Goal: Information Seeking & Learning: Learn about a topic

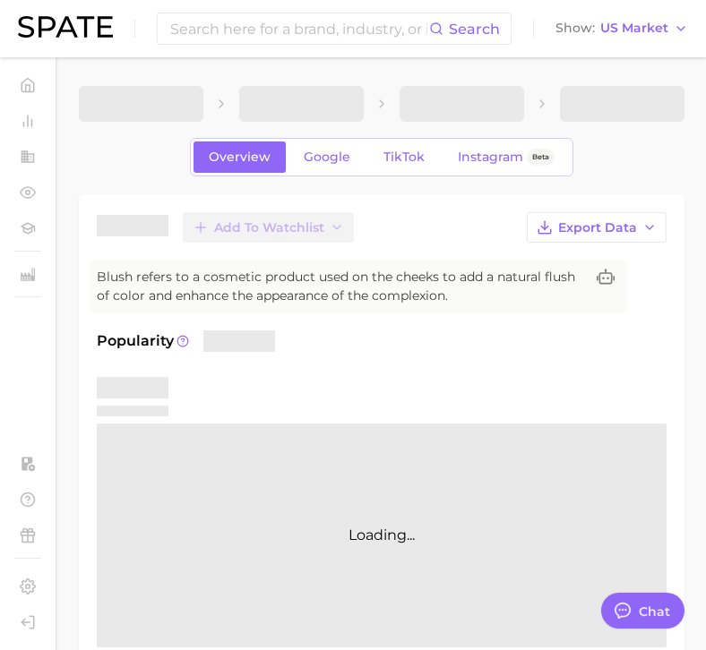
type textarea "x"
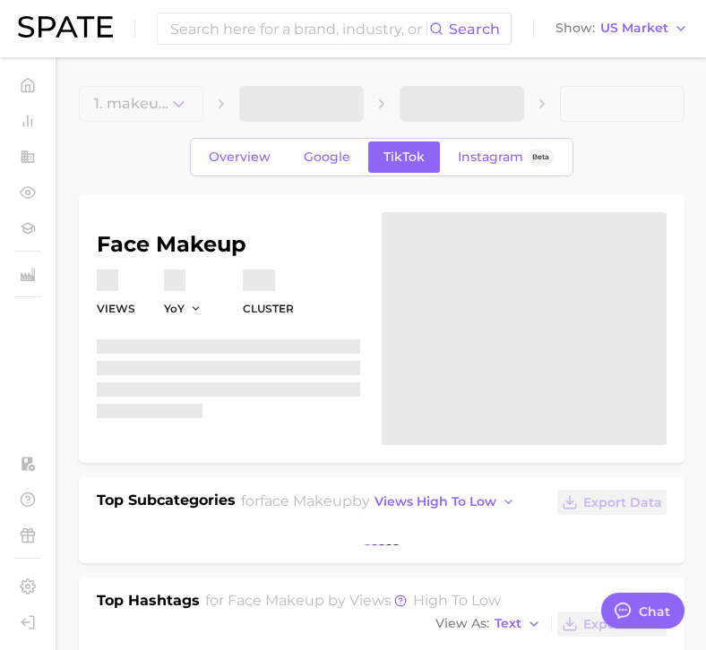
type textarea "x"
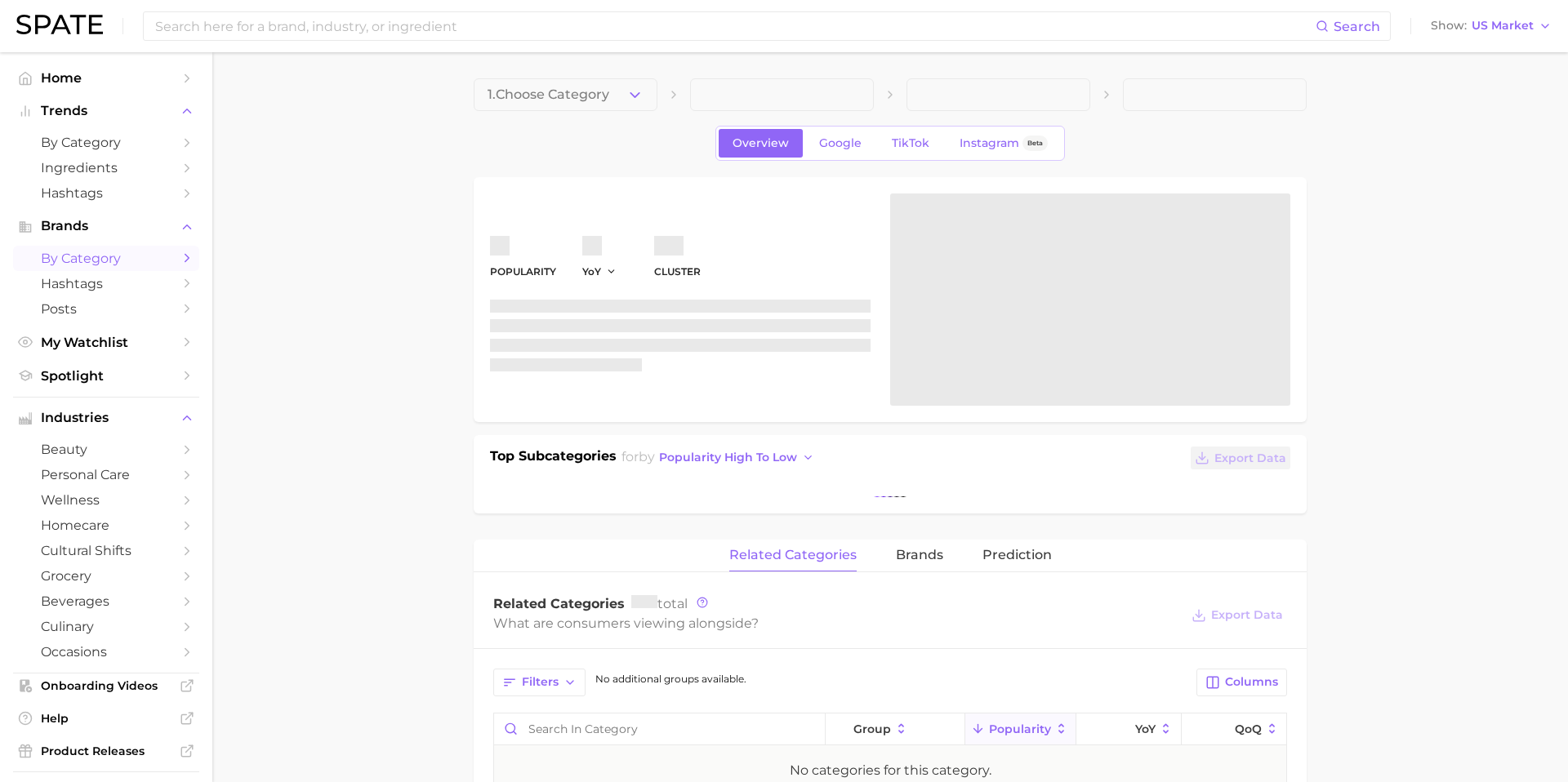
click at [103, 266] on span "by Category" at bounding box center [106, 258] width 130 height 15
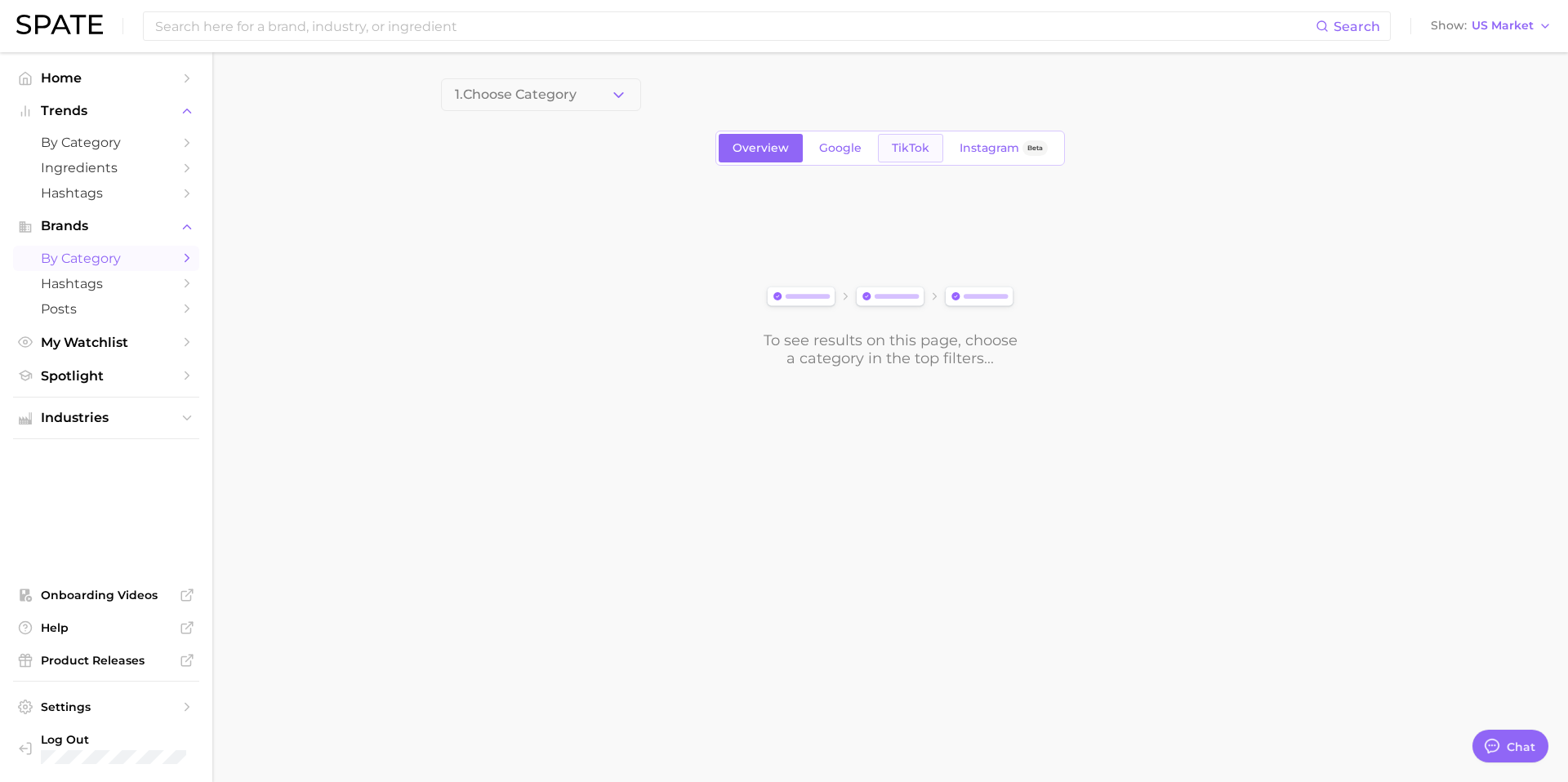
scroll to position [1583, 0]
click at [903, 150] on span "TikTok" at bounding box center [910, 148] width 37 height 14
click at [576, 82] on span at bounding box center [541, 95] width 200 height 33
click at [580, 95] on span at bounding box center [541, 95] width 200 height 33
click at [561, 105] on span at bounding box center [541, 95] width 200 height 33
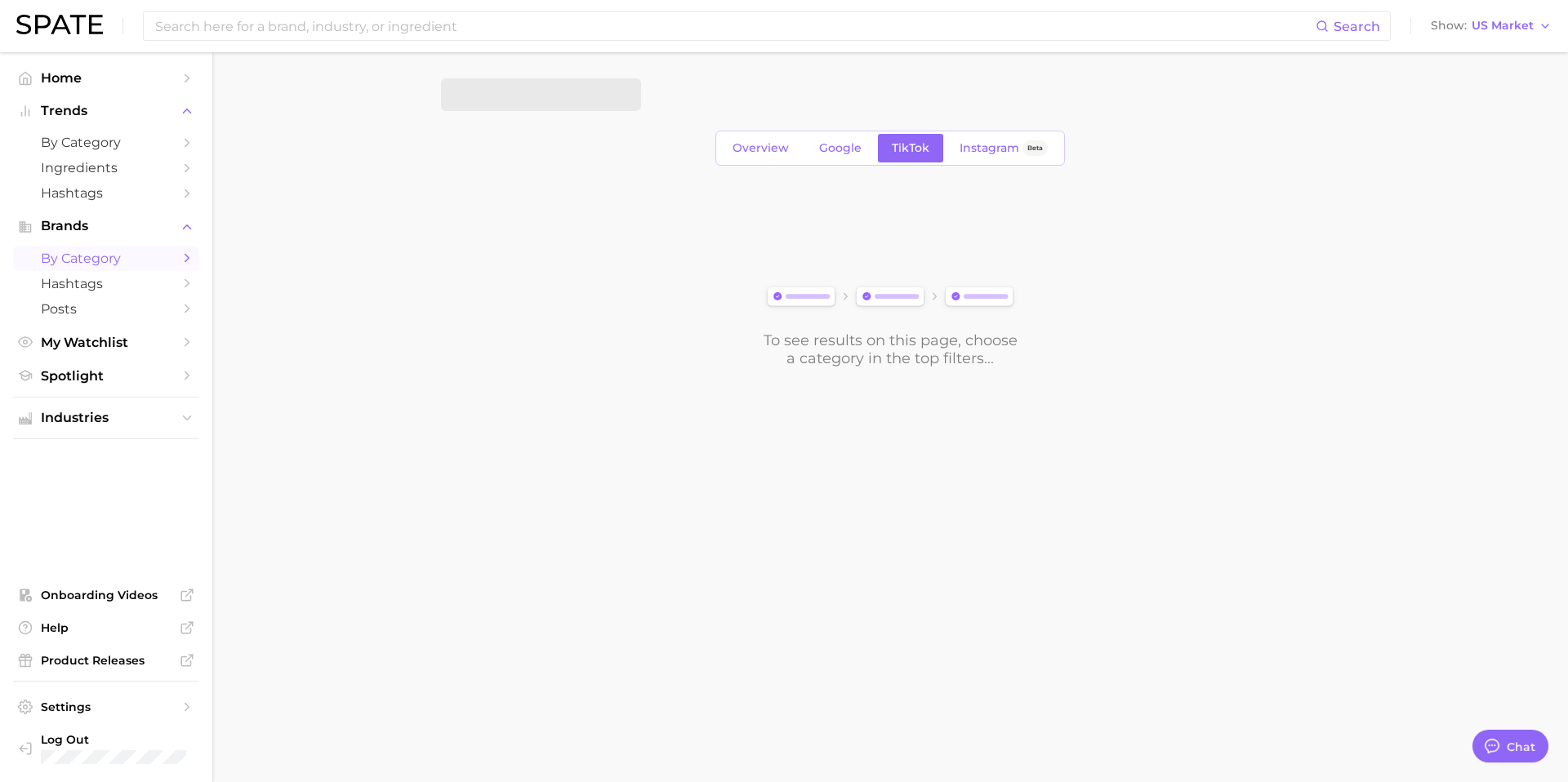
click at [581, 97] on span at bounding box center [541, 95] width 200 height 33
click at [587, 98] on button "Choose Category" at bounding box center [541, 95] width 200 height 33
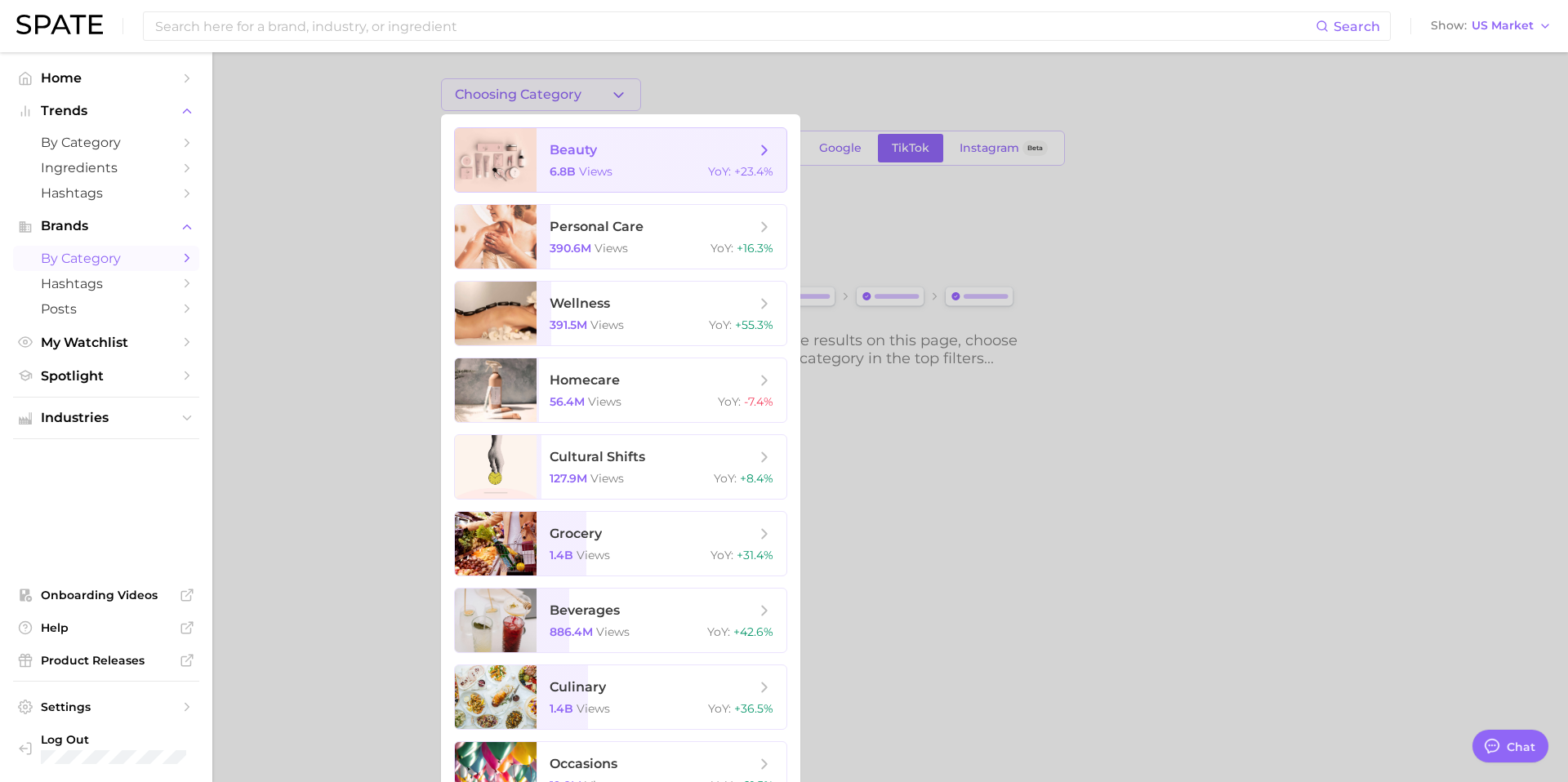
click at [601, 145] on span "beauty" at bounding box center [653, 150] width 206 height 18
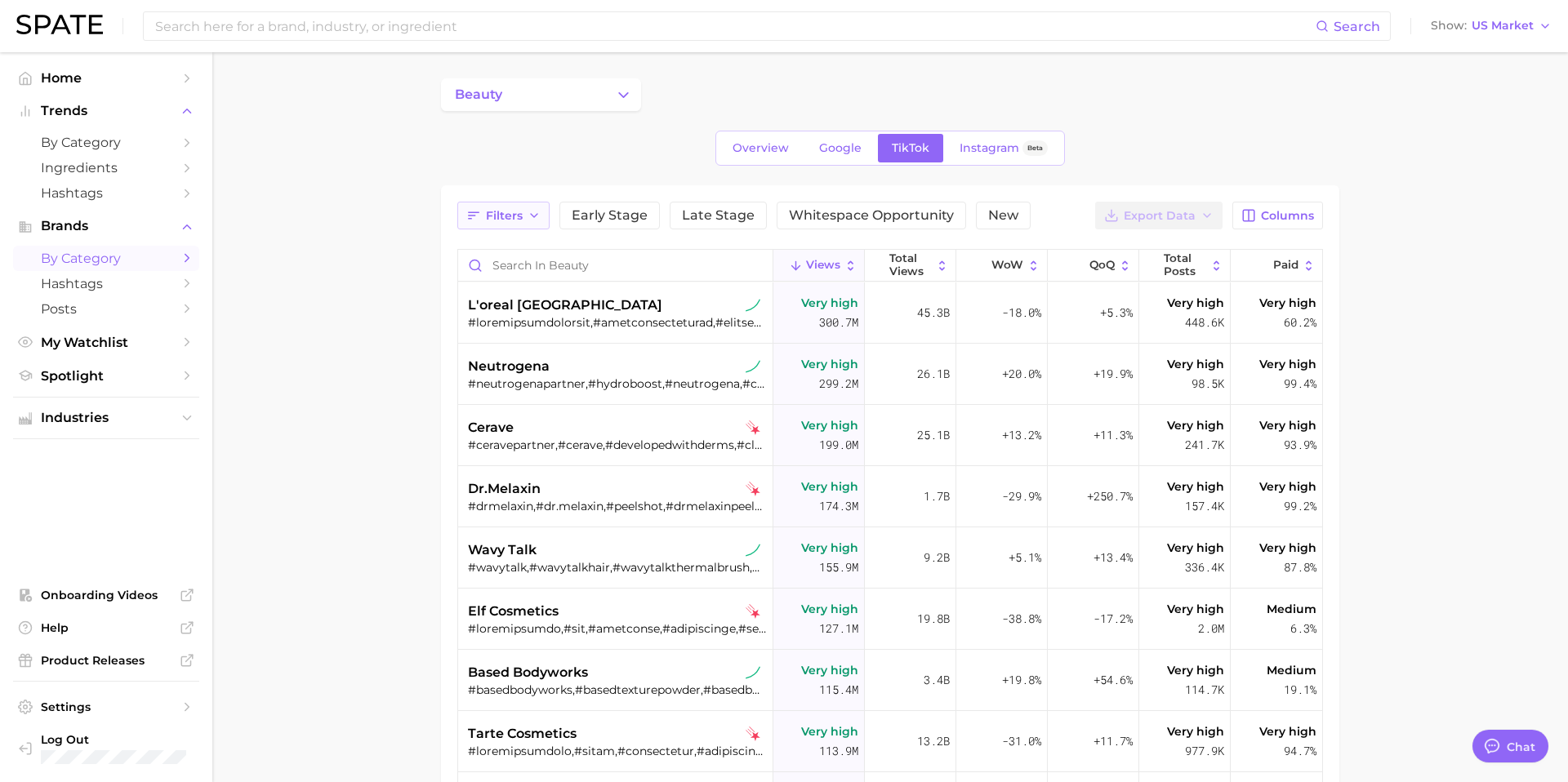
click at [501, 216] on span "Filters" at bounding box center [504, 215] width 36 height 14
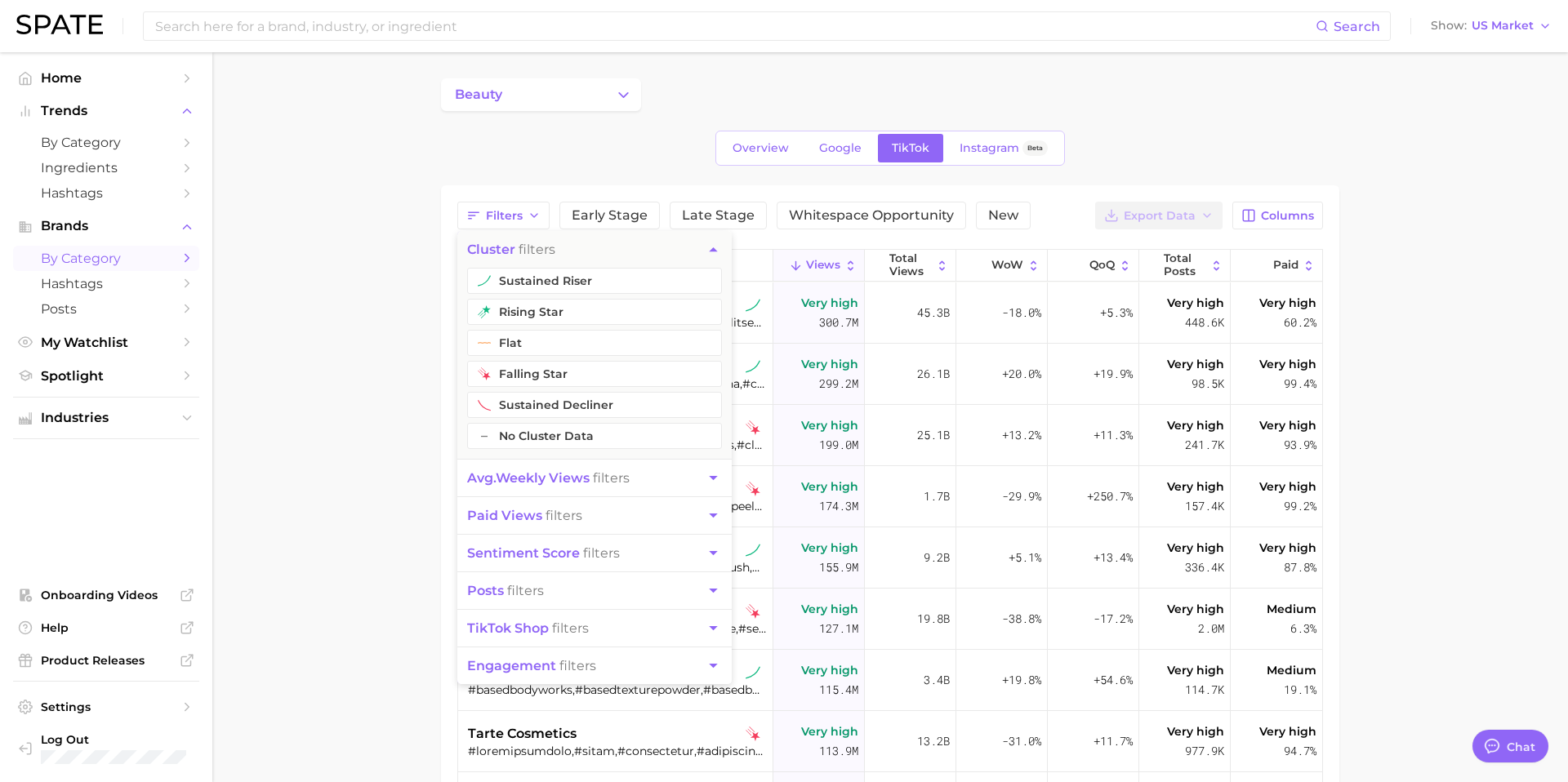
click at [576, 163] on div "Overview Google TikTok Instagram Beta" at bounding box center [890, 148] width 898 height 36
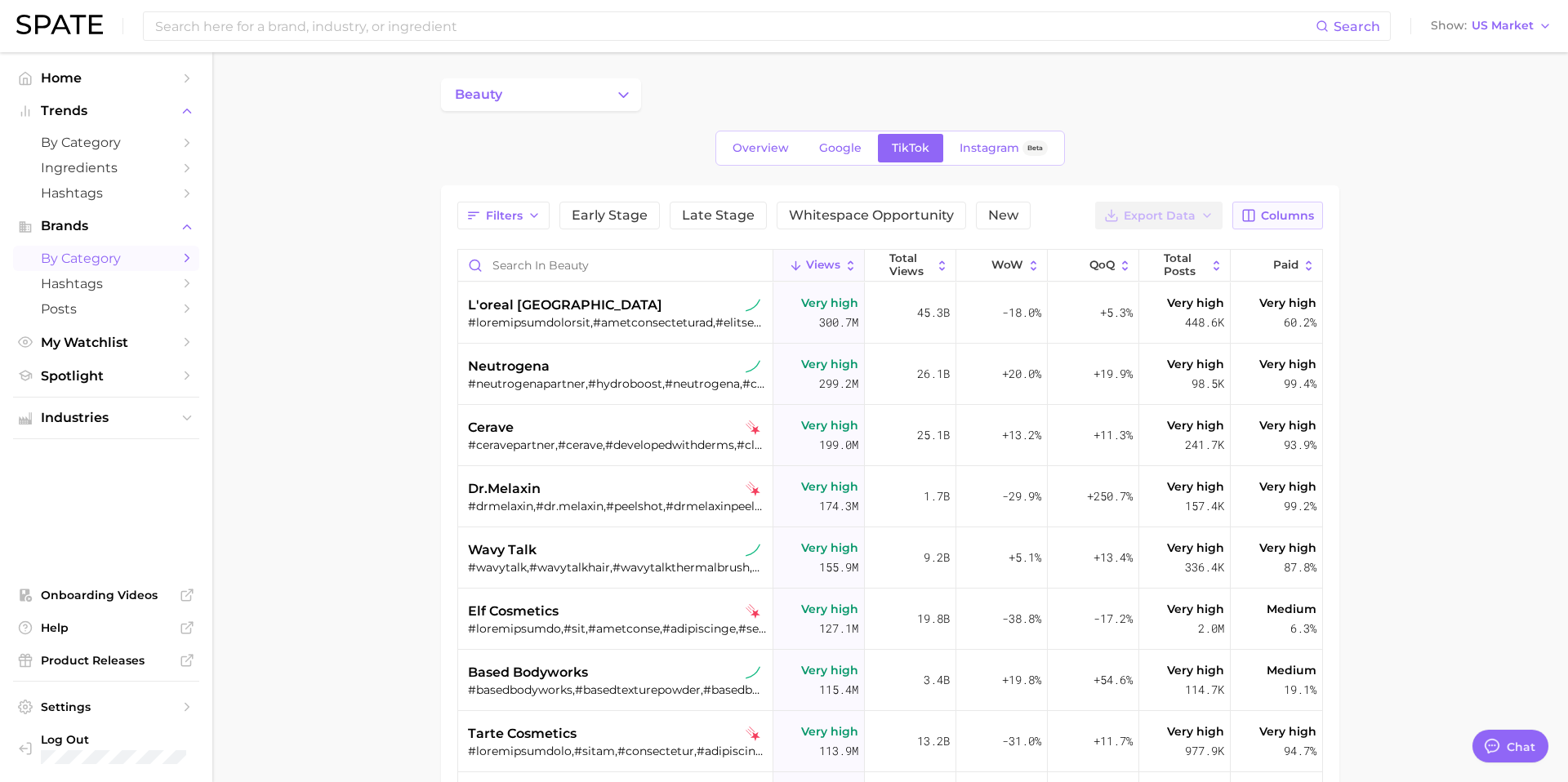
click at [1290, 211] on span "Columns" at bounding box center [1287, 215] width 53 height 14
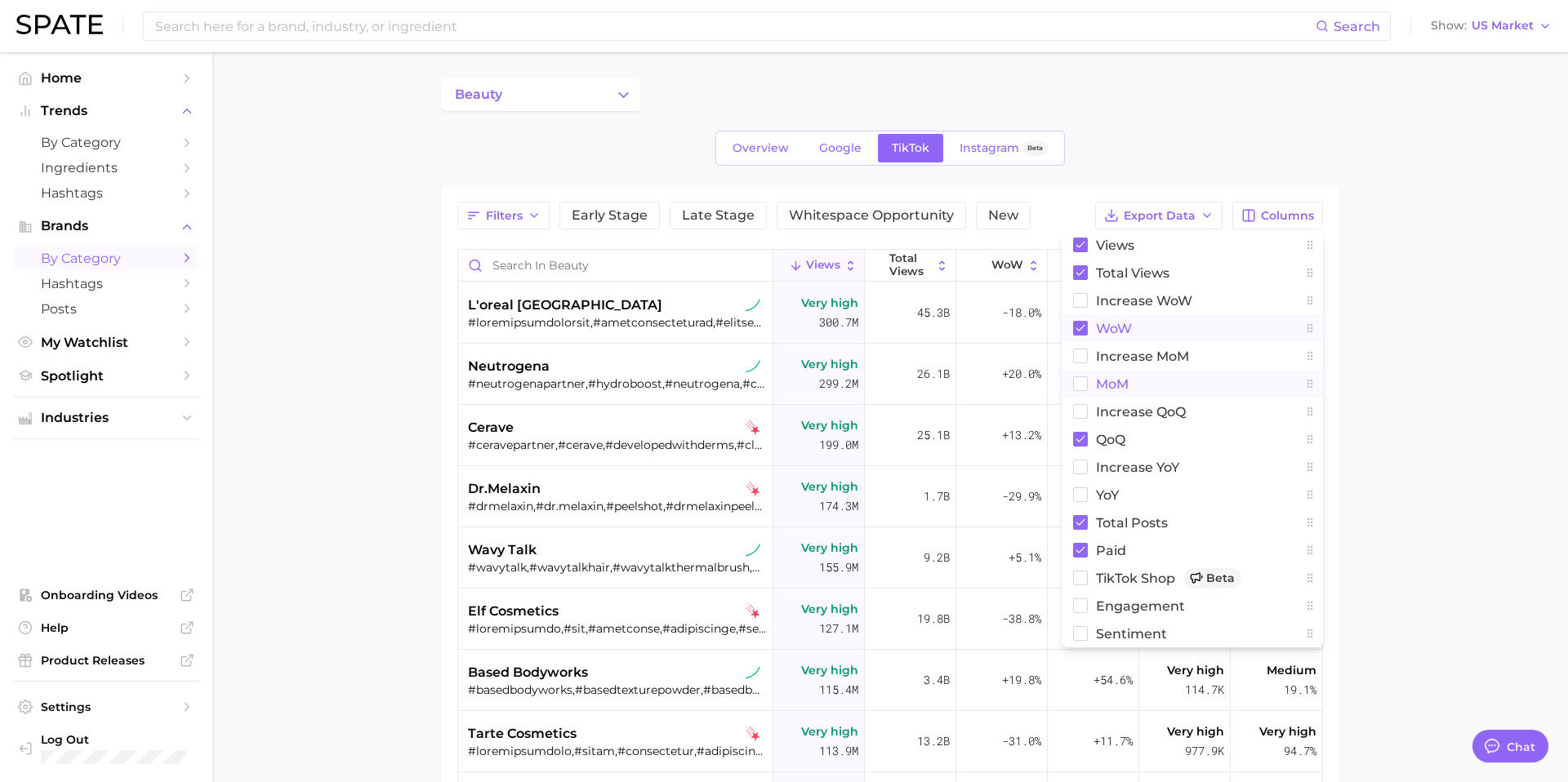
click at [1078, 331] on rect at bounding box center [1080, 328] width 15 height 15
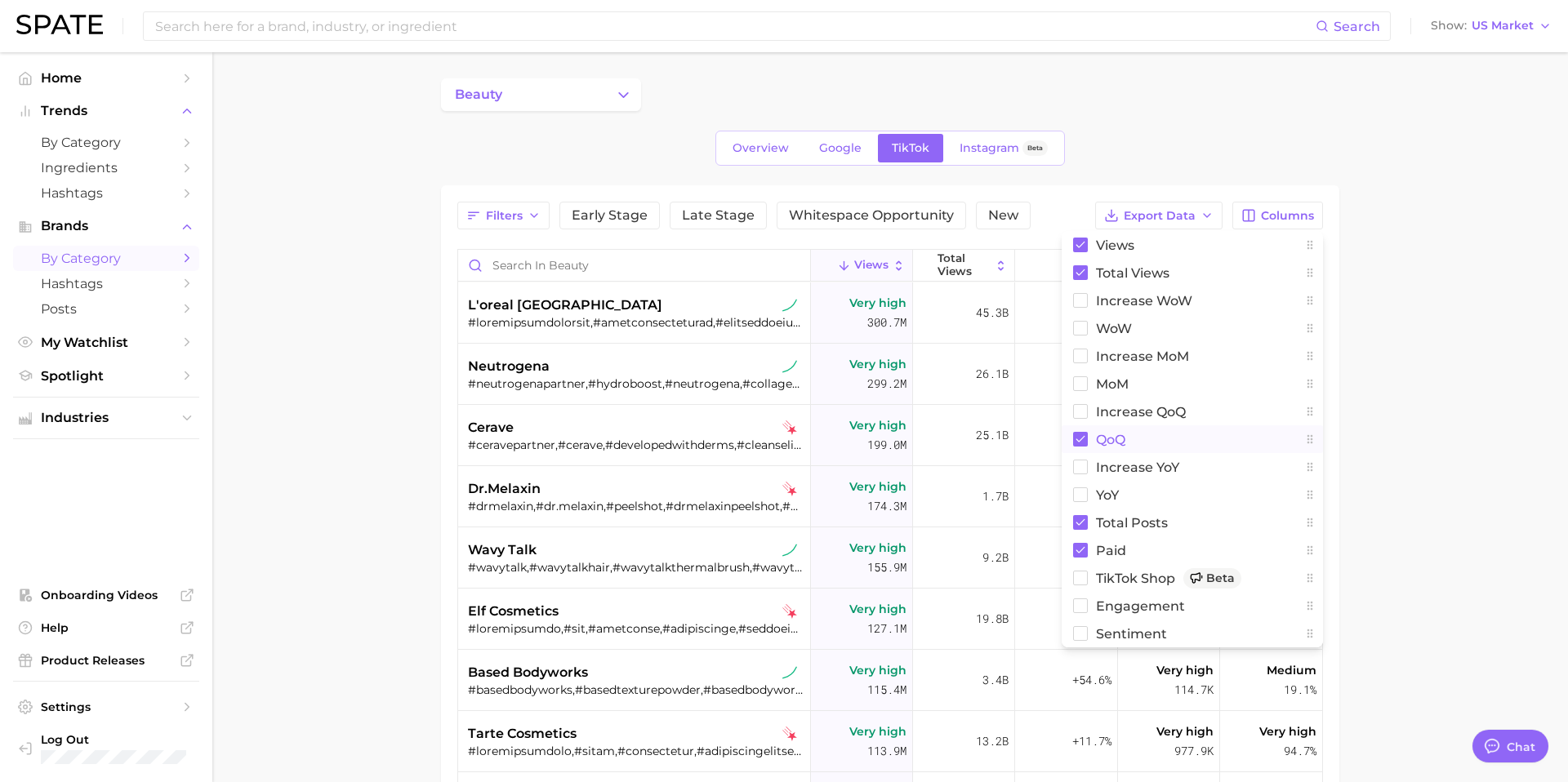
click at [1094, 435] on button "QoQ" at bounding box center [1192, 439] width 262 height 27
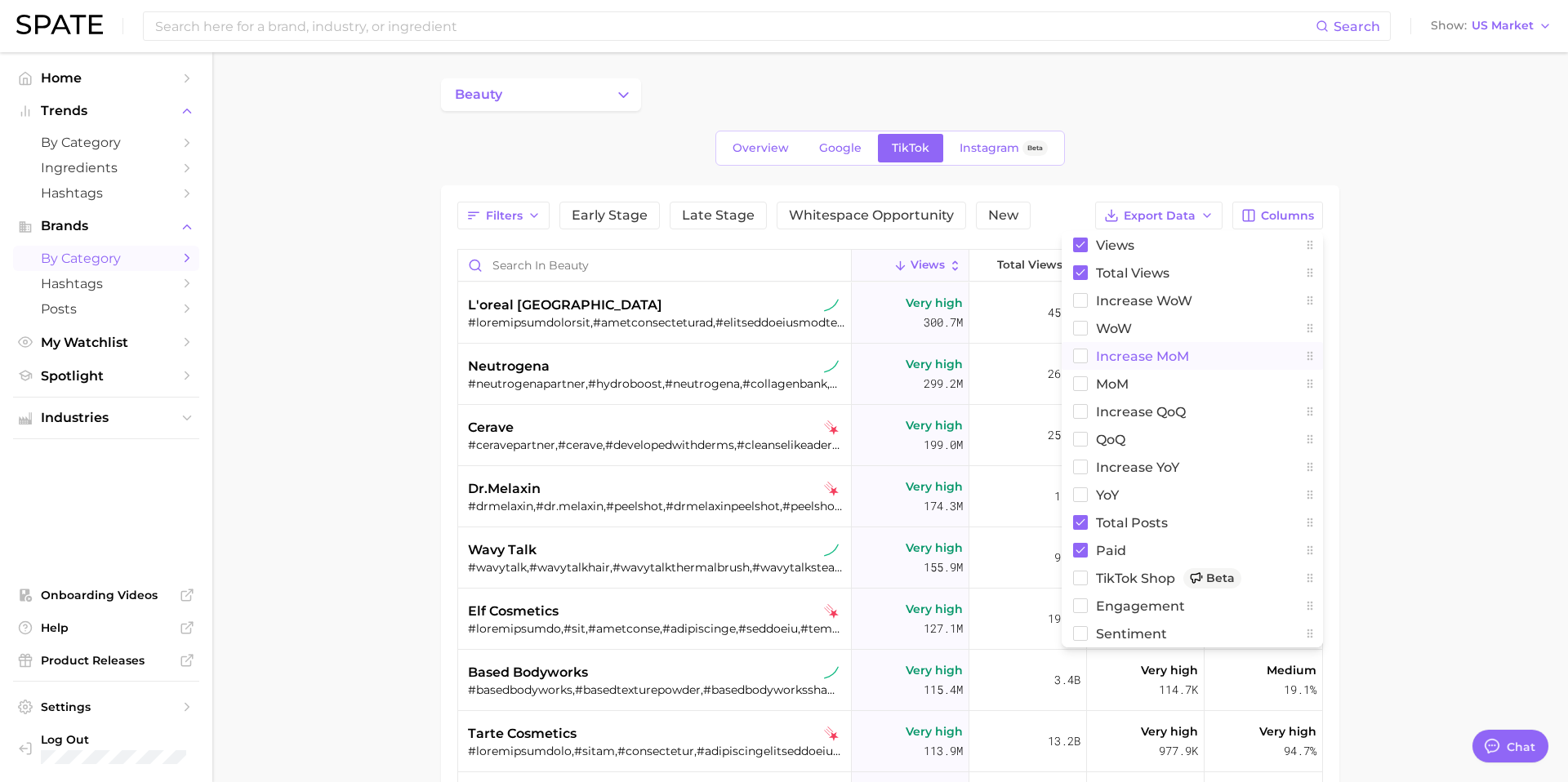
click at [1113, 359] on span "increase MoM" at bounding box center [1142, 355] width 93 height 14
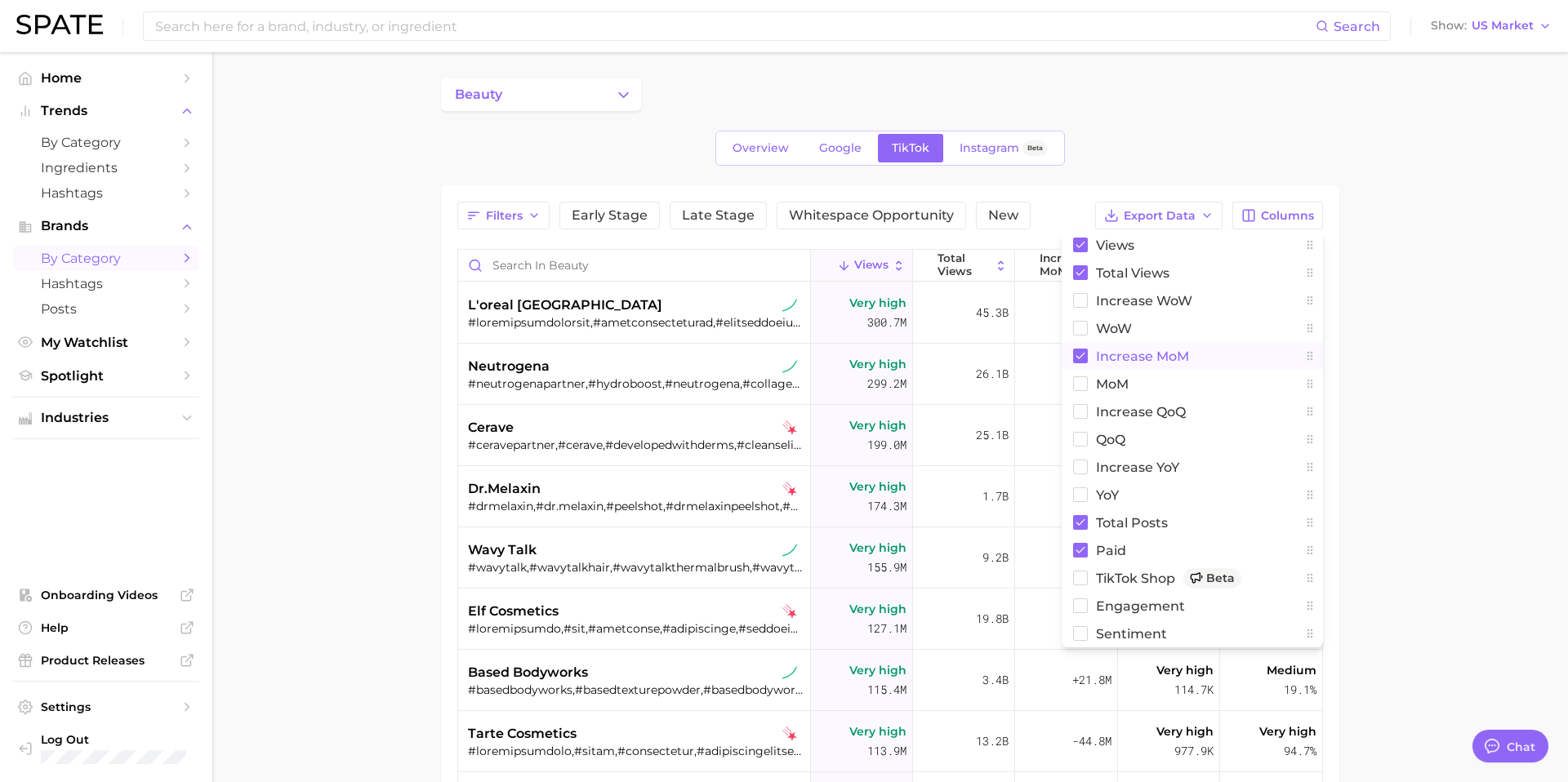
click at [1113, 359] on span "increase MoM" at bounding box center [1142, 355] width 93 height 14
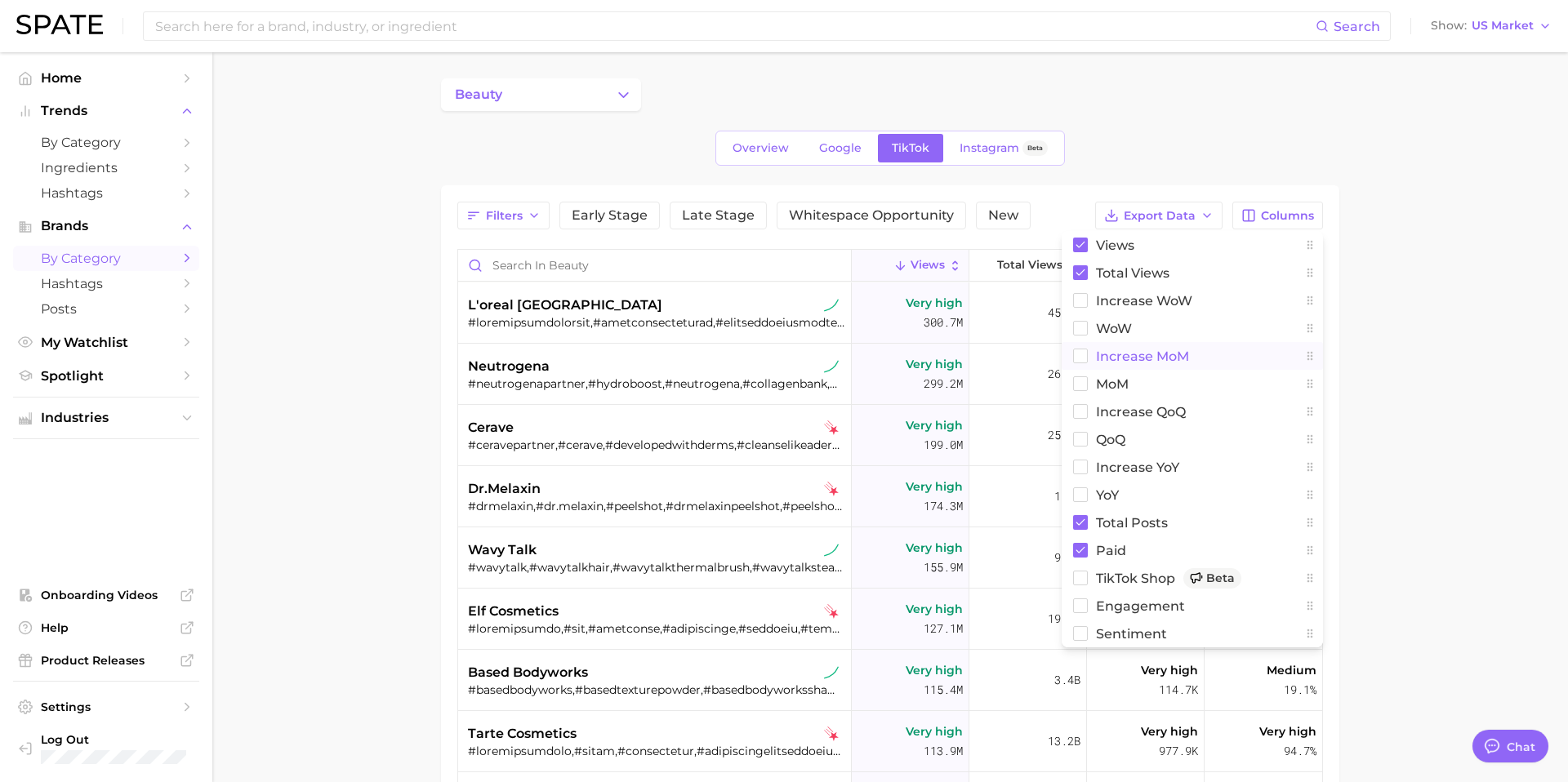
click at [1112, 356] on span "increase MoM" at bounding box center [1142, 355] width 93 height 14
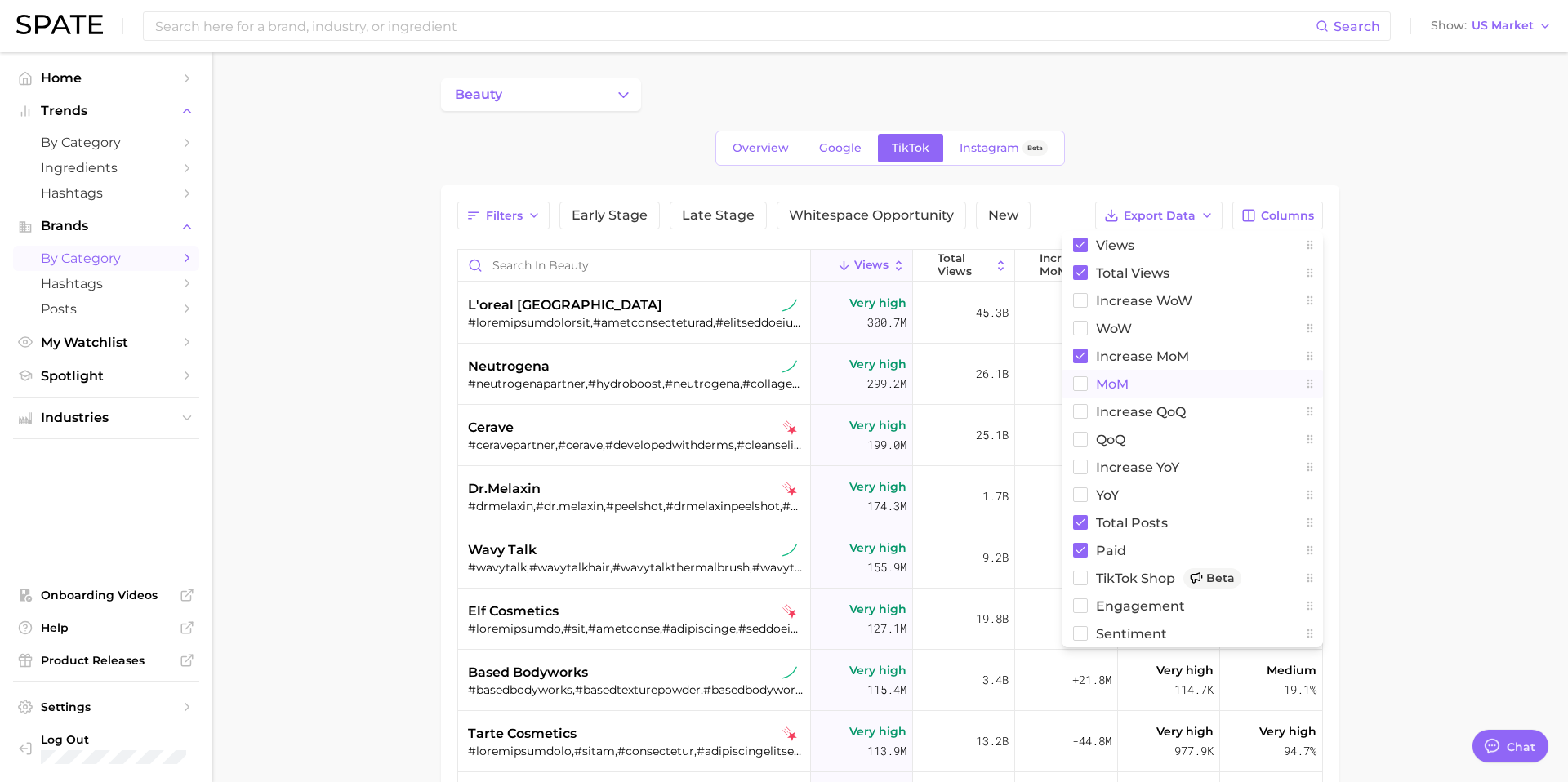
click at [1112, 386] on span "MoM" at bounding box center [1112, 384] width 33 height 14
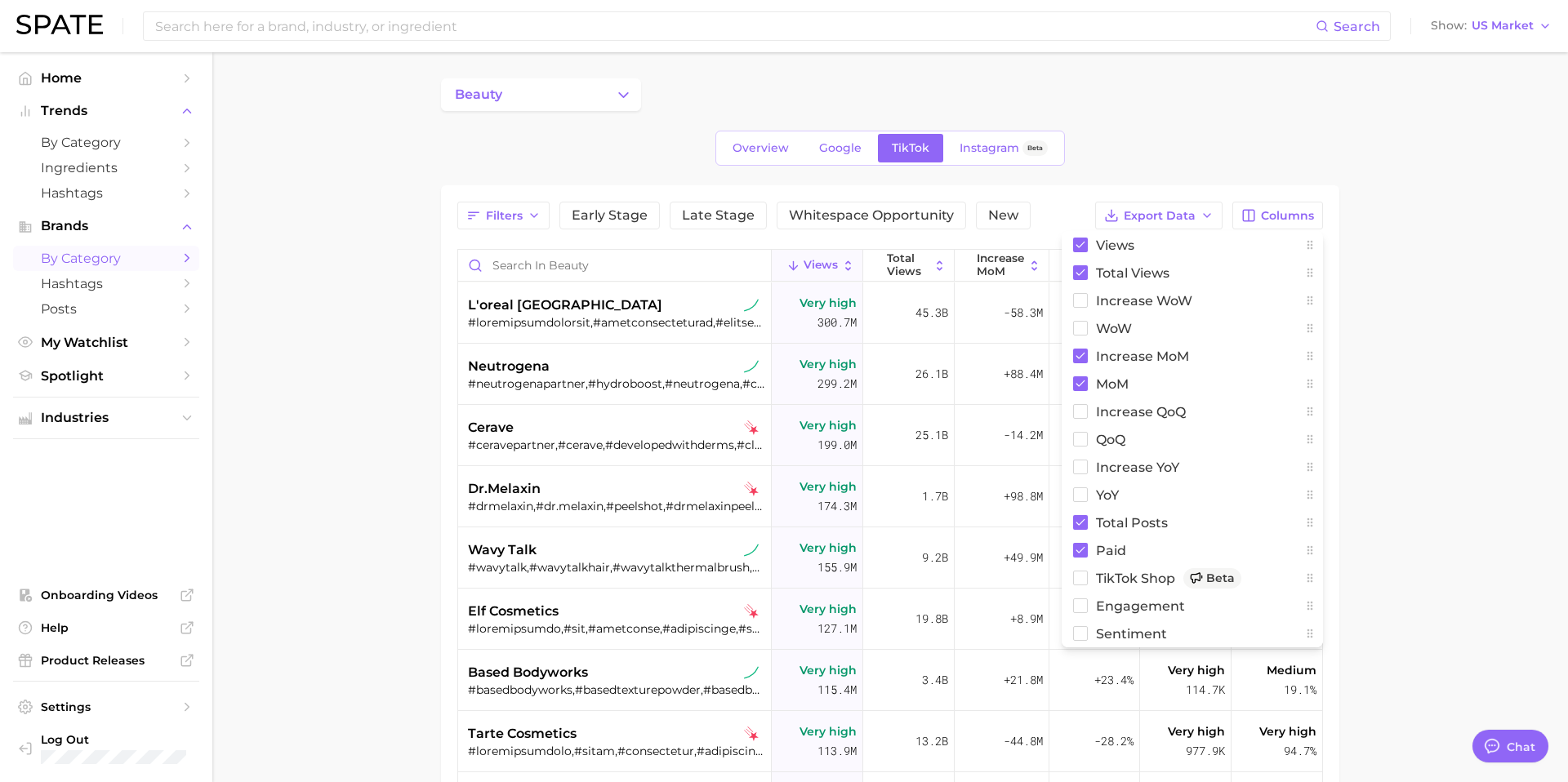
click at [1441, 396] on main "beauty Overview Google TikTok Instagram Beta Filters Early Stage Late Stage Whi…" at bounding box center [890, 591] width 1356 height 1077
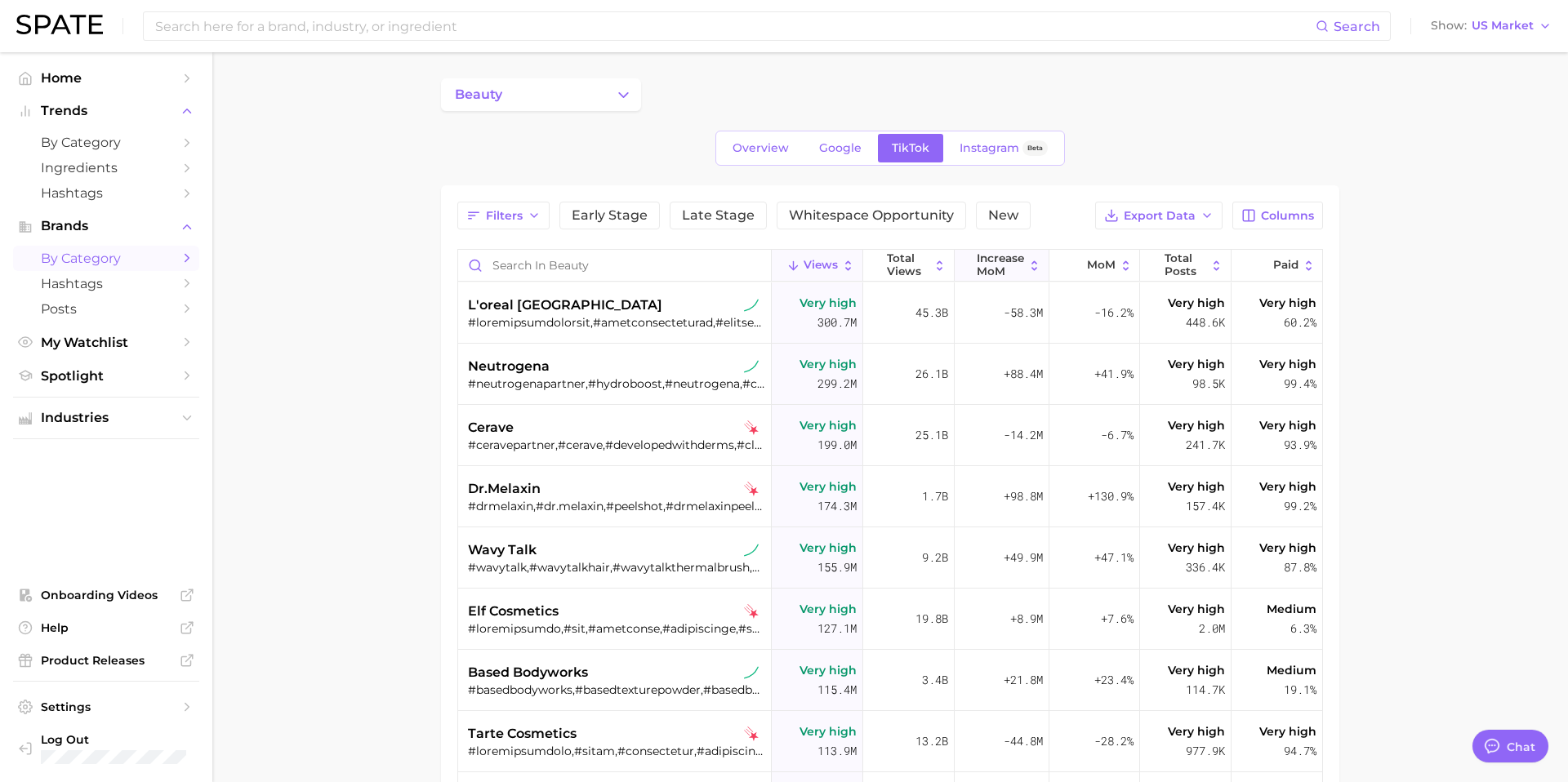
click at [1019, 275] on span "increase MoM" at bounding box center [1000, 265] width 47 height 26
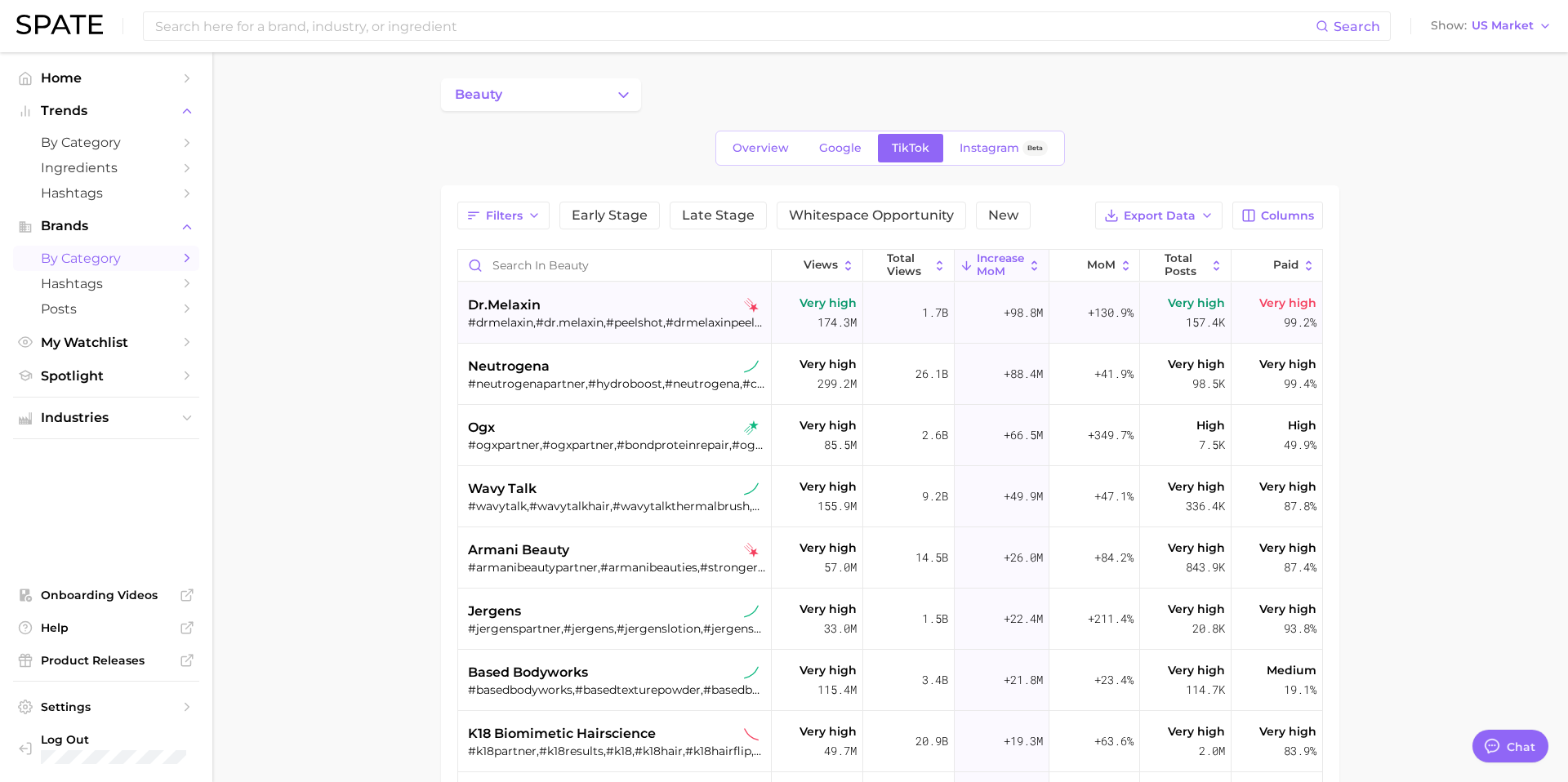
click at [623, 294] on div "dr.melaxin #drmelaxin,#dr.melaxin,#peelshot,#drmelaxinpeelshot,#peelshotglow,#d…" at bounding box center [616, 313] width 297 height 61
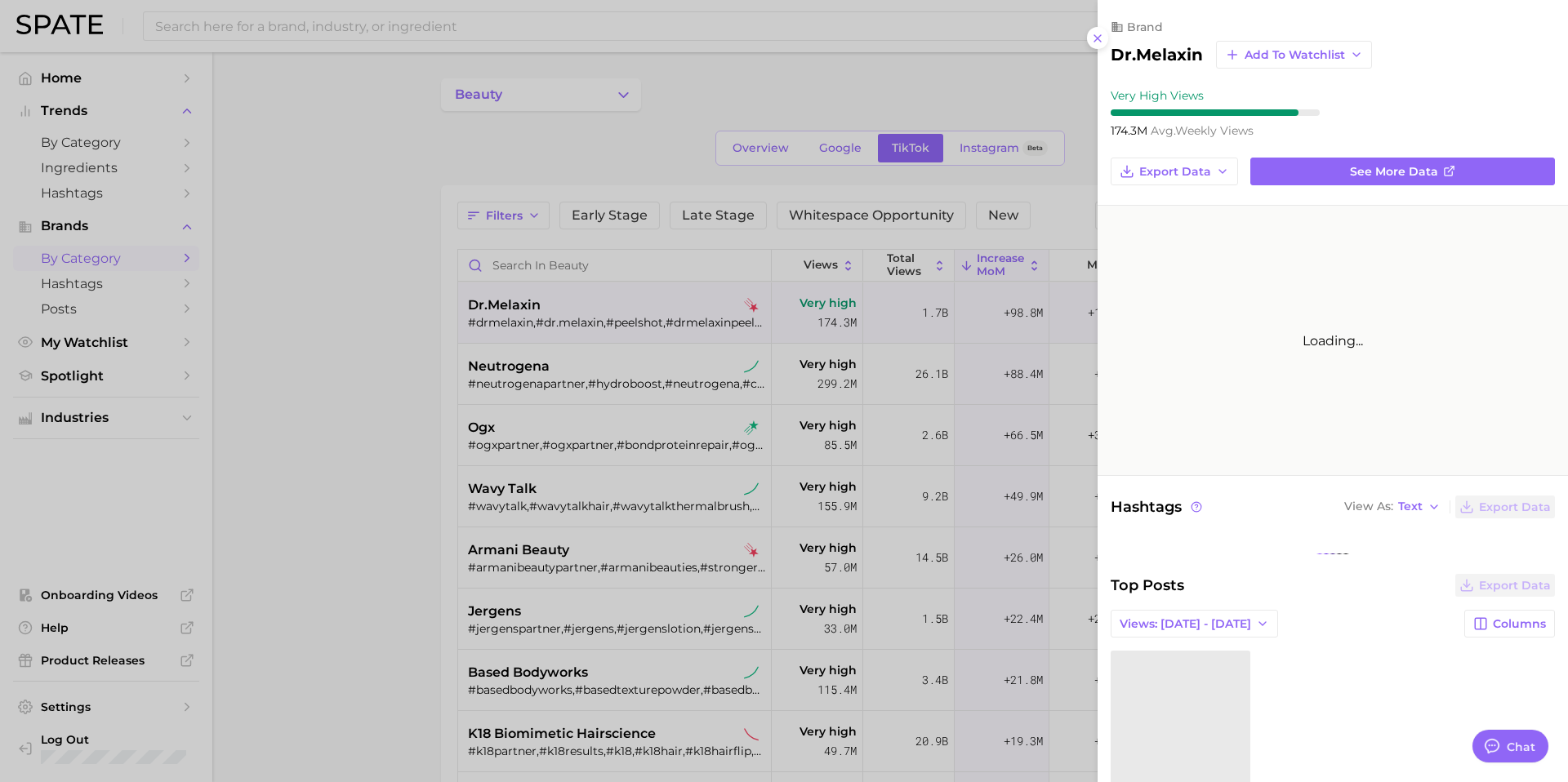
type textarea "x"
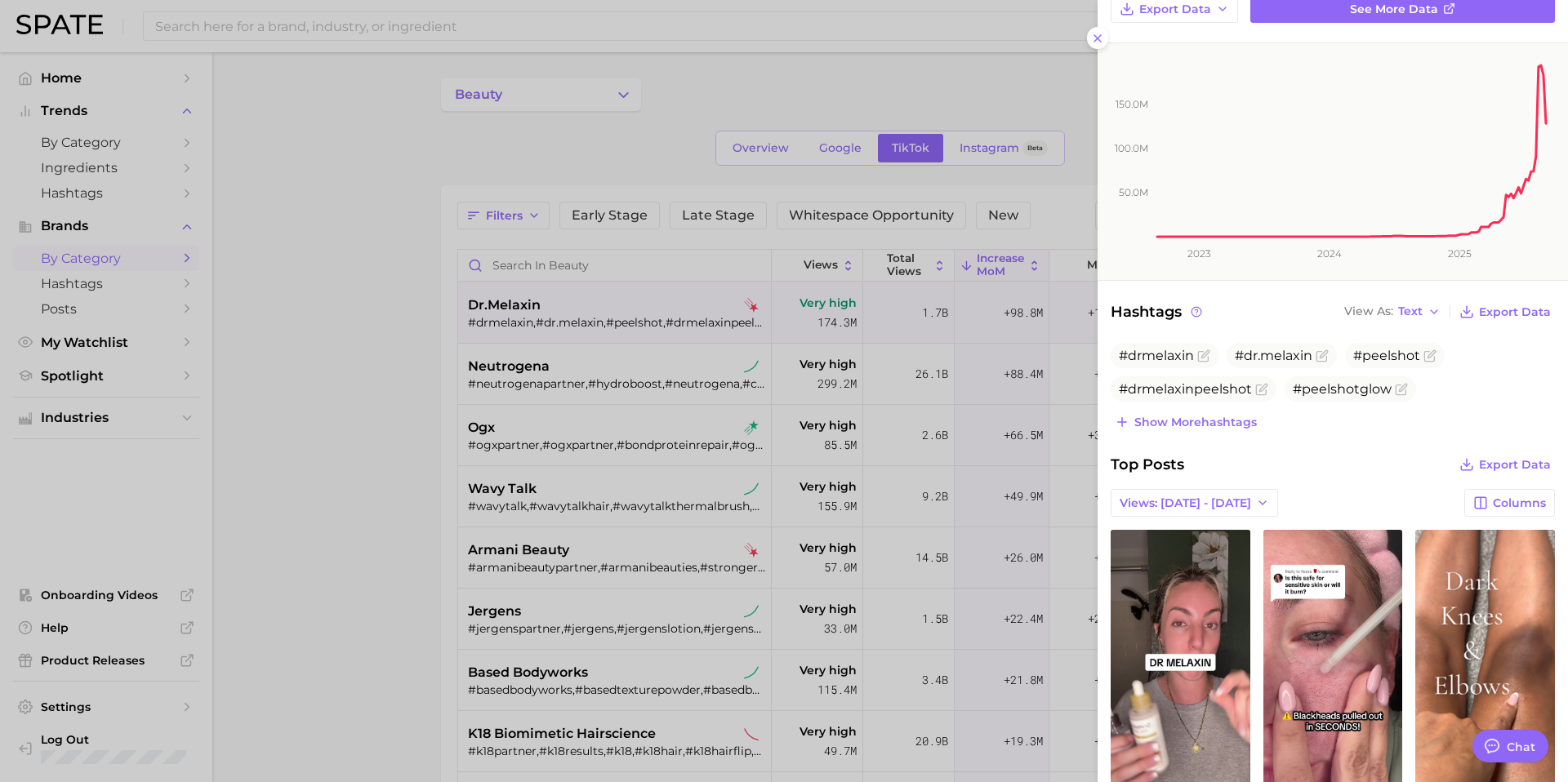
scroll to position [174, 0]
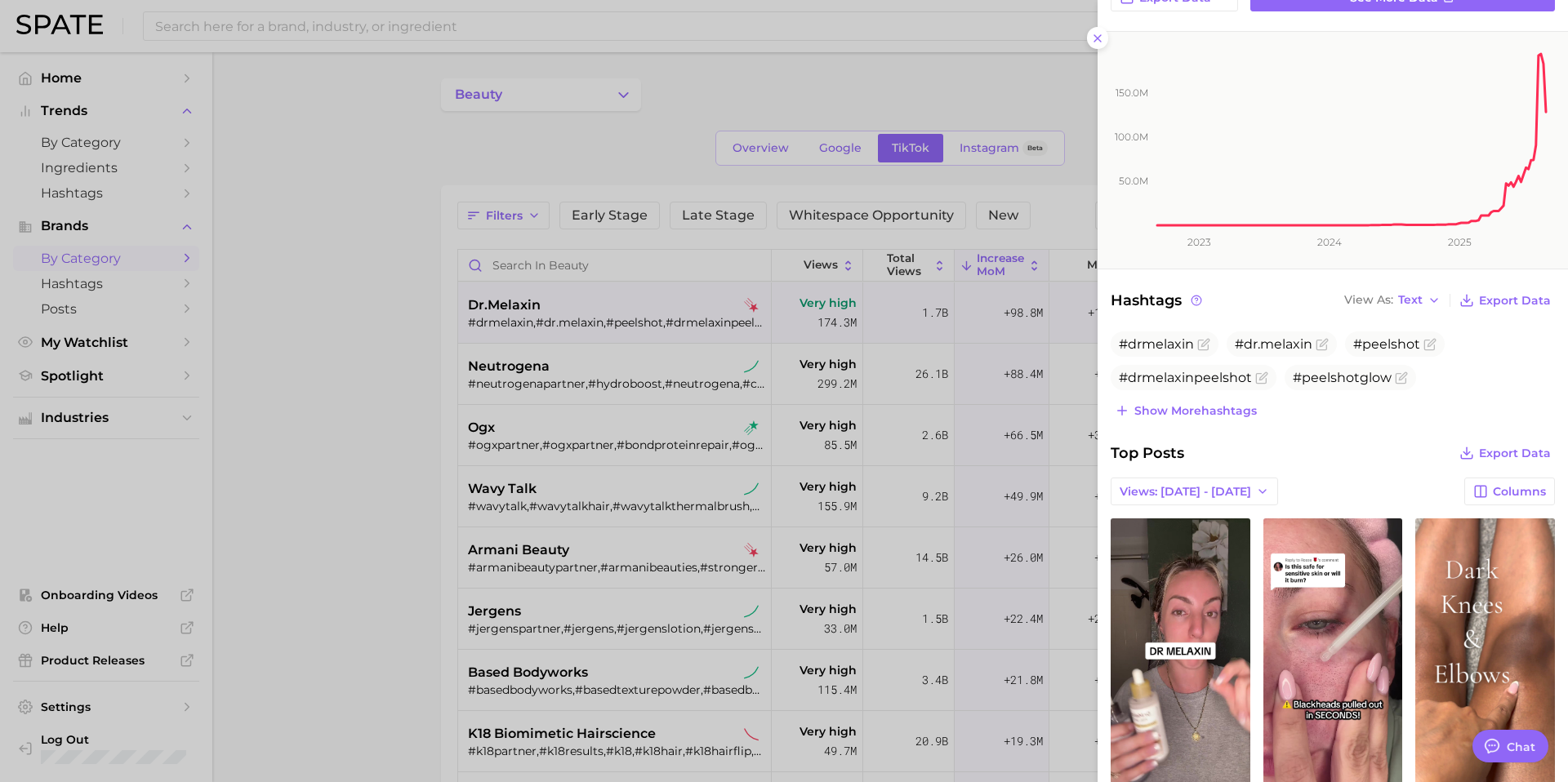
click at [530, 385] on div at bounding box center [784, 391] width 1568 height 782
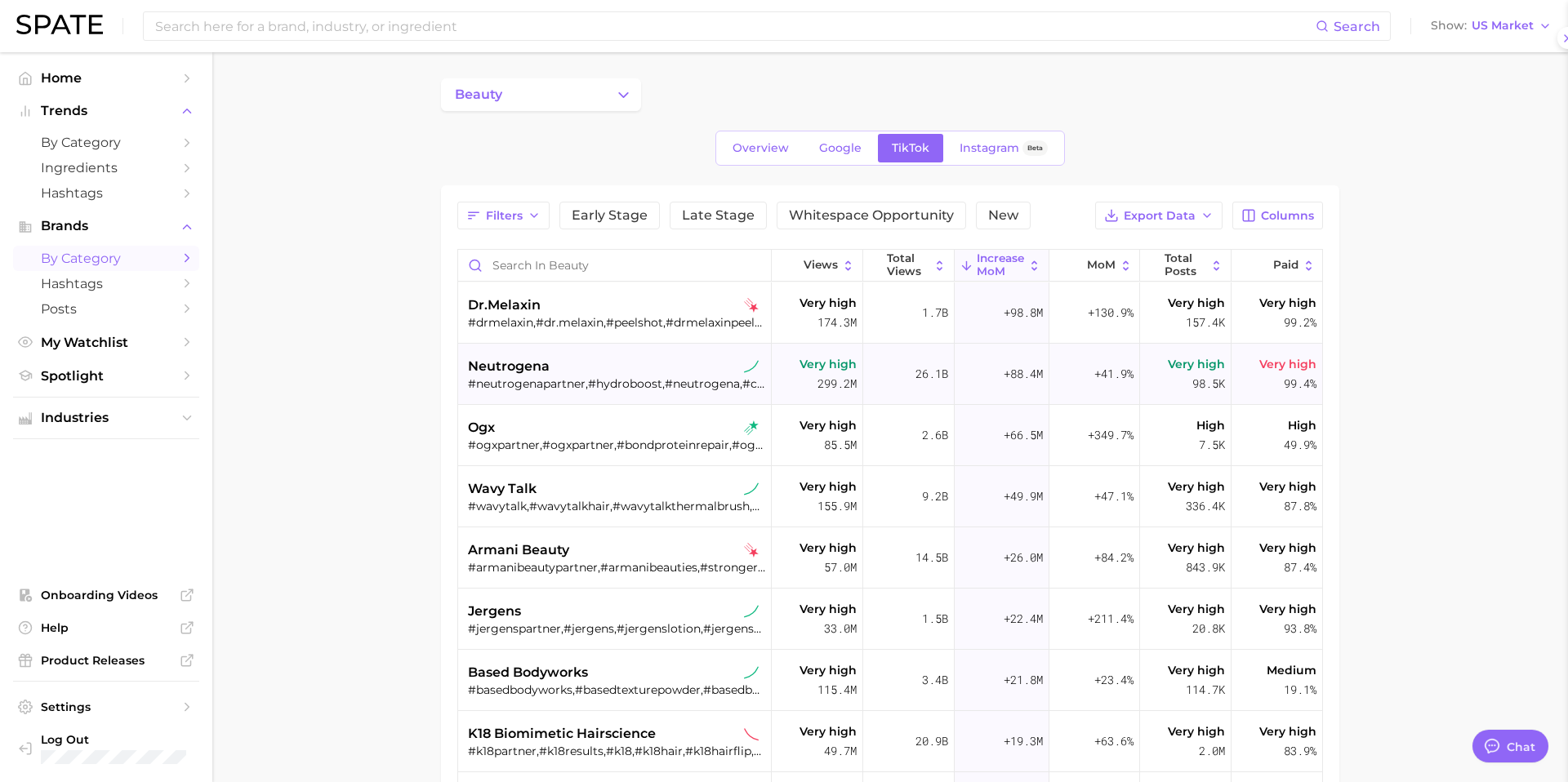
click at [544, 370] on span "neutrogena" at bounding box center [509, 365] width 82 height 19
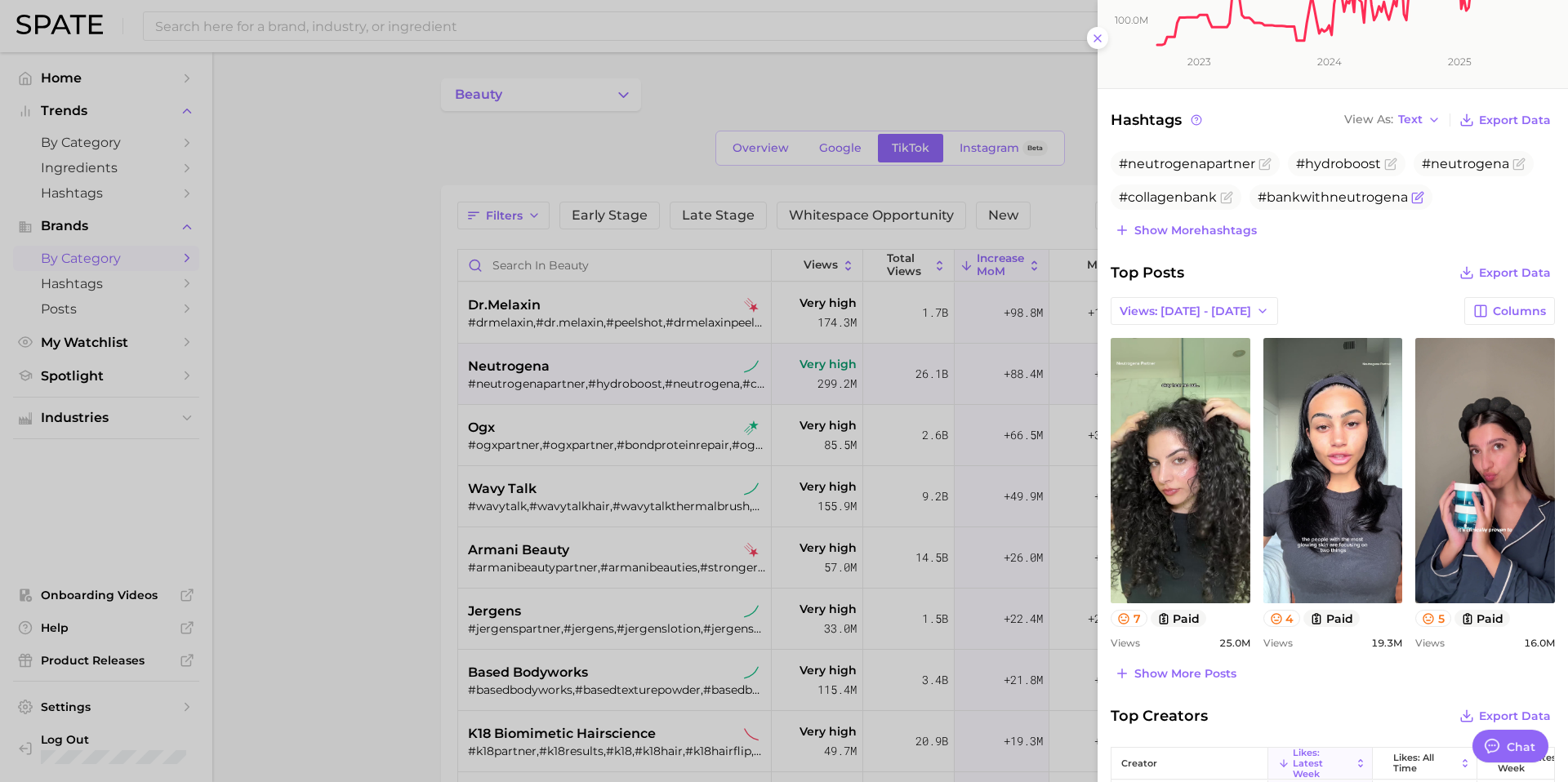
scroll to position [352, 0]
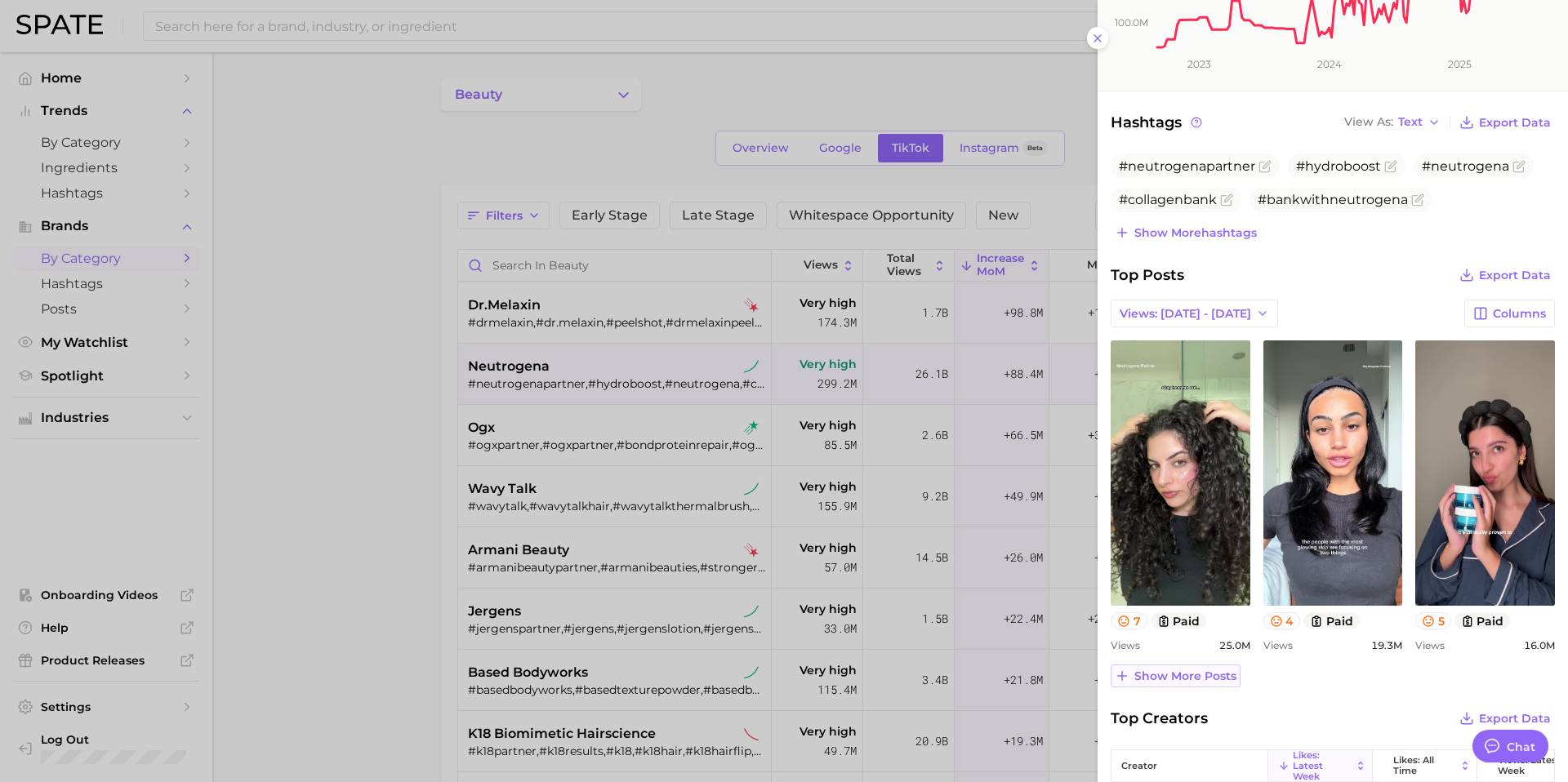
click at [1196, 670] on span "Show more posts" at bounding box center [1185, 676] width 102 height 14
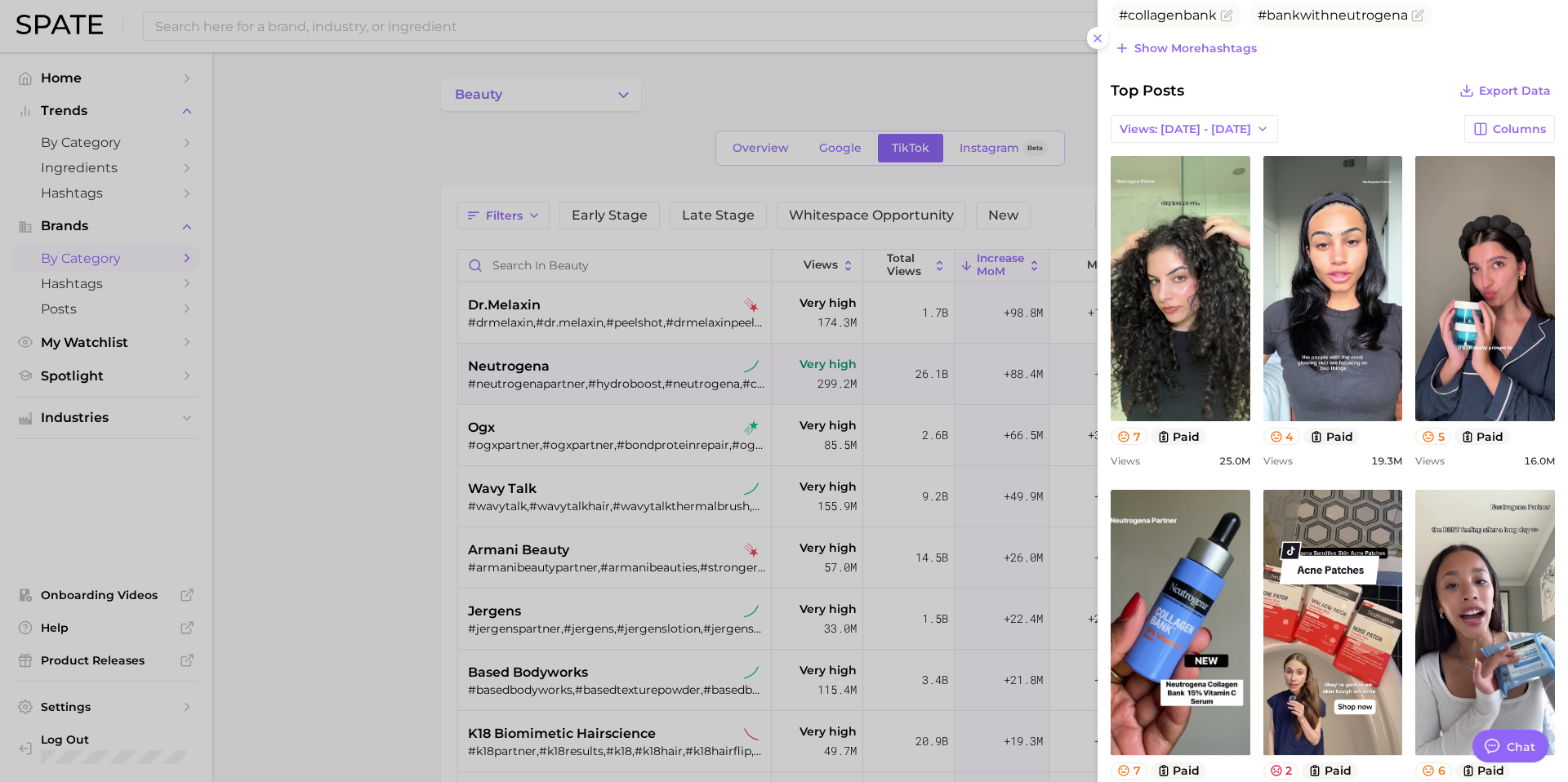
scroll to position [513, 0]
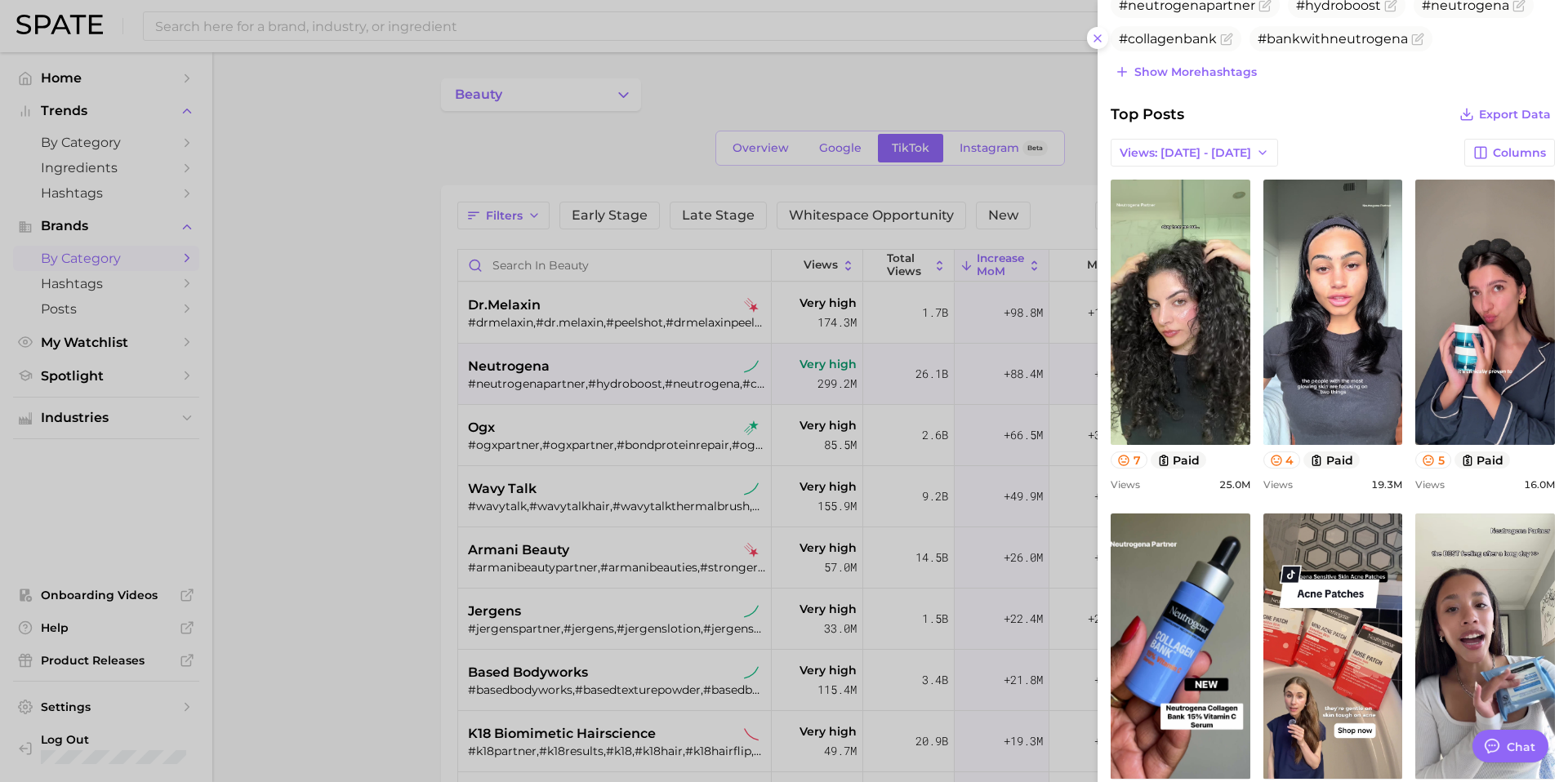
click at [632, 500] on div at bounding box center [784, 391] width 1568 height 782
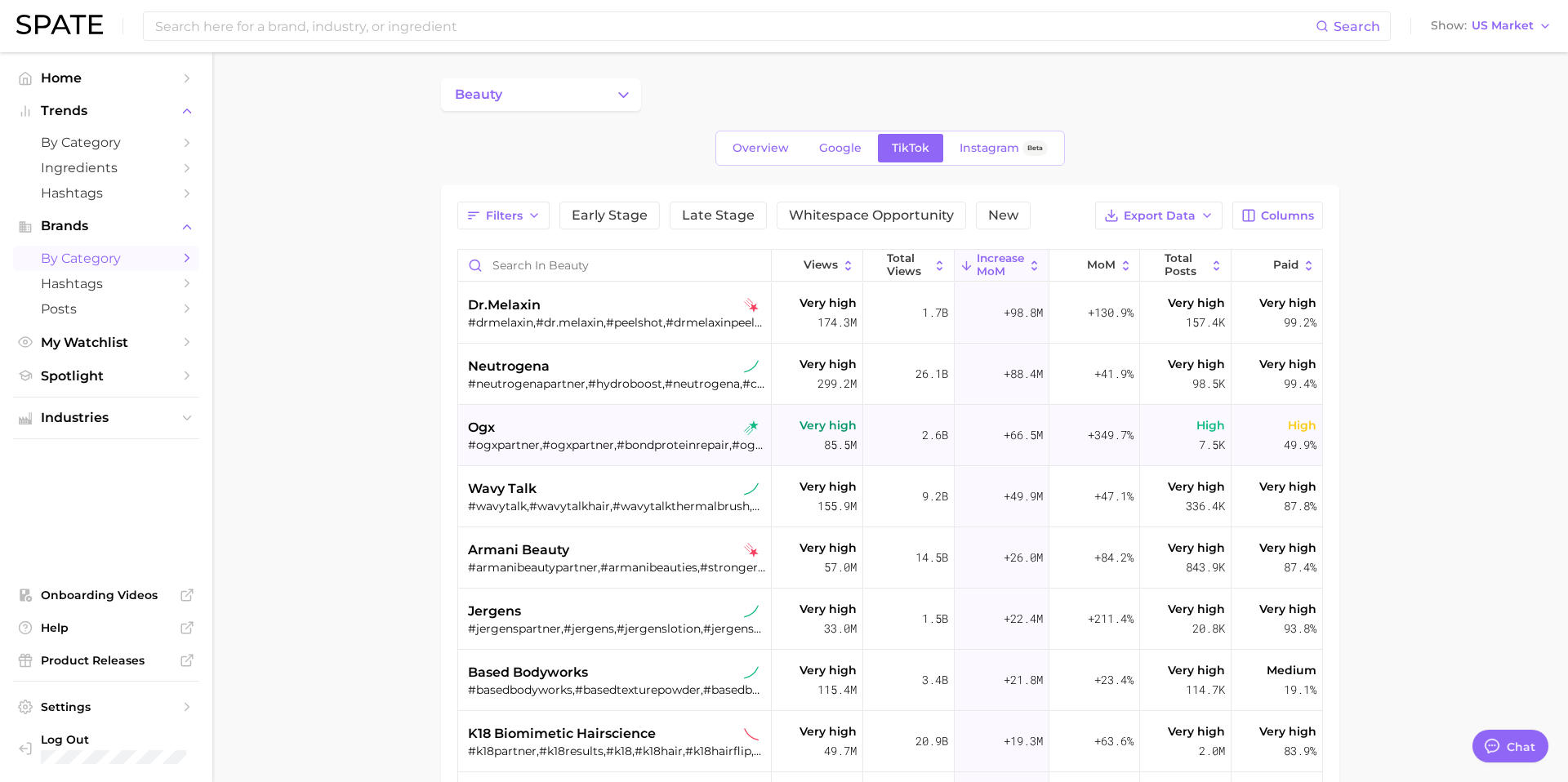
click at [627, 450] on div "#ogxpartner,#ogxpartner﻿﻿﻿,#bondproteinrepair,#ogx,#ogxbeauty,#ogxshampoo,#ogxl…" at bounding box center [616, 445] width 297 height 15
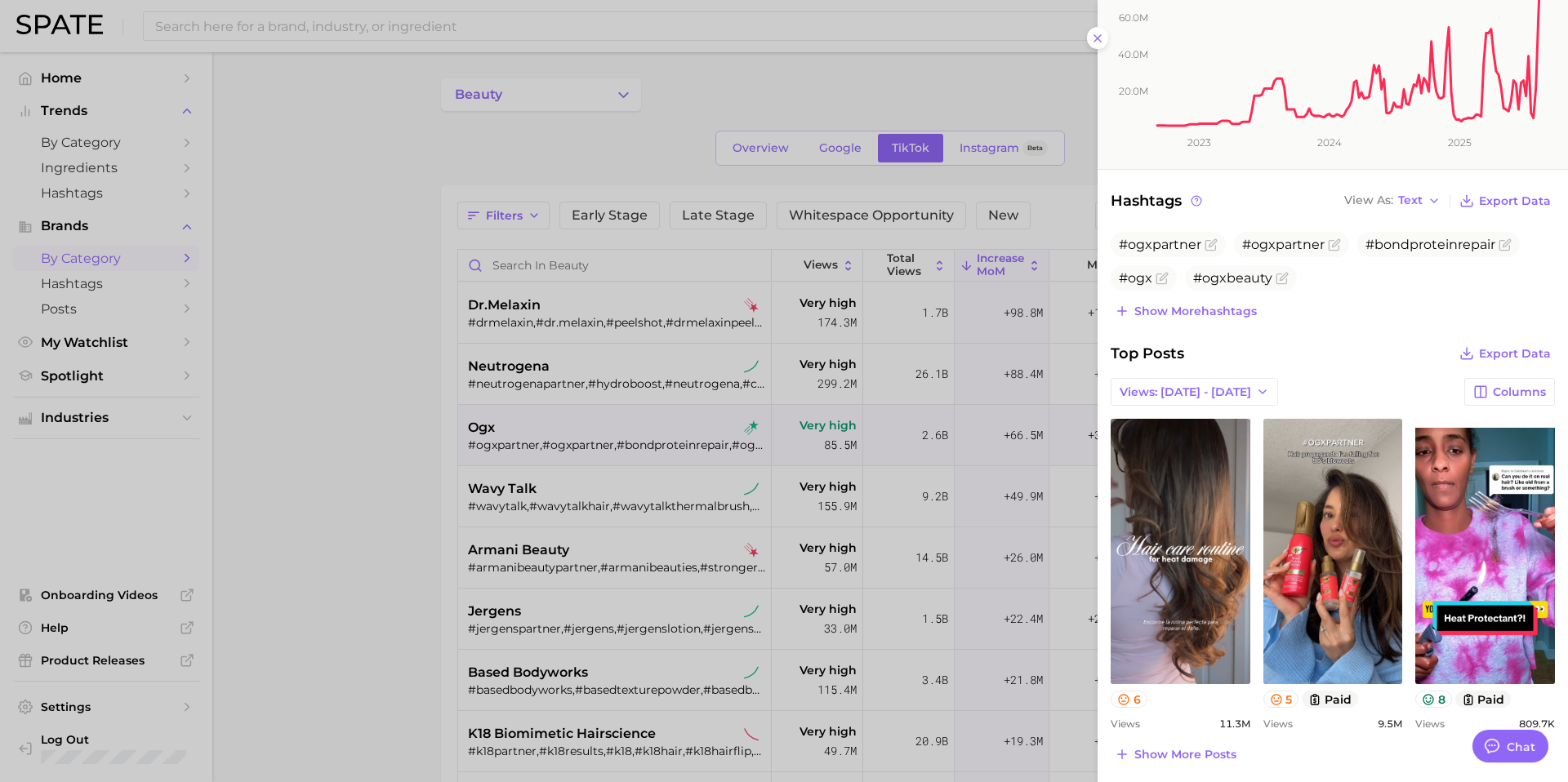
scroll to position [275, 0]
click at [593, 489] on div at bounding box center [784, 391] width 1568 height 782
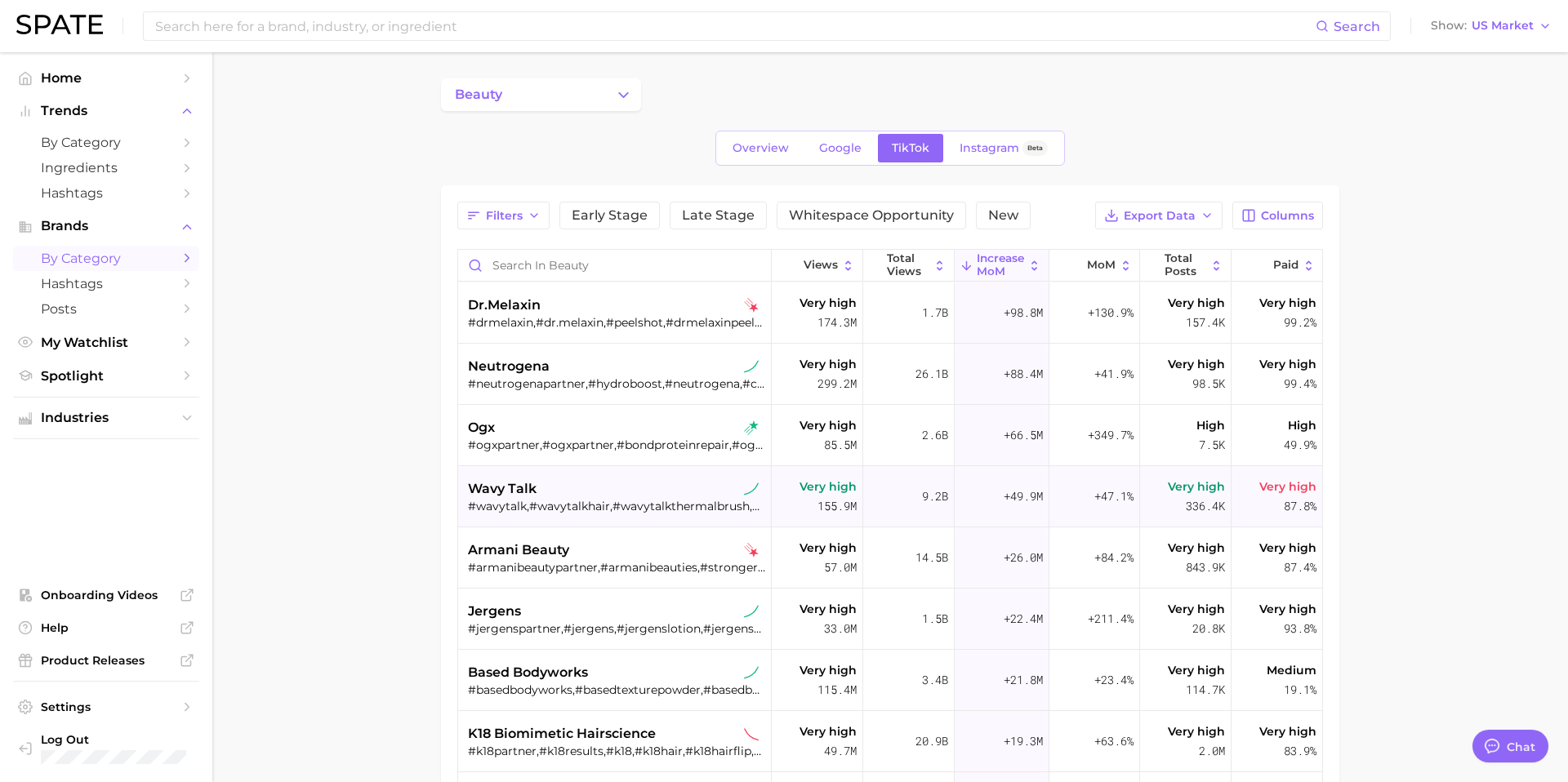
click at [577, 494] on div "wavy talk" at bounding box center [616, 489] width 297 height 19
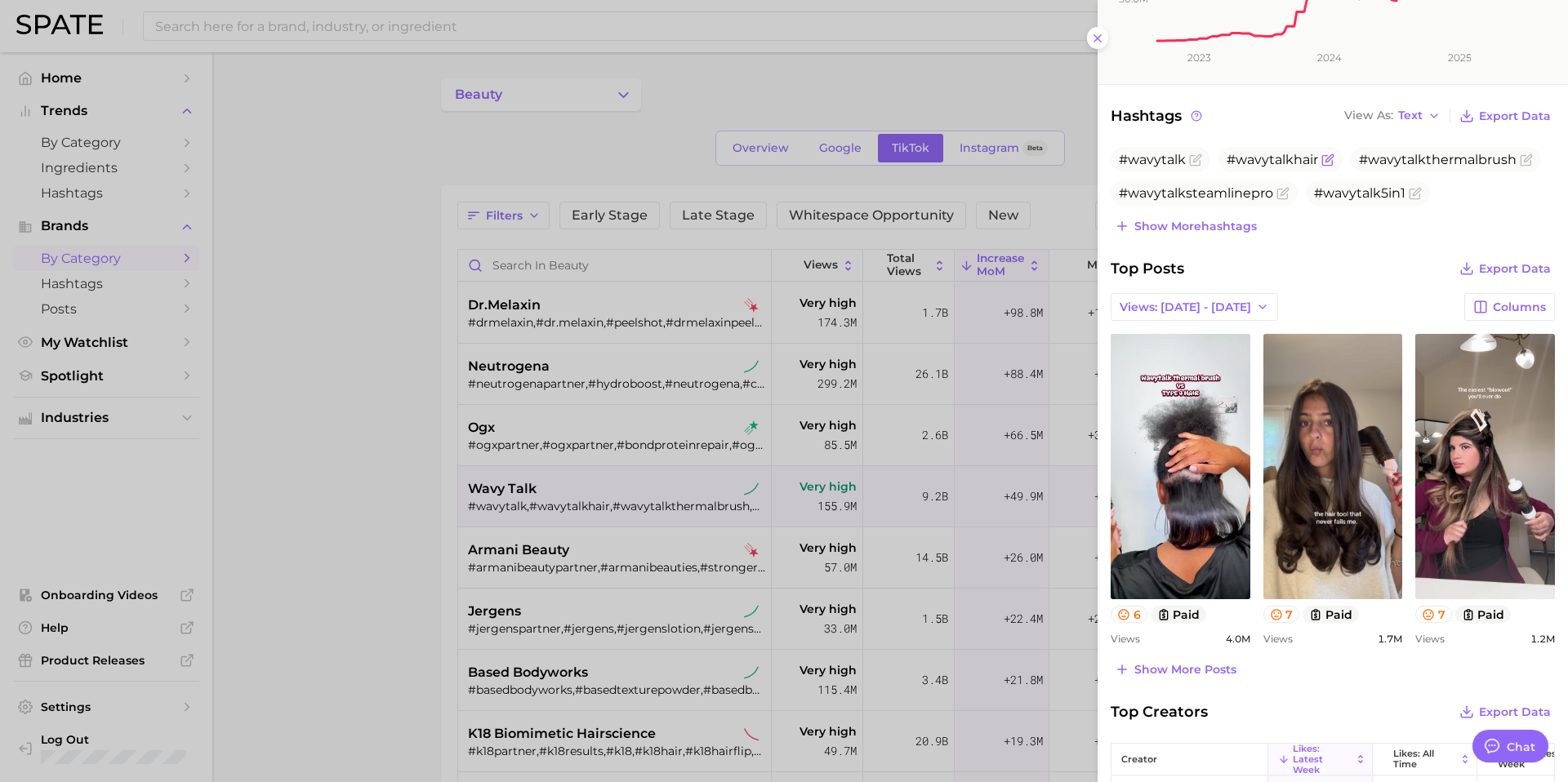
scroll to position [362, 0]
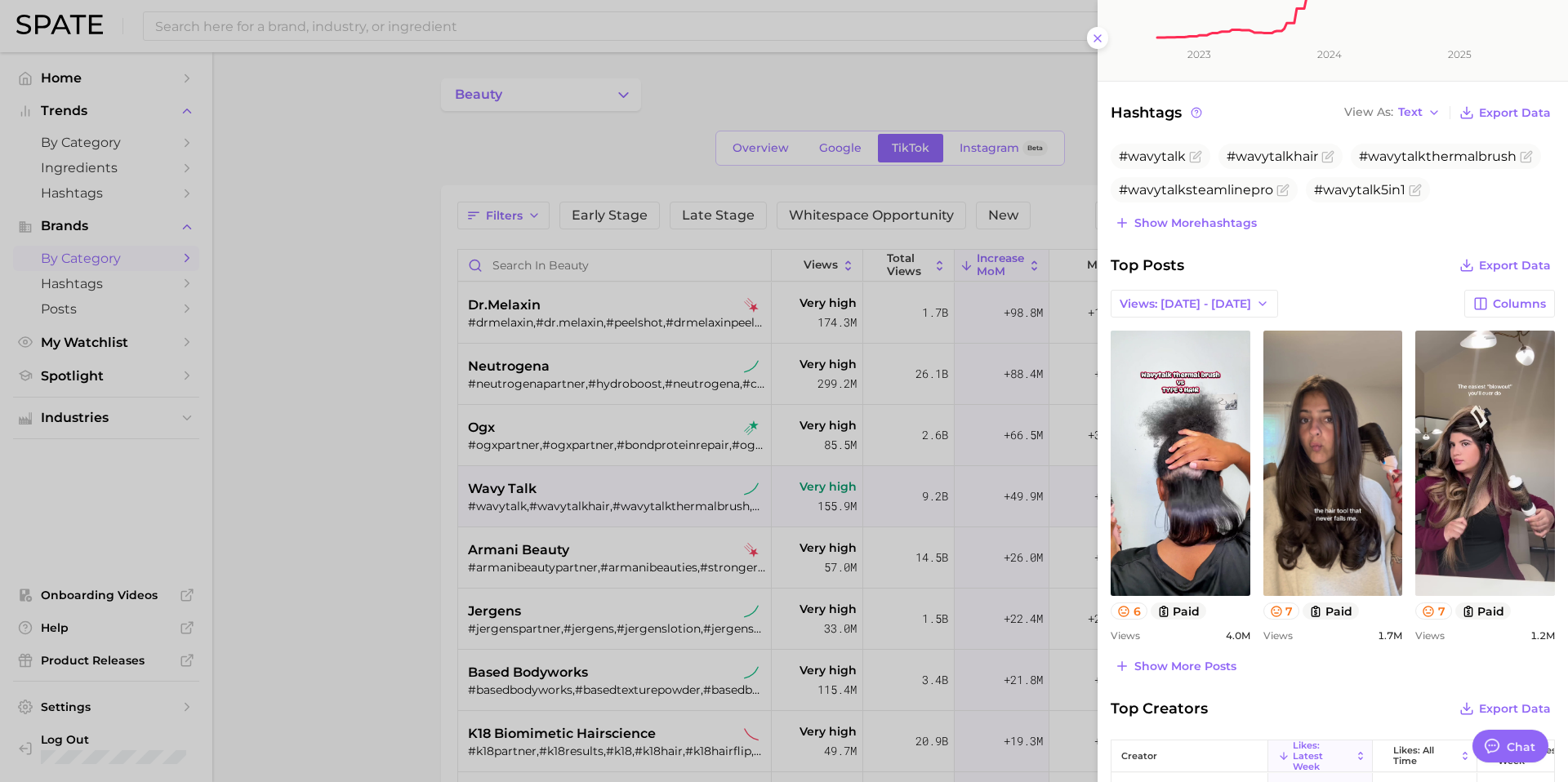
click at [709, 490] on div at bounding box center [784, 391] width 1568 height 782
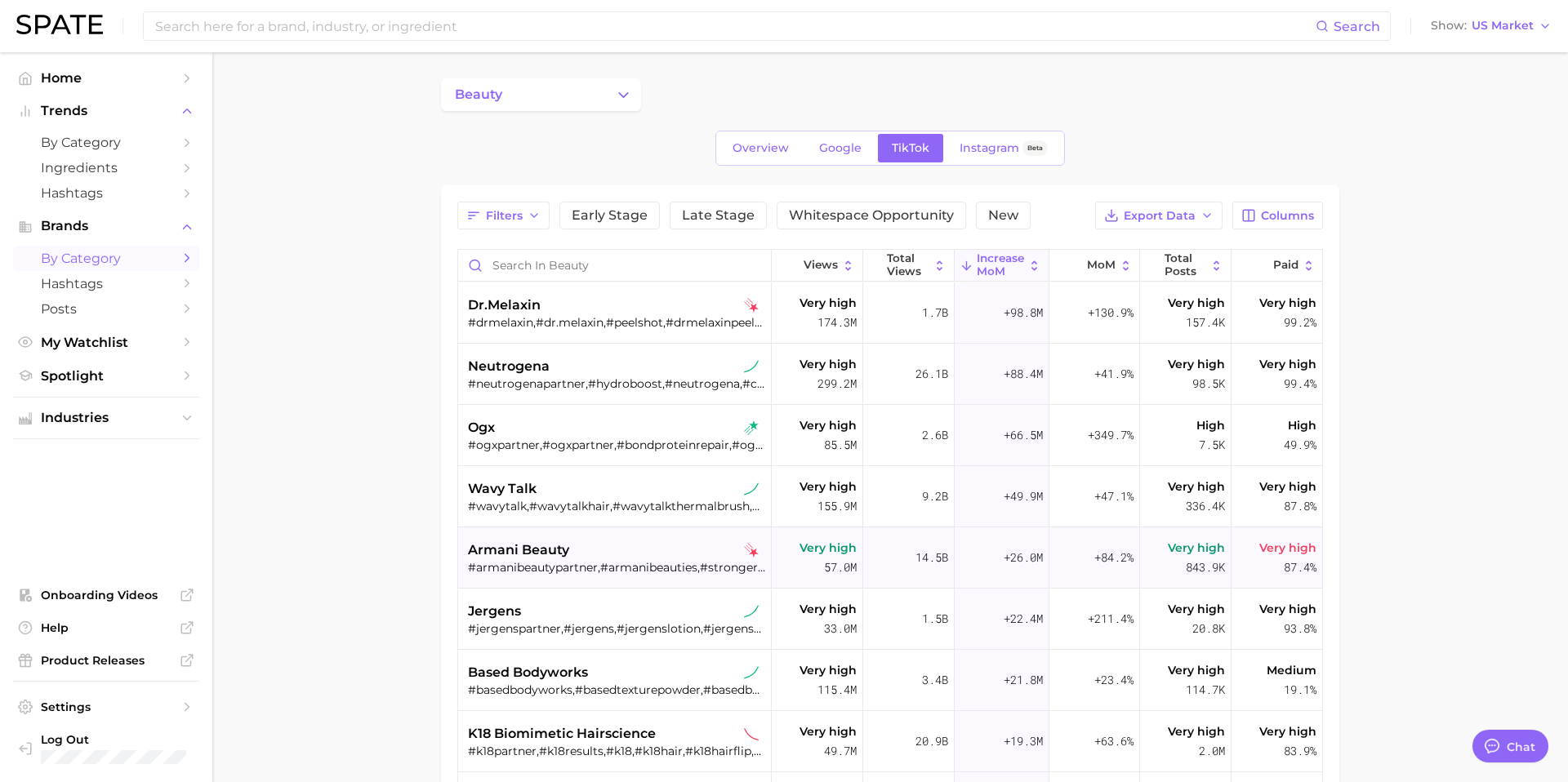
click at [643, 550] on div "armani beauty" at bounding box center [616, 550] width 297 height 19
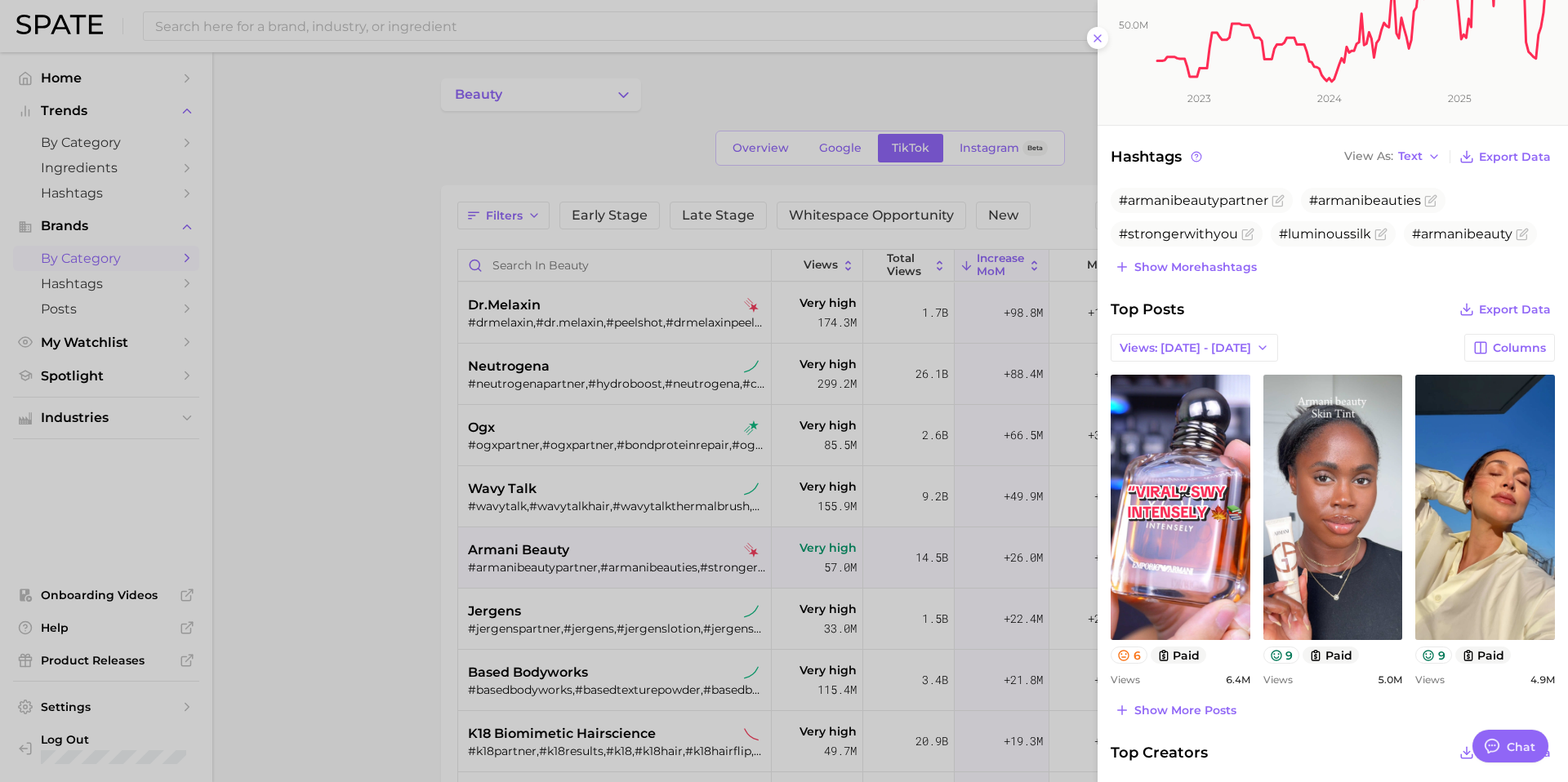
scroll to position [320, 0]
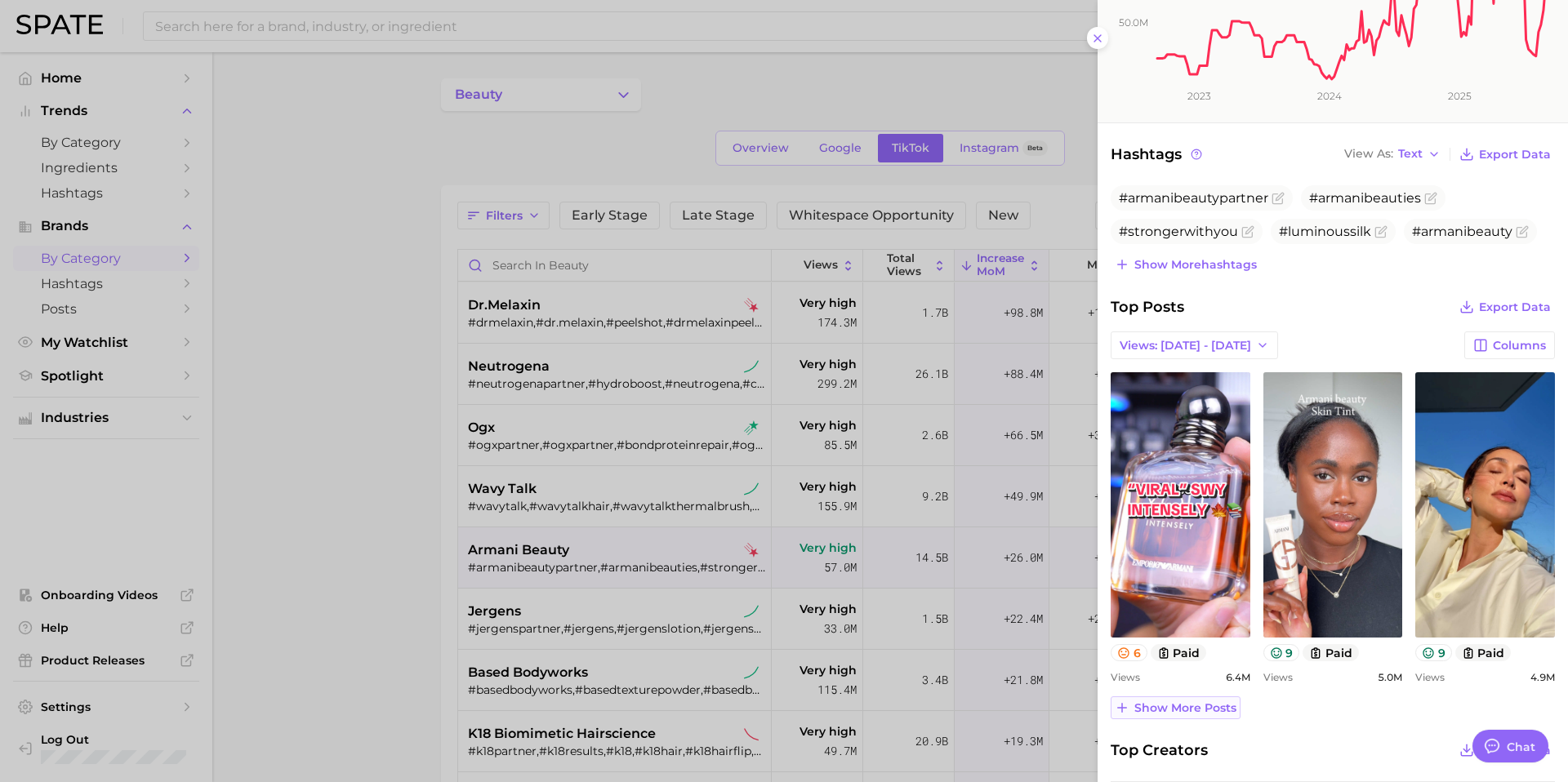
click at [1187, 709] on span "Show more posts" at bounding box center [1185, 707] width 102 height 14
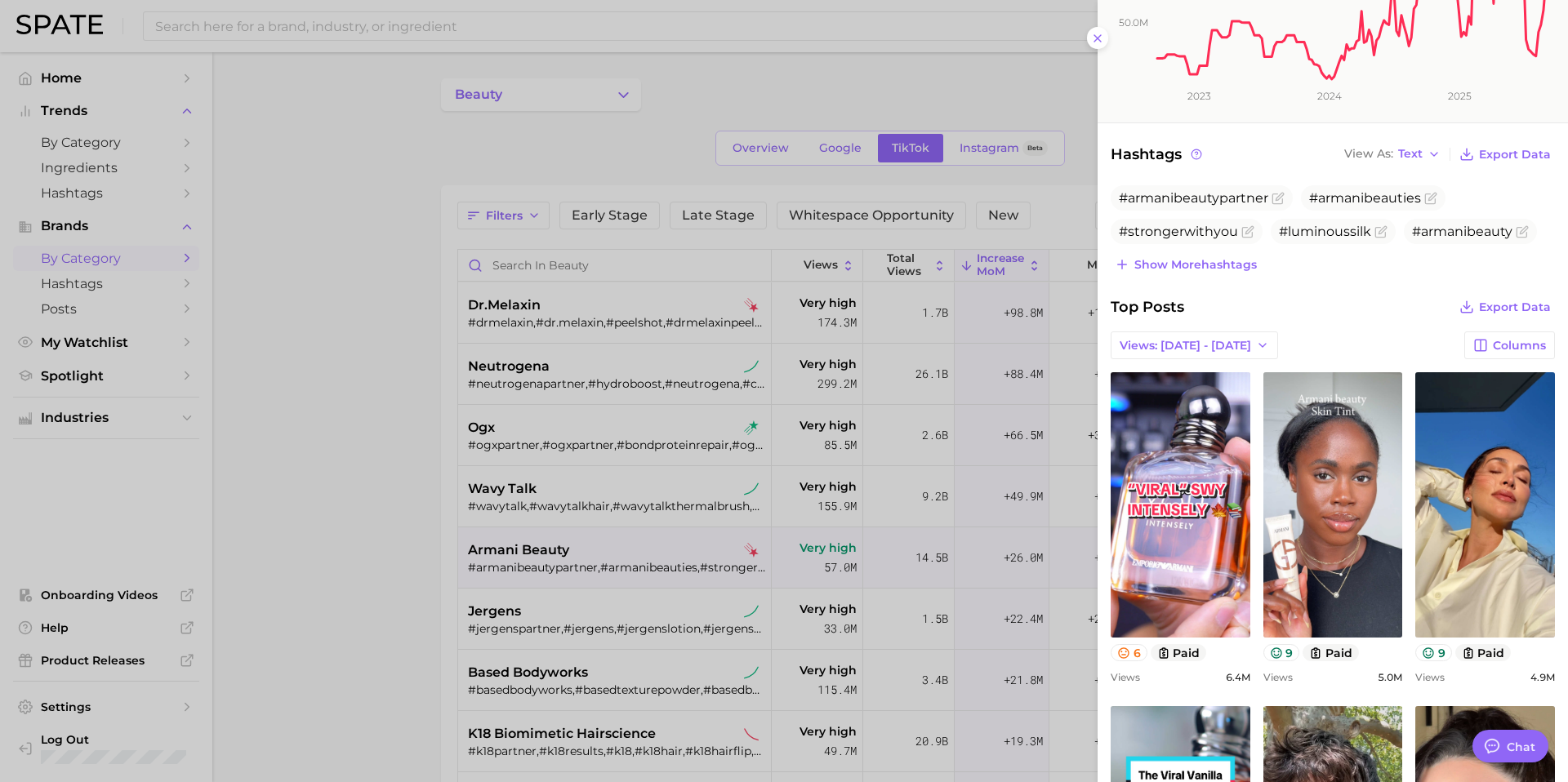
scroll to position [0, 0]
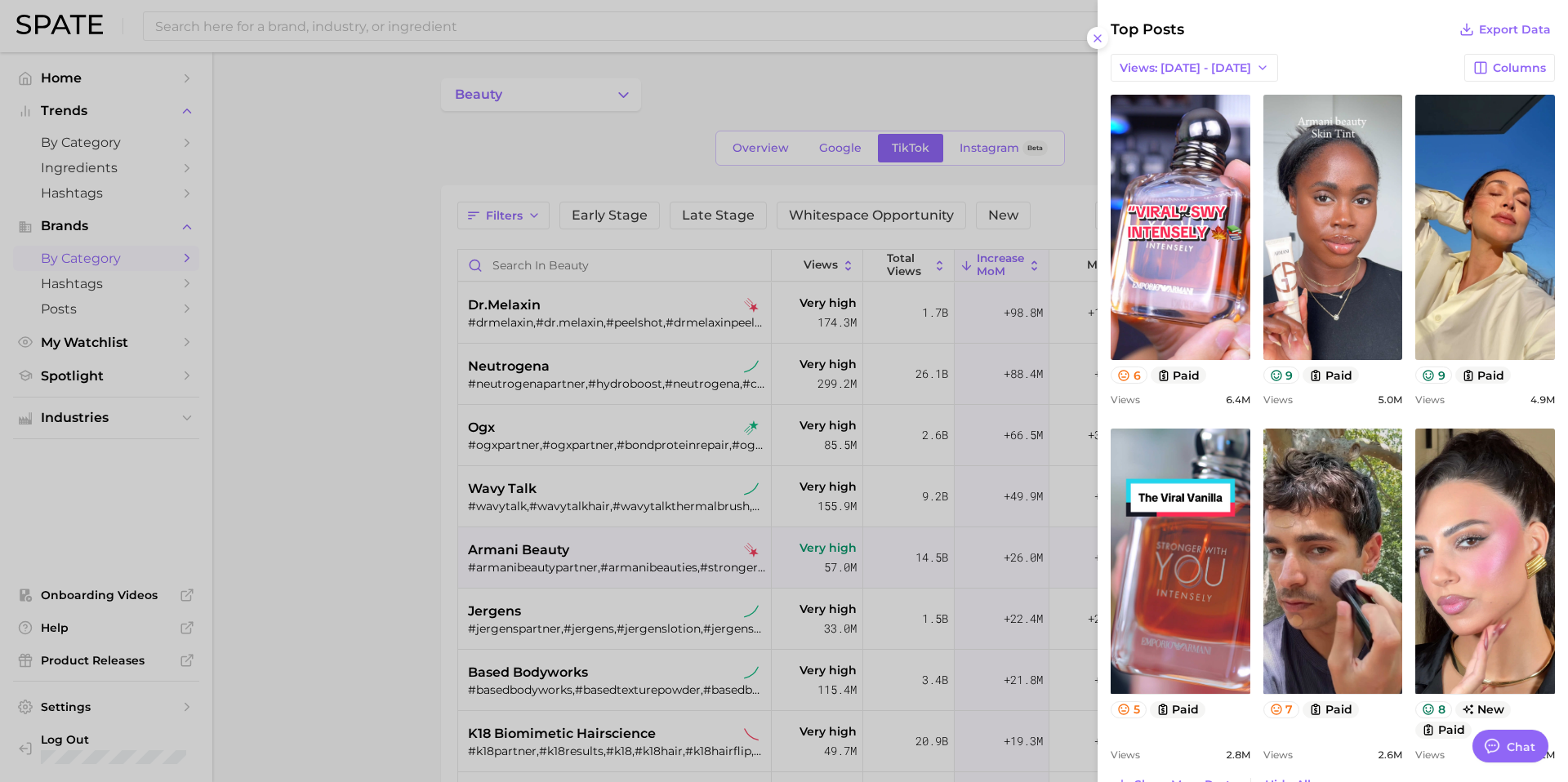
click at [580, 623] on div at bounding box center [784, 391] width 1568 height 782
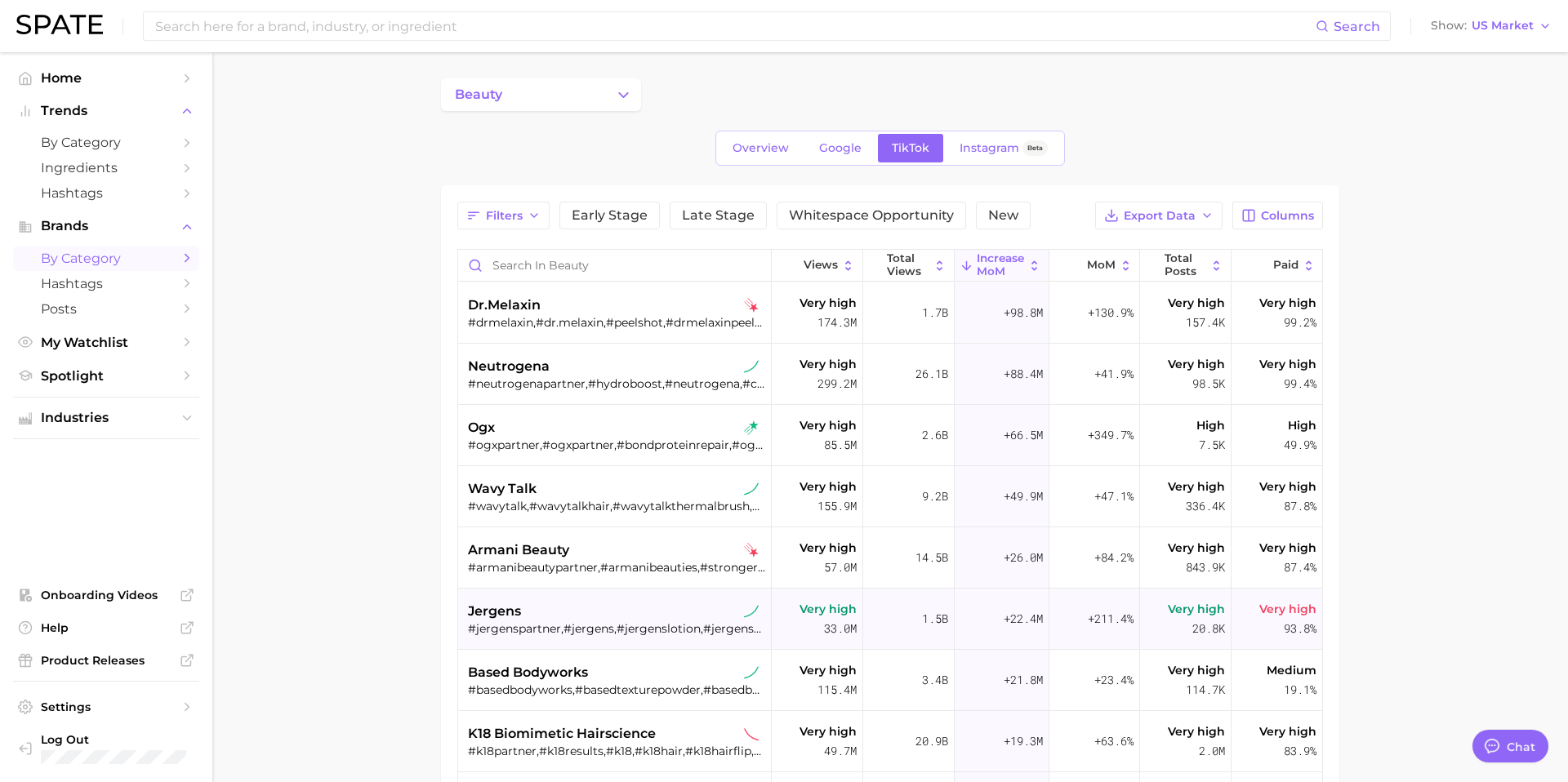
click at [538, 619] on div "jergens" at bounding box center [616, 611] width 297 height 19
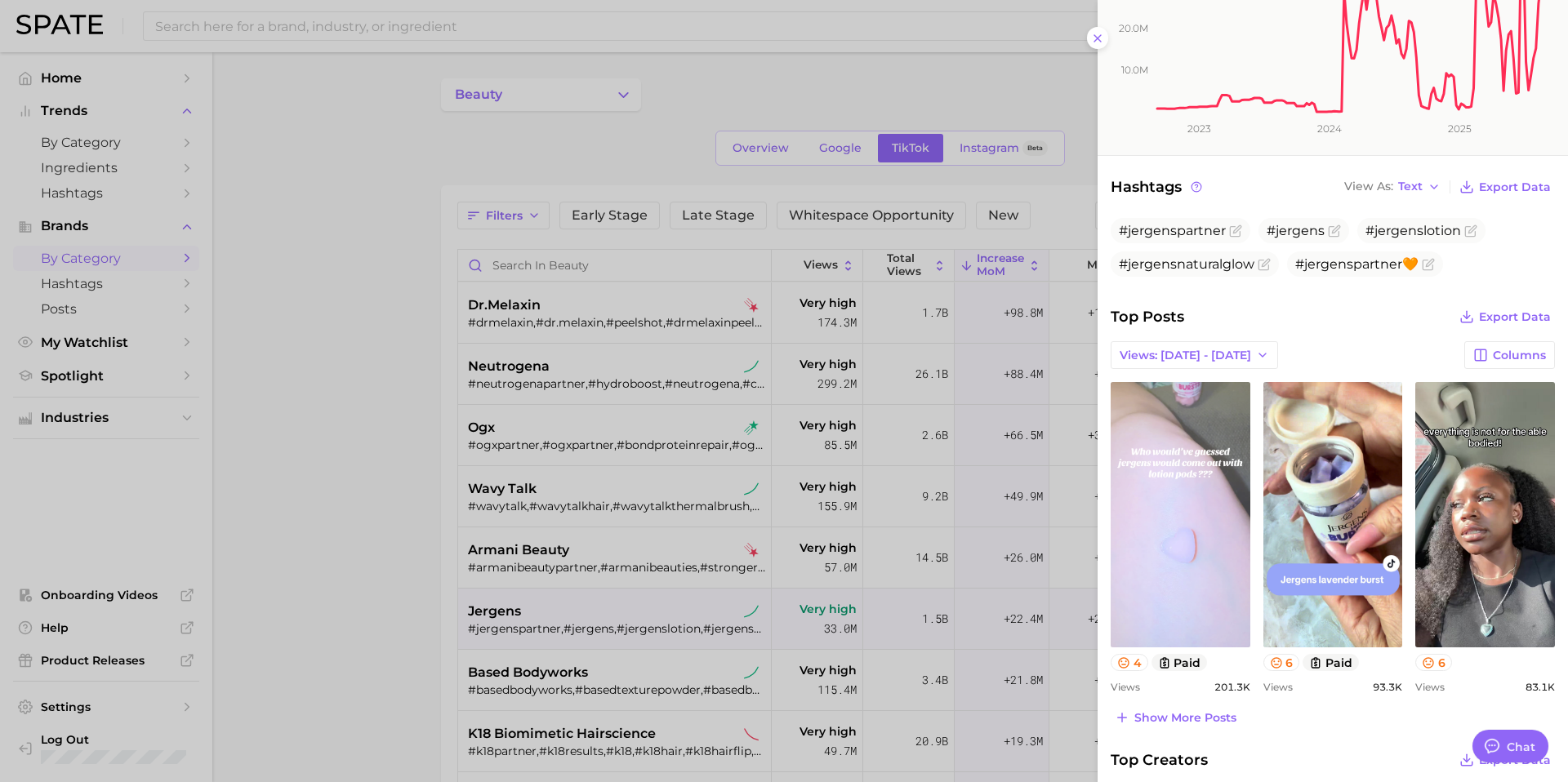
click at [1200, 595] on link "view post on TikTok" at bounding box center [1180, 514] width 139 height 265
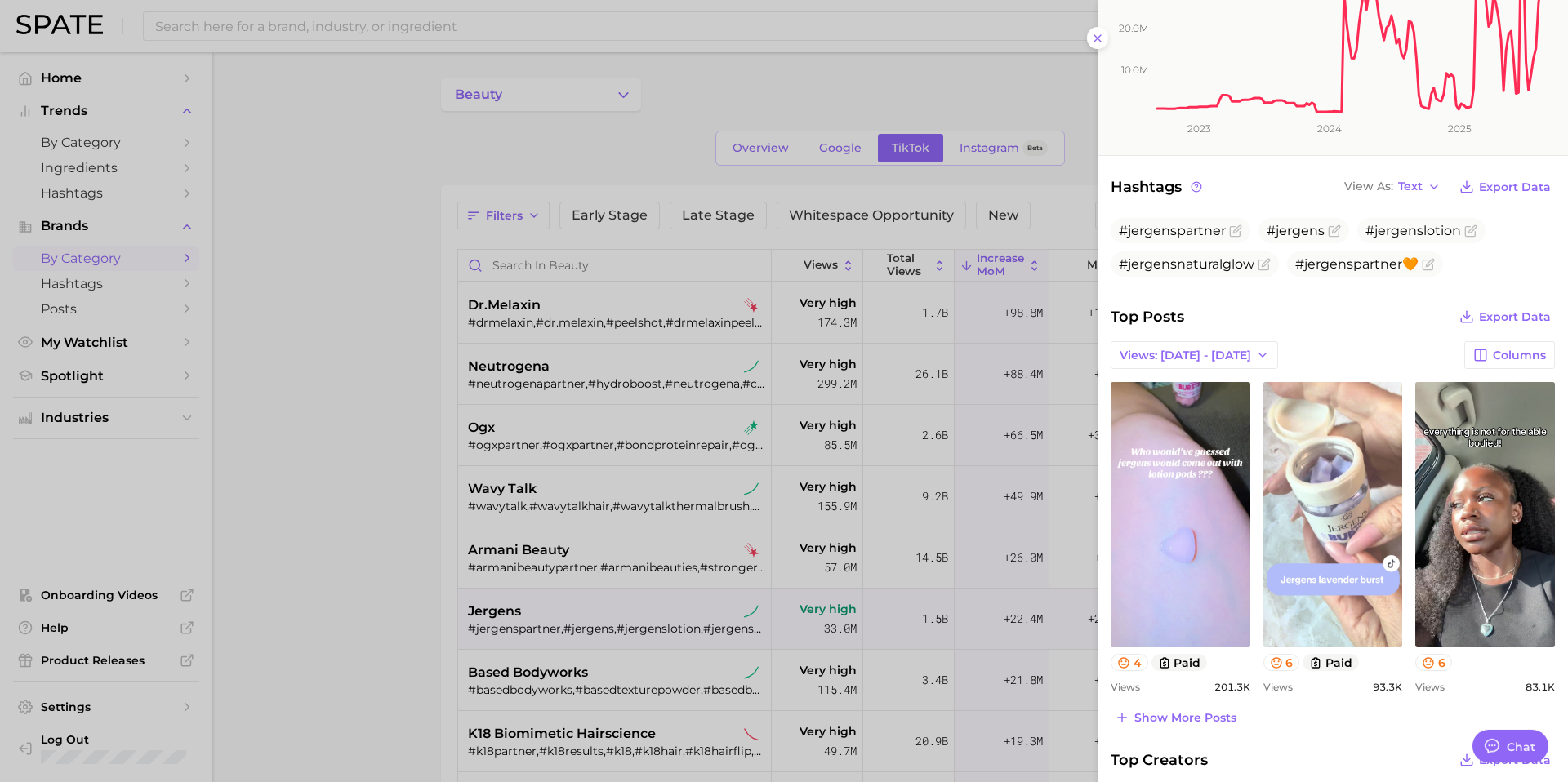
click at [1341, 479] on link "view post on TikTok" at bounding box center [1333, 514] width 139 height 265
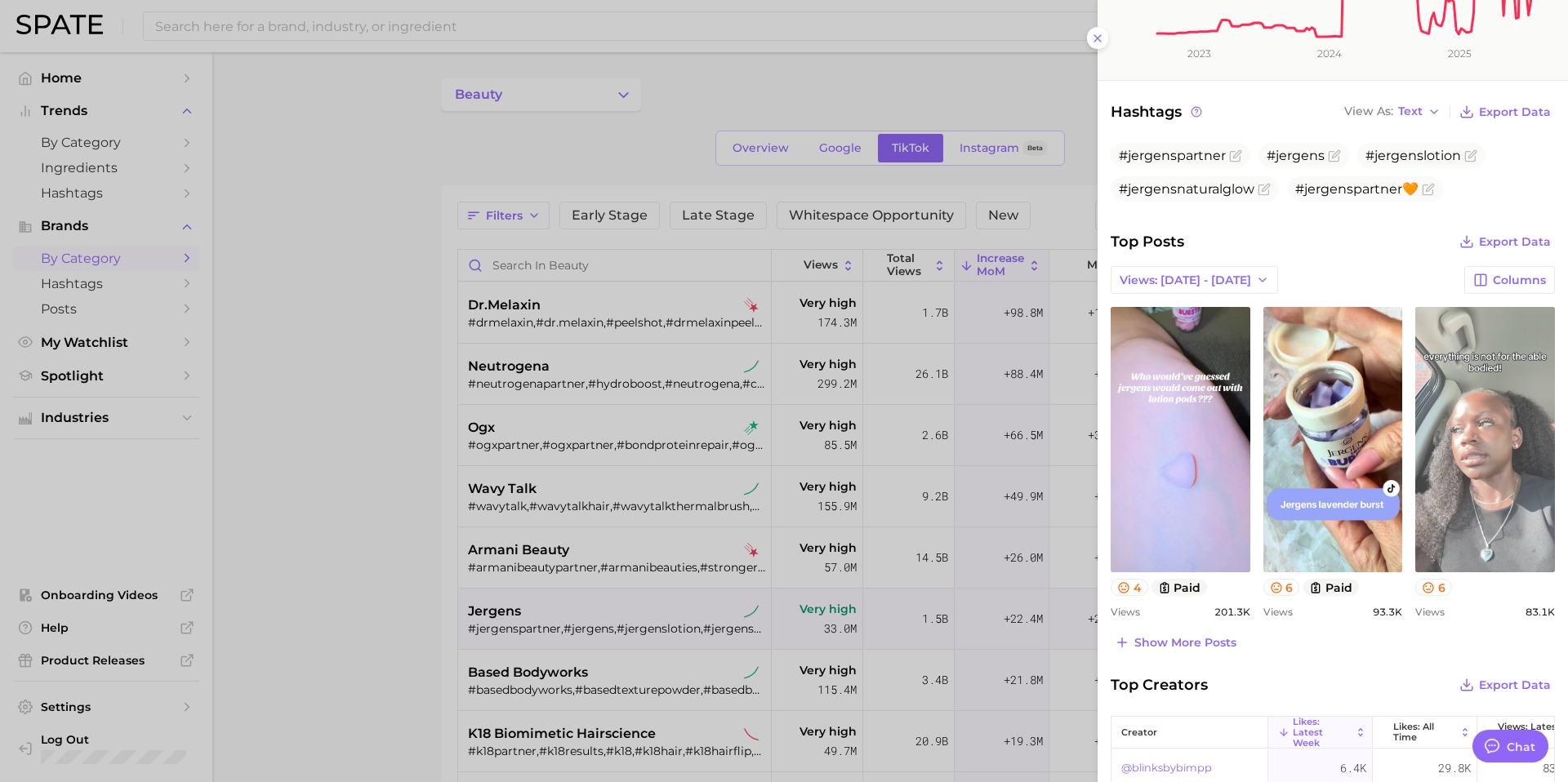
click at [1477, 486] on link "view post on TikTok" at bounding box center [1484, 439] width 139 height 265
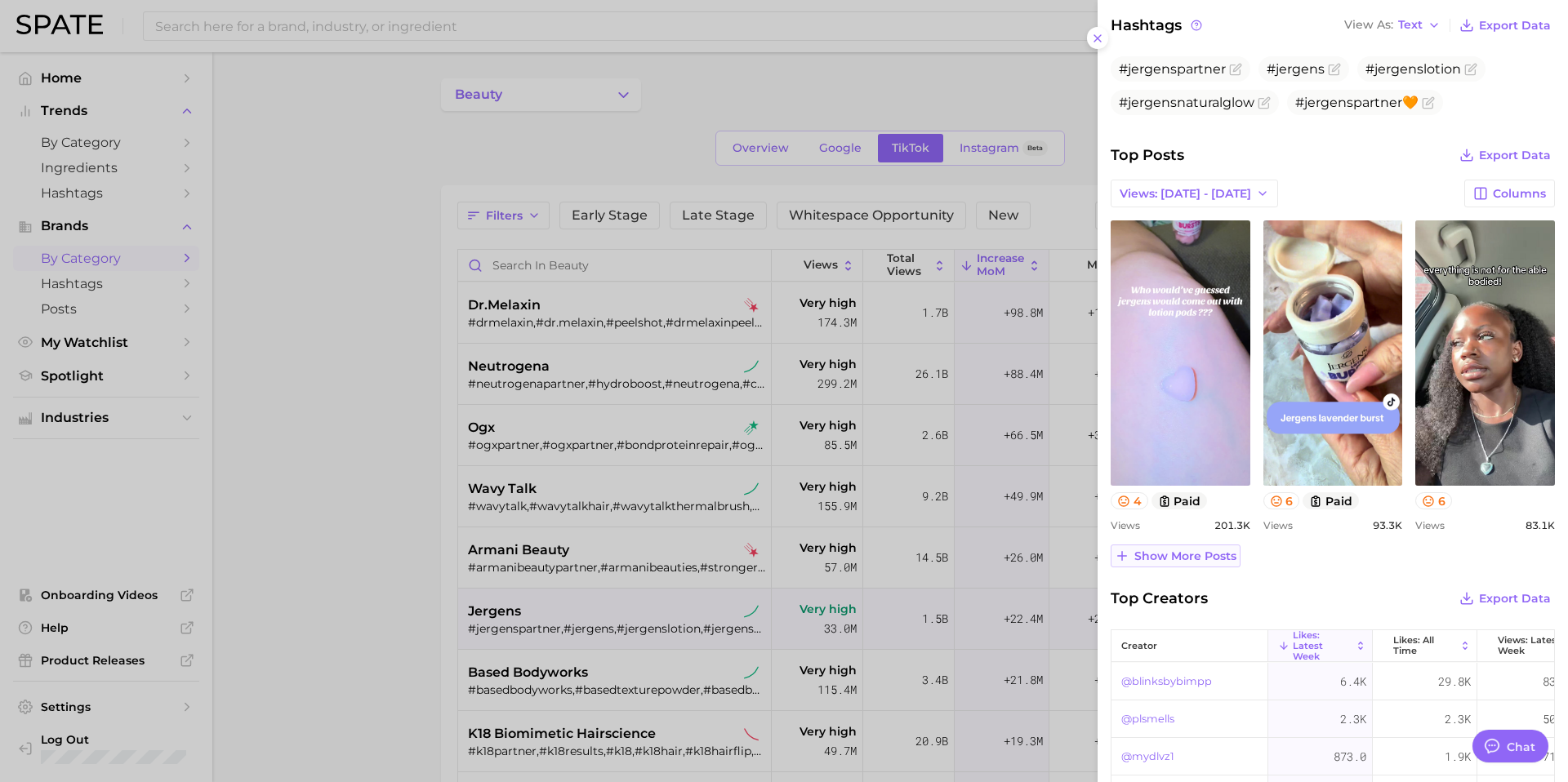
scroll to position [454, 0]
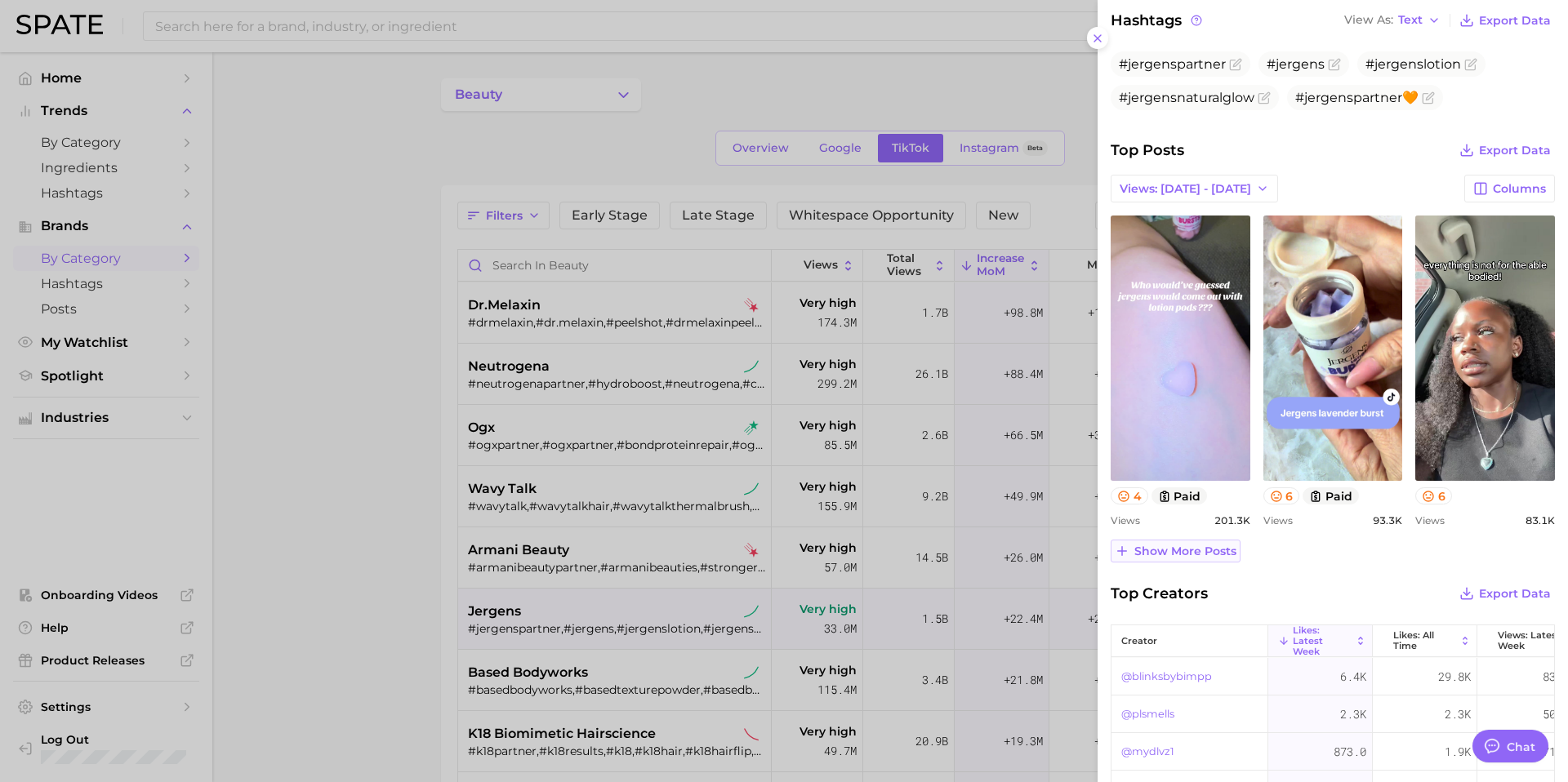
click at [1171, 552] on span "Show more posts" at bounding box center [1185, 550] width 102 height 14
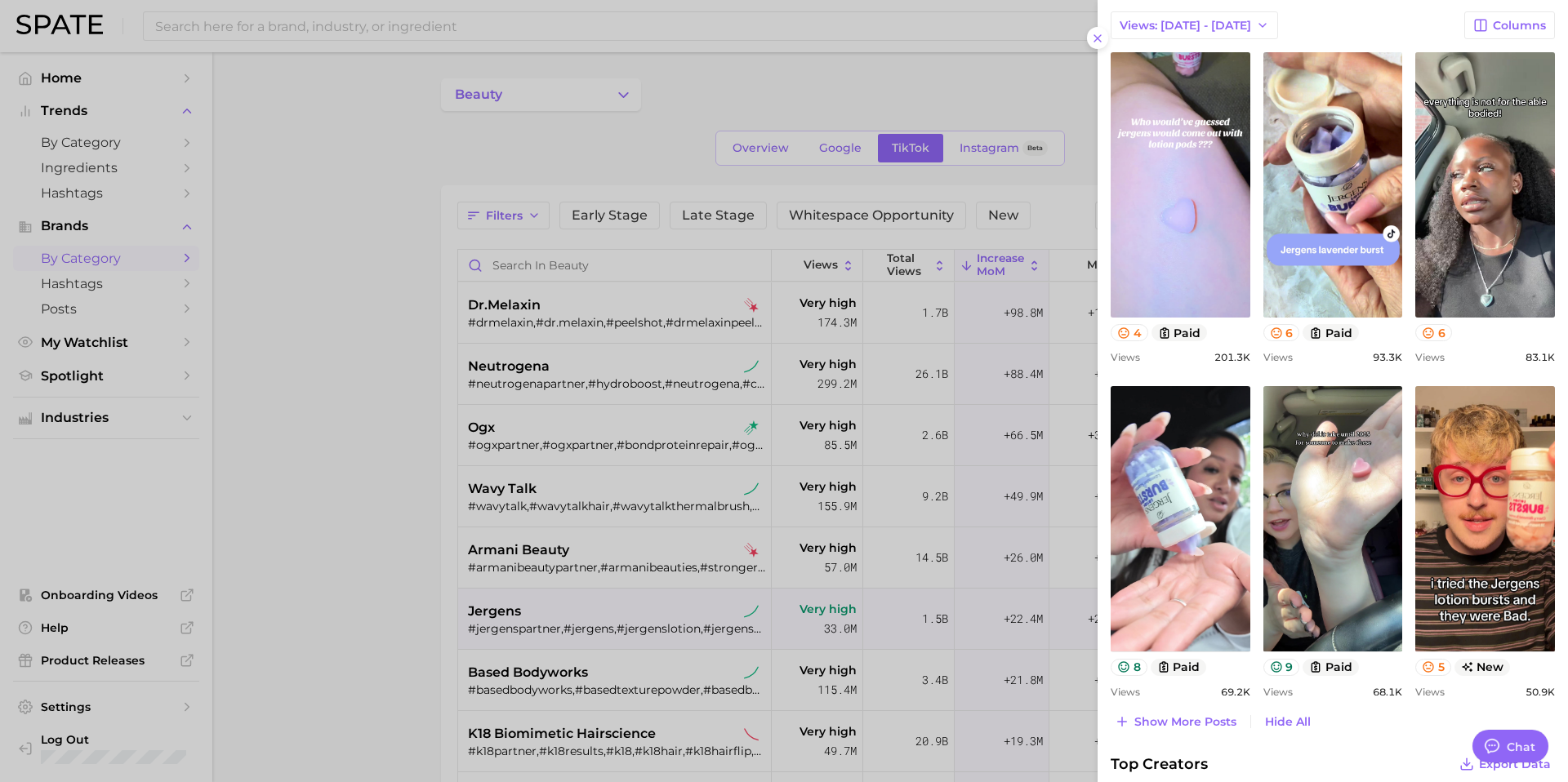
scroll to position [618, 0]
click at [545, 576] on div at bounding box center [784, 391] width 1568 height 782
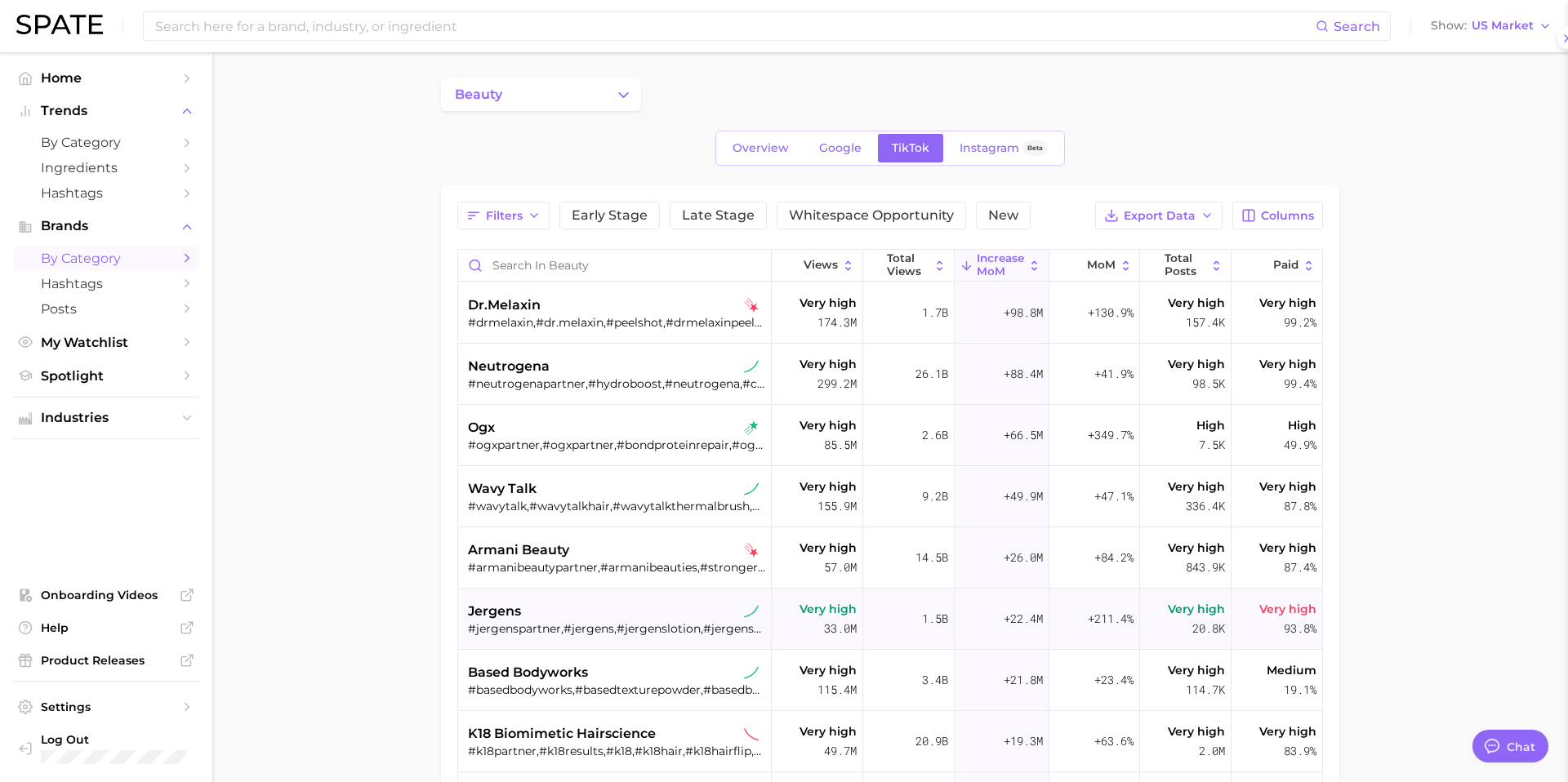
click at [551, 602] on div "jergens" at bounding box center [616, 611] width 297 height 19
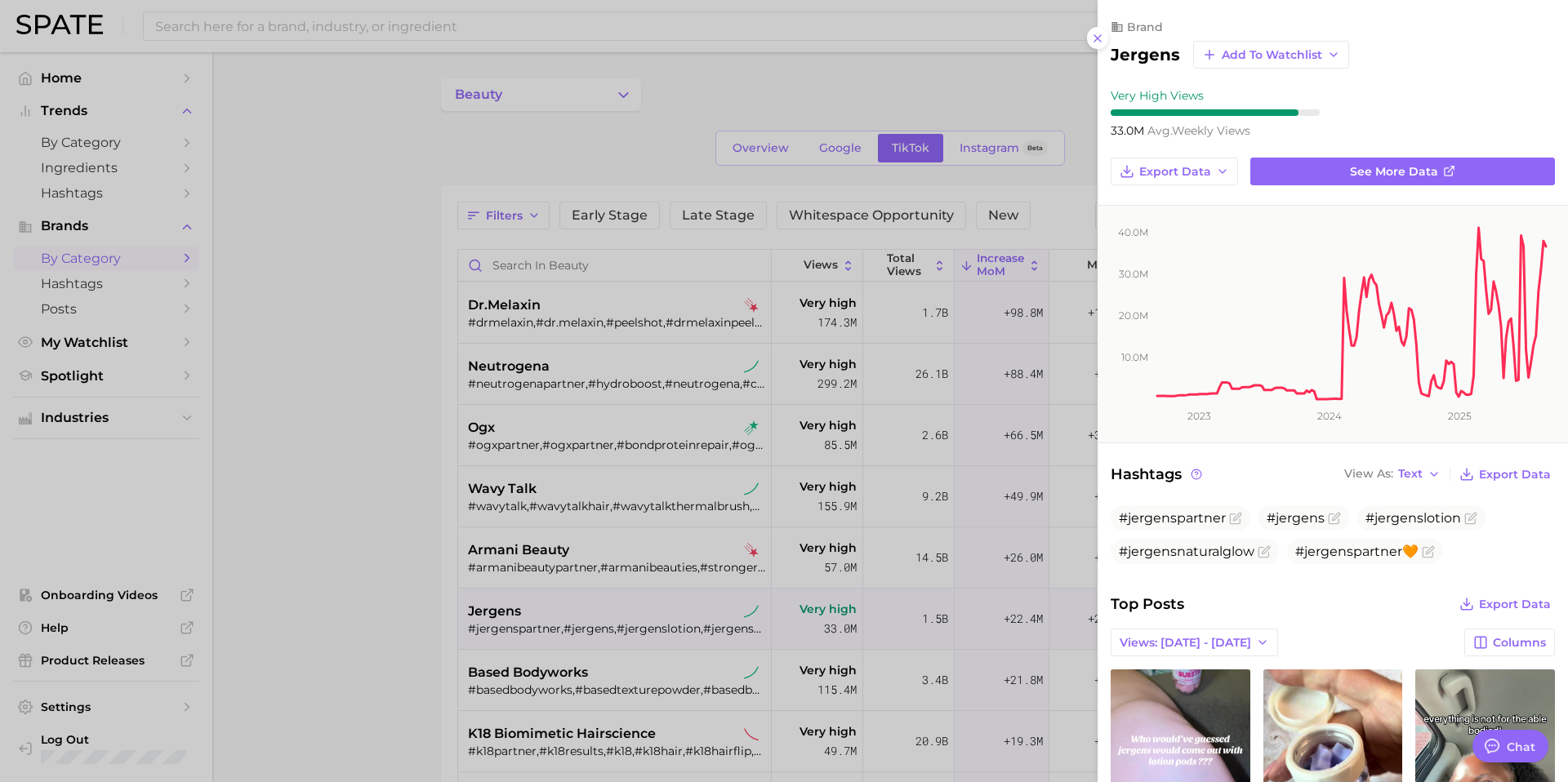
click at [551, 602] on div at bounding box center [784, 391] width 1568 height 782
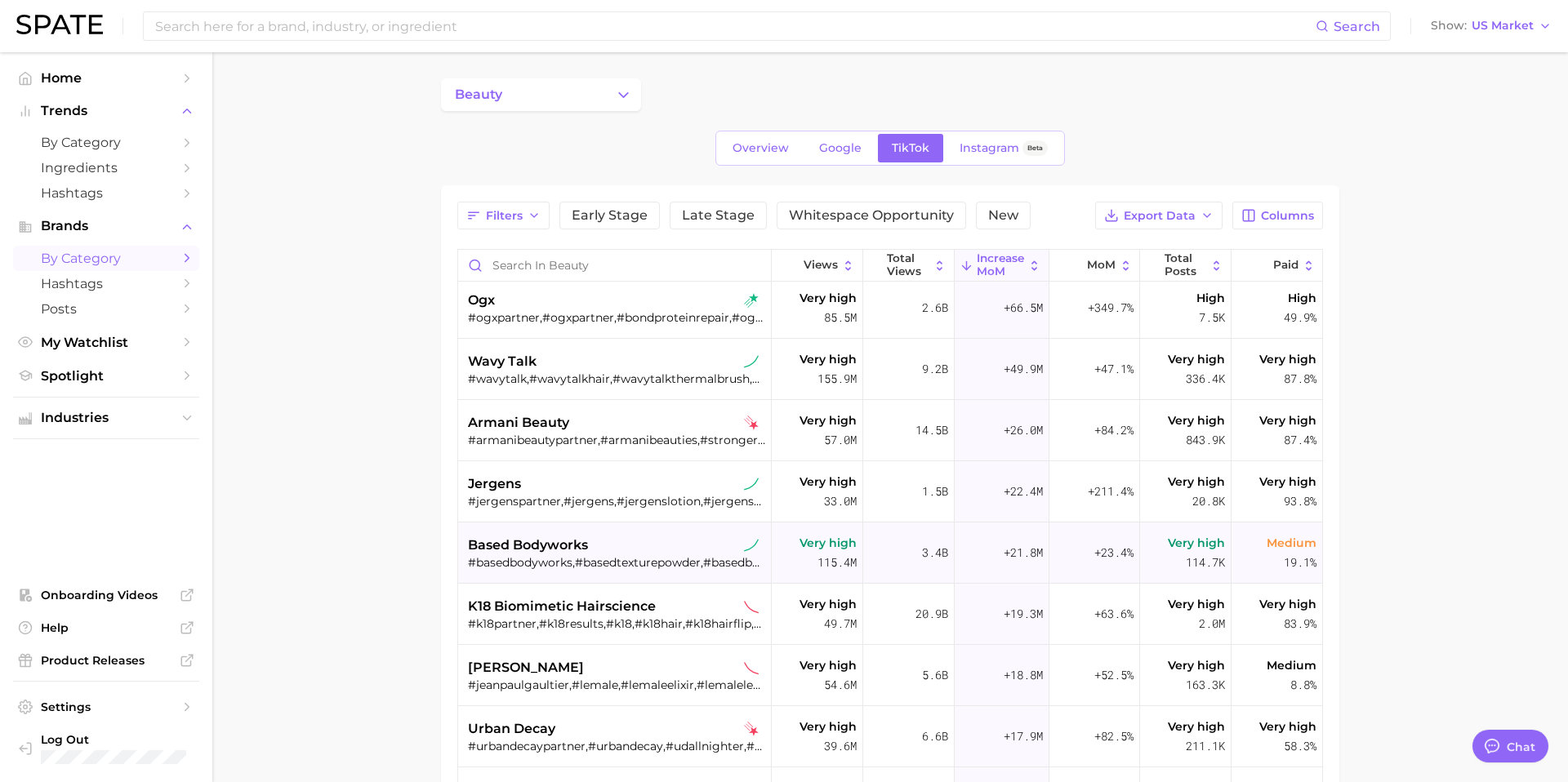
scroll to position [150, 0]
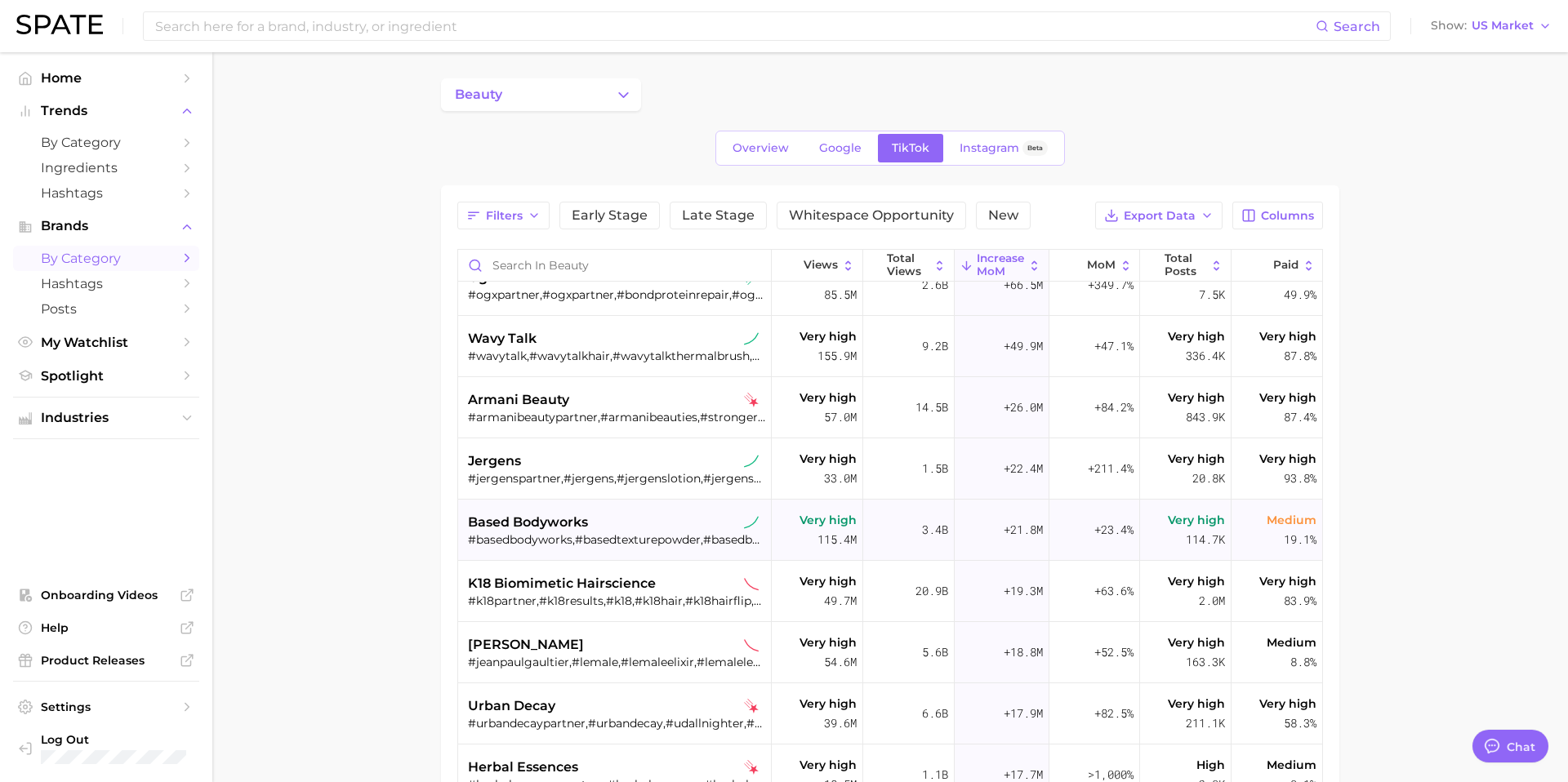
click at [573, 535] on div "#basedbodyworks,#basedtexturepowder,#basedbodyworksshampoo,#basedbodyworkscondi…" at bounding box center [616, 540] width 297 height 15
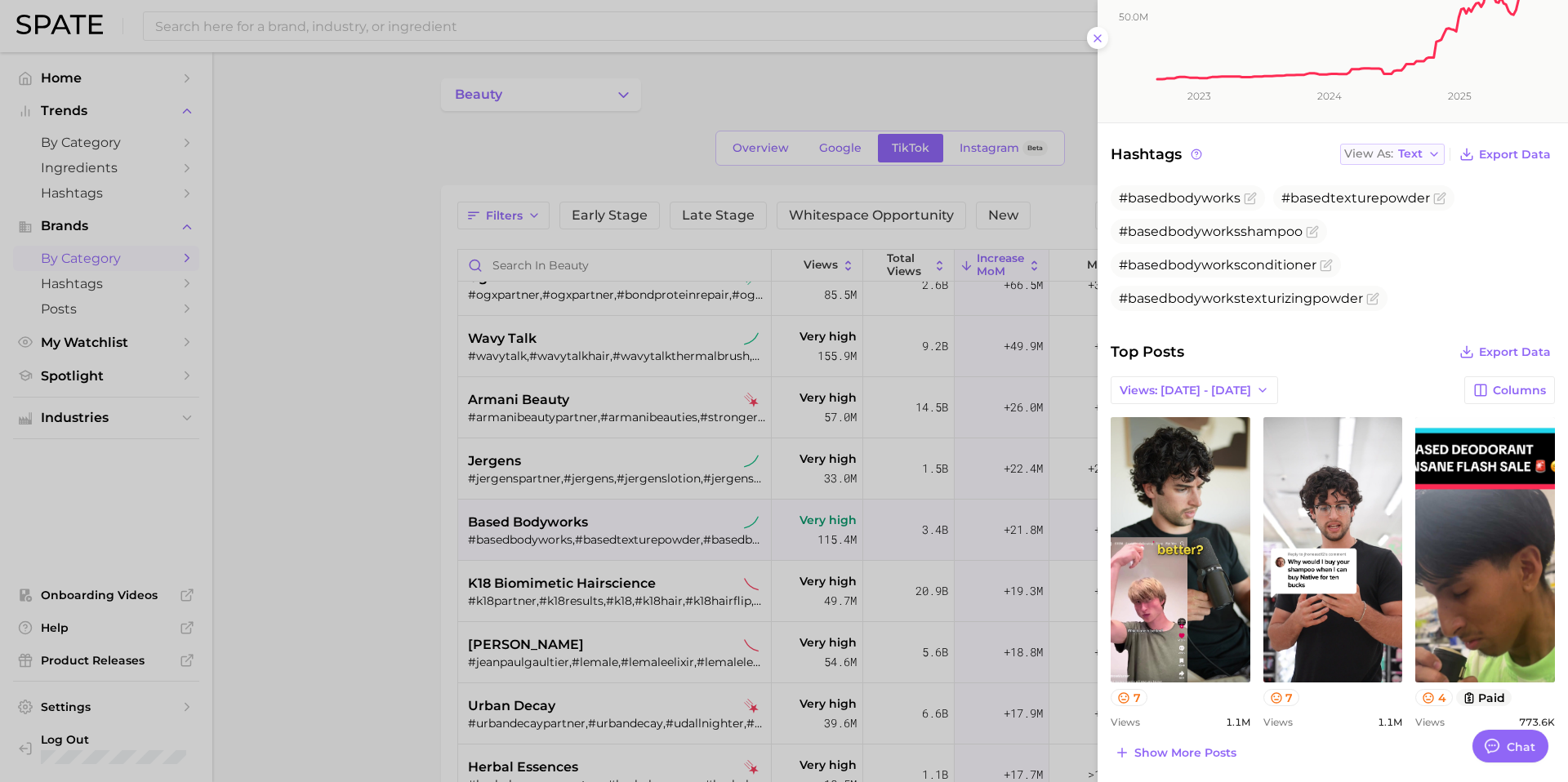
scroll to position [322, 0]
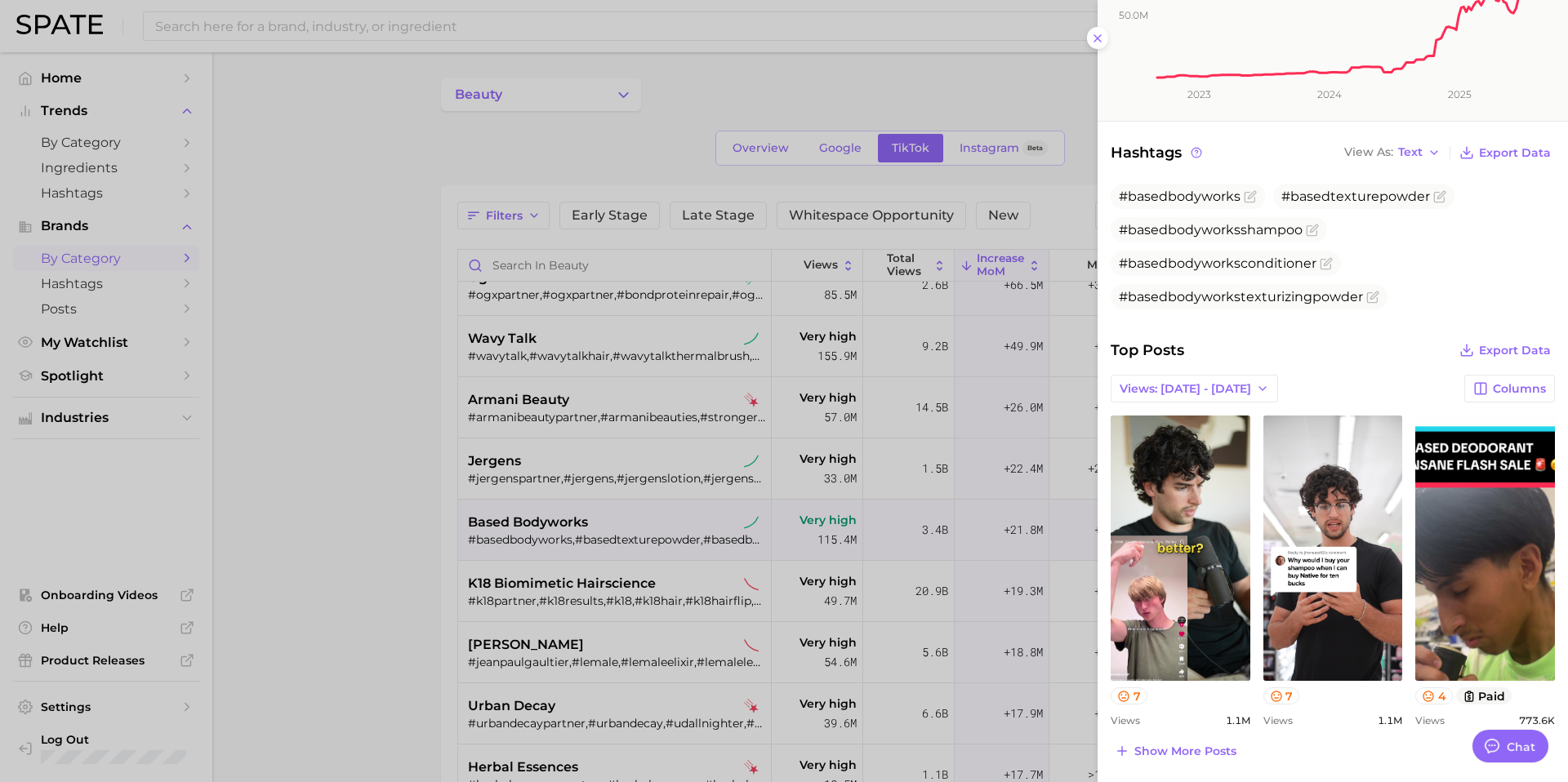
click at [586, 575] on div at bounding box center [784, 391] width 1568 height 782
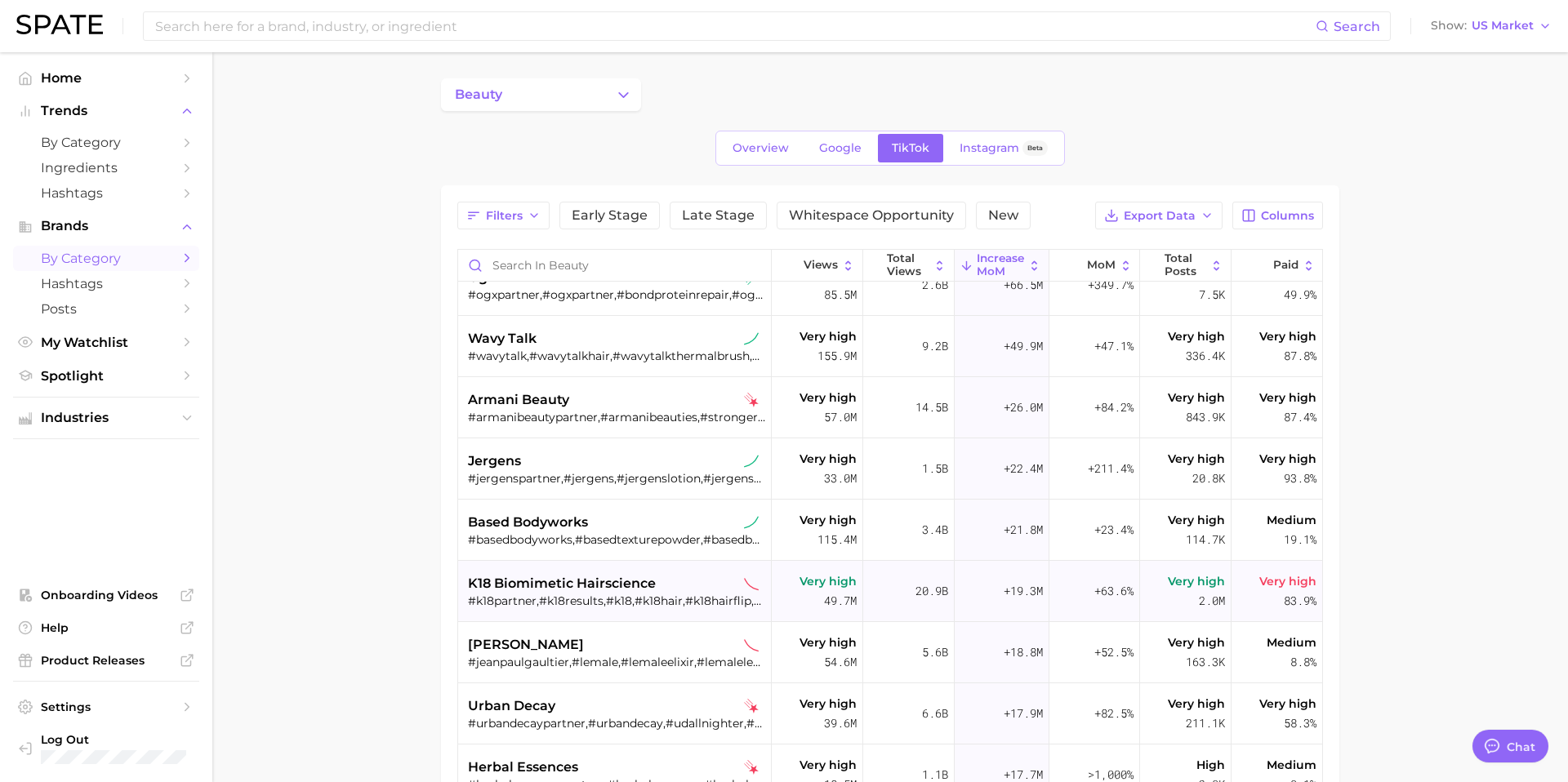
click at [571, 594] on div "#k18partner,#k18results,#k18,#k18hair,#k18hairflip,#k18hairoil,#k18hairmask,#k1…" at bounding box center [616, 601] width 297 height 15
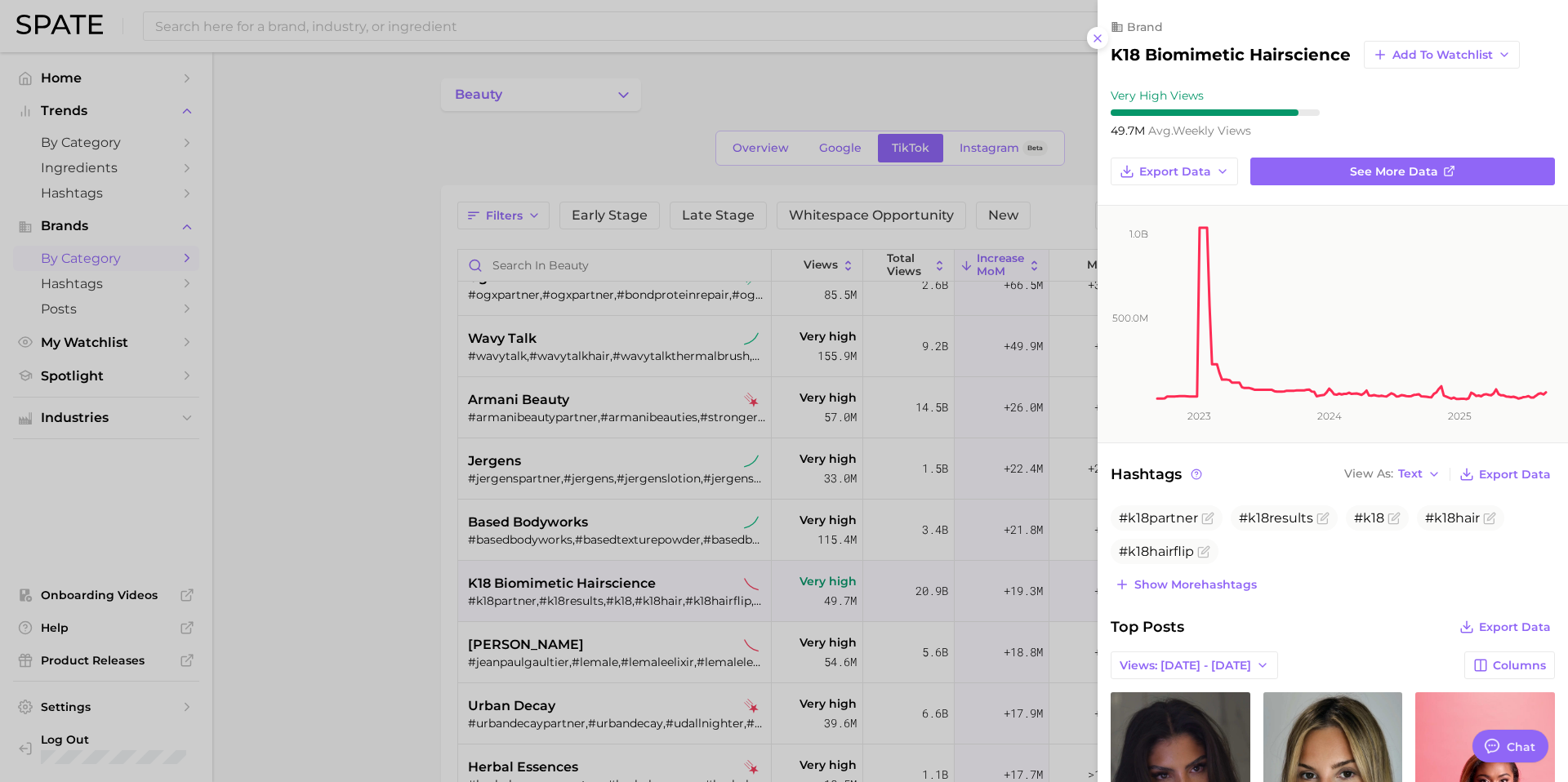
scroll to position [0, 0]
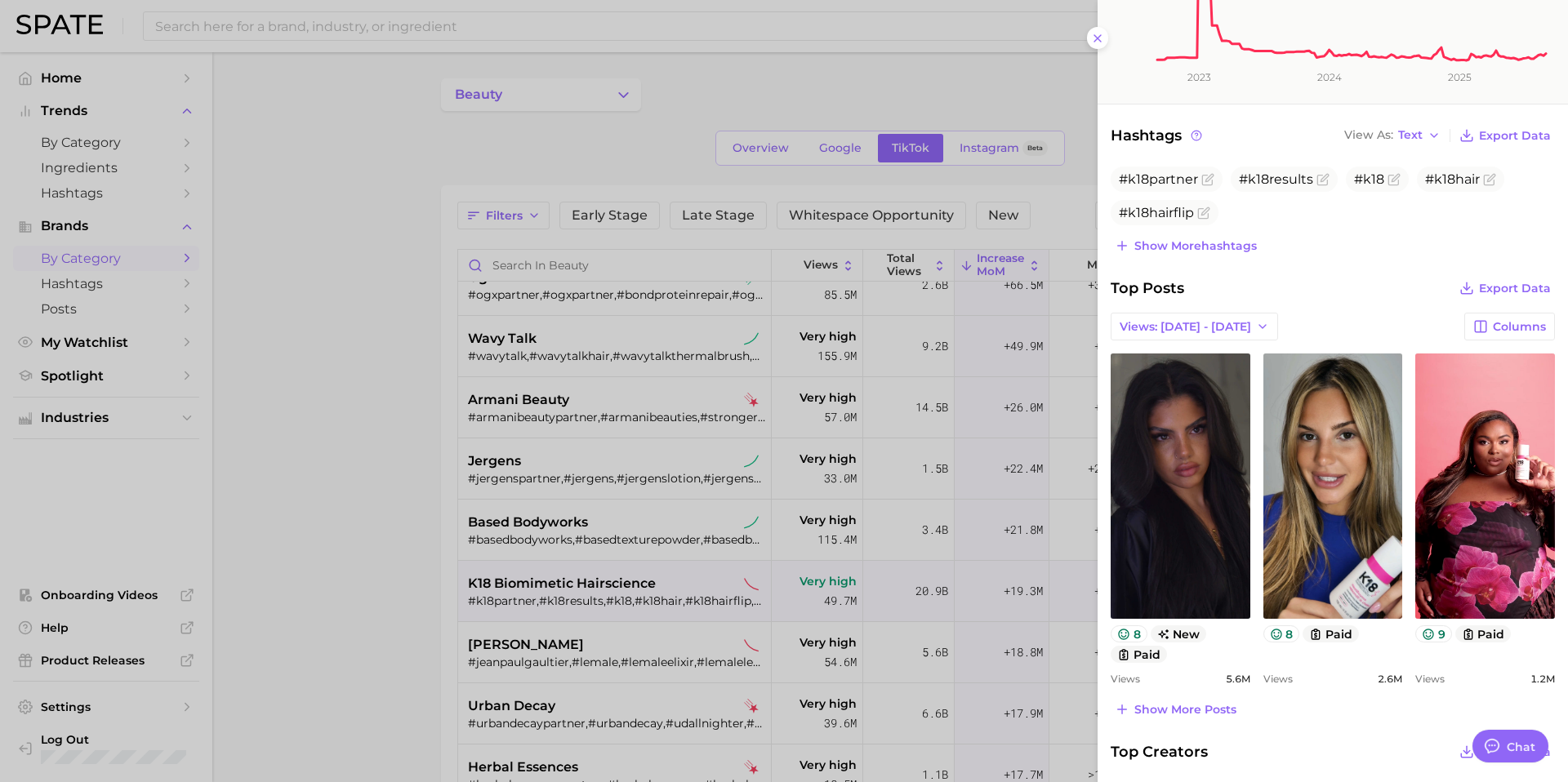
click at [583, 516] on div at bounding box center [784, 391] width 1568 height 782
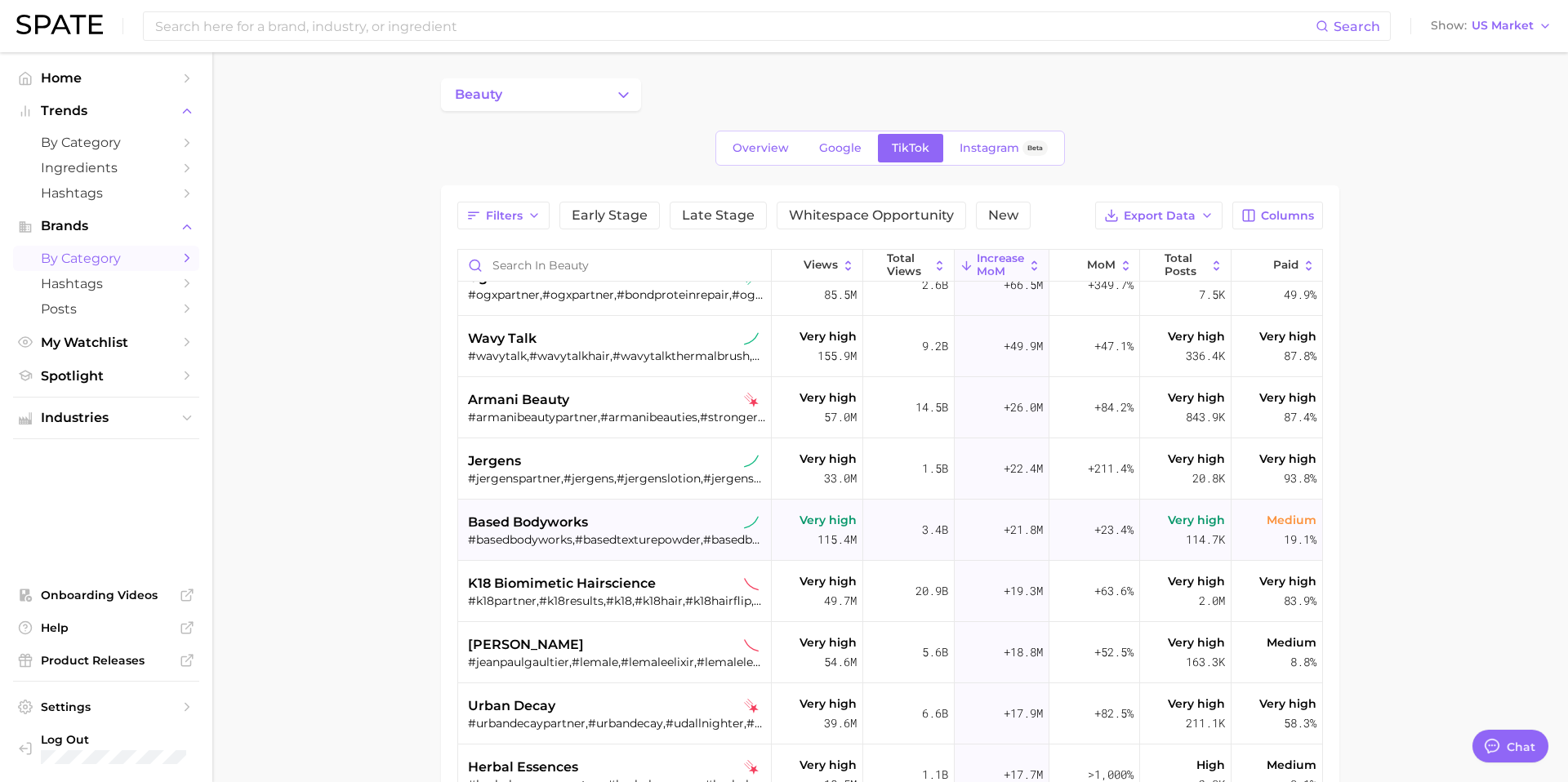
click at [565, 556] on div "based bodyworks #basedbodyworks,#basedtexturepowder,#basedbodyworksshampoo,#bas…" at bounding box center [616, 530] width 297 height 61
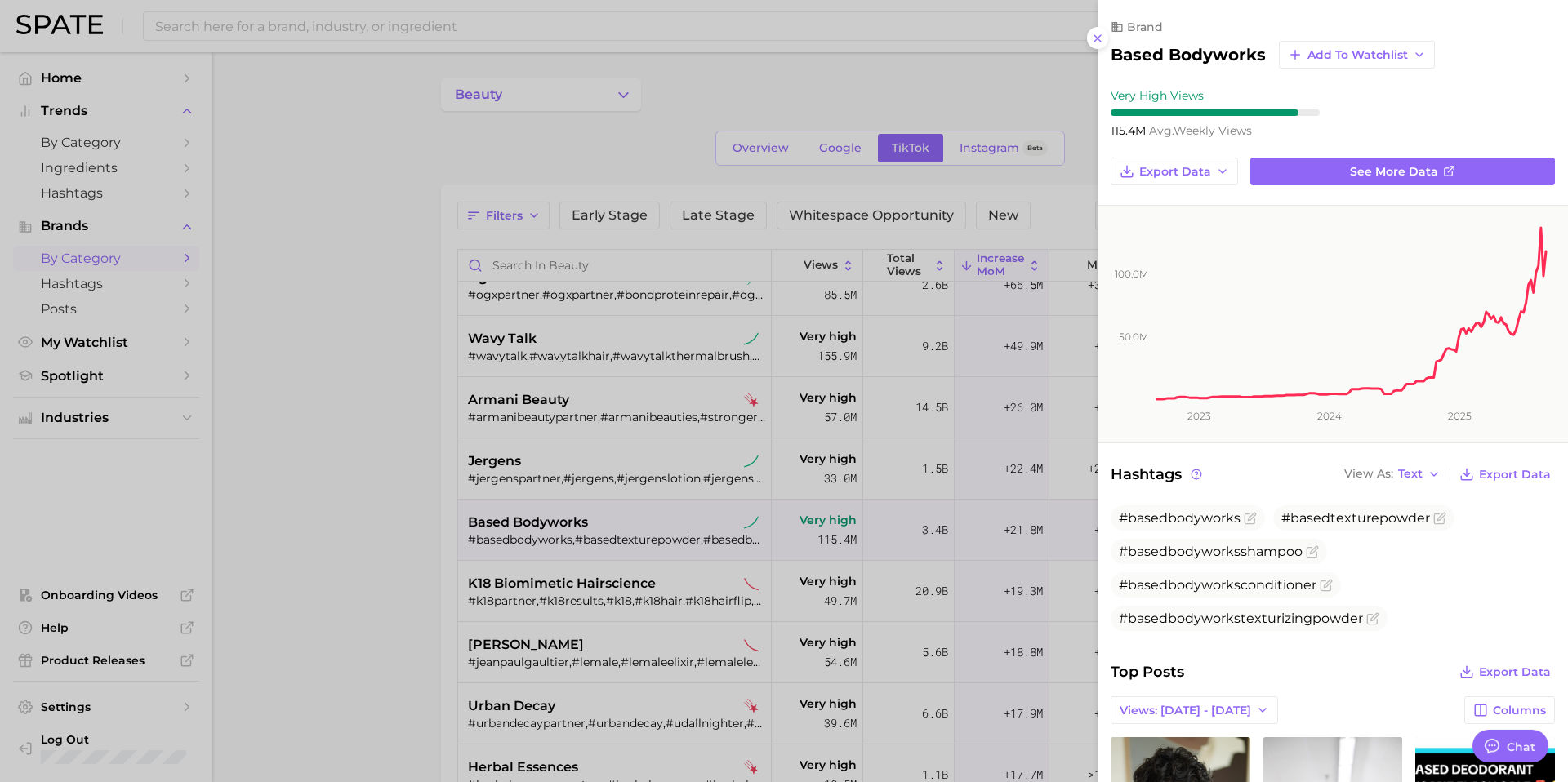
click at [576, 592] on div at bounding box center [784, 391] width 1568 height 782
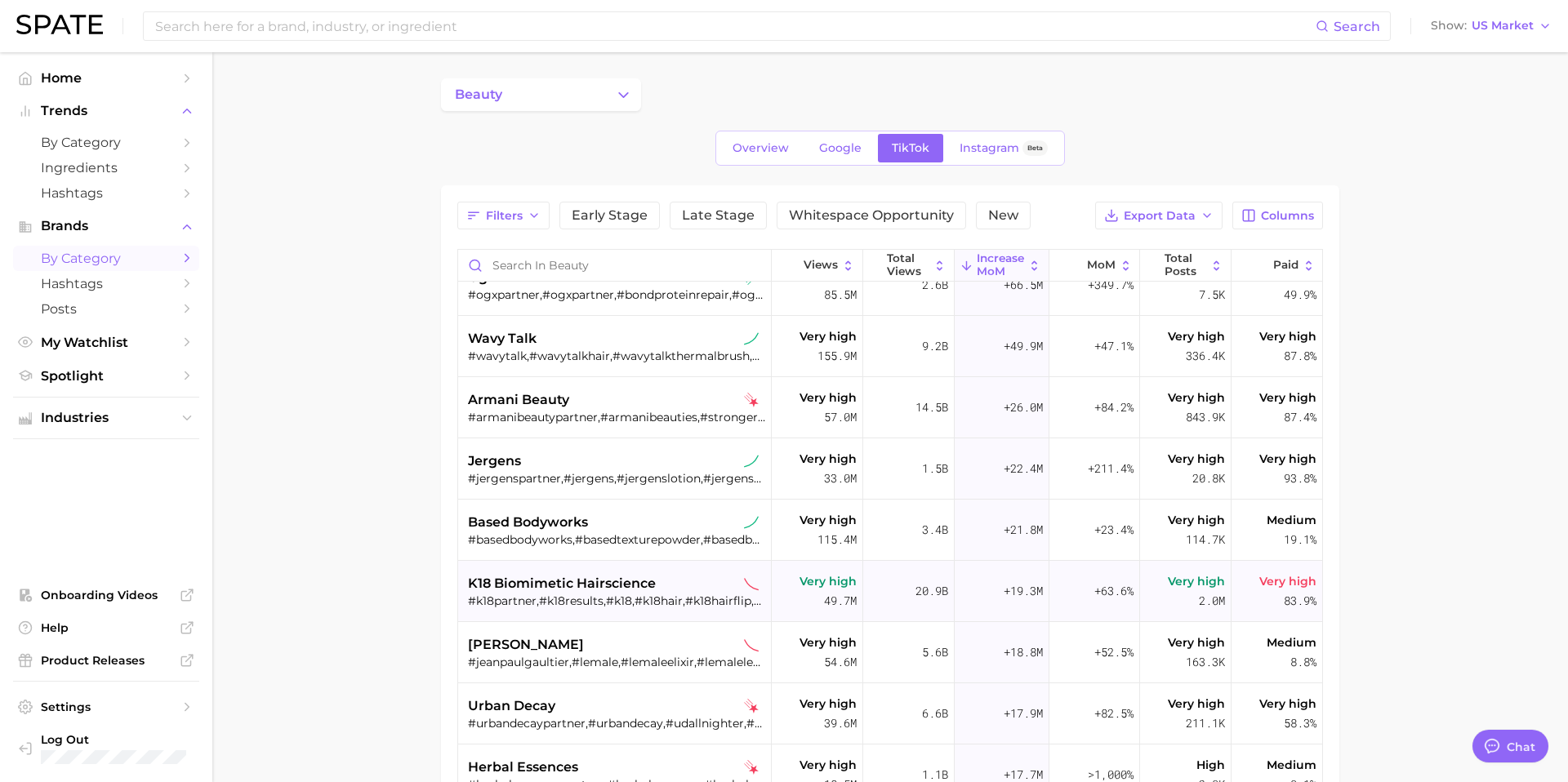
click at [614, 592] on span "k18 biomimetic hairscience" at bounding box center [562, 583] width 188 height 19
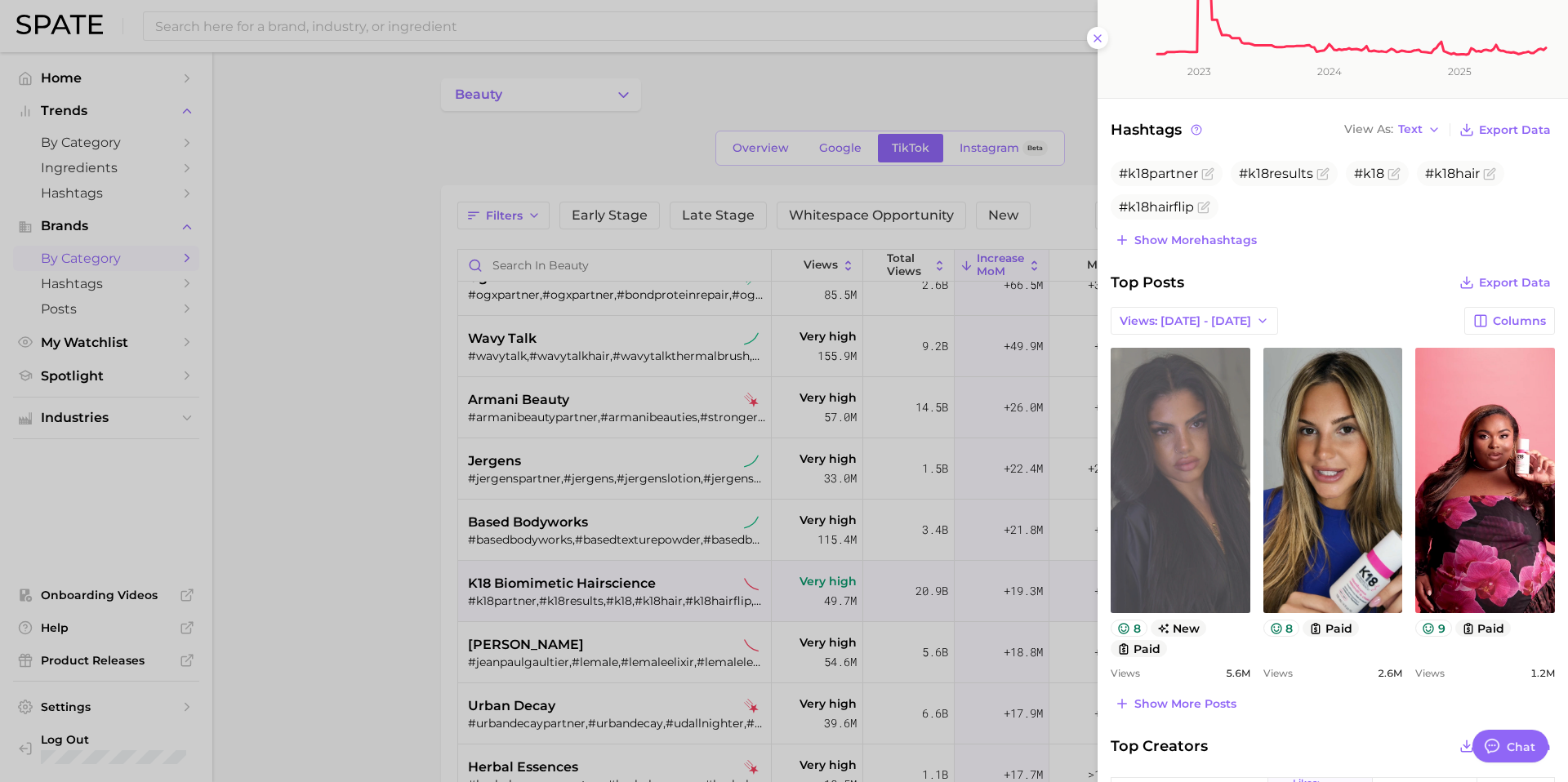
click at [1170, 549] on link "view post on TikTok" at bounding box center [1180, 480] width 139 height 265
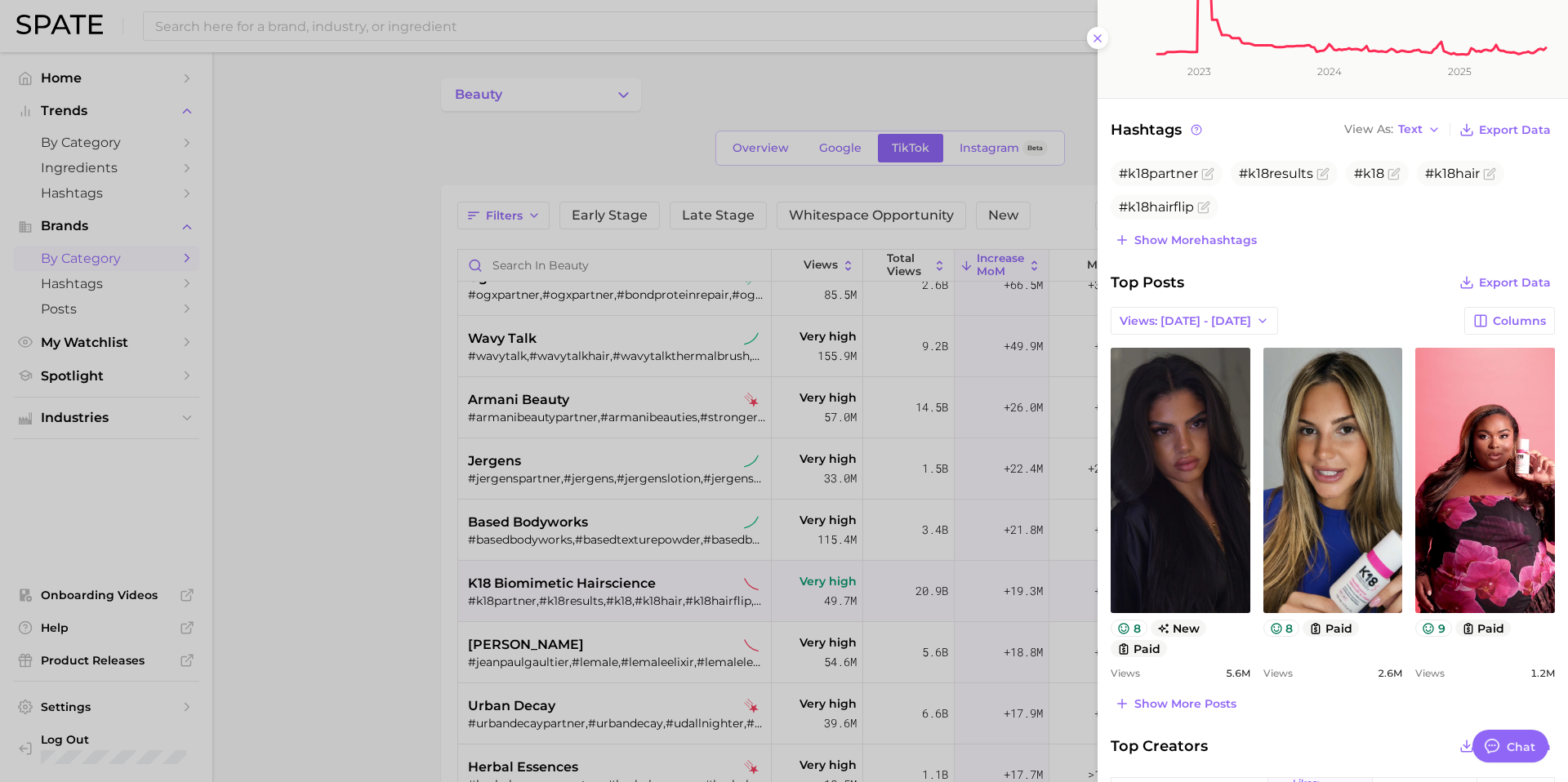
click at [568, 490] on div at bounding box center [784, 391] width 1568 height 782
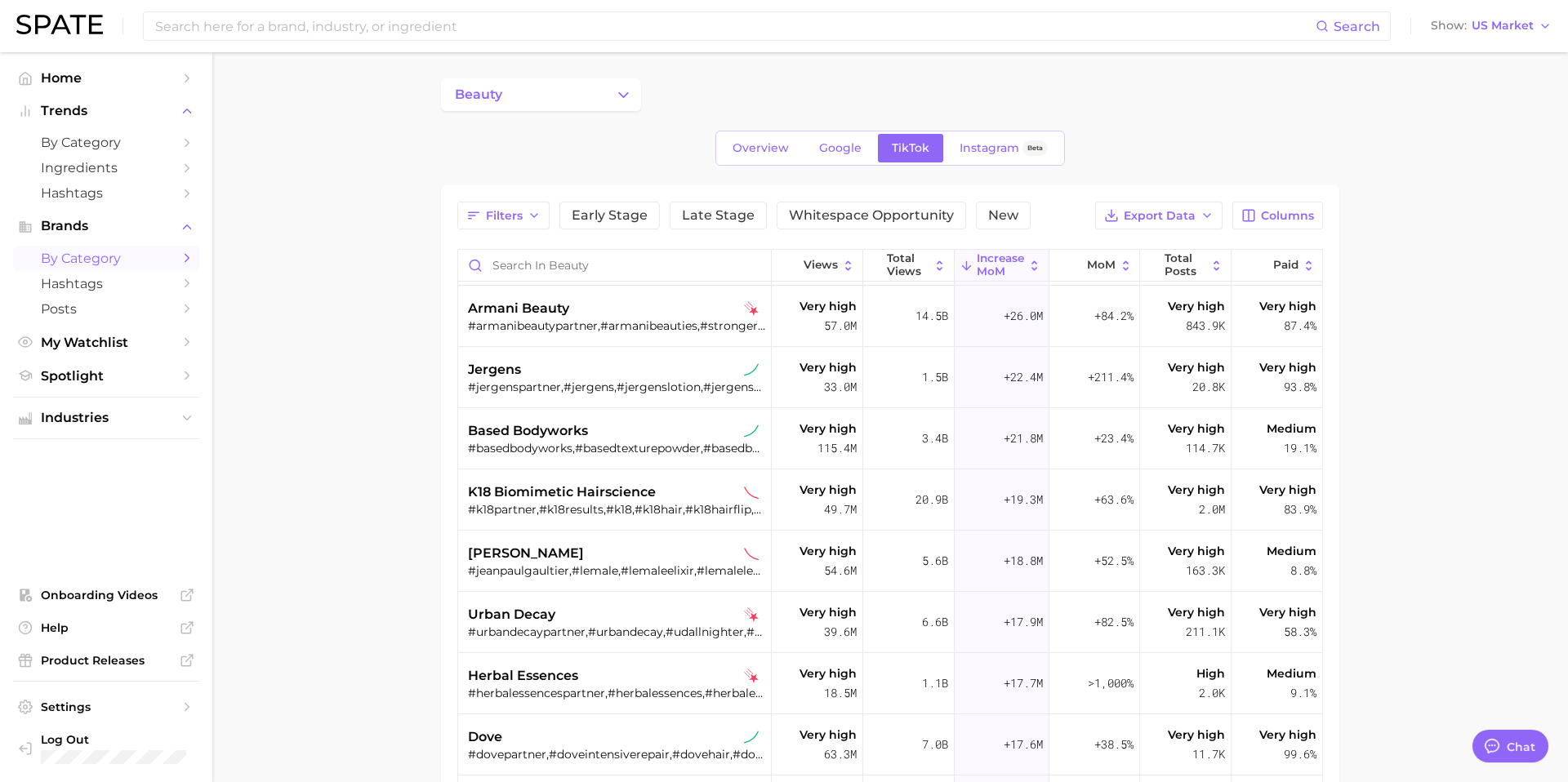
scroll to position [246, 0]
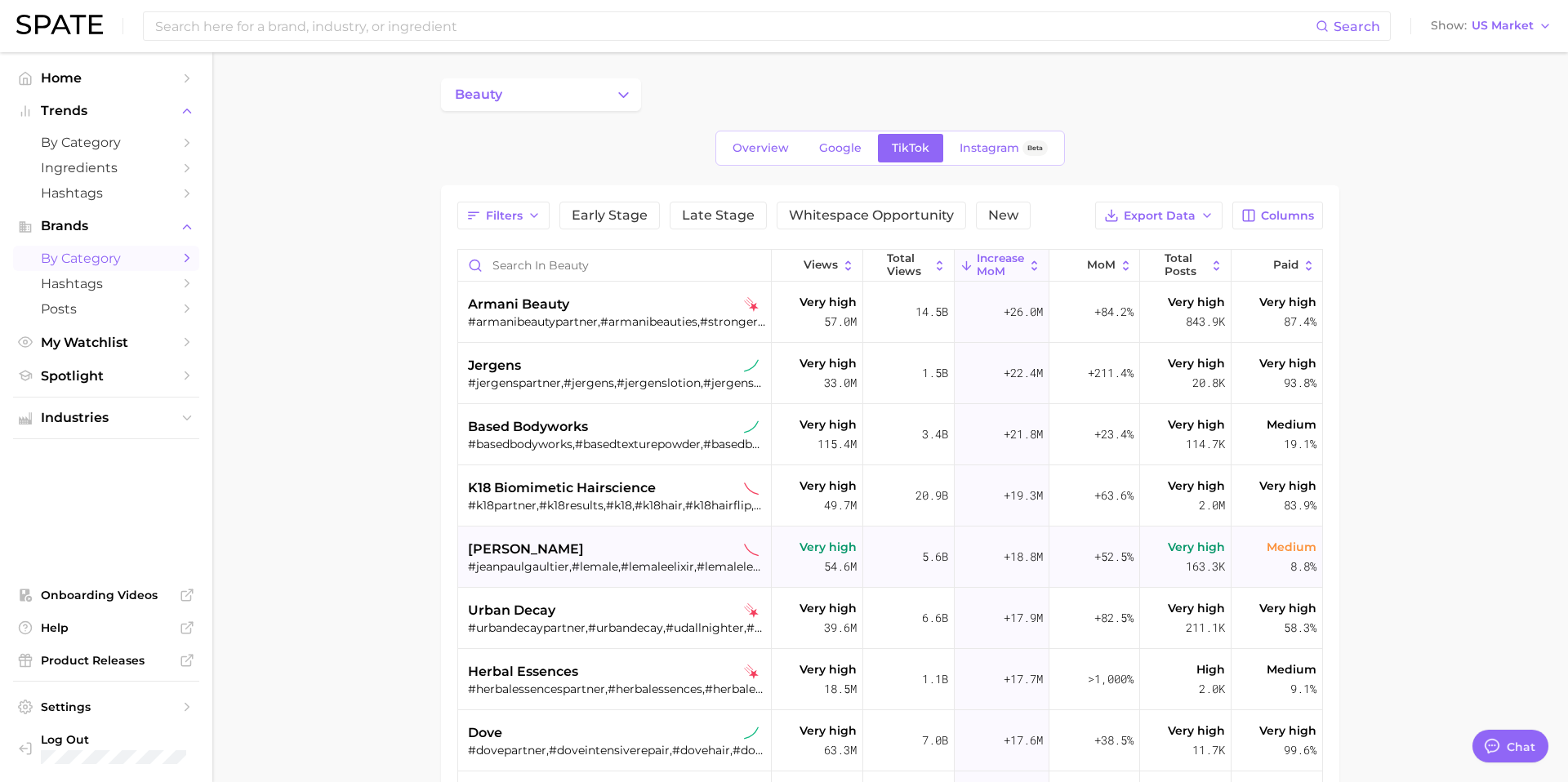
click at [574, 568] on div "#jeanpaulgaultier,#lemale,#lemaleelixir,#lemaleleparfum,#lebeauleparfum,#jpgper…" at bounding box center [616, 567] width 297 height 15
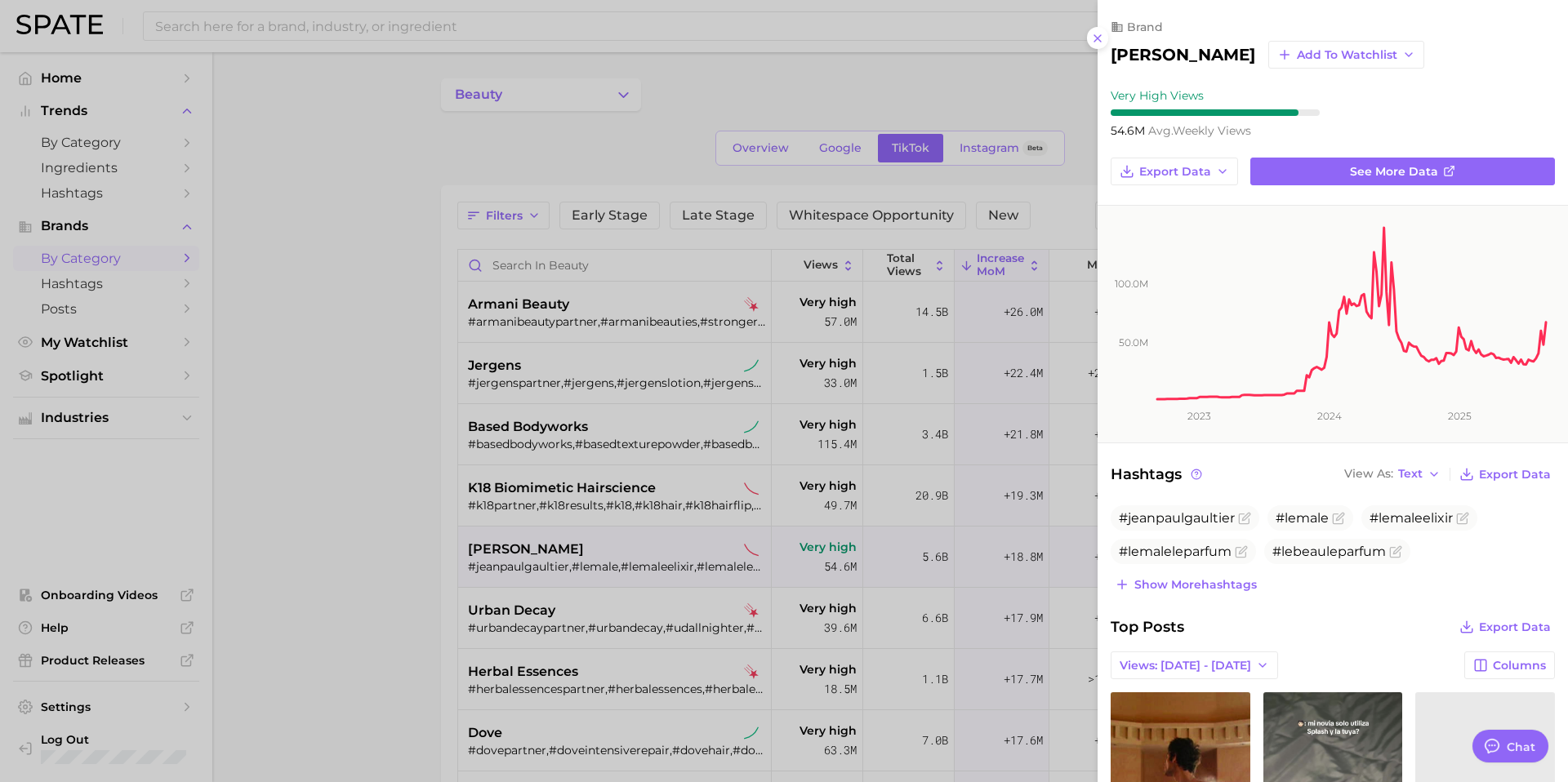
scroll to position [0, 0]
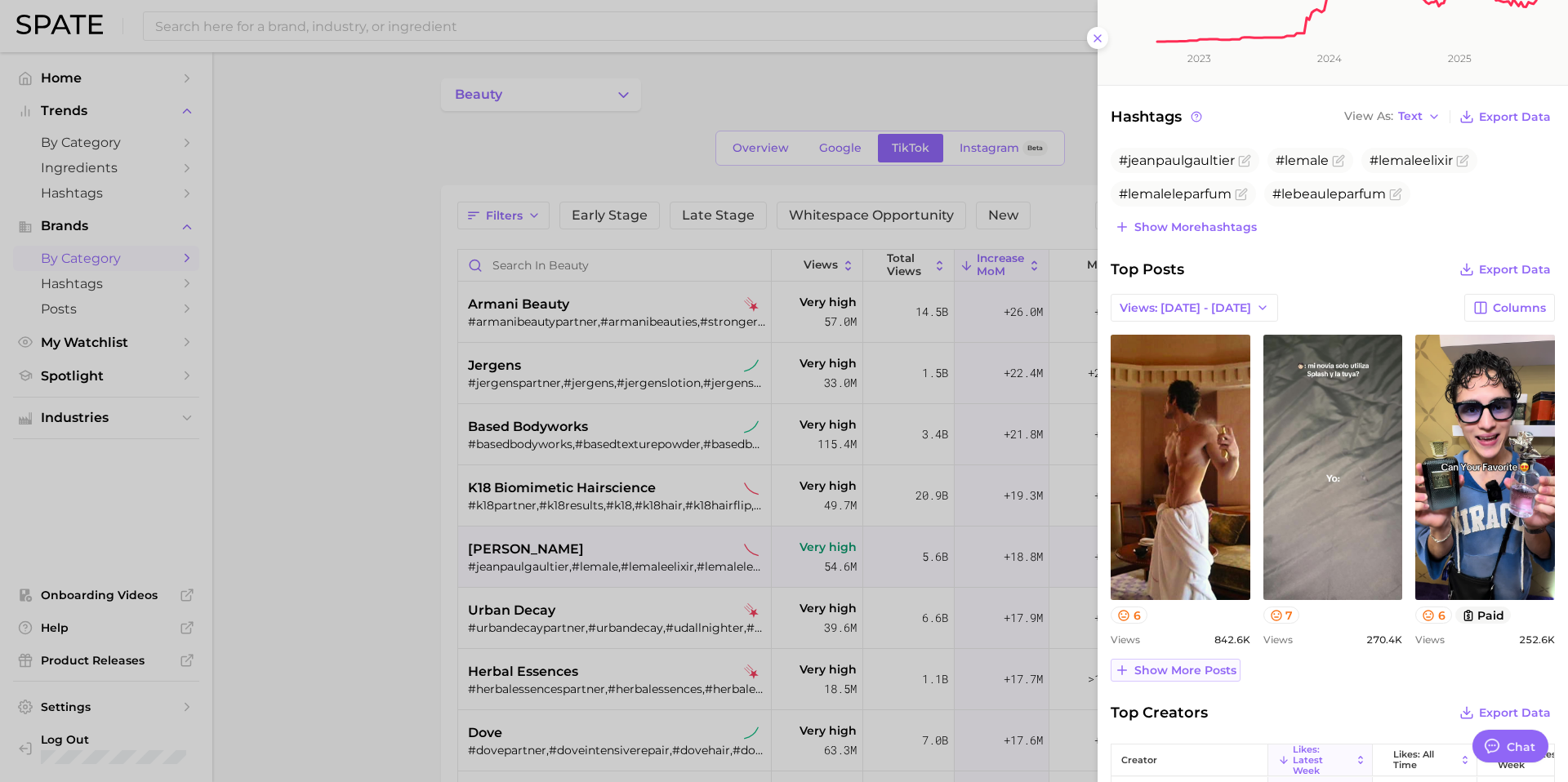
click at [1213, 664] on span "Show more posts" at bounding box center [1185, 670] width 102 height 14
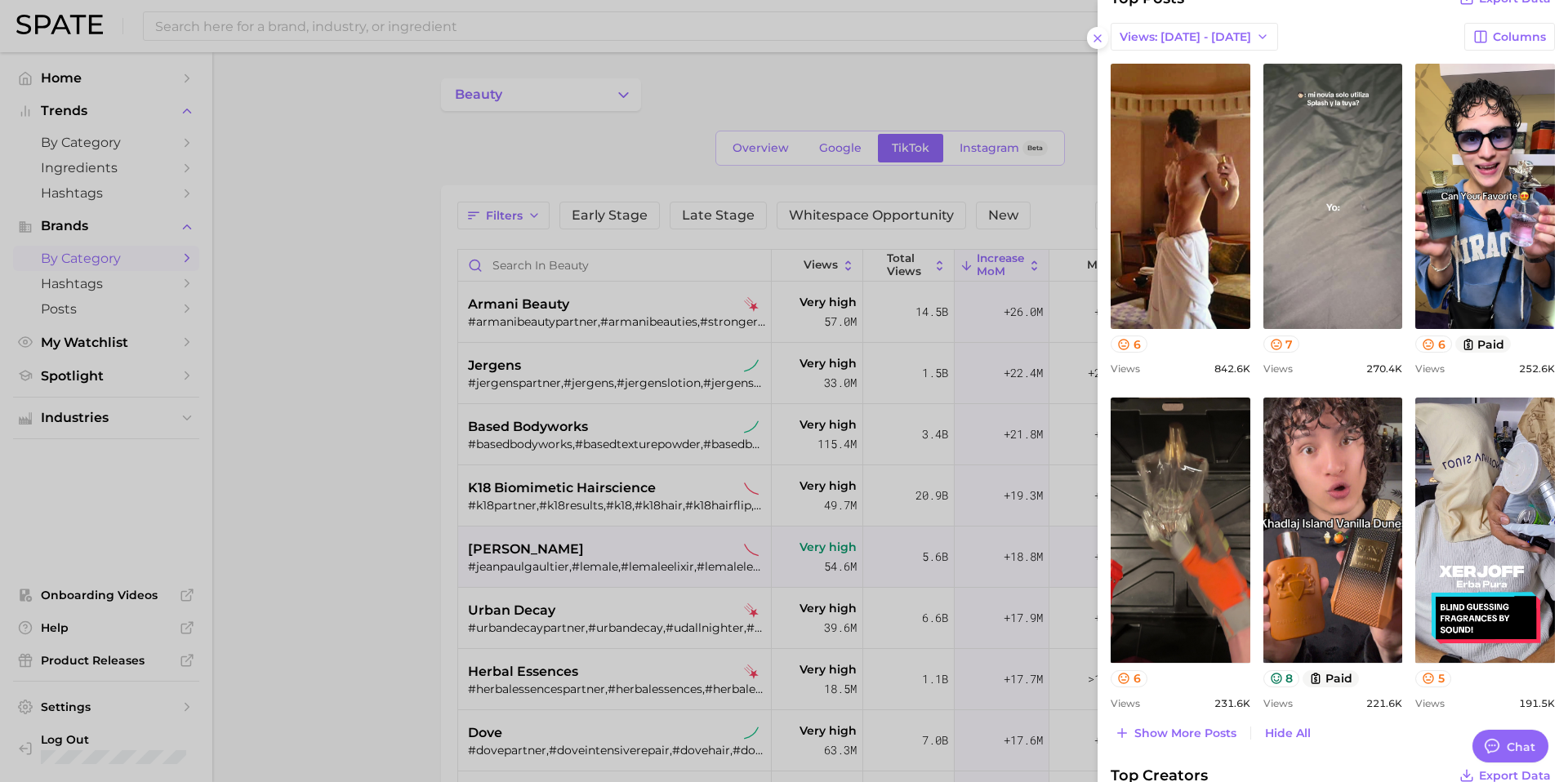
click at [561, 602] on div at bounding box center [784, 391] width 1568 height 782
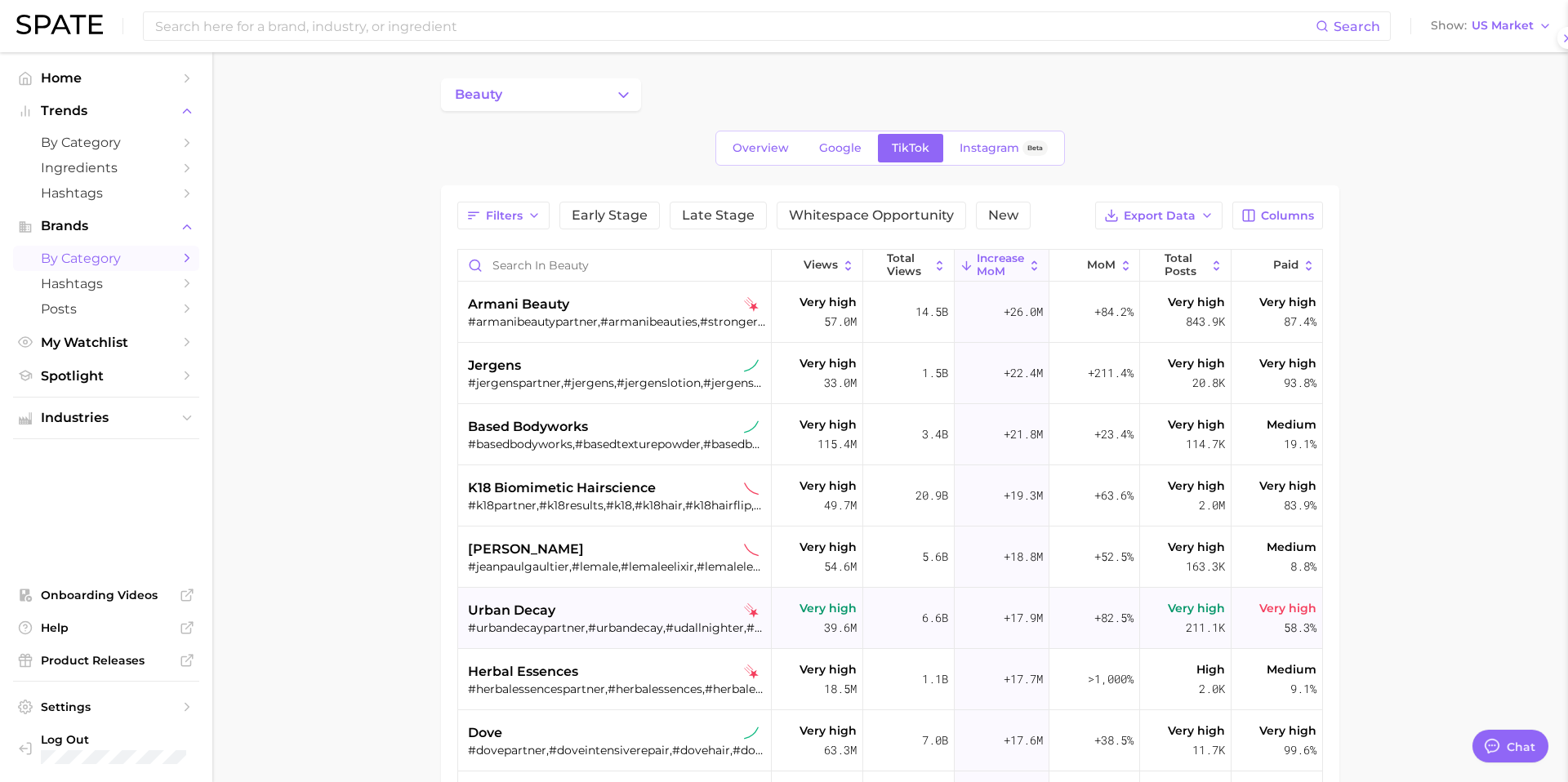
click at [561, 621] on div "#urbandecaypartner,#urbandecay,#udallnighter,#cuzitsurbandecay,#urbandecaysetti…" at bounding box center [616, 628] width 297 height 15
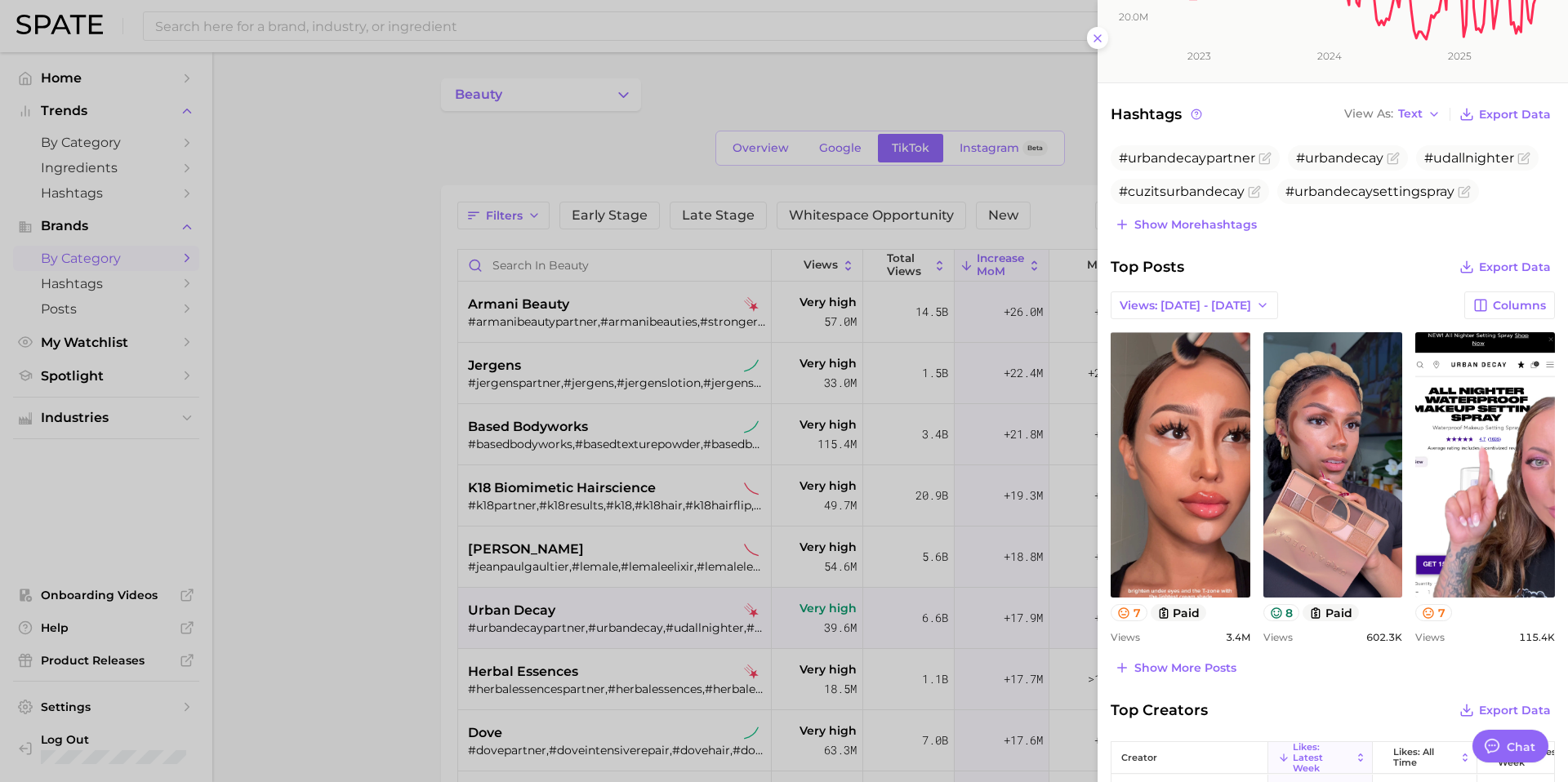
click at [638, 581] on div at bounding box center [784, 391] width 1568 height 782
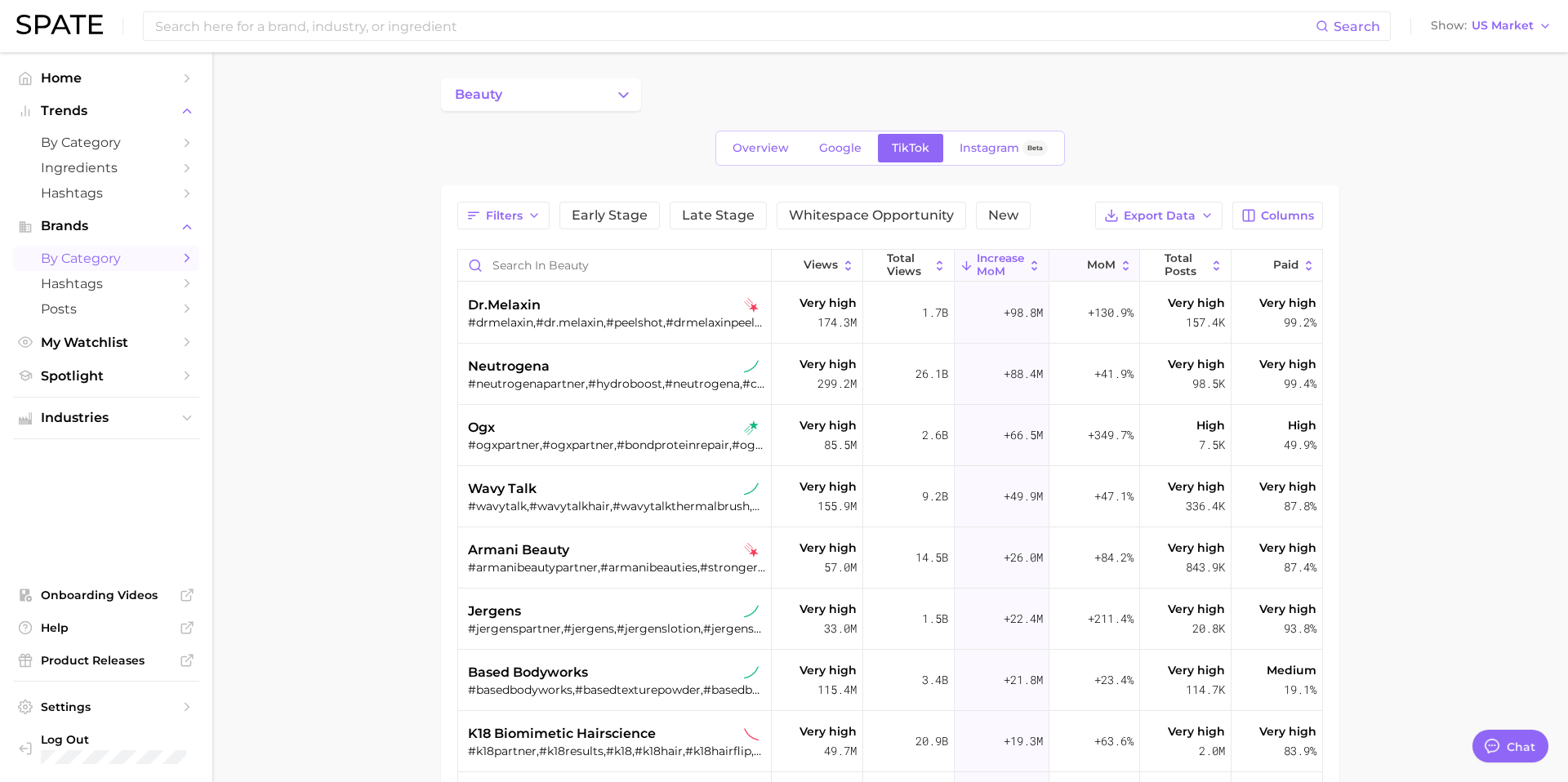
click at [1109, 264] on span "MoM" at bounding box center [1100, 265] width 28 height 13
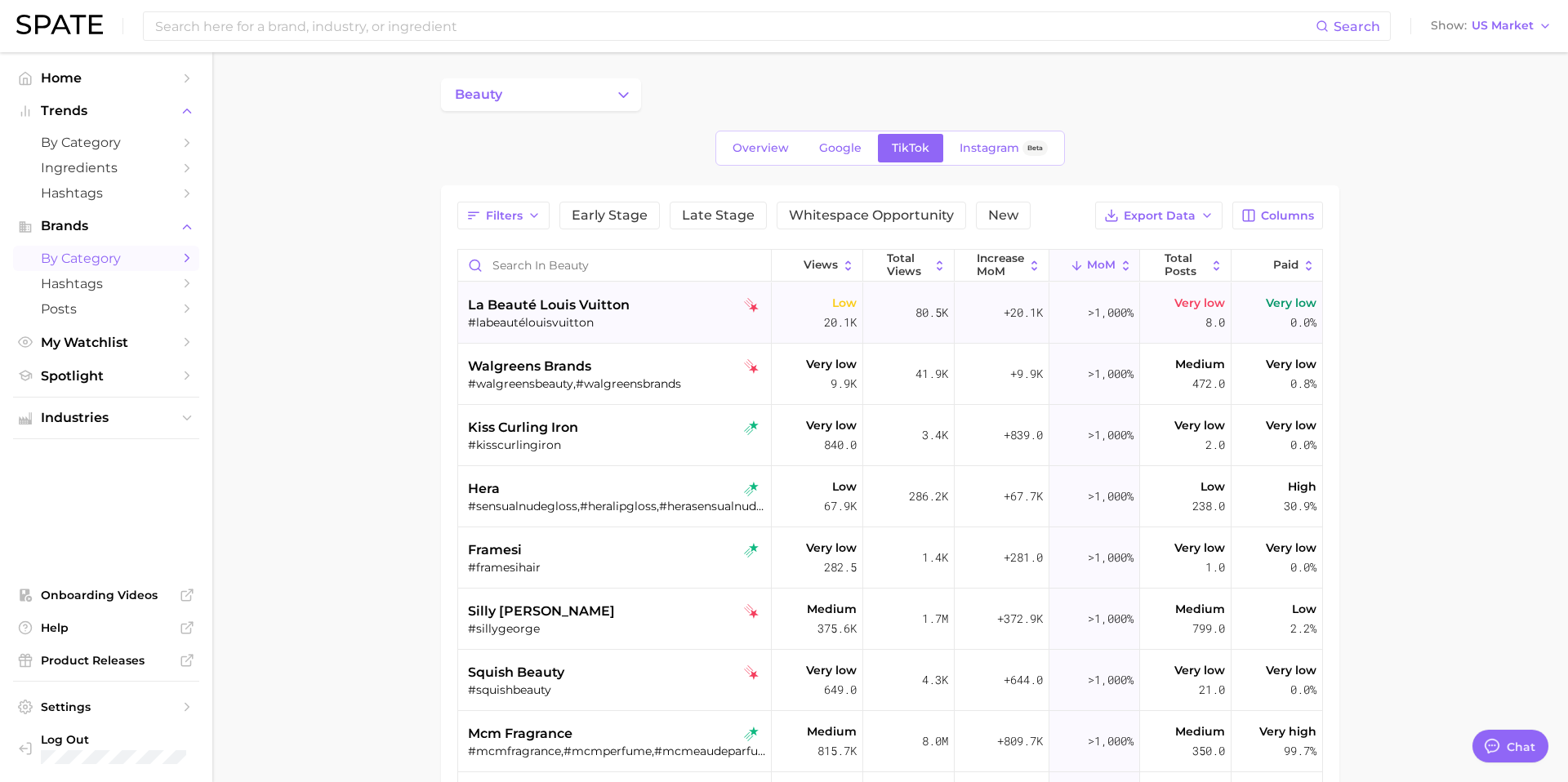
click at [602, 322] on div "#labeautélouisvuitton" at bounding box center [616, 323] width 297 height 15
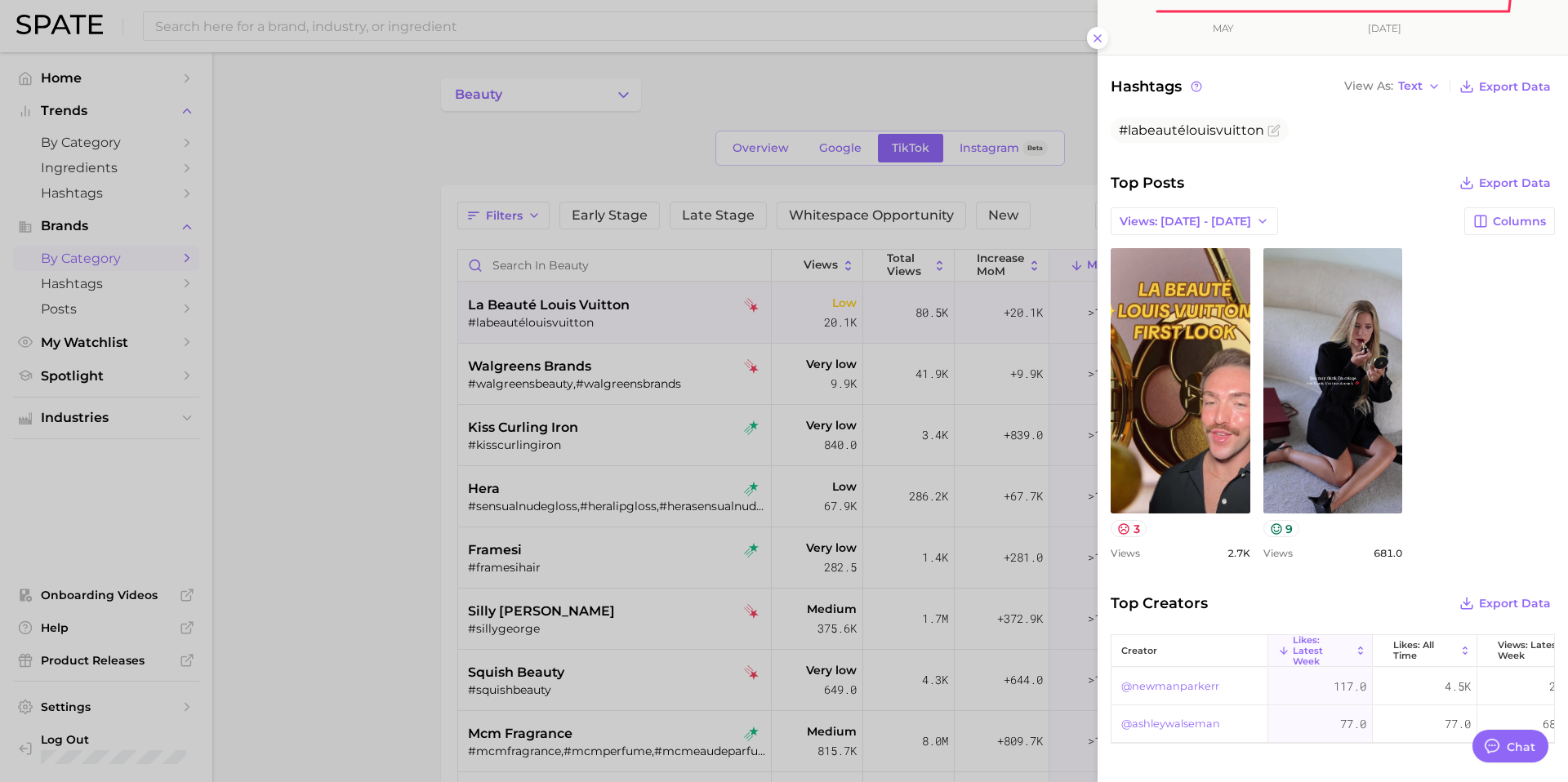
click at [1191, 201] on div "Top Posts Export Data Views: Aug 24 - 31 Columns view post on TikTok 3 Views 2.…" at bounding box center [1332, 372] width 444 height 401
click at [1191, 215] on span "Views: [DATE] - [DATE]" at bounding box center [1185, 221] width 131 height 14
click at [1191, 277] on span "Views: Aug 17 - 24" at bounding box center [1184, 281] width 131 height 14
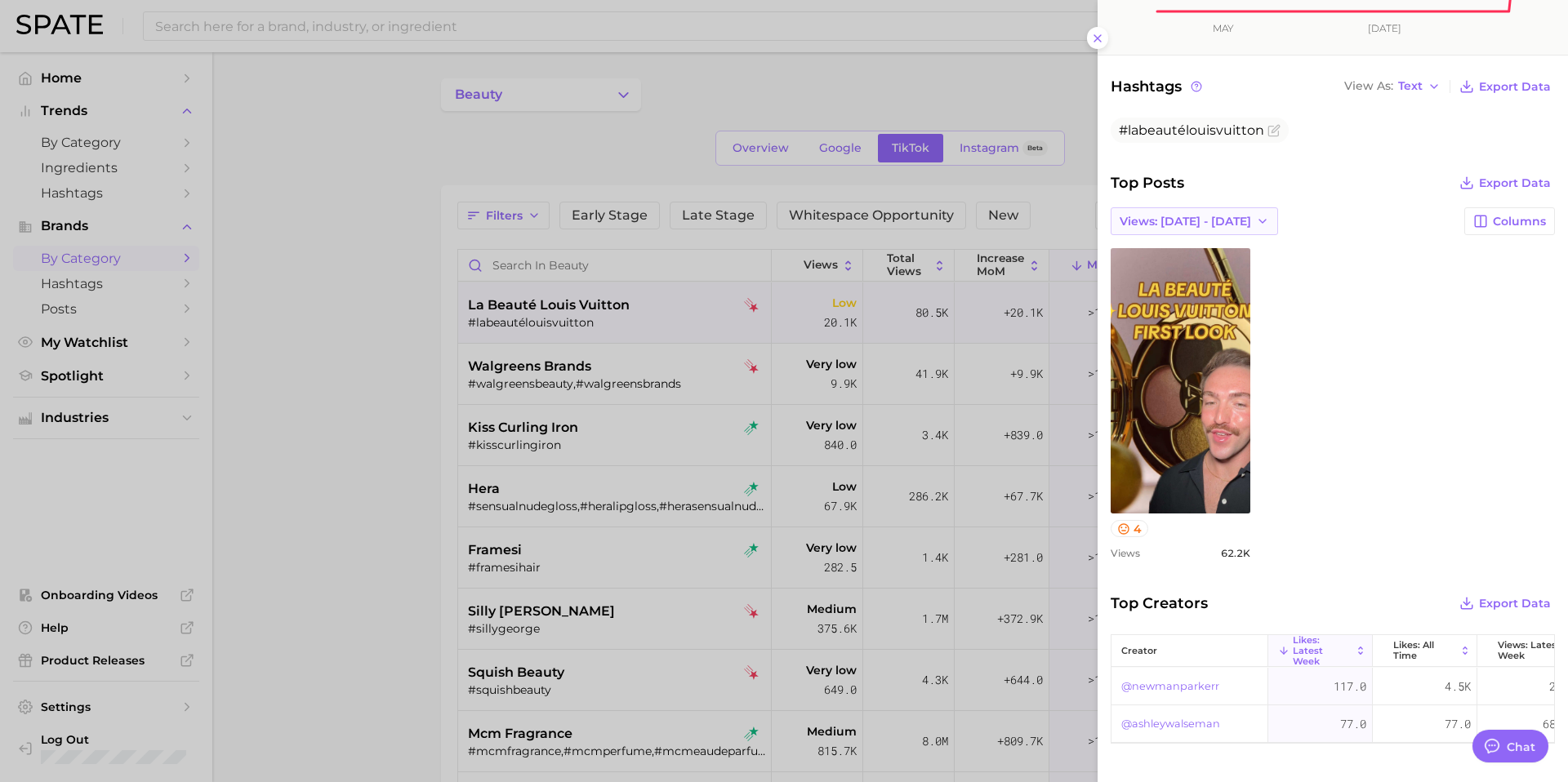
click at [1191, 230] on button "Views: Aug 17 - 24" at bounding box center [1194, 221] width 168 height 27
click at [1190, 253] on span "Views: [DATE] - [DATE]" at bounding box center [1184, 252] width 131 height 14
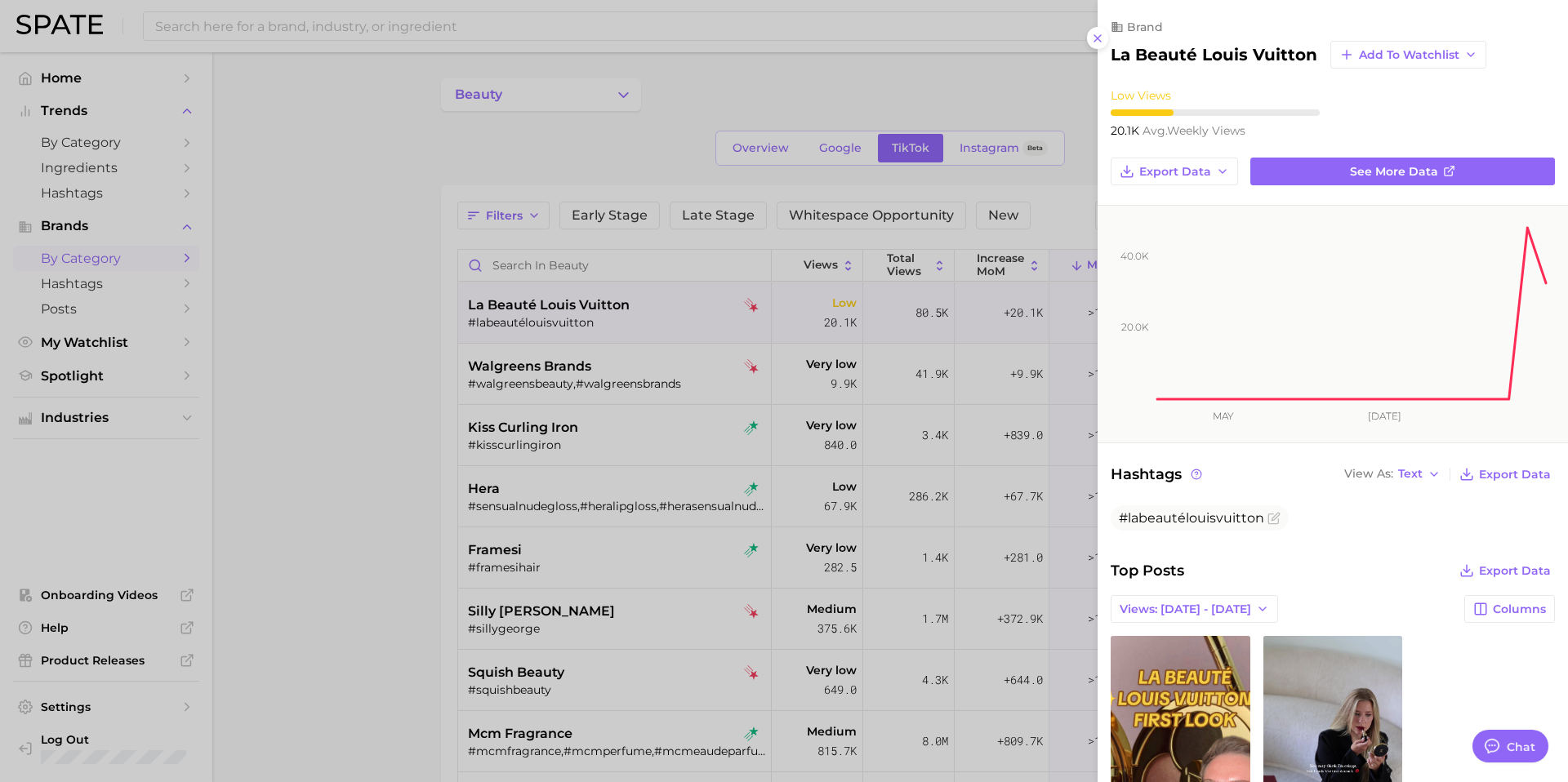
click at [1160, 52] on h2 "la beauté louis vuitton" at bounding box center [1213, 54] width 207 height 19
copy div "la beauté louis vuitton Add to Watchlist"
click at [545, 374] on div at bounding box center [784, 391] width 1568 height 782
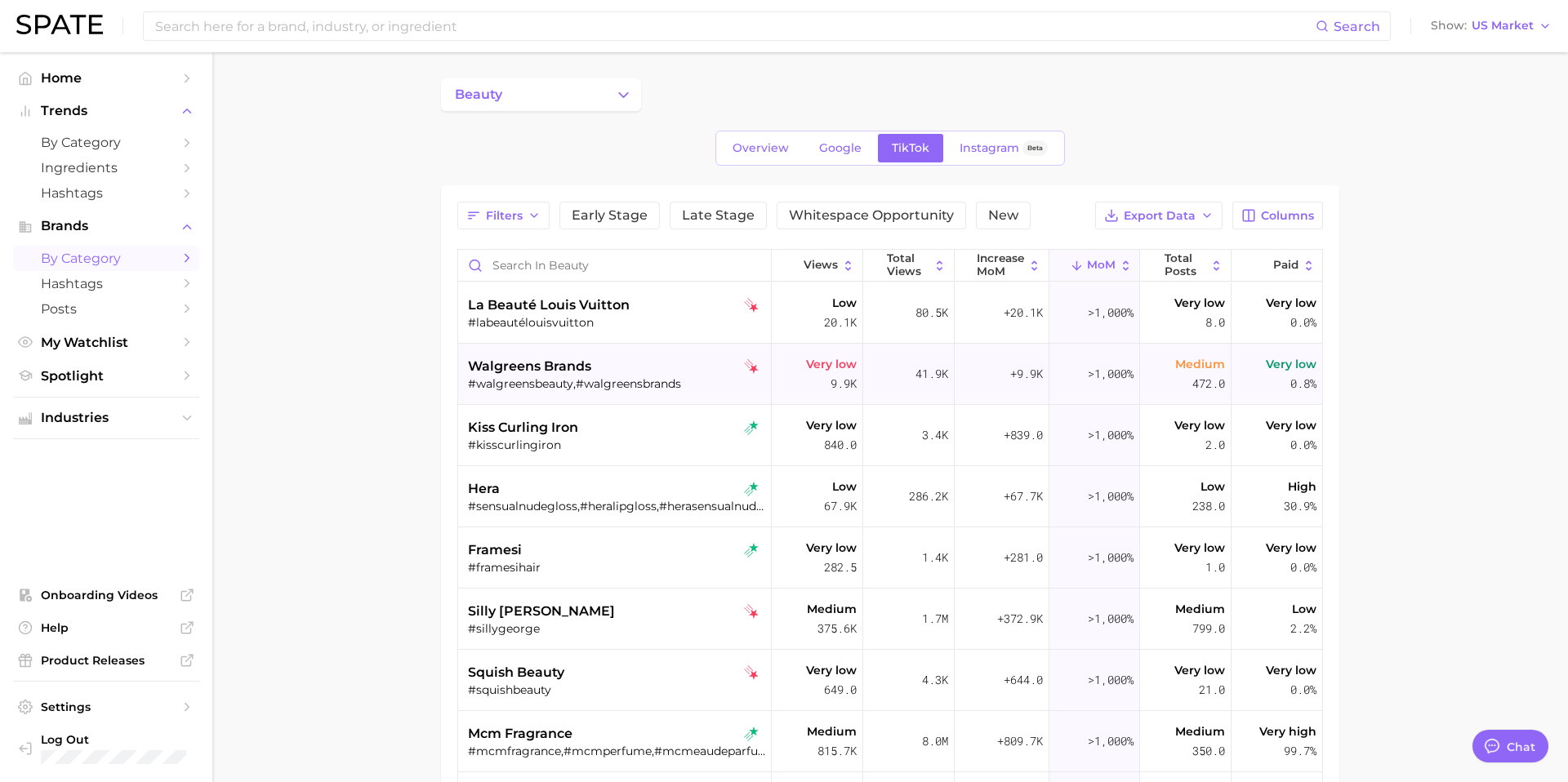
click at [556, 365] on span "walgreens brands" at bounding box center [529, 365] width 123 height 19
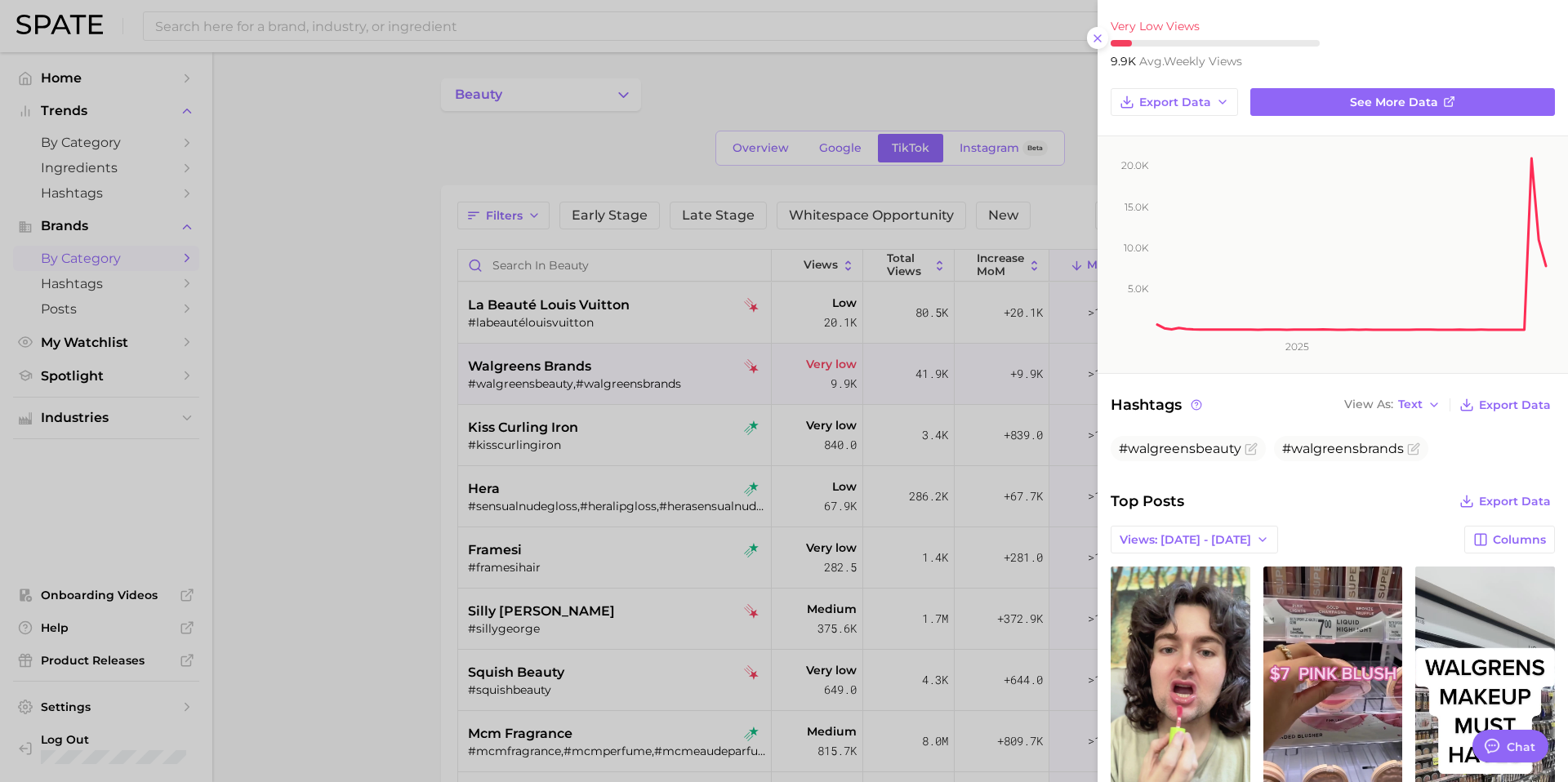
scroll to position [47, 0]
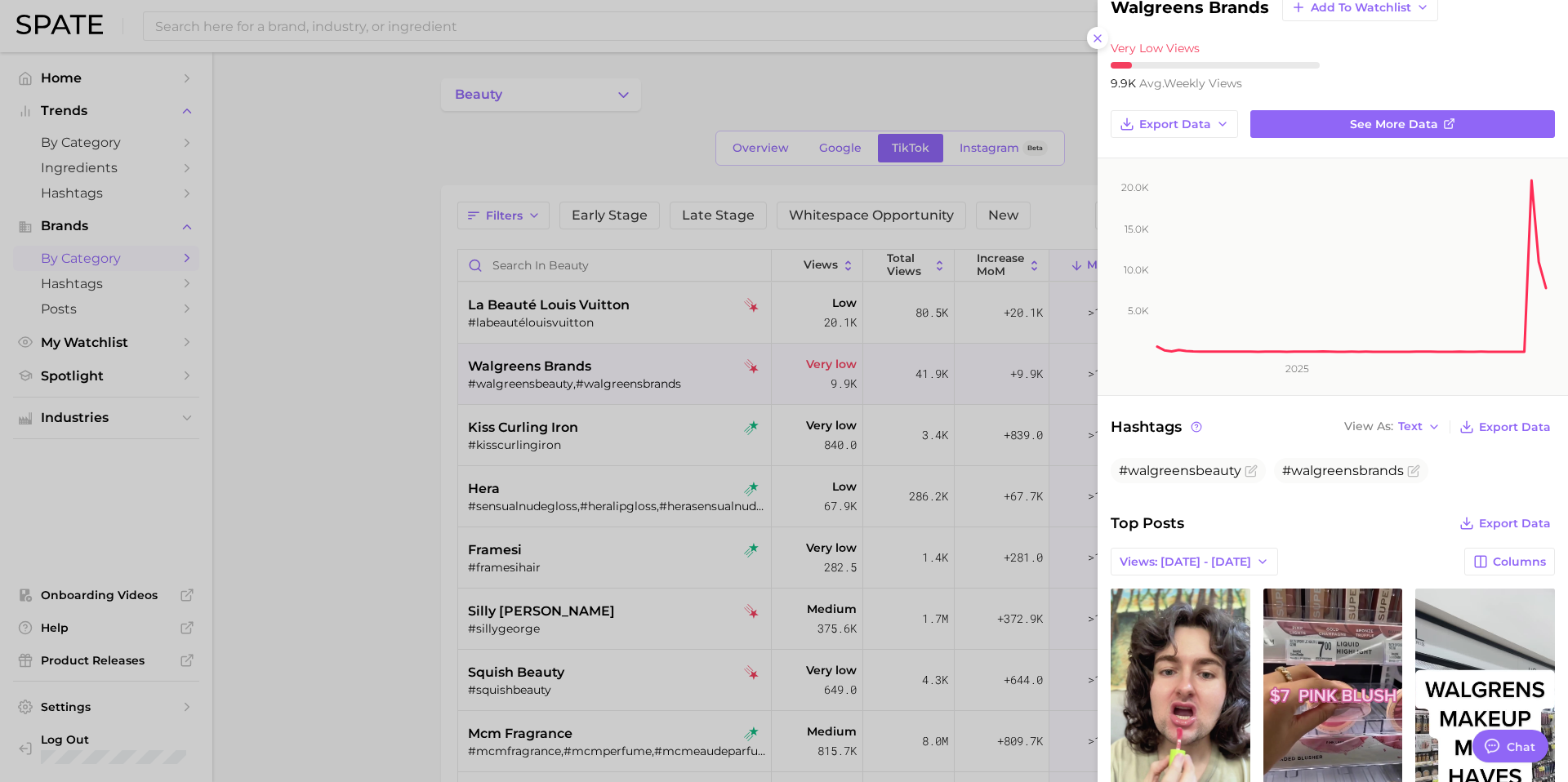
click at [1204, 8] on h2 "walgreens brands" at bounding box center [1190, 6] width 159 height 19
copy div "walgreens brands Add to Watchlist"
click at [1163, 6] on h2 "walgreens brands" at bounding box center [1190, 6] width 159 height 19
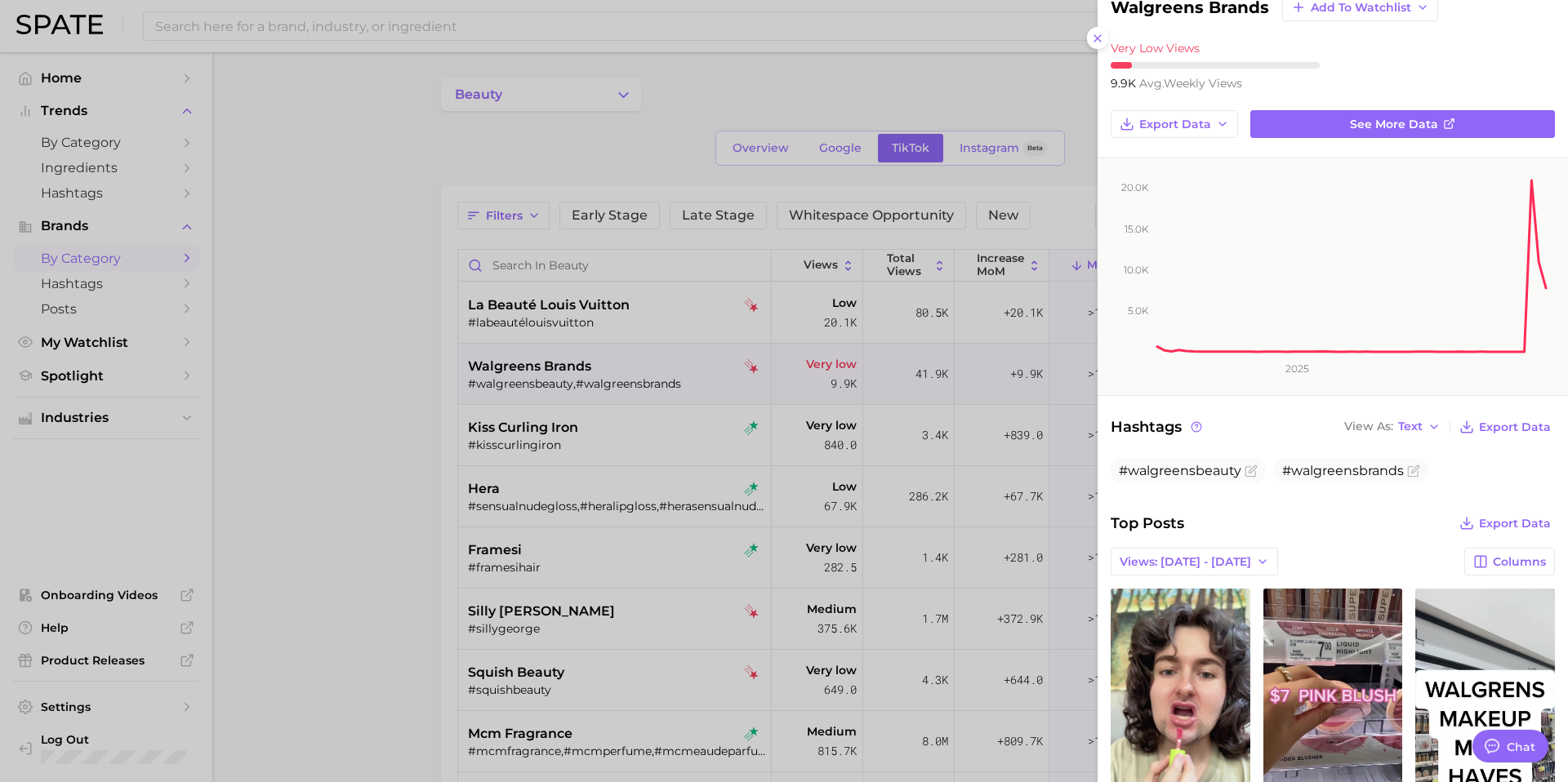
click at [1163, 6] on h2 "walgreens brands" at bounding box center [1190, 6] width 159 height 19
copy div "walgreens brands Add to Watchlist"
click at [581, 431] on div at bounding box center [784, 391] width 1568 height 782
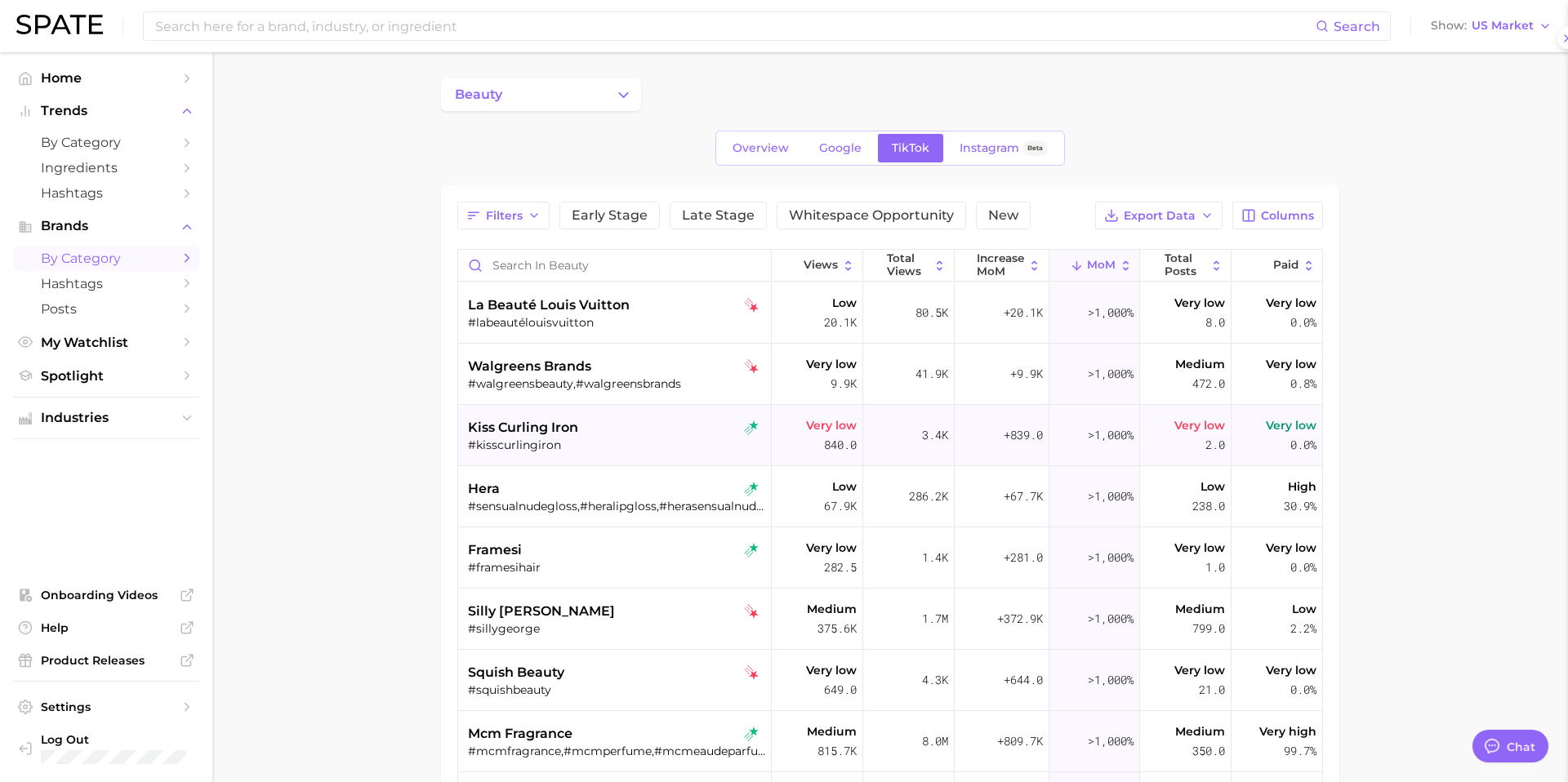
click at [590, 440] on div "#kisscurlingiron" at bounding box center [616, 445] width 297 height 15
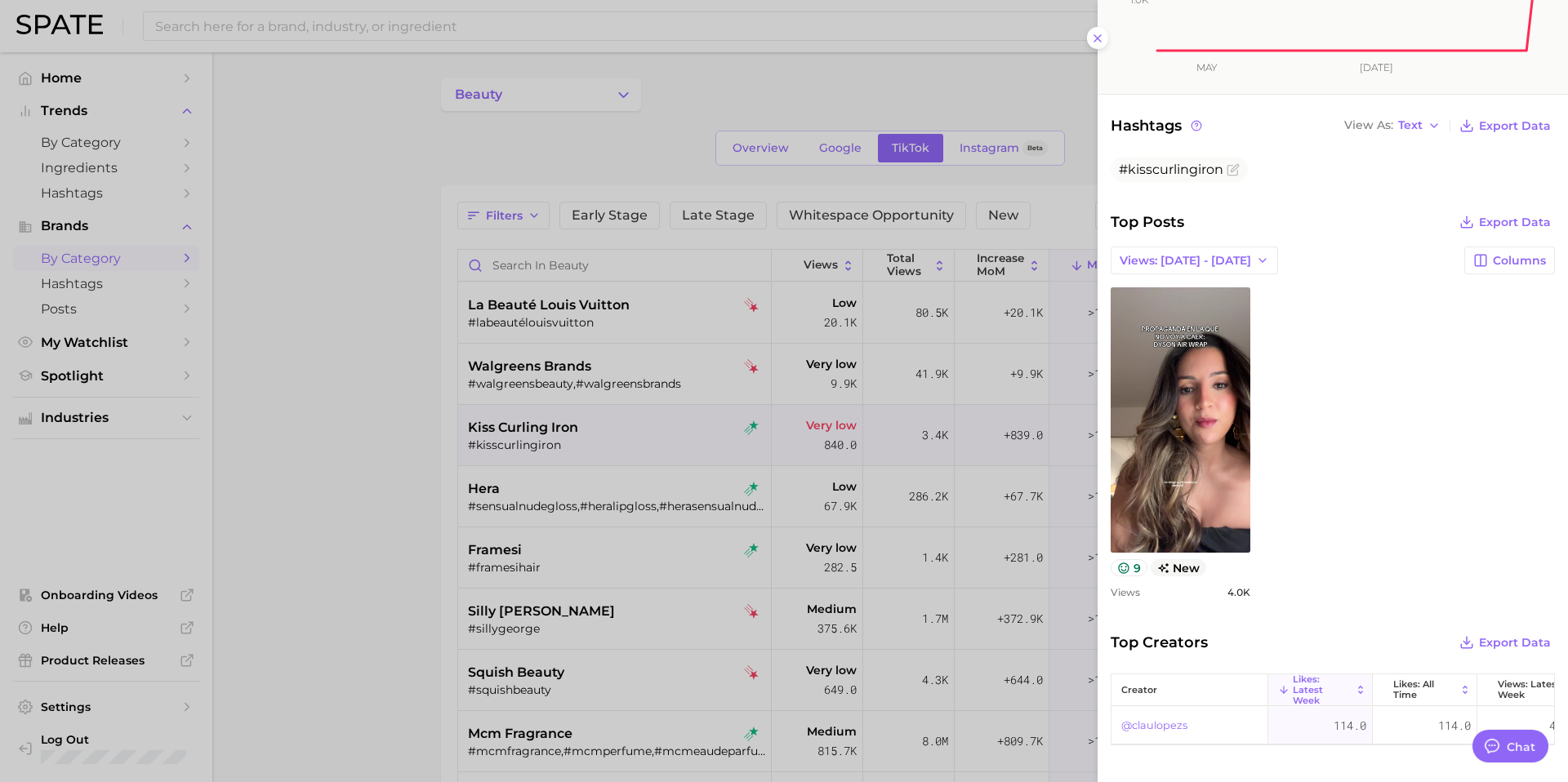
scroll to position [0, 0]
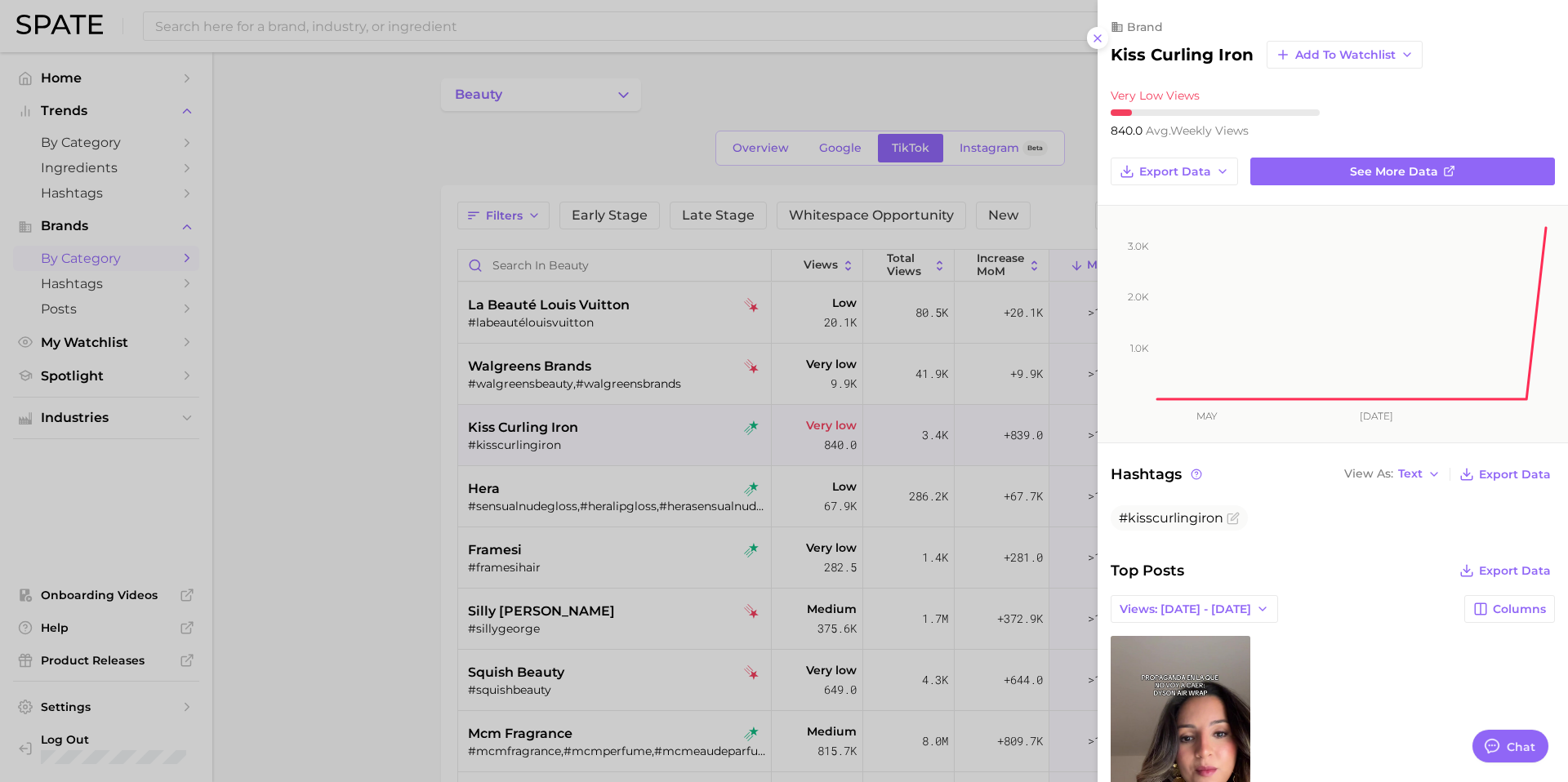
click at [1163, 52] on h2 "kiss curling iron" at bounding box center [1181, 54] width 143 height 19
click at [1188, 50] on h2 "kiss curling iron" at bounding box center [1181, 54] width 143 height 19
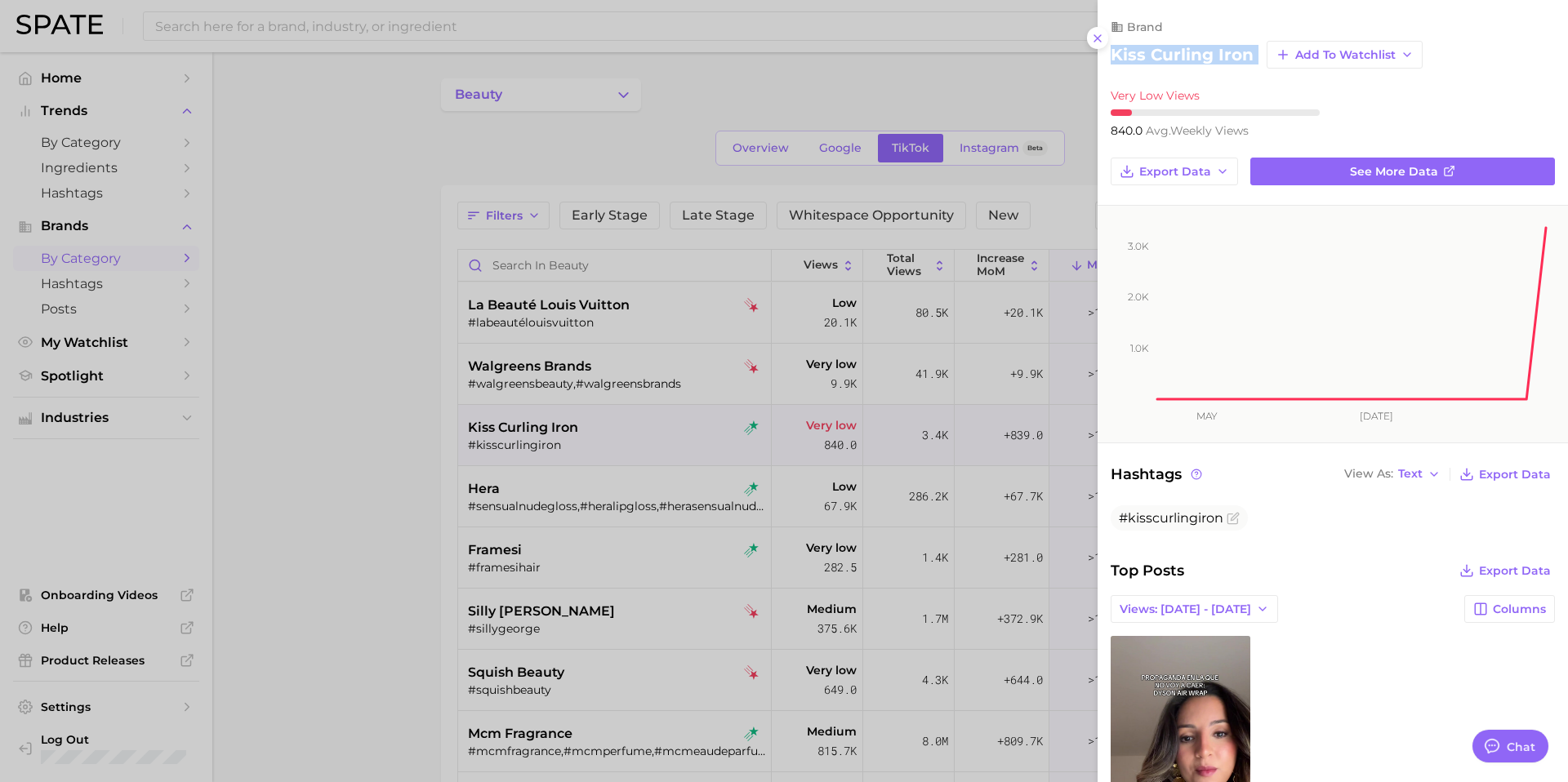
click at [1188, 50] on h2 "kiss curling iron" at bounding box center [1181, 54] width 143 height 19
copy div "kiss curling iron Add to Watchlist"
click at [607, 492] on div at bounding box center [784, 391] width 1568 height 782
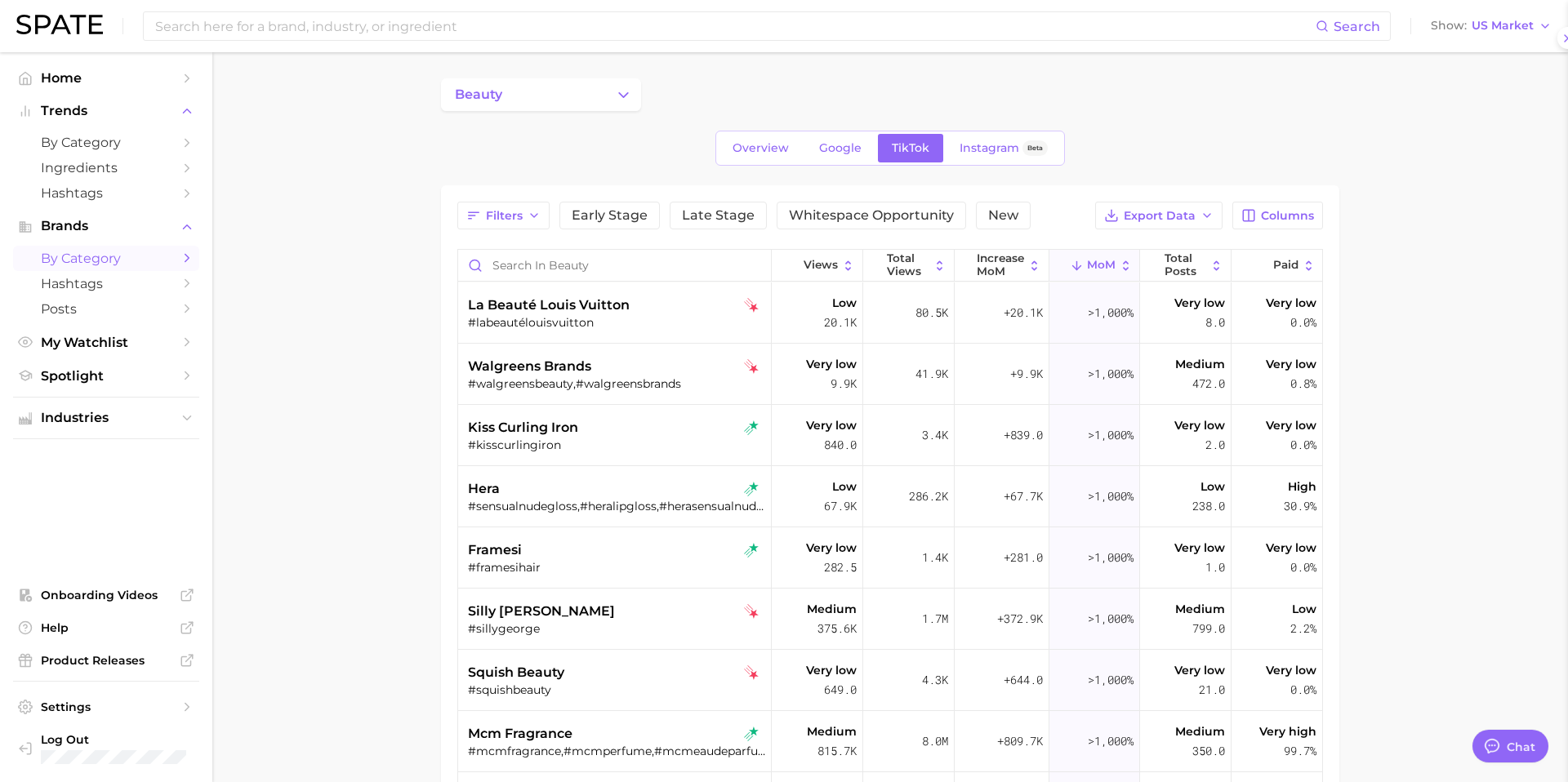
click at [592, 489] on div "hera" at bounding box center [616, 489] width 297 height 19
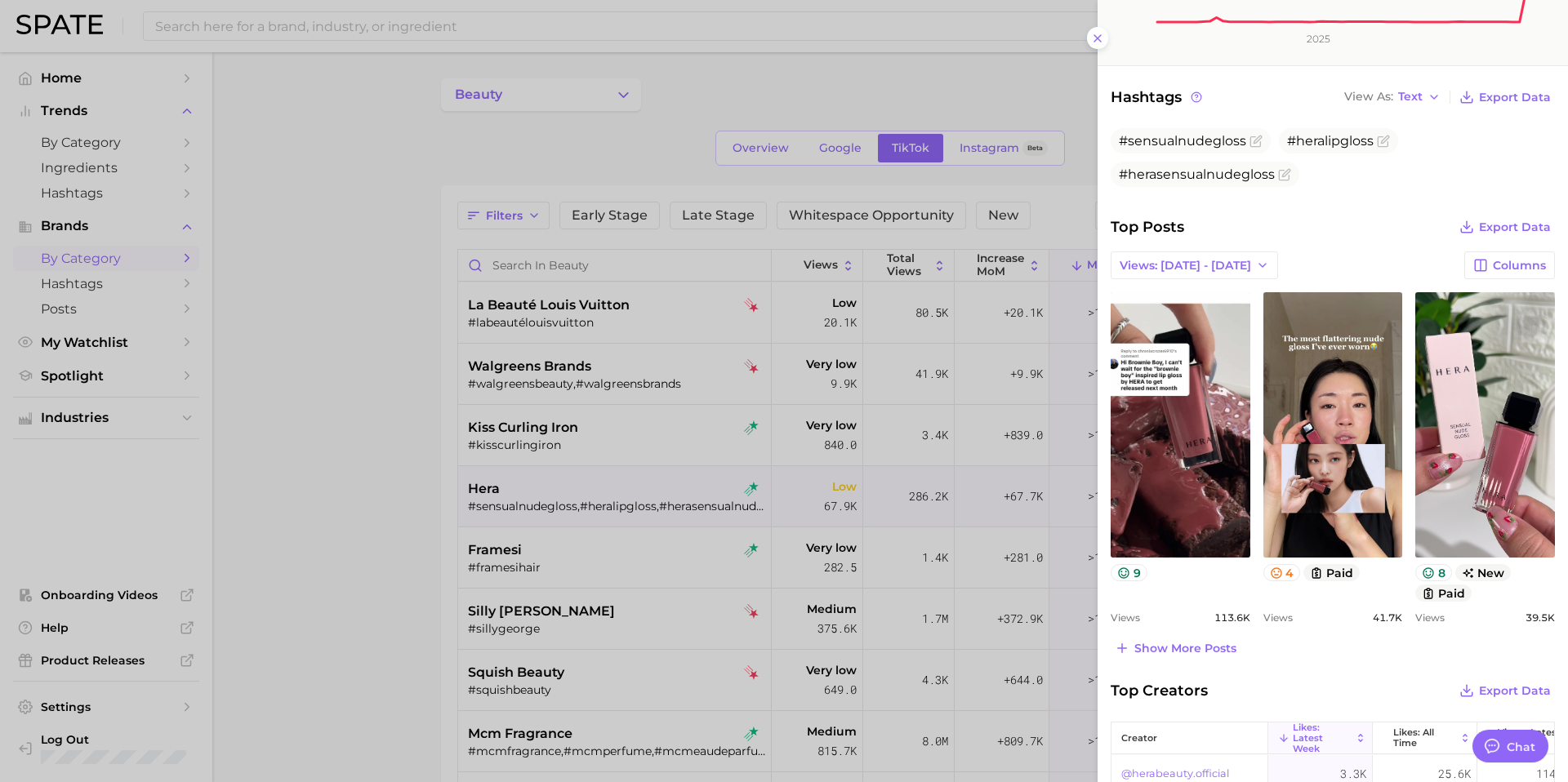
scroll to position [378, 0]
click at [552, 519] on div at bounding box center [784, 391] width 1568 height 782
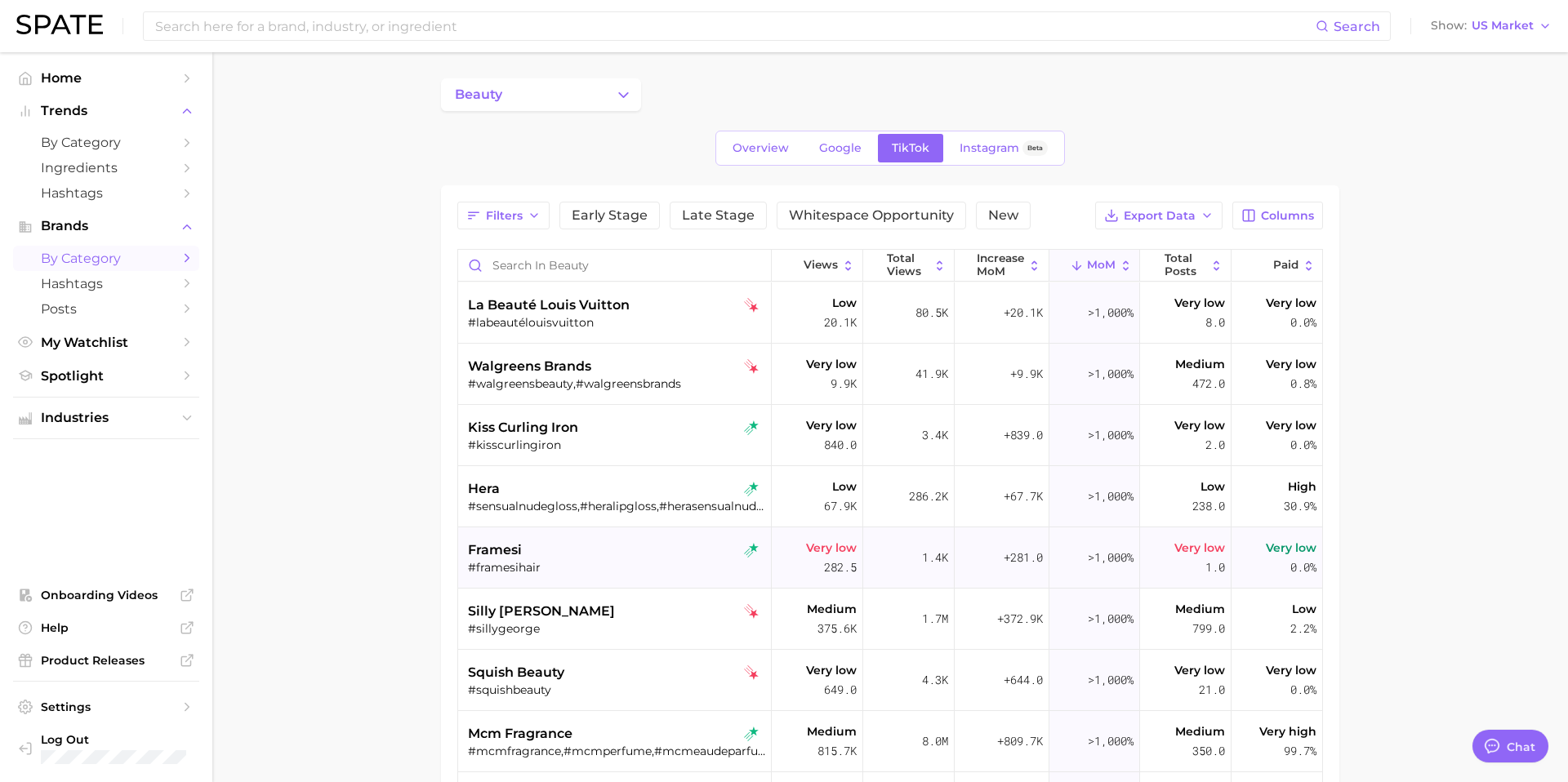
click at [560, 564] on div "#framesihair" at bounding box center [616, 567] width 297 height 15
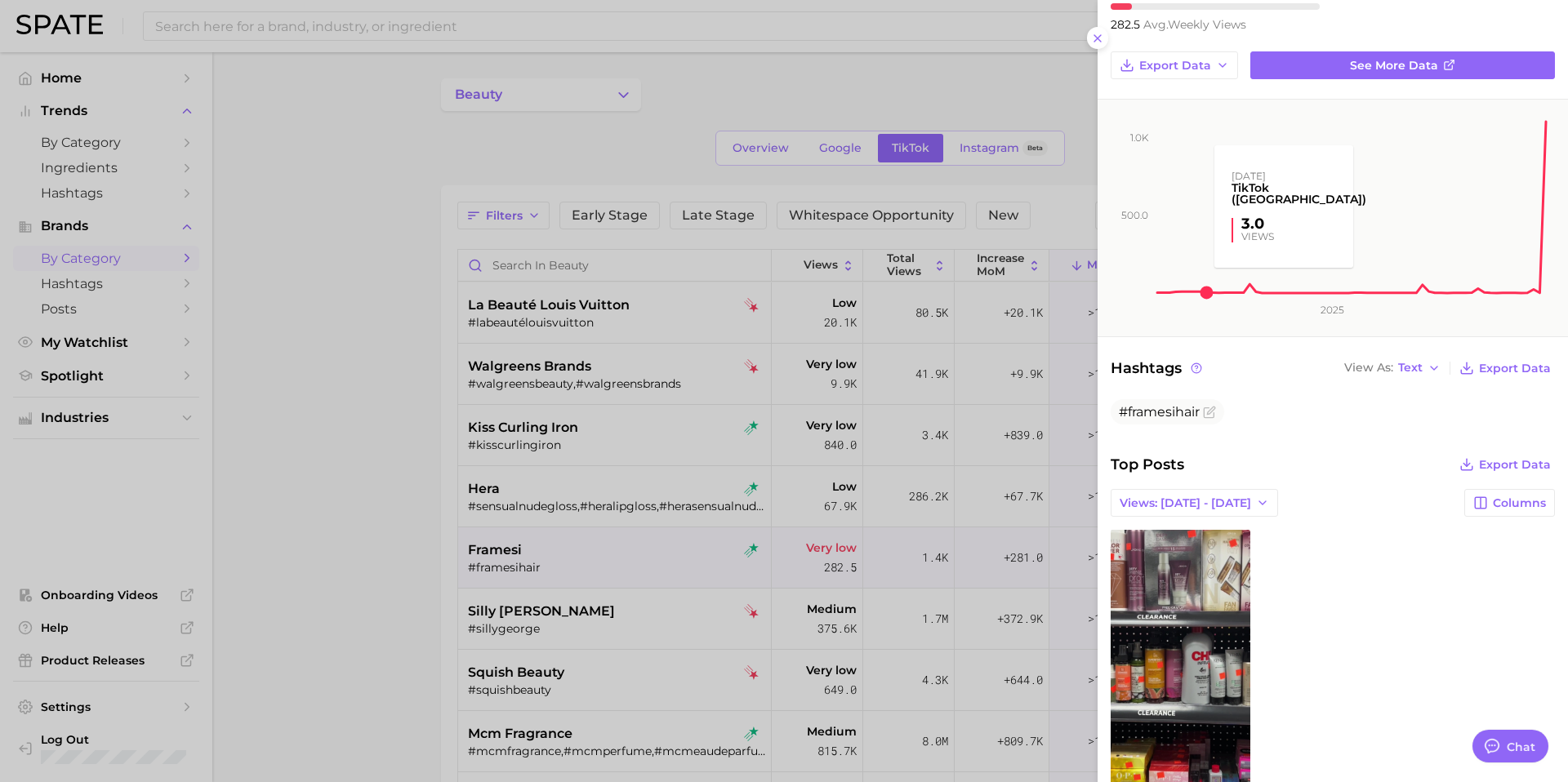
scroll to position [0, 0]
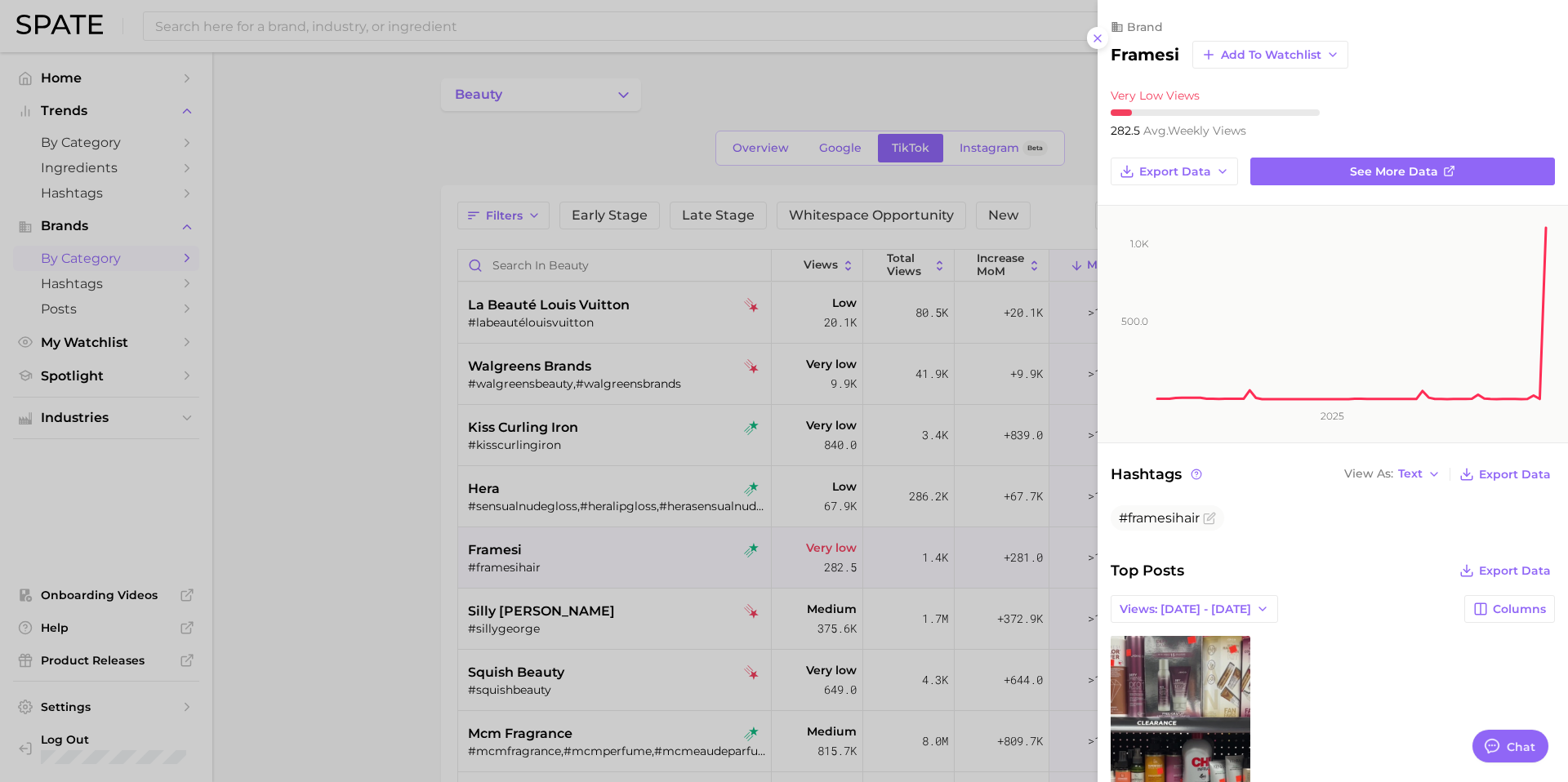
click at [1163, 46] on h2 "framesi" at bounding box center [1144, 54] width 68 height 19
copy div "framesi Add to Watchlist"
click at [615, 606] on div at bounding box center [784, 391] width 1568 height 782
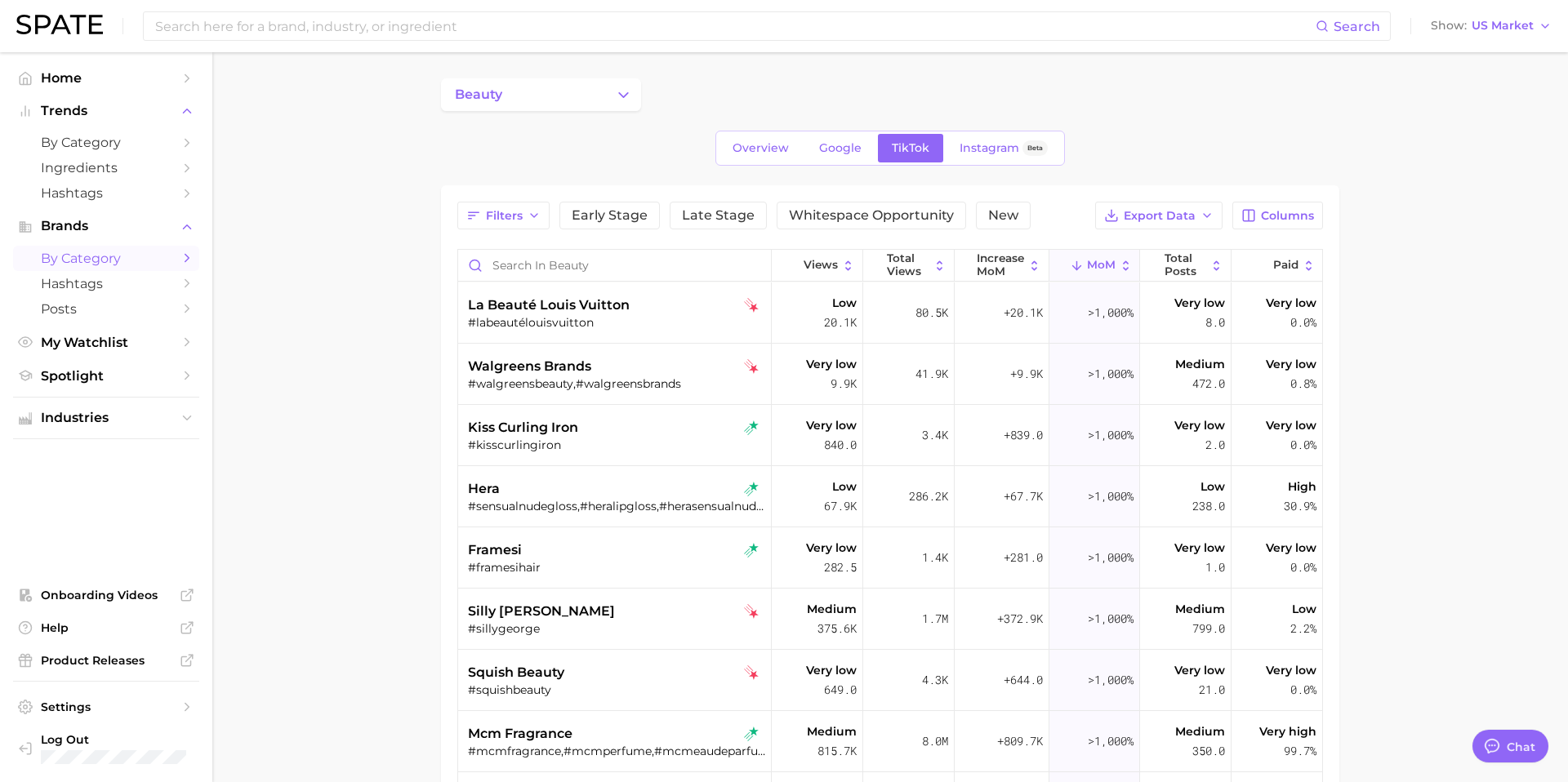
click at [594, 623] on div "#sillygeorge" at bounding box center [616, 629] width 297 height 15
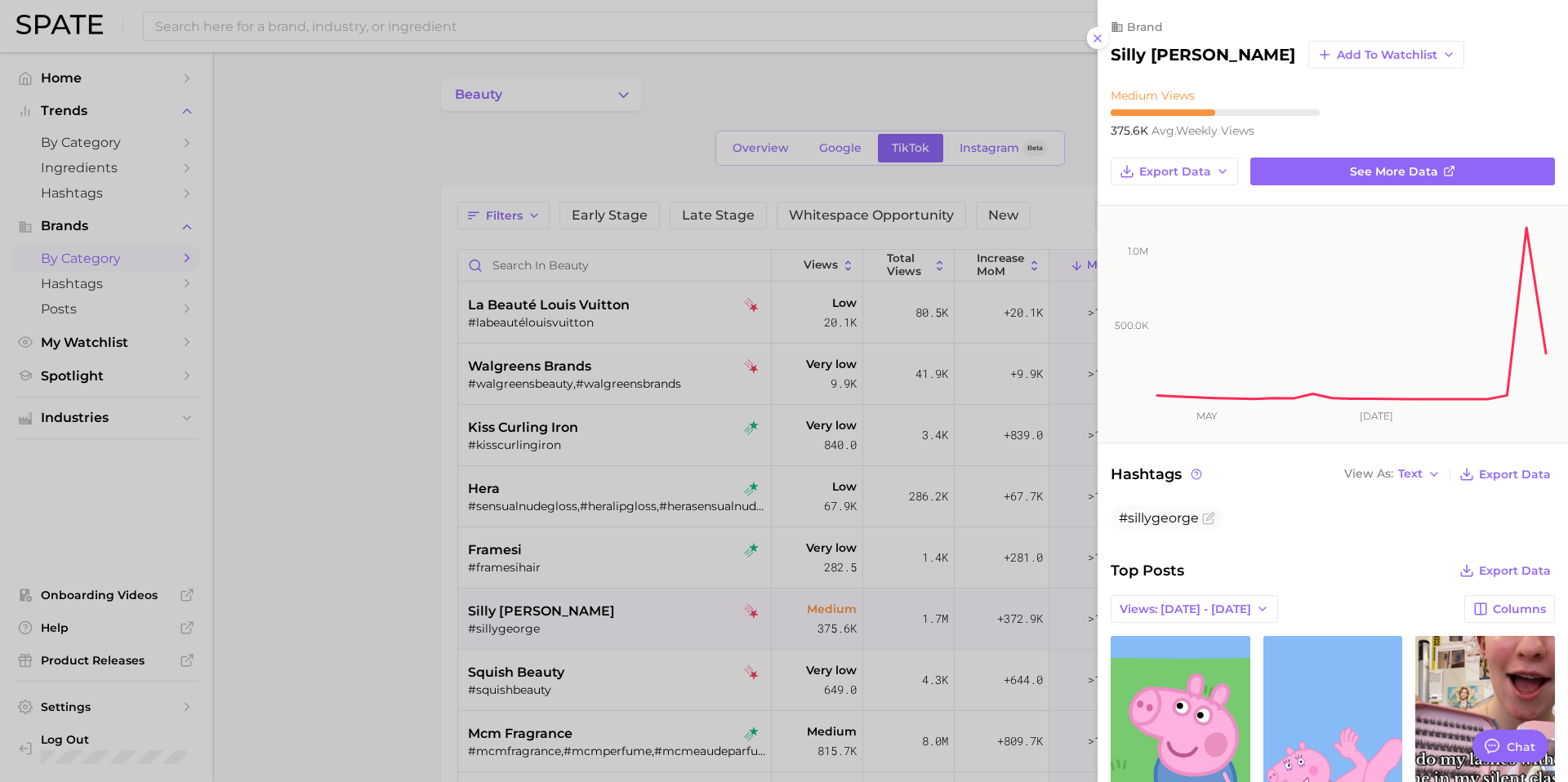
click at [1159, 59] on h2 "silly george" at bounding box center [1202, 54] width 184 height 19
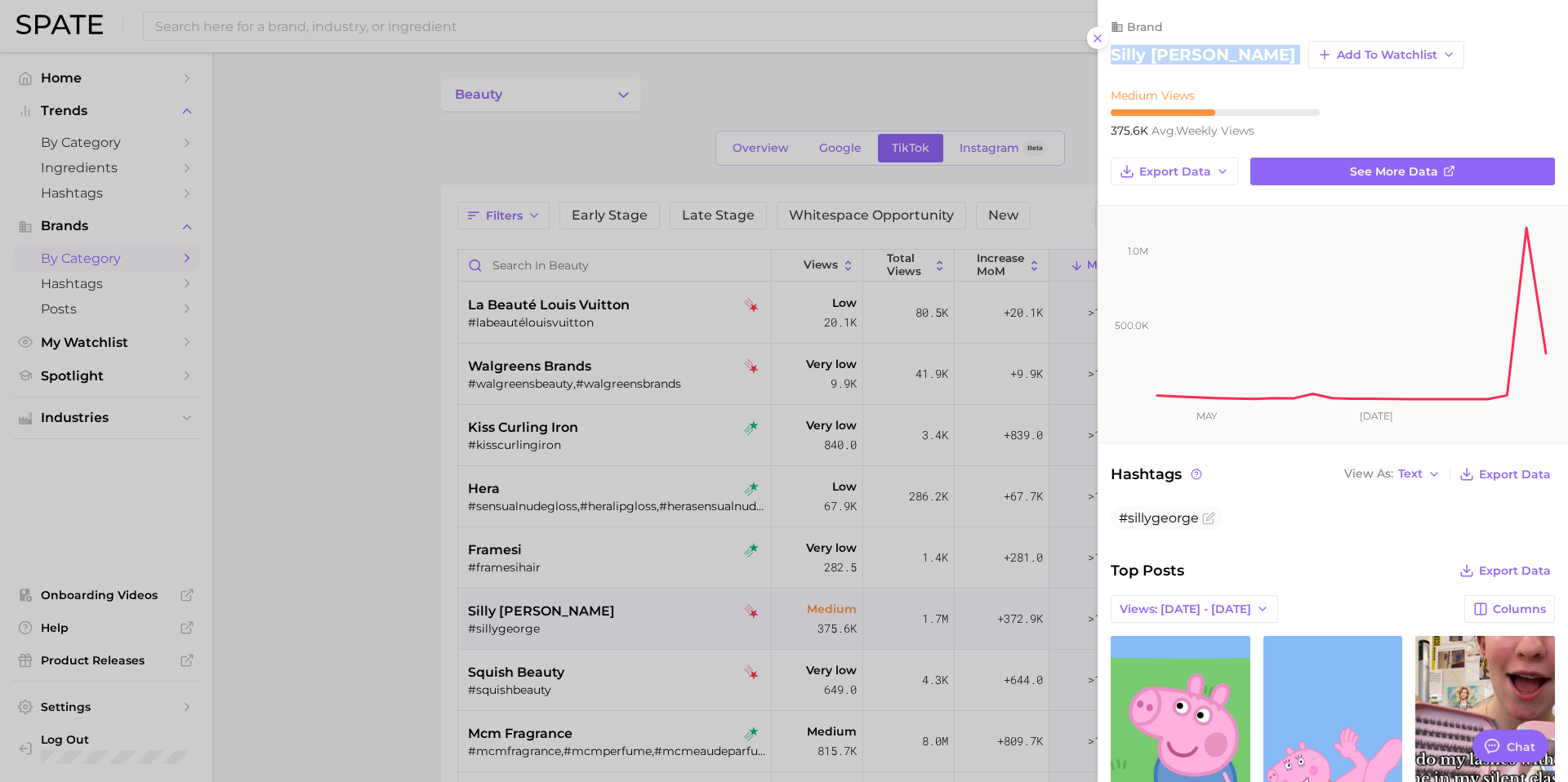
click at [1159, 59] on h2 "silly george" at bounding box center [1202, 54] width 184 height 19
copy div "silly george Add to Watchlist"
click at [620, 683] on div at bounding box center [784, 391] width 1568 height 782
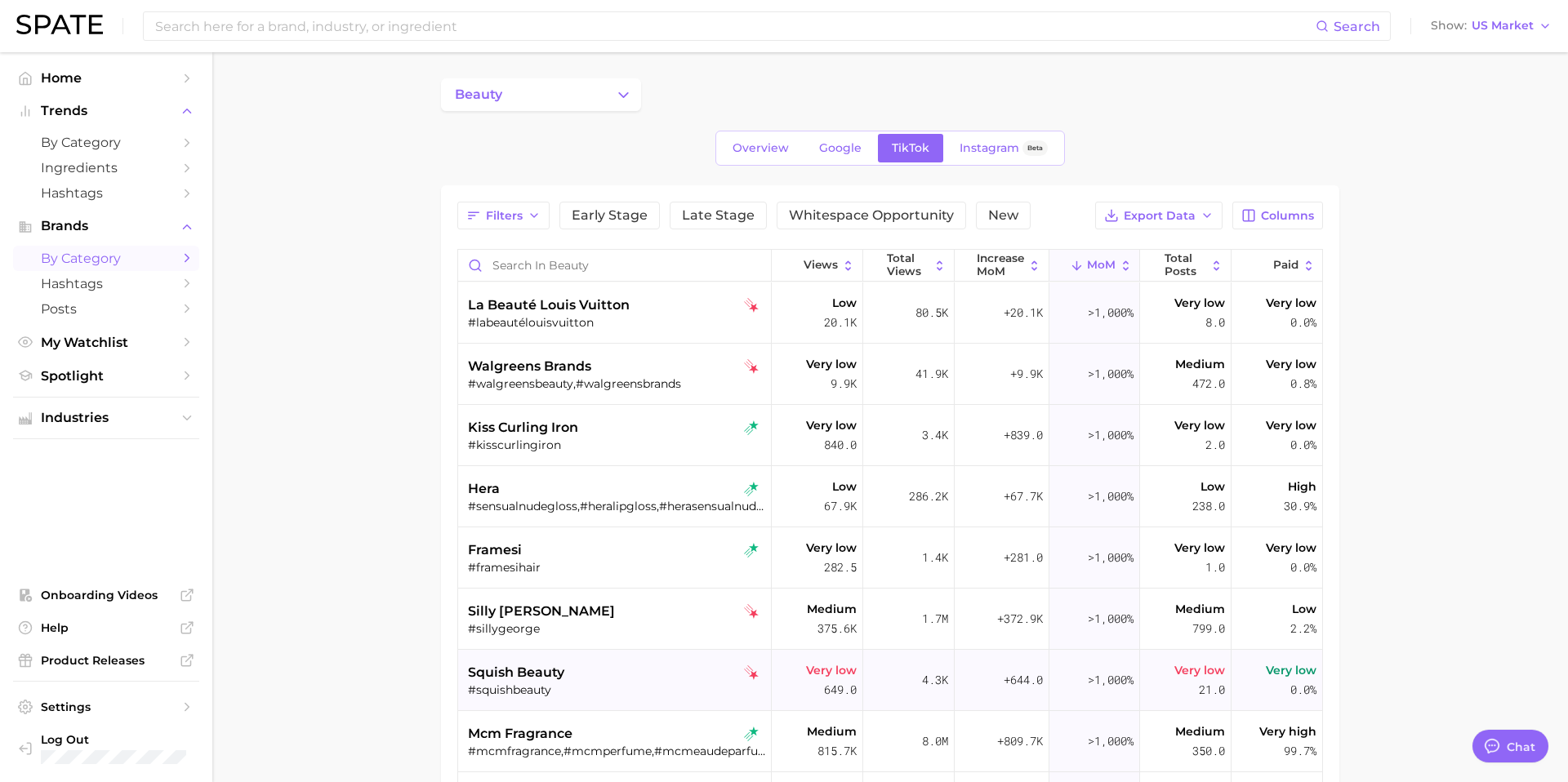
click at [608, 679] on div "squish beauty" at bounding box center [616, 672] width 297 height 19
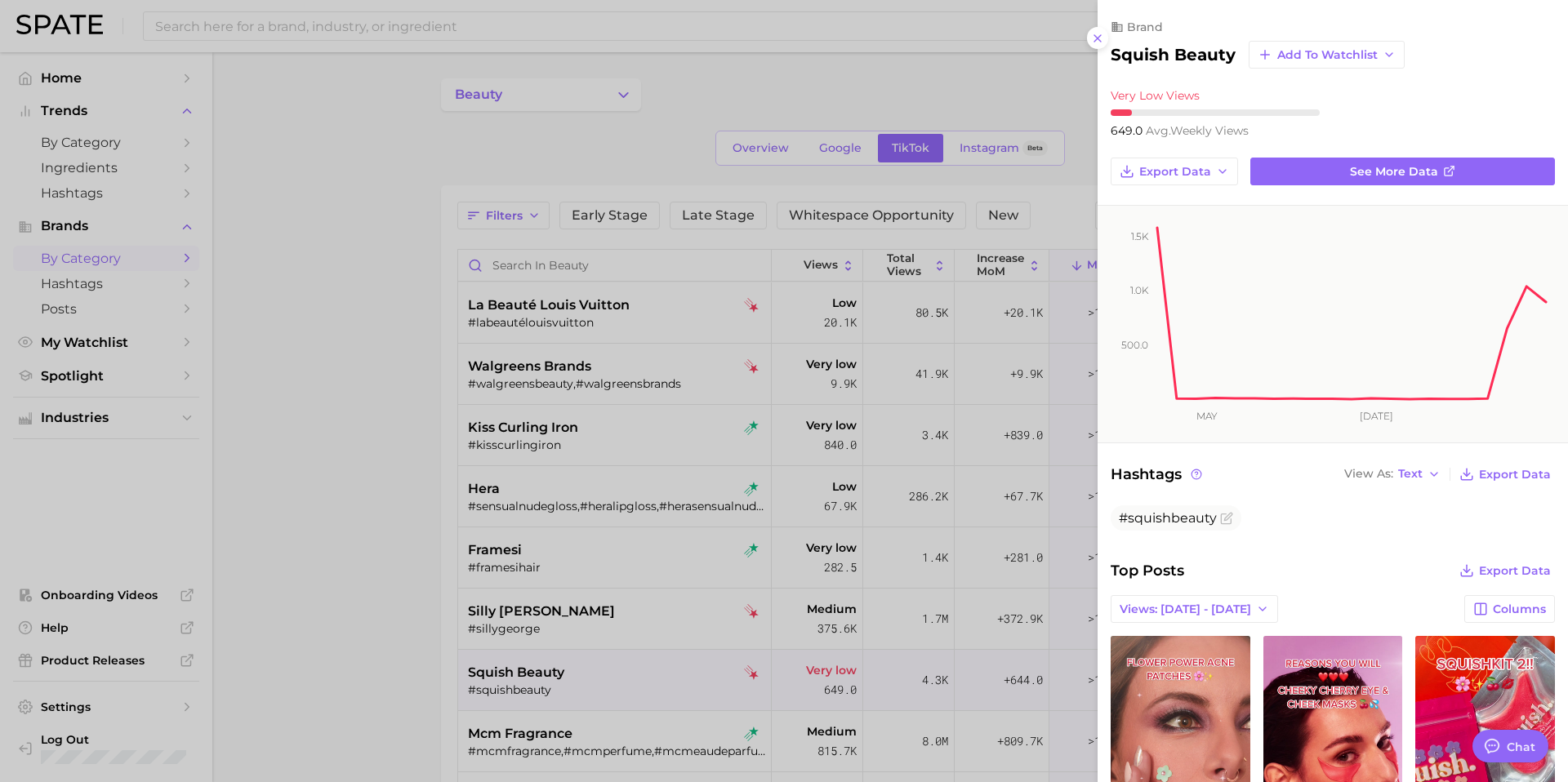
click at [1189, 58] on h2 "squish beauty" at bounding box center [1172, 54] width 125 height 19
copy div "squish beauty Add to Watchlist"
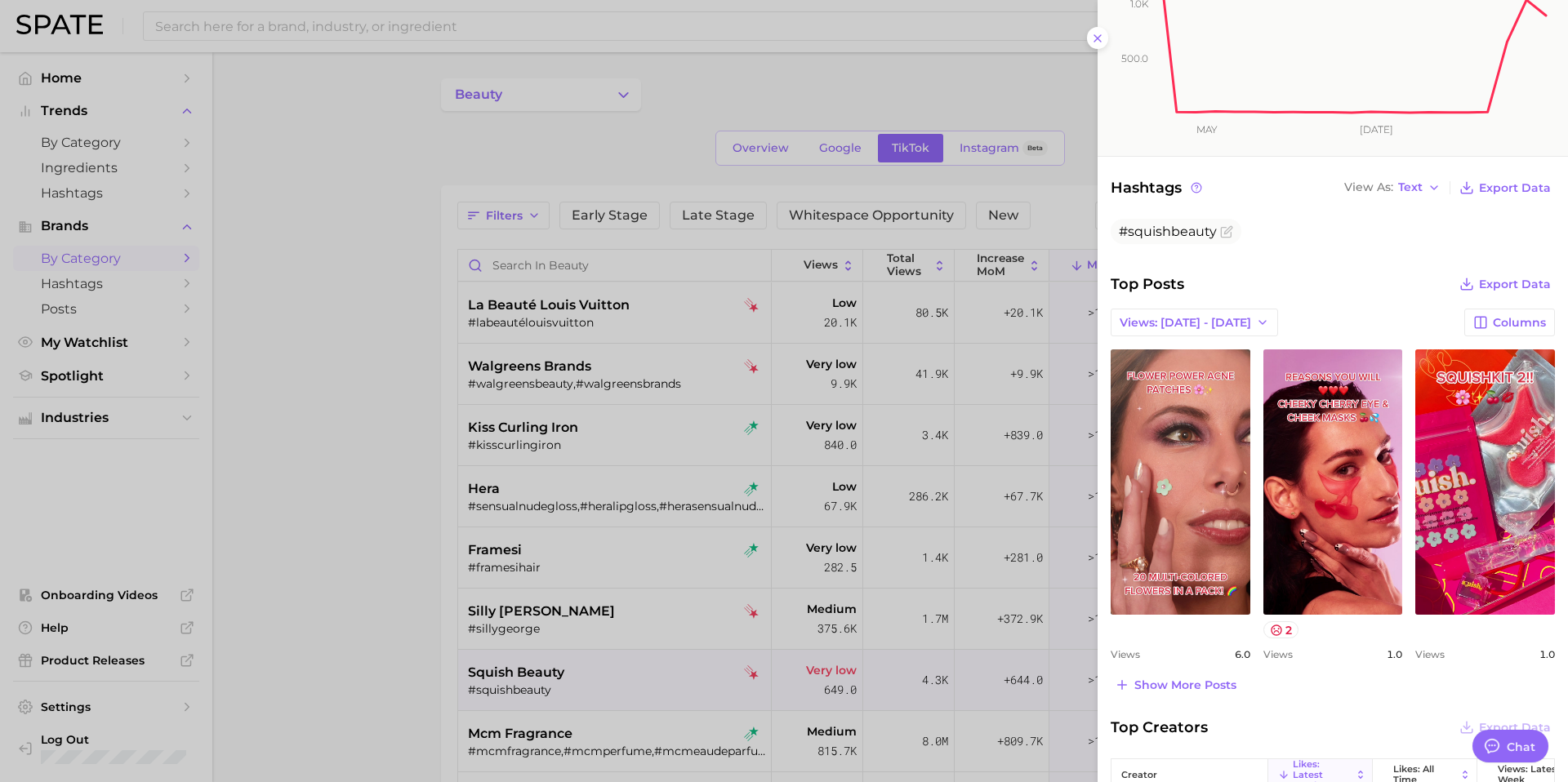
scroll to position [288, 0]
click at [576, 655] on div at bounding box center [784, 391] width 1568 height 782
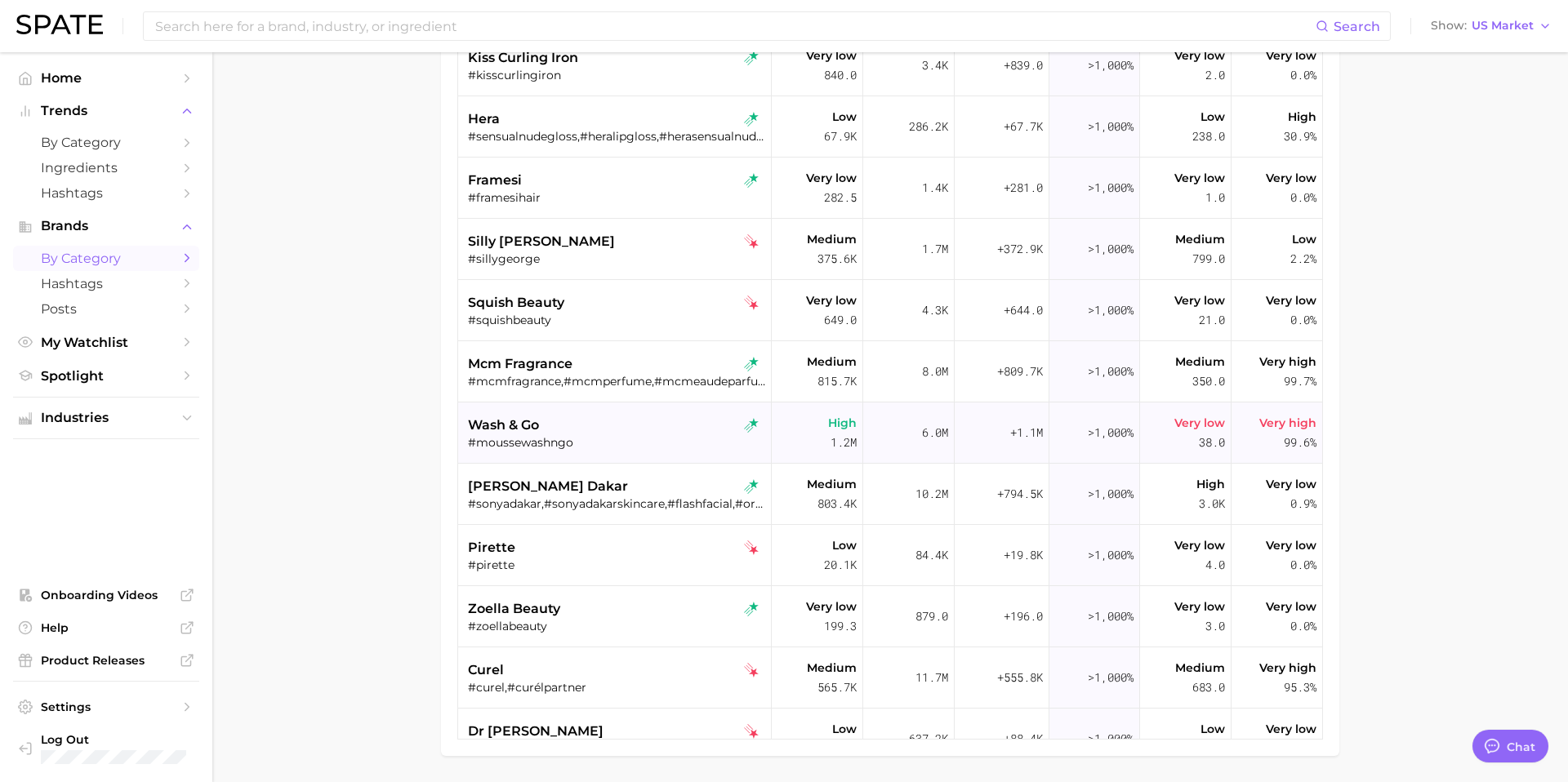
scroll to position [93, 0]
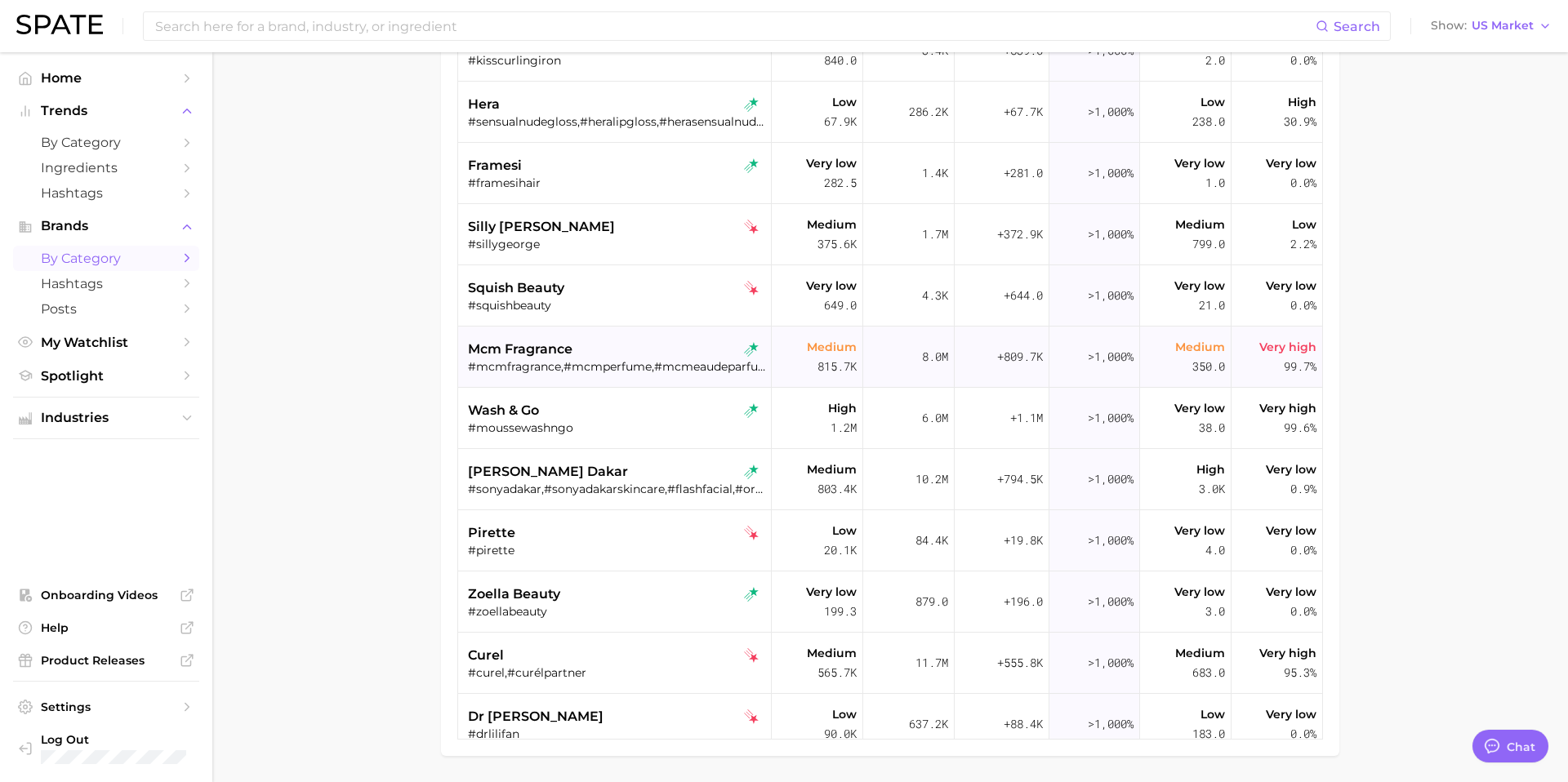
click at [569, 358] on span "mcm fragrance" at bounding box center [520, 349] width 105 height 19
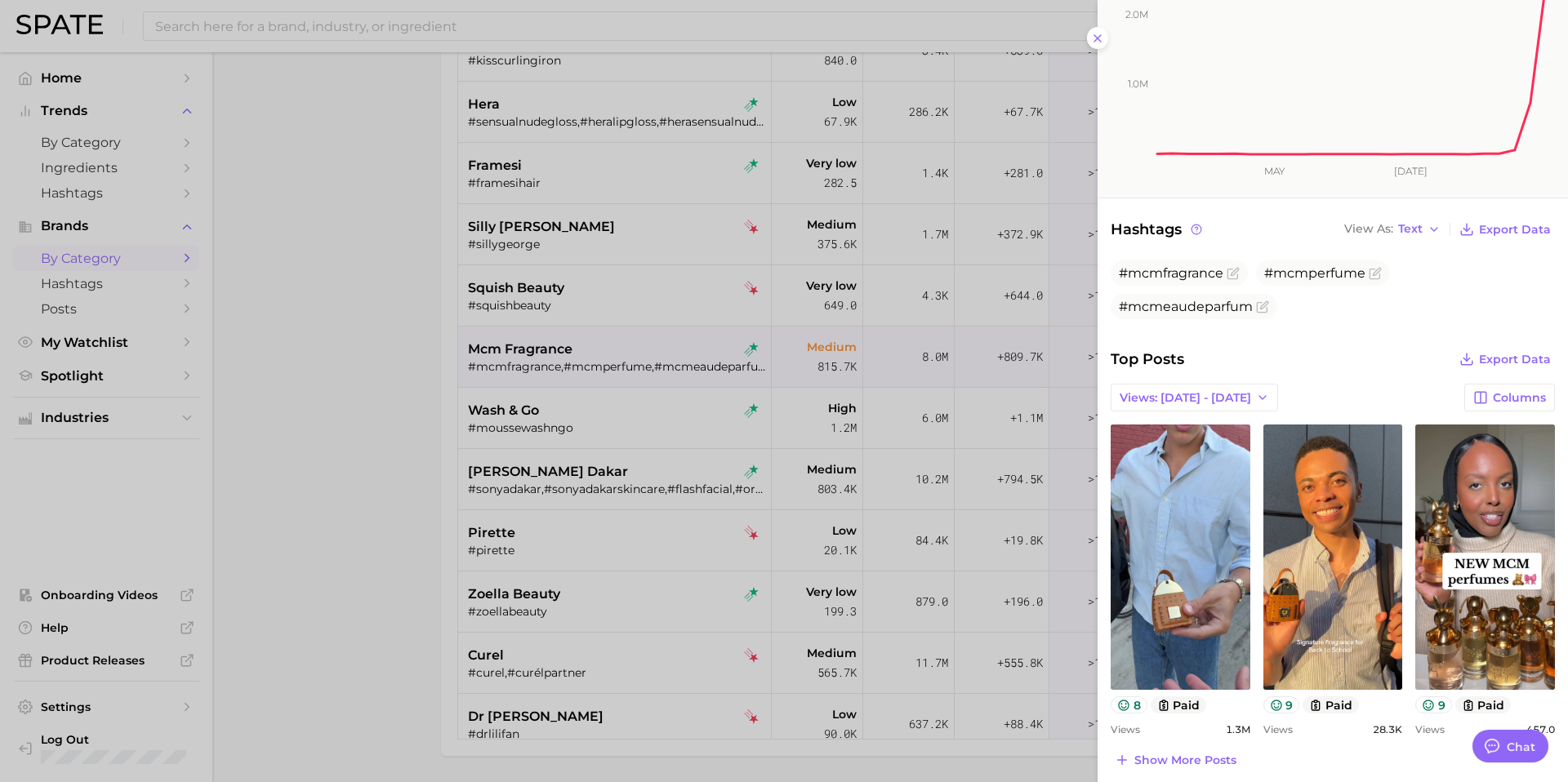
scroll to position [246, 0]
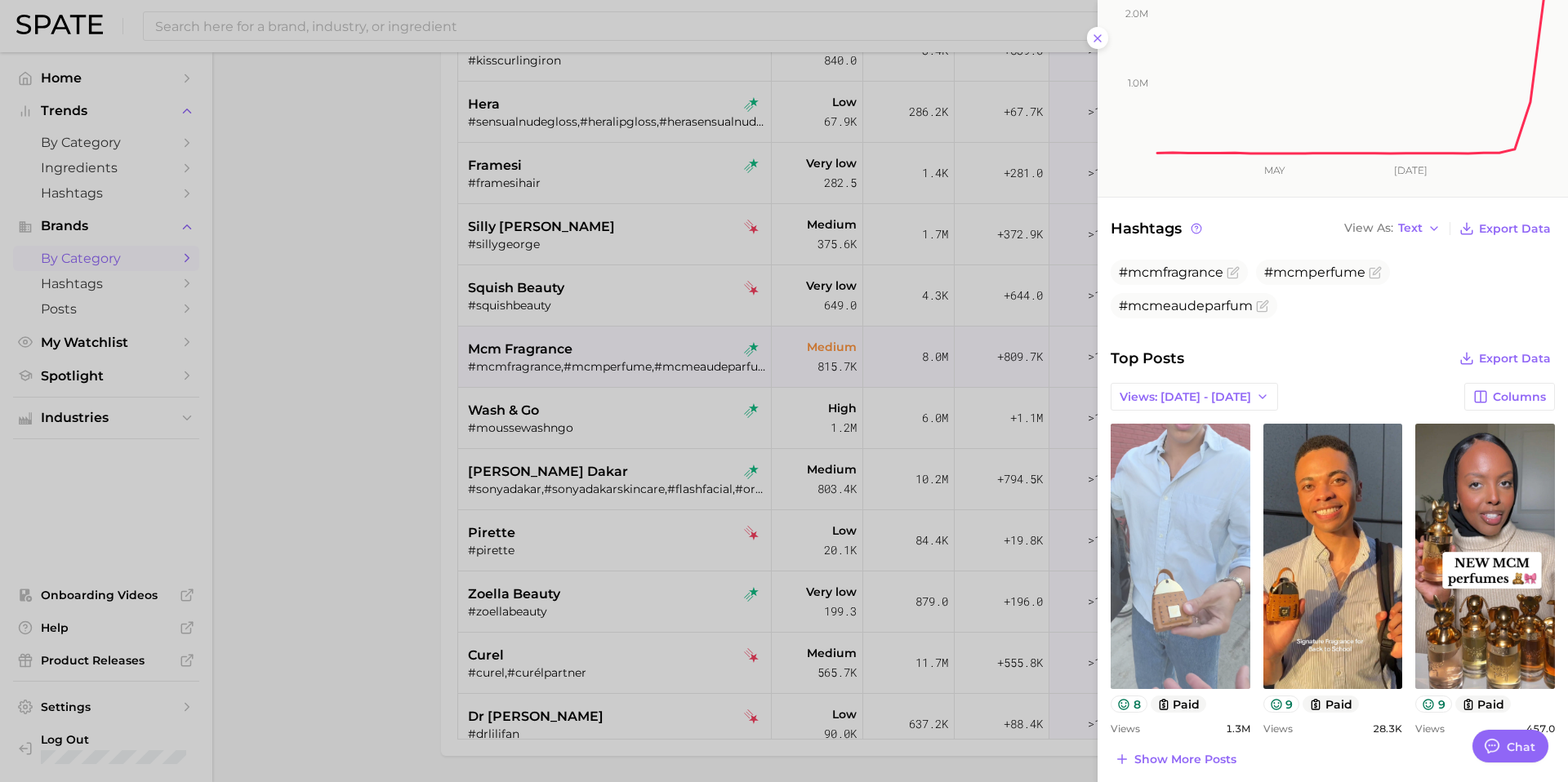
click at [1159, 581] on link "view post on TikTok" at bounding box center [1180, 556] width 139 height 265
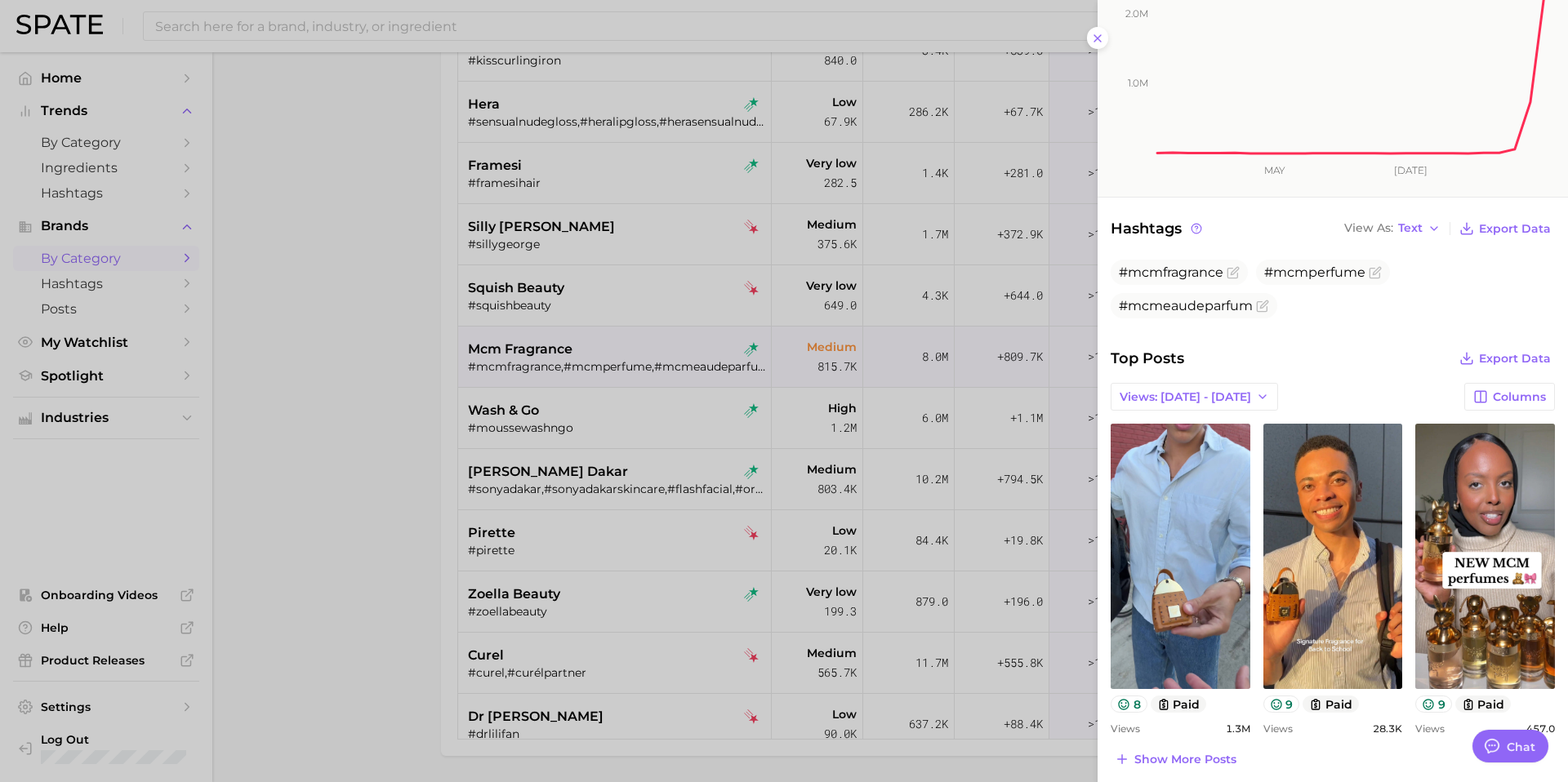
drag, startPoint x: 505, startPoint y: 427, endPoint x: 523, endPoint y: 423, distance: 18.4
click at [505, 427] on div at bounding box center [784, 391] width 1568 height 782
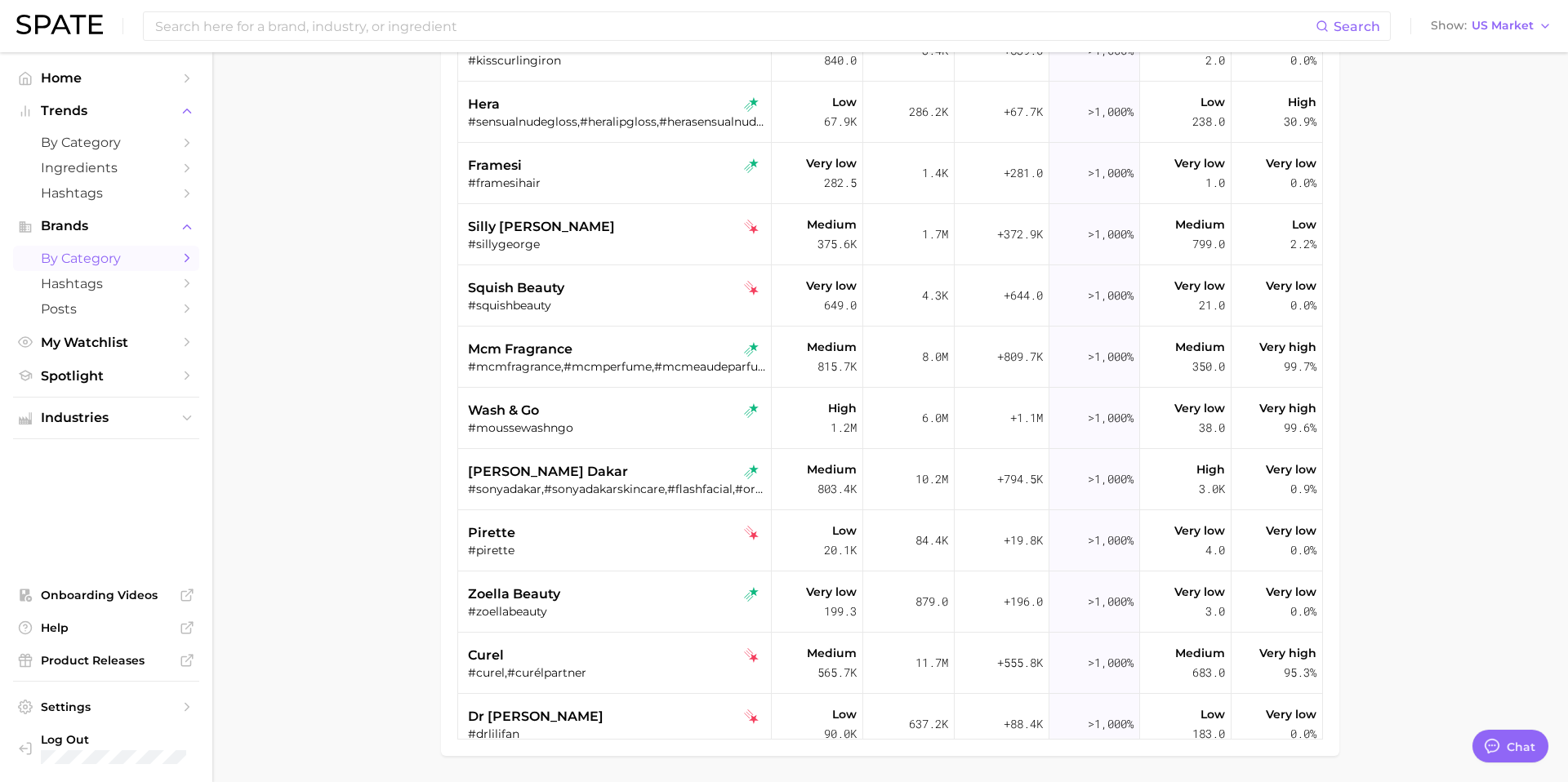
click at [554, 421] on div "#moussewashngo" at bounding box center [616, 427] width 297 height 15
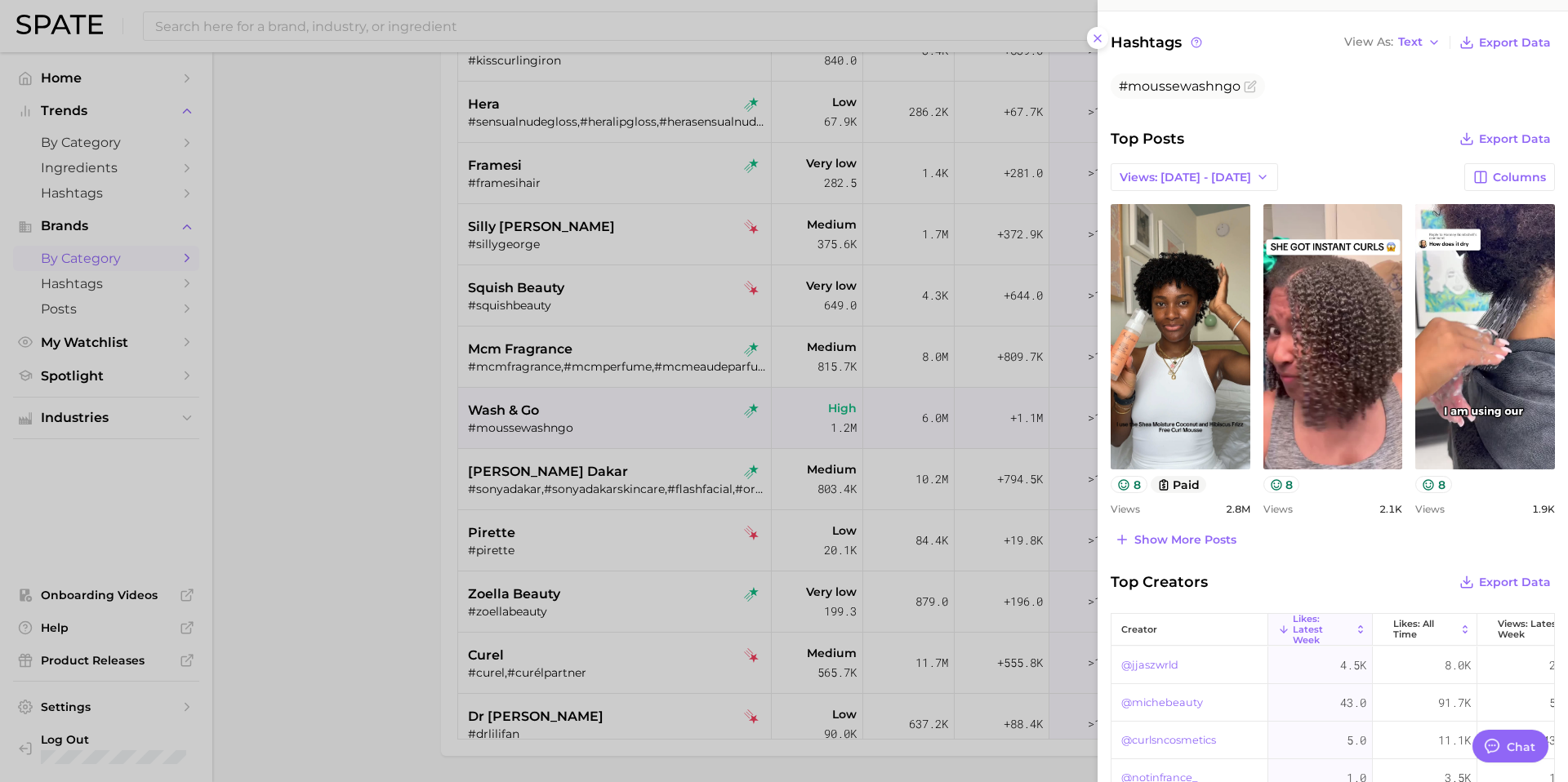
scroll to position [0, 0]
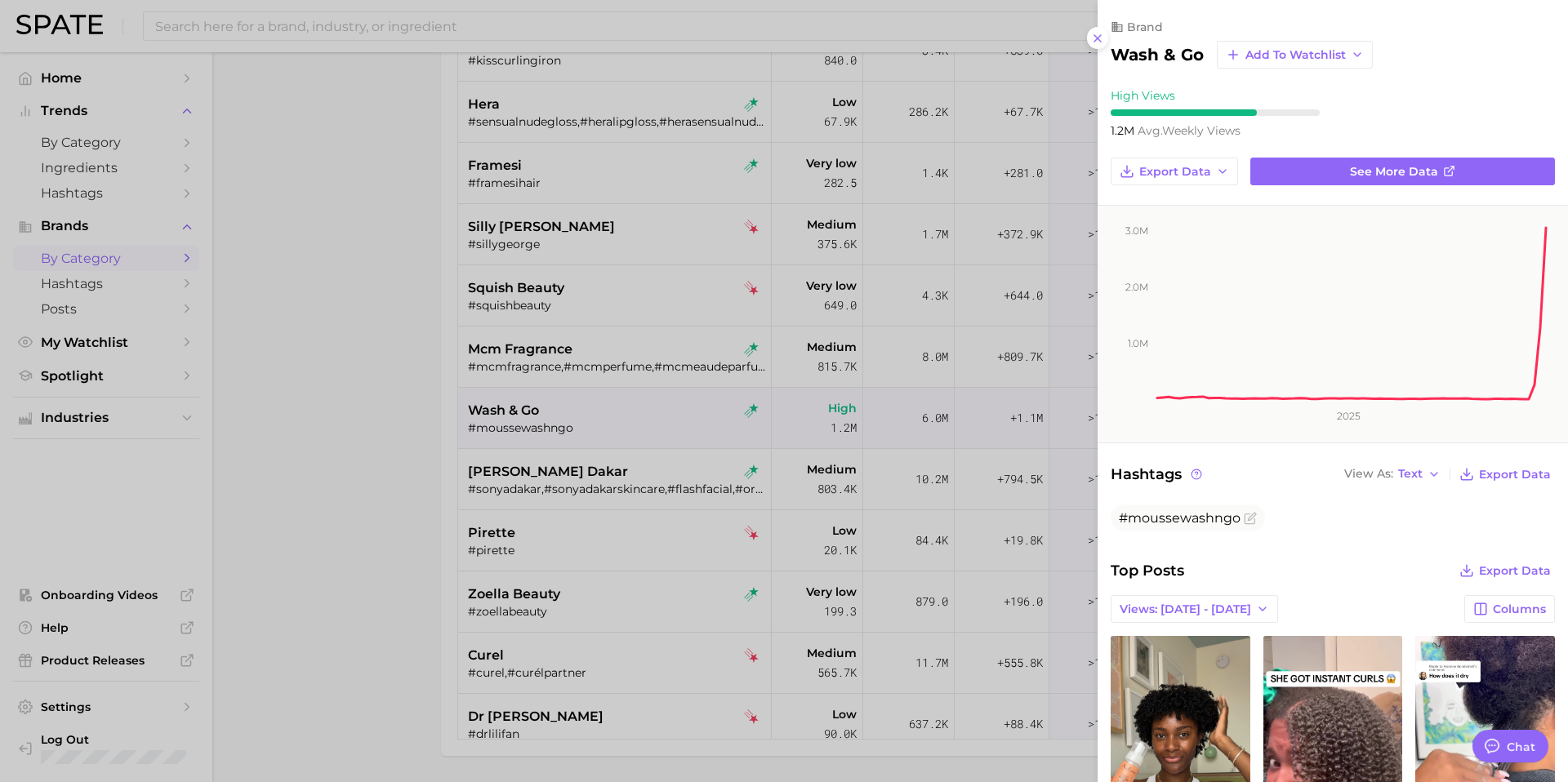
click at [1158, 62] on h2 "wash & go" at bounding box center [1157, 54] width 93 height 19
copy div "wash & go Add to Watchlist"
click at [621, 478] on div at bounding box center [784, 391] width 1568 height 782
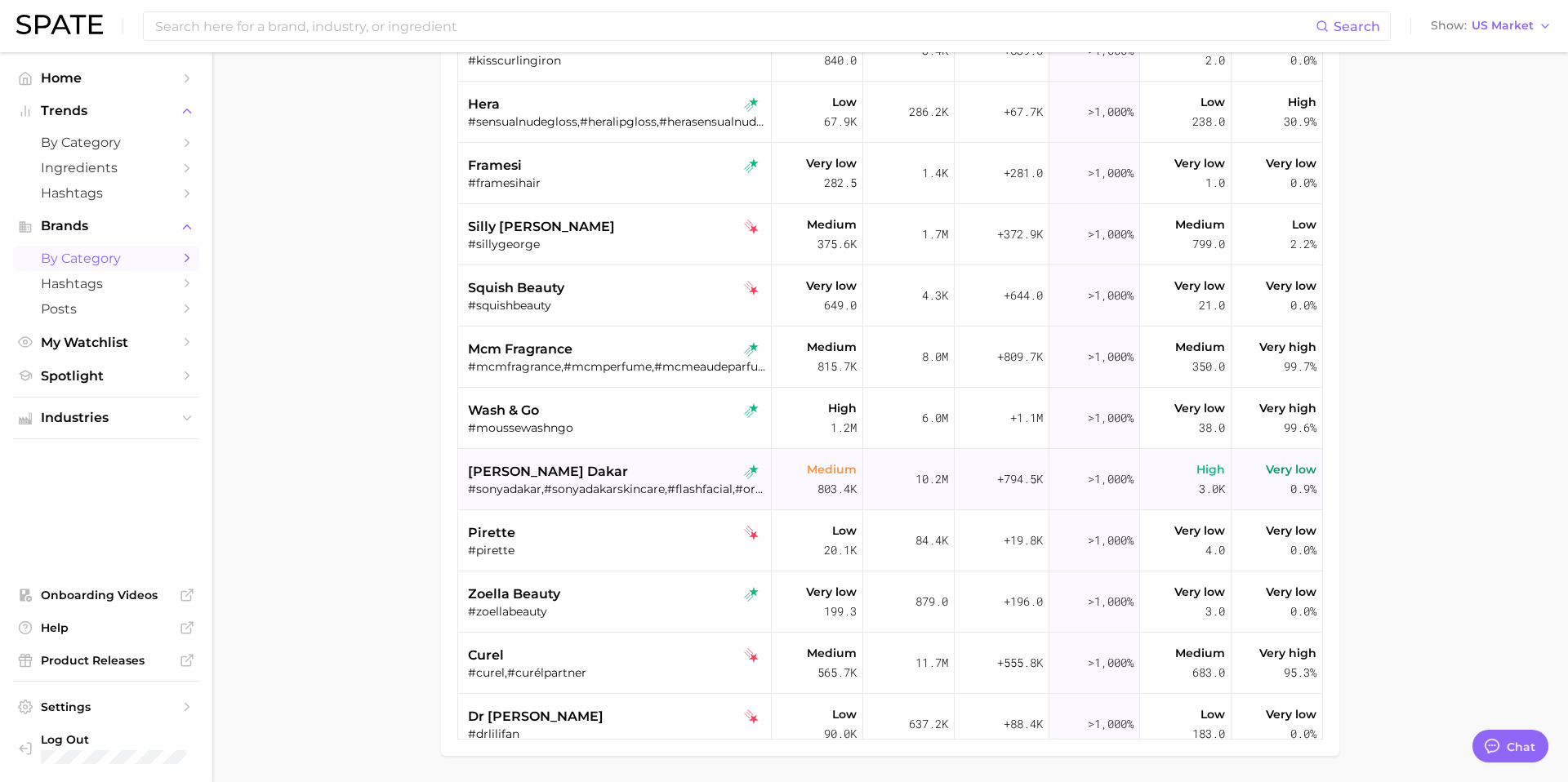
click at [619, 478] on div "sonya dakar" at bounding box center [616, 471] width 297 height 19
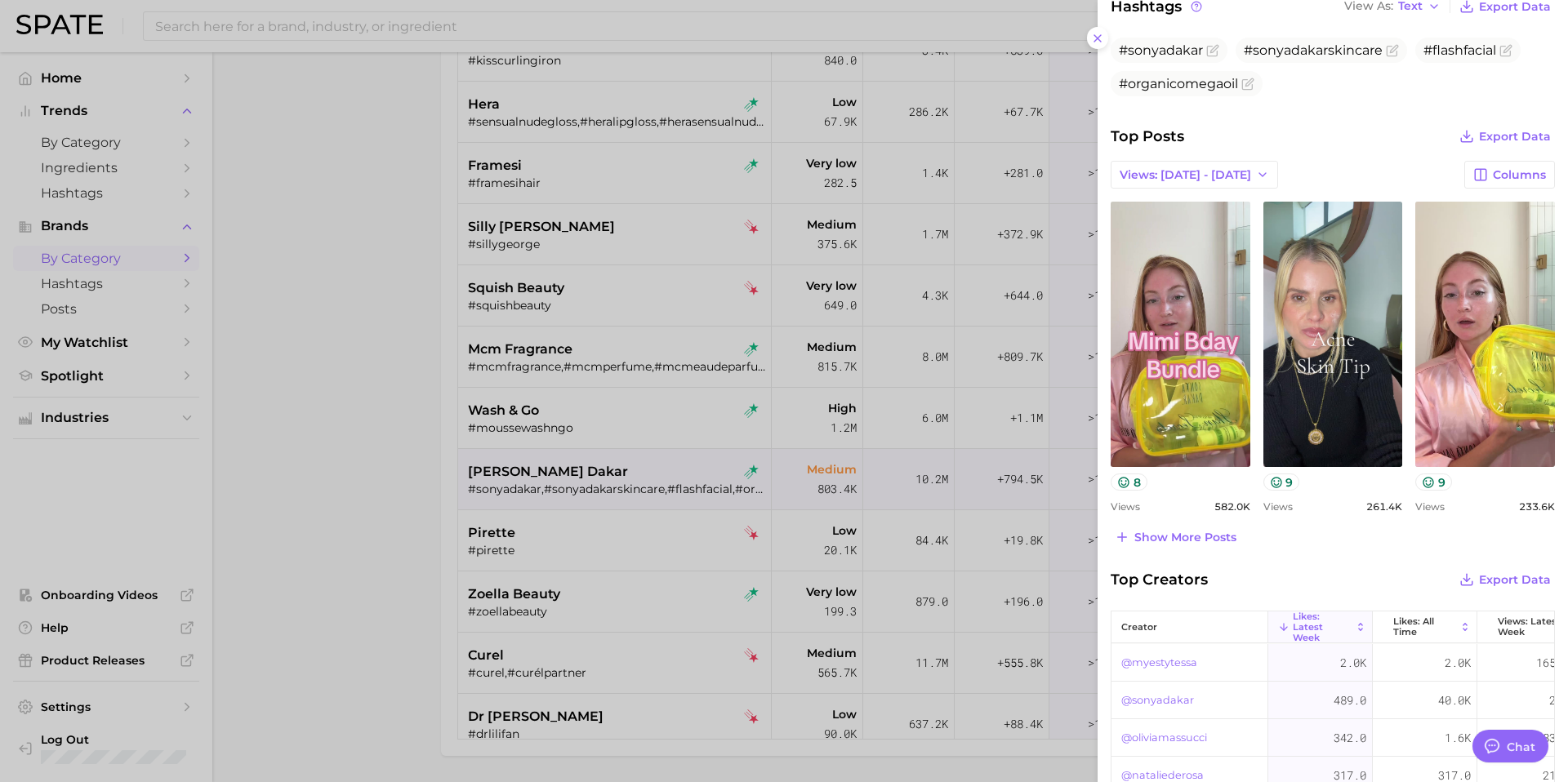
scroll to position [459, 0]
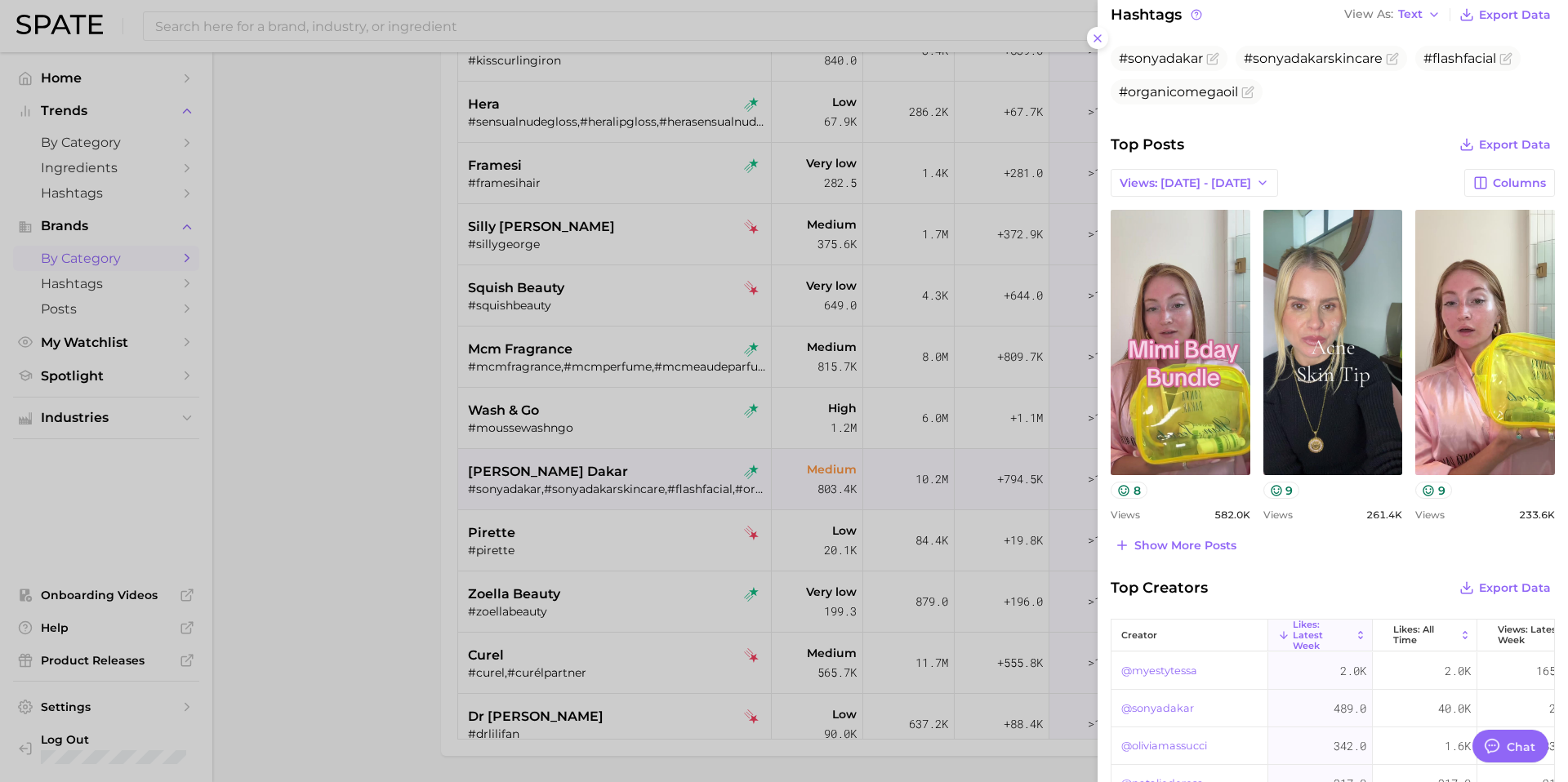
click at [599, 577] on div at bounding box center [784, 391] width 1568 height 782
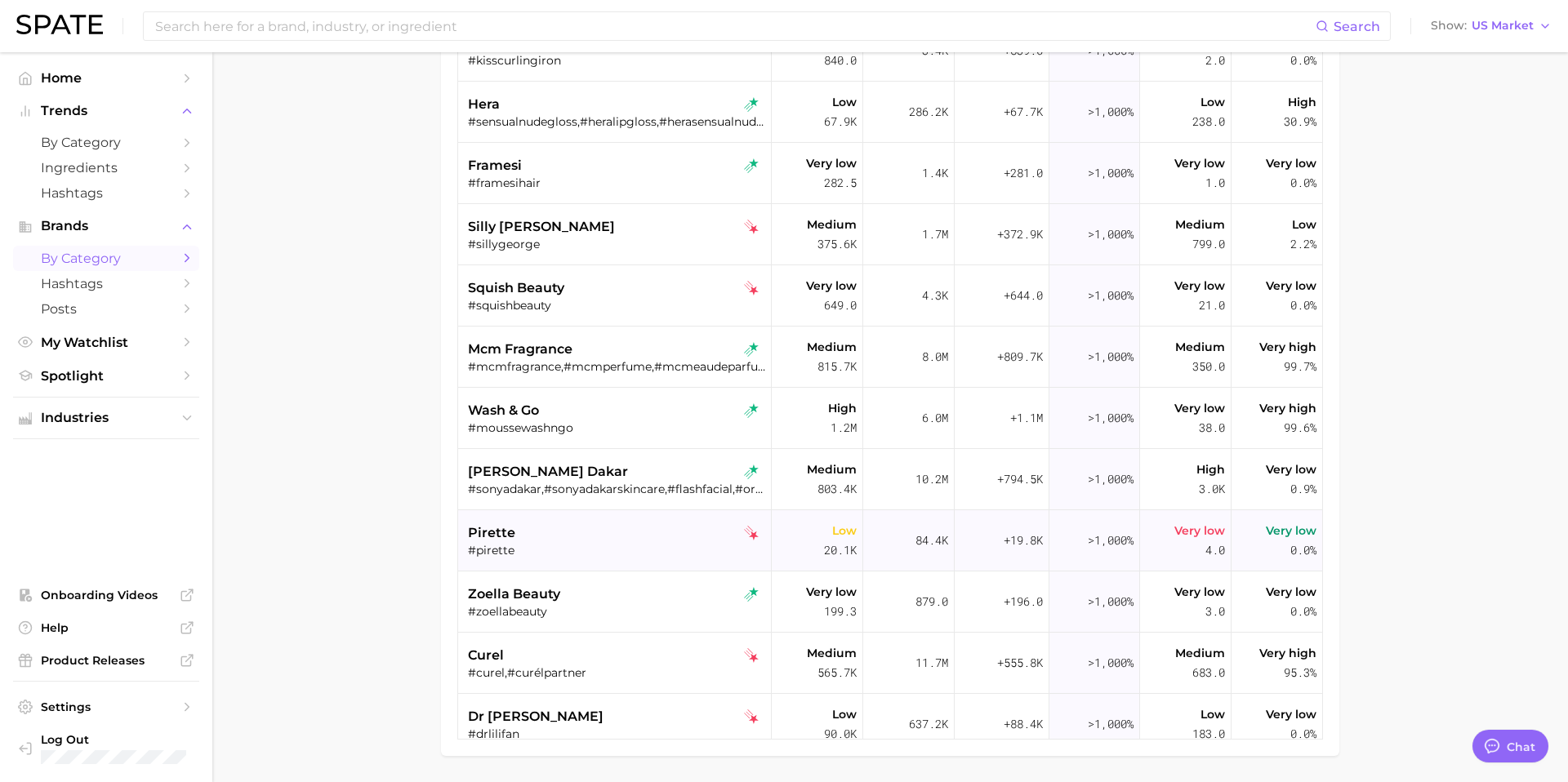
click at [573, 547] on div "#pirette" at bounding box center [616, 550] width 297 height 15
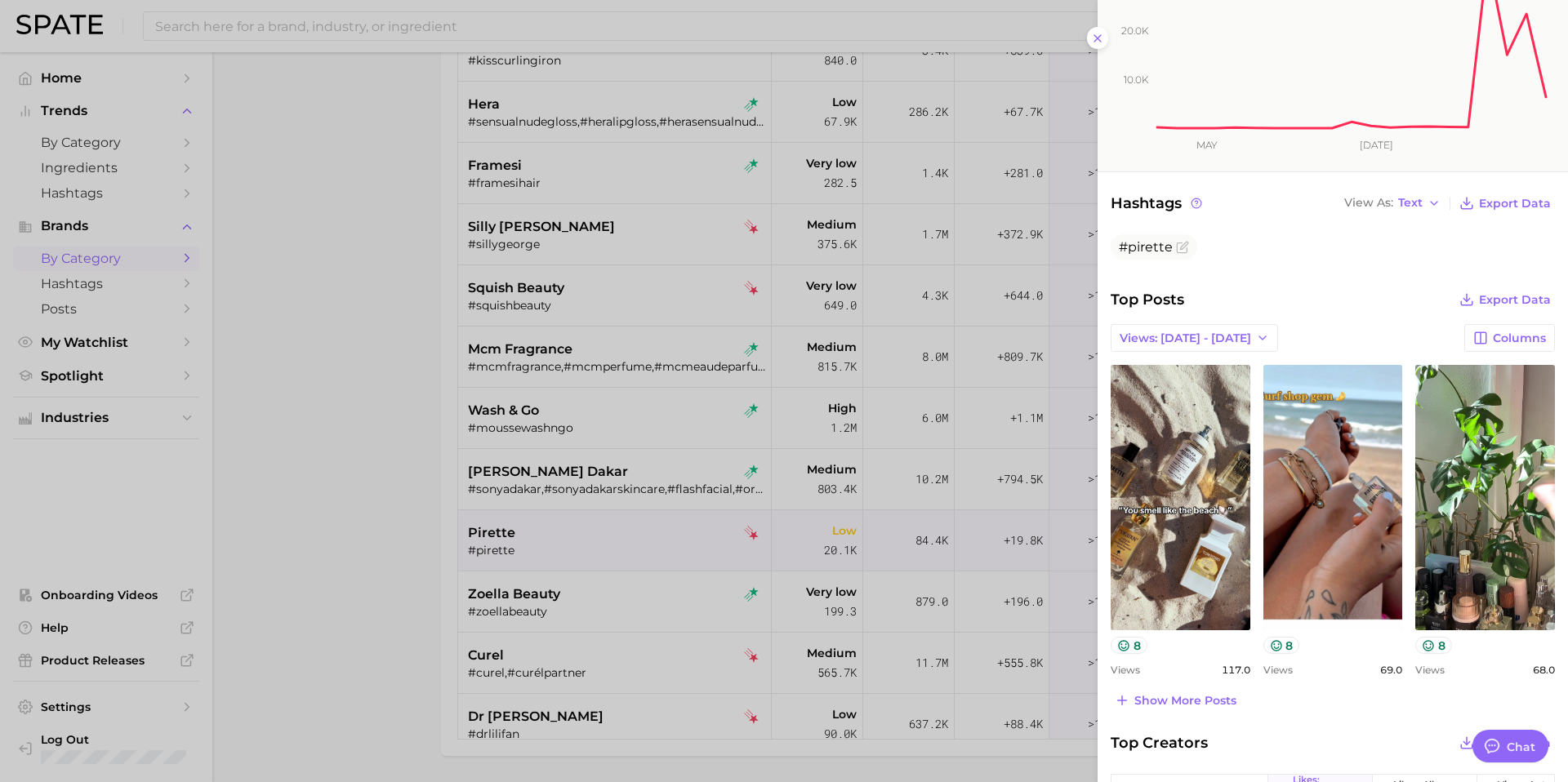
scroll to position [273, 0]
drag, startPoint x: 590, startPoint y: 556, endPoint x: 590, endPoint y: 589, distance: 33.0
click at [590, 556] on div at bounding box center [784, 391] width 1568 height 782
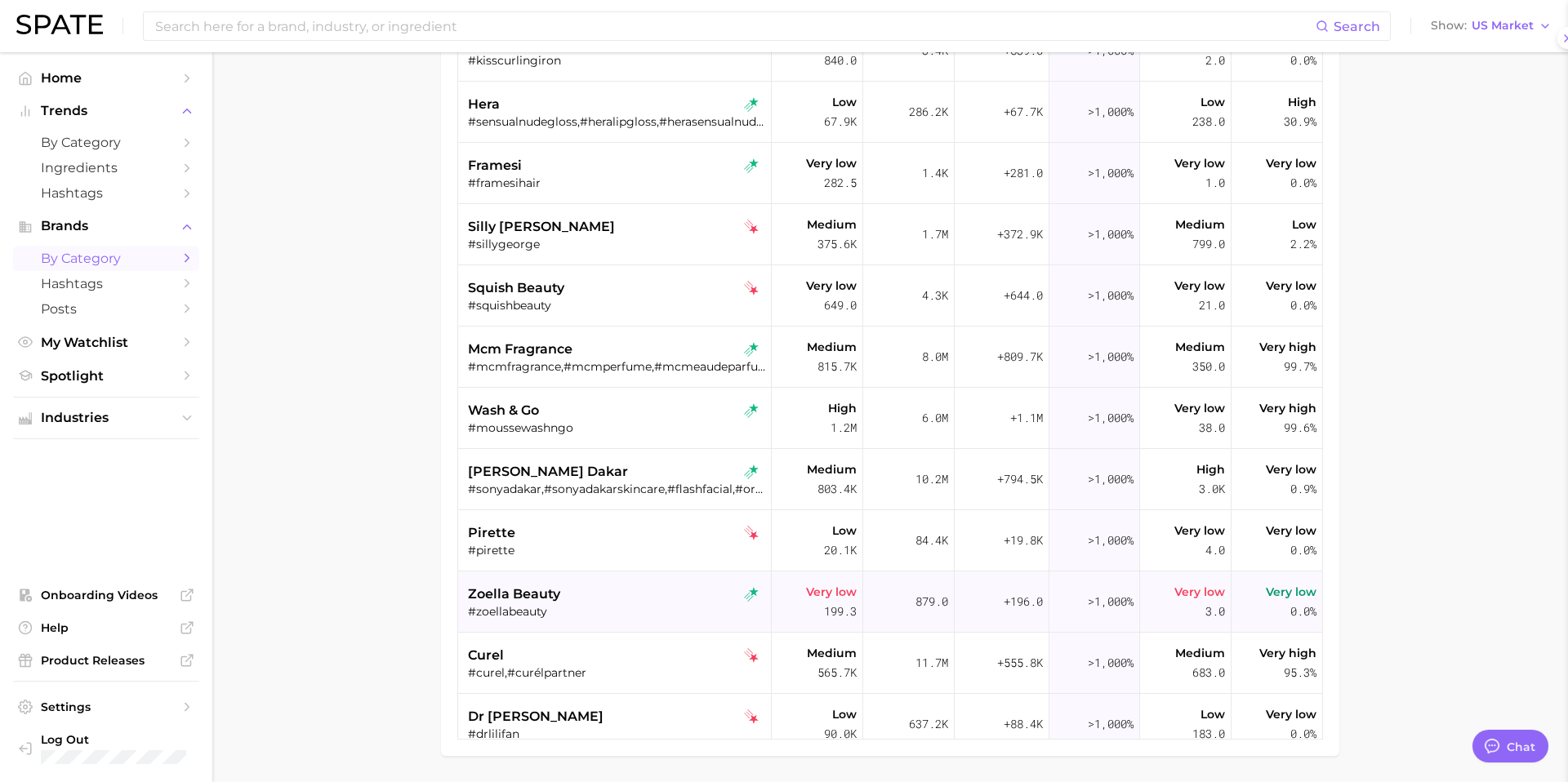
click at [588, 604] on div "#zoellabeauty" at bounding box center [616, 612] width 297 height 15
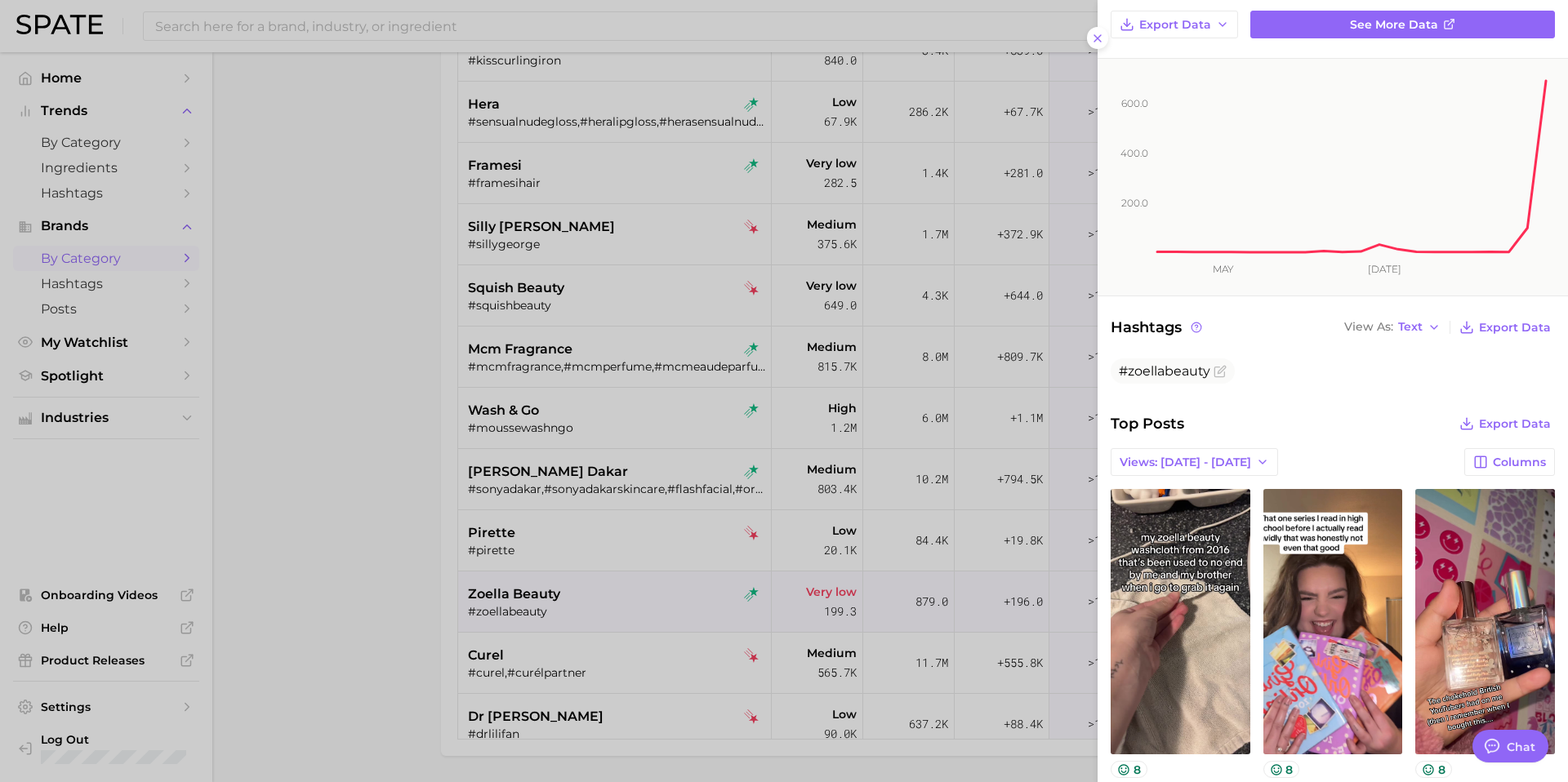
scroll to position [0, 0]
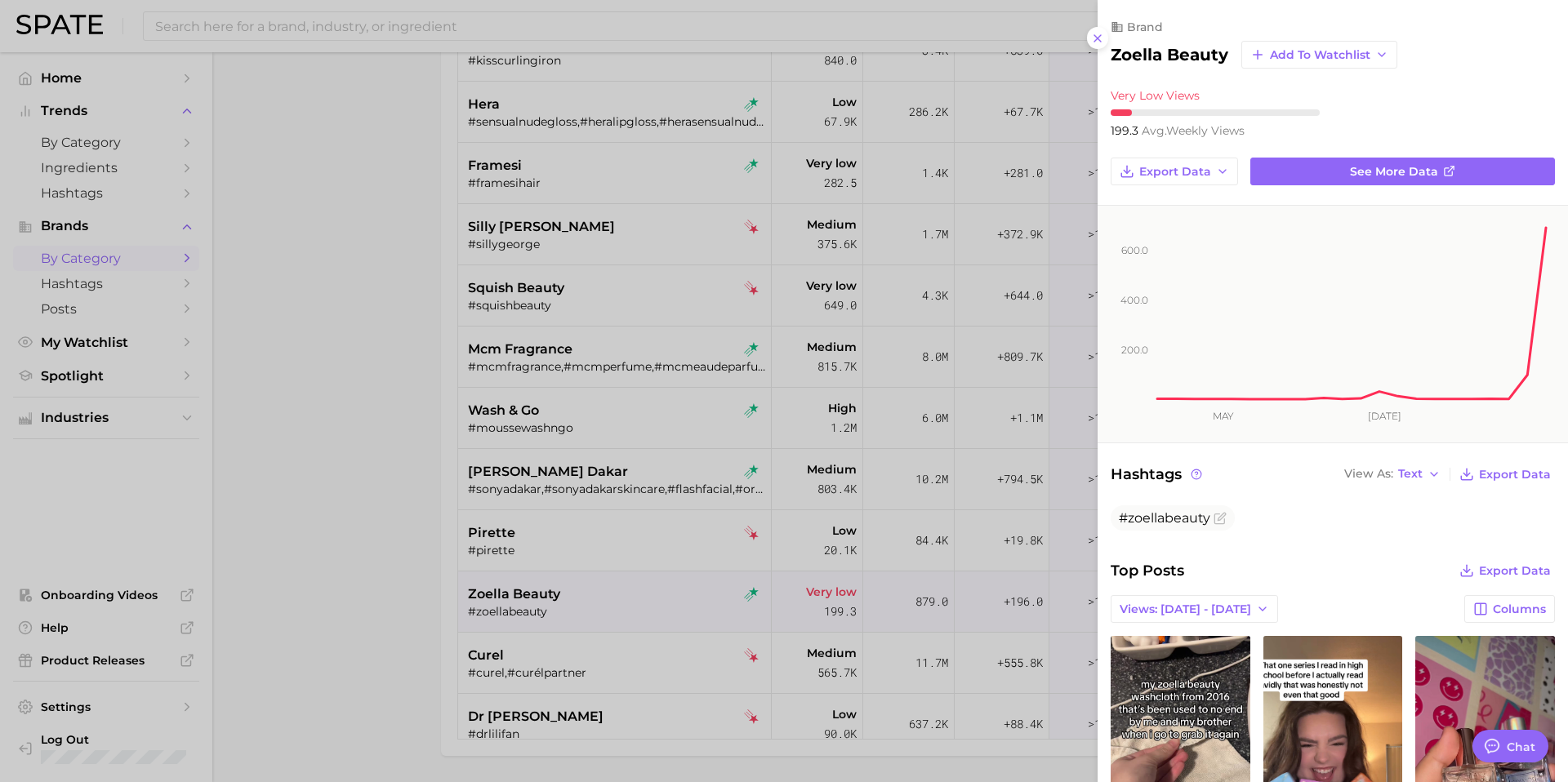
click at [1168, 52] on h2 "zoella beauty" at bounding box center [1169, 54] width 118 height 19
copy div "zoella beauty Add to Watchlist"
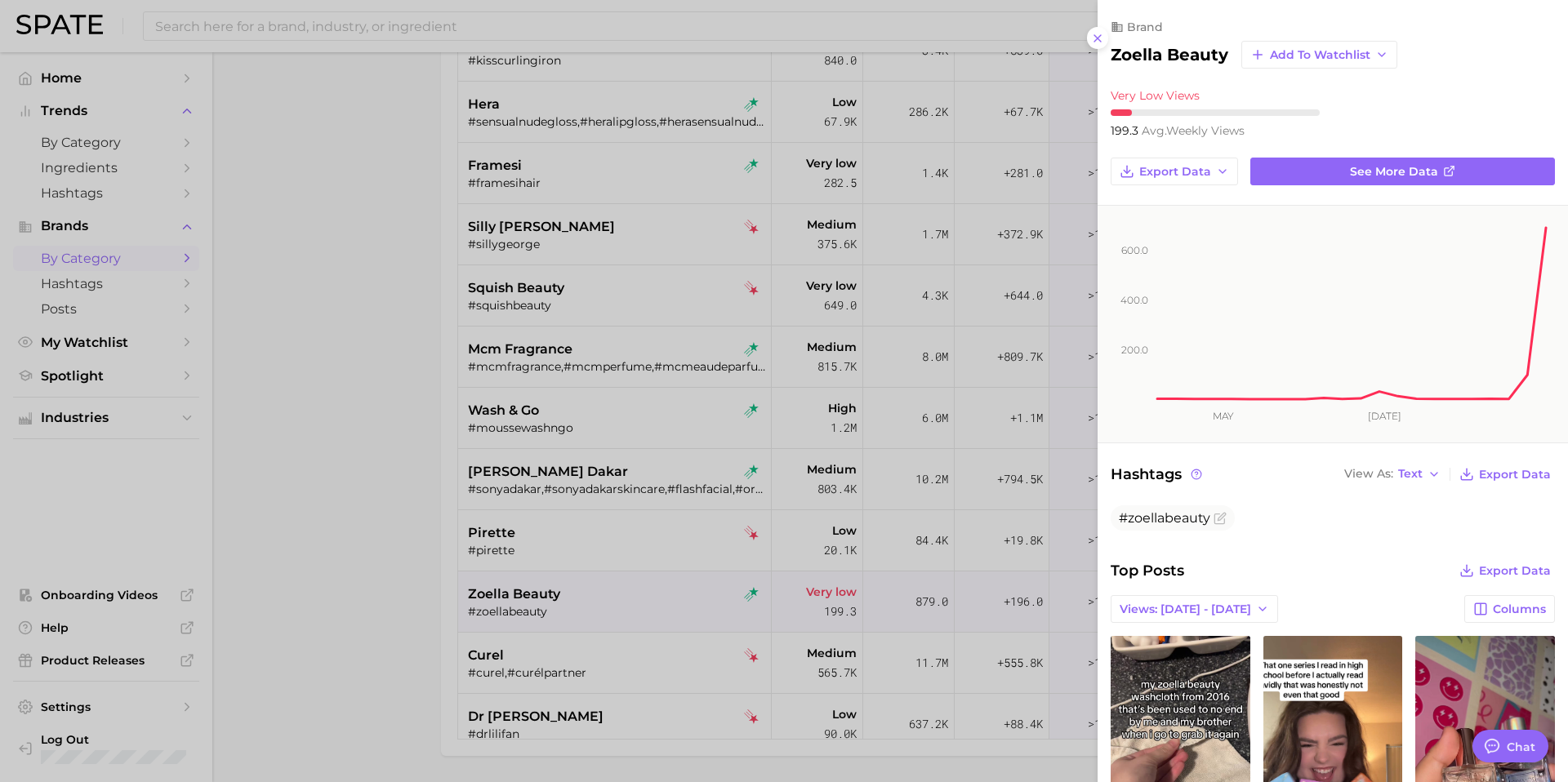
click at [655, 614] on div at bounding box center [784, 391] width 1568 height 782
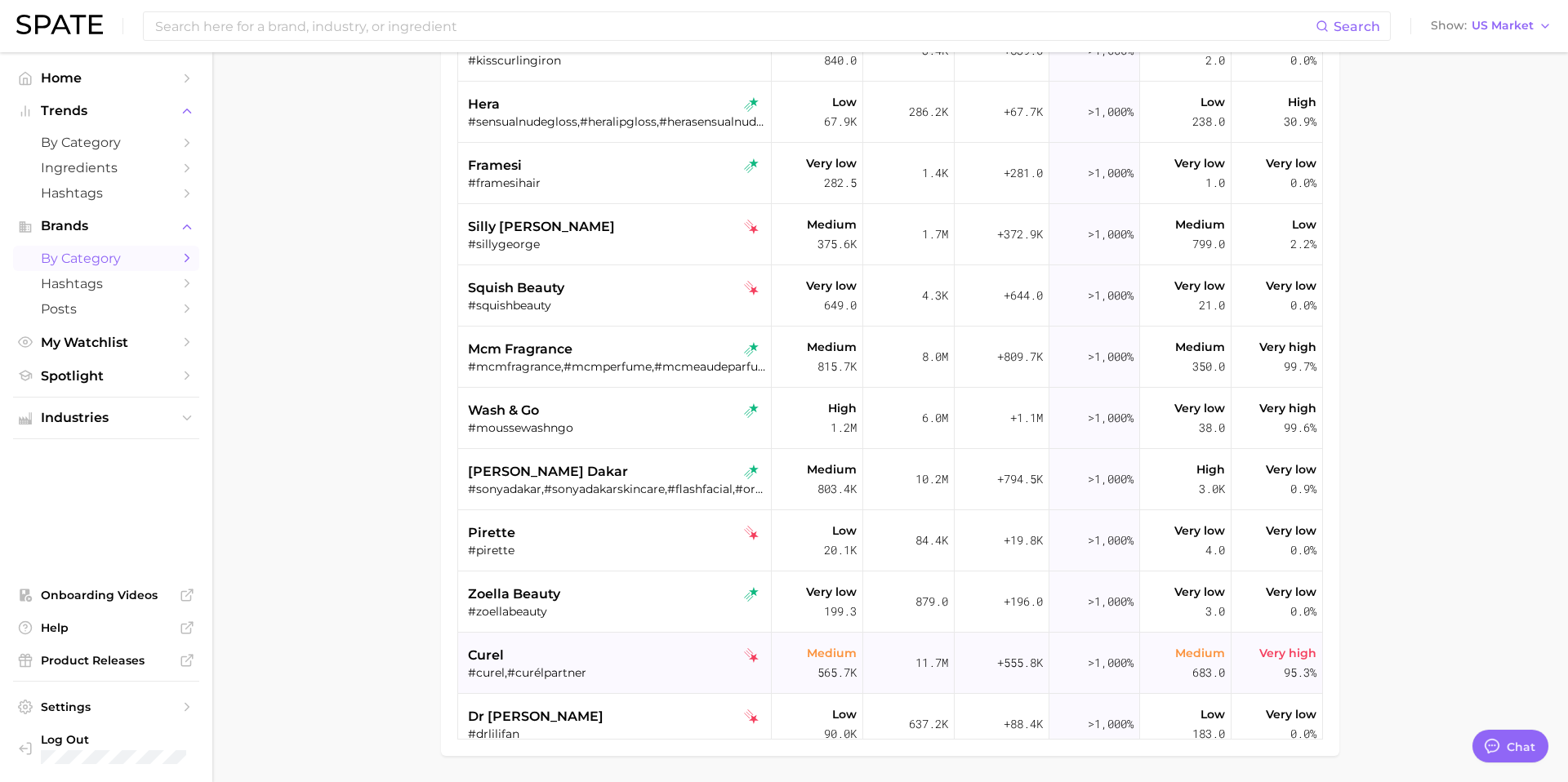
click at [635, 651] on div "curel" at bounding box center [616, 655] width 297 height 19
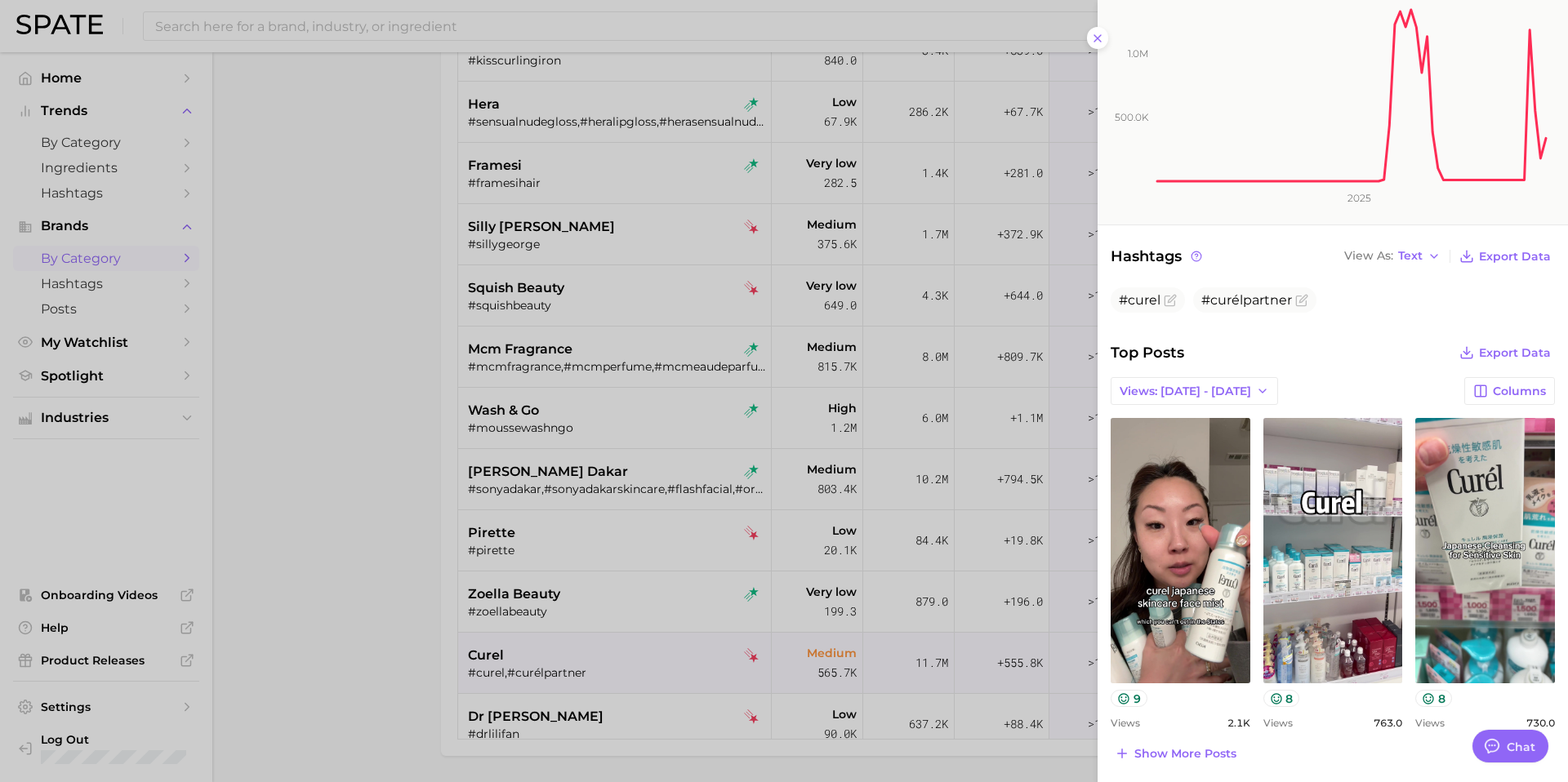
scroll to position [215, 0]
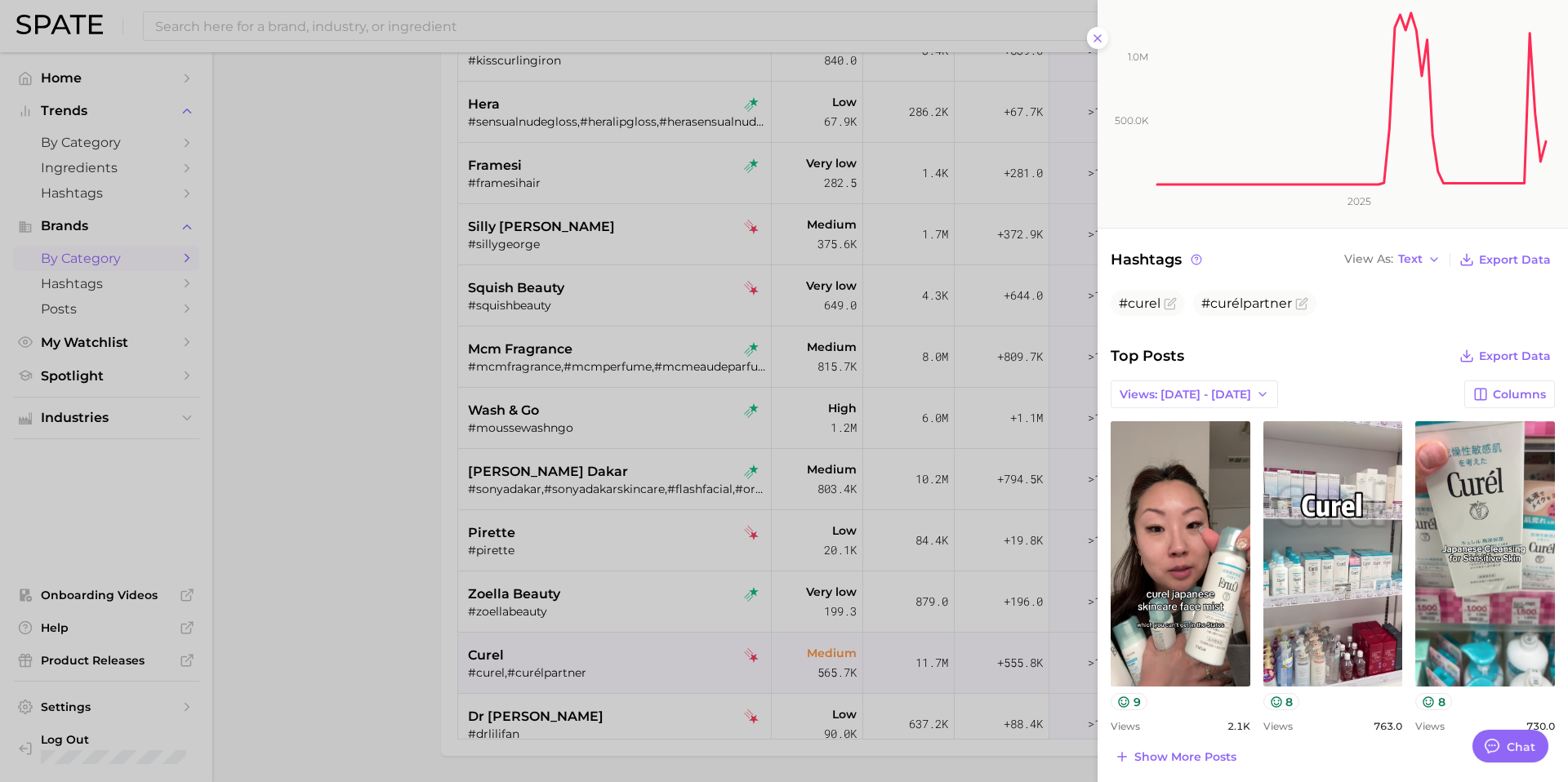
click at [698, 541] on div at bounding box center [784, 391] width 1568 height 782
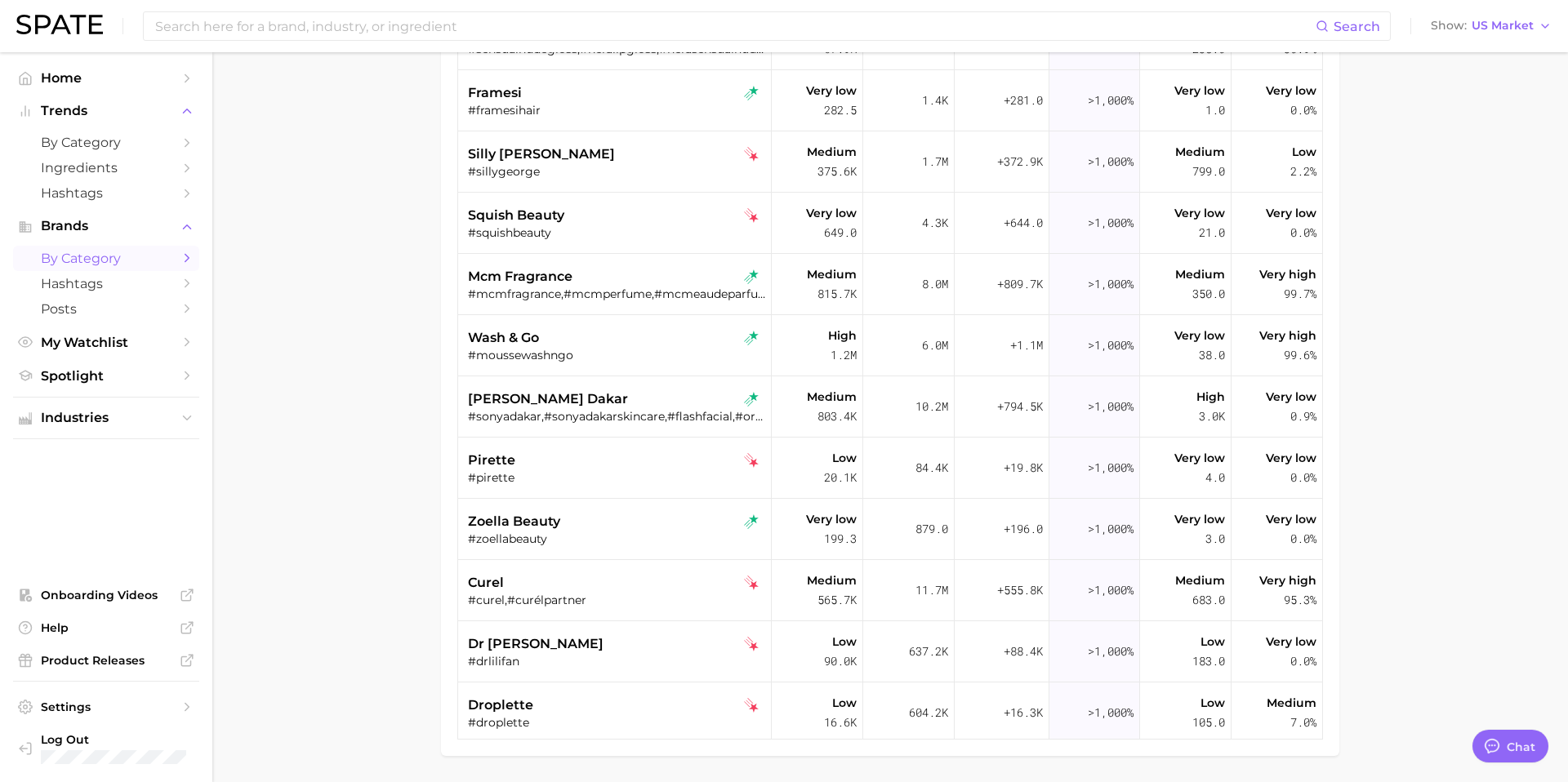
scroll to position [181, 0]
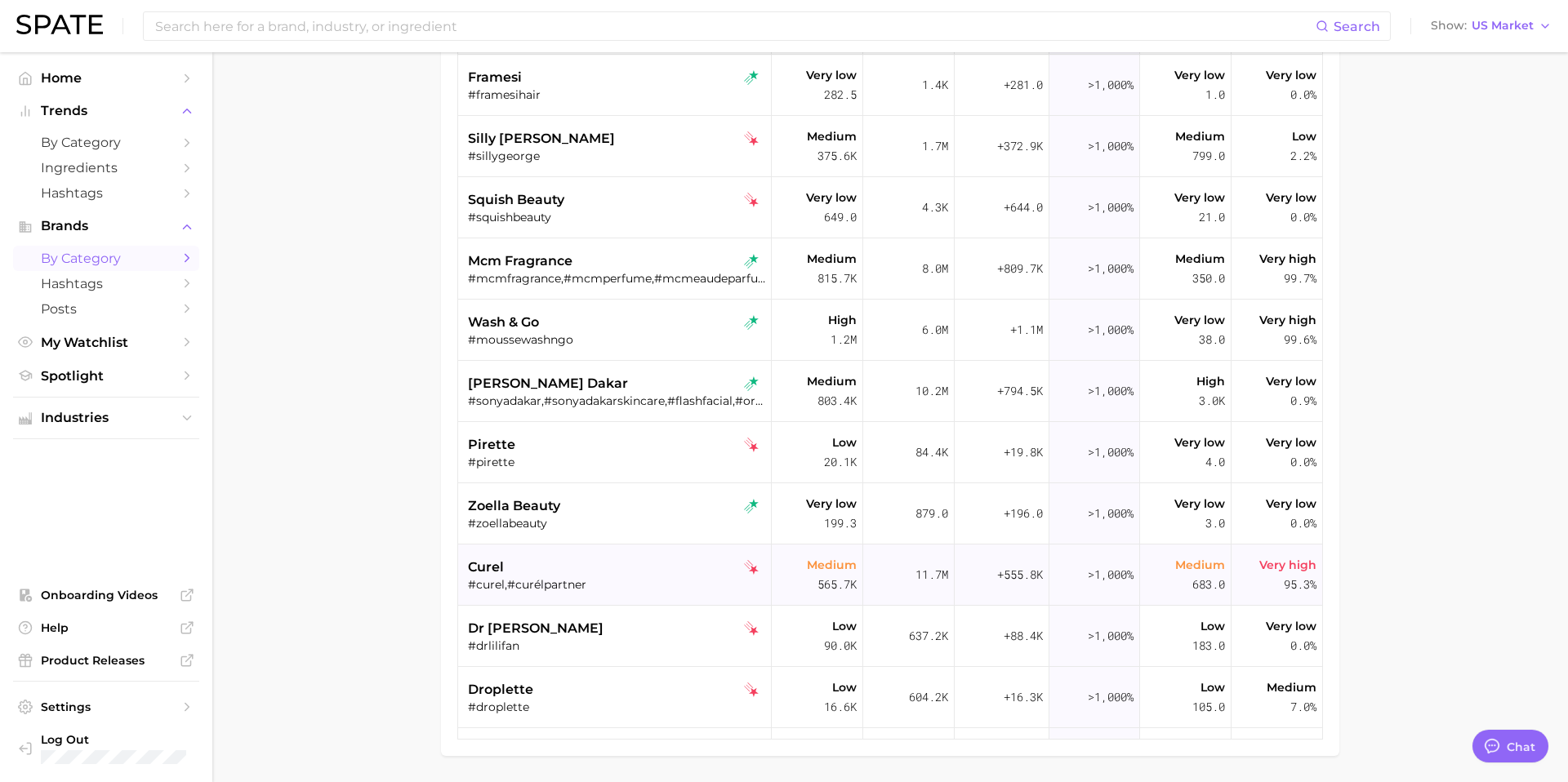
click at [623, 573] on div "curel" at bounding box center [616, 567] width 297 height 19
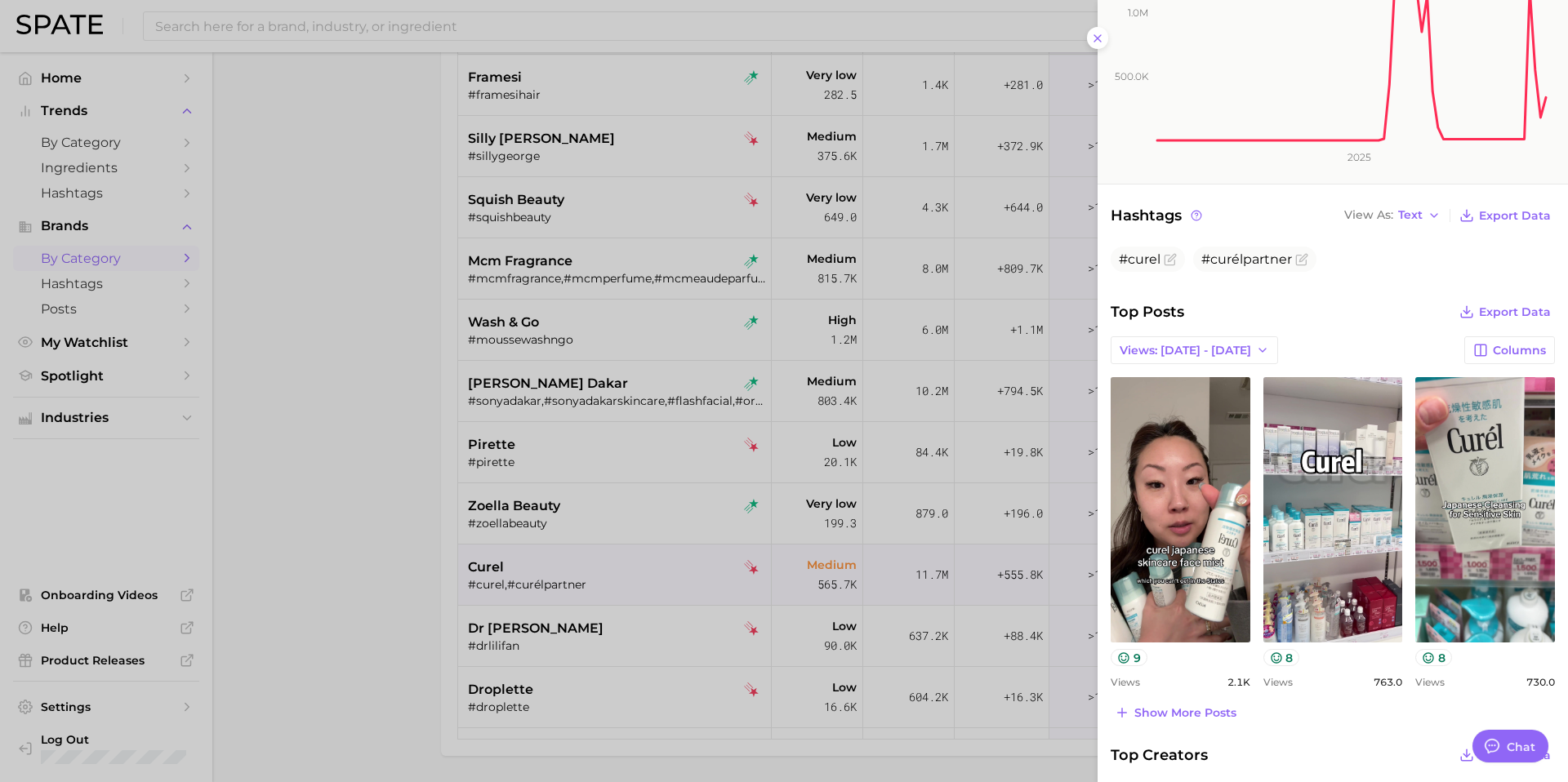
scroll to position [261, 0]
click at [653, 601] on div at bounding box center [784, 391] width 1568 height 782
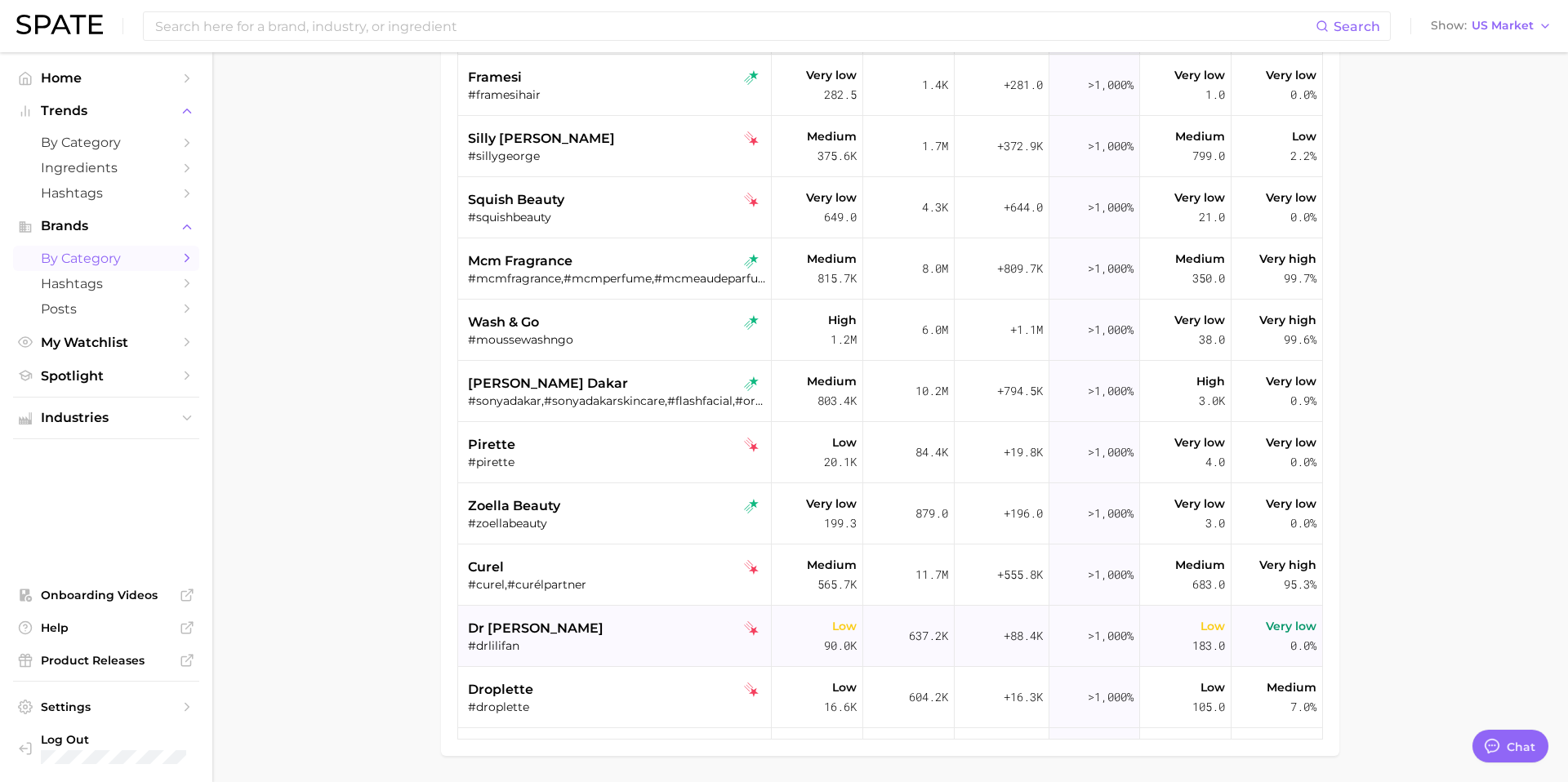
click at [585, 637] on div "dr lili fan" at bounding box center [616, 628] width 297 height 19
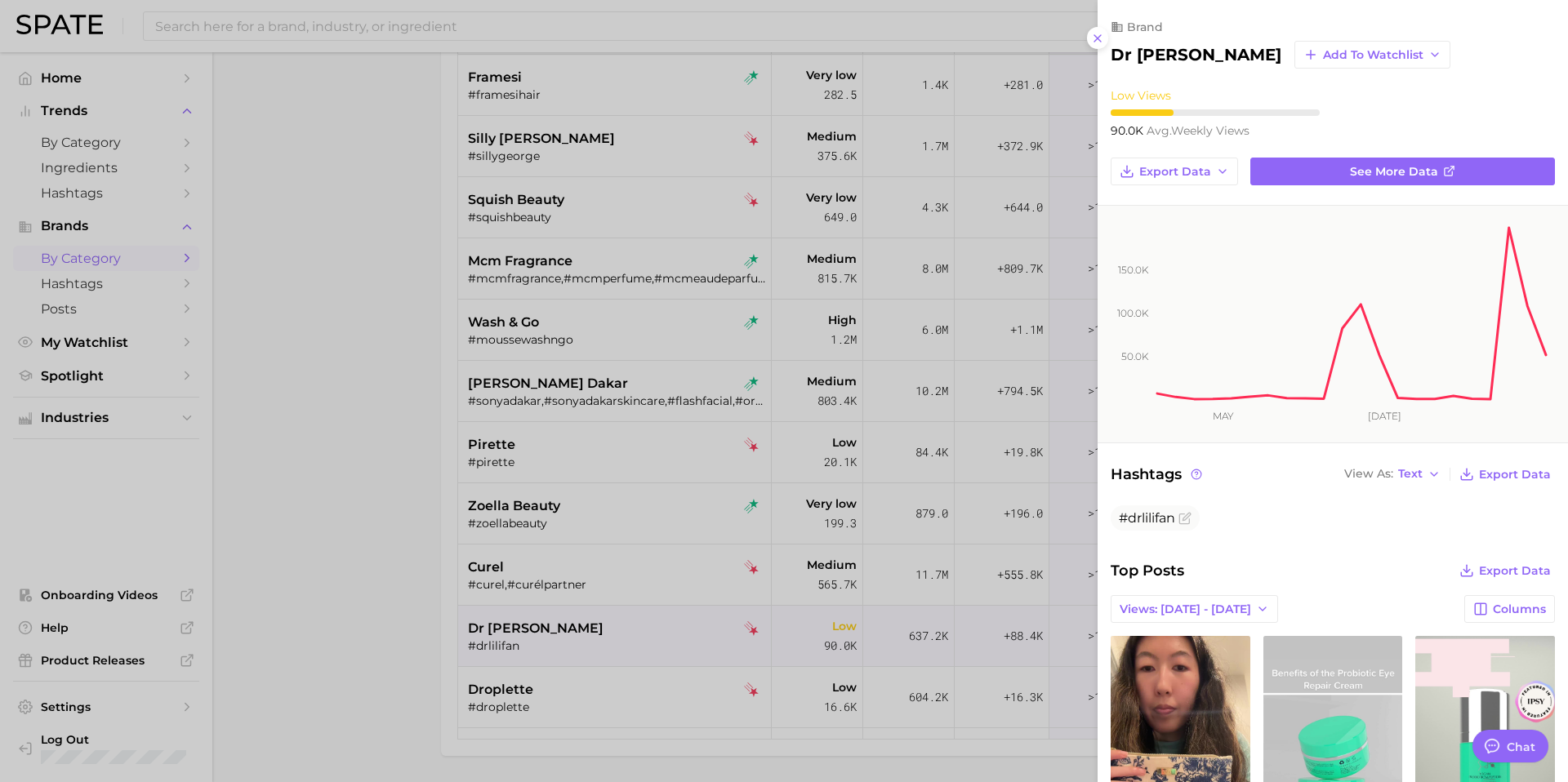
click at [1151, 52] on h2 "dr lili fan" at bounding box center [1195, 54] width 170 height 19
copy div "dr lili fan Add to Watchlist"
click at [579, 643] on div at bounding box center [784, 391] width 1568 height 782
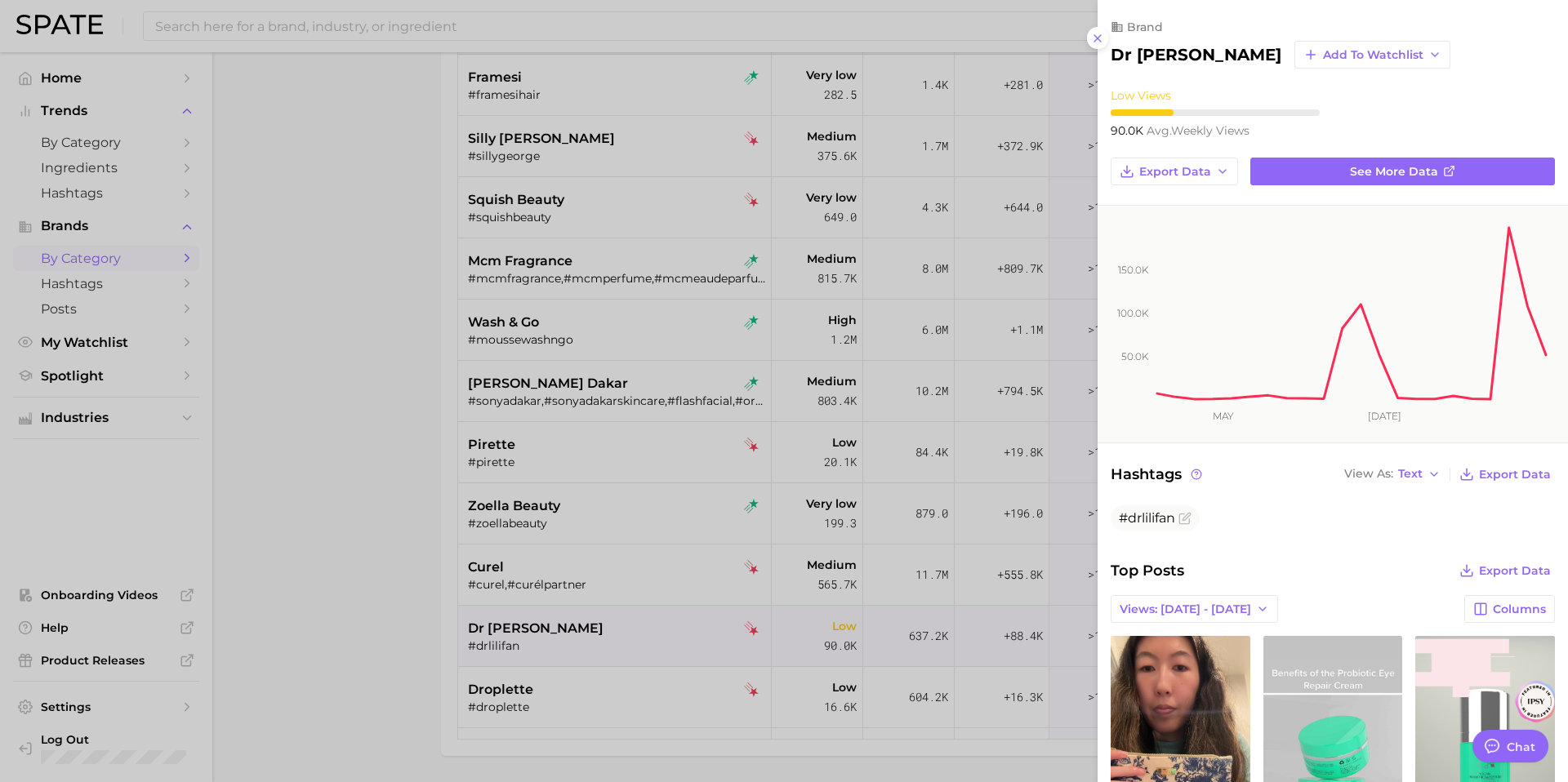
click at [579, 643] on div at bounding box center [784, 391] width 1568 height 782
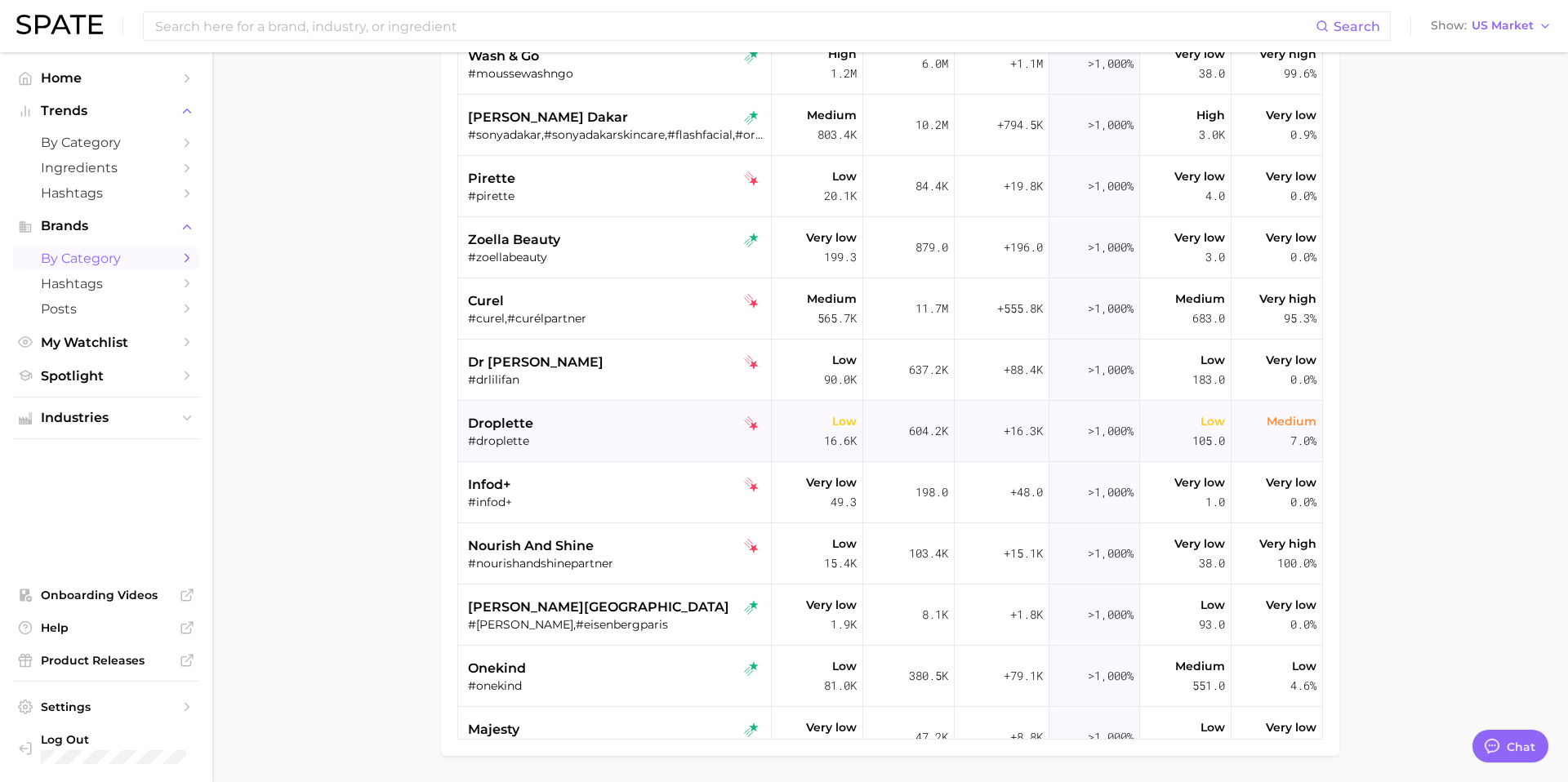
click at [608, 439] on div "#droplette" at bounding box center [616, 441] width 297 height 15
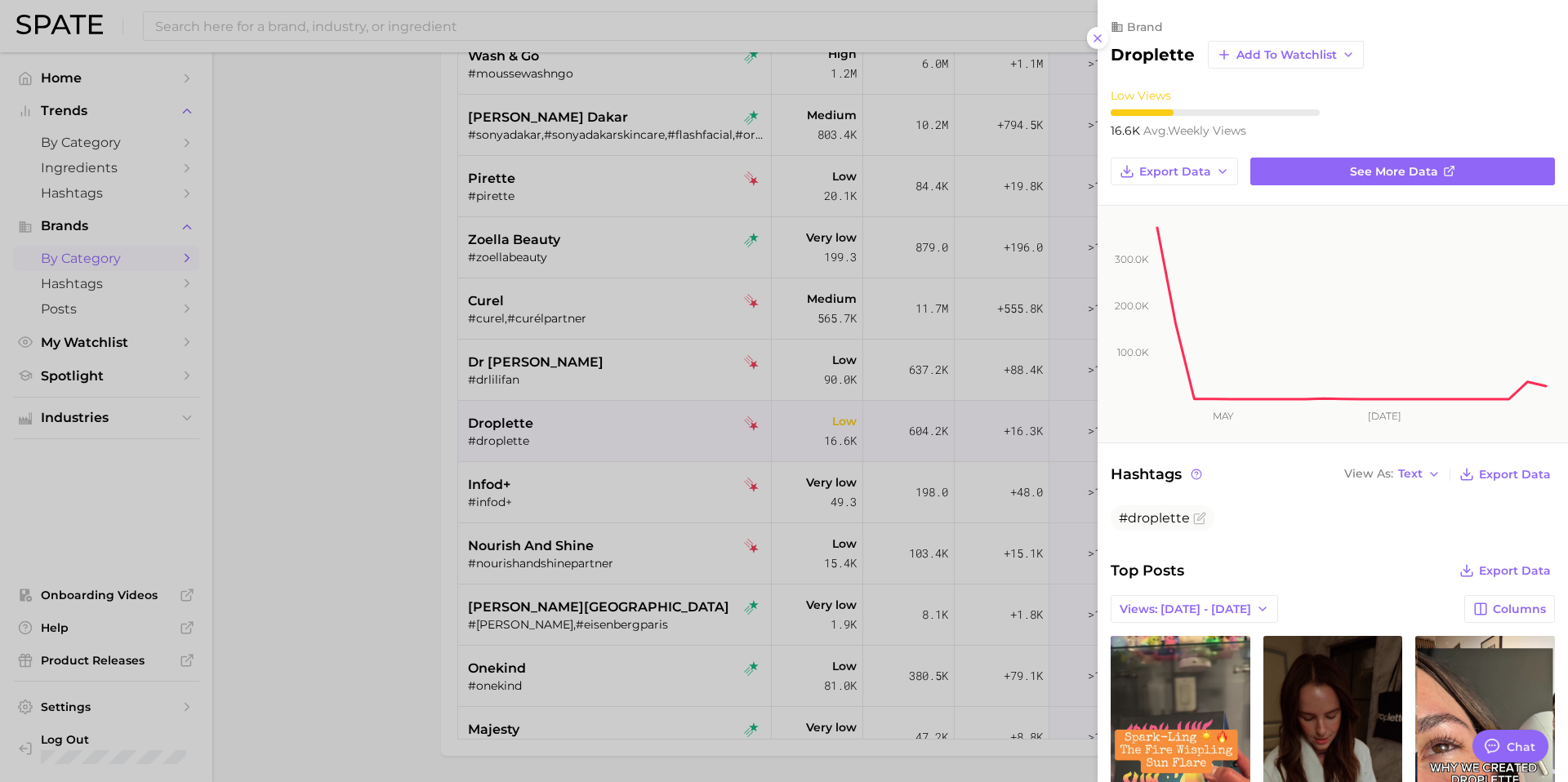
click at [1161, 51] on h2 "droplette" at bounding box center [1152, 54] width 84 height 19
click at [614, 498] on div at bounding box center [784, 391] width 1568 height 782
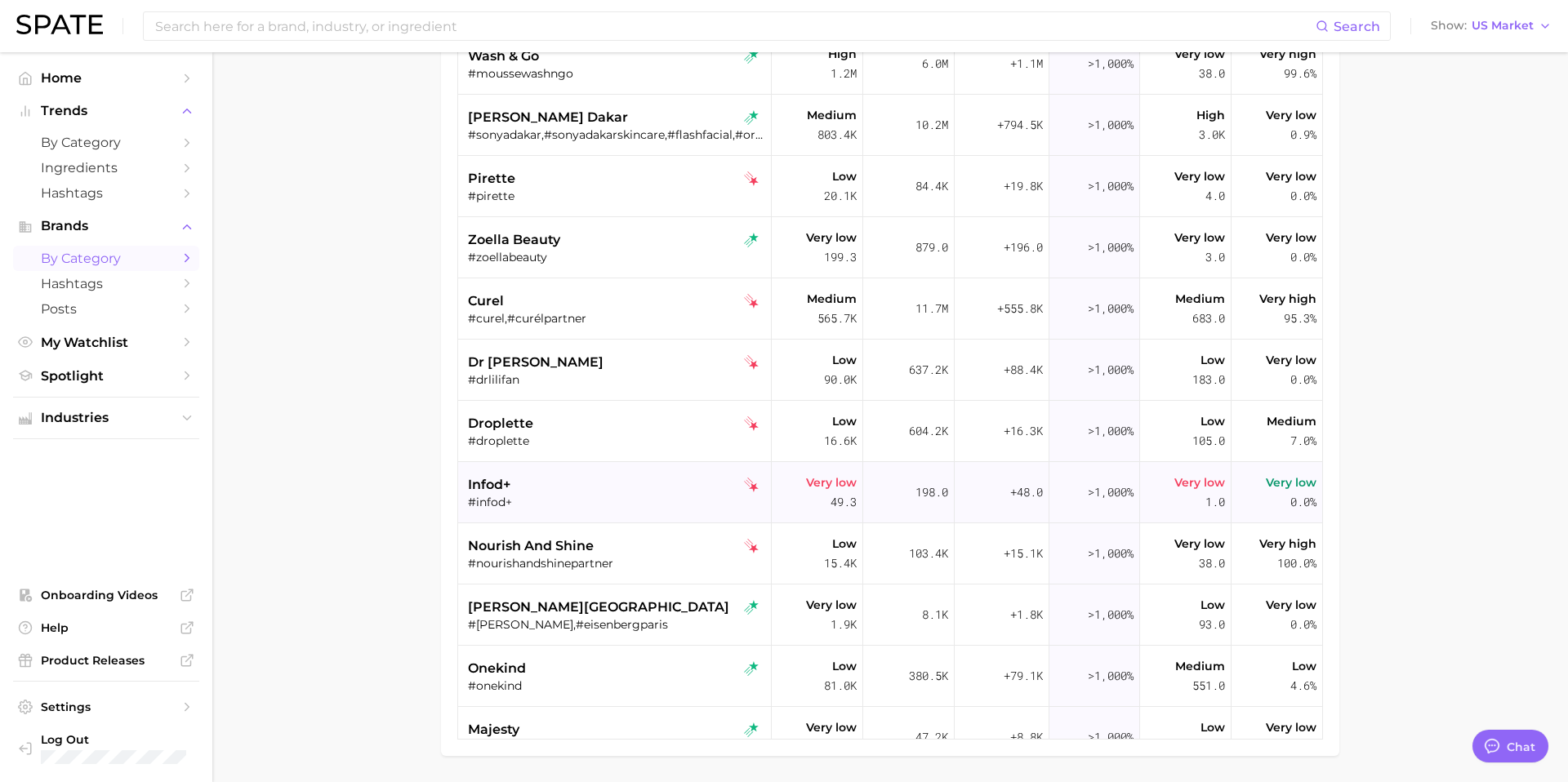
click at [614, 492] on div "infod+" at bounding box center [616, 484] width 297 height 19
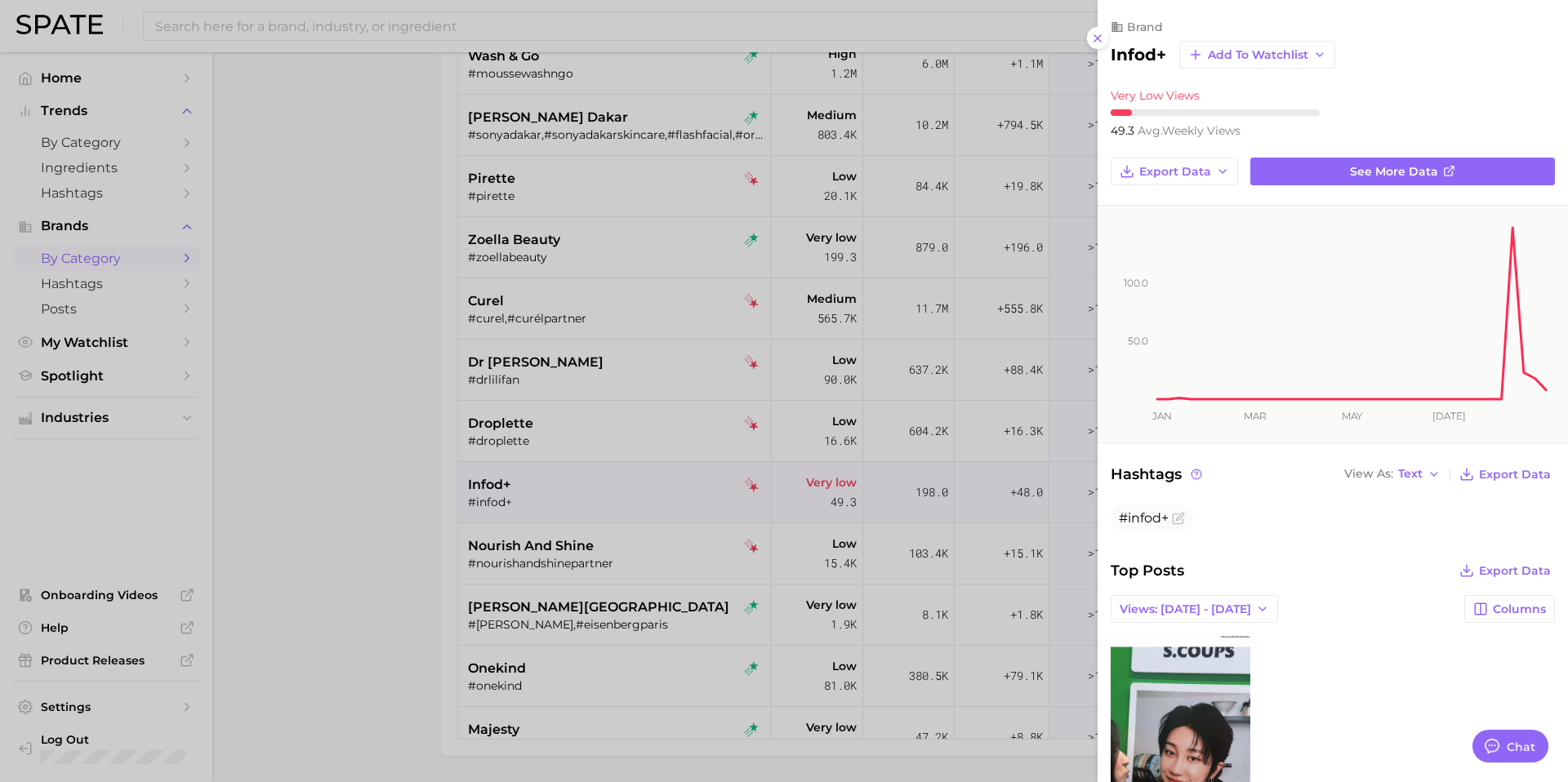
click at [1119, 54] on h2 "infod+" at bounding box center [1138, 54] width 56 height 19
click at [524, 538] on div at bounding box center [784, 391] width 1568 height 782
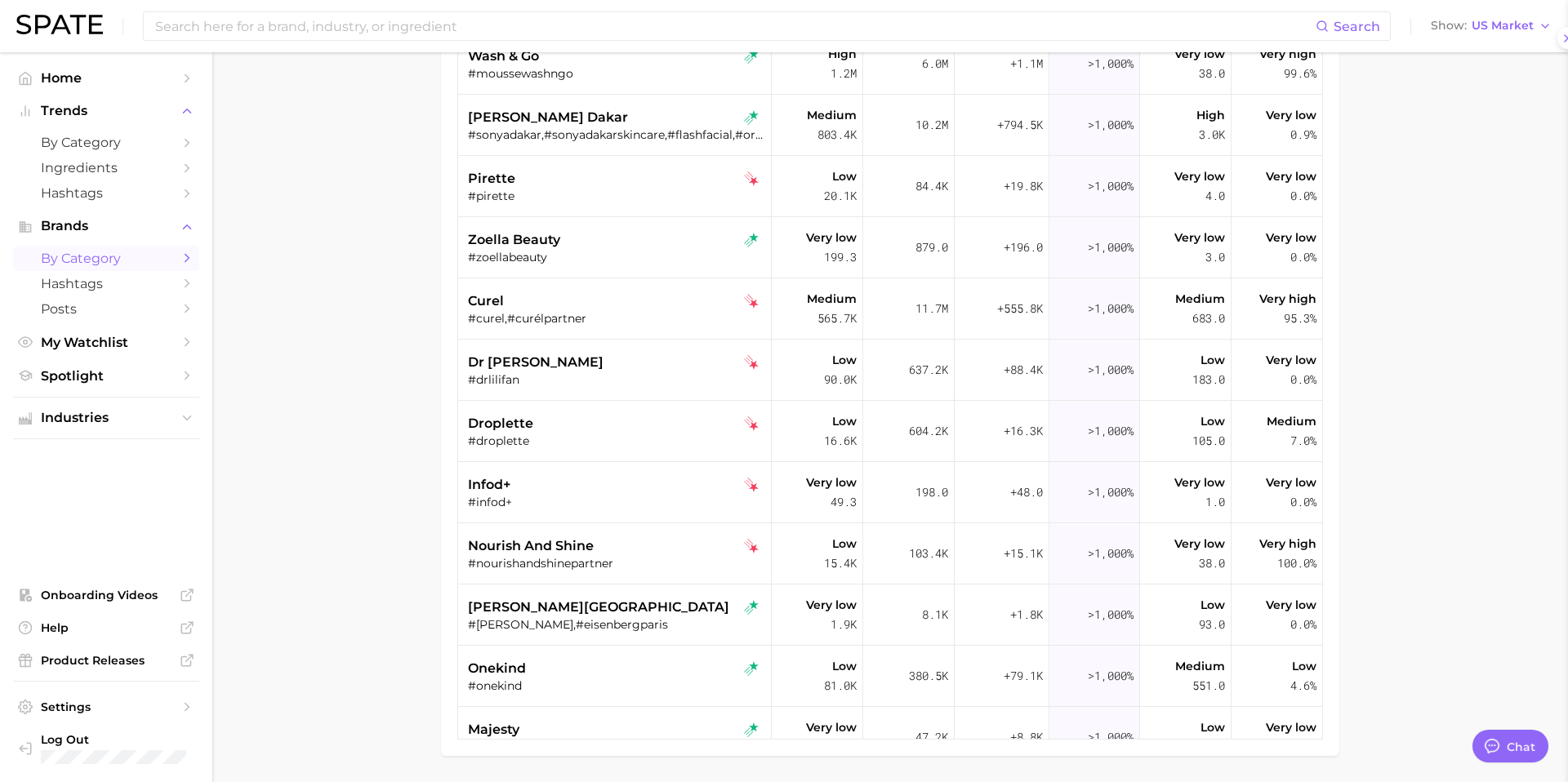
click at [524, 538] on div at bounding box center [784, 391] width 1568 height 782
click at [524, 538] on span "nourish and shine" at bounding box center [531, 546] width 126 height 19
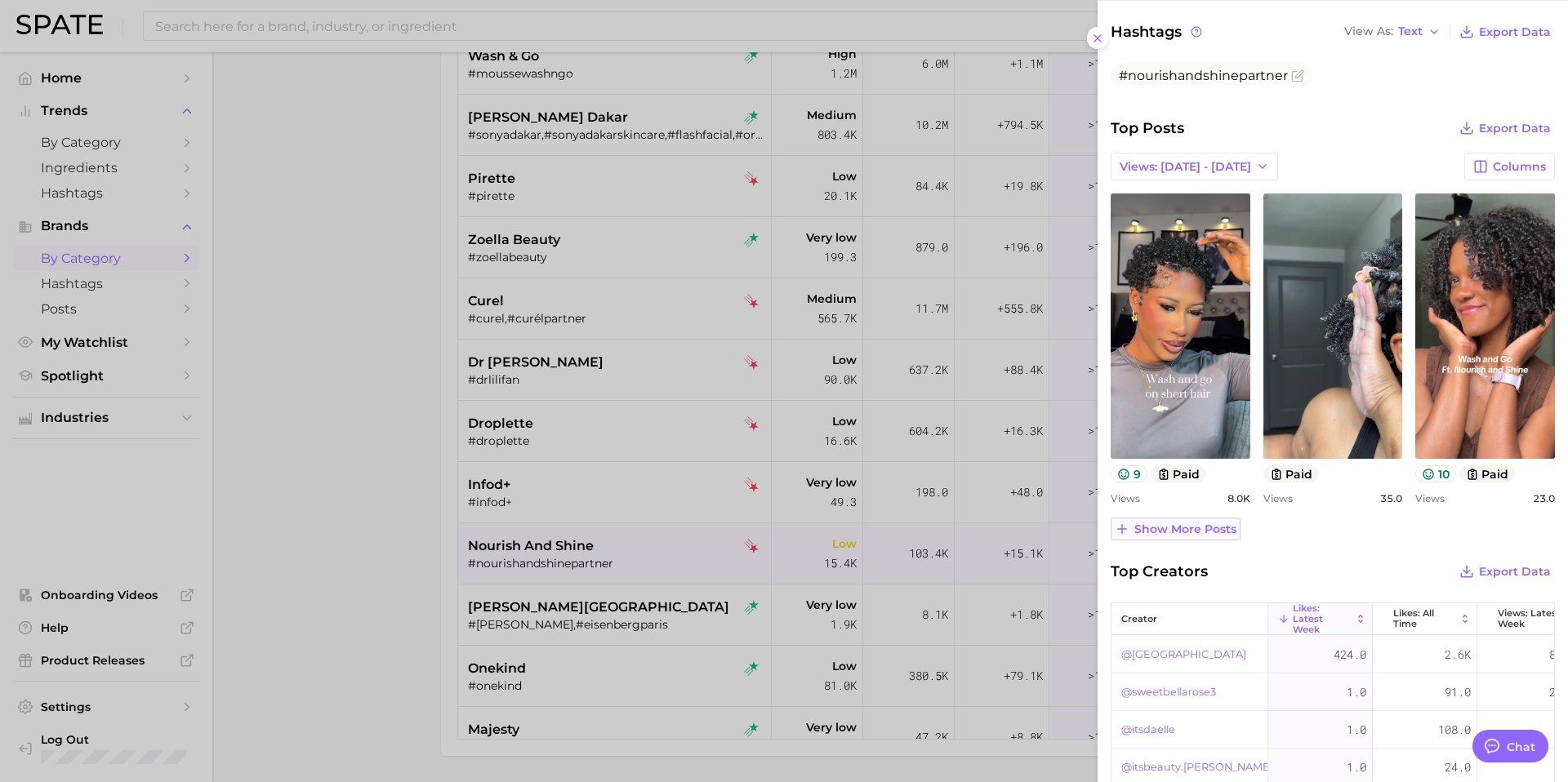
click at [1171, 522] on span "Show more posts" at bounding box center [1185, 529] width 102 height 14
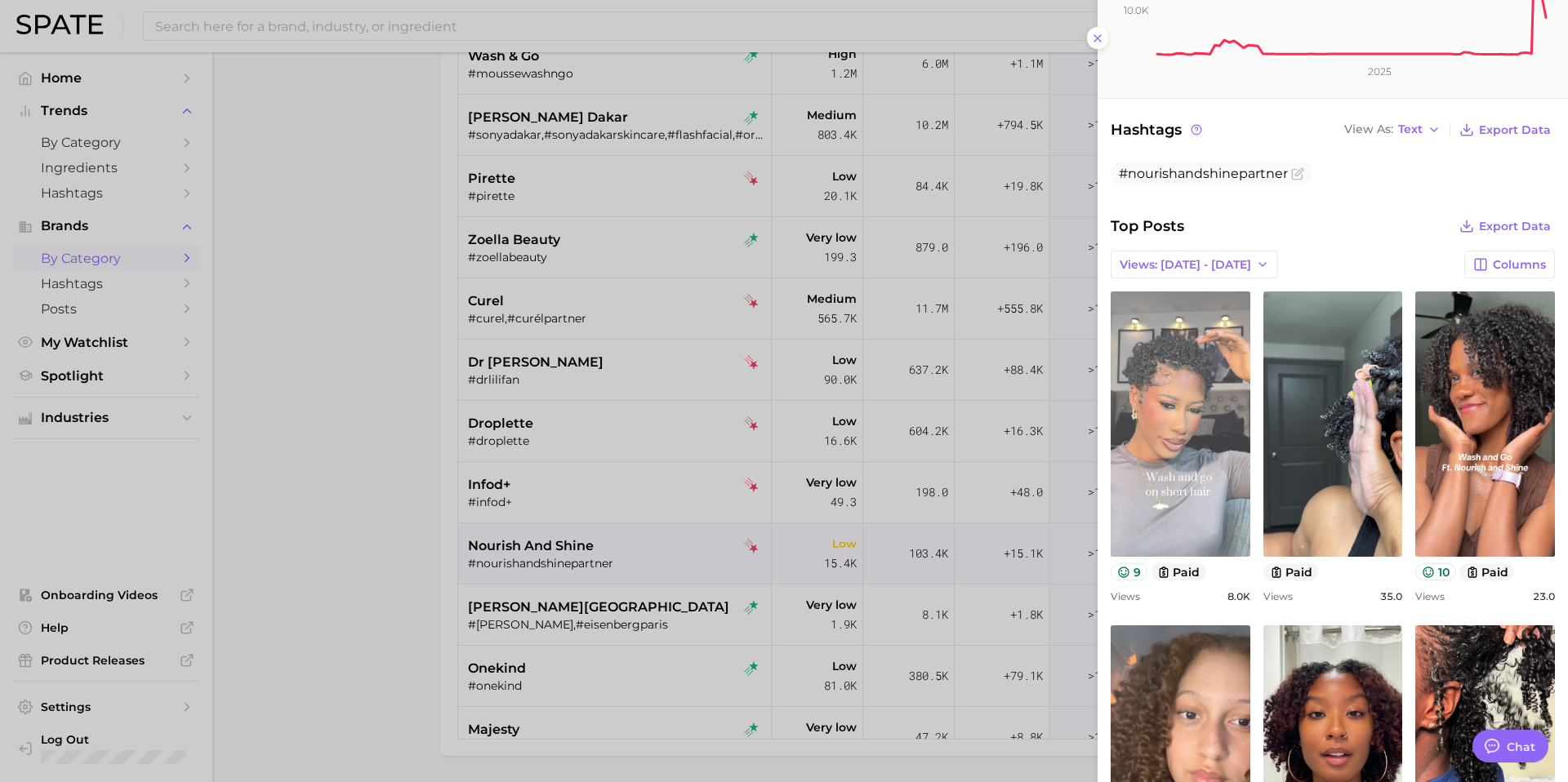
click at [1160, 393] on link "view post on TikTok" at bounding box center [1180, 424] width 139 height 265
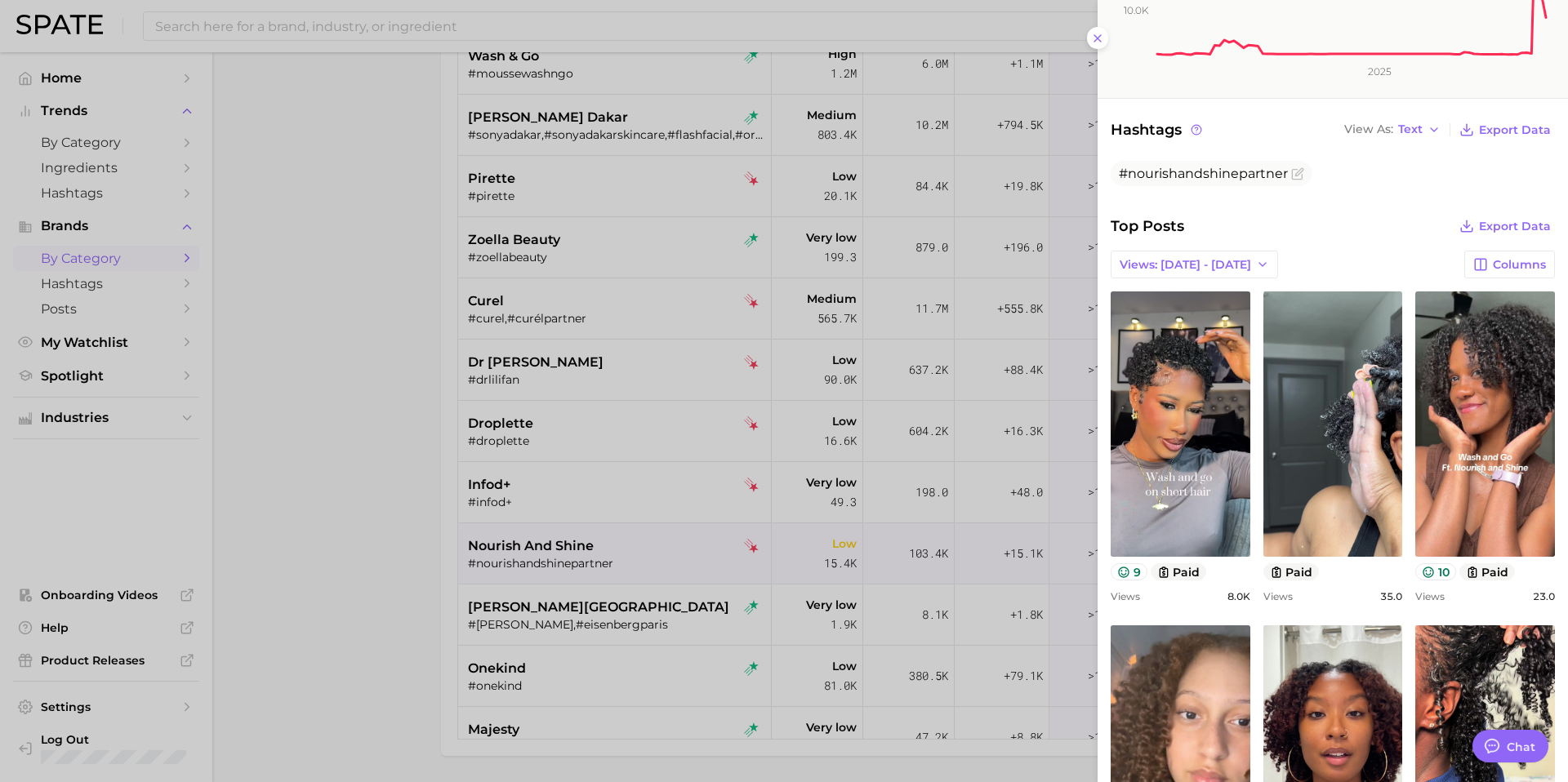
click at [597, 550] on div at bounding box center [784, 391] width 1568 height 782
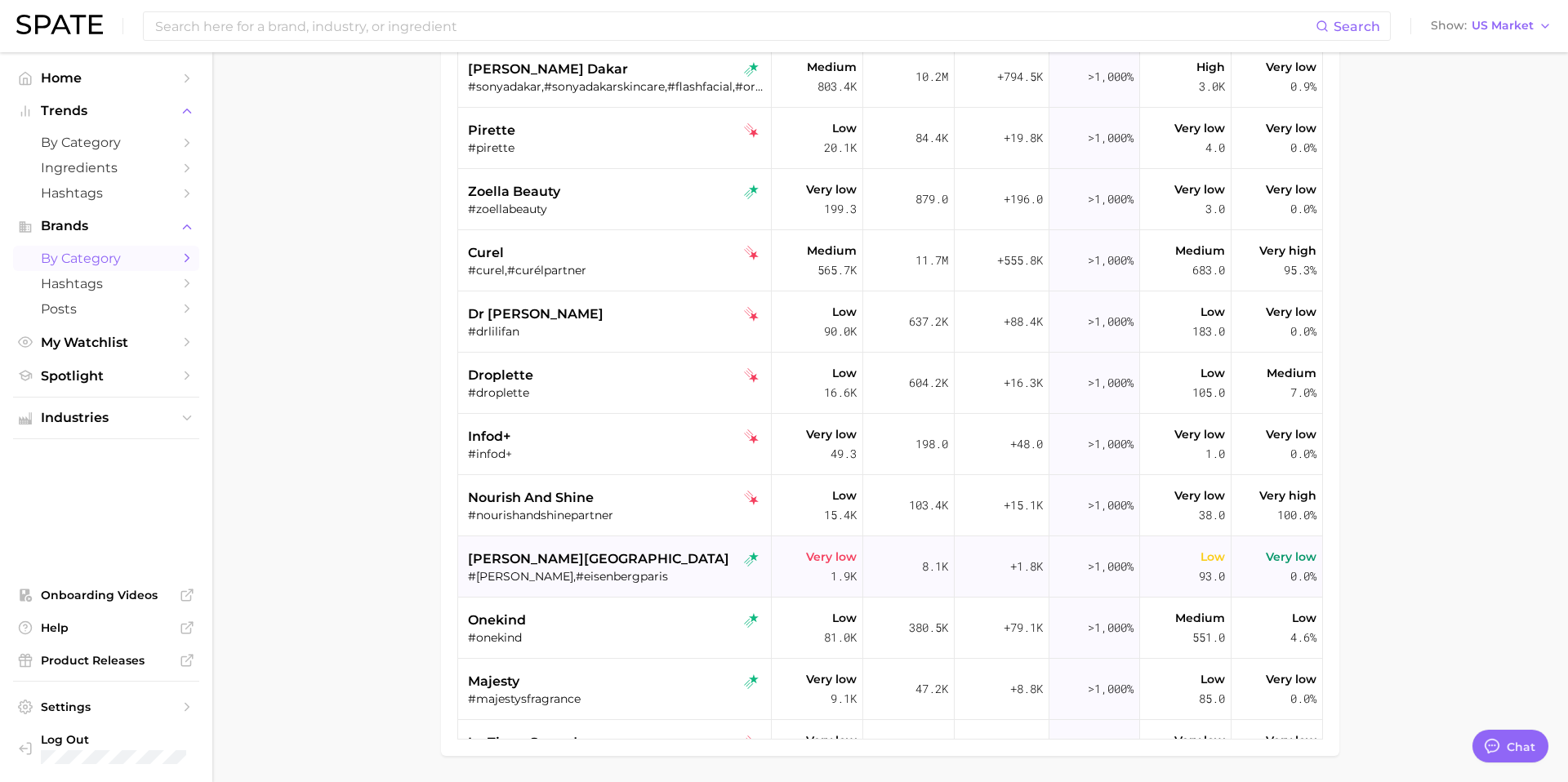
click at [586, 577] on div "#eisenberg,#eisenbergparis" at bounding box center [616, 576] width 297 height 15
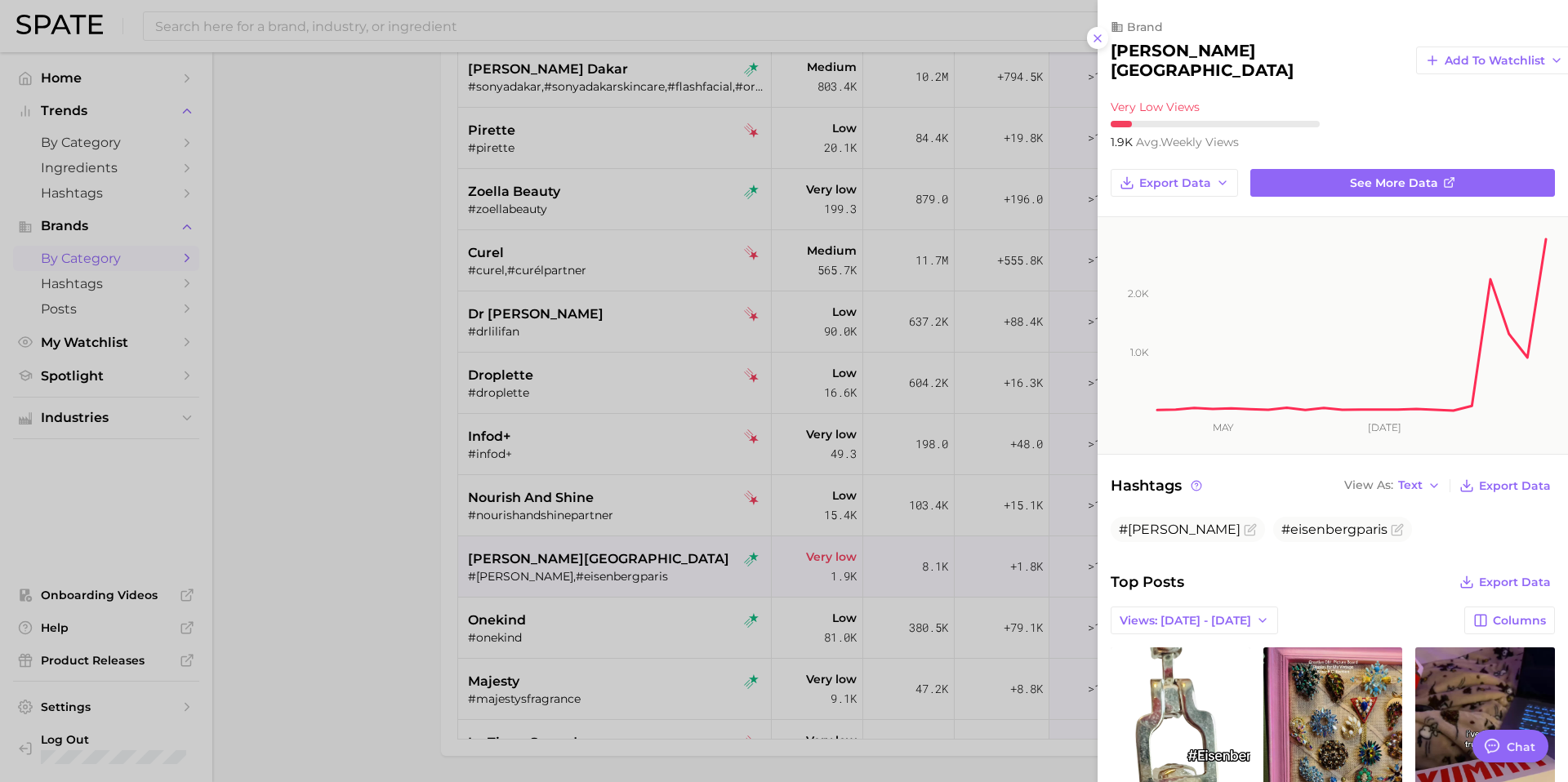
click at [1188, 47] on h2 "eisenberg paris" at bounding box center [1256, 60] width 293 height 39
click at [588, 597] on div at bounding box center [784, 391] width 1568 height 782
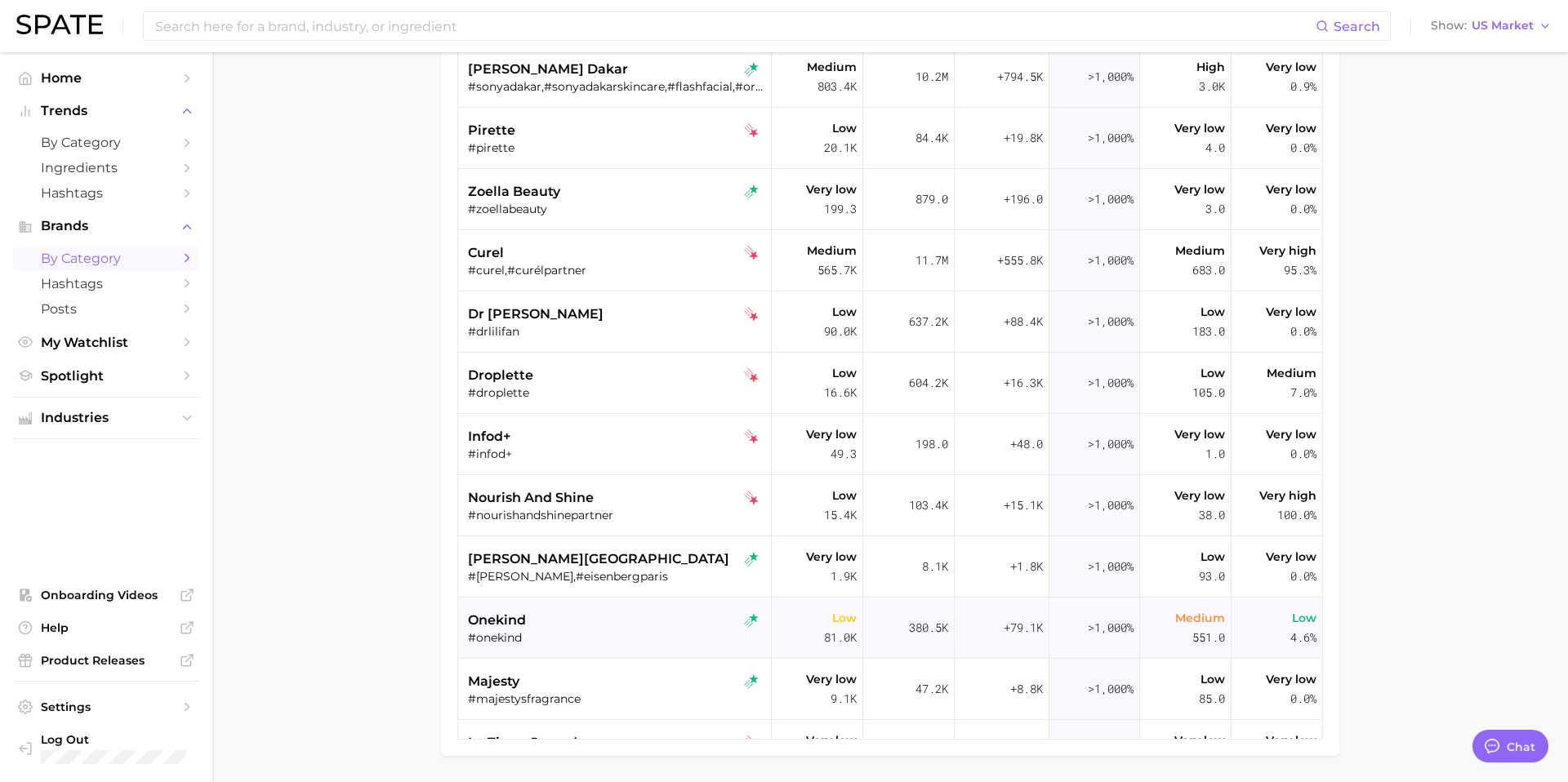
click at [588, 645] on div "onekind #onekind" at bounding box center [616, 628] width 297 height 61
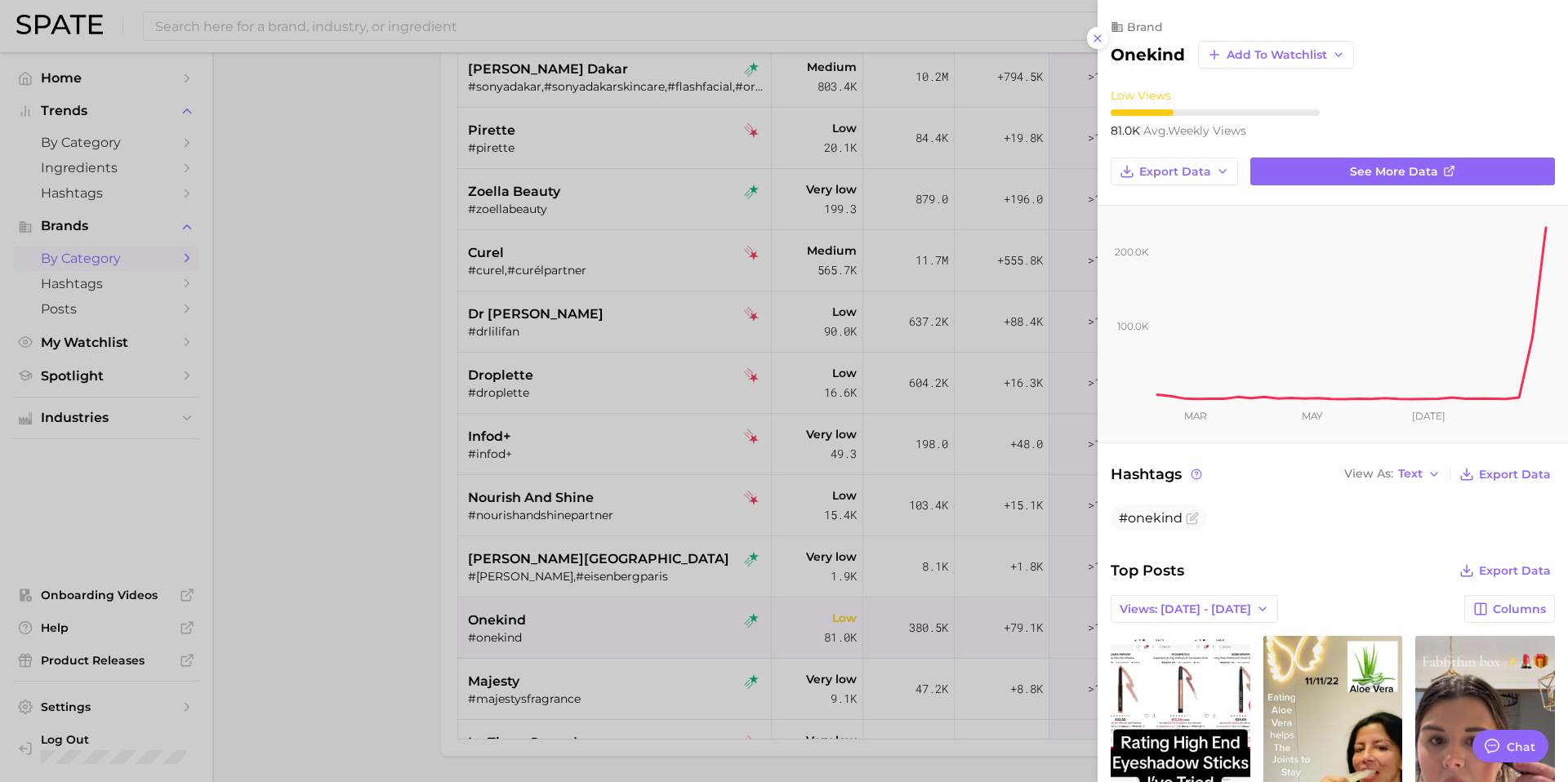
click at [1150, 60] on h2 "onekind" at bounding box center [1148, 54] width 75 height 19
click at [555, 681] on div at bounding box center [784, 391] width 1568 height 782
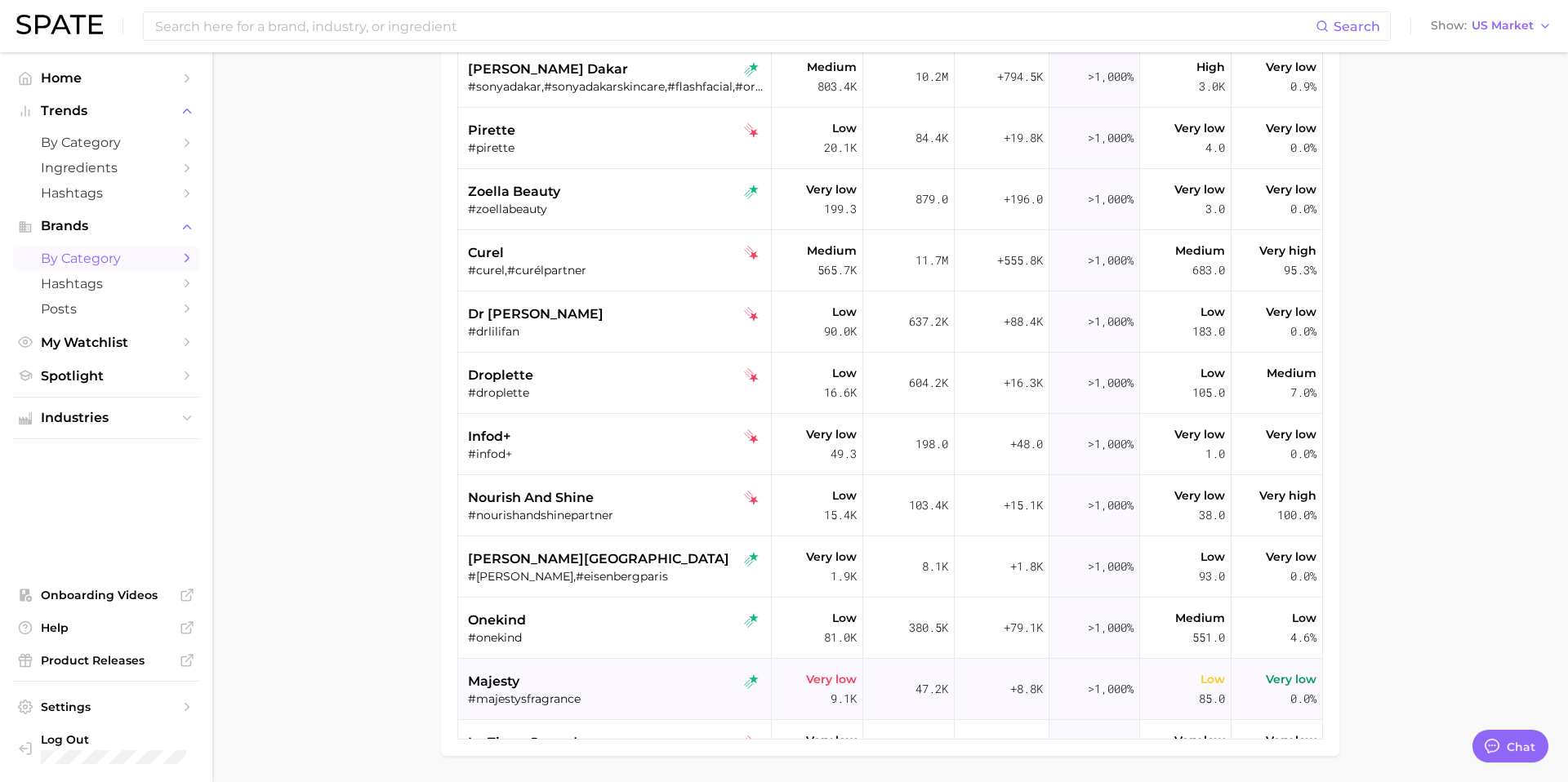
click at [558, 694] on div "#majestysfragrance" at bounding box center [616, 699] width 297 height 15
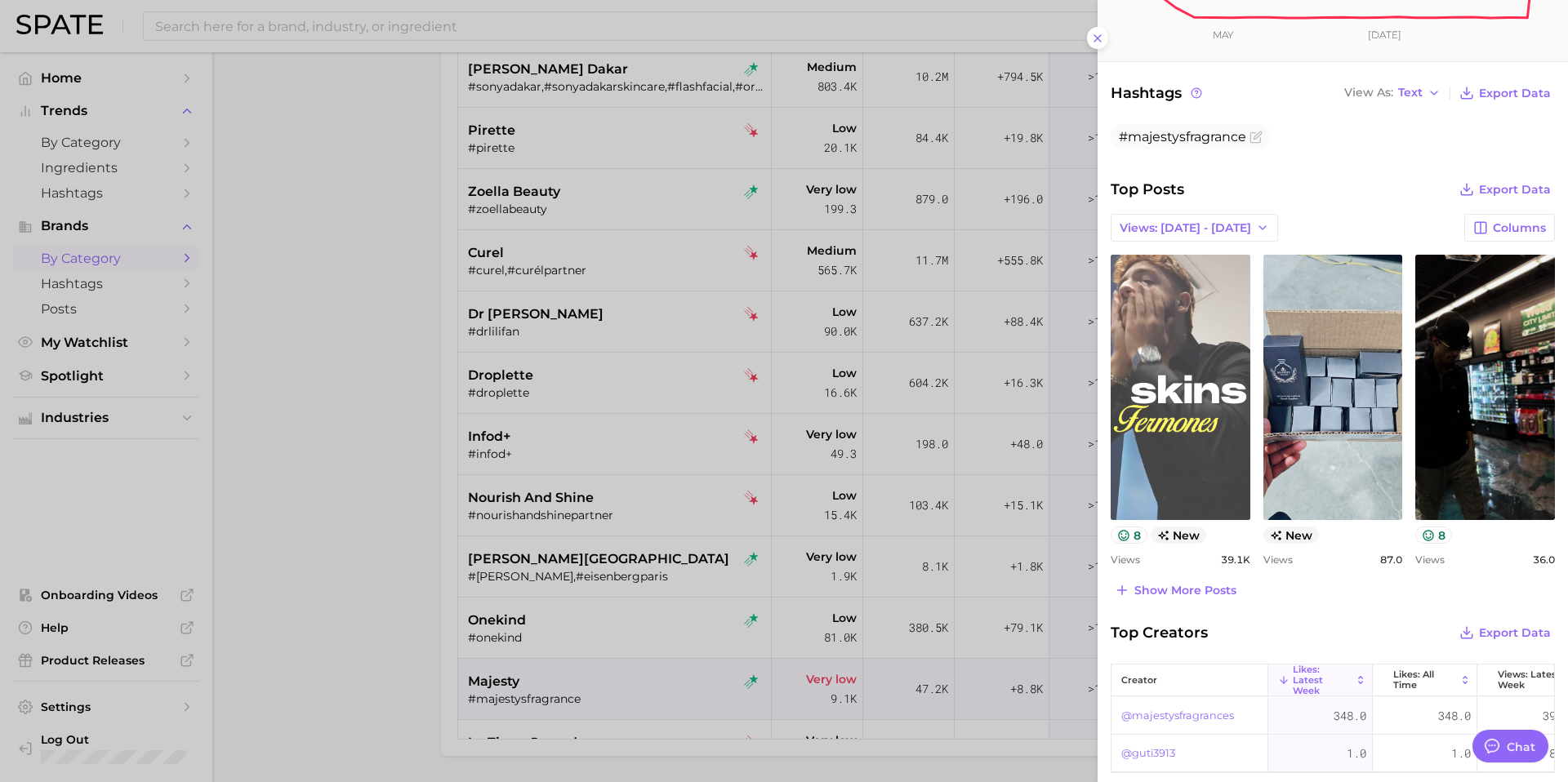
click at [1163, 409] on link "view post on TikTok" at bounding box center [1180, 386] width 139 height 265
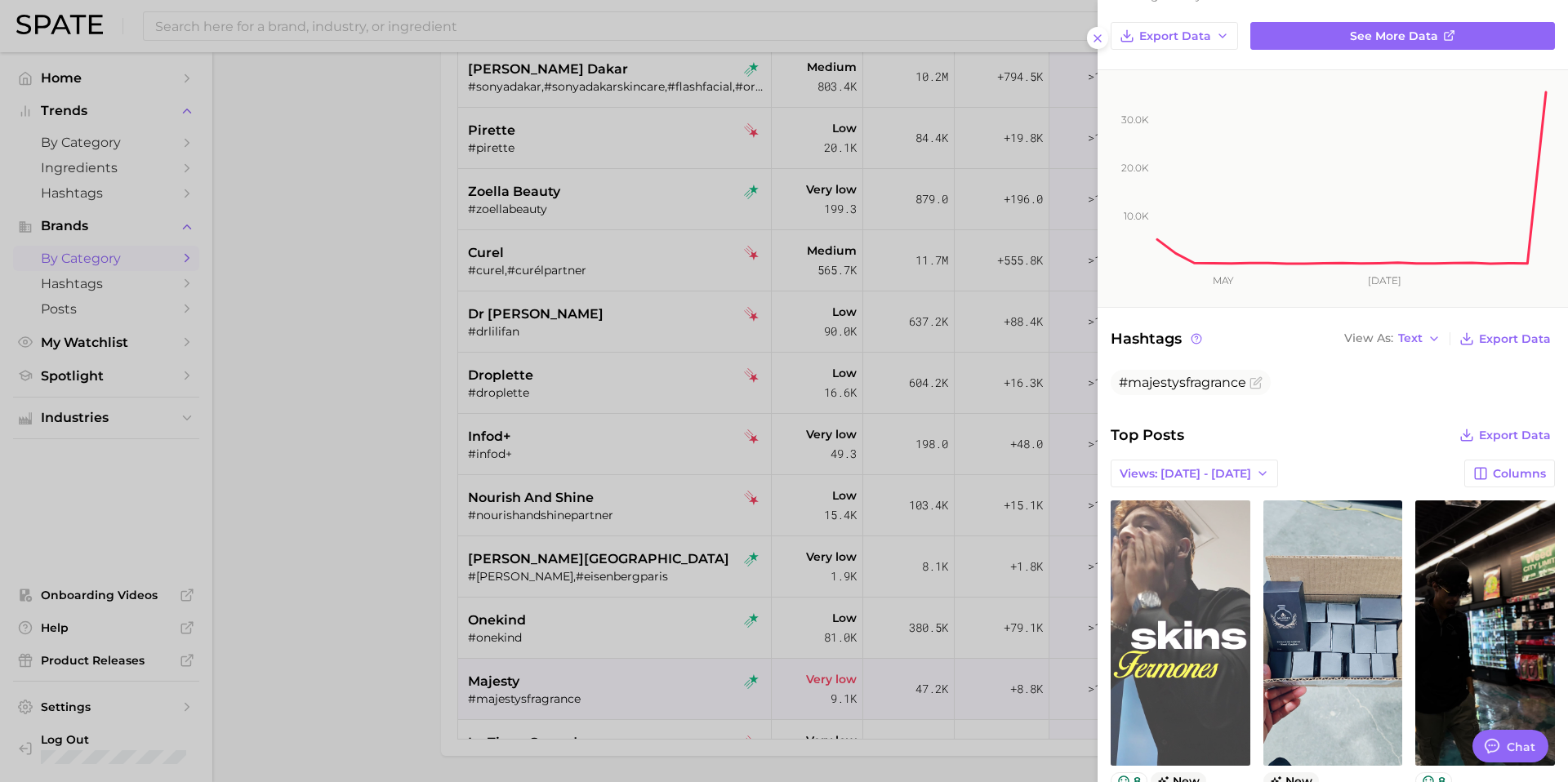
scroll to position [0, 0]
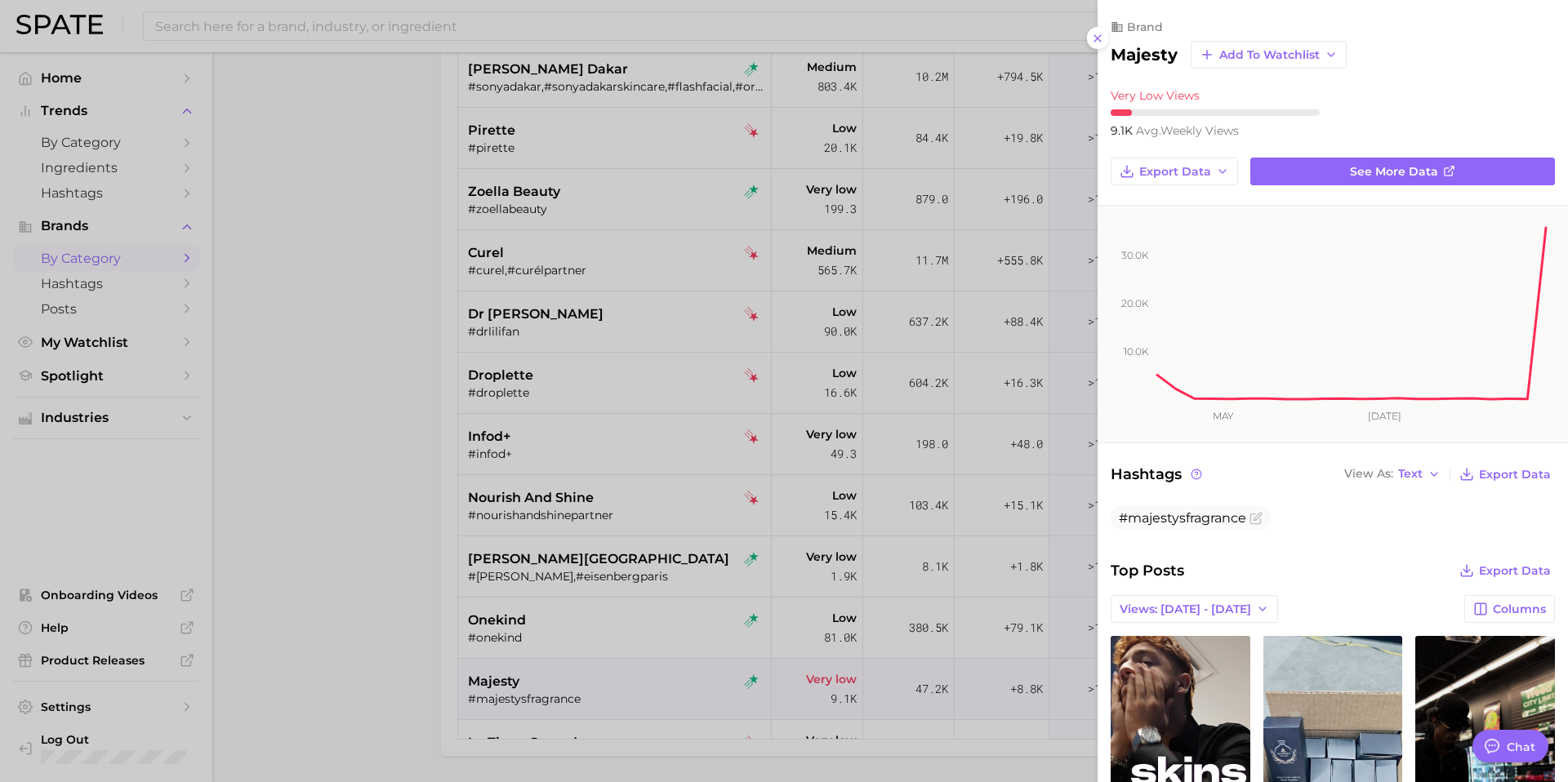
click at [1153, 58] on h2 "majesty" at bounding box center [1143, 54] width 67 height 19
click at [597, 627] on div at bounding box center [784, 391] width 1568 height 782
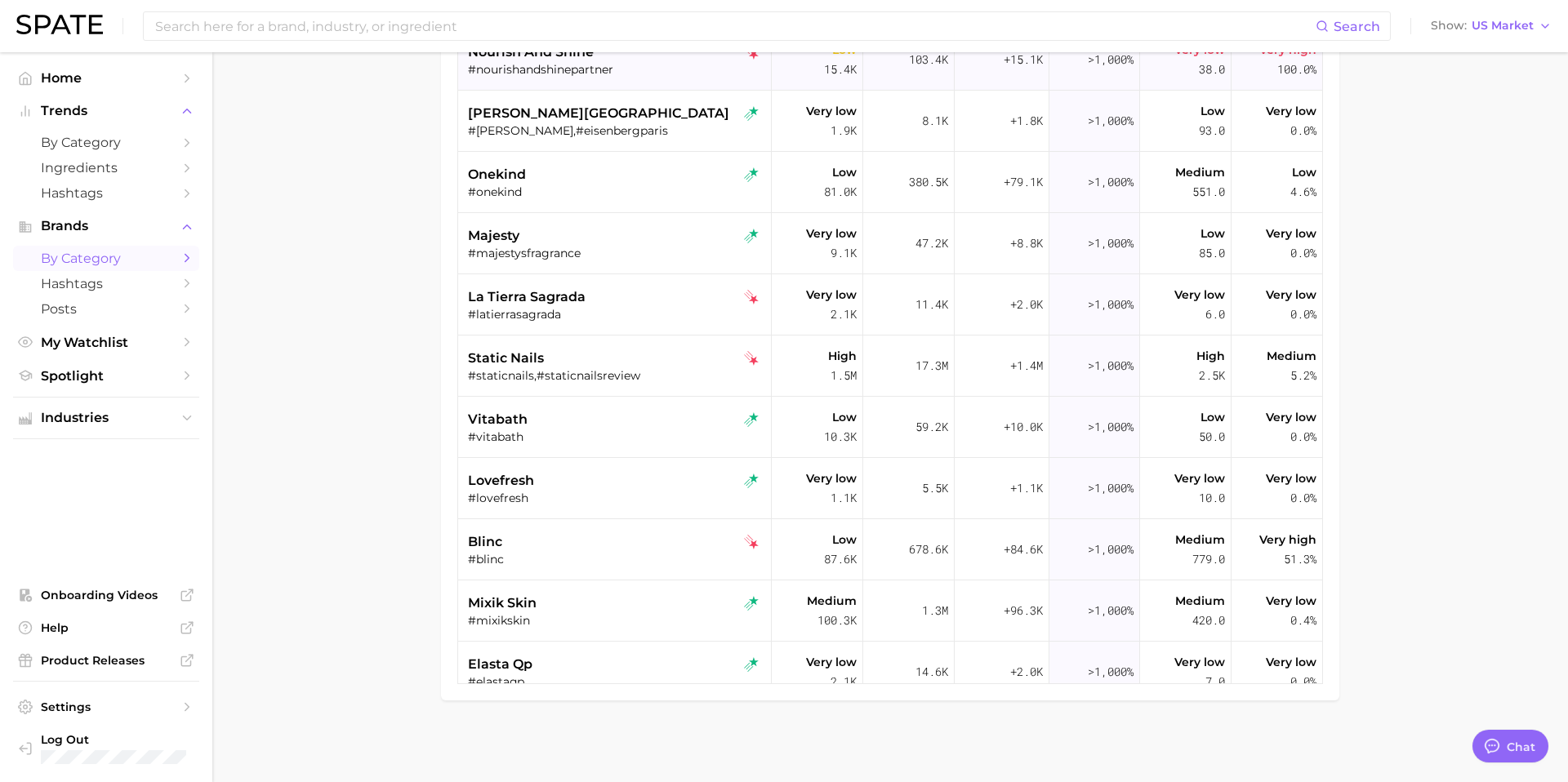
scroll to position [888, 0]
click at [587, 298] on div "la tierra sagrada" at bounding box center [616, 295] width 297 height 19
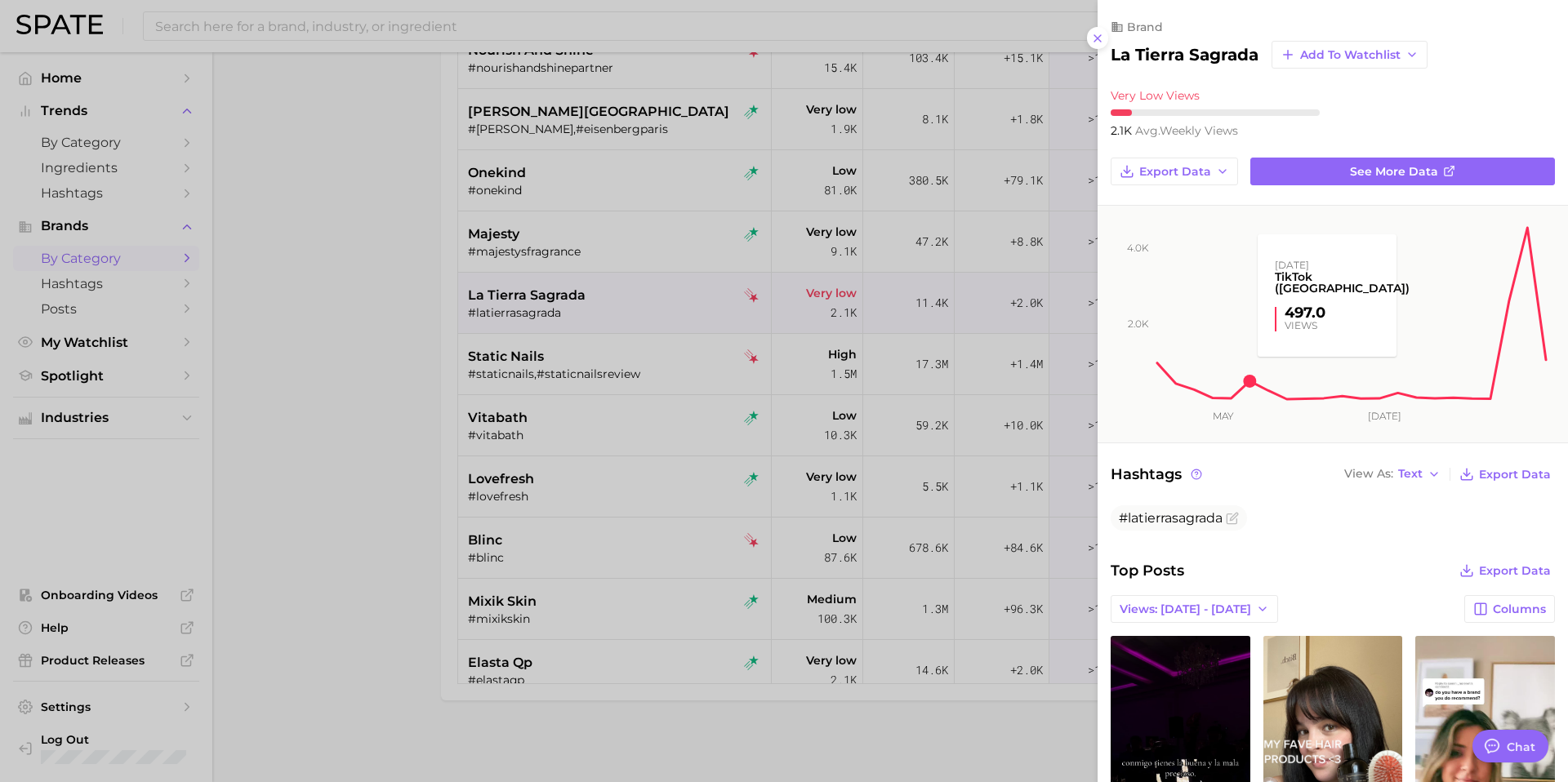
scroll to position [0, 0]
click at [1199, 59] on h2 "la tierra sagrada" at bounding box center [1184, 54] width 148 height 19
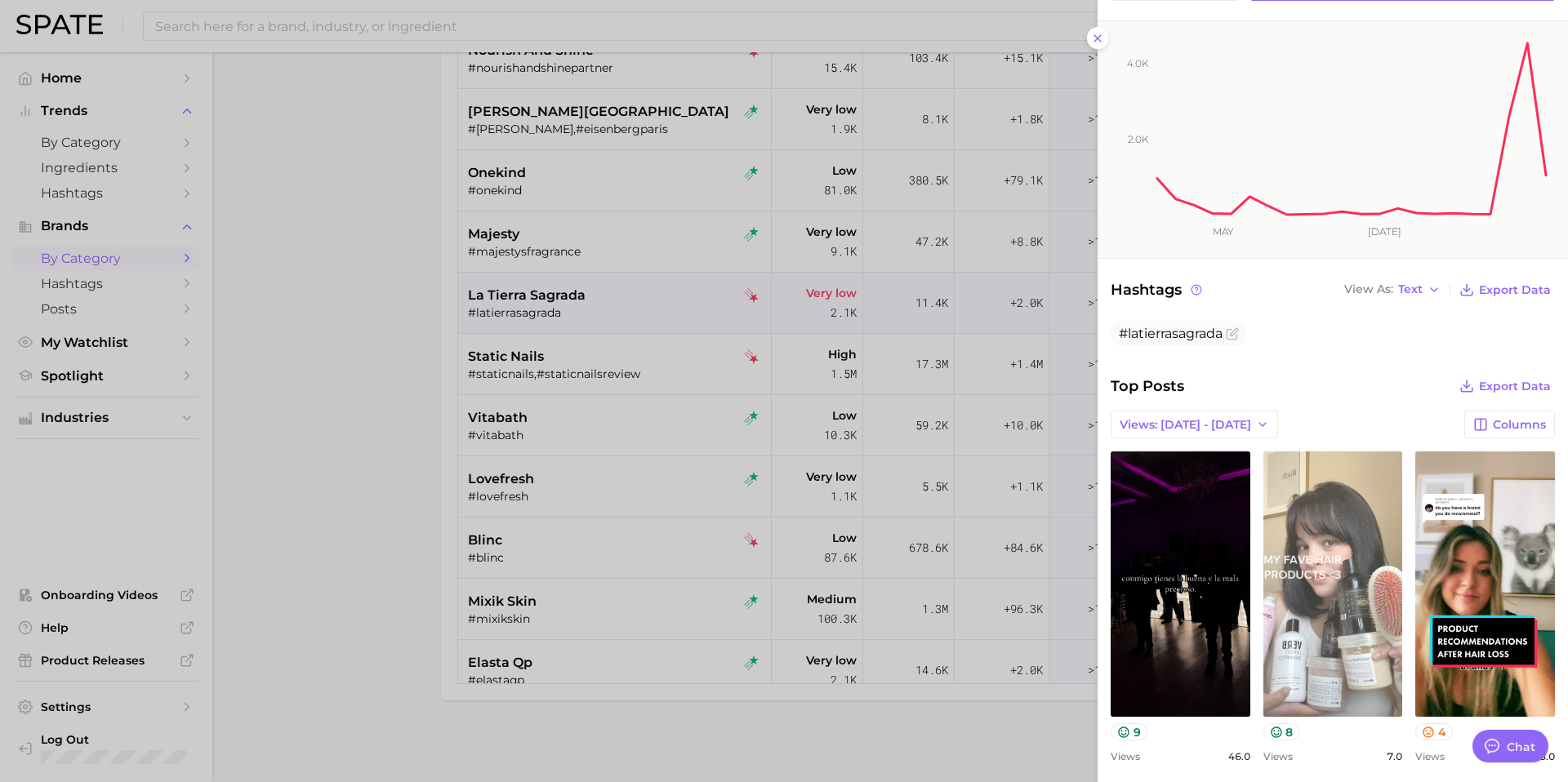
scroll to position [189, 0]
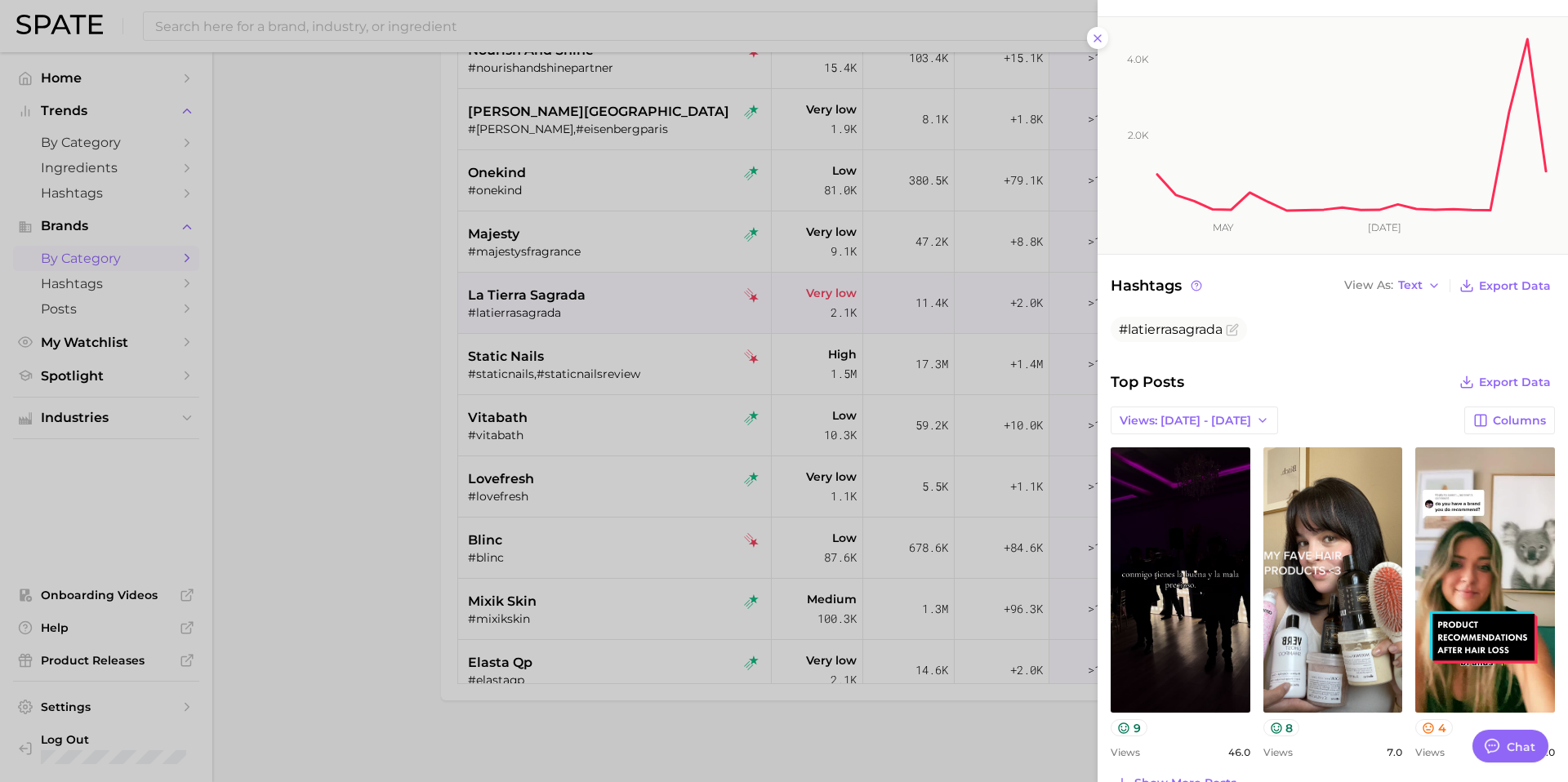
click at [612, 334] on div at bounding box center [784, 391] width 1568 height 782
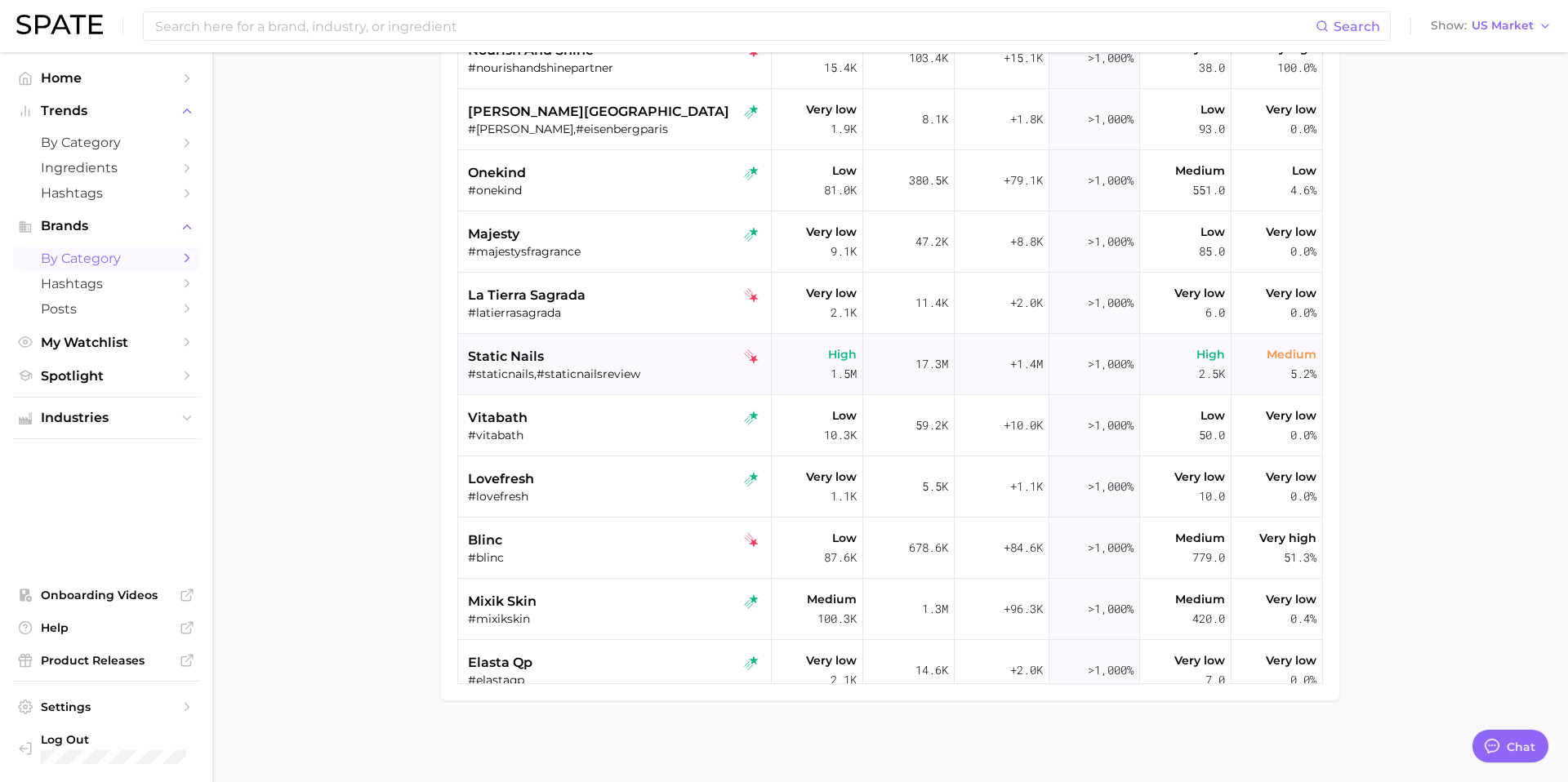
click at [607, 356] on div "static nails" at bounding box center [616, 356] width 297 height 19
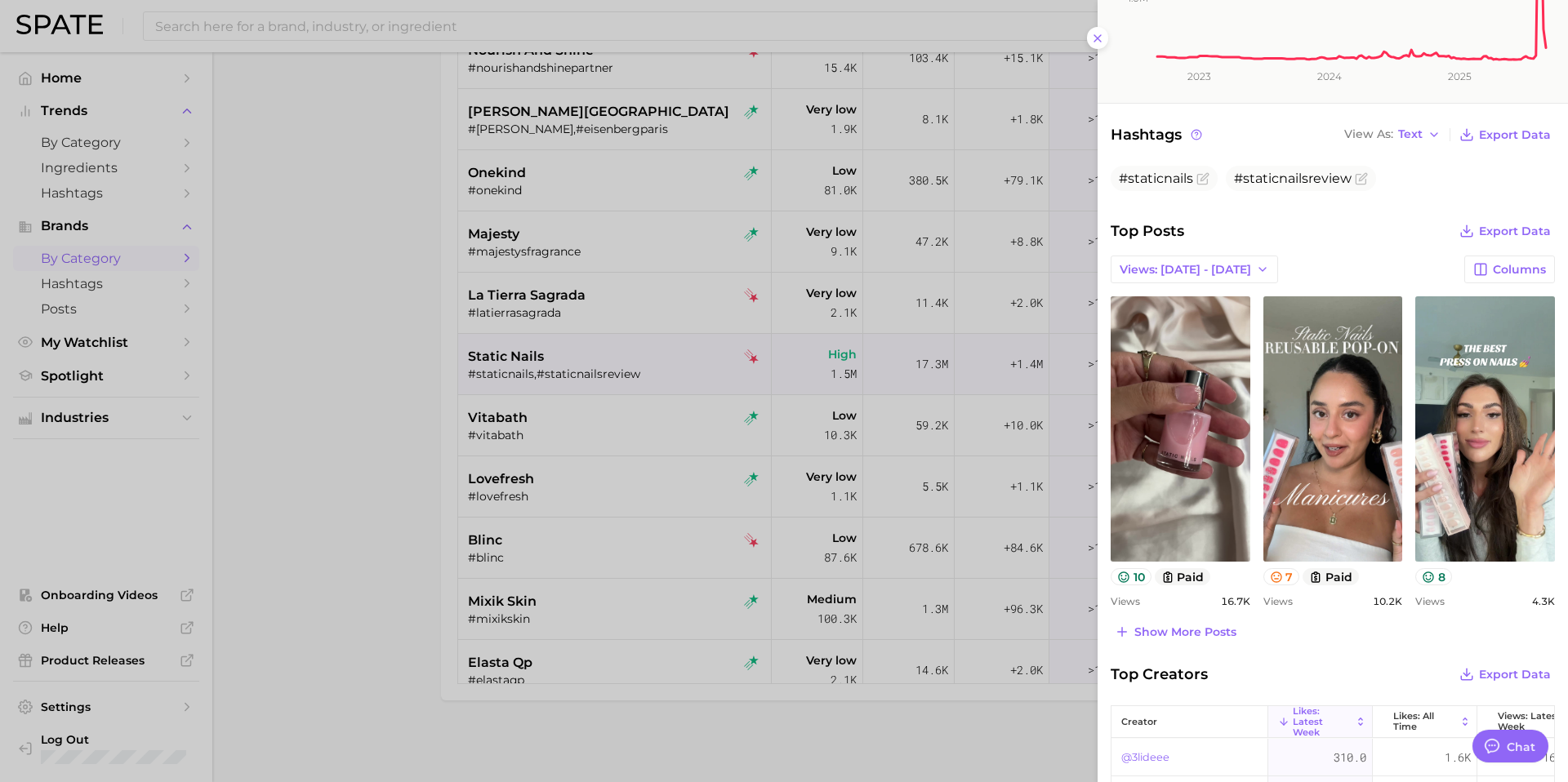
scroll to position [344, 0]
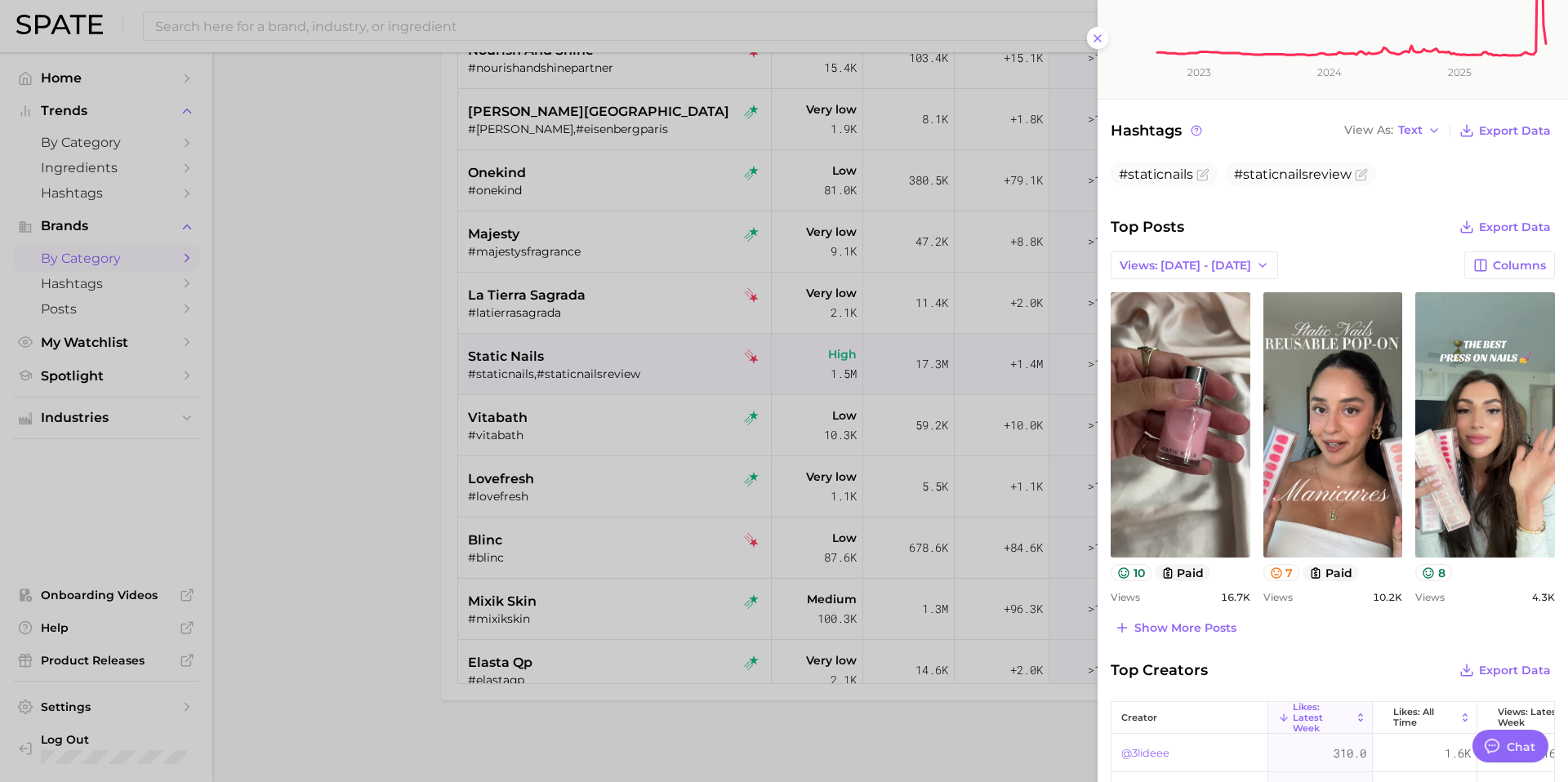
click at [573, 482] on div at bounding box center [784, 391] width 1568 height 782
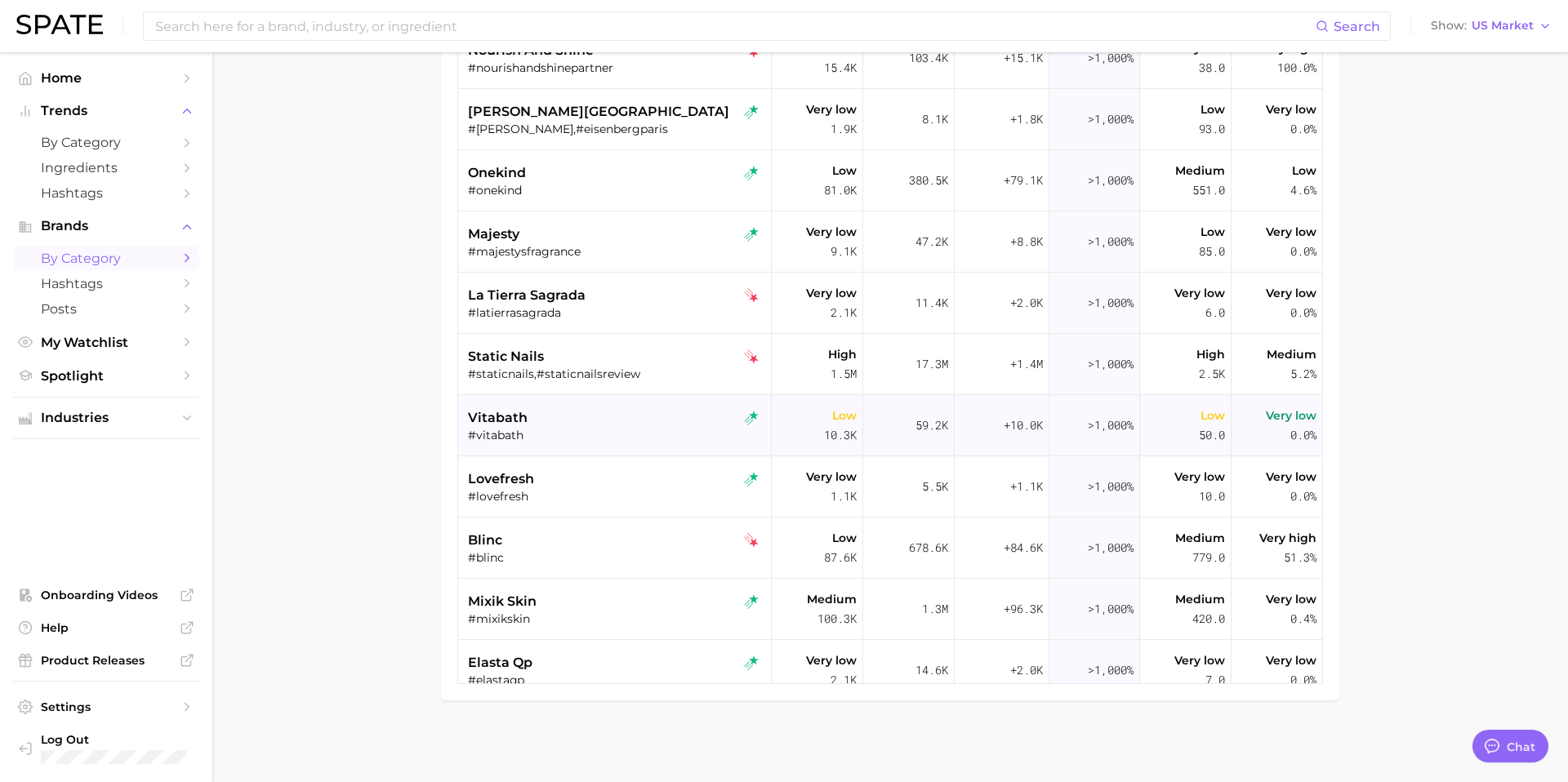
click at [576, 425] on div "vitabath" at bounding box center [616, 417] width 297 height 19
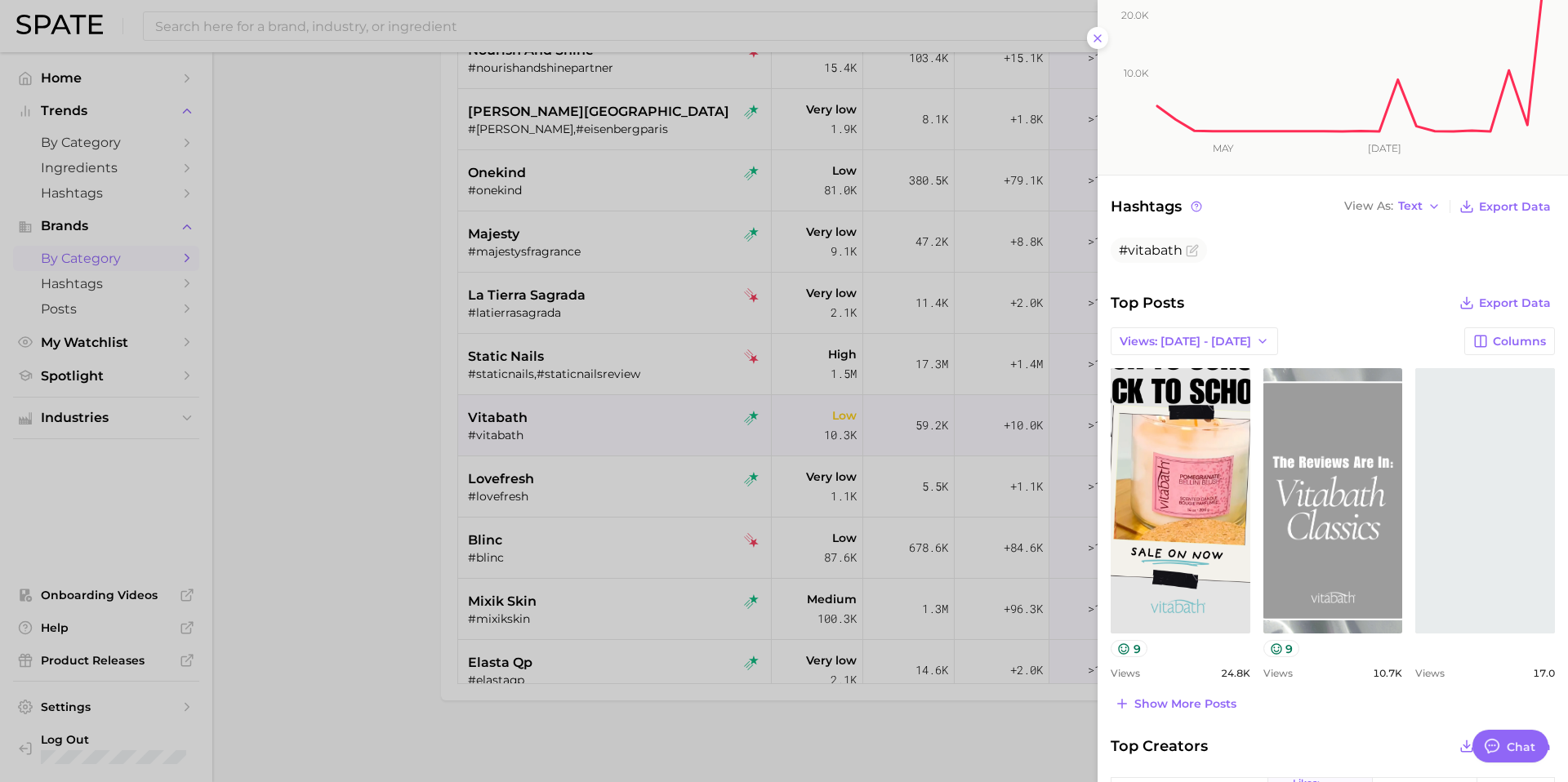
scroll to position [244, 0]
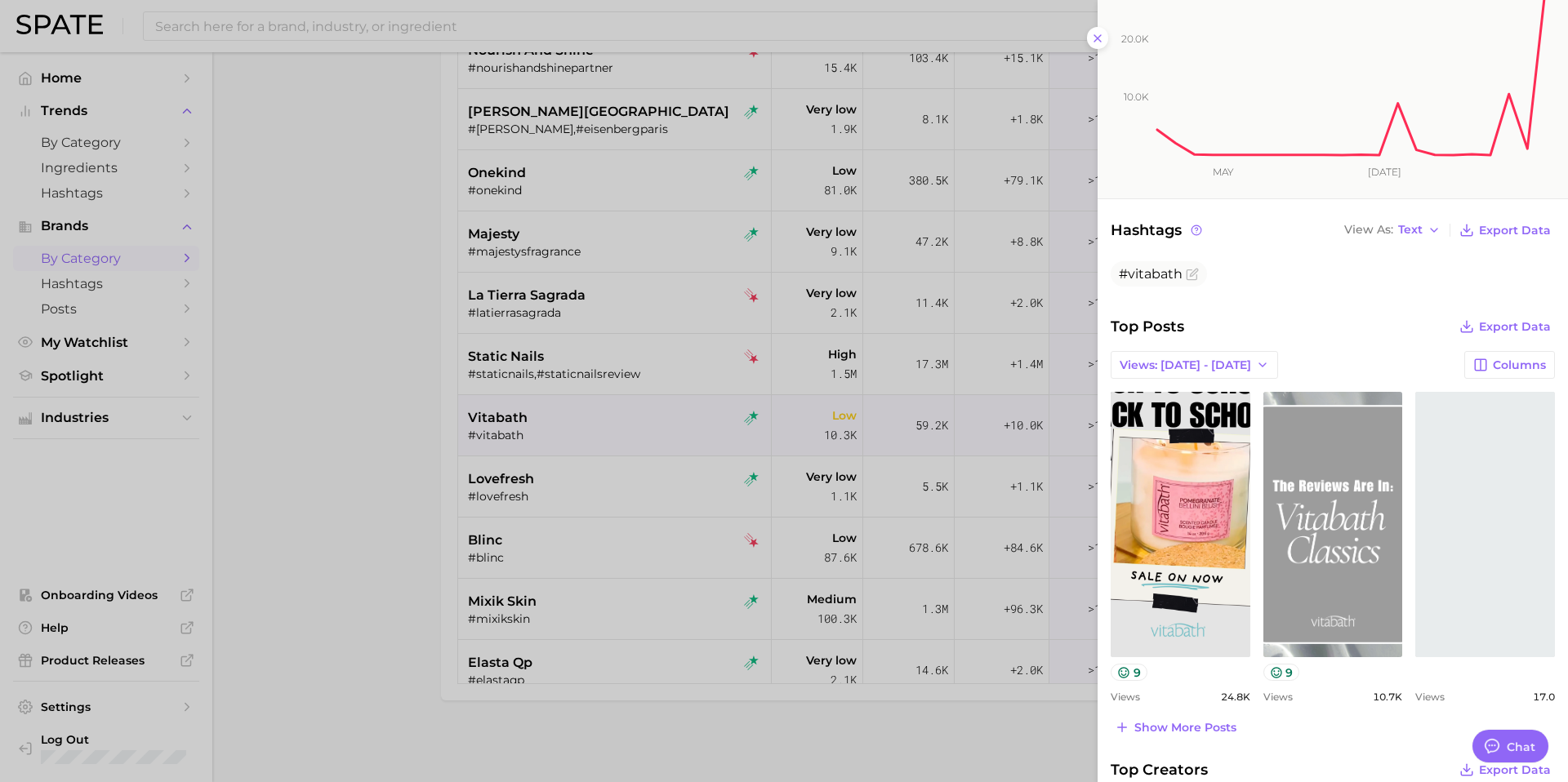
click at [562, 507] on div at bounding box center [784, 391] width 1568 height 782
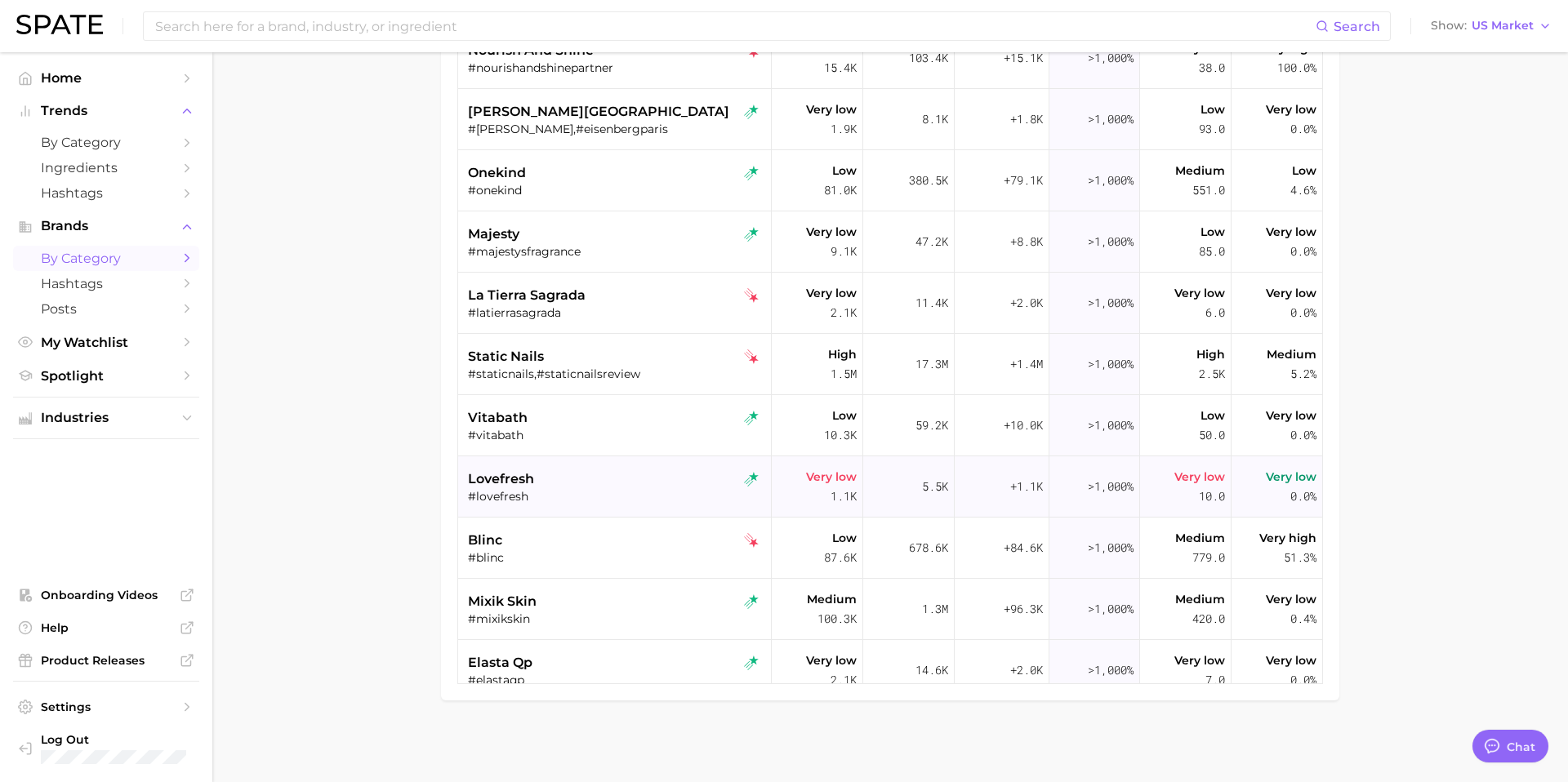
click at [562, 484] on div "lovefresh" at bounding box center [616, 478] width 297 height 19
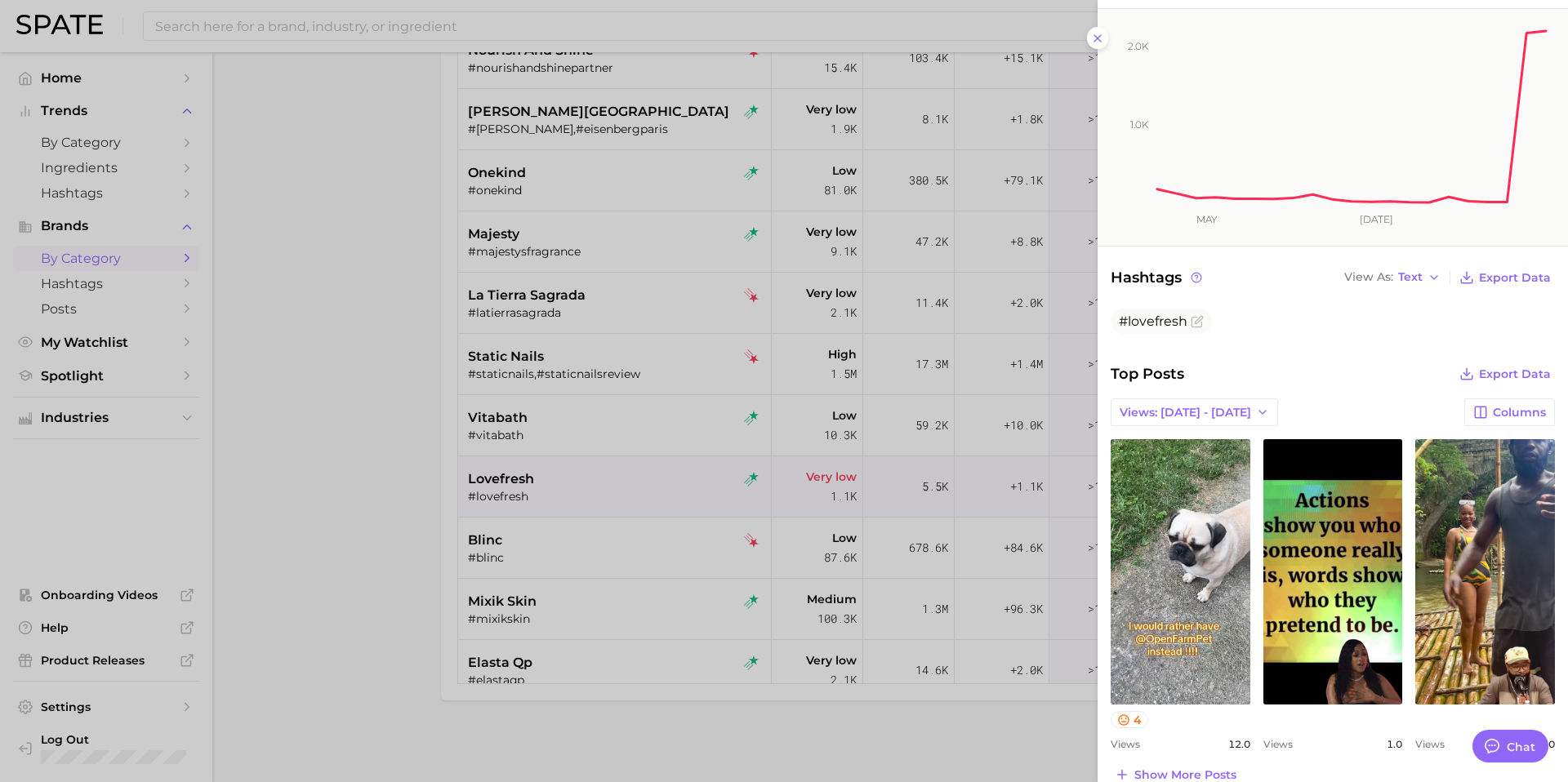
scroll to position [0, 0]
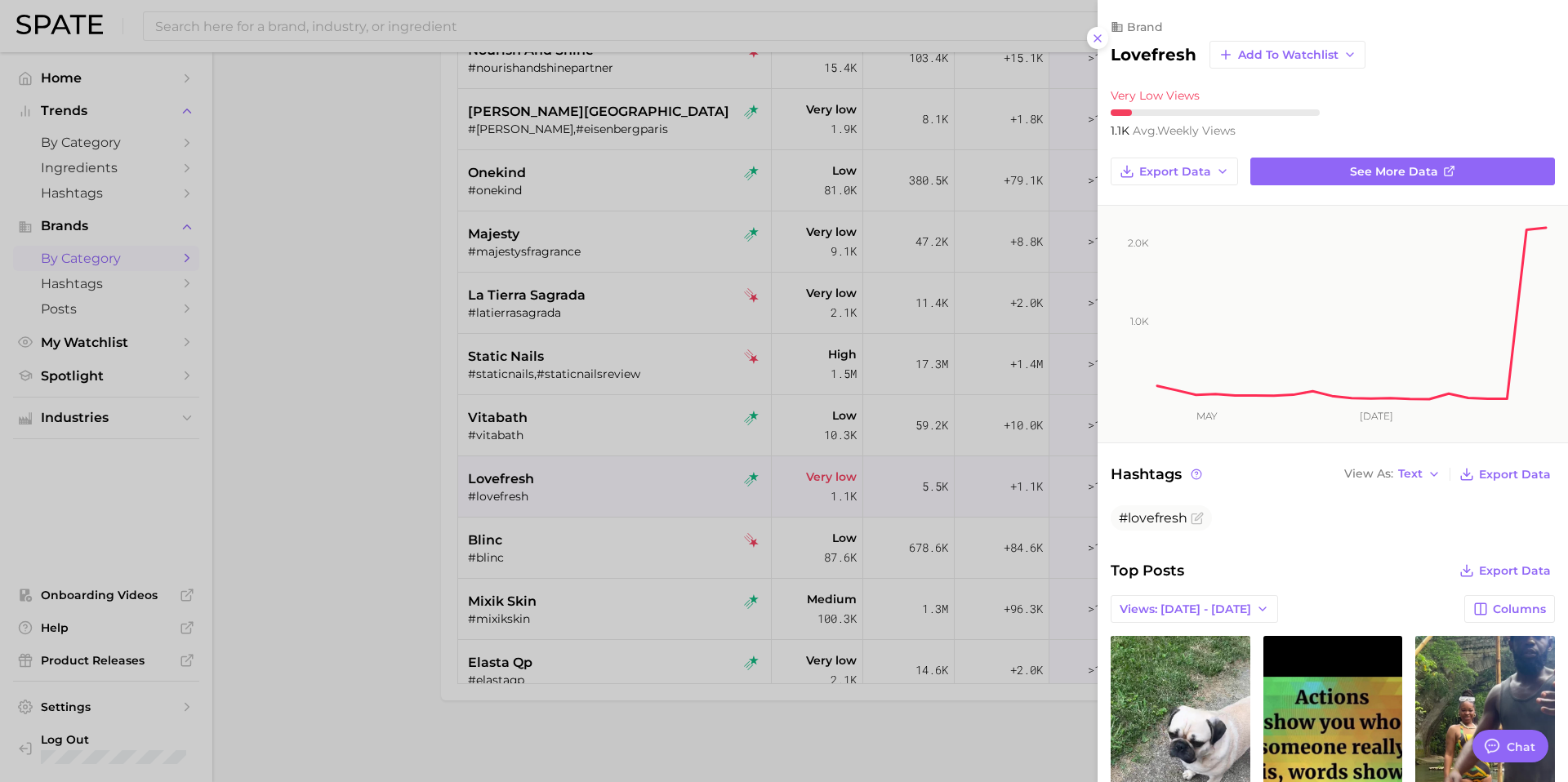
click at [1150, 54] on h2 "lovefresh" at bounding box center [1153, 54] width 86 height 19
click at [567, 545] on div at bounding box center [784, 391] width 1568 height 782
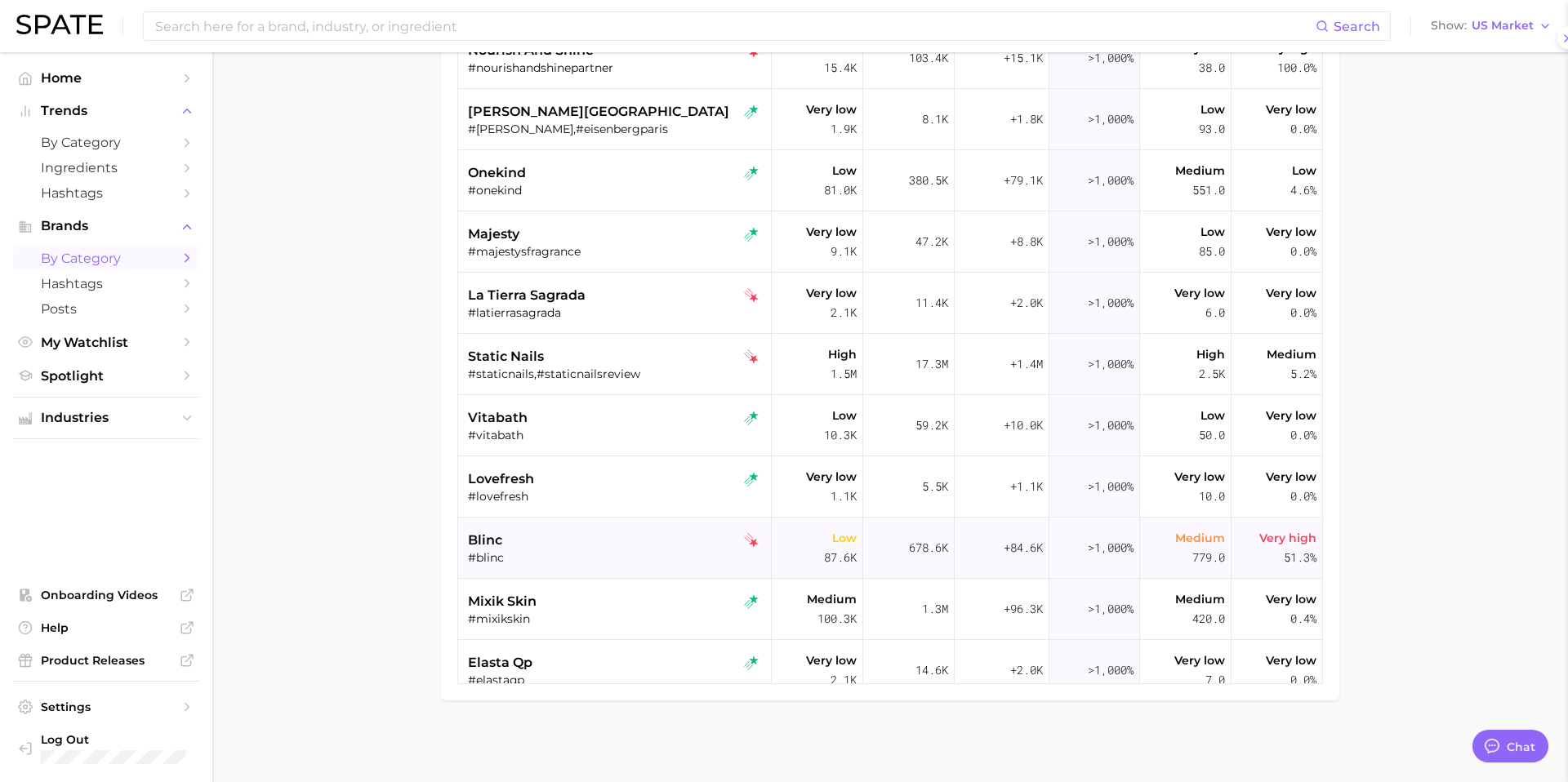
click at [567, 537] on div "blinc" at bounding box center [616, 540] width 297 height 19
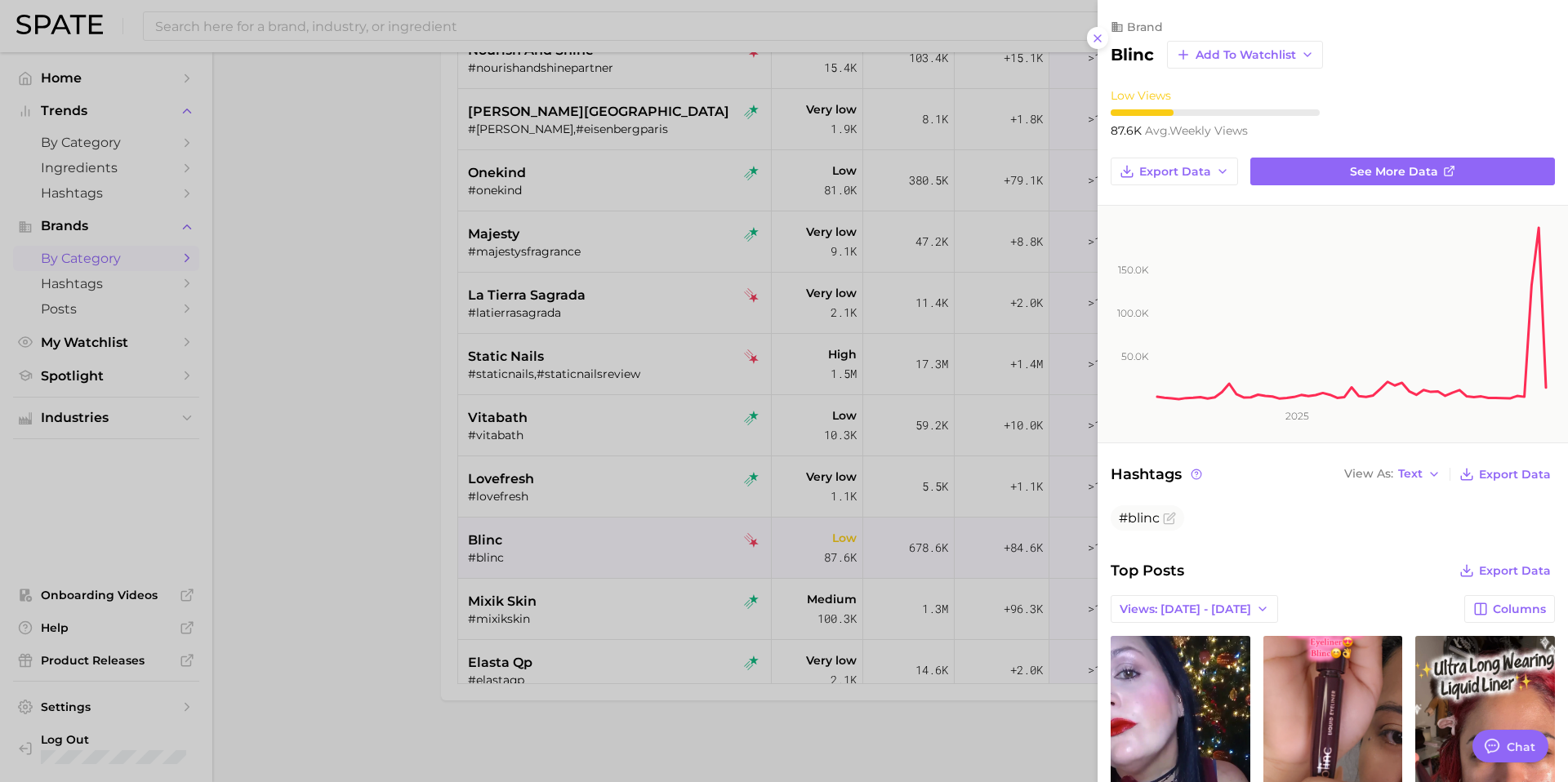
click at [1131, 52] on h2 "blinc" at bounding box center [1131, 54] width 43 height 19
click at [586, 606] on div at bounding box center [784, 391] width 1568 height 782
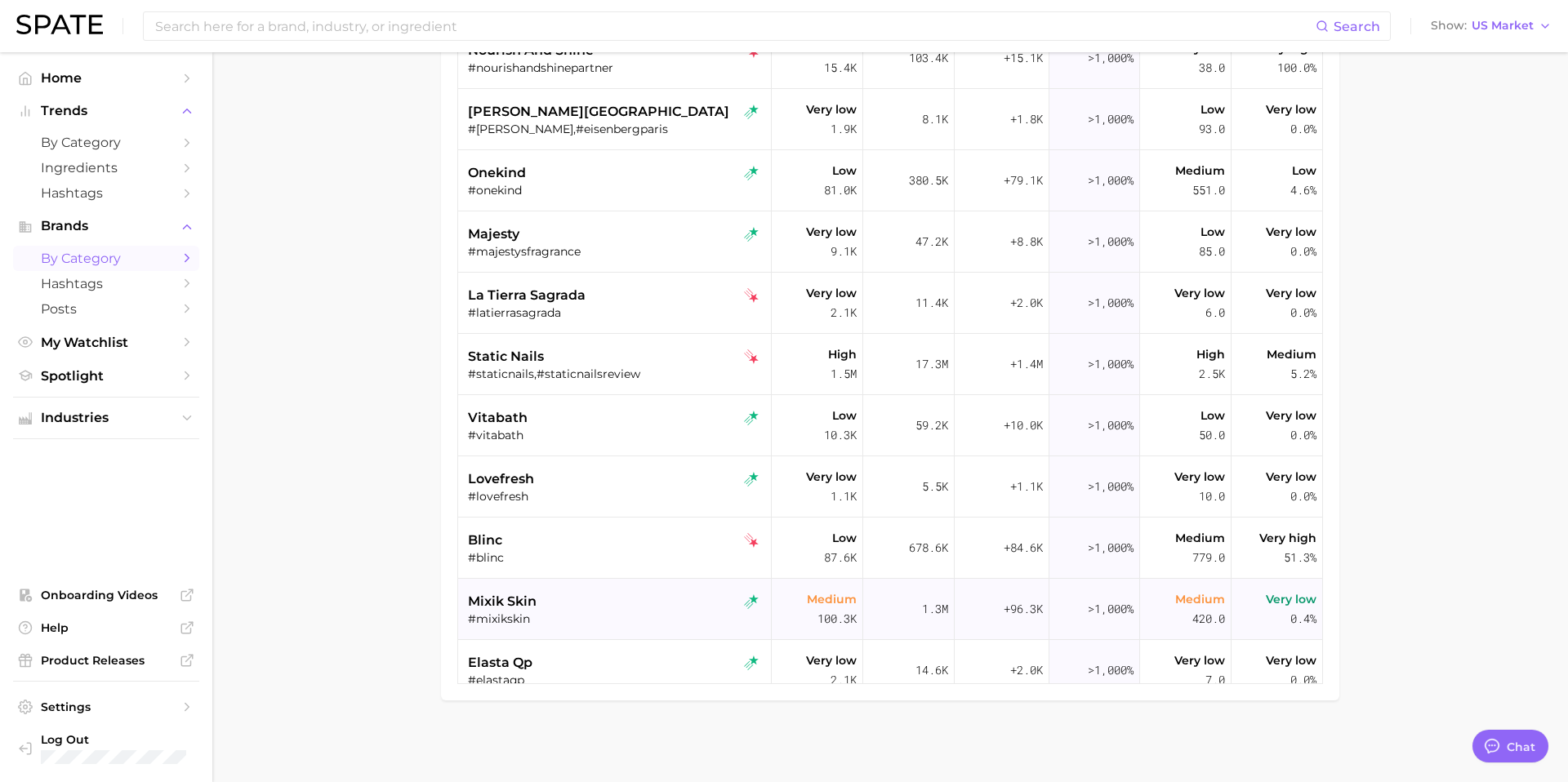
click at [598, 606] on div "mixik skin" at bounding box center [616, 601] width 297 height 19
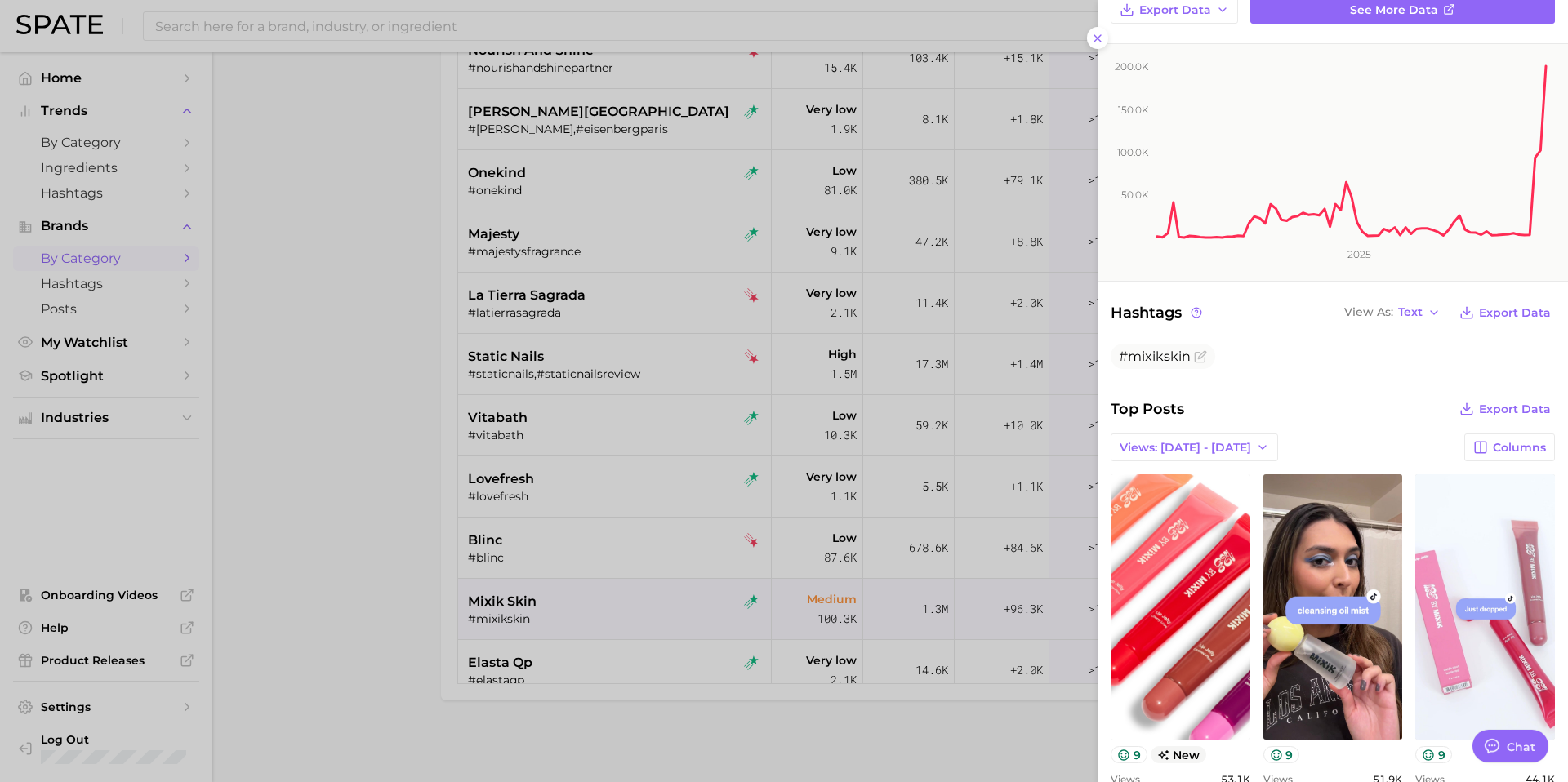
click at [715, 440] on div at bounding box center [784, 391] width 1568 height 782
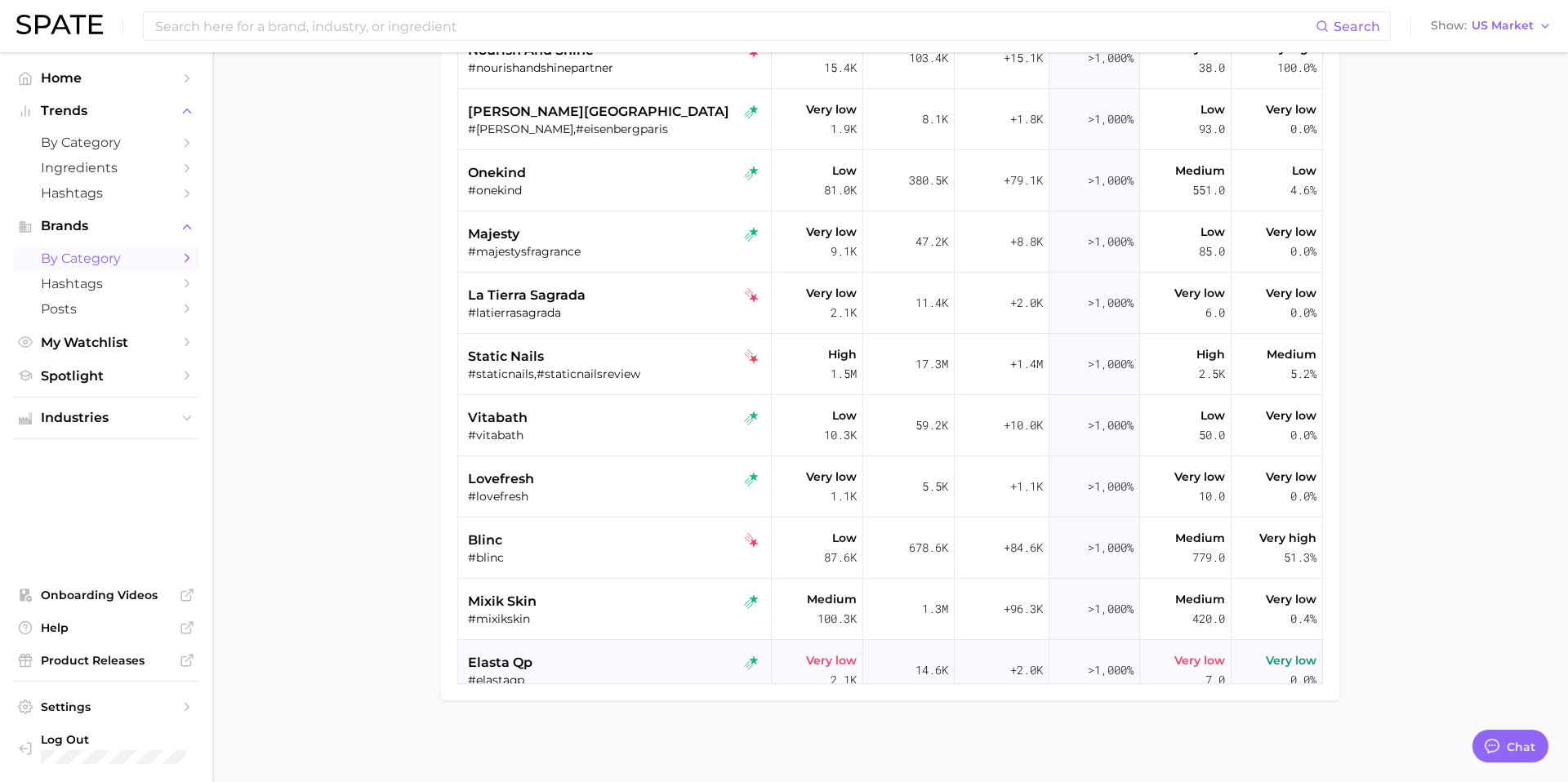
click at [588, 656] on div "elasta qp" at bounding box center [616, 663] width 297 height 19
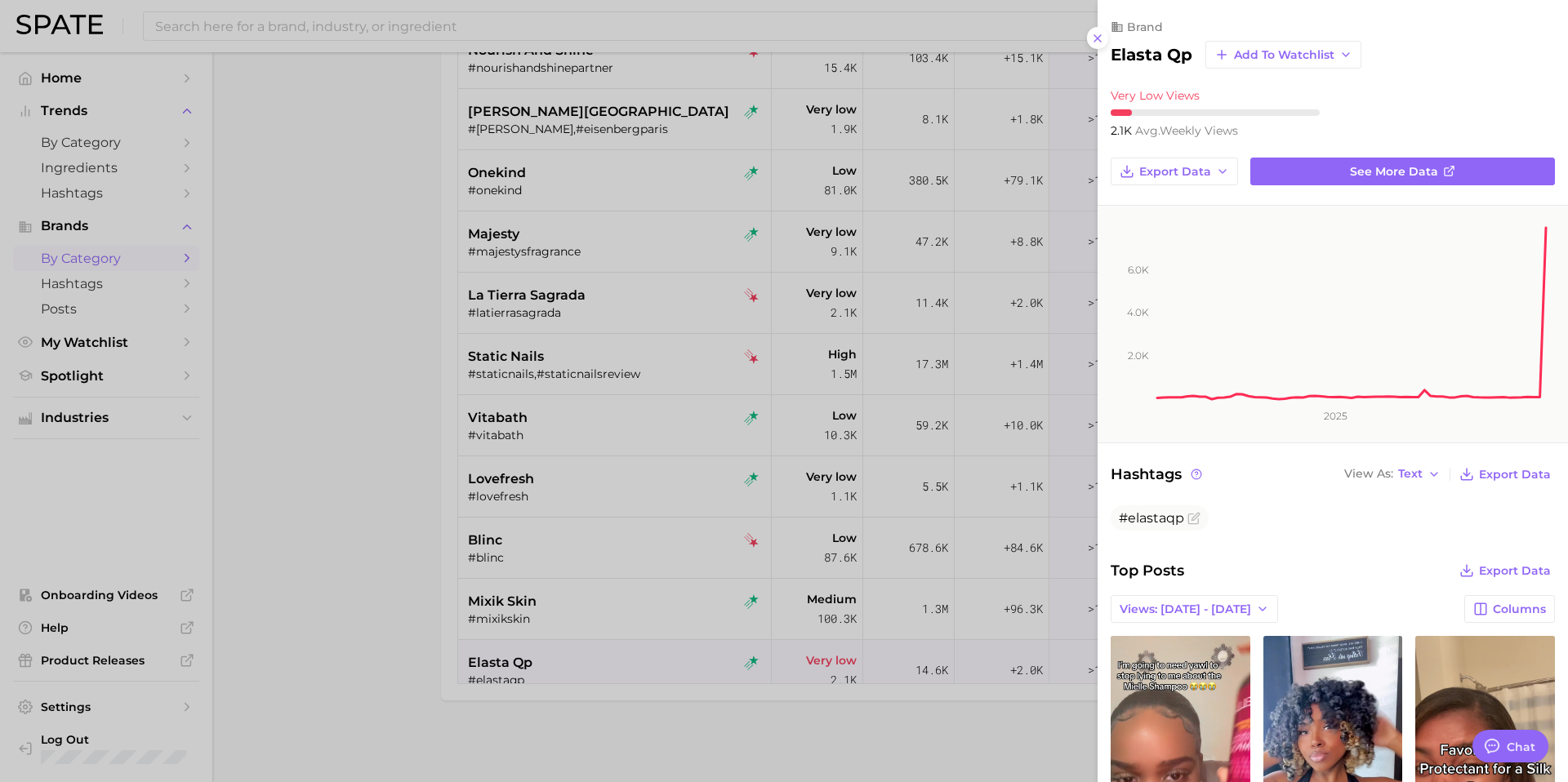
click at [1131, 58] on h2 "elasta qp" at bounding box center [1151, 54] width 82 height 19
click at [624, 560] on div at bounding box center [784, 391] width 1568 height 782
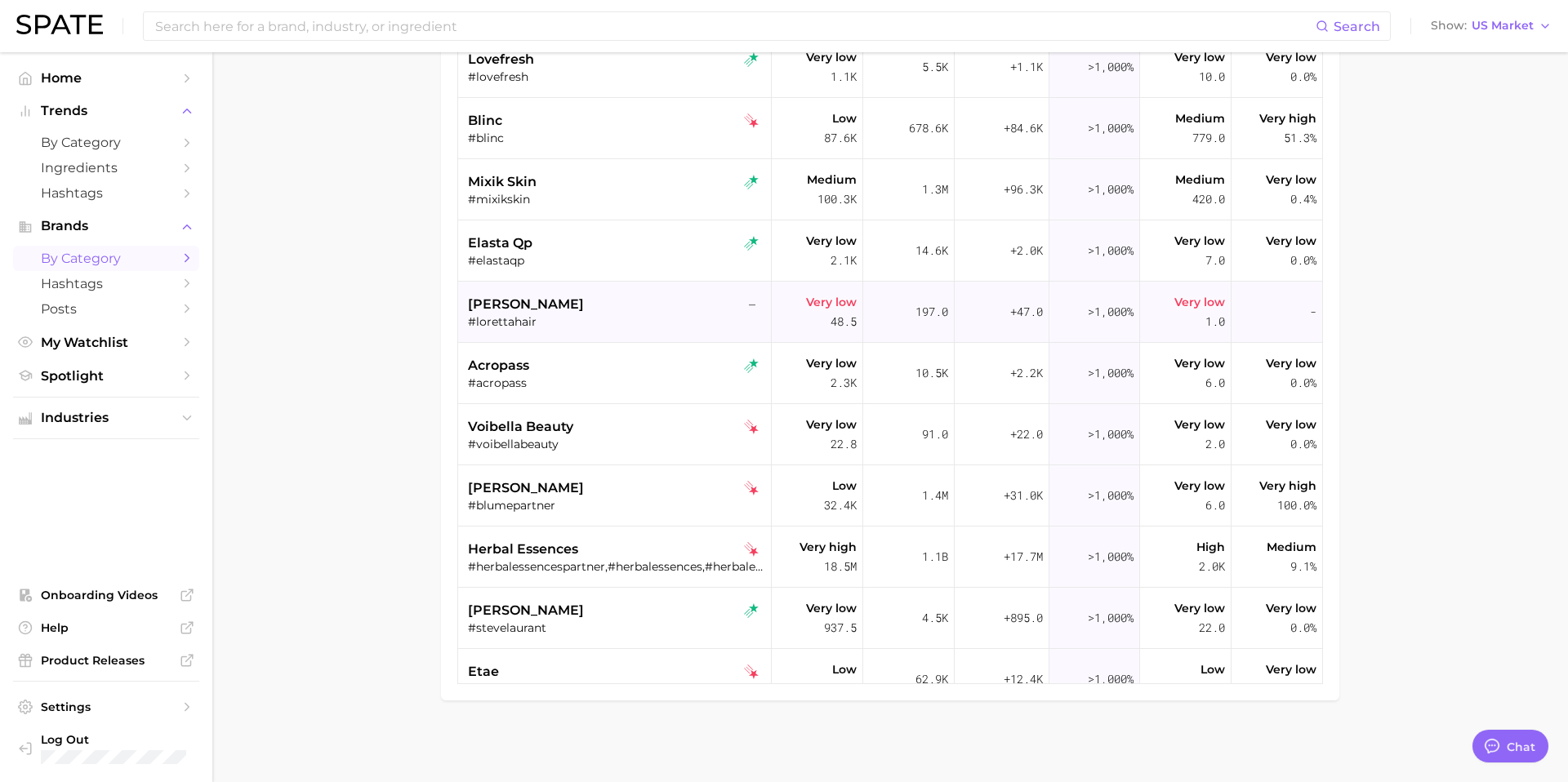
click at [590, 314] on div "#lorettahair" at bounding box center [616, 322] width 297 height 15
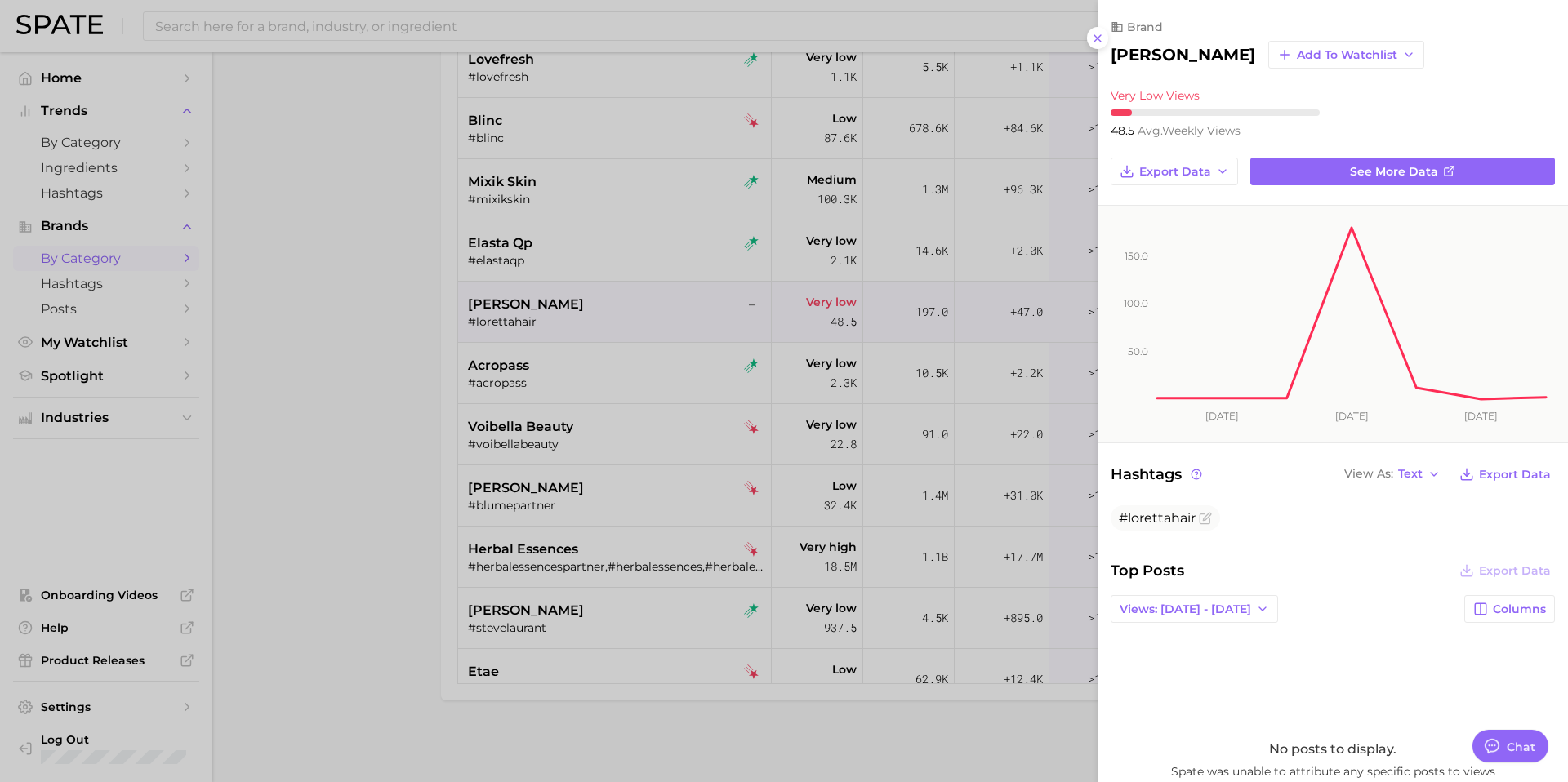
click at [1138, 46] on h2 "loretta" at bounding box center [1182, 54] width 145 height 19
click at [616, 370] on div at bounding box center [784, 391] width 1568 height 782
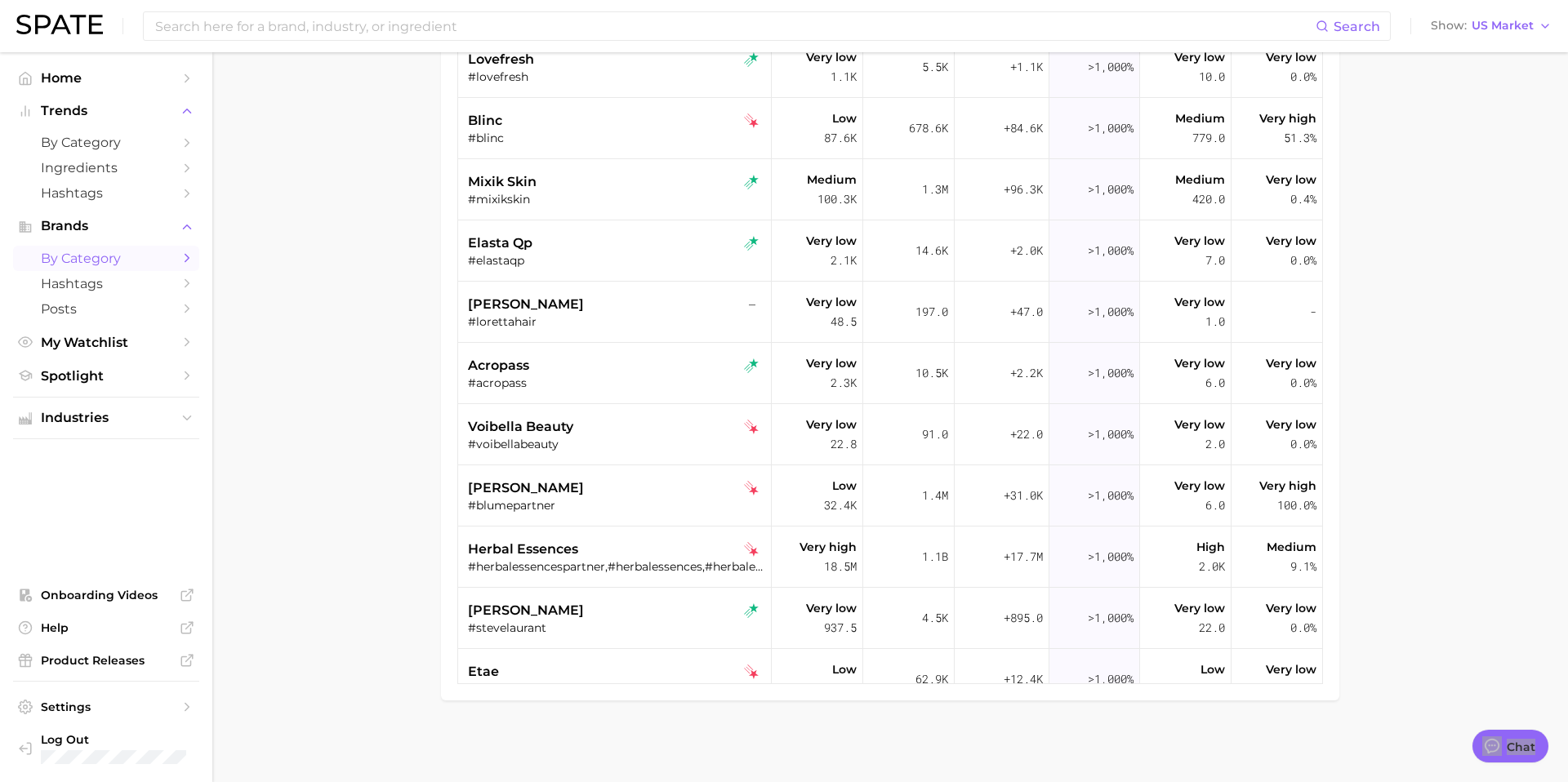
click at [616, 370] on div "acropass" at bounding box center [616, 365] width 297 height 19
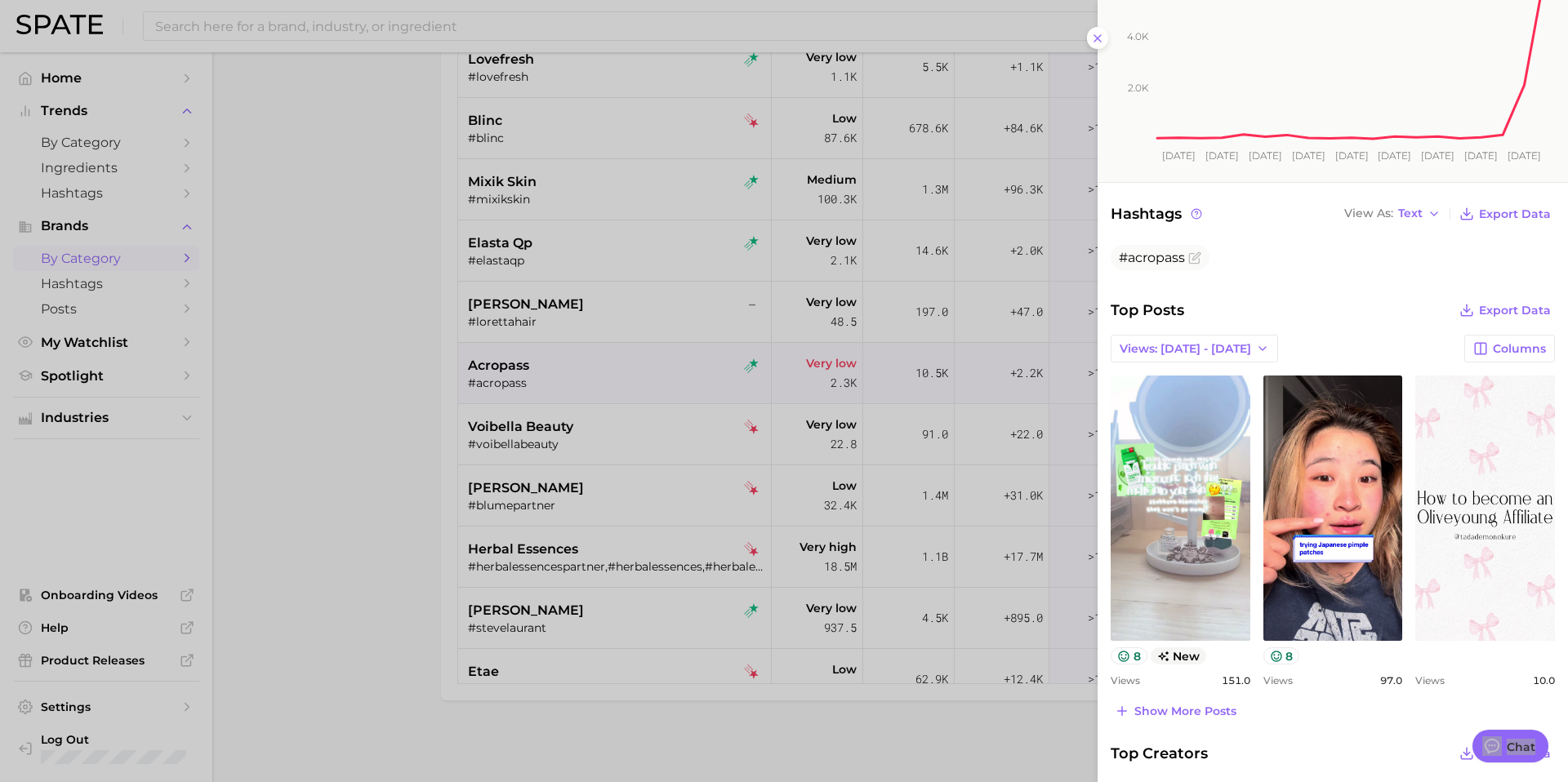
click at [1359, 280] on div "brand acropass Add to Watchlist Very Low Views 2.3k avg. weekly views Export Da…" at bounding box center [1333, 362] width 470 height 1246
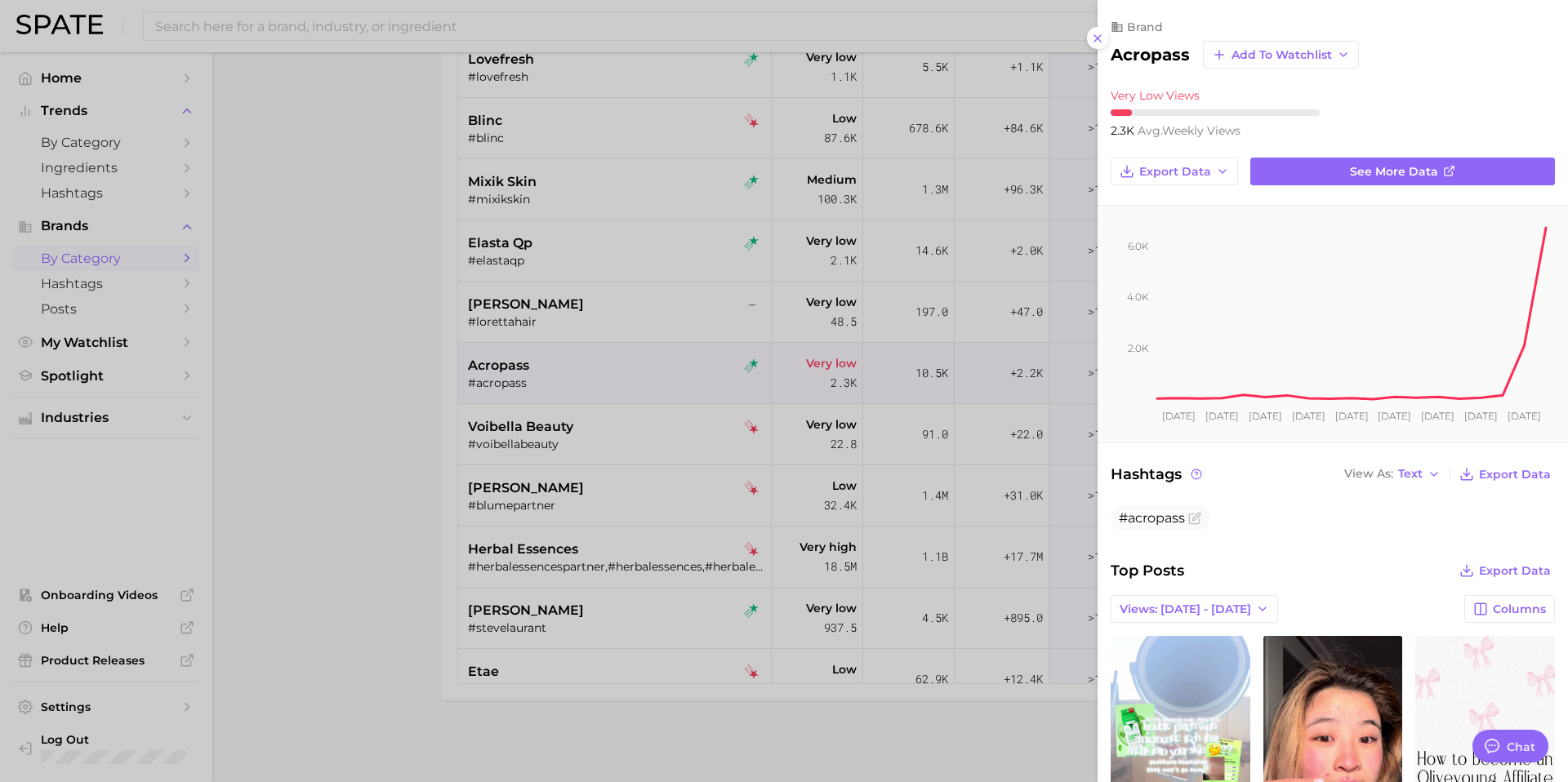
click at [1144, 52] on h2 "acropass" at bounding box center [1150, 54] width 79 height 19
click at [641, 417] on div at bounding box center [784, 391] width 1568 height 782
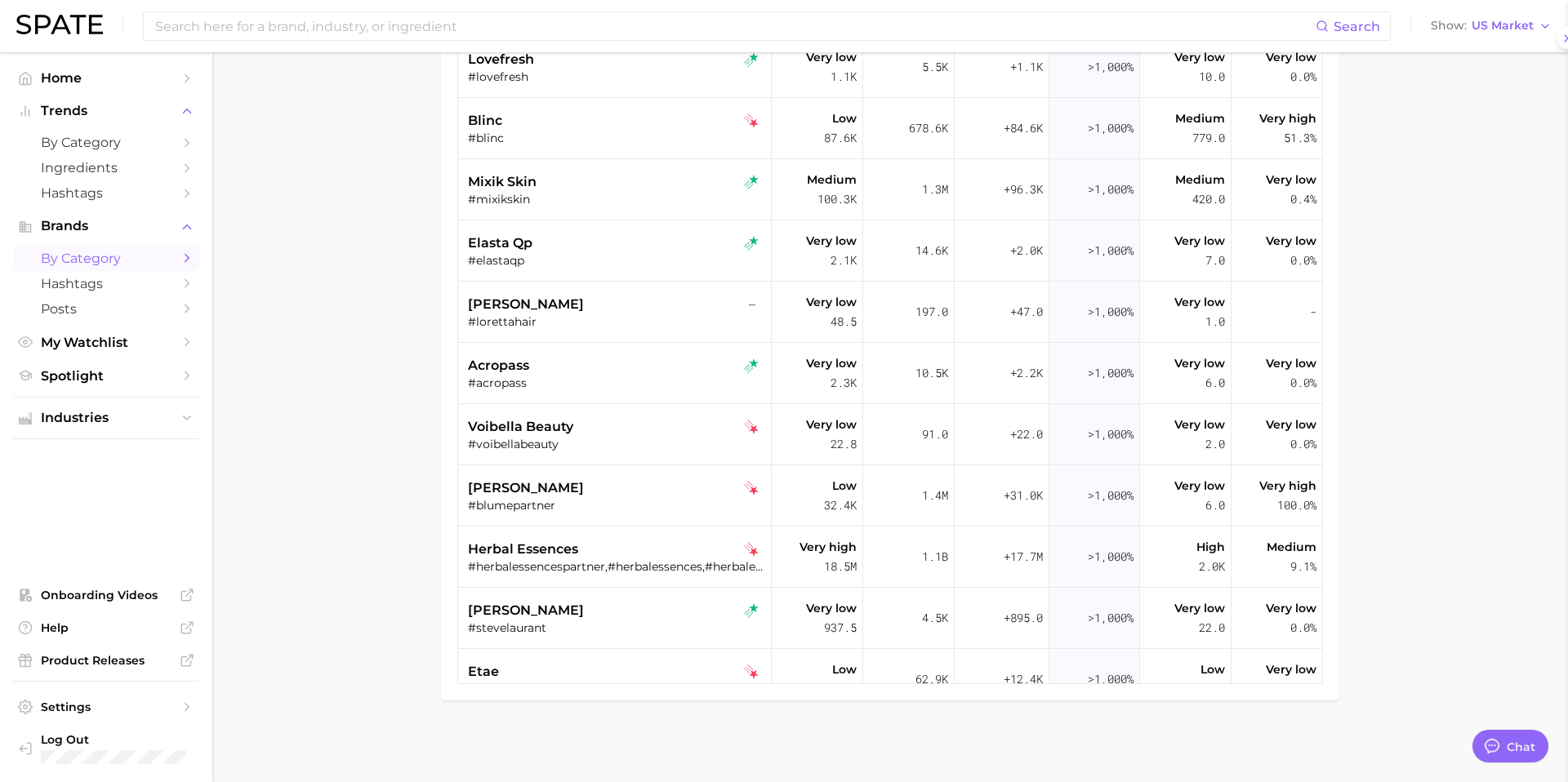
click at [641, 417] on div "voibella beauty" at bounding box center [616, 427] width 297 height 19
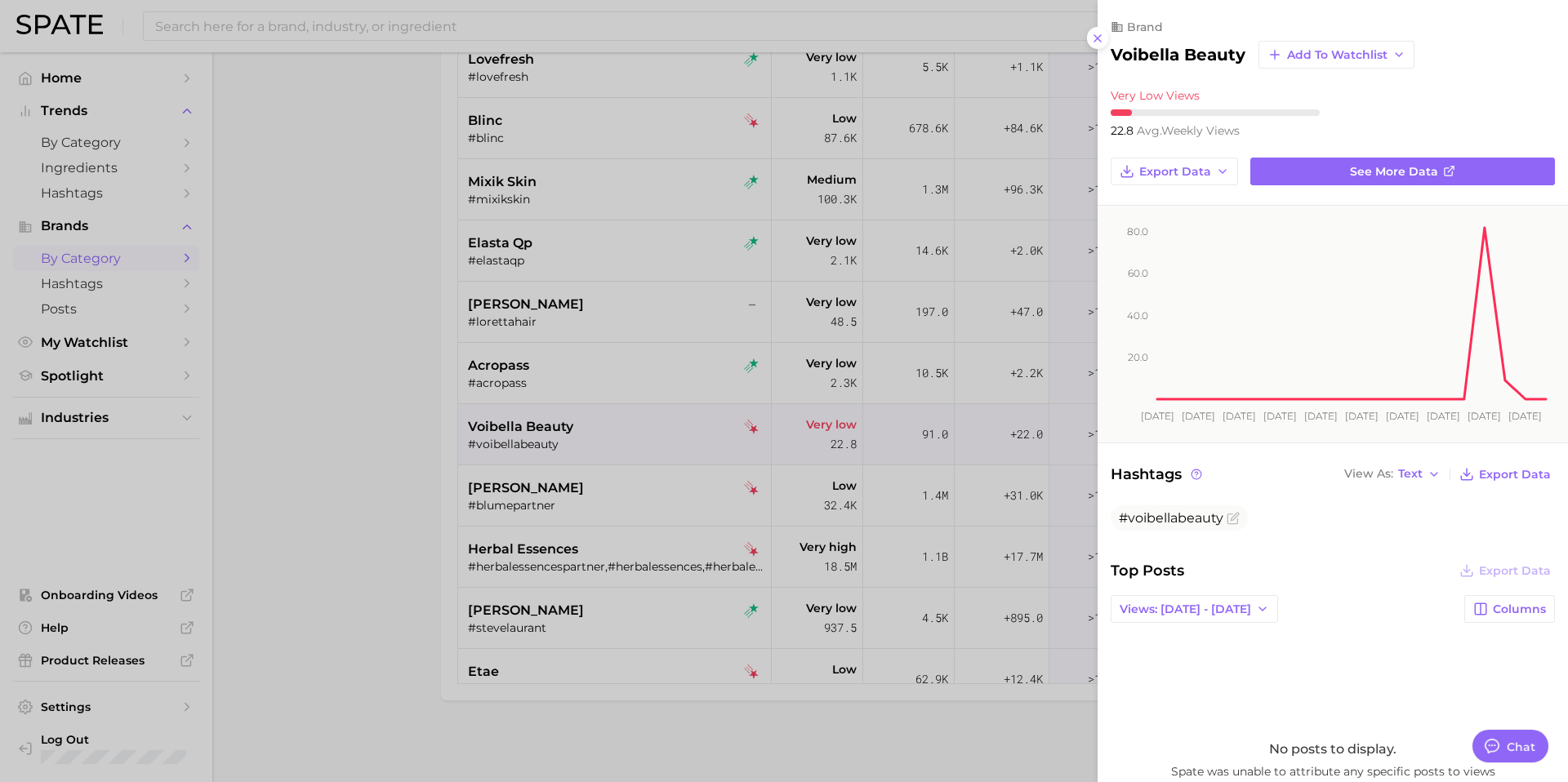
click at [1140, 60] on h2 "voibella beauty" at bounding box center [1178, 54] width 135 height 19
click at [554, 489] on div at bounding box center [784, 391] width 1568 height 782
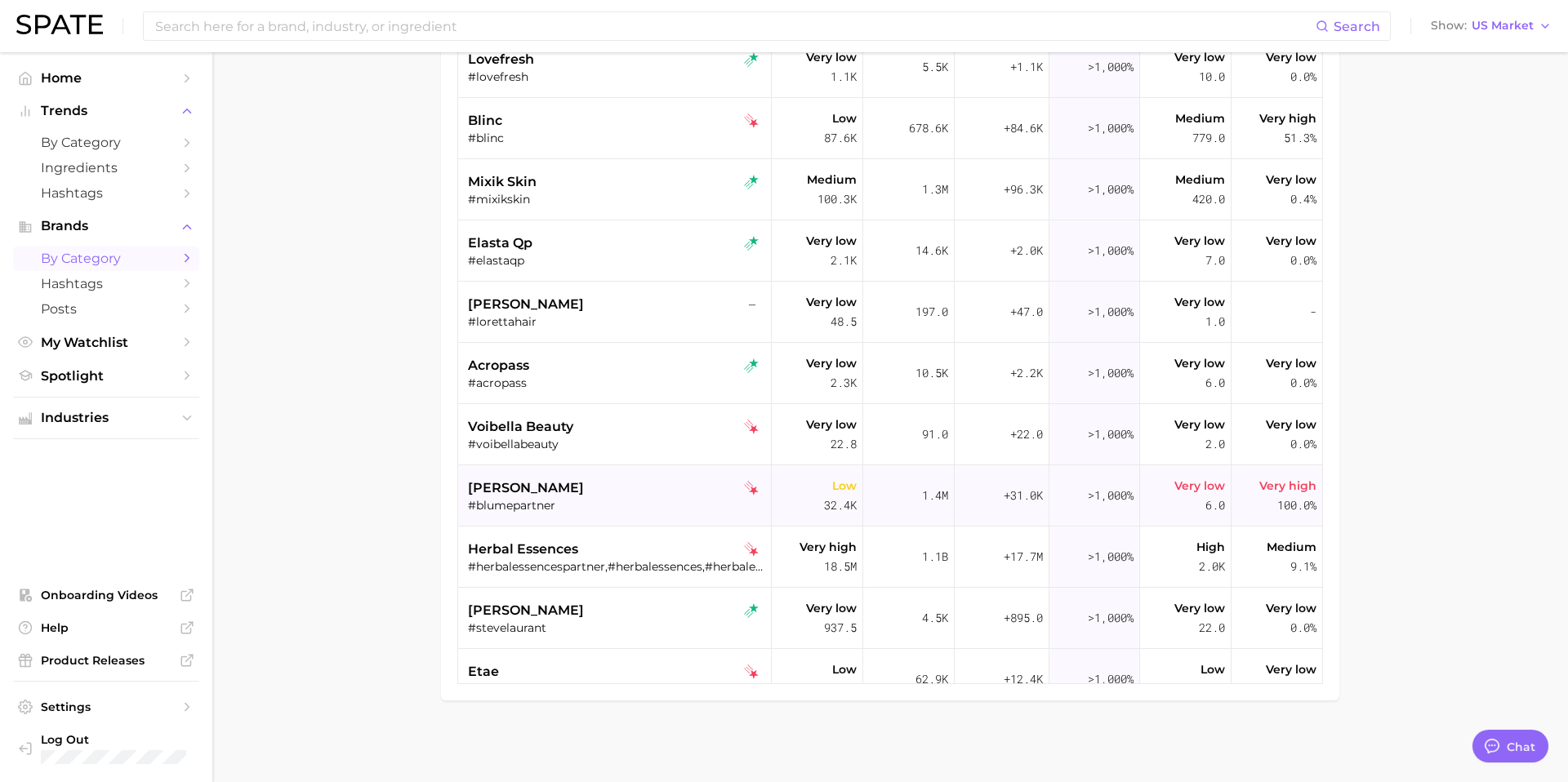
click at [569, 489] on div "blume" at bounding box center [616, 488] width 297 height 19
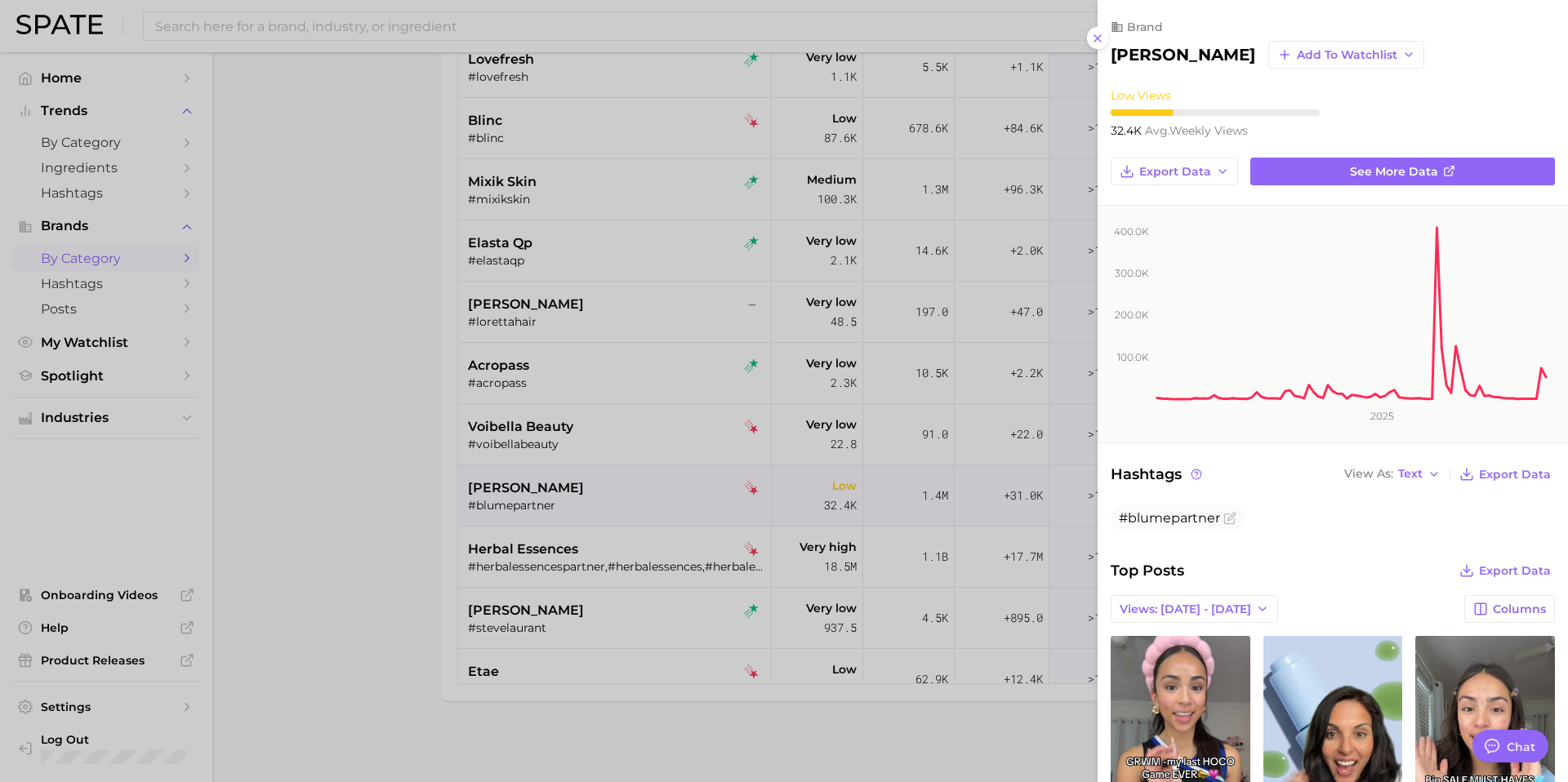
click at [1135, 55] on h2 "blume" at bounding box center [1182, 54] width 145 height 19
click at [601, 564] on div at bounding box center [784, 391] width 1568 height 782
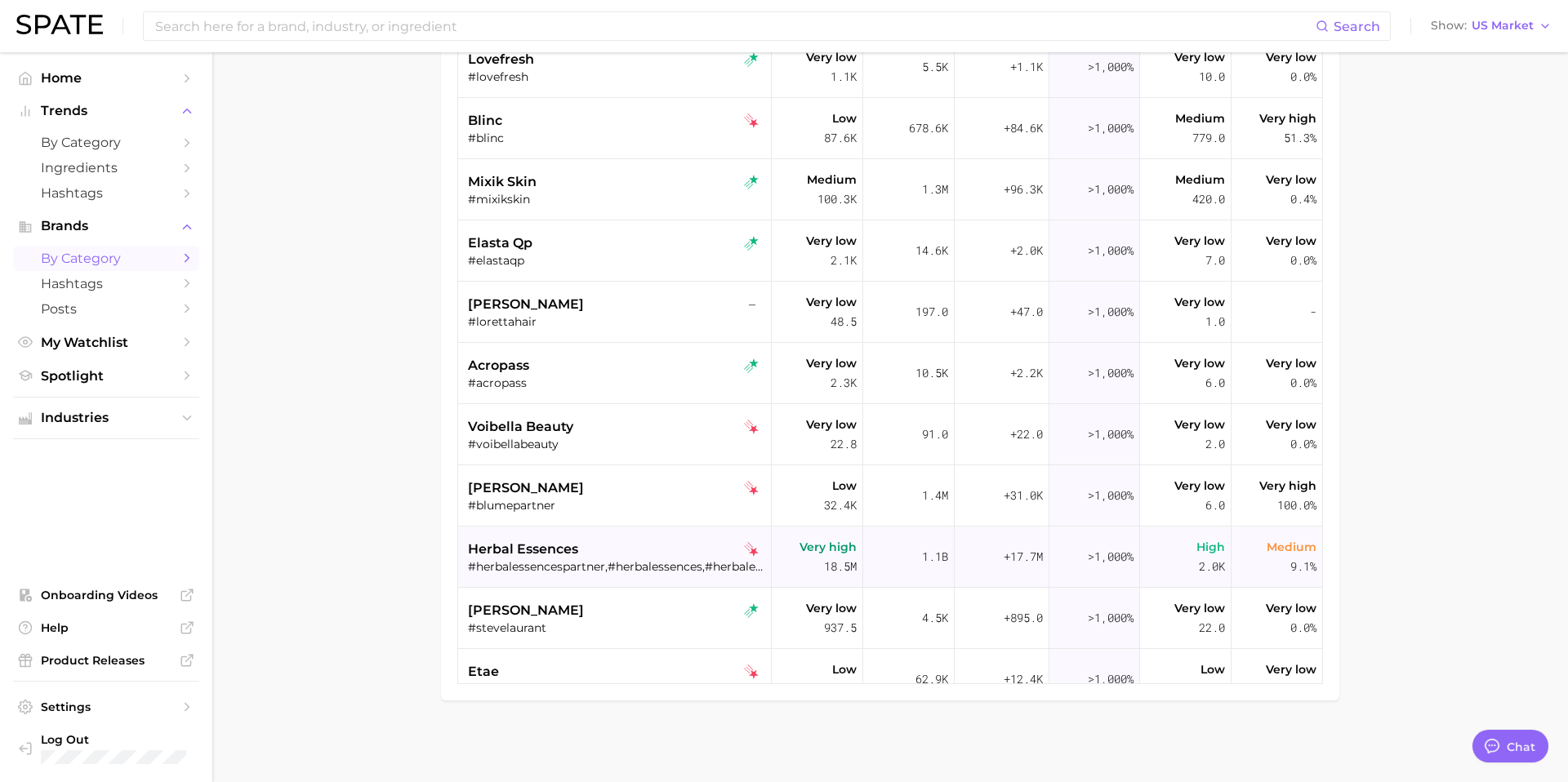
click at [601, 552] on div "herbal essences" at bounding box center [616, 549] width 297 height 19
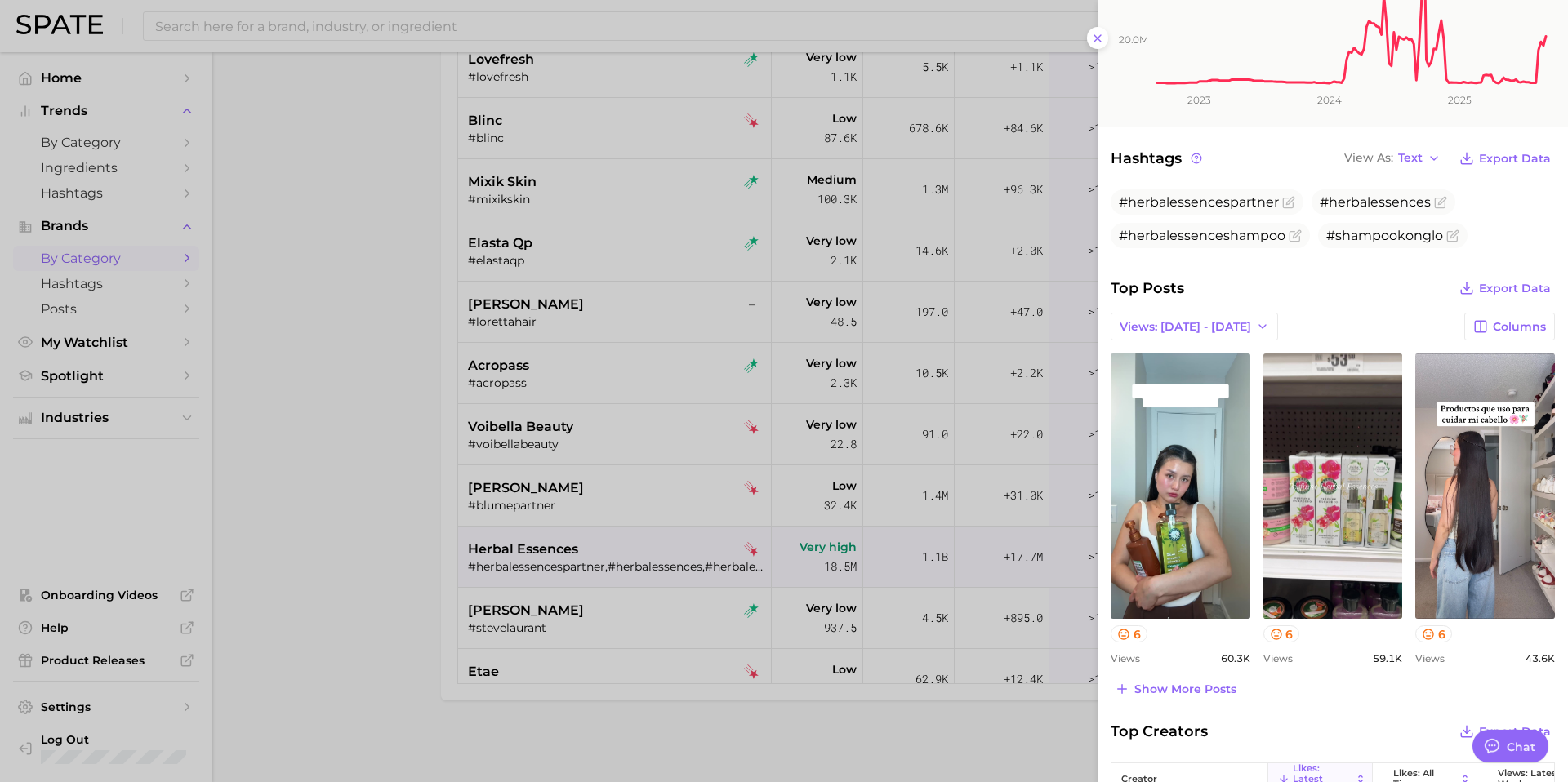
scroll to position [321, 0]
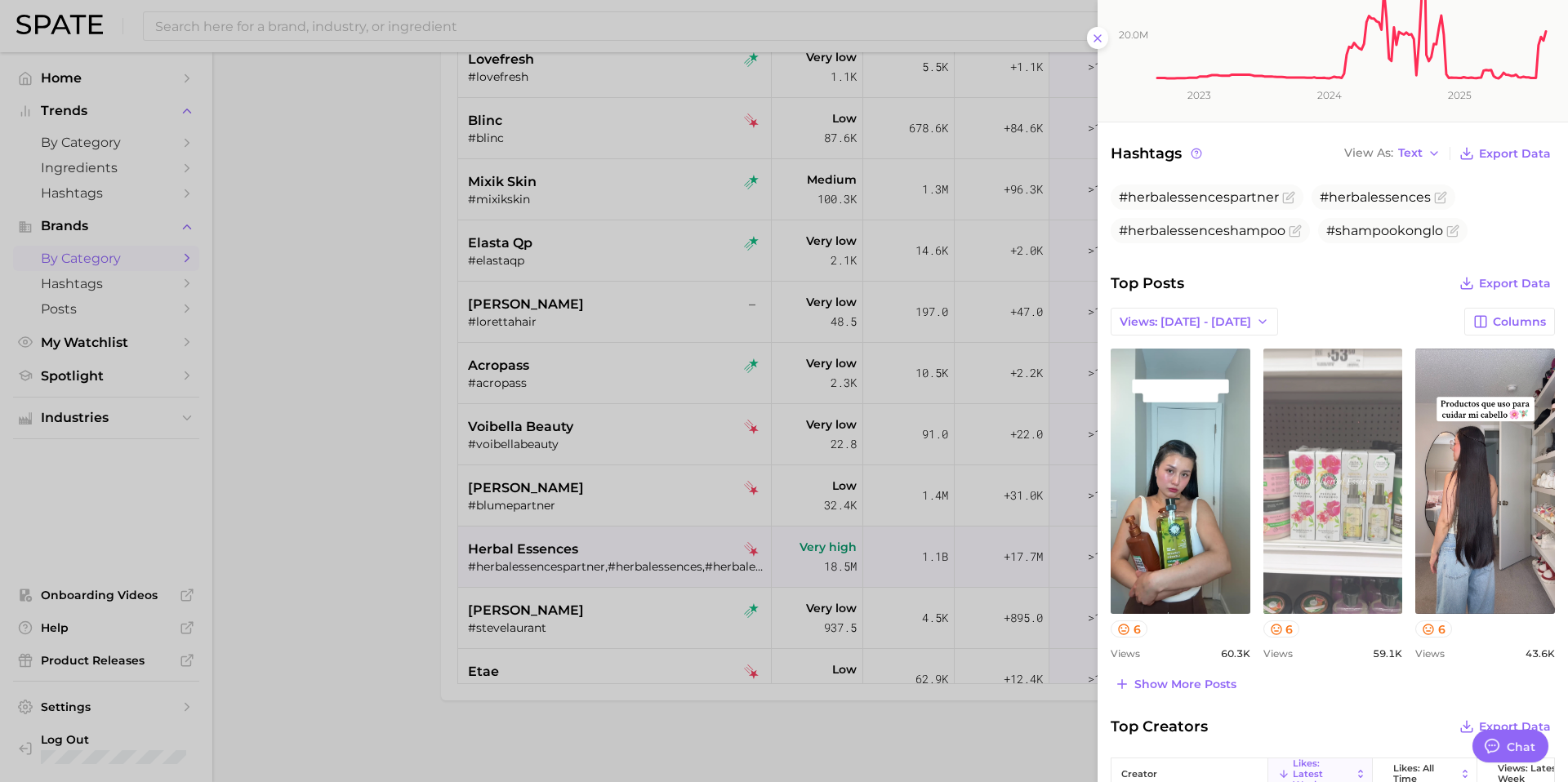
click at [1336, 540] on link "view post on TikTok" at bounding box center [1333, 480] width 139 height 265
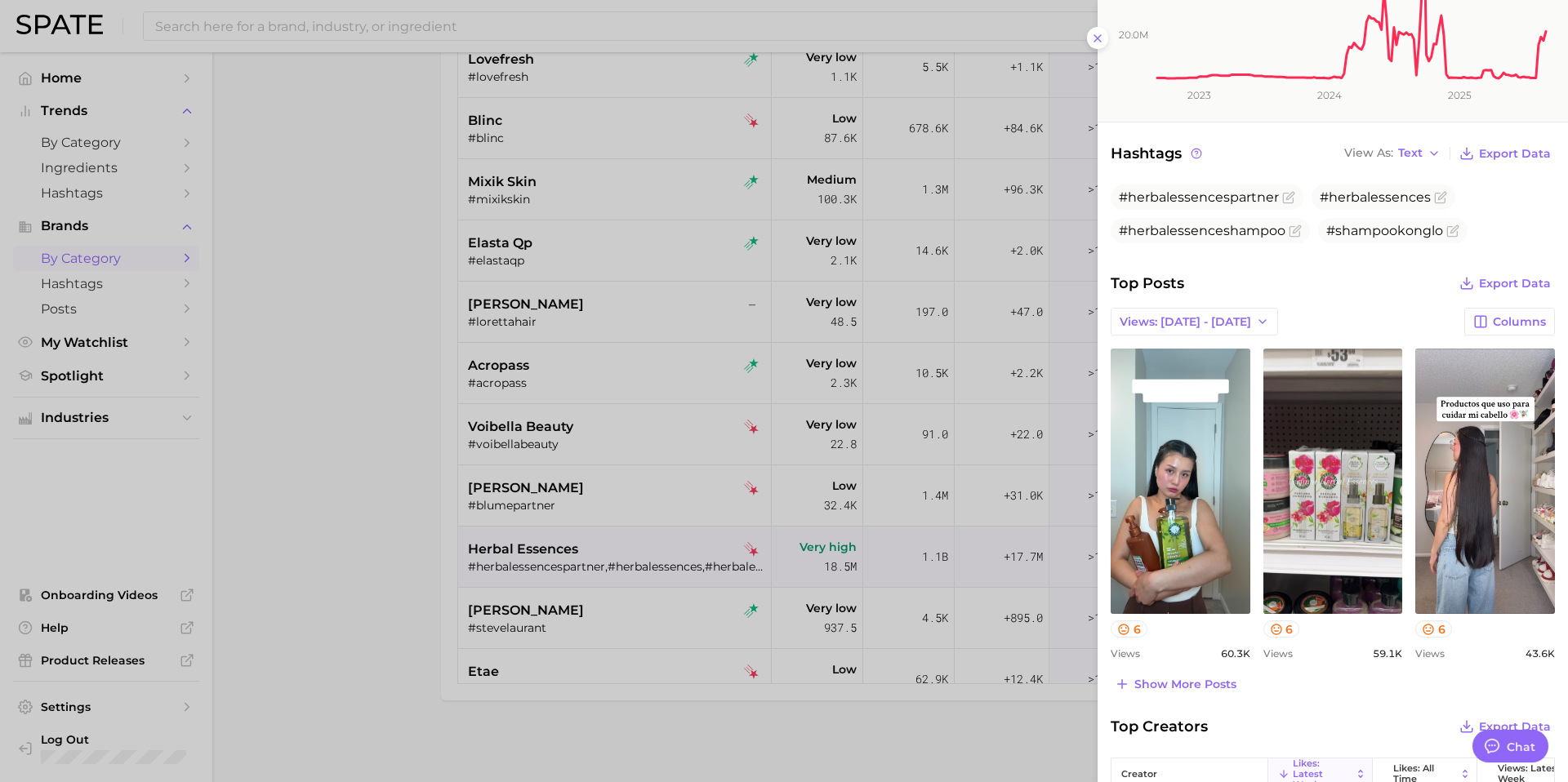
click at [530, 564] on div at bounding box center [784, 391] width 1568 height 782
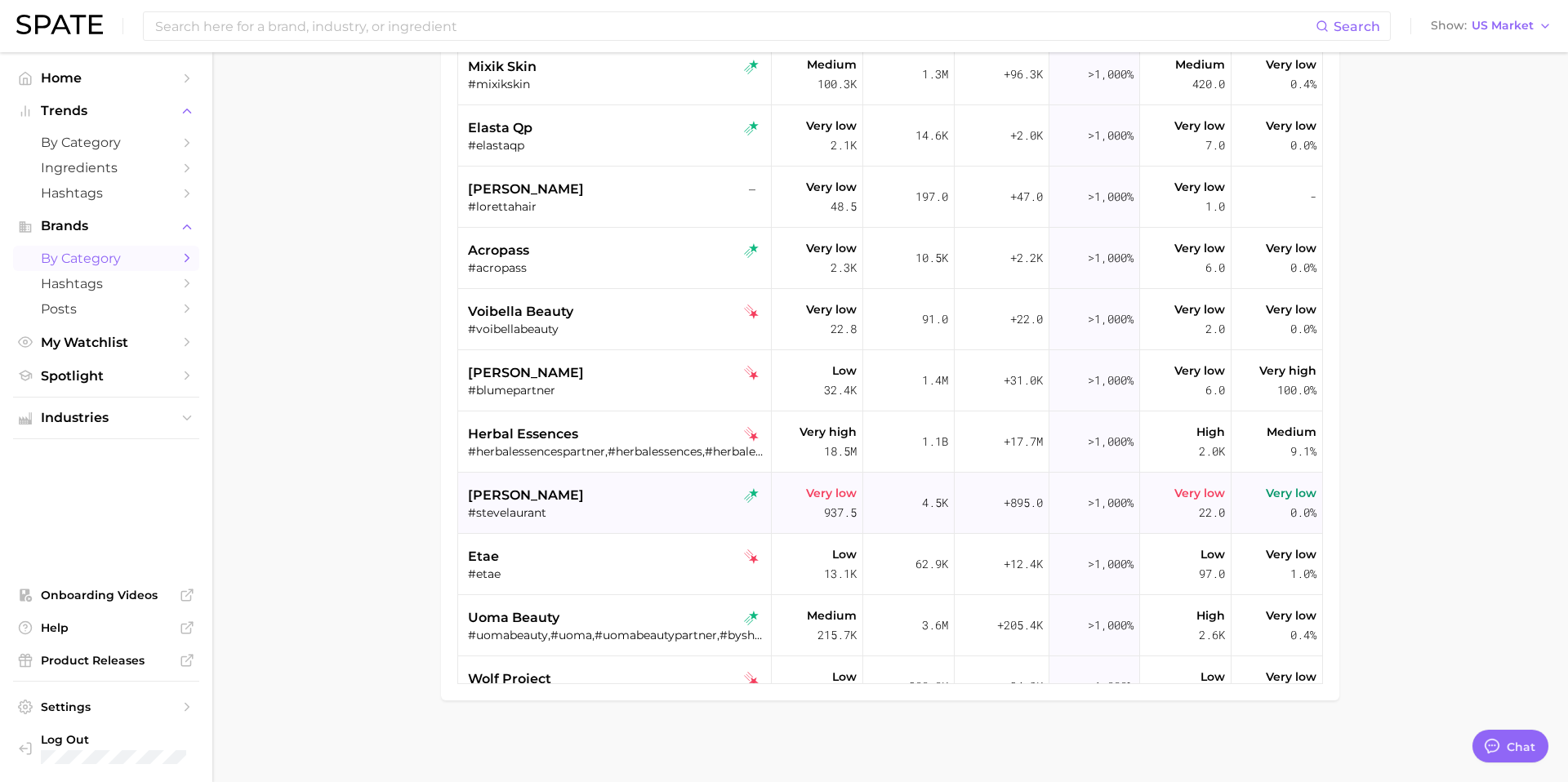
scroll to position [1429, 0]
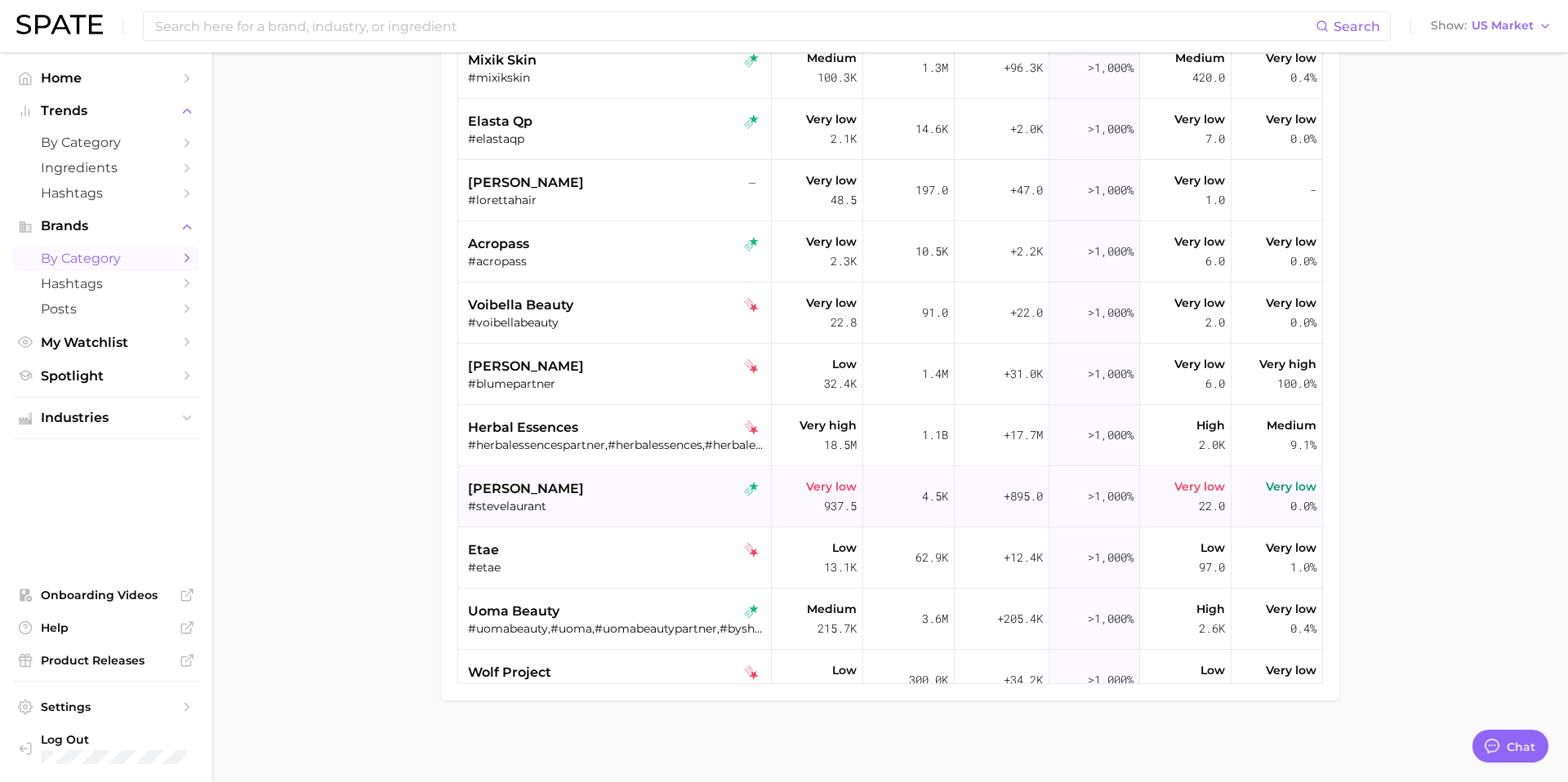
click at [560, 508] on div "#stevelaurant" at bounding box center [616, 506] width 297 height 15
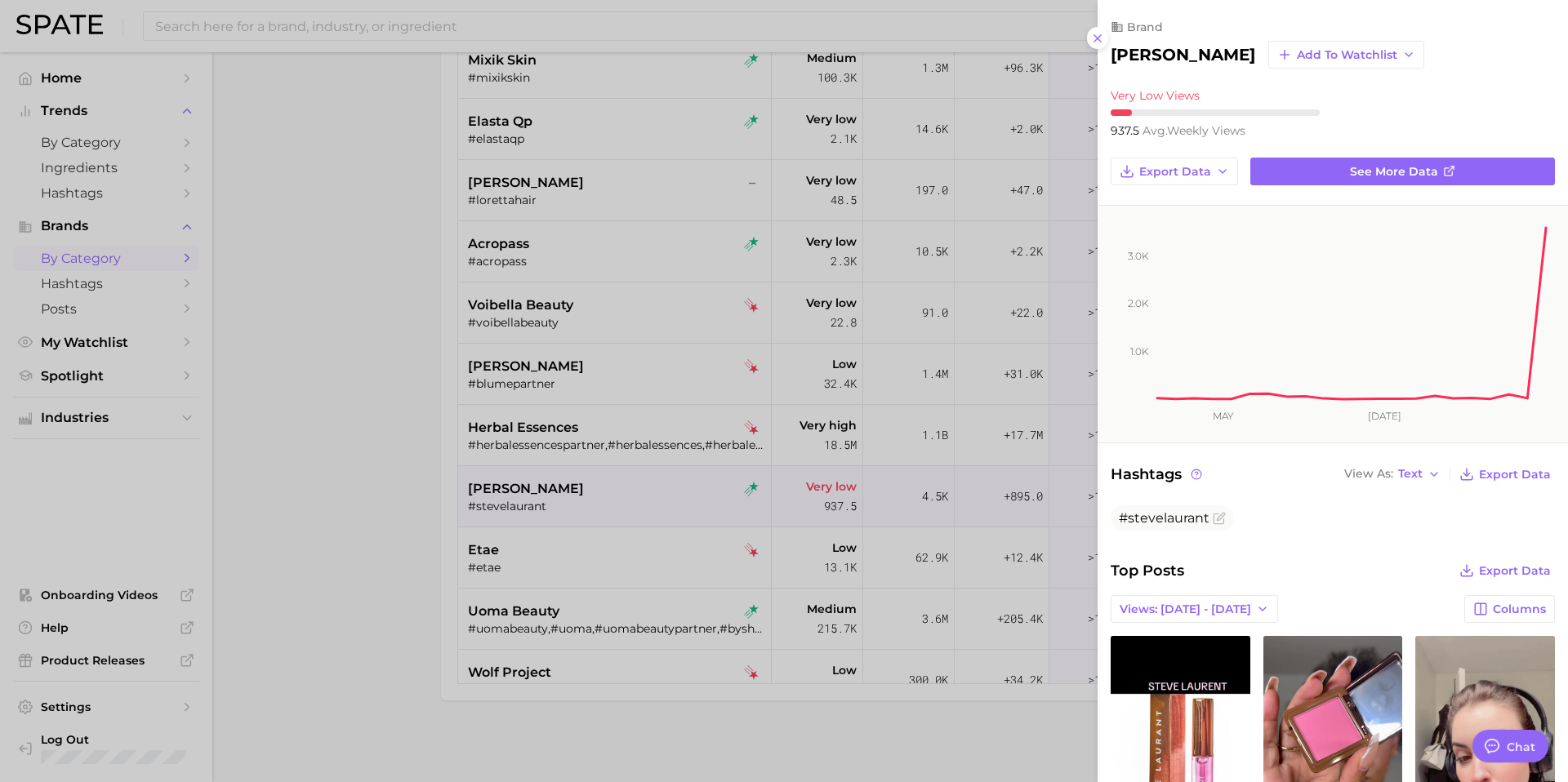
scroll to position [0, 0]
click at [1150, 58] on h2 "steve laurant" at bounding box center [1182, 54] width 145 height 19
click at [552, 567] on div at bounding box center [784, 391] width 1568 height 782
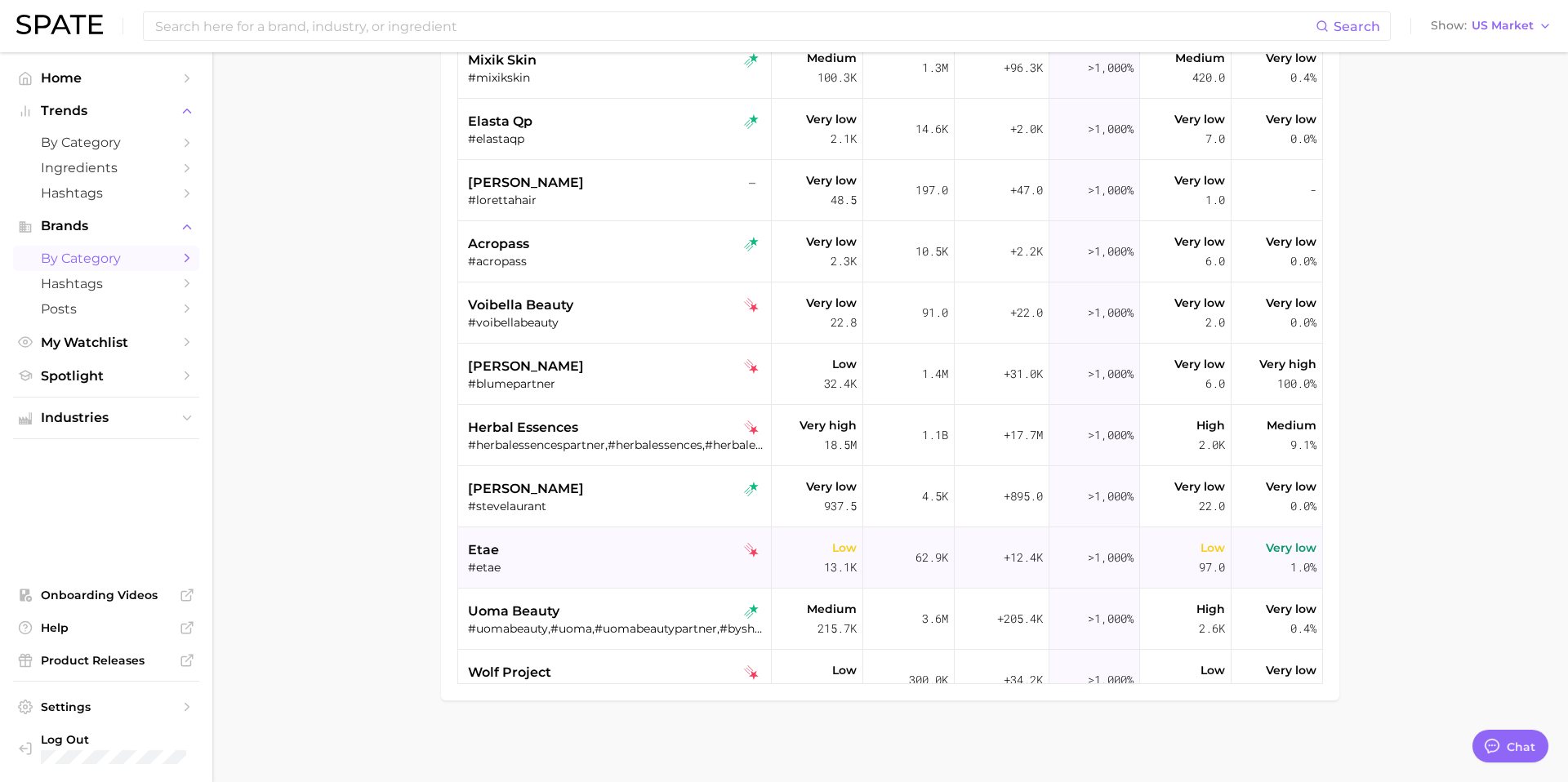
click at [592, 553] on div "etae" at bounding box center [616, 550] width 297 height 19
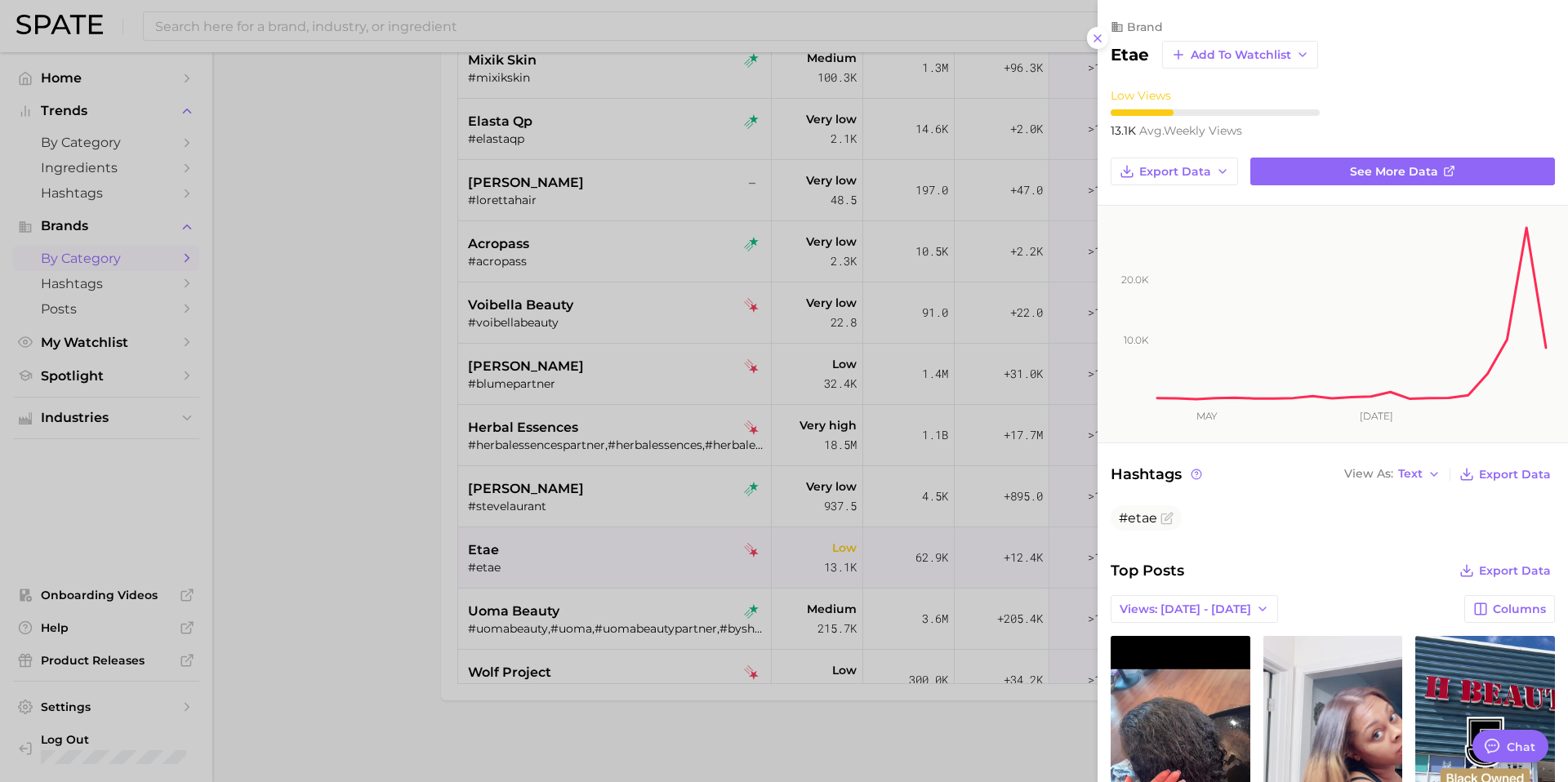
click at [1127, 58] on h2 "etae" at bounding box center [1130, 54] width 38 height 19
click at [634, 595] on div at bounding box center [784, 391] width 1568 height 782
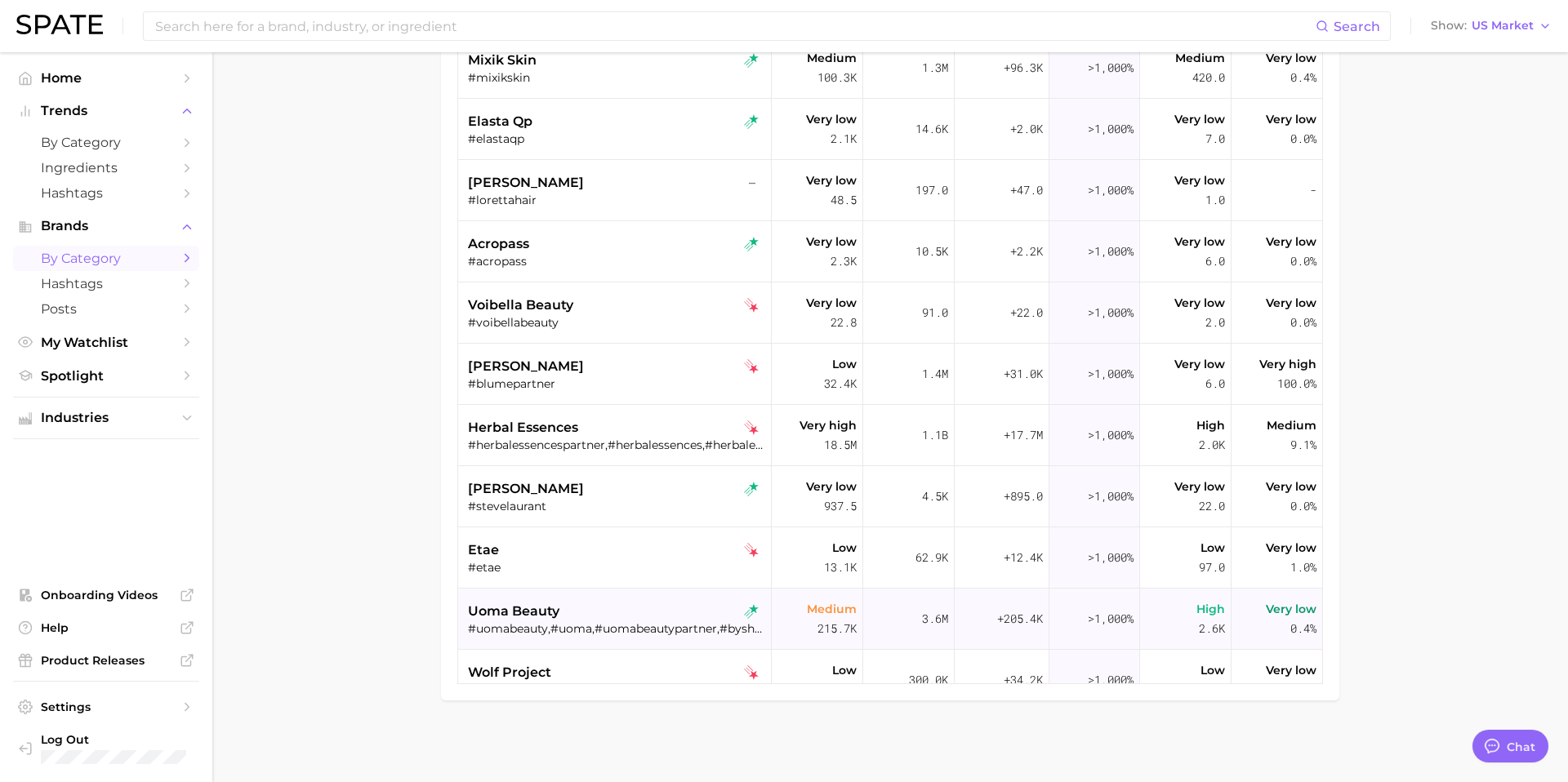
click at [634, 618] on div "uoma beauty" at bounding box center [616, 611] width 297 height 19
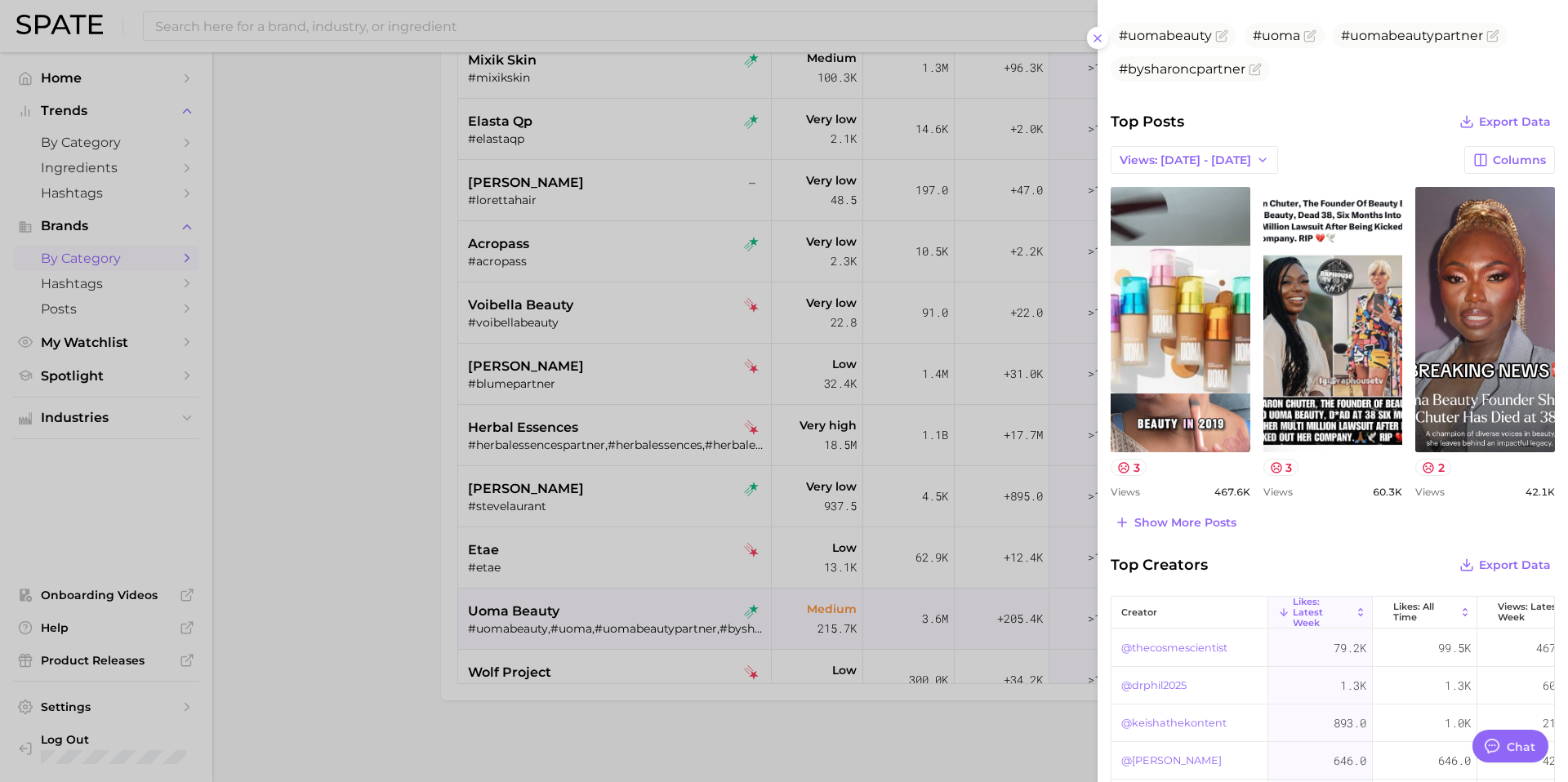
click at [717, 538] on div at bounding box center [784, 391] width 1568 height 782
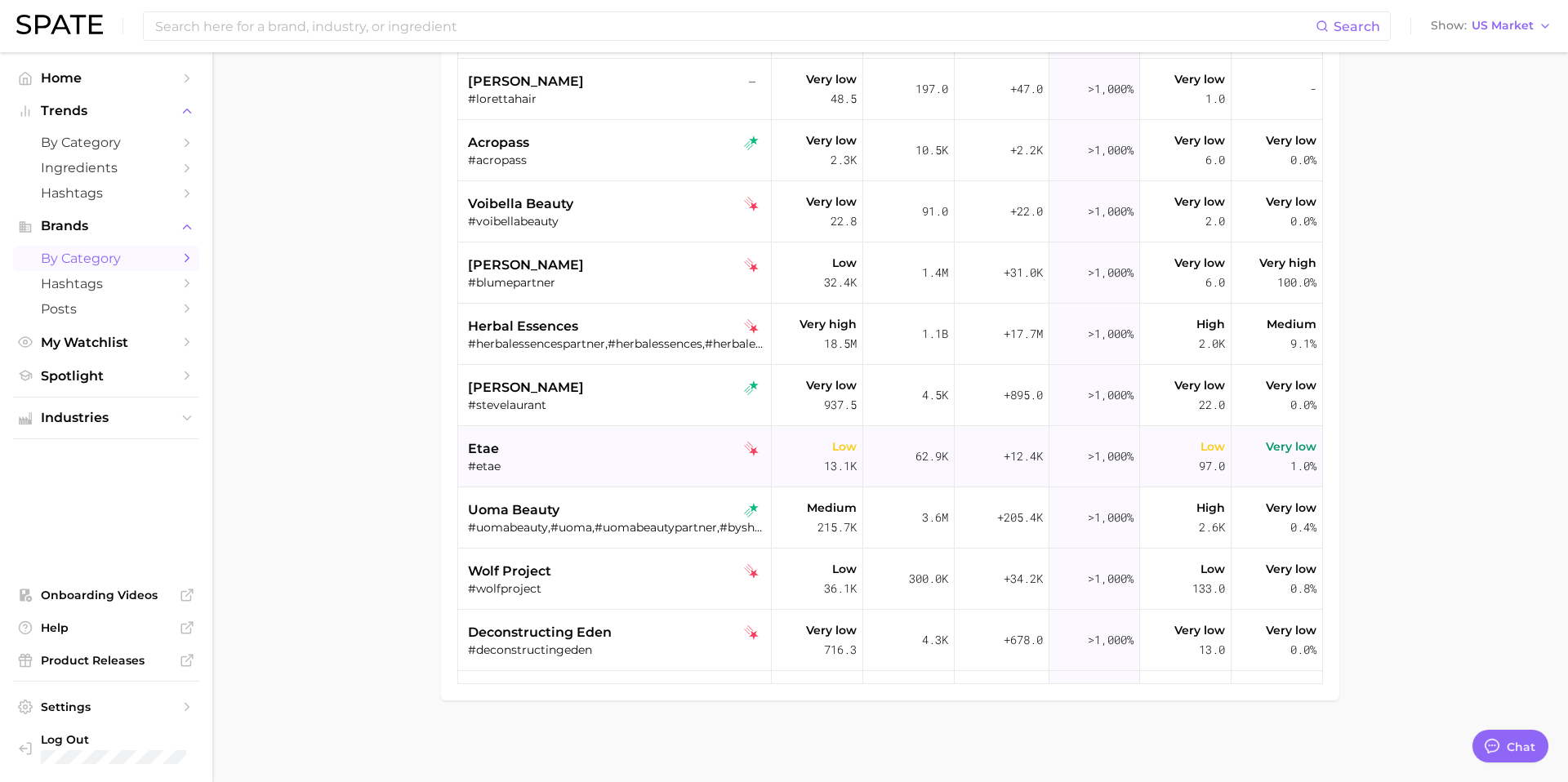
scroll to position [1539, 0]
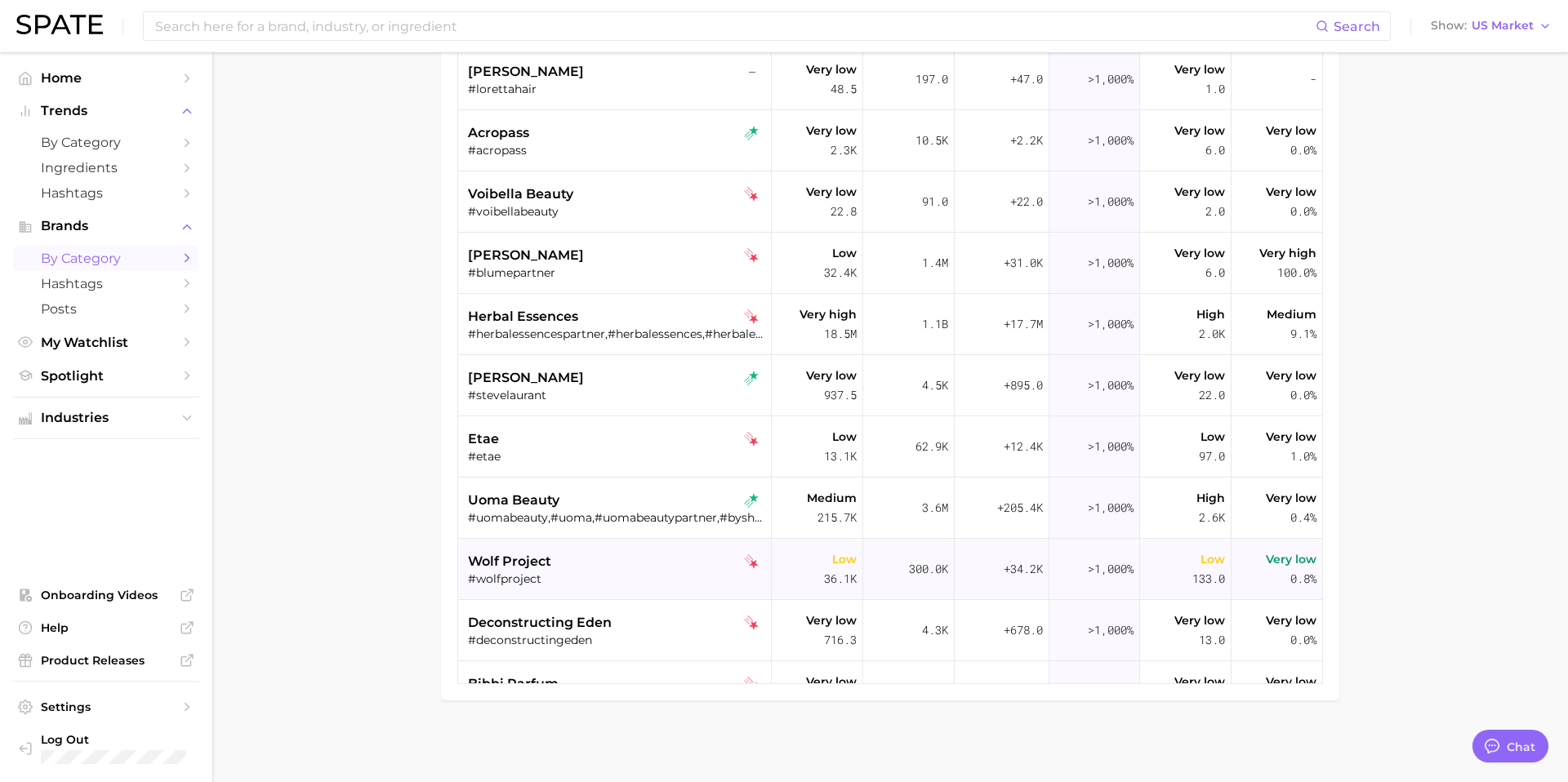
click at [666, 559] on div "wolf project" at bounding box center [616, 561] width 297 height 19
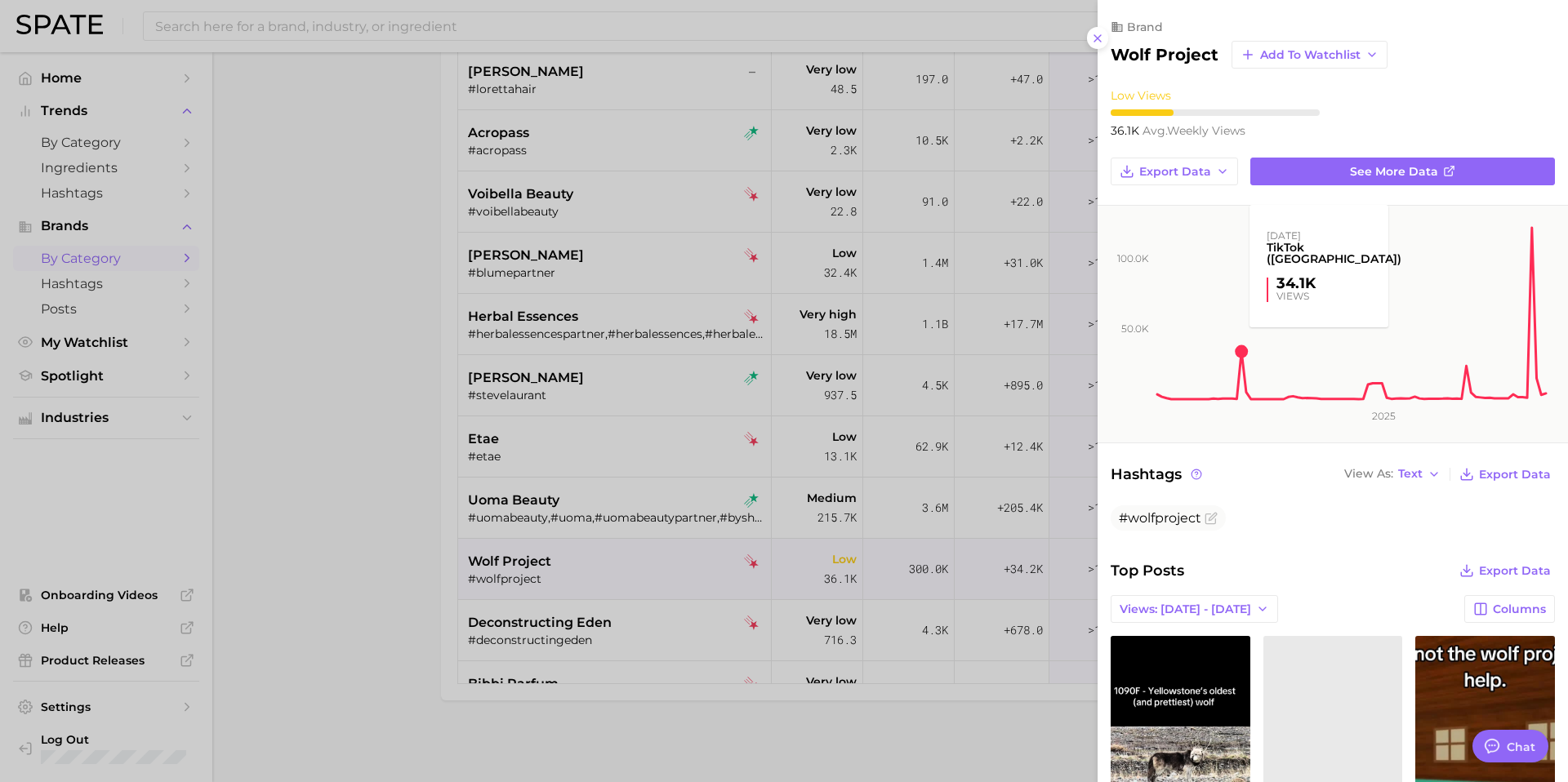
scroll to position [210, 0]
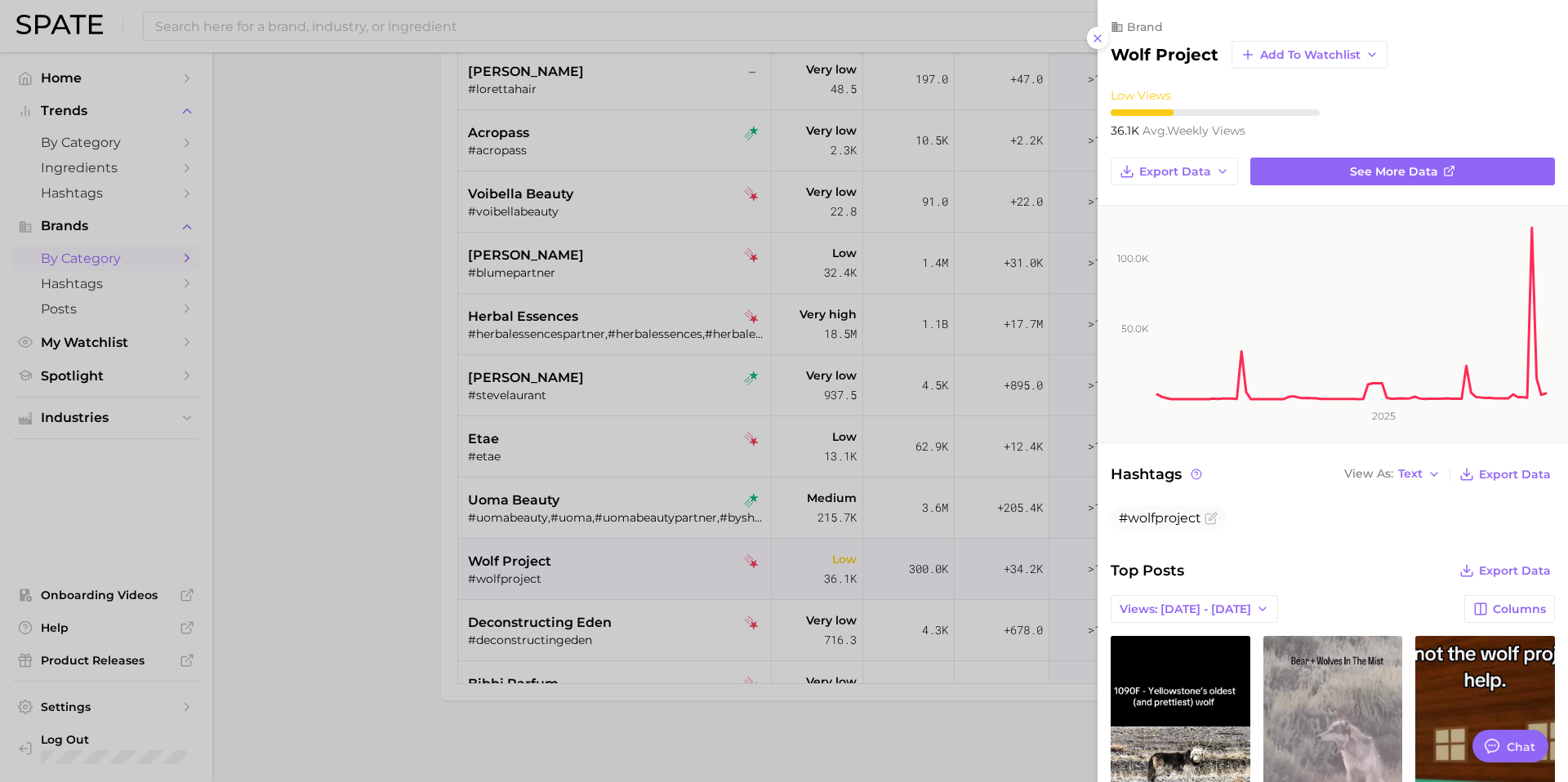
click at [1151, 49] on h2 "wolf project" at bounding box center [1164, 54] width 108 height 19
click at [617, 636] on div at bounding box center [784, 391] width 1568 height 782
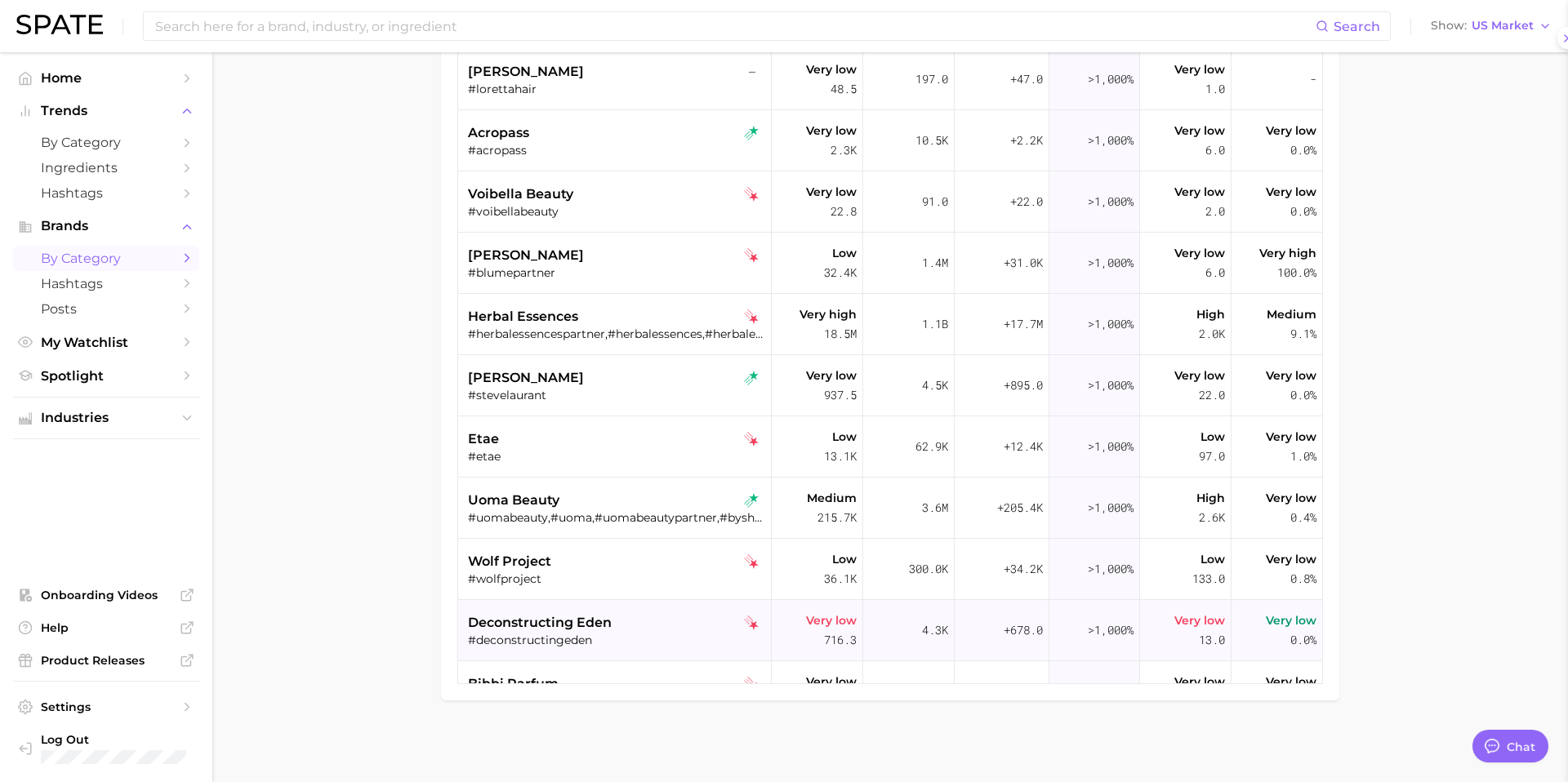
click at [618, 628] on div "deconstructing eden" at bounding box center [616, 623] width 297 height 19
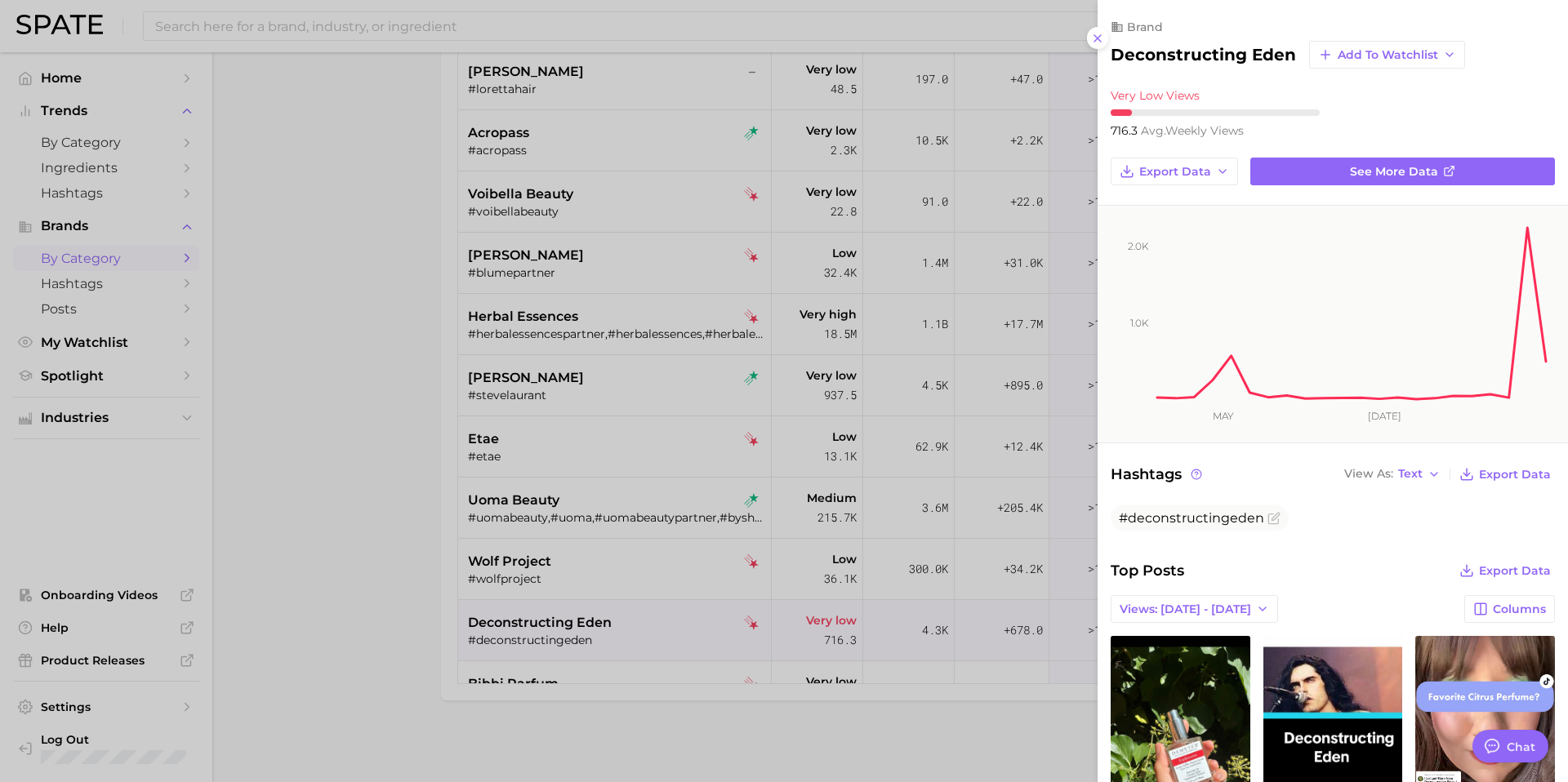
click at [1181, 58] on h2 "deconstructing eden" at bounding box center [1202, 54] width 185 height 19
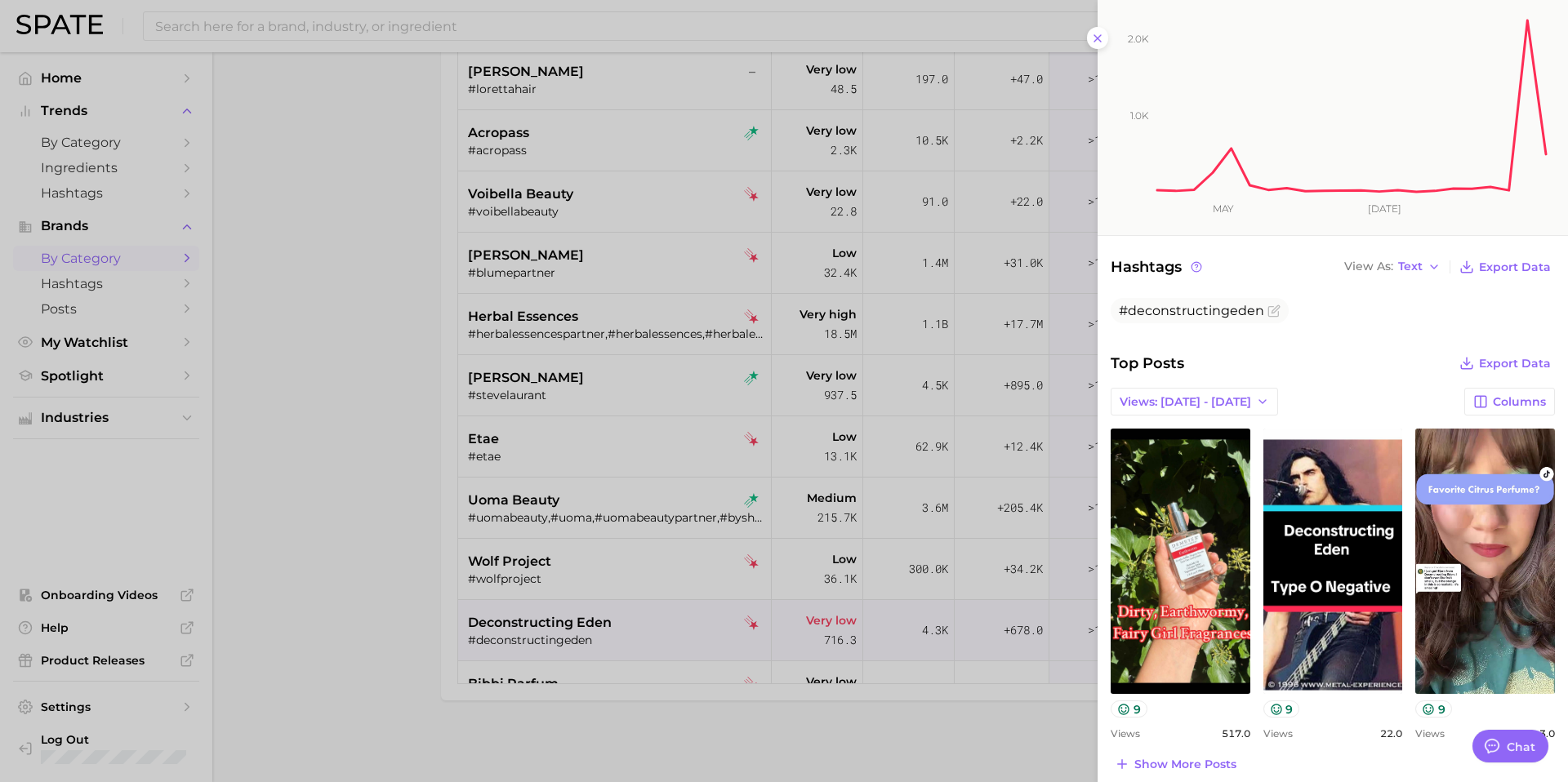
click at [537, 615] on div at bounding box center [784, 391] width 1568 height 782
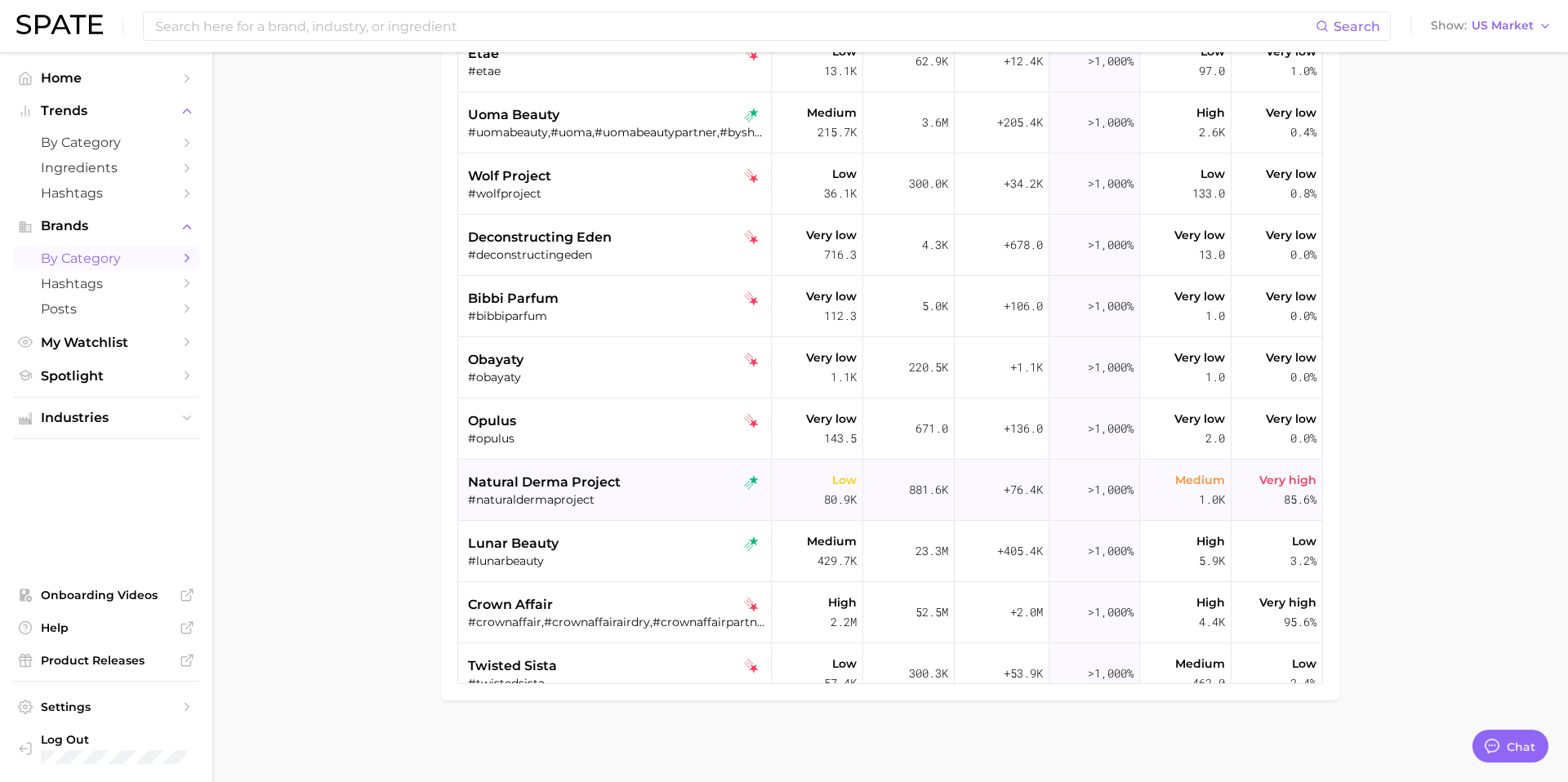
click at [546, 488] on span "natural derma project" at bounding box center [544, 482] width 153 height 19
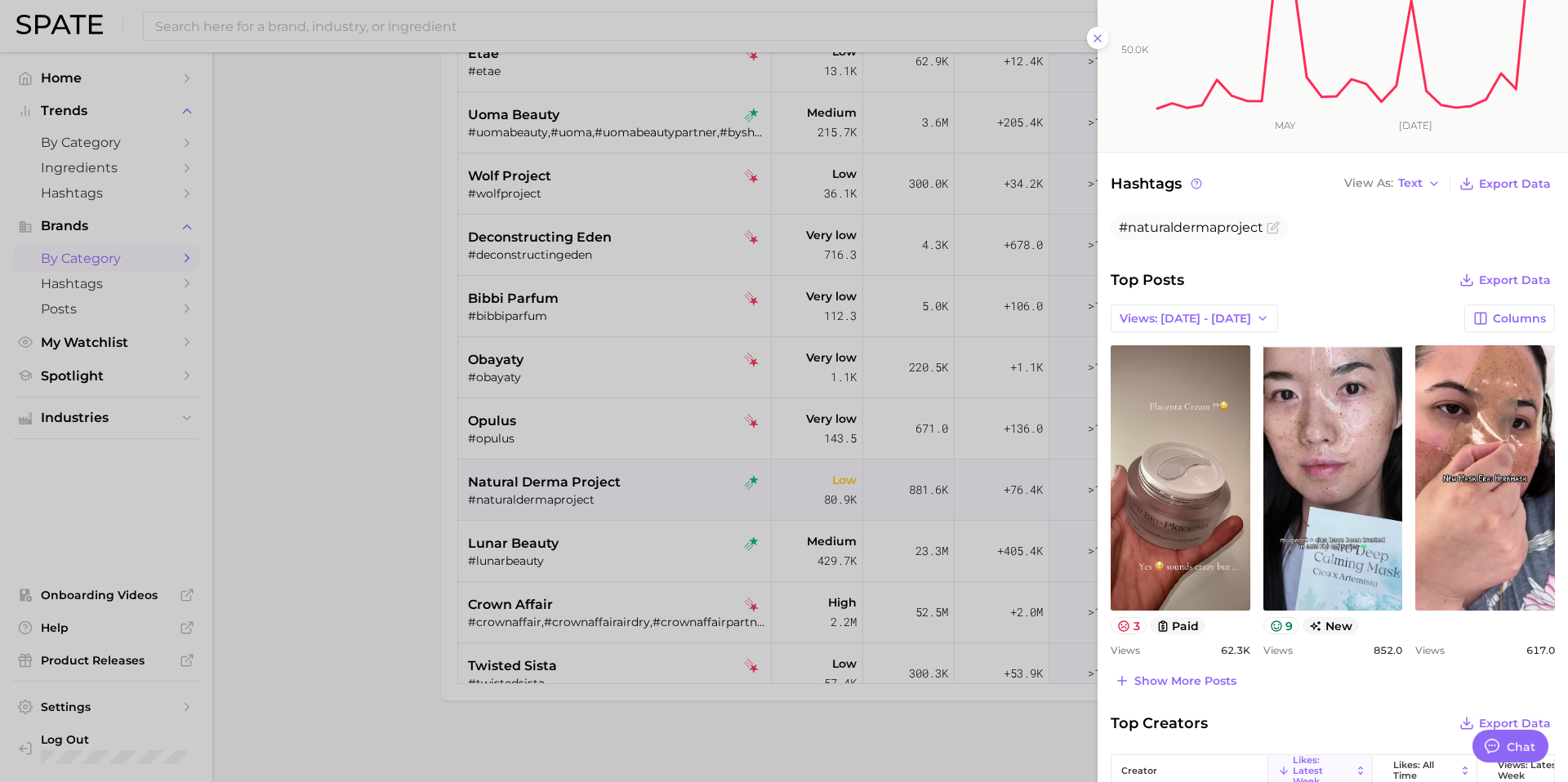
scroll to position [293, 0]
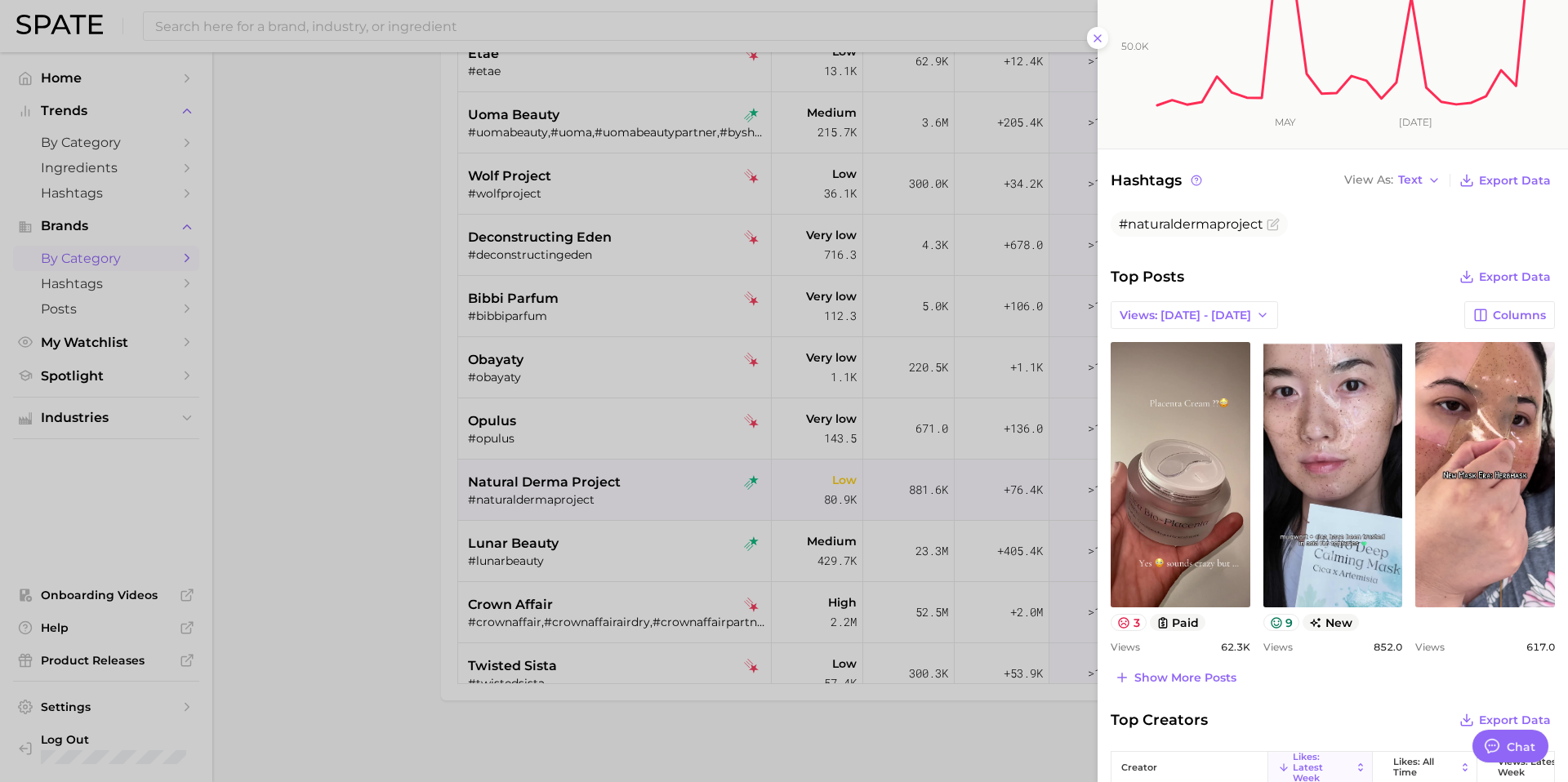
click at [602, 560] on div at bounding box center [784, 391] width 1568 height 782
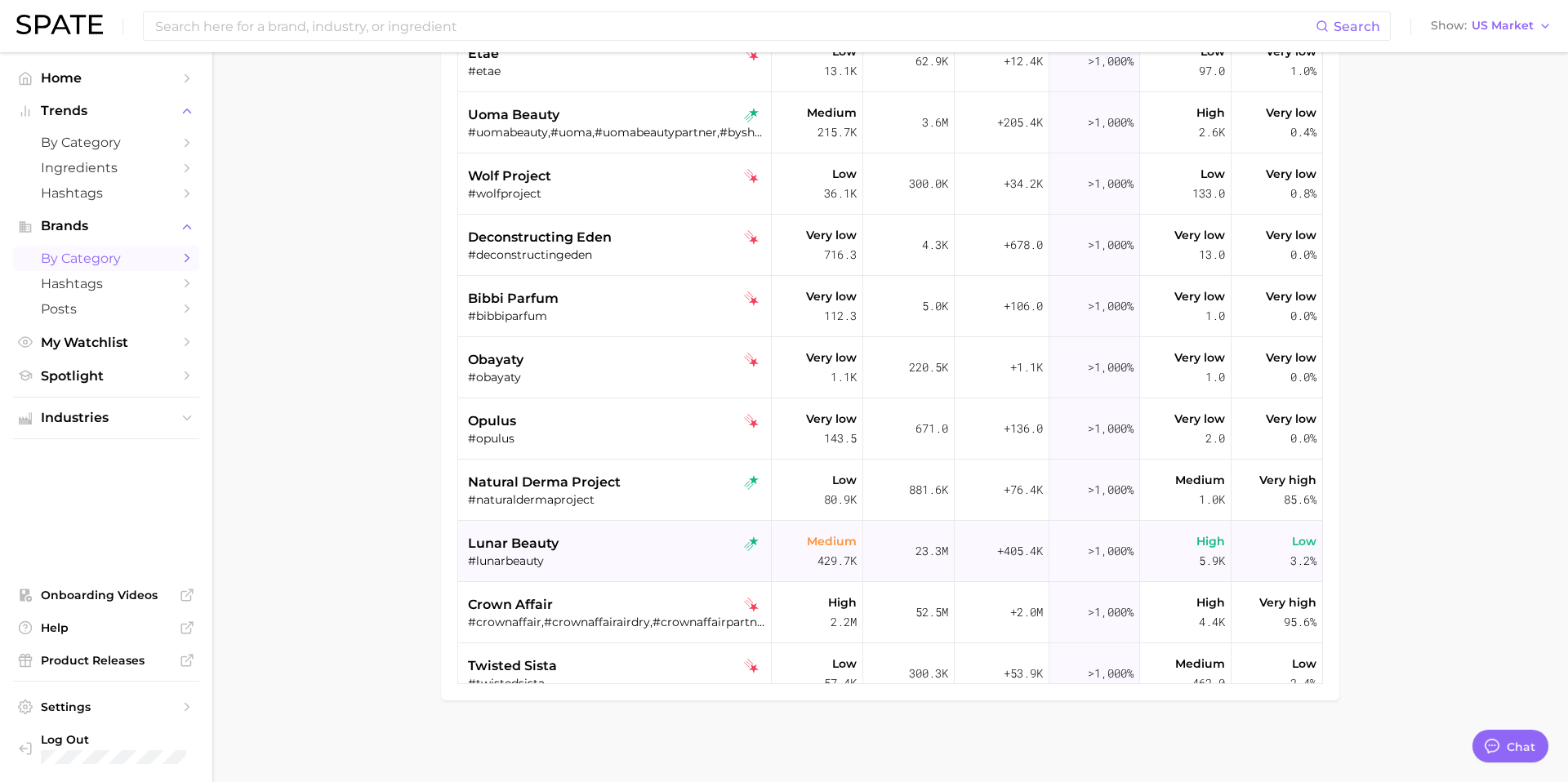
click at [594, 550] on div "lunar beauty" at bounding box center [616, 543] width 297 height 19
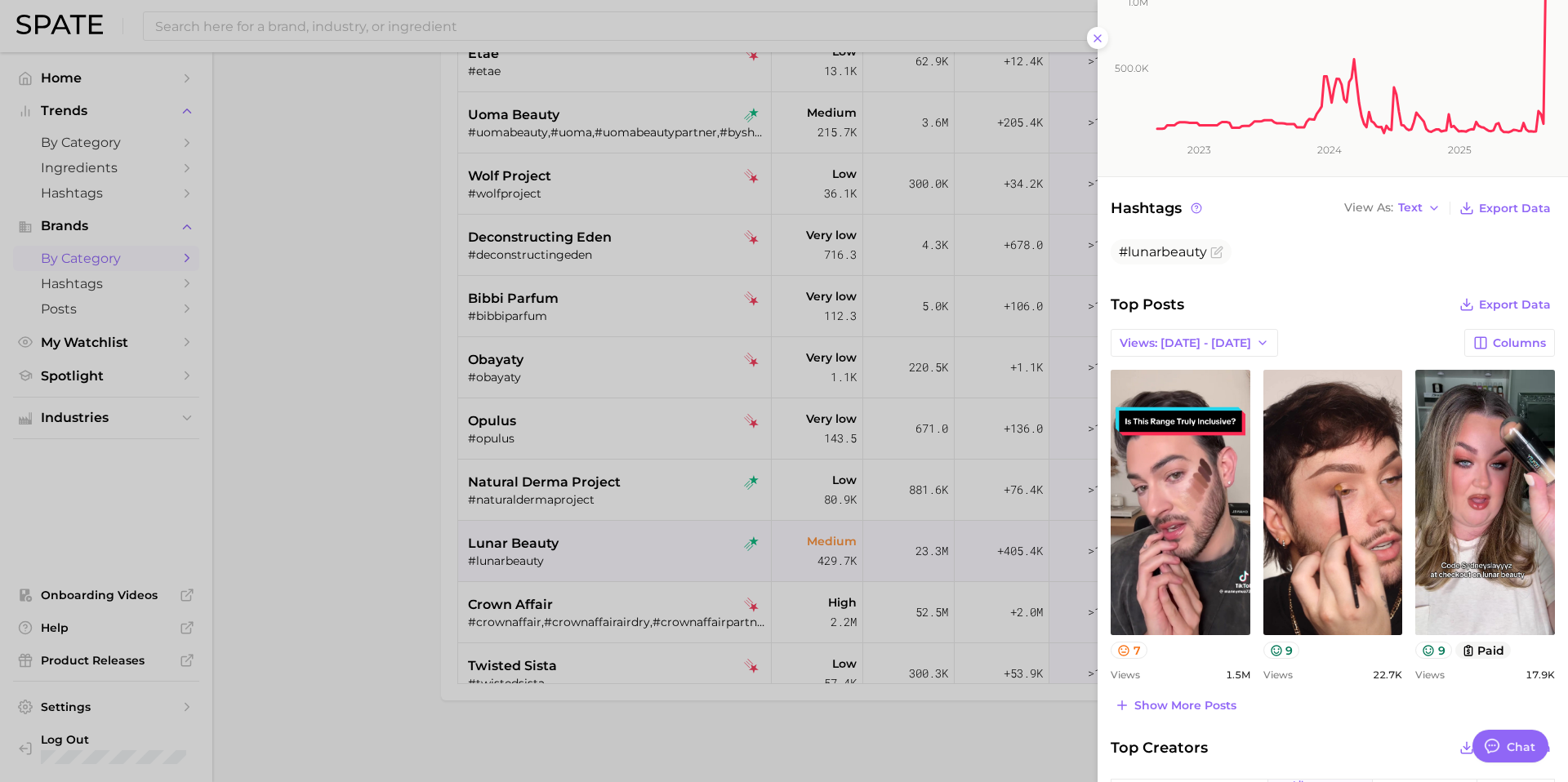
scroll to position [289, 0]
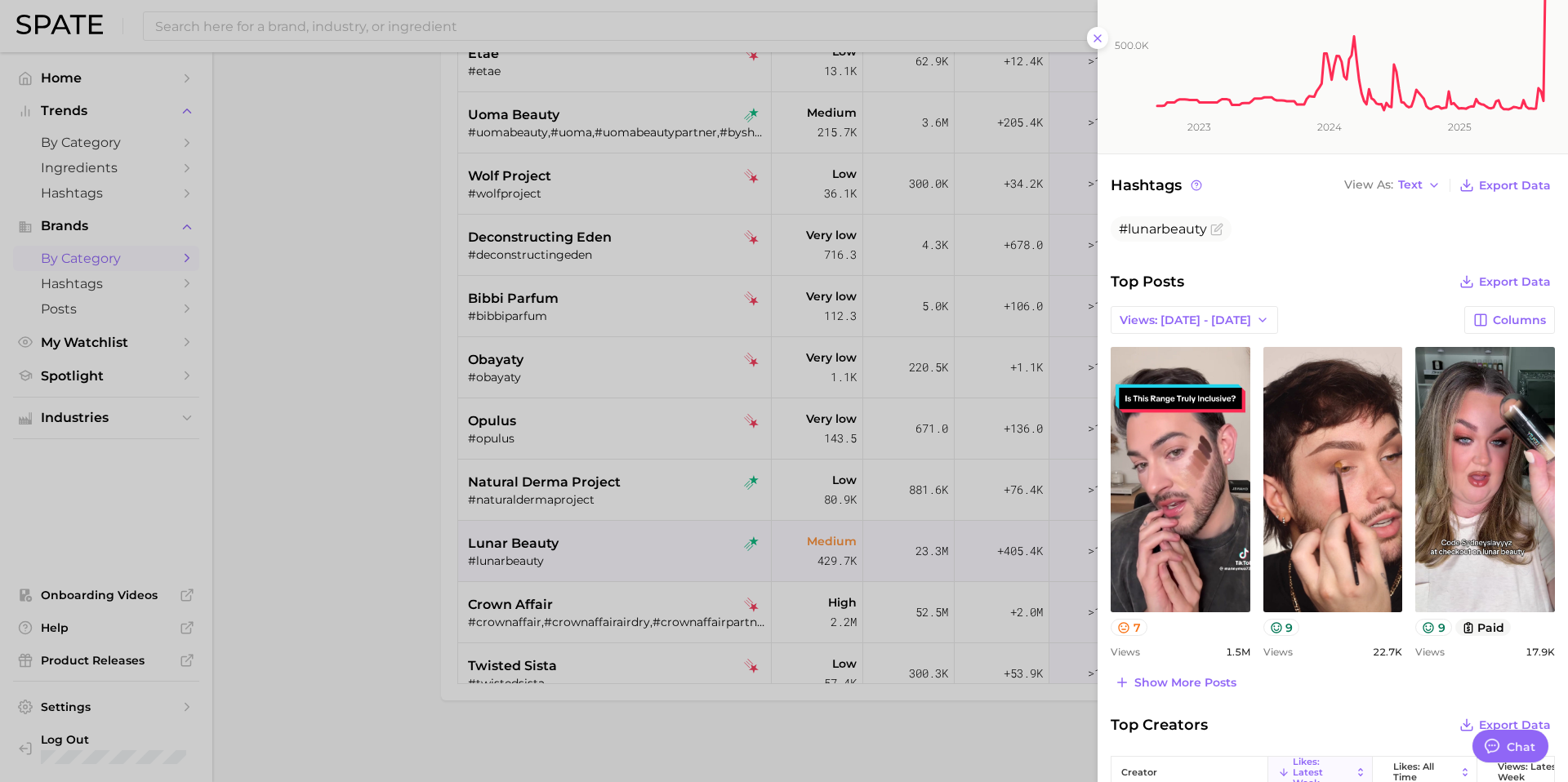
click at [680, 581] on div at bounding box center [784, 391] width 1568 height 782
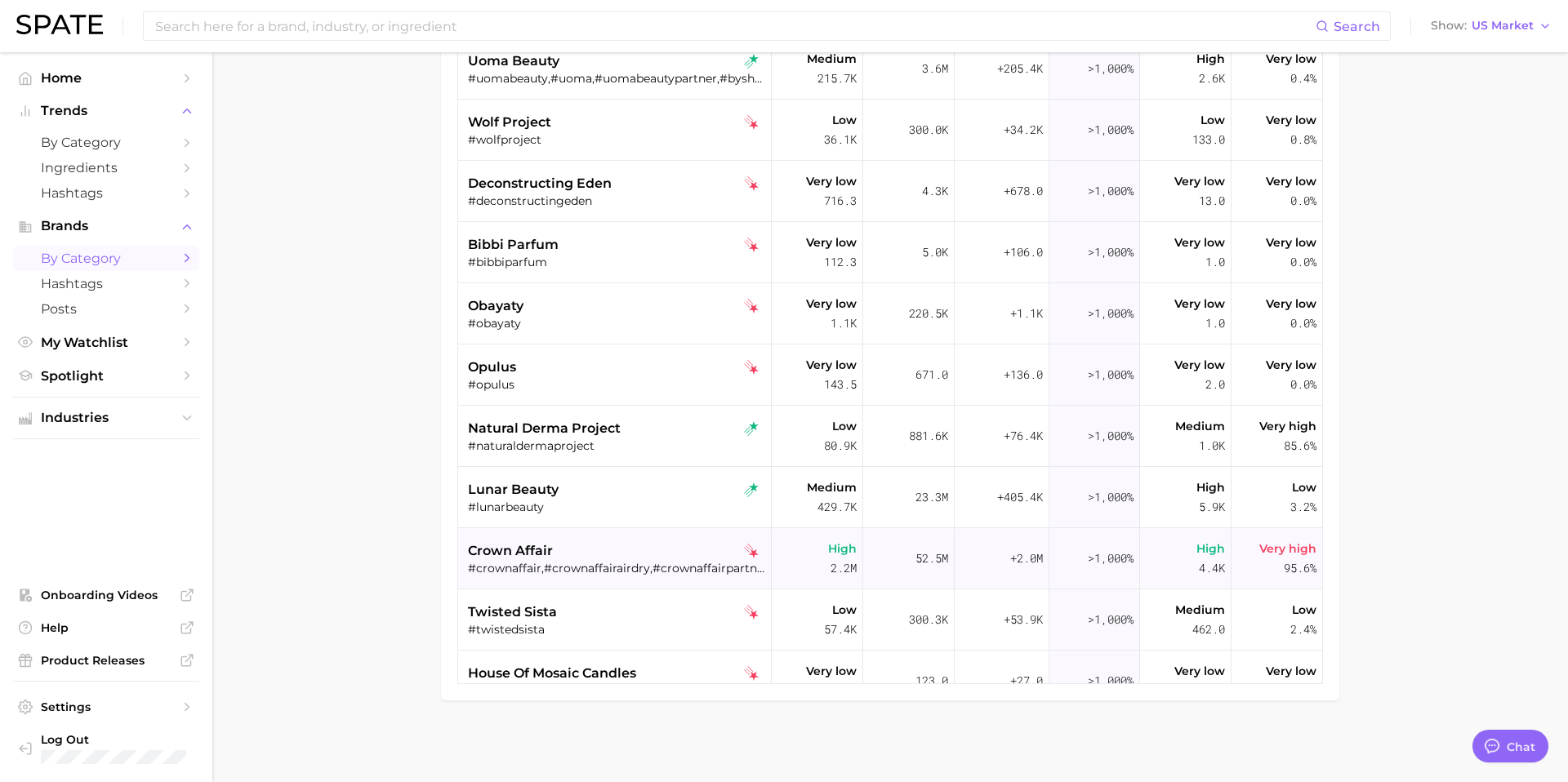
scroll to position [1991, 0]
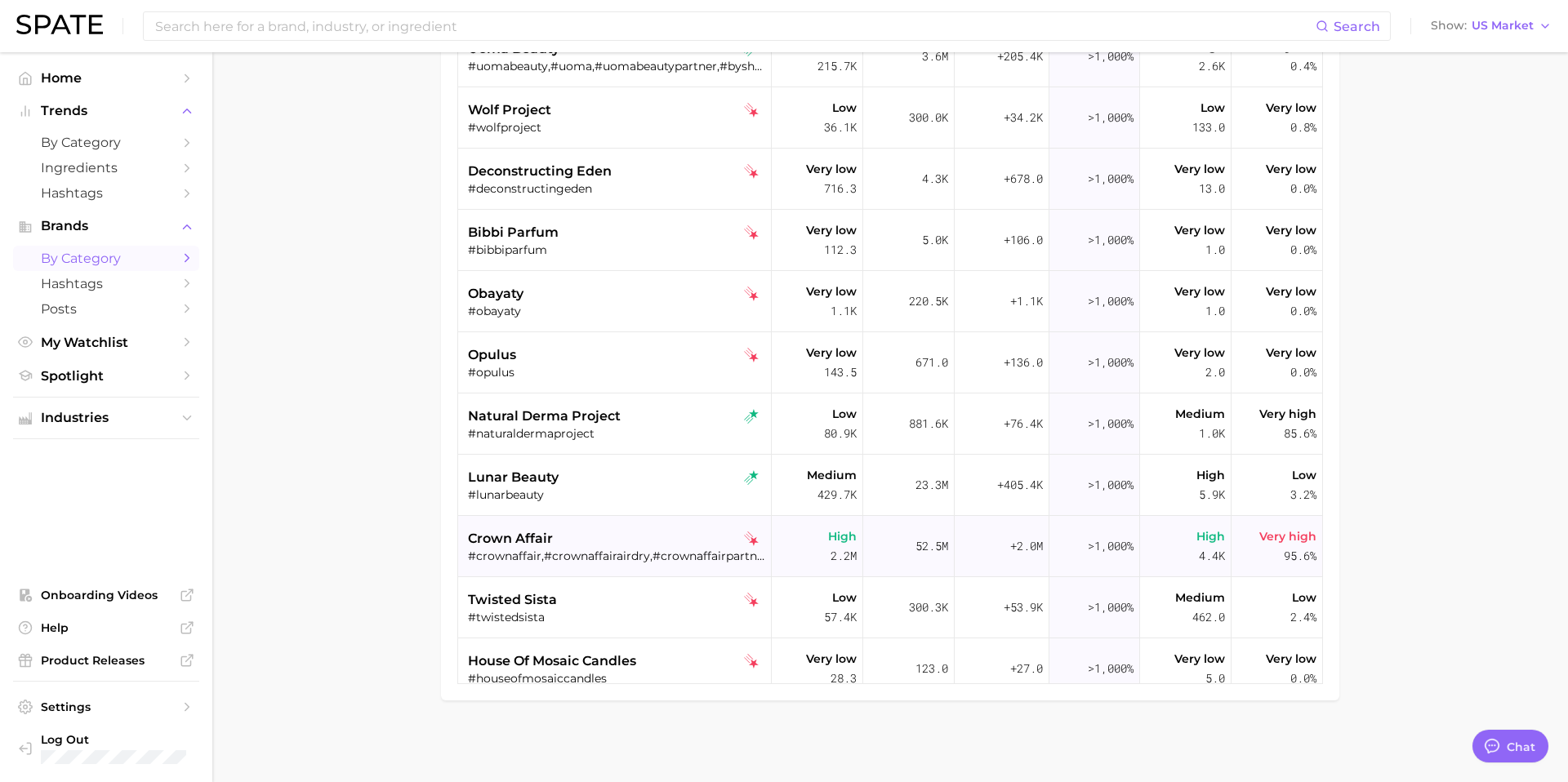
click at [655, 537] on div "crown affair" at bounding box center [616, 538] width 297 height 19
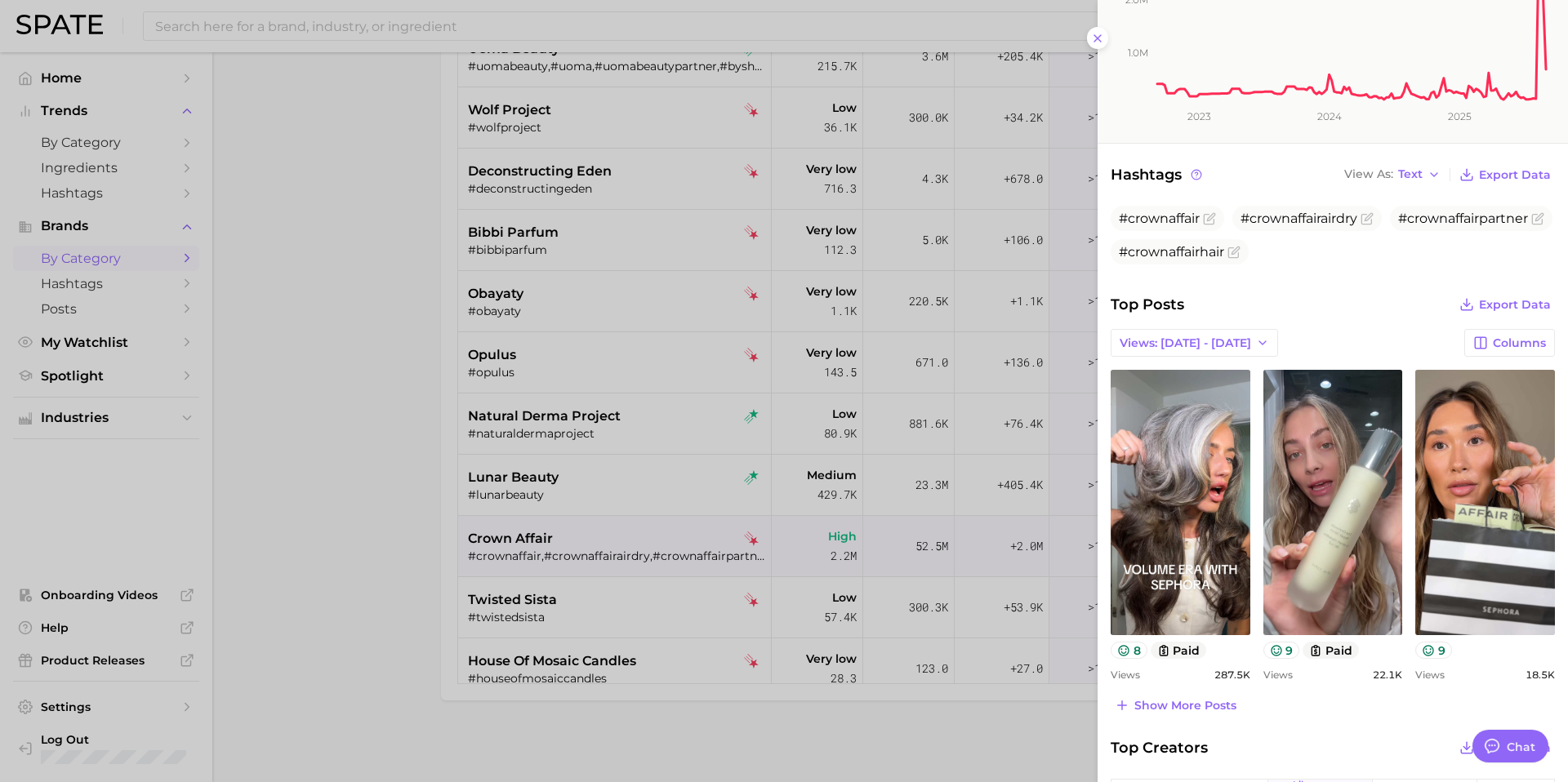
scroll to position [305, 0]
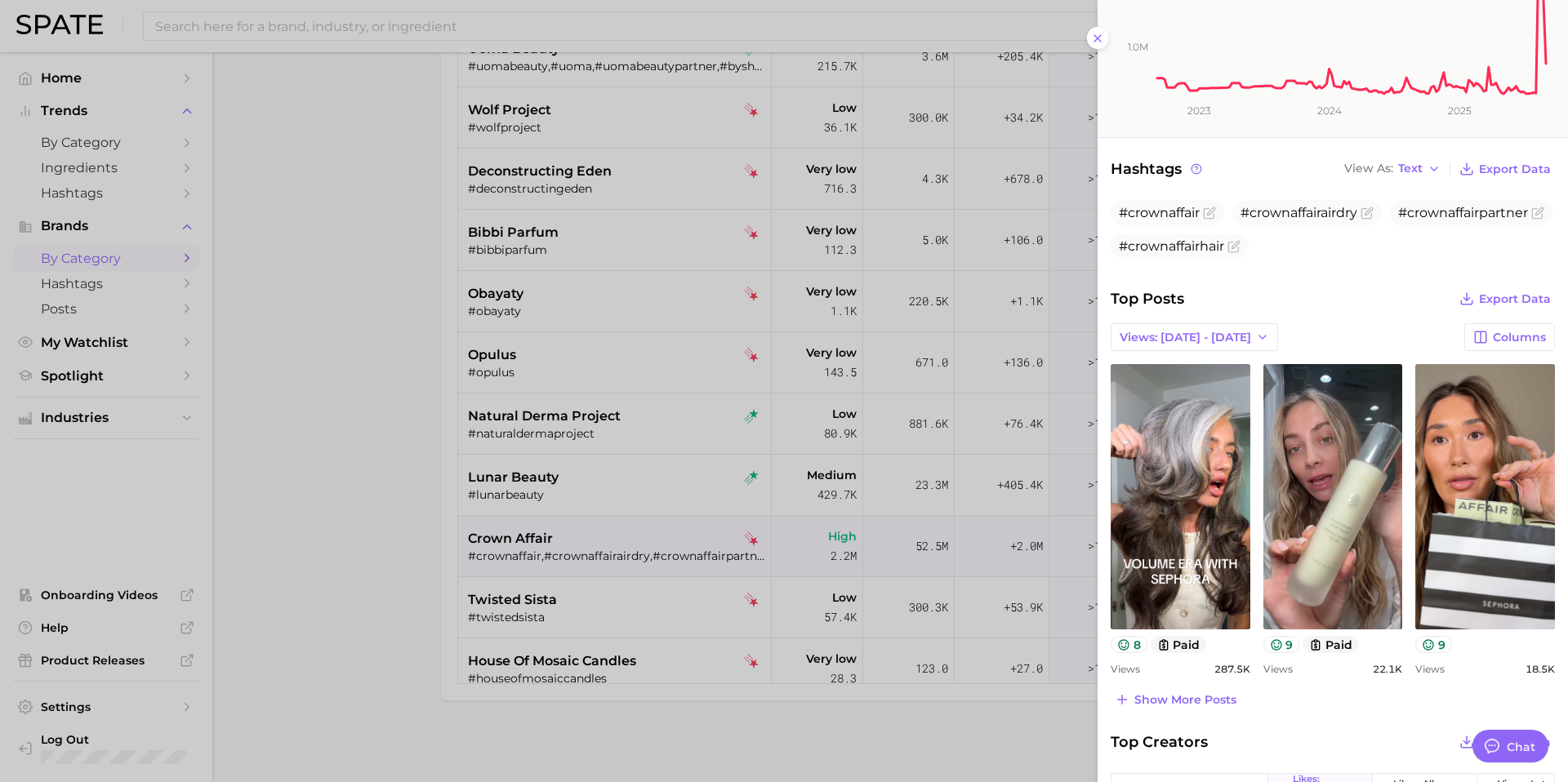
click at [652, 570] on div at bounding box center [784, 391] width 1568 height 782
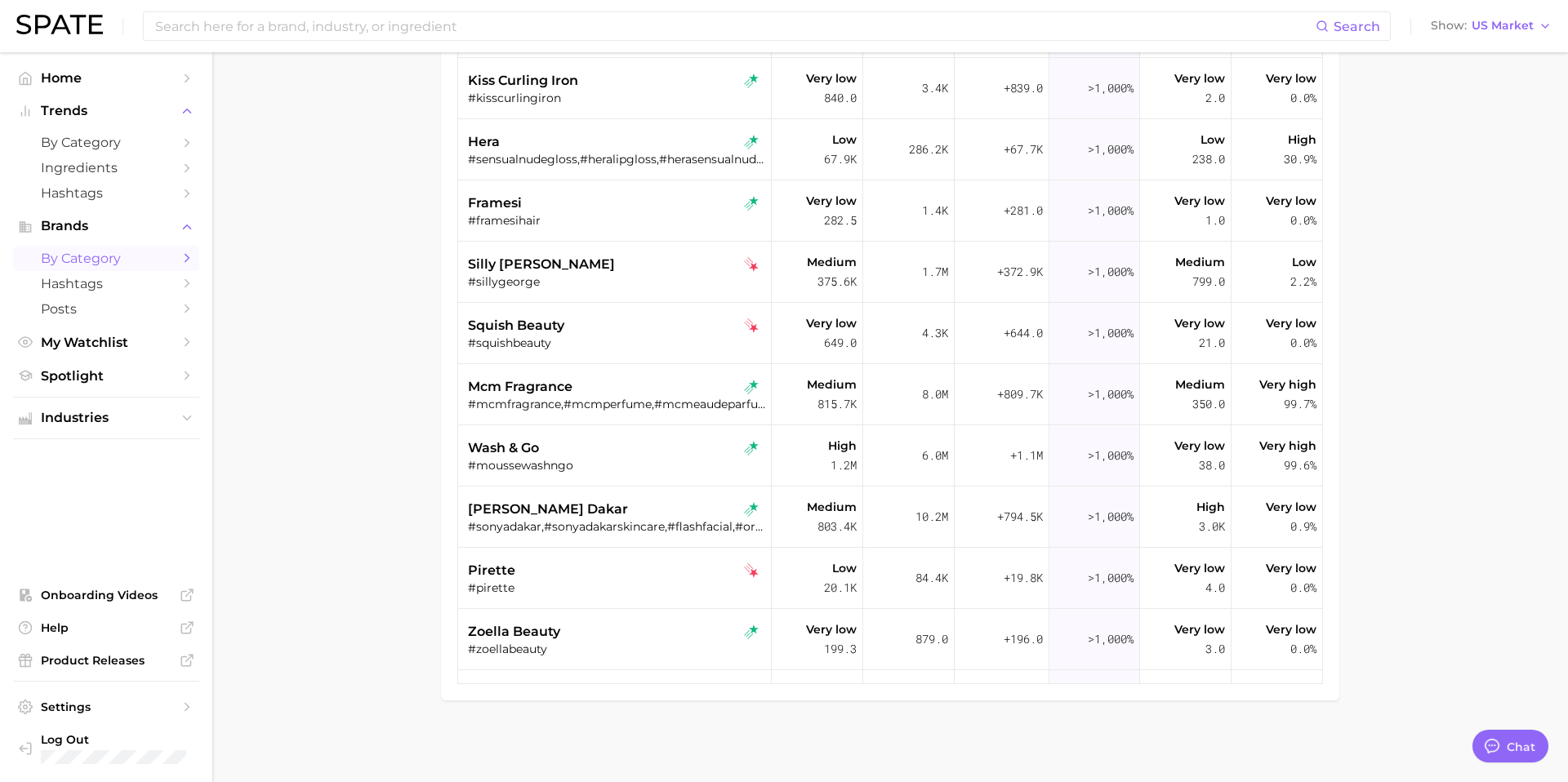
scroll to position [0, 0]
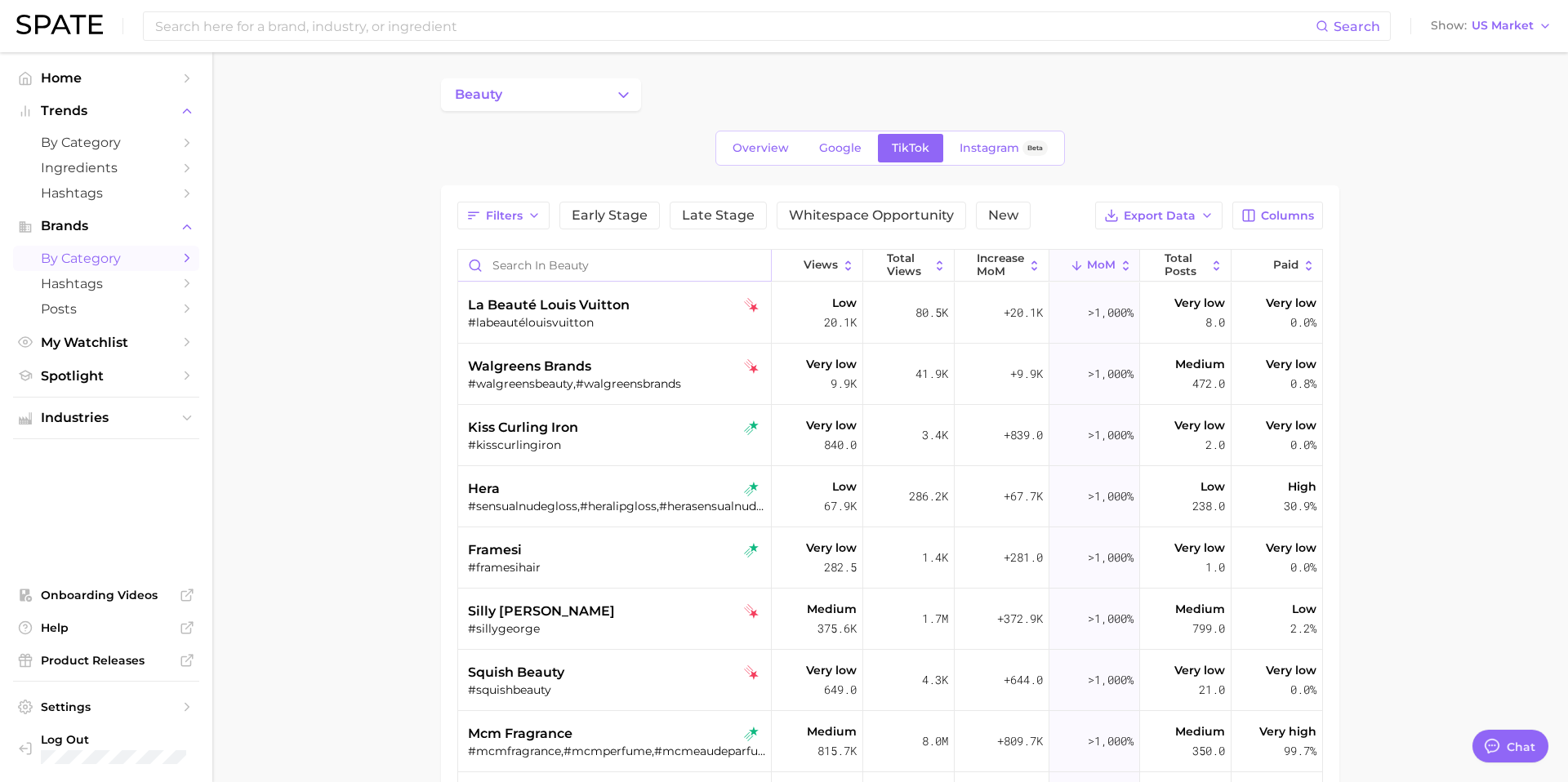
click at [581, 262] on input "Search in beauty" at bounding box center [614, 265] width 313 height 31
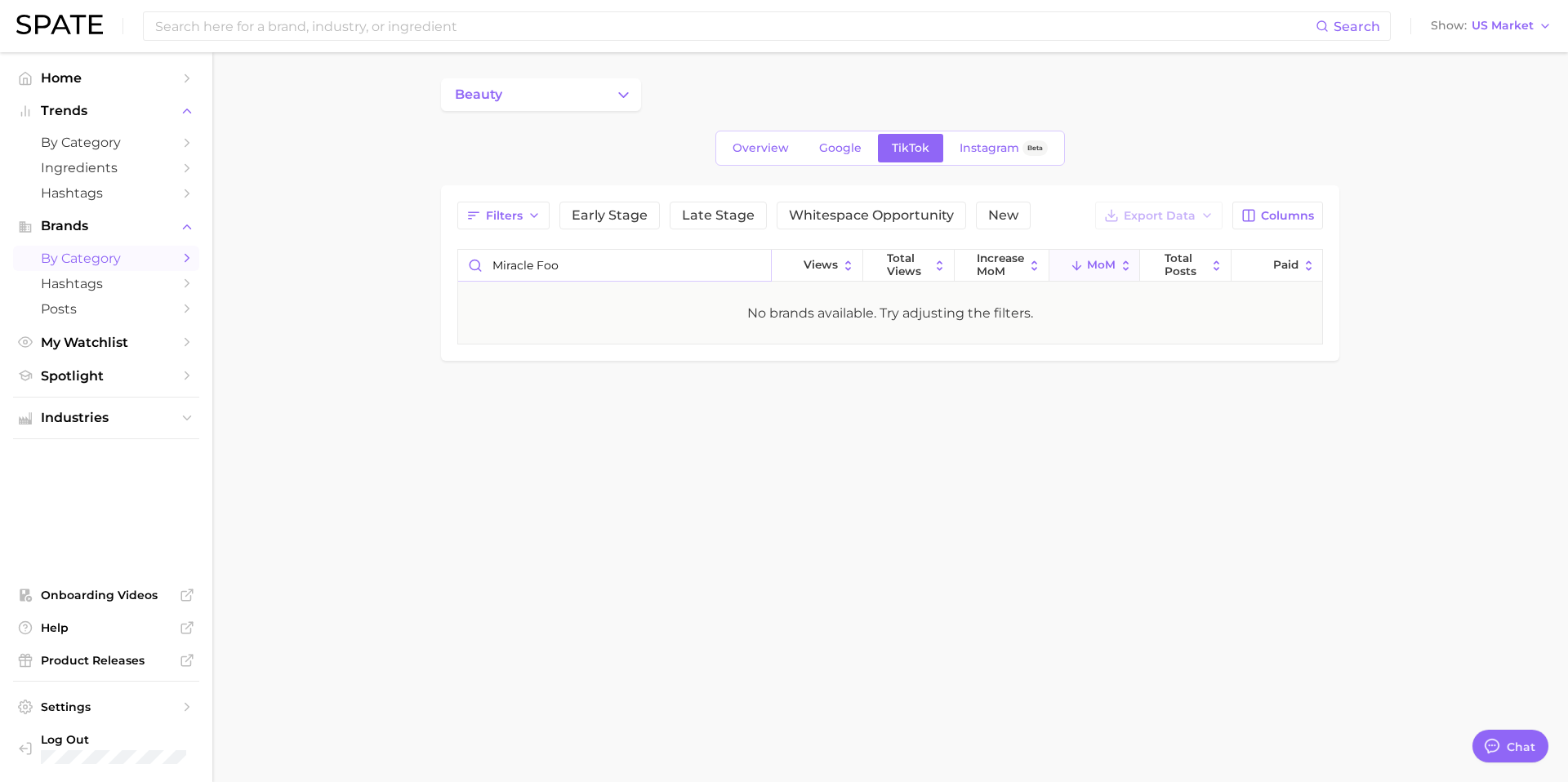
type input "miracle foot"
click at [759, 264] on input "miracle foot" at bounding box center [614, 265] width 313 height 31
click at [752, 264] on input "miracle foot" at bounding box center [614, 265] width 313 height 31
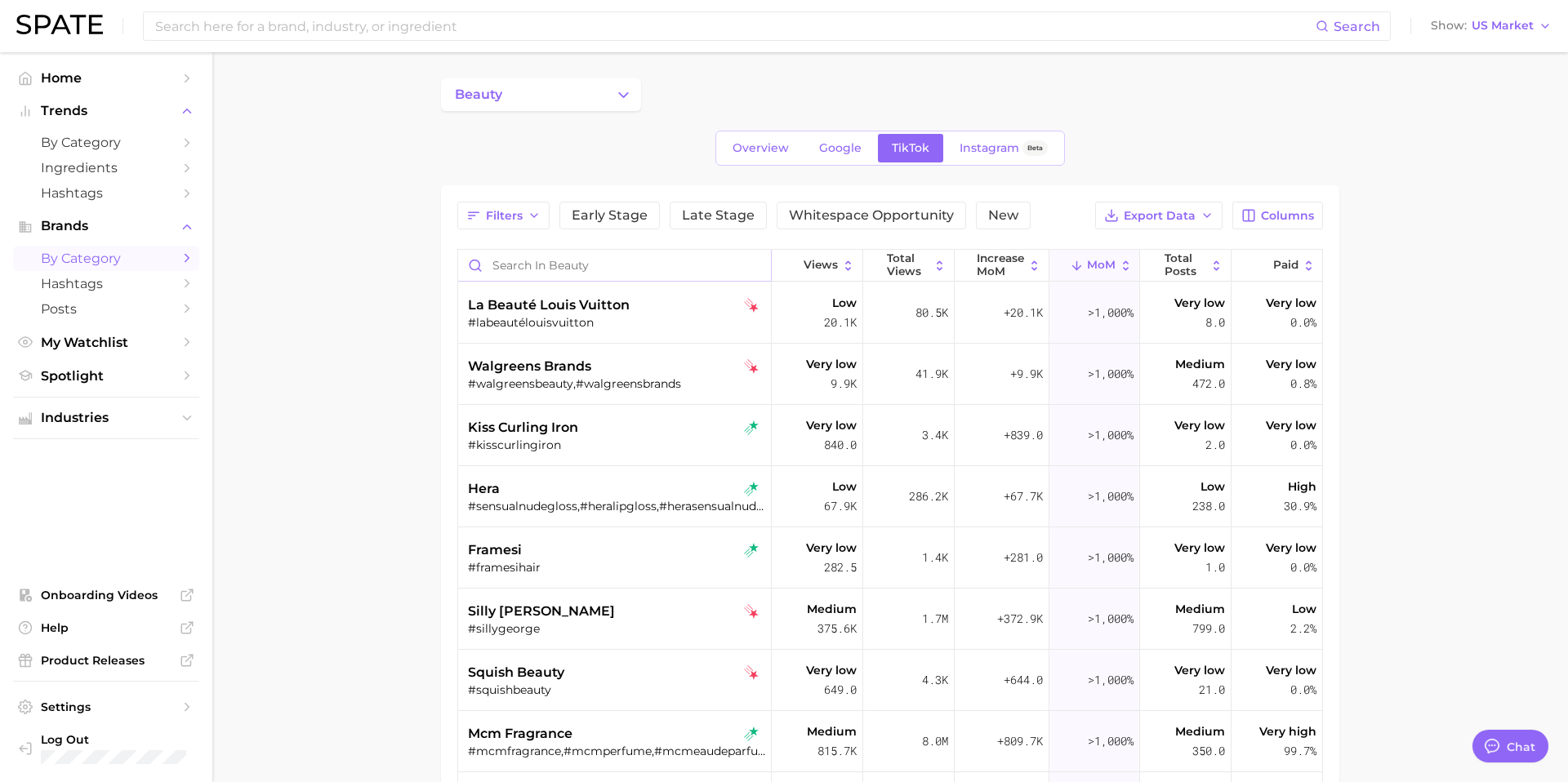
click at [528, 267] on input "Search in beauty" at bounding box center [614, 265] width 313 height 31
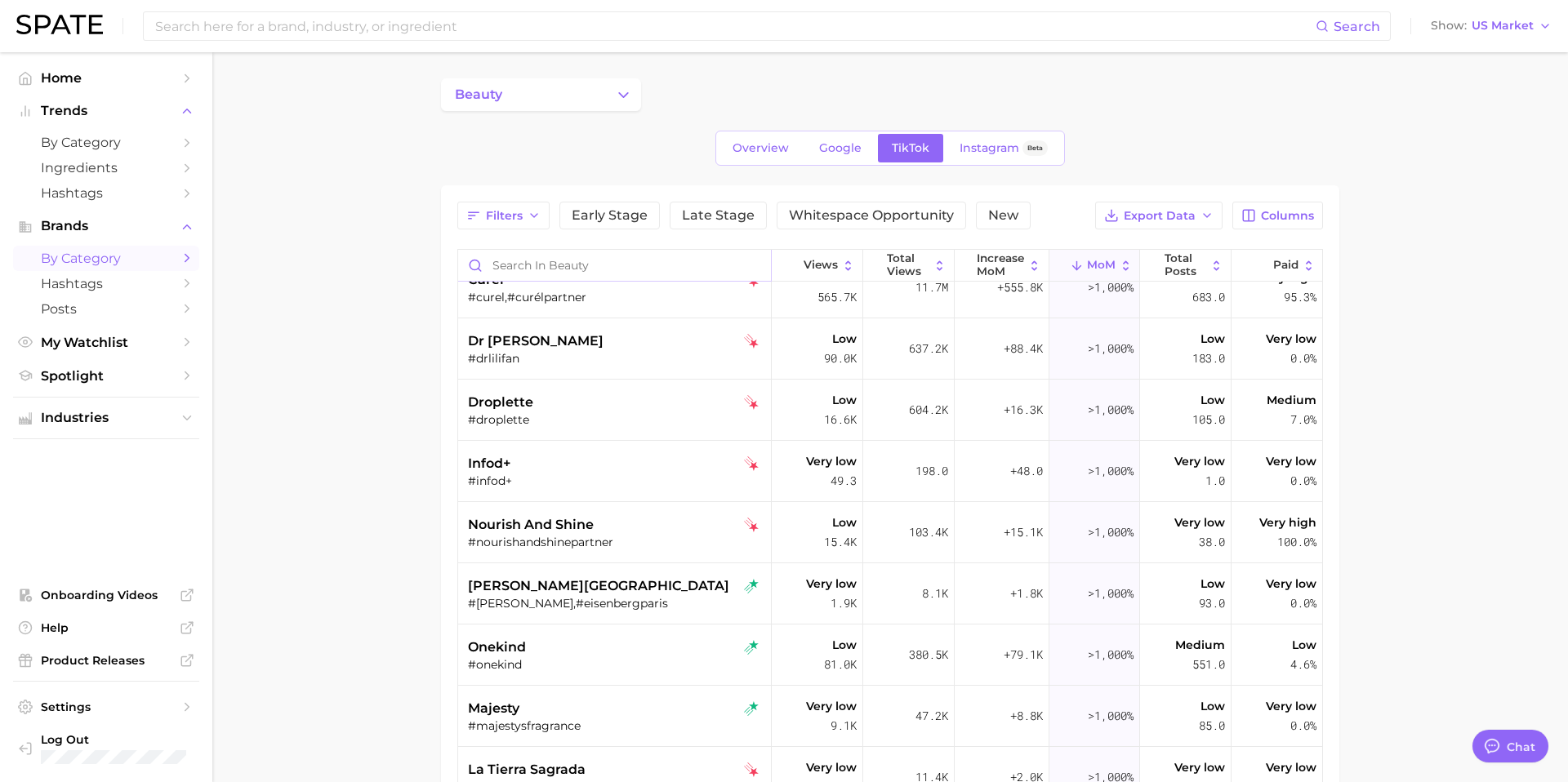
scroll to position [924, 0]
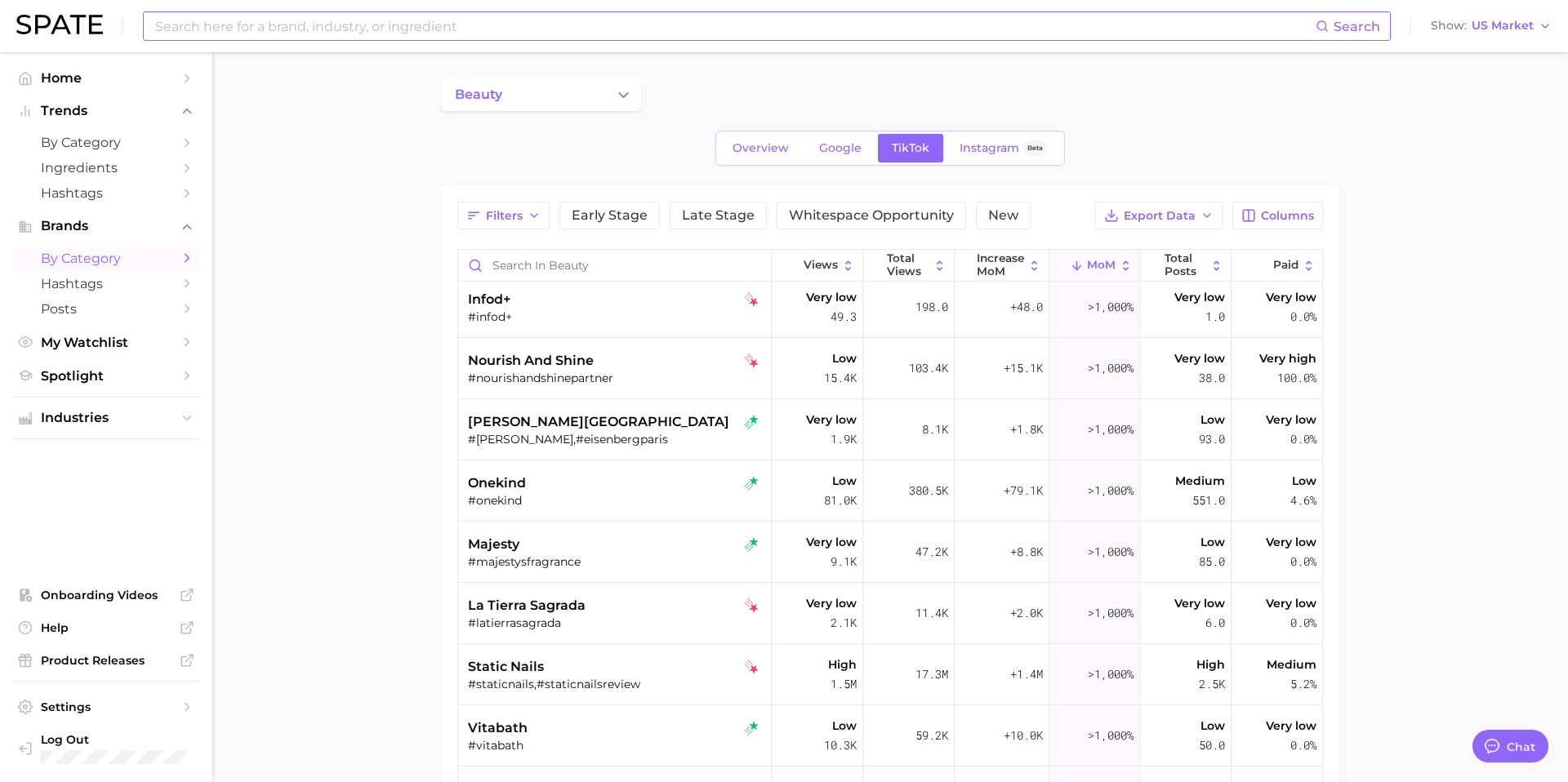
click at [294, 27] on input at bounding box center [734, 26] width 1162 height 27
click at [257, 26] on input "miracle foot creme" at bounding box center [734, 26] width 1162 height 27
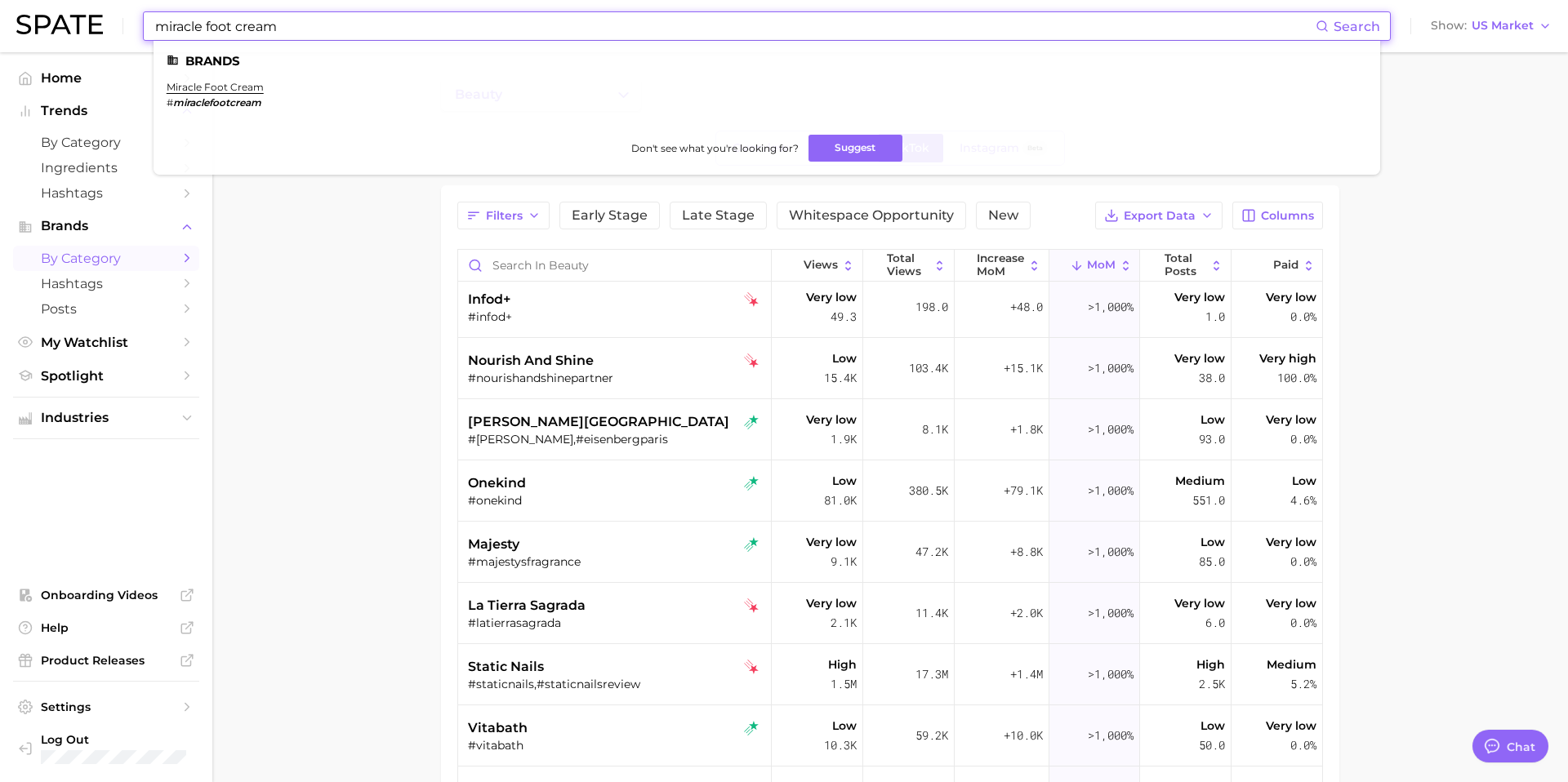
click at [228, 35] on input "miracle foot cream" at bounding box center [734, 26] width 1162 height 27
type input "miracle foot cream"
click at [521, 270] on input "Search in beauty" at bounding box center [614, 265] width 313 height 31
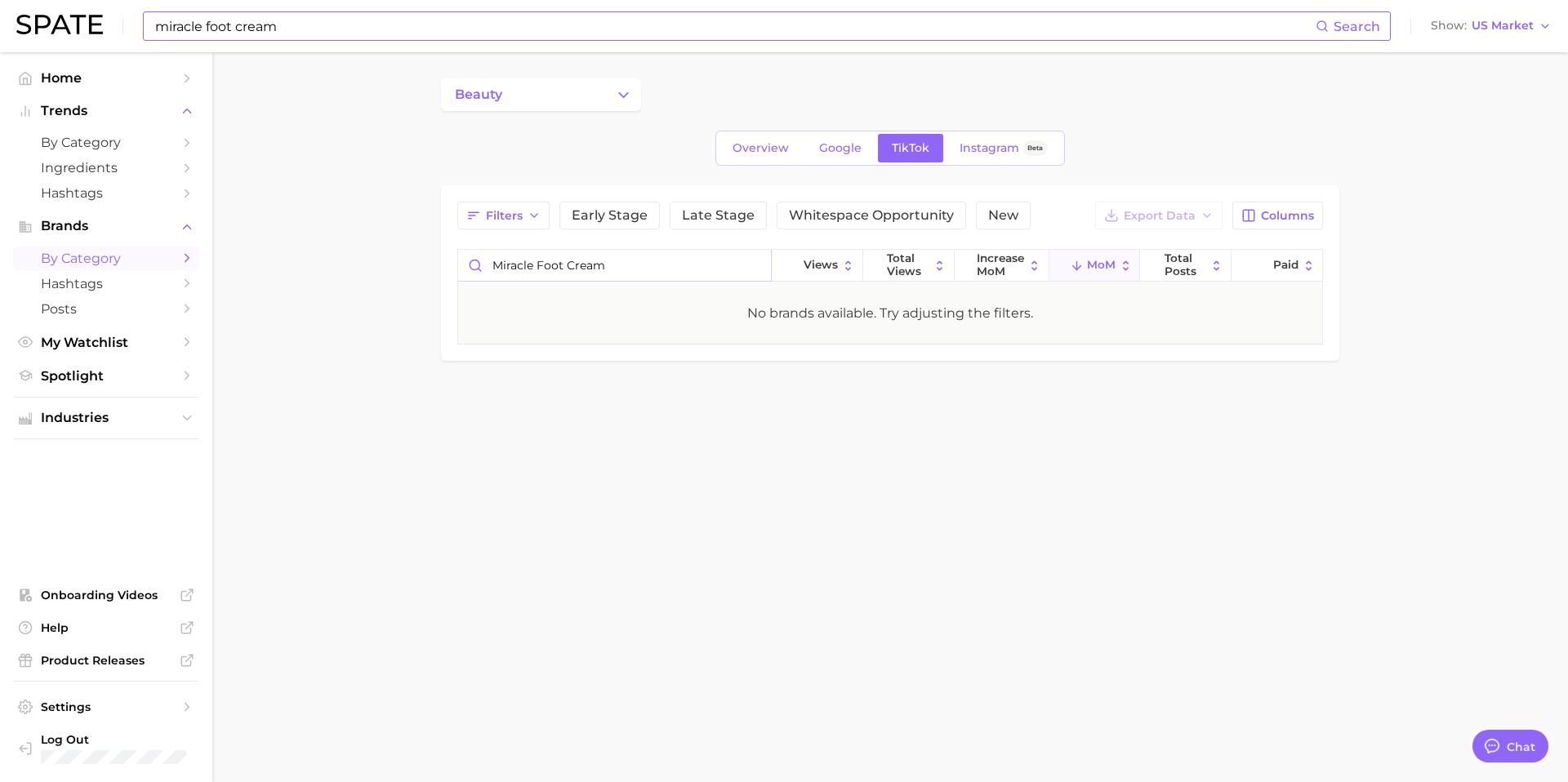
type input "miracle foot cream"
click at [356, 23] on input "miracle foot cream" at bounding box center [734, 26] width 1162 height 27
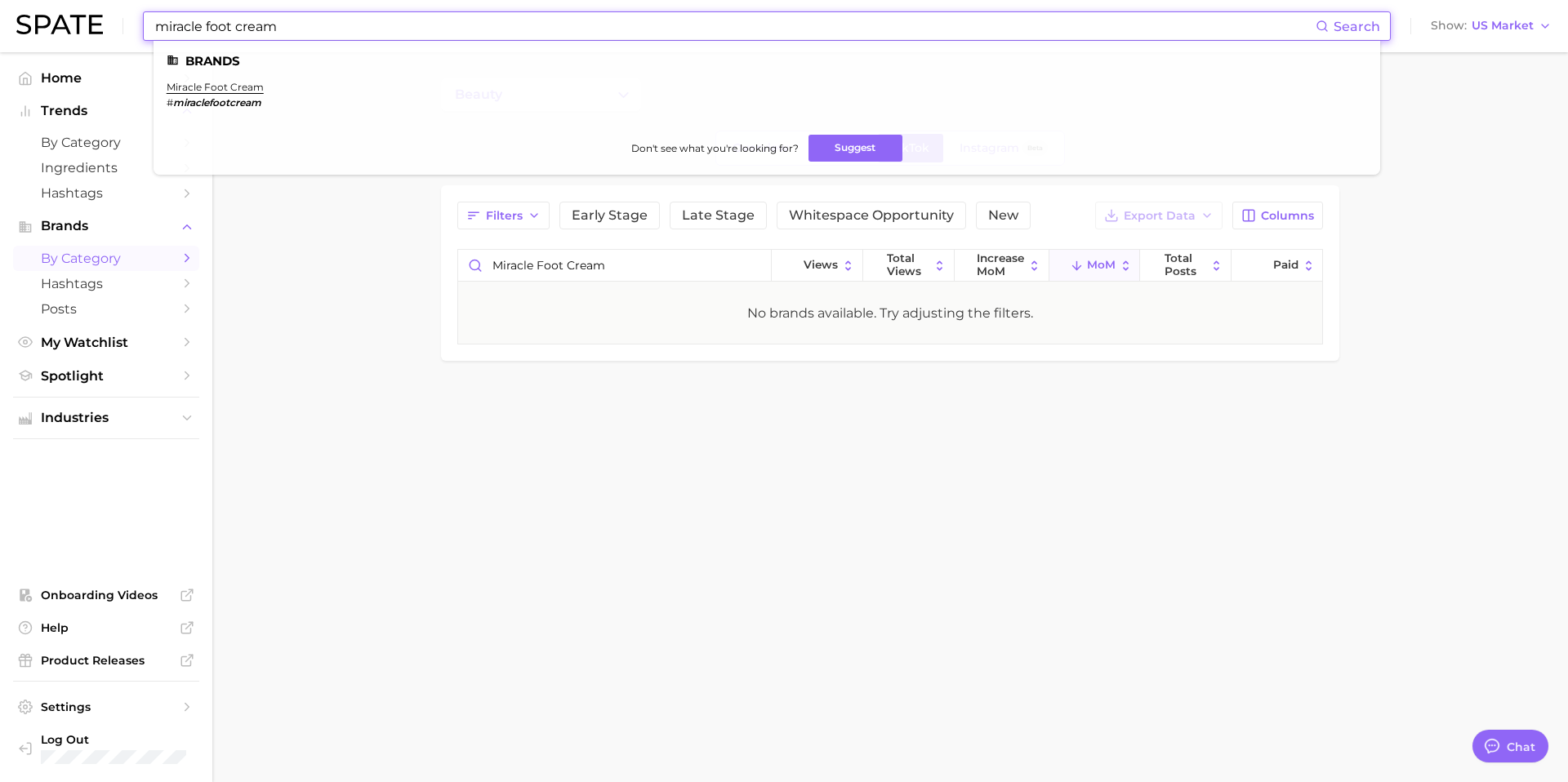
click at [356, 23] on input "miracle foot cream" at bounding box center [734, 26] width 1162 height 27
click at [225, 89] on link "miracle foot cream" at bounding box center [215, 87] width 98 height 12
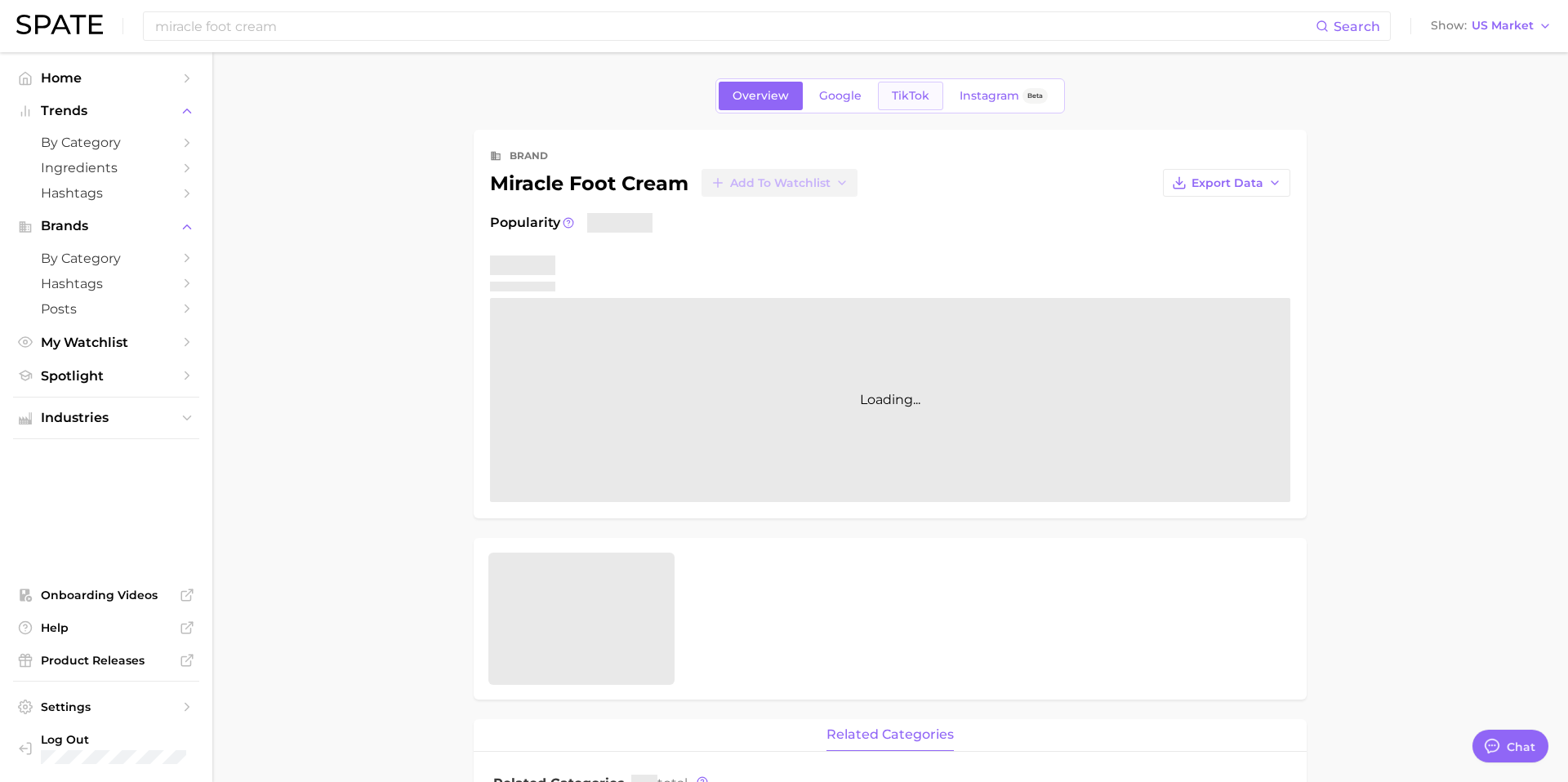
click at [902, 99] on span "TikTok" at bounding box center [910, 96] width 37 height 14
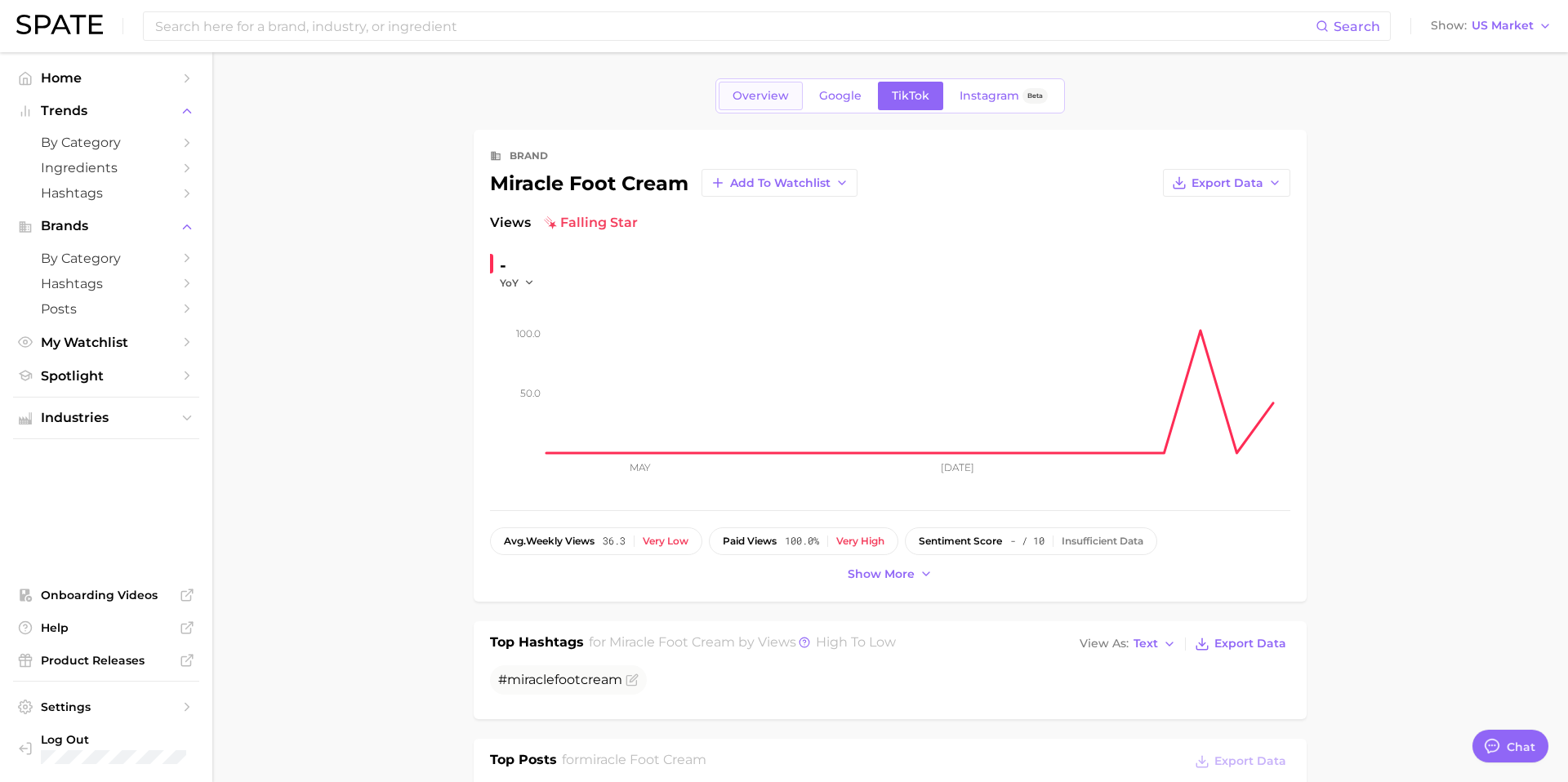
click at [785, 104] on link "Overview" at bounding box center [760, 96] width 84 height 28
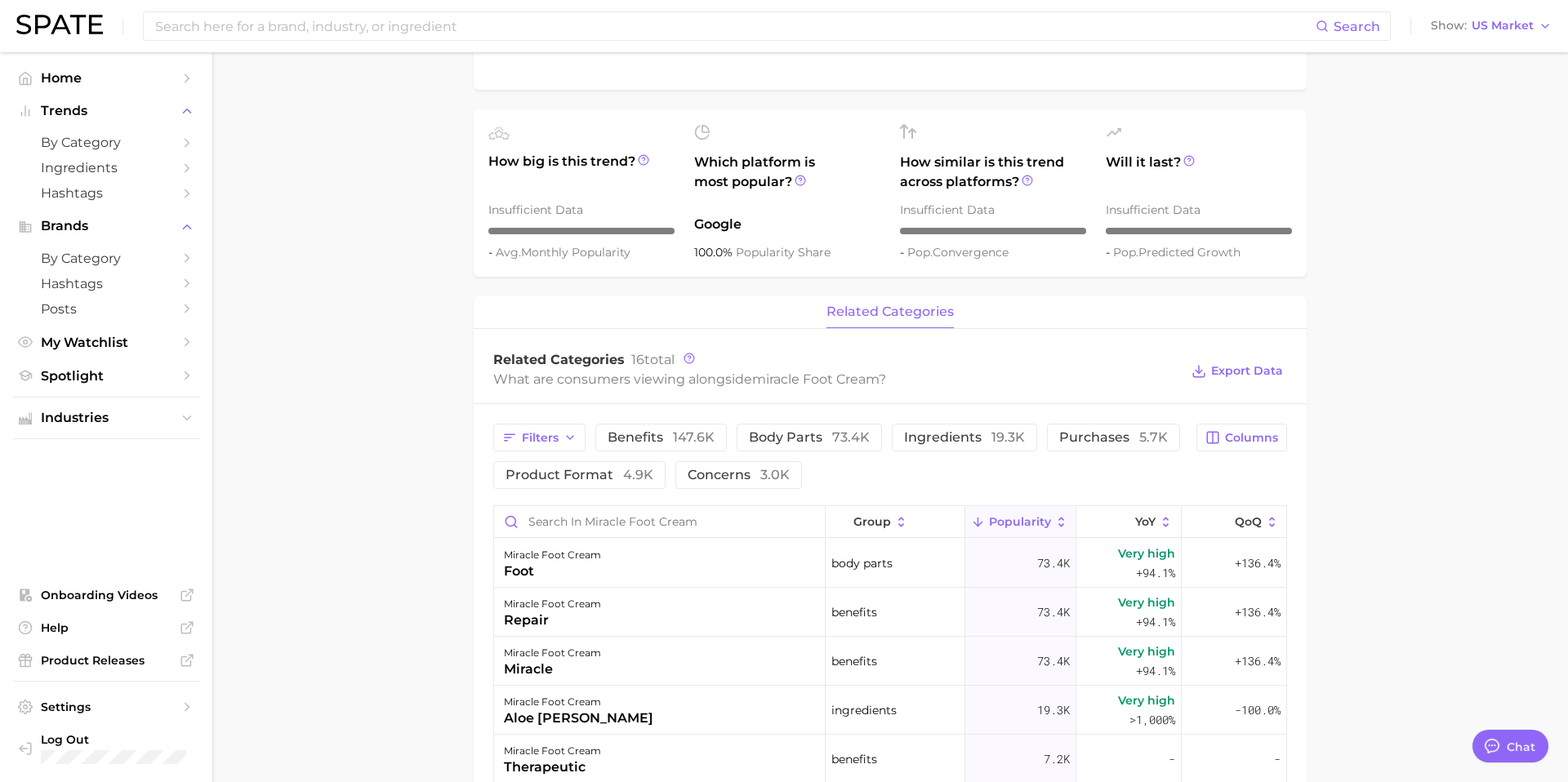
scroll to position [427, 0]
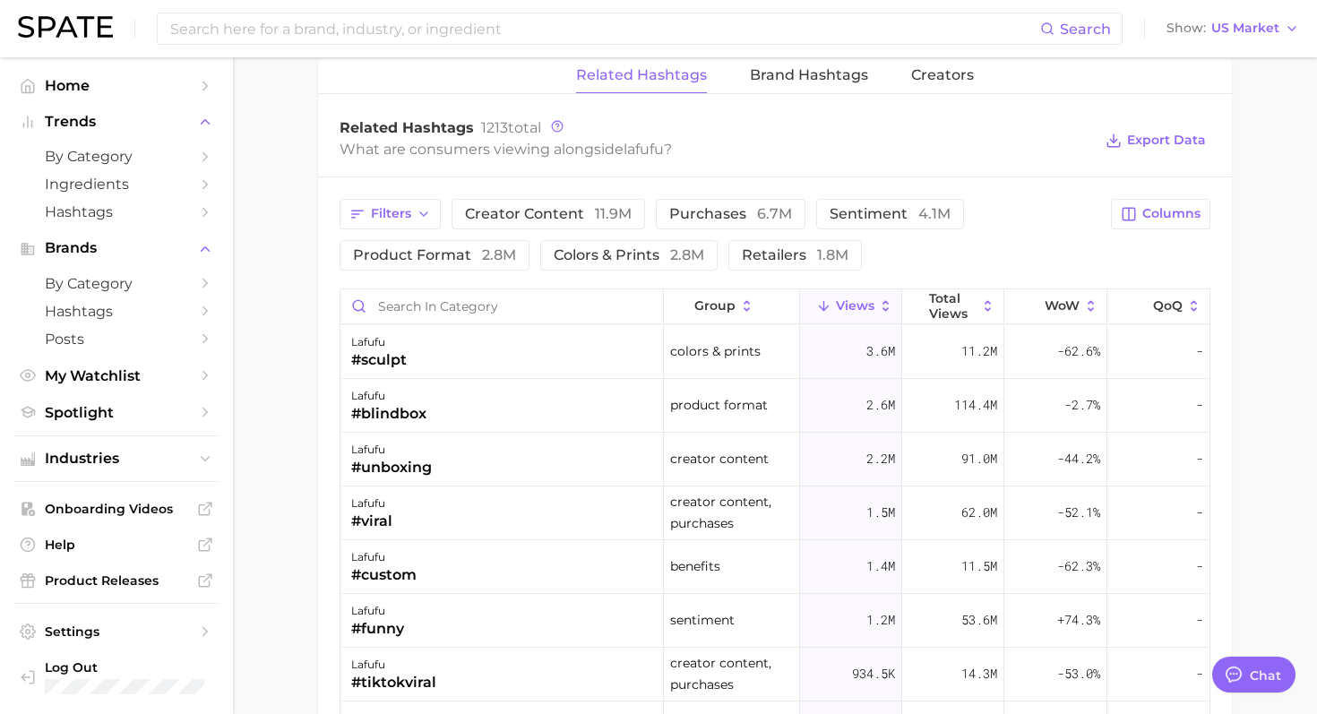
scroll to position [1799, 0]
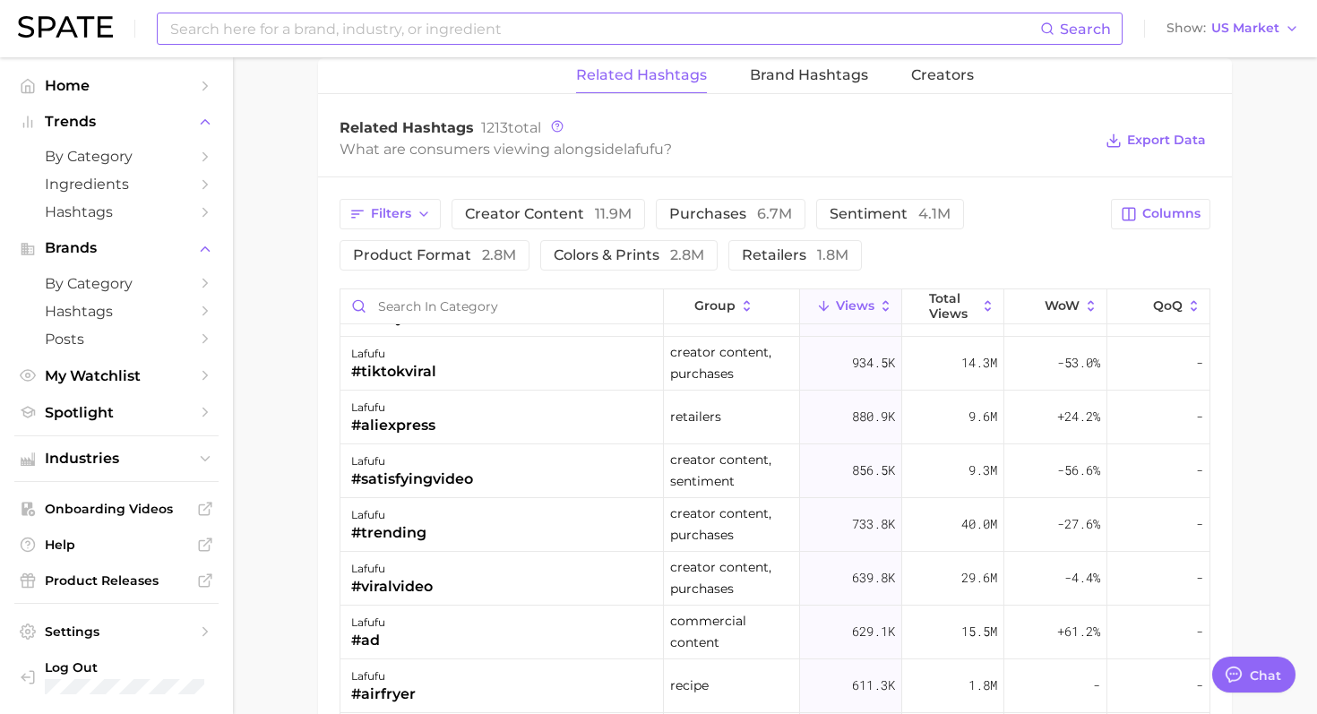
click at [539, 34] on input at bounding box center [604, 28] width 872 height 30
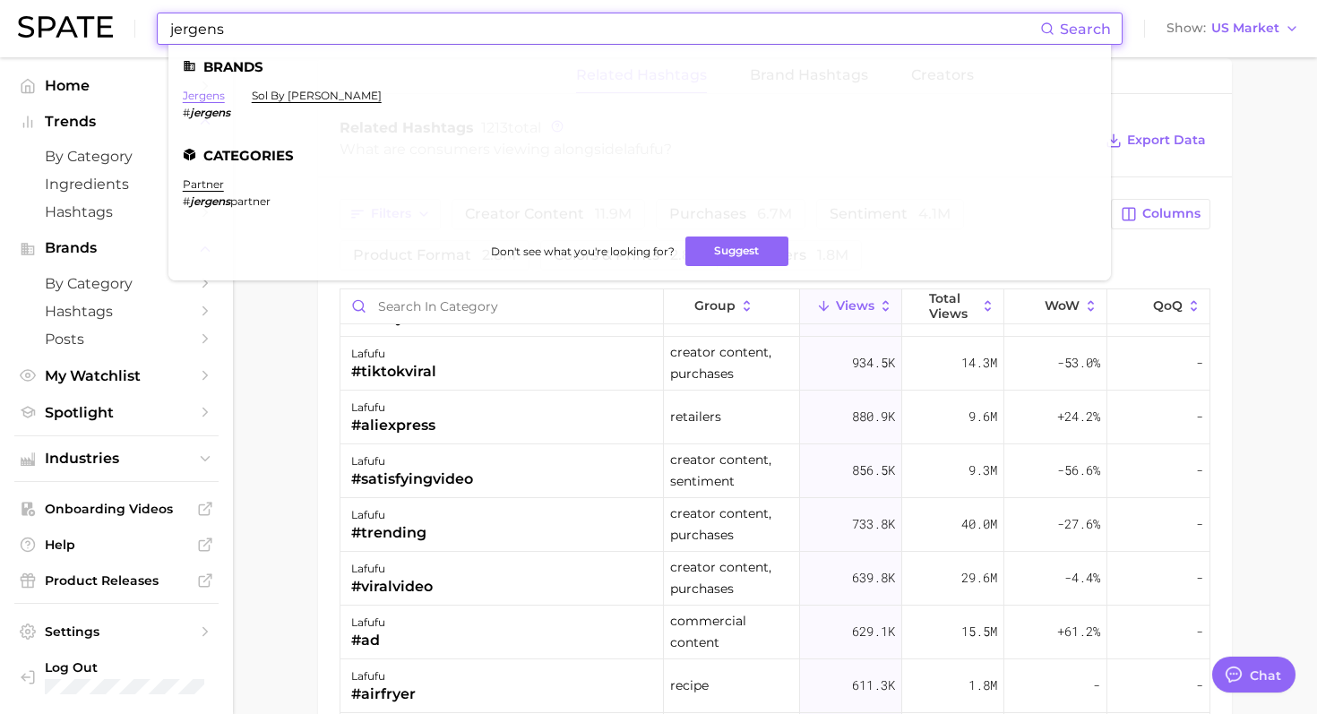
type input "jergens"
click at [211, 96] on link "jergens" at bounding box center [204, 95] width 42 height 13
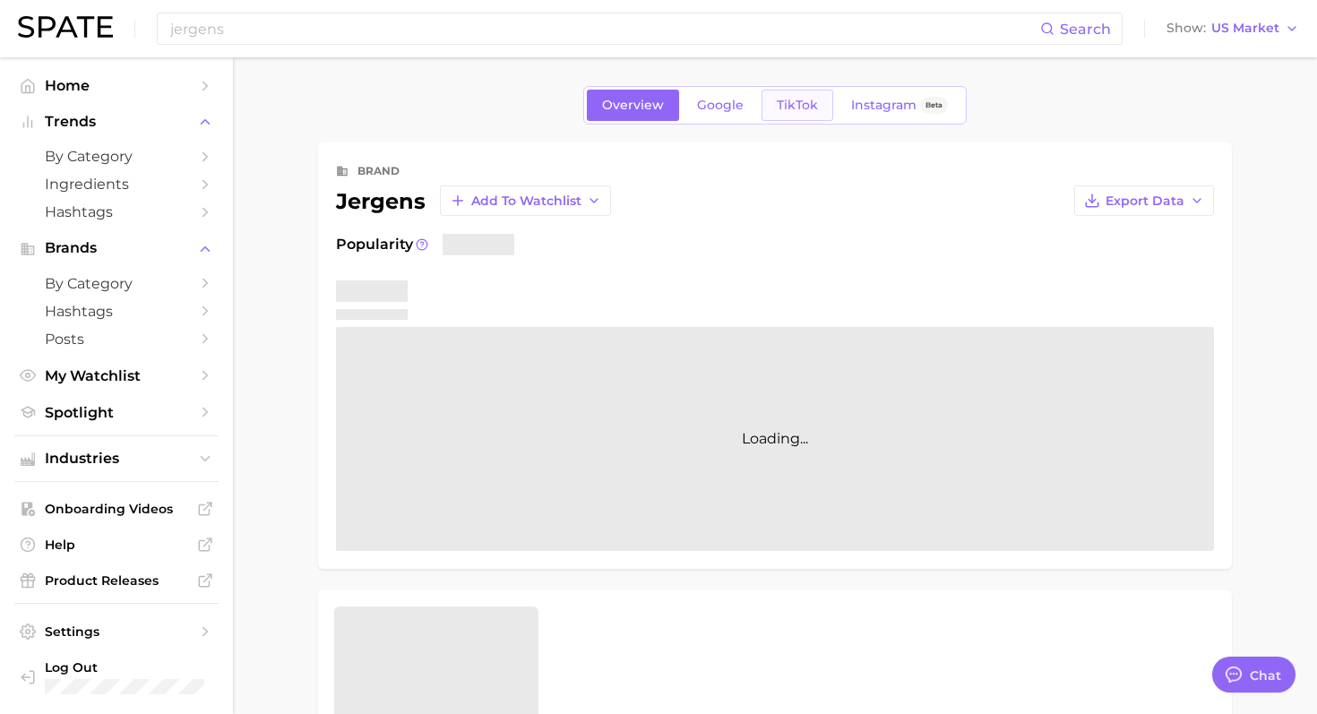
click at [817, 93] on link "TikTok" at bounding box center [797, 105] width 72 height 31
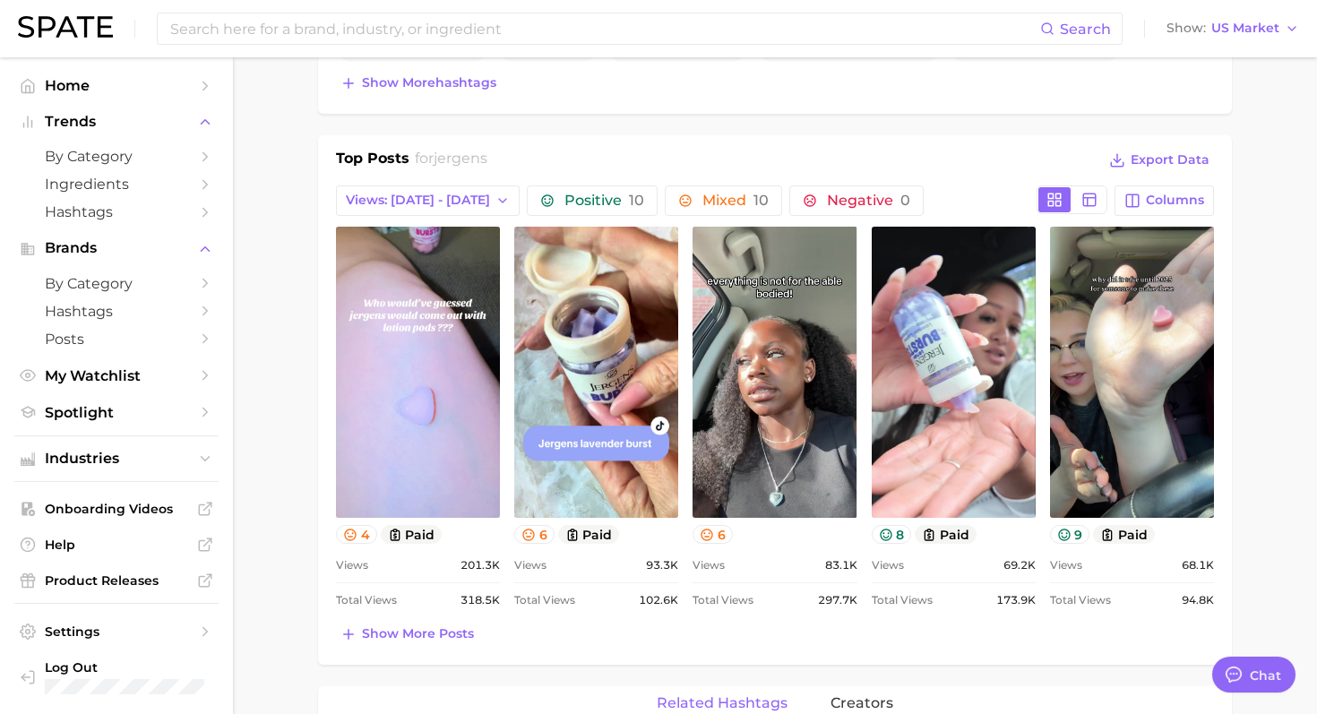
scroll to position [701, 0]
click at [397, 634] on span "Show more posts" at bounding box center [418, 632] width 112 height 15
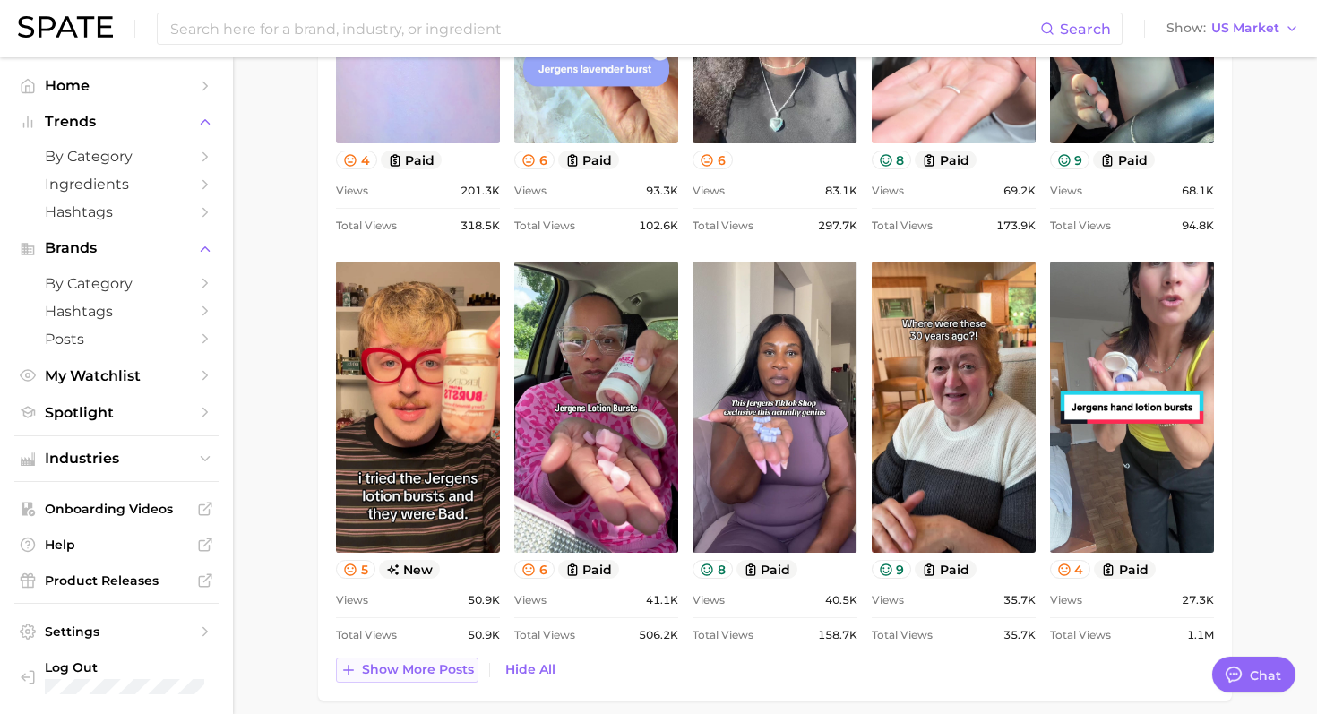
scroll to position [0, 0]
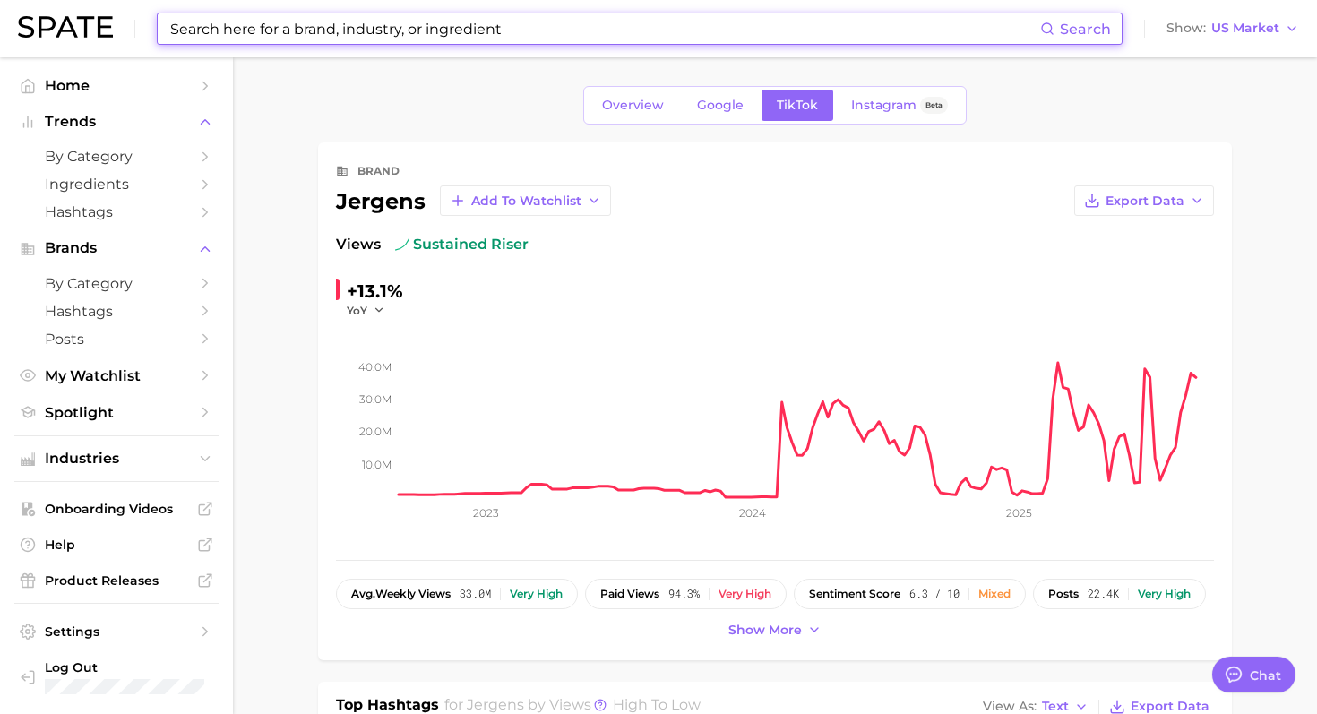
click at [460, 42] on input at bounding box center [604, 28] width 872 height 30
click at [549, 24] on input at bounding box center [604, 28] width 872 height 30
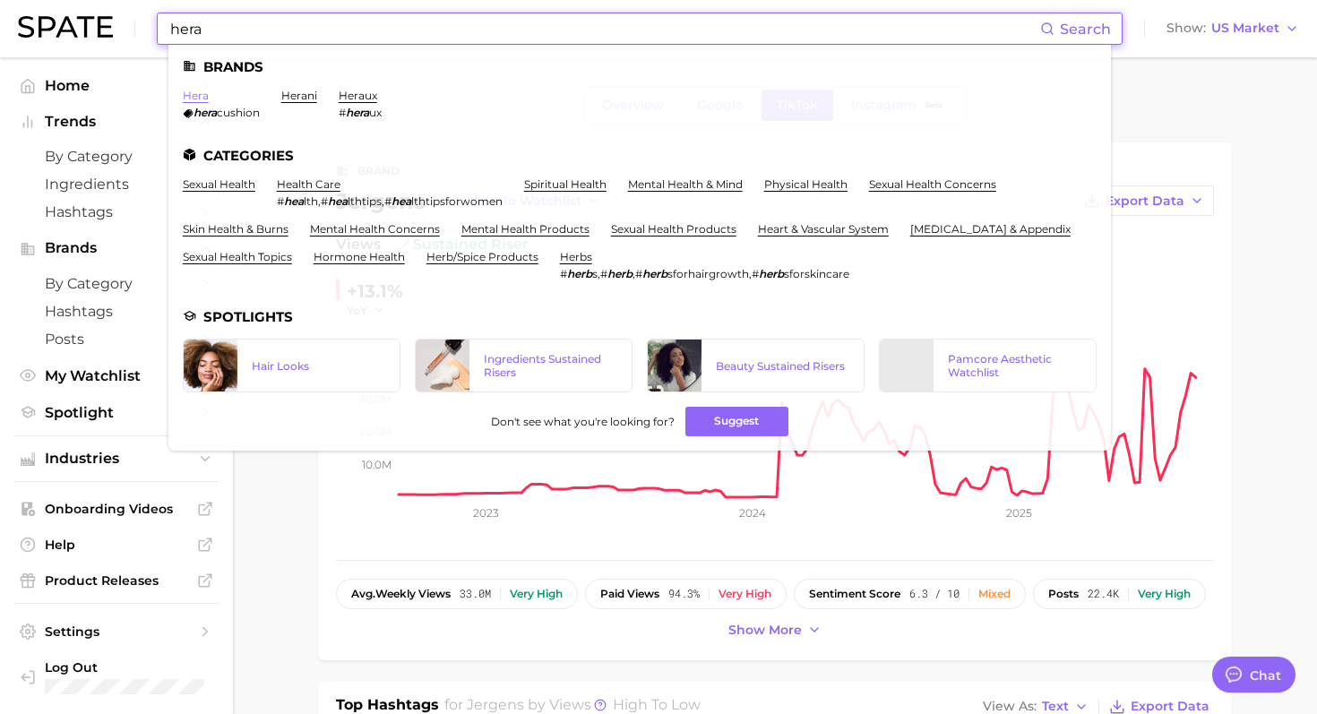
type input "hera"
click at [199, 95] on link "hera" at bounding box center [196, 95] width 26 height 13
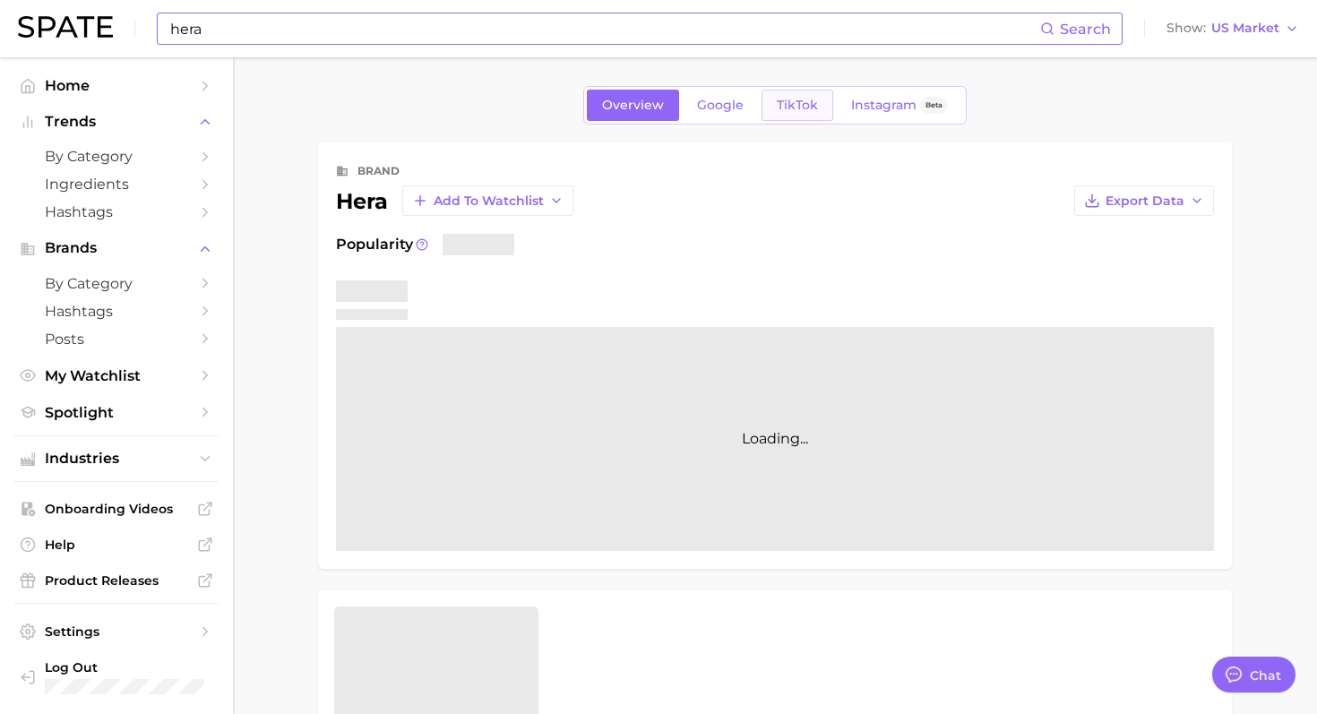
click at [795, 119] on link "TikTok" at bounding box center [797, 105] width 72 height 31
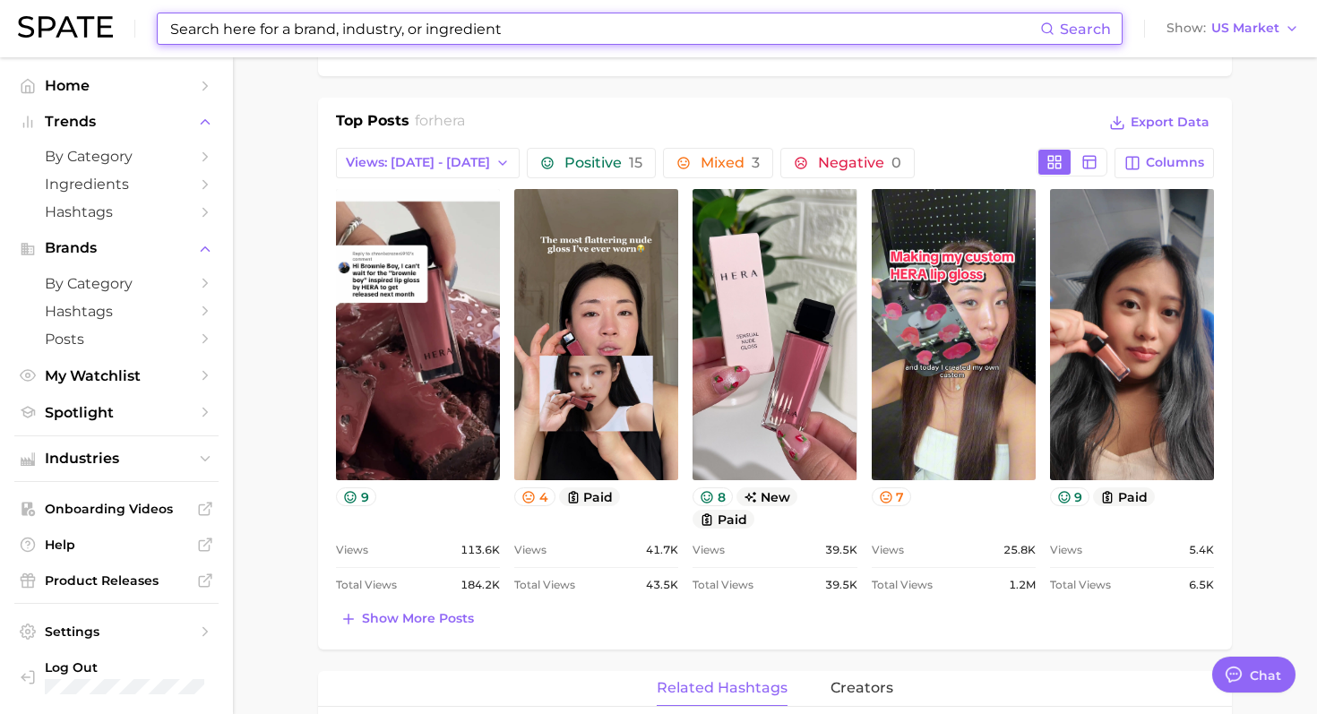
scroll to position [751, 0]
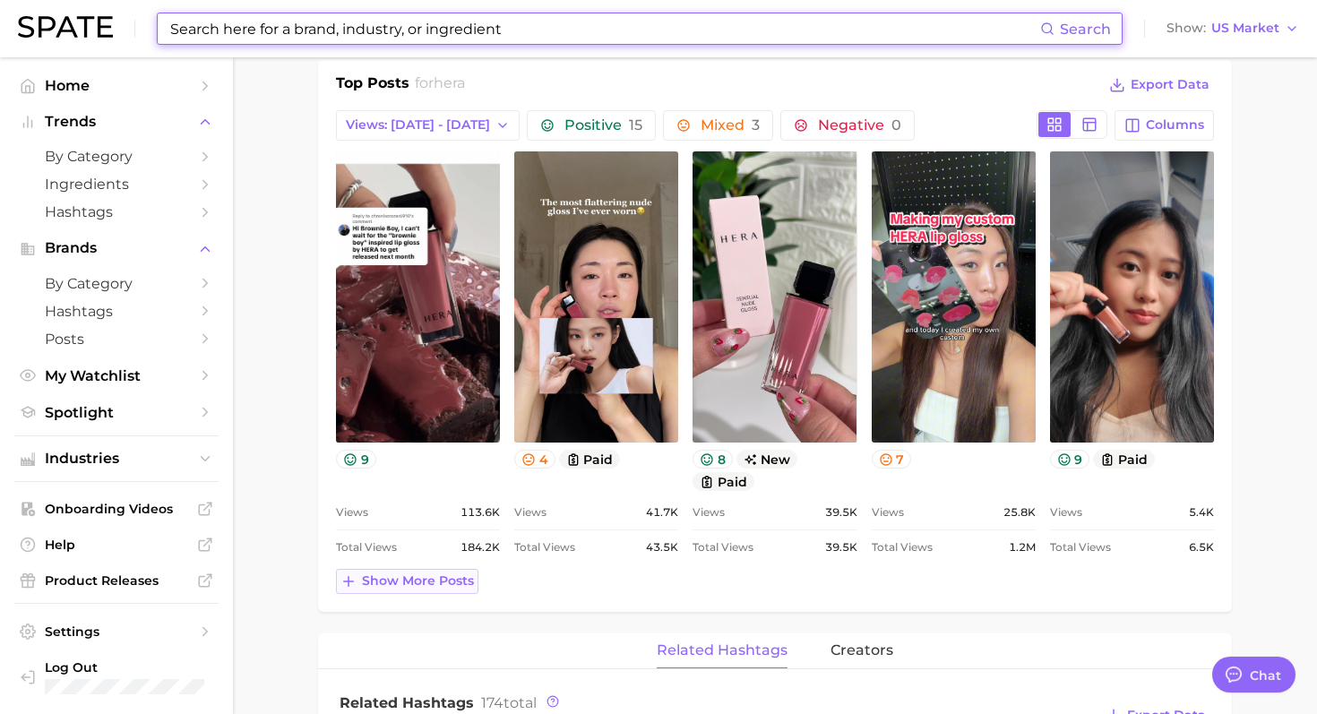
click at [421, 578] on span "Show more posts" at bounding box center [418, 580] width 112 height 15
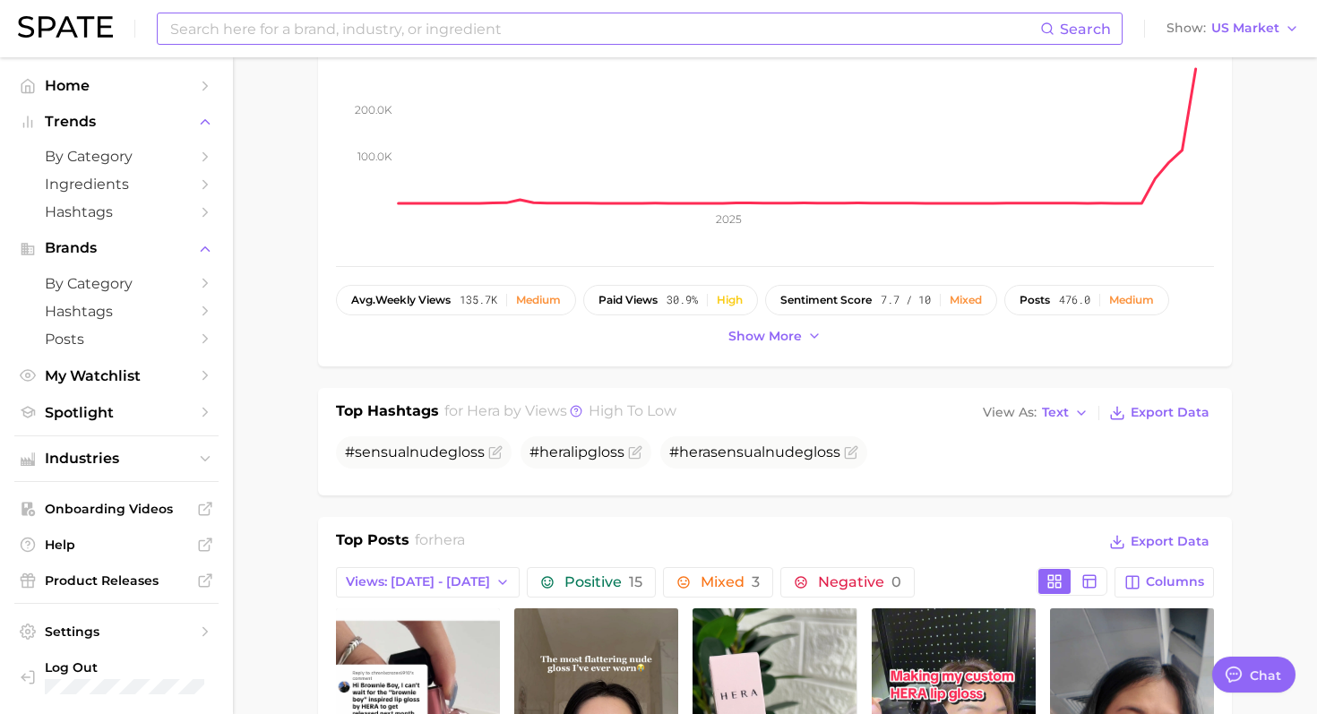
scroll to position [296, 0]
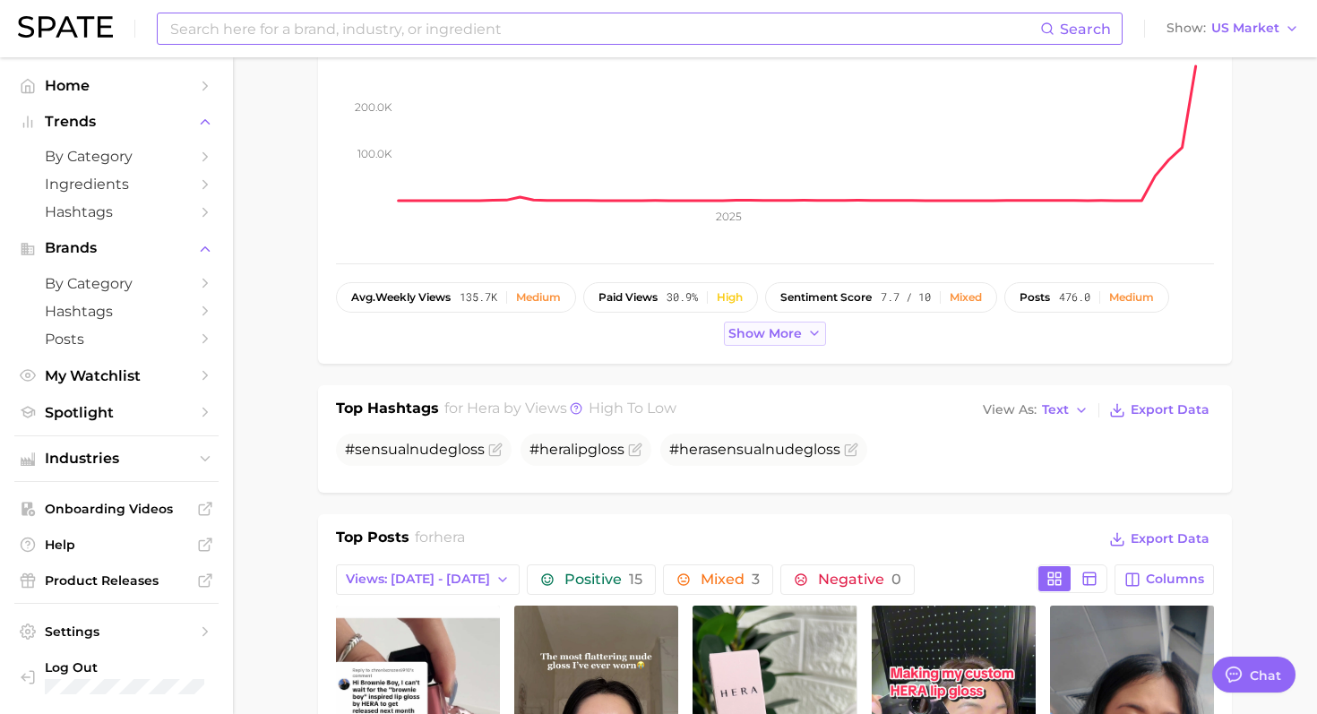
click at [780, 334] on span "Show more" at bounding box center [764, 333] width 73 height 15
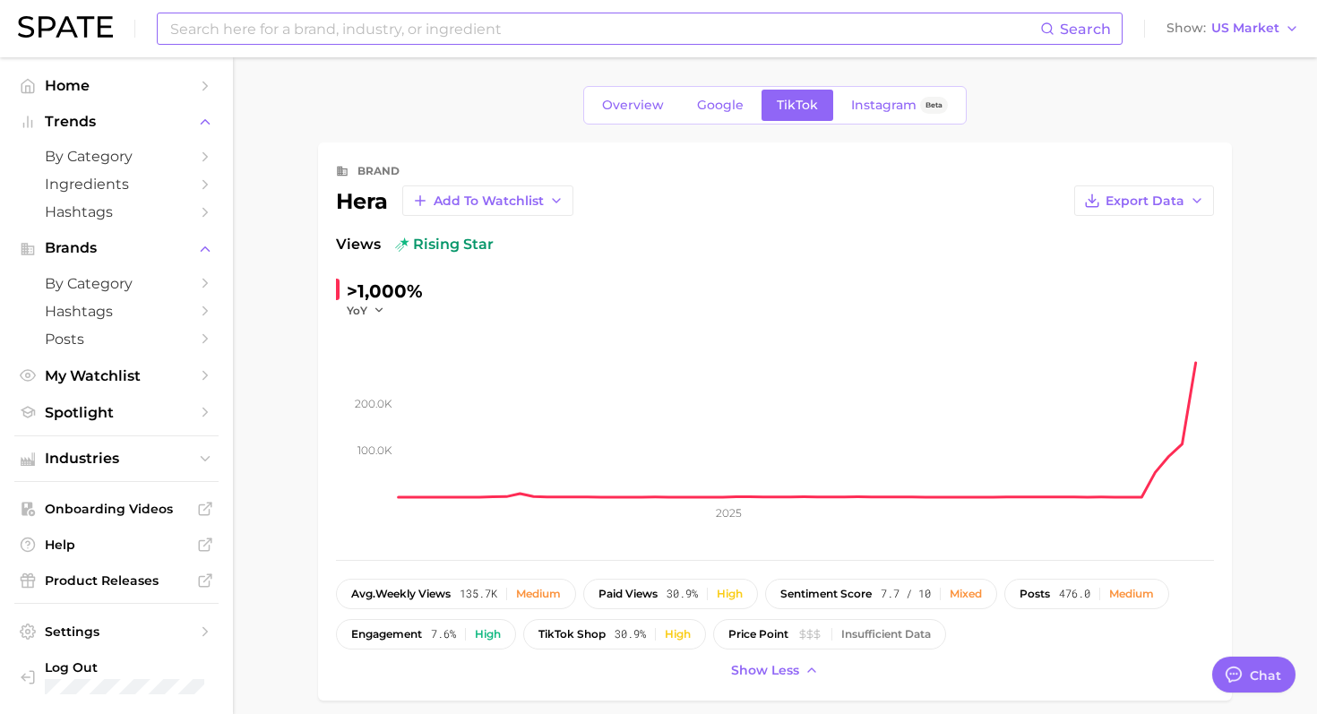
scroll to position [1, 0]
click at [399, 31] on input at bounding box center [604, 28] width 872 height 30
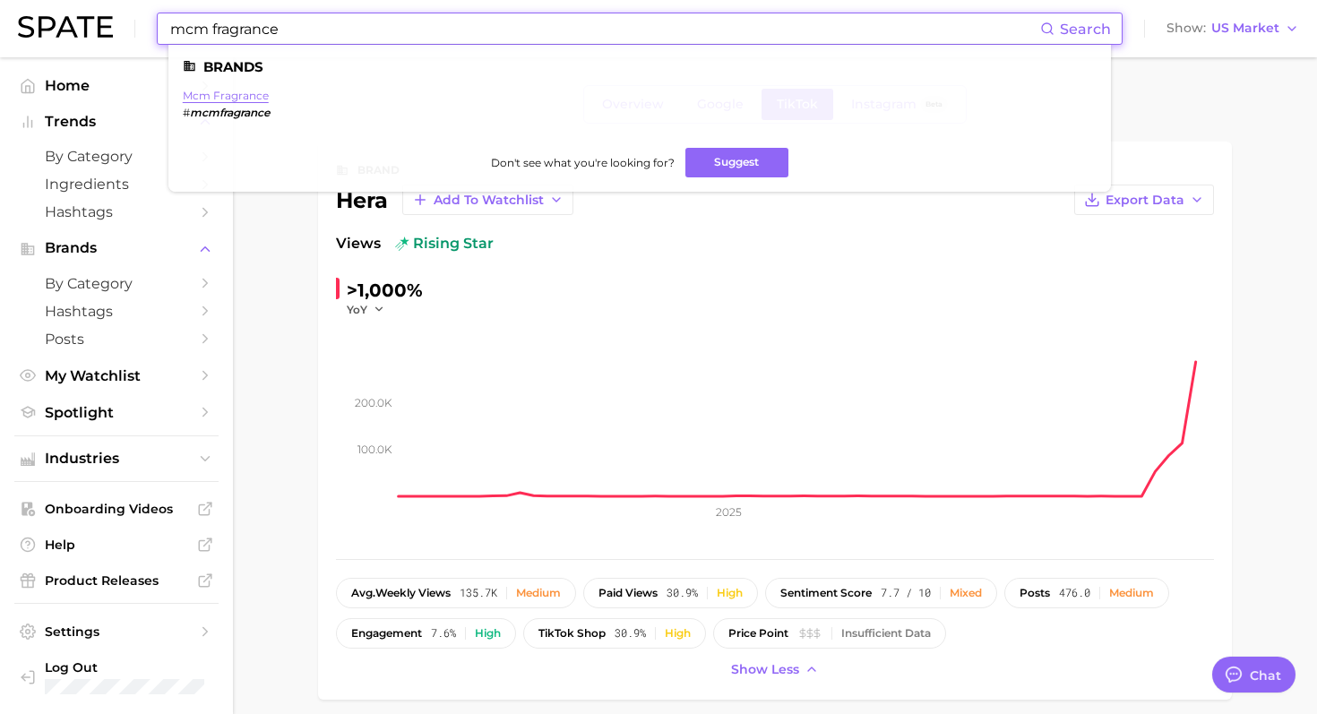
type input "mcm fragrance"
click at [216, 99] on link "mcm fragrance" at bounding box center [226, 95] width 86 height 13
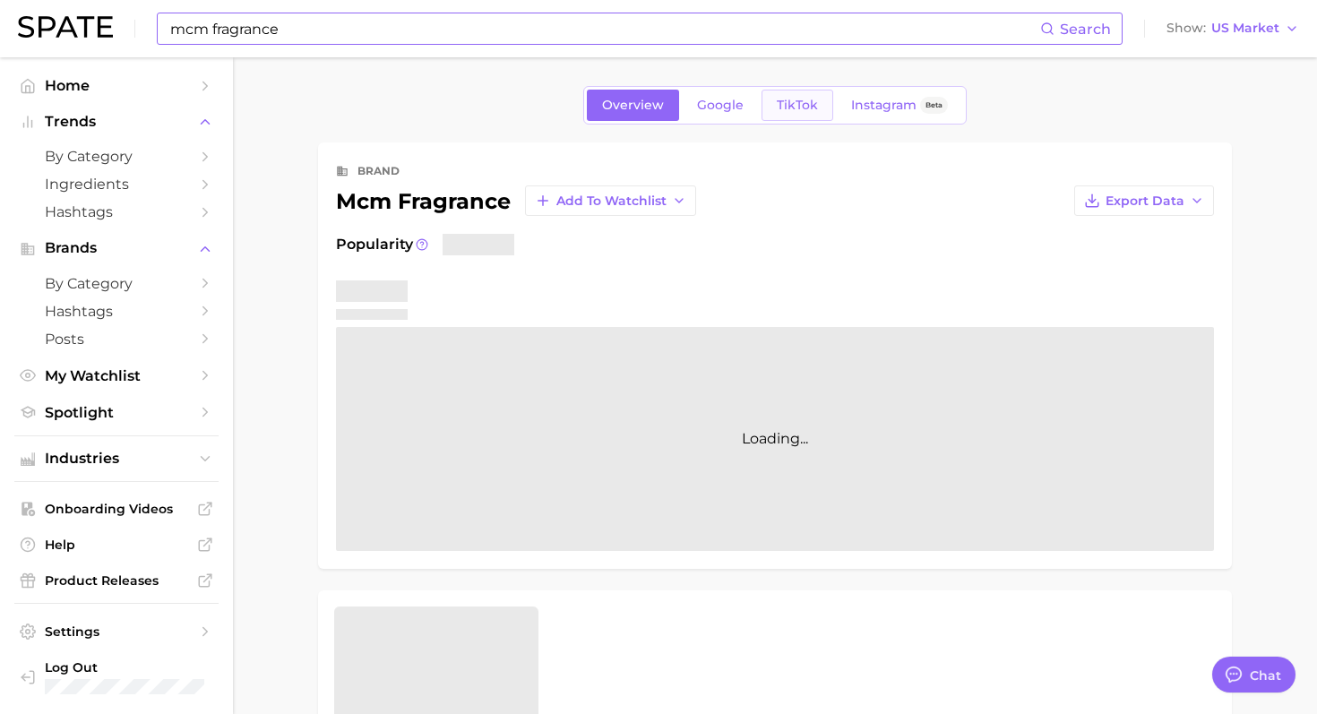
click at [812, 109] on span "TikTok" at bounding box center [797, 105] width 41 height 15
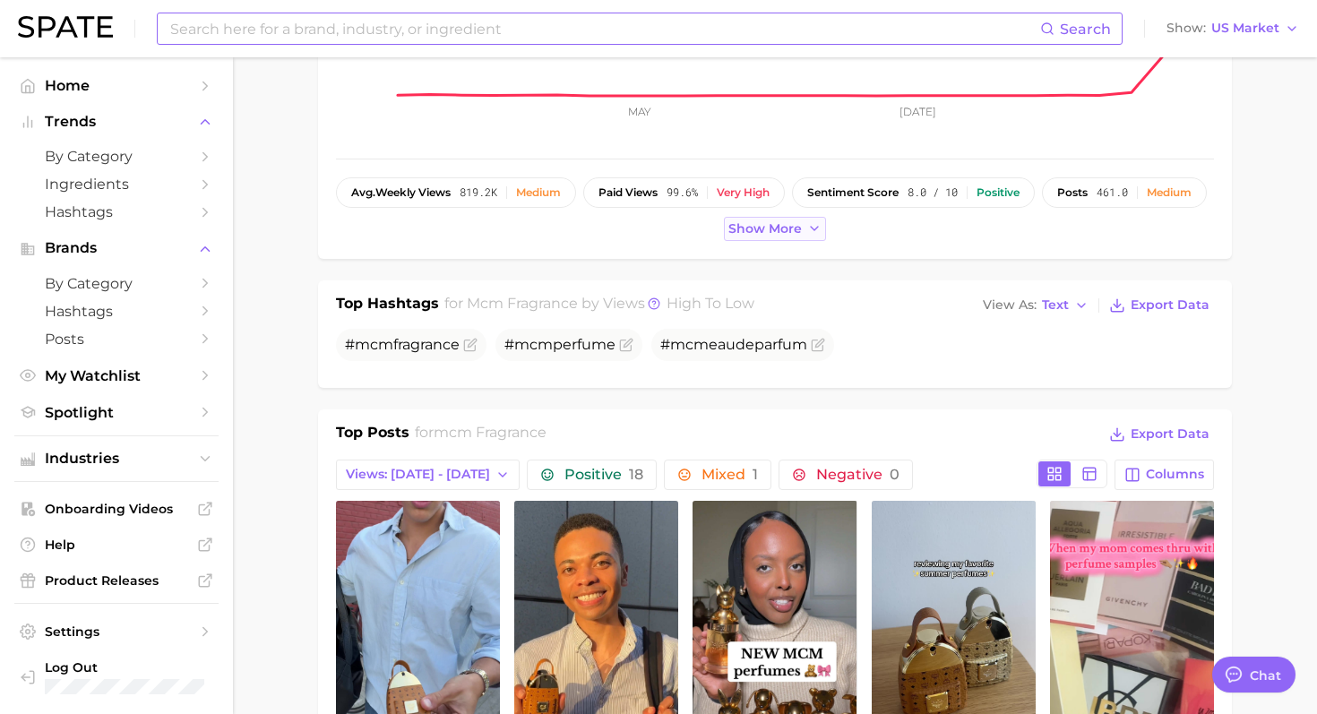
click at [786, 233] on span "Show more" at bounding box center [764, 228] width 73 height 15
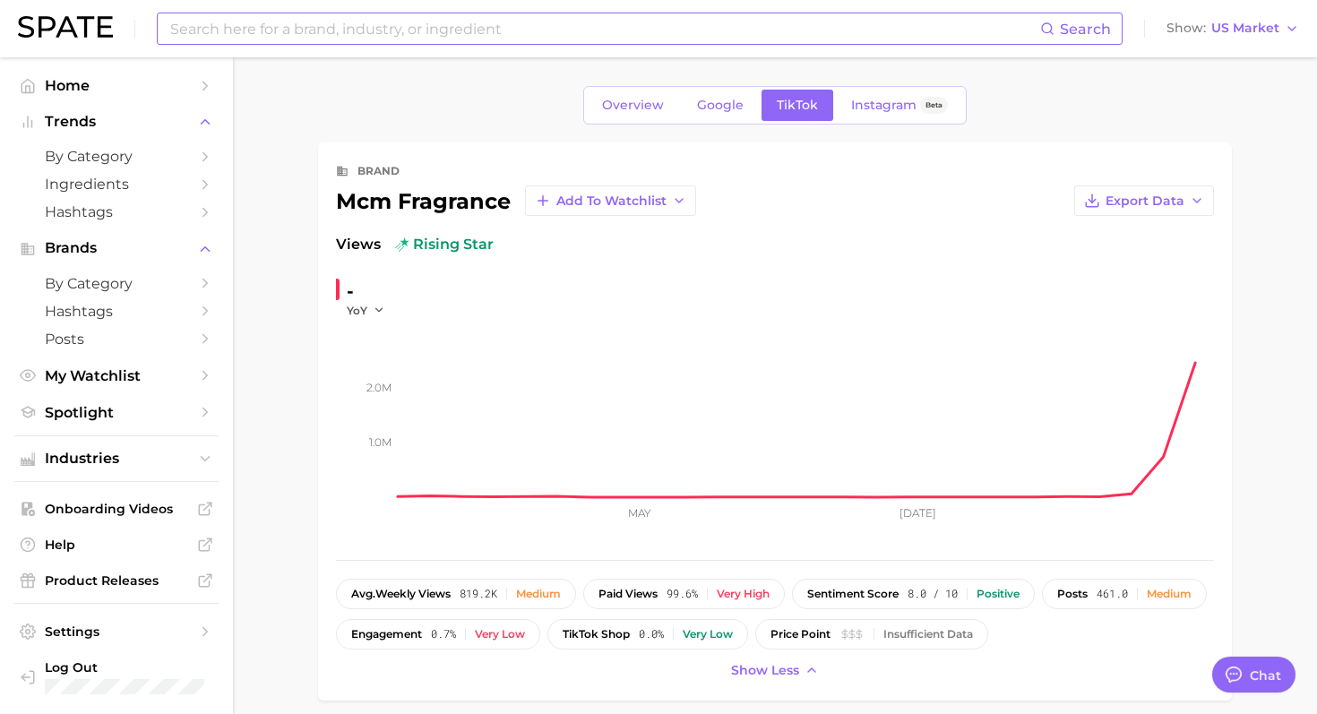
click at [438, 22] on input at bounding box center [604, 28] width 872 height 30
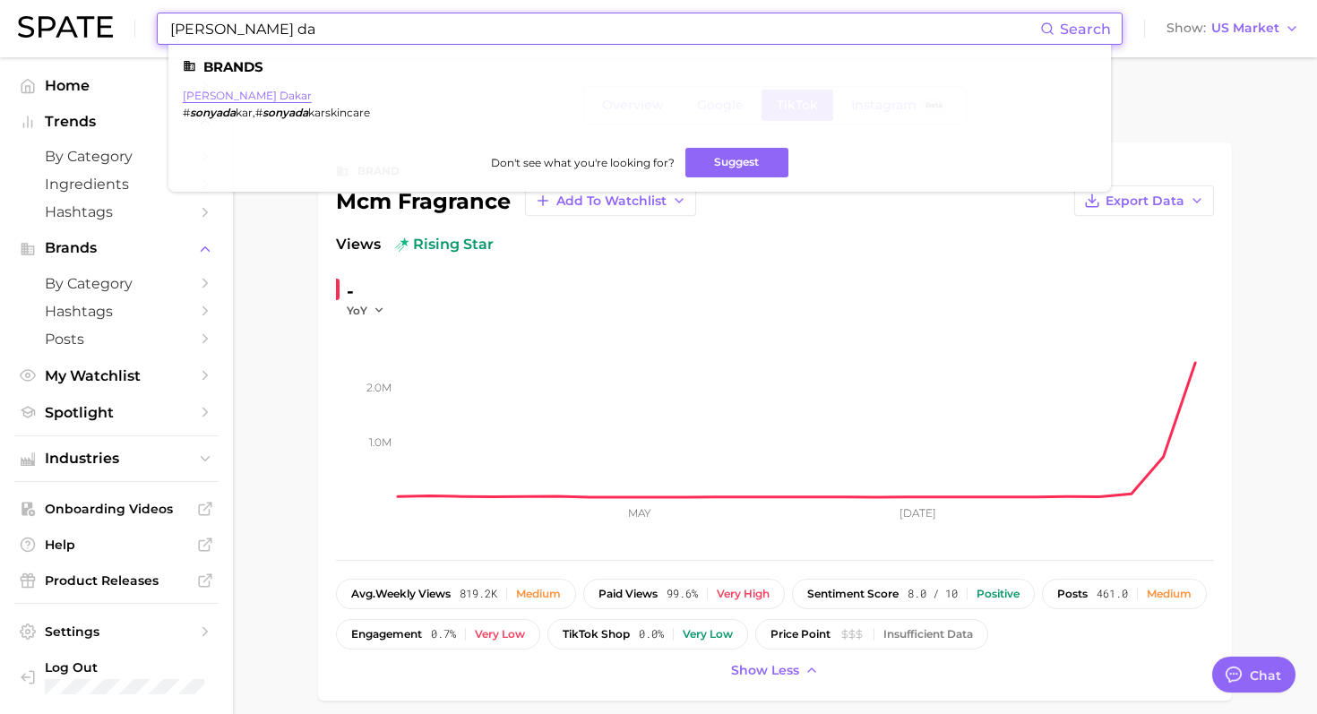
type input "sonya da"
click at [225, 96] on link "sonya dakar" at bounding box center [247, 95] width 129 height 13
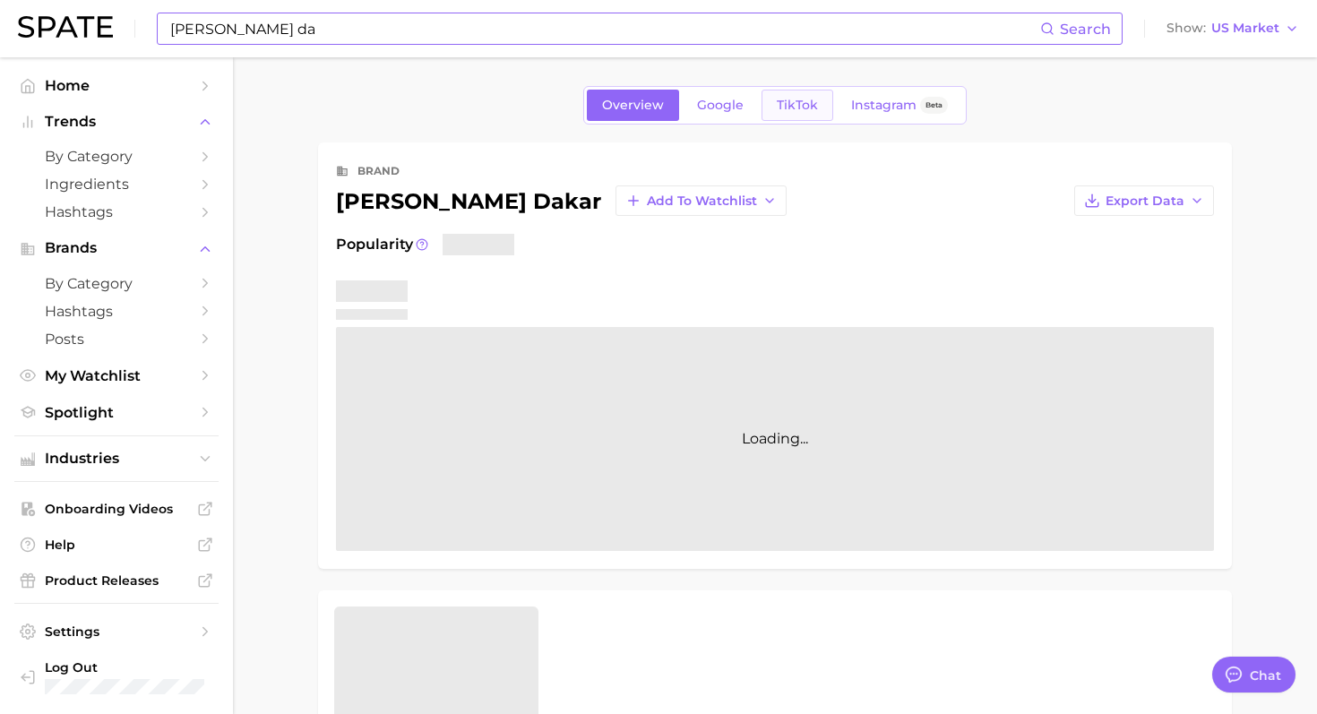
click at [828, 99] on link "TikTok" at bounding box center [797, 105] width 72 height 31
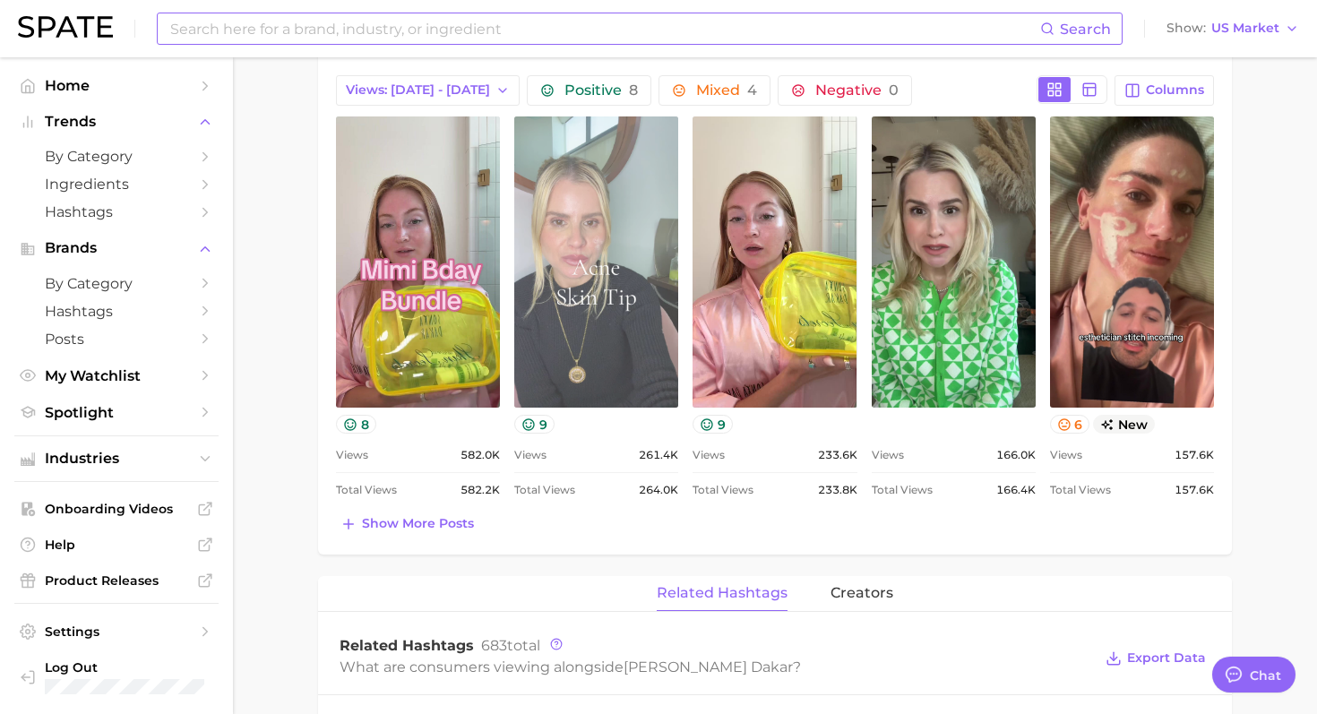
click at [585, 357] on link "view post on TikTok" at bounding box center [596, 261] width 164 height 291
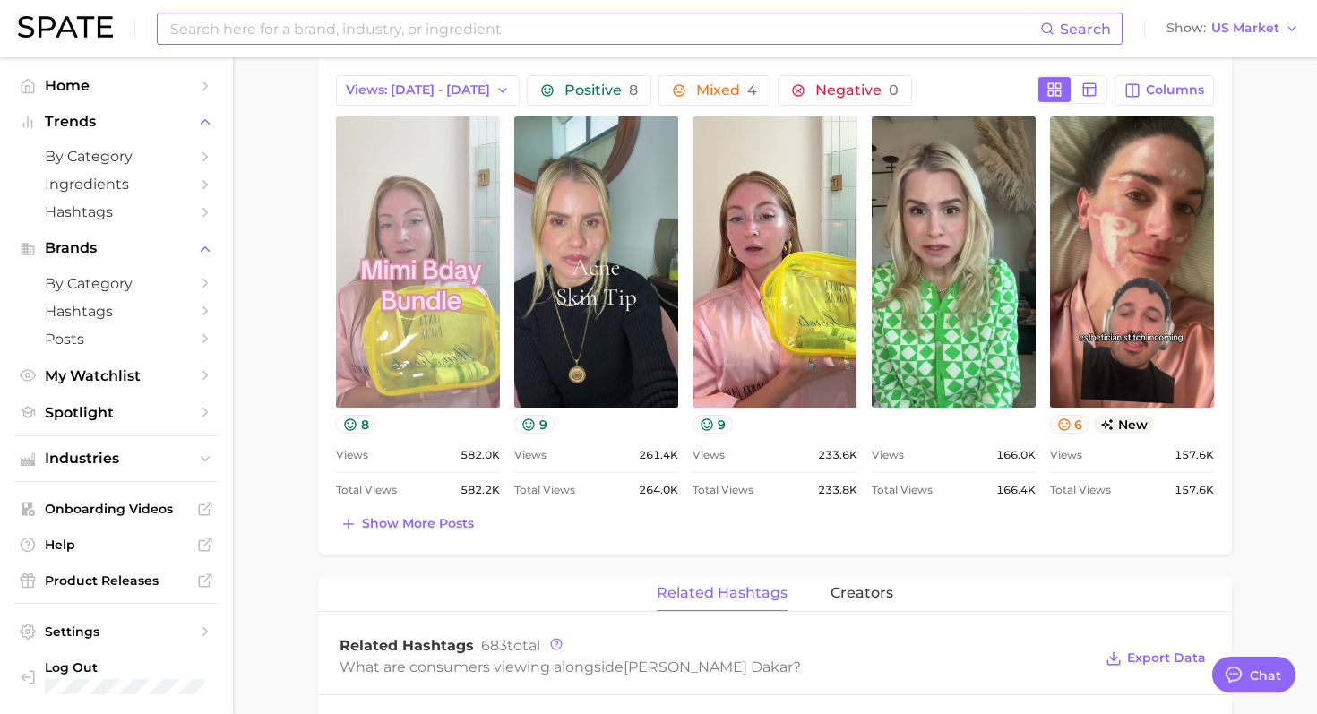
click at [391, 321] on link "view post on TikTok" at bounding box center [418, 261] width 164 height 291
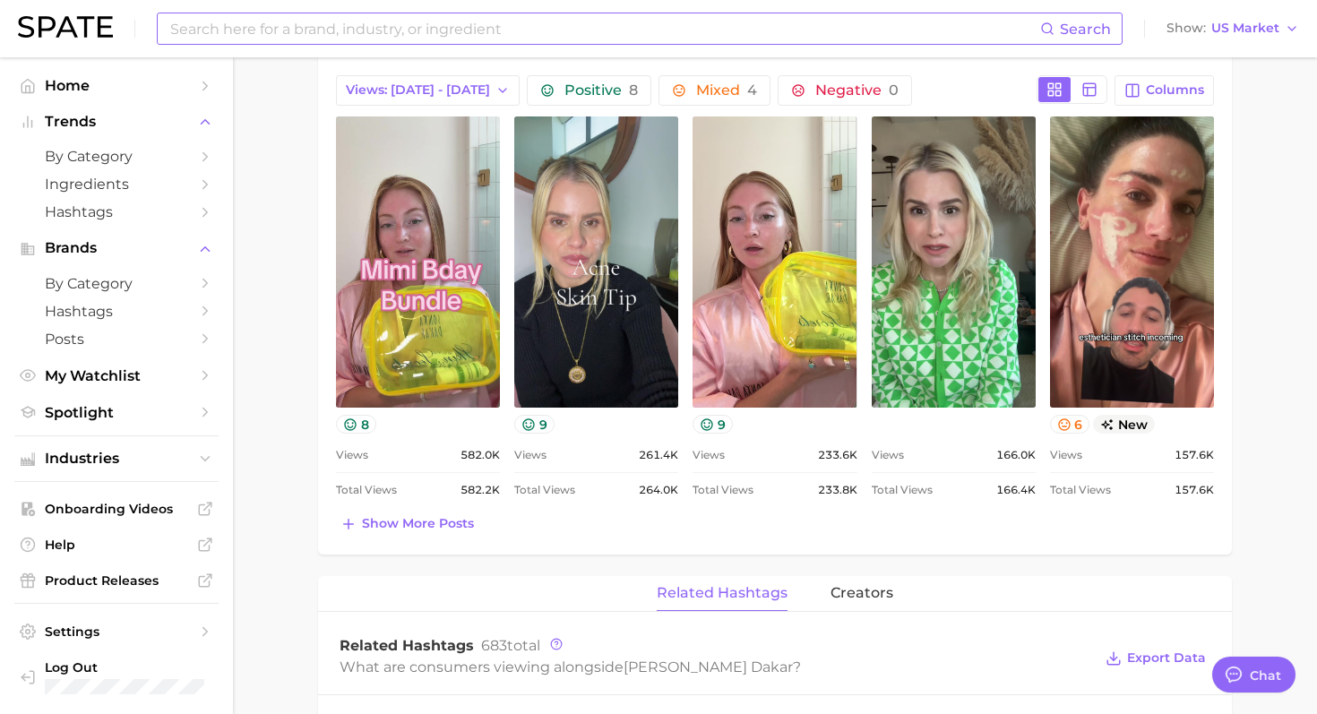
click at [372, 24] on input at bounding box center [604, 28] width 872 height 30
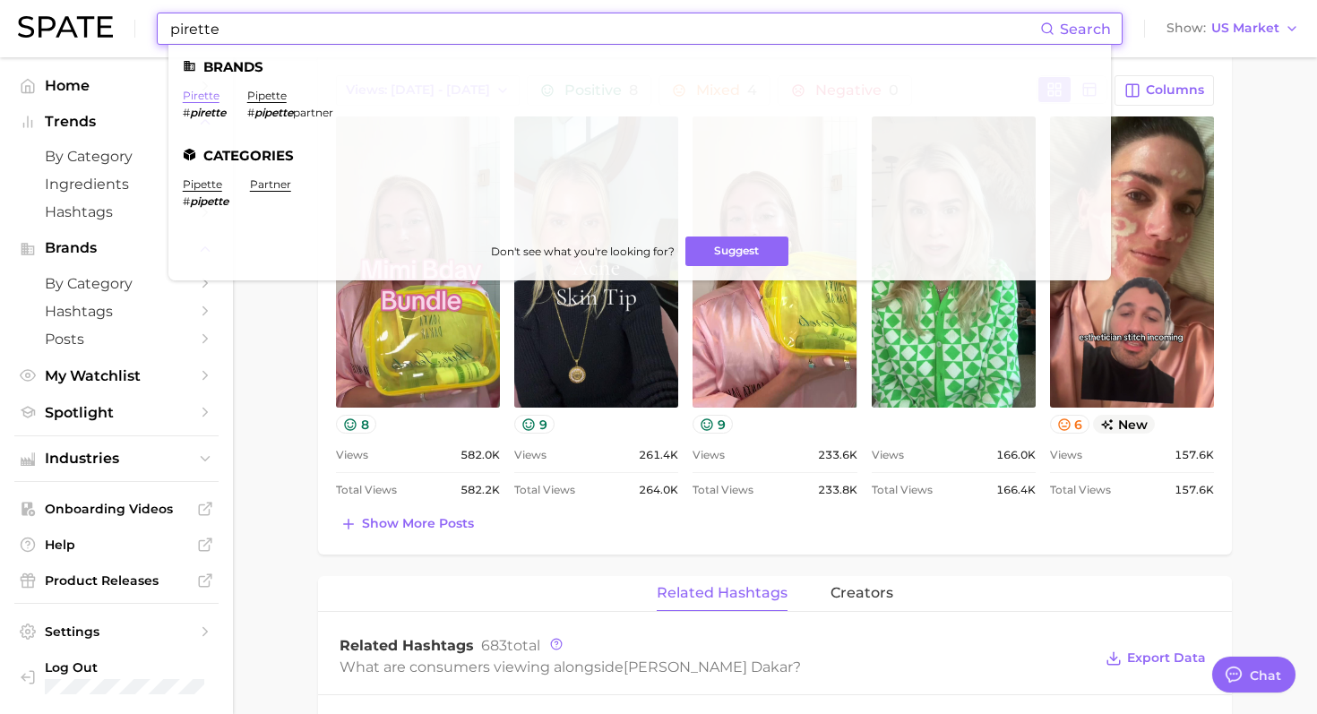
type input "pirette"
click at [200, 94] on link "pirette" at bounding box center [201, 95] width 37 height 13
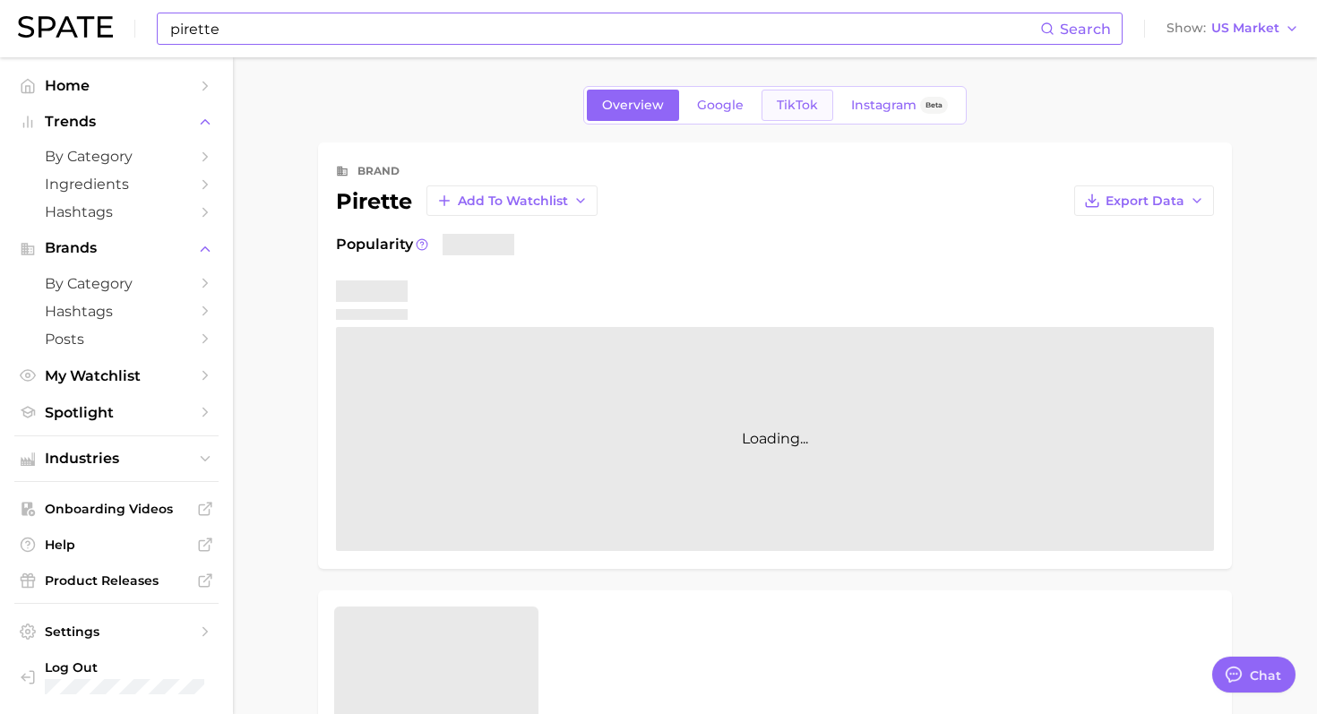
click at [787, 93] on link "TikTok" at bounding box center [797, 105] width 72 height 31
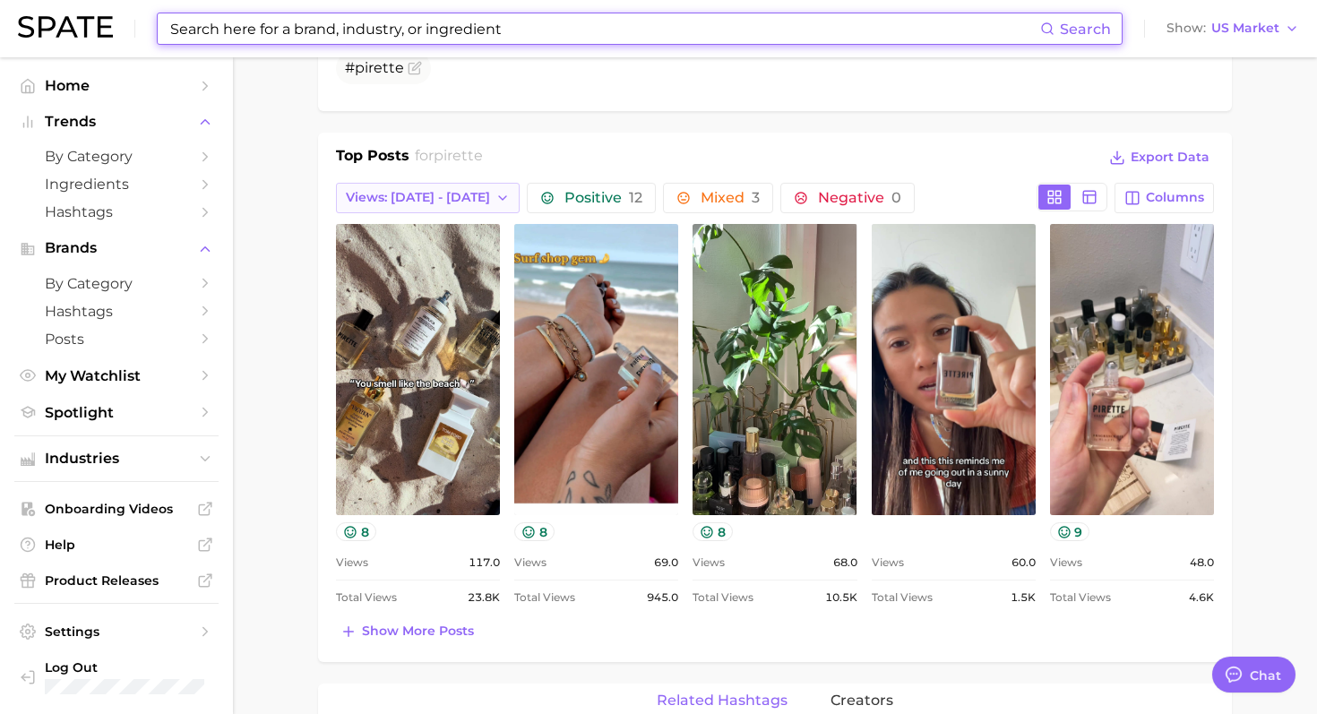
click at [458, 200] on span "Views: [DATE] - [DATE]" at bounding box center [418, 197] width 144 height 15
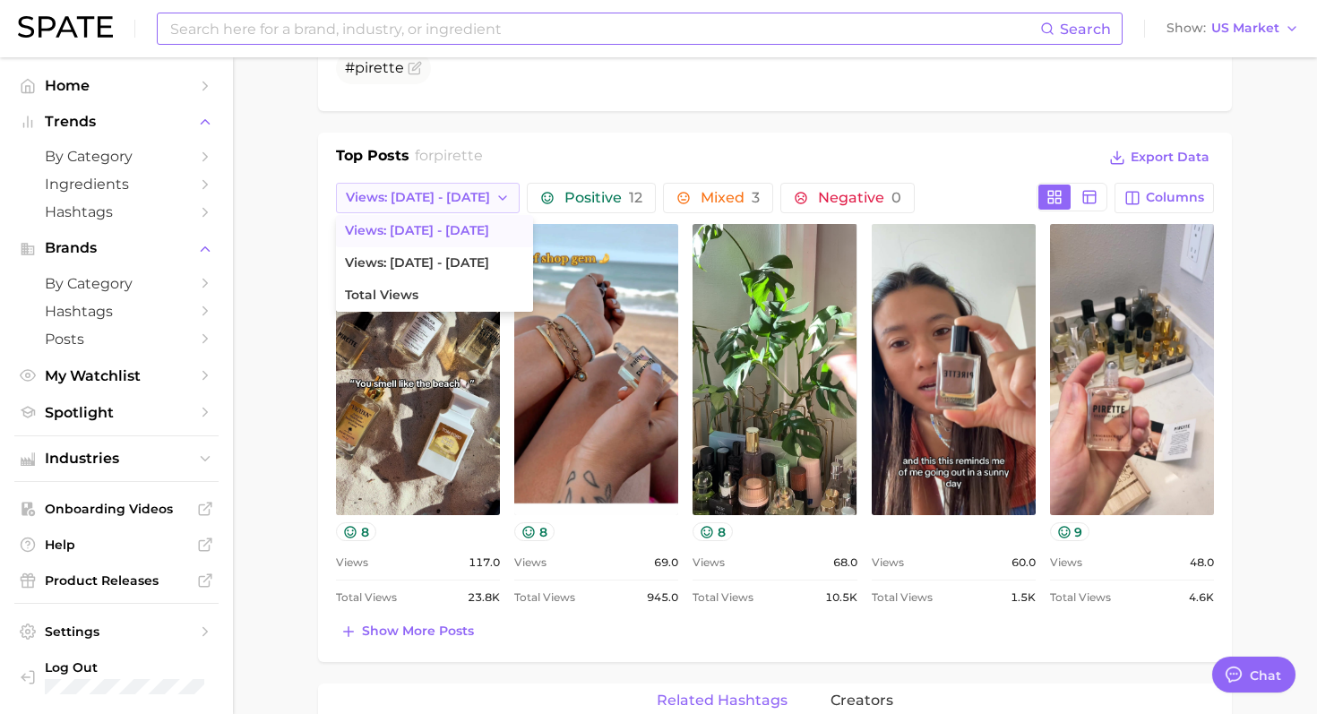
click at [458, 197] on span "Views: [DATE] - [DATE]" at bounding box center [418, 197] width 144 height 15
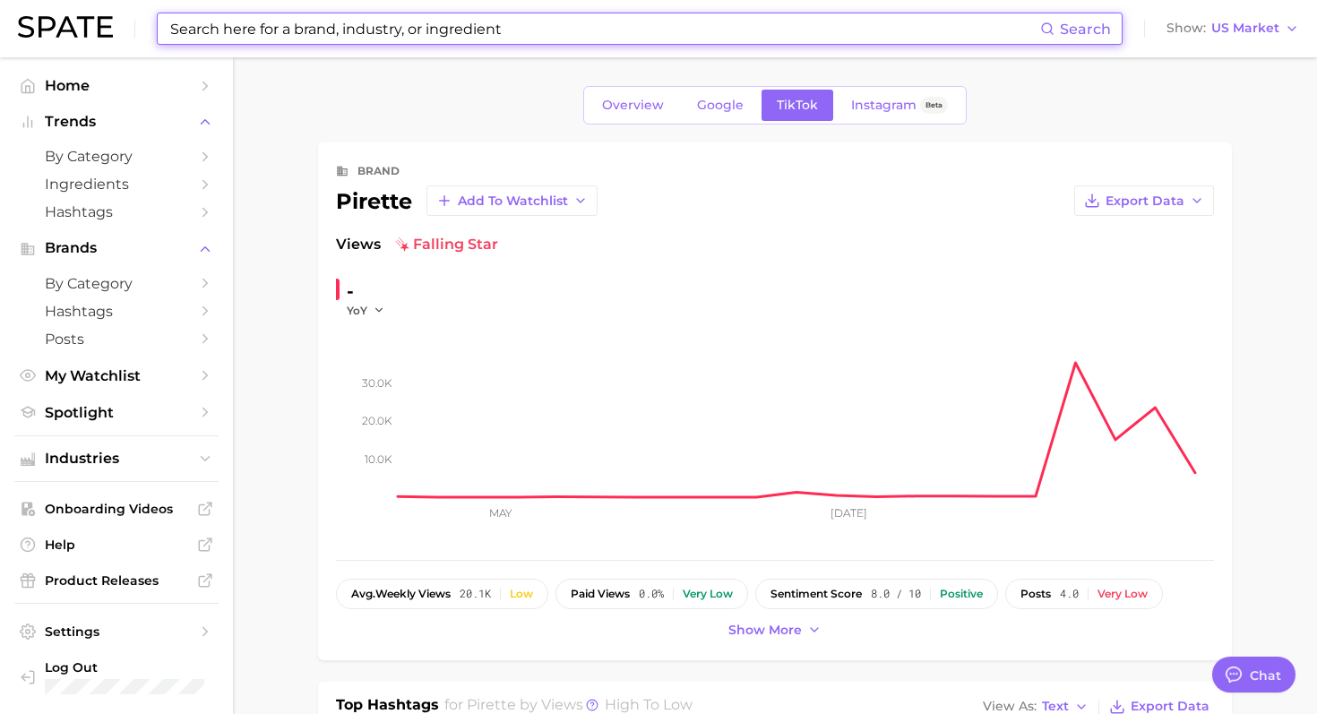
click at [456, 29] on input at bounding box center [604, 28] width 872 height 30
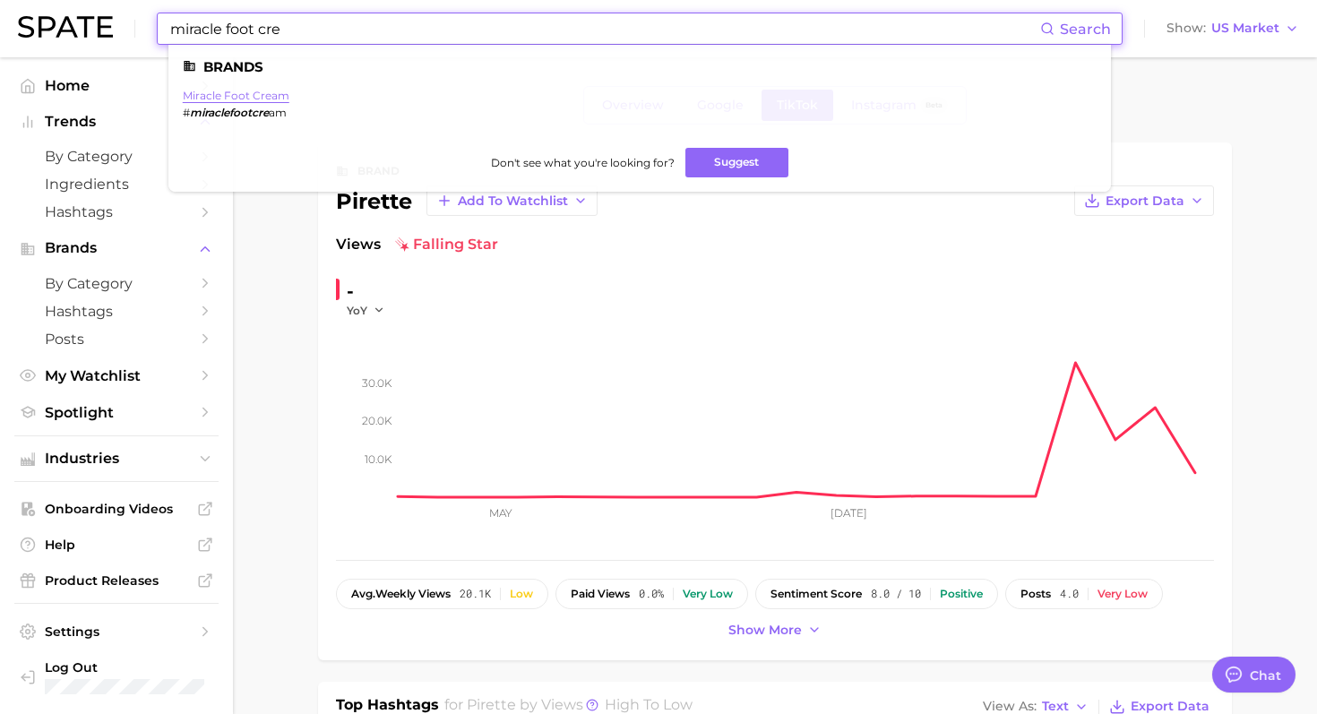
type input "miracle foot cre"
click at [240, 96] on link "miracle foot cream" at bounding box center [236, 95] width 107 height 13
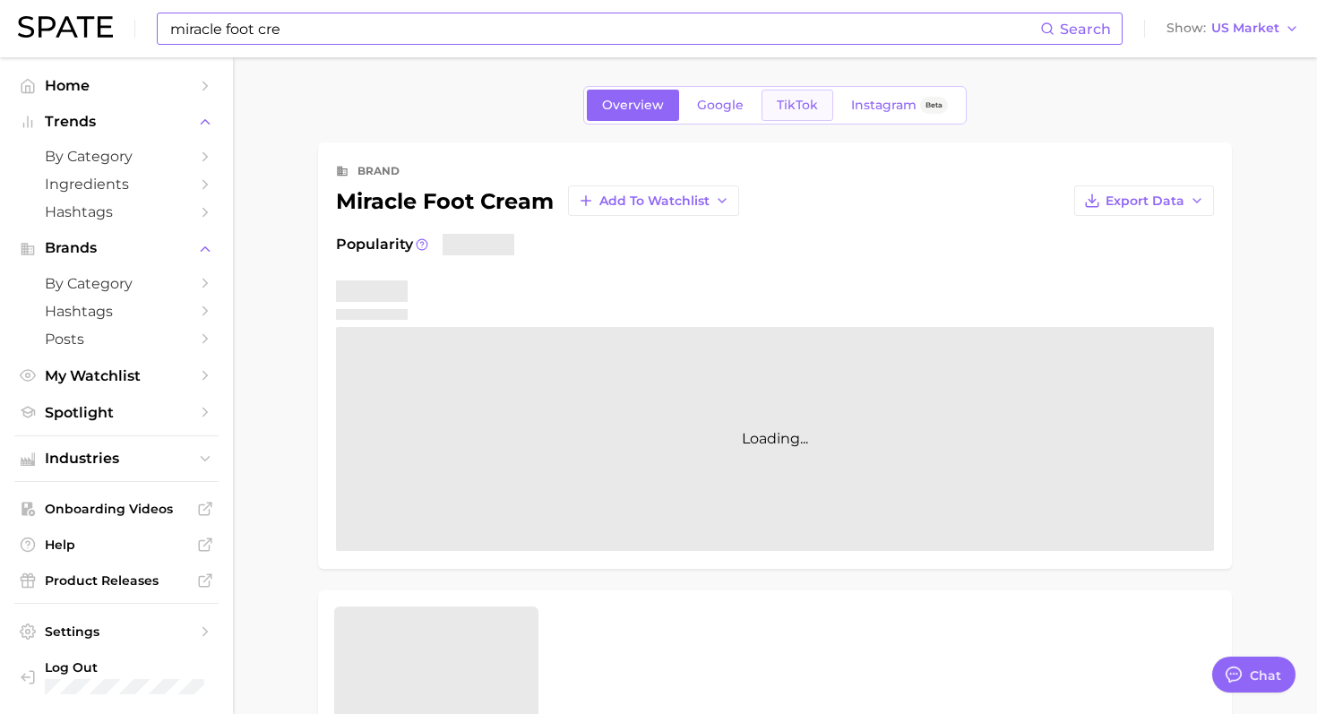
click at [811, 102] on span "TikTok" at bounding box center [797, 105] width 41 height 15
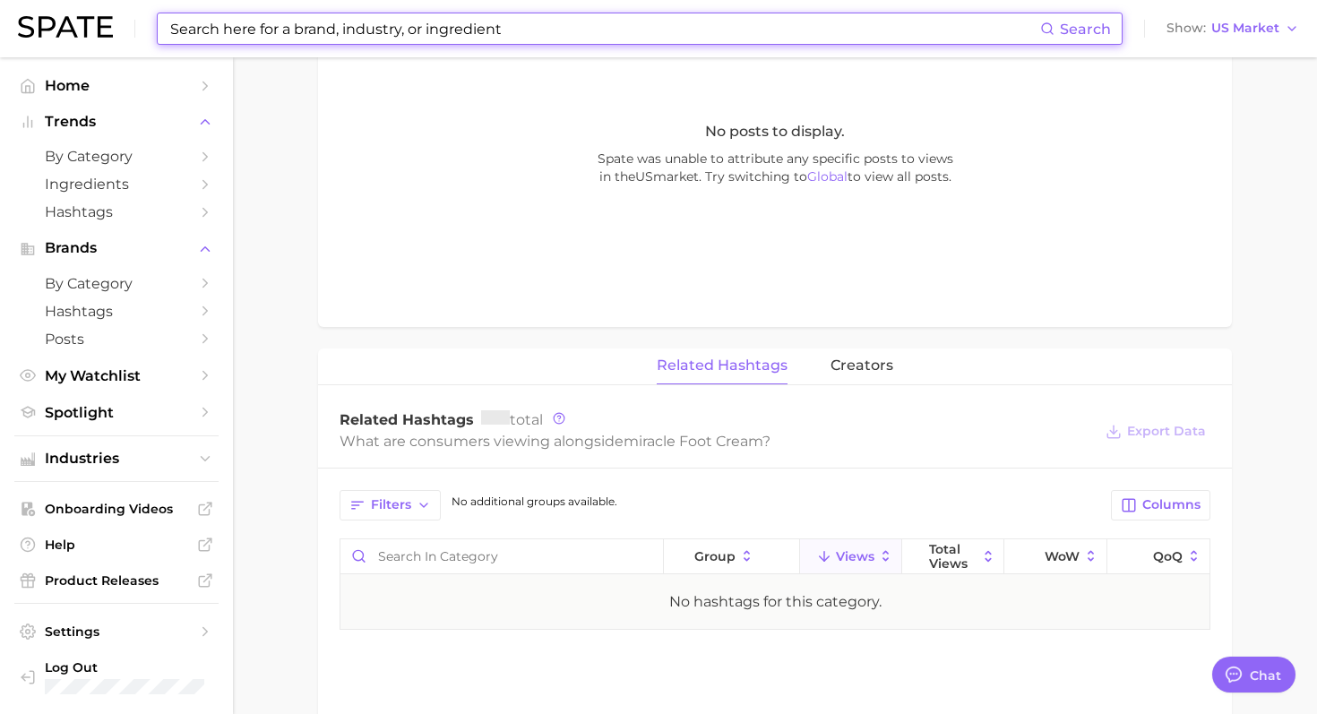
scroll to position [217, 0]
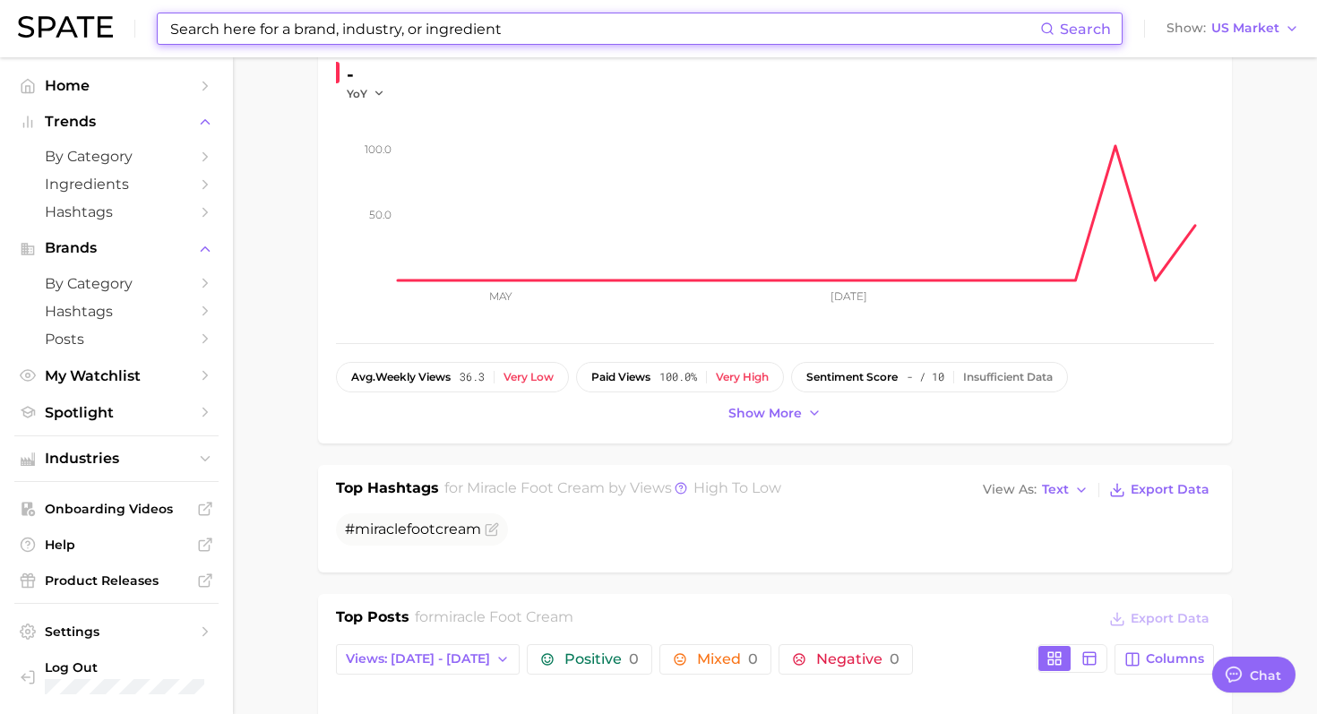
click at [407, 39] on input at bounding box center [604, 28] width 872 height 30
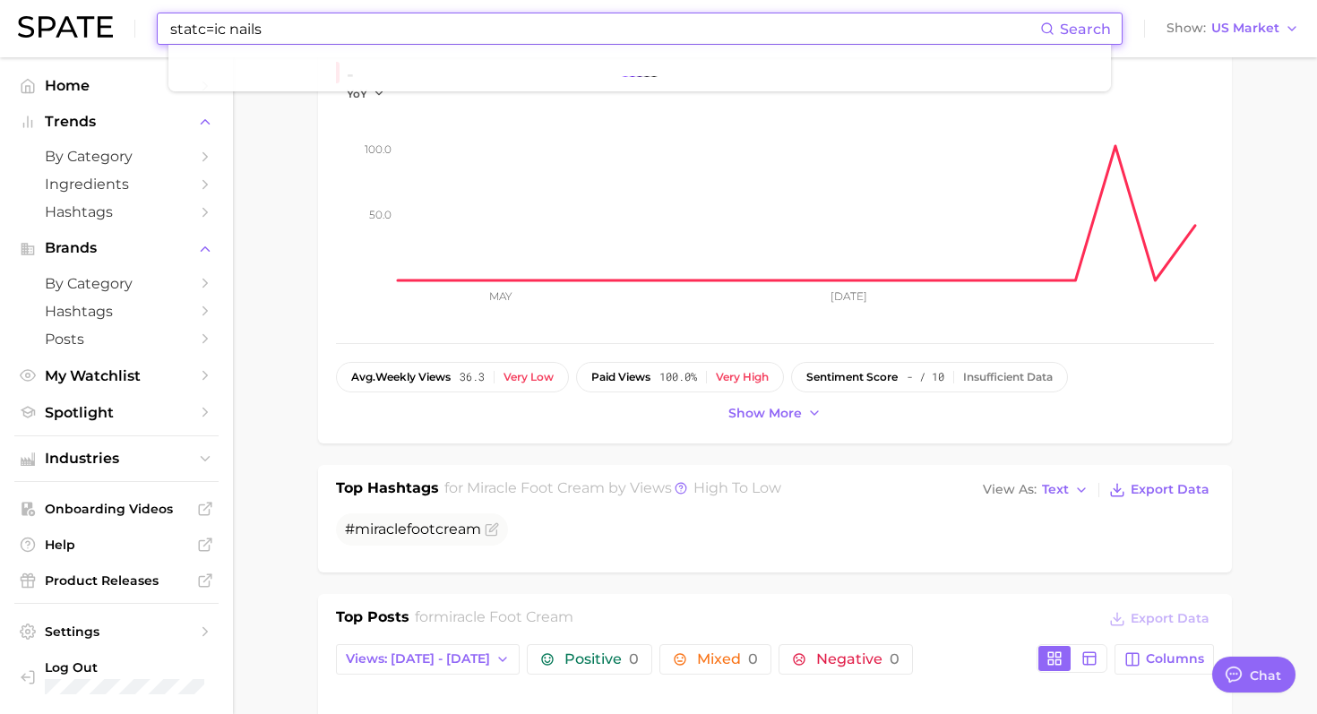
click at [208, 31] on input "statc=ic nails" at bounding box center [604, 28] width 872 height 30
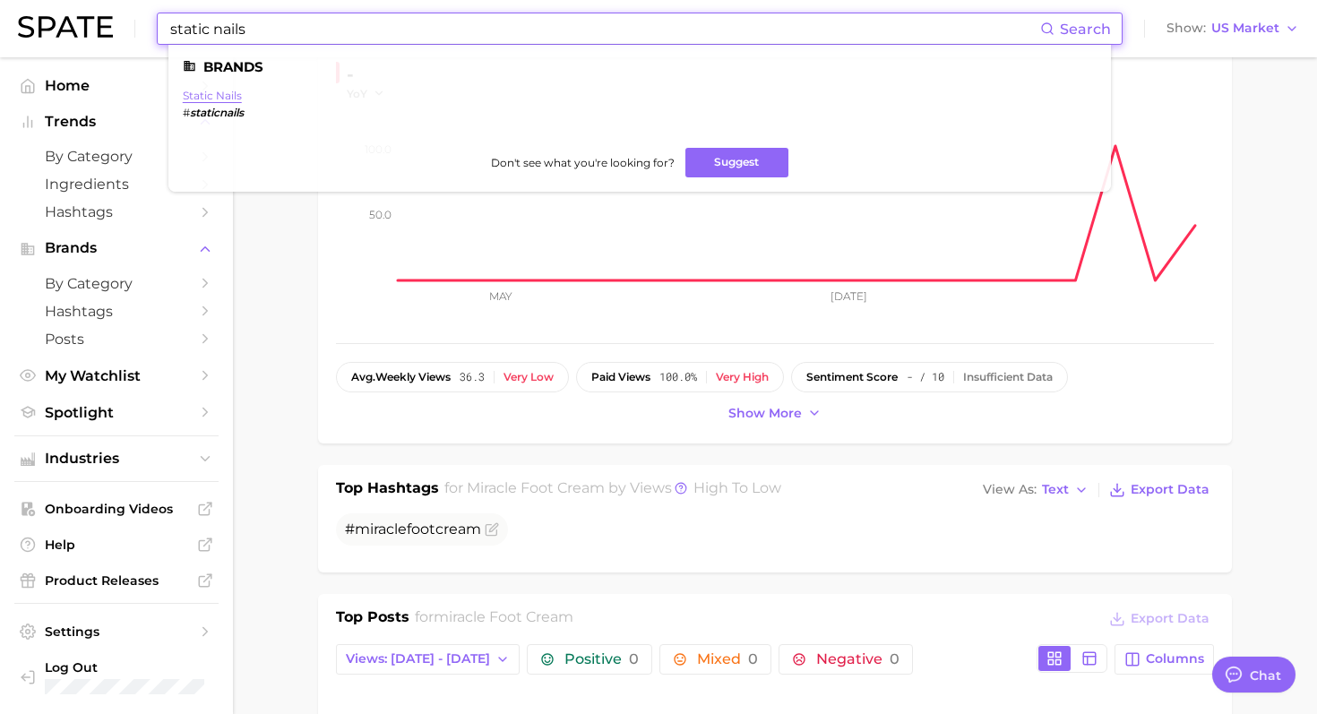
type input "static nails"
click at [221, 93] on link "static nails" at bounding box center [212, 95] width 59 height 13
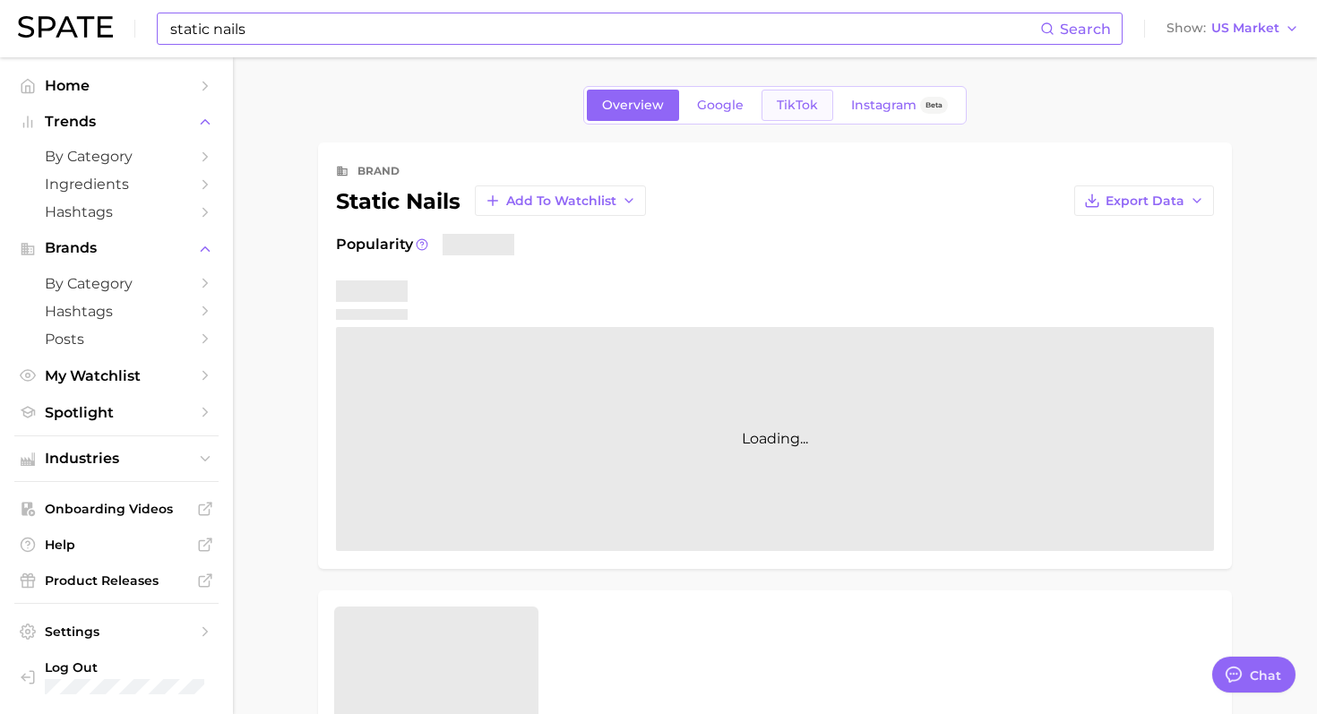
click at [802, 107] on span "TikTok" at bounding box center [797, 105] width 41 height 15
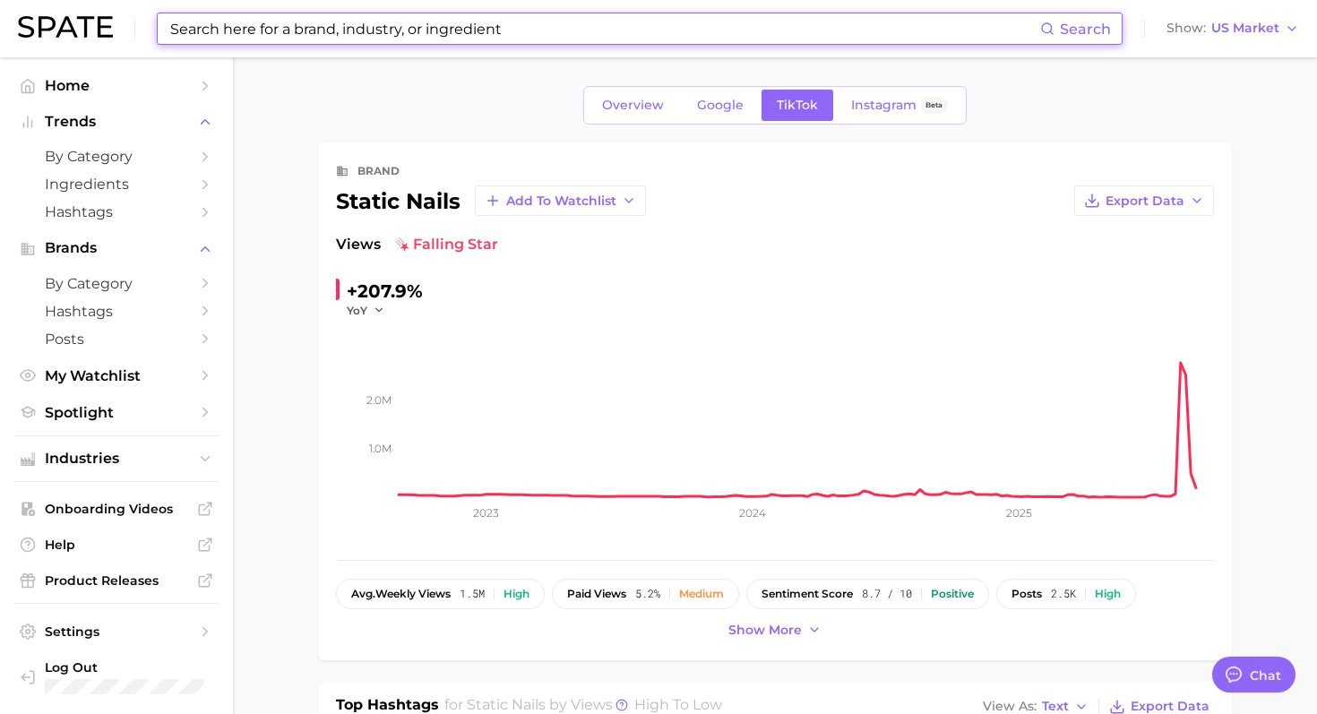
click at [348, 17] on input at bounding box center [604, 28] width 872 height 30
click at [348, 18] on input at bounding box center [604, 28] width 872 height 30
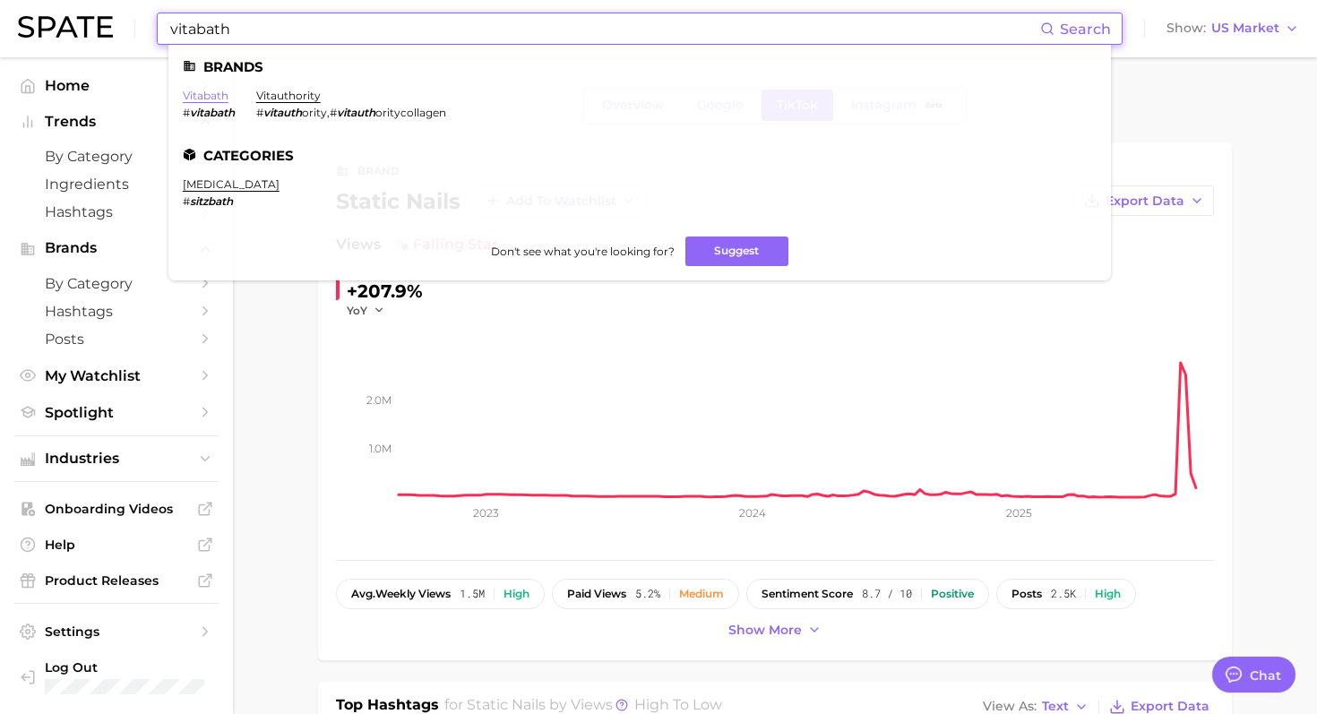
type input "vitabath"
click at [216, 96] on link "vitabath" at bounding box center [206, 95] width 46 height 13
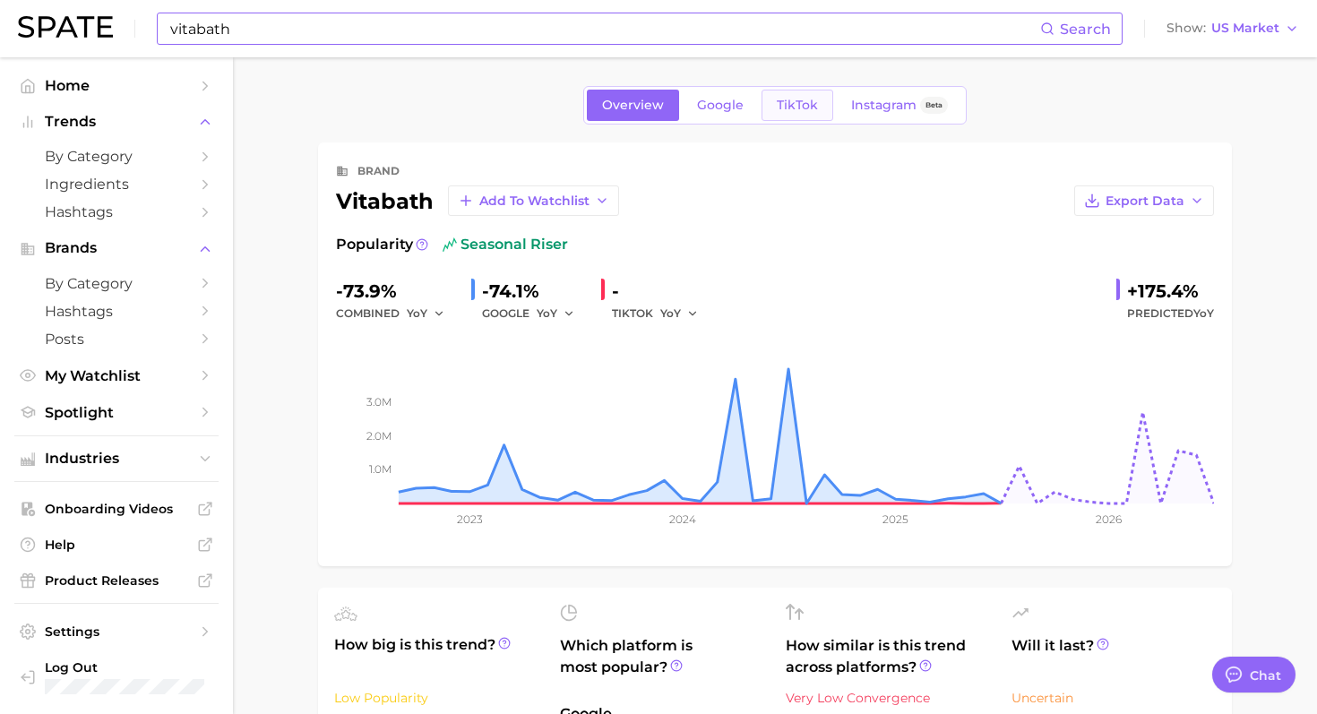
click at [814, 93] on link "TikTok" at bounding box center [797, 105] width 72 height 31
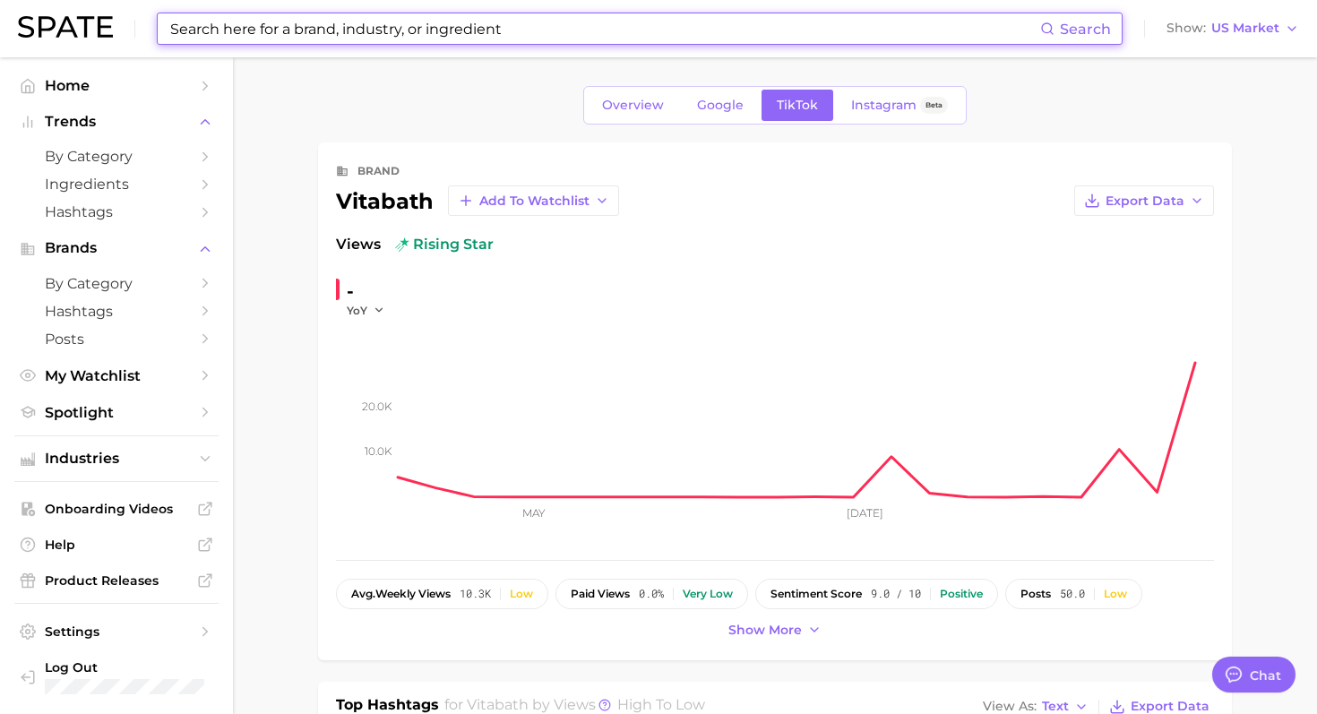
click at [596, 21] on input at bounding box center [604, 28] width 872 height 30
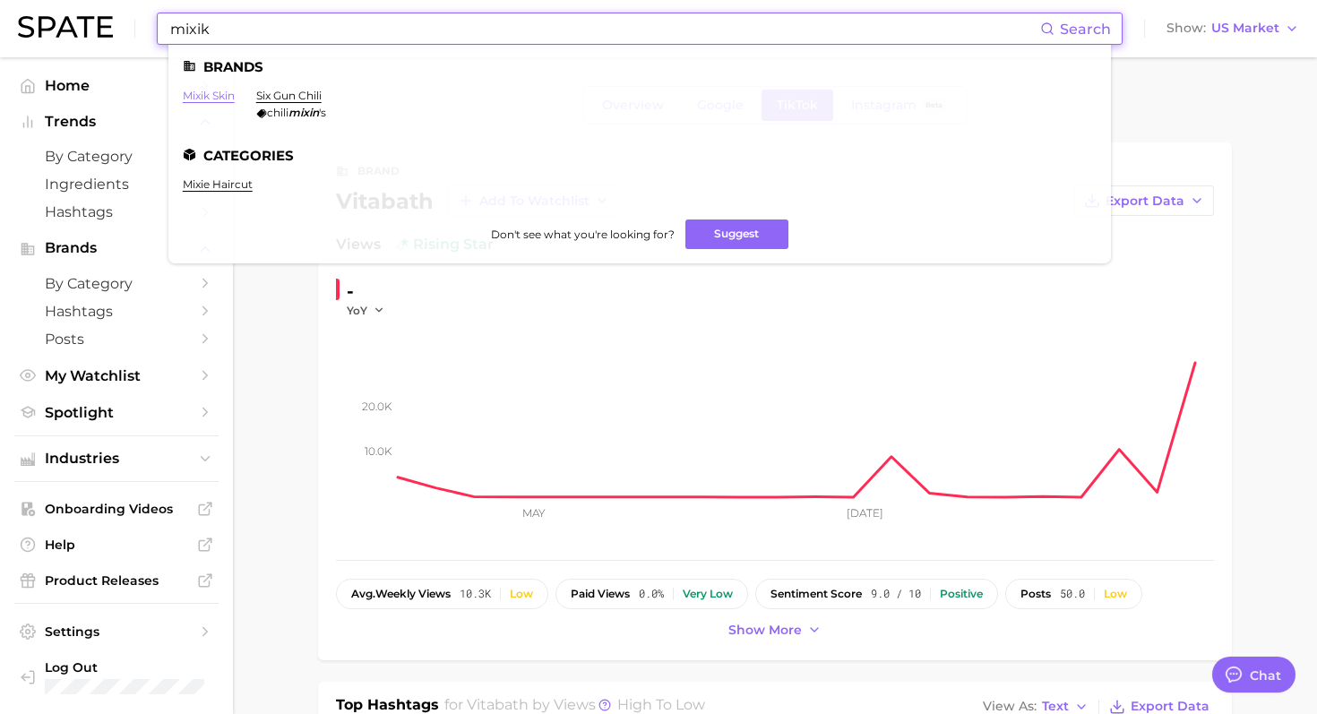
type input "mixik"
click at [213, 96] on link "mixik skin" at bounding box center [209, 95] width 52 height 13
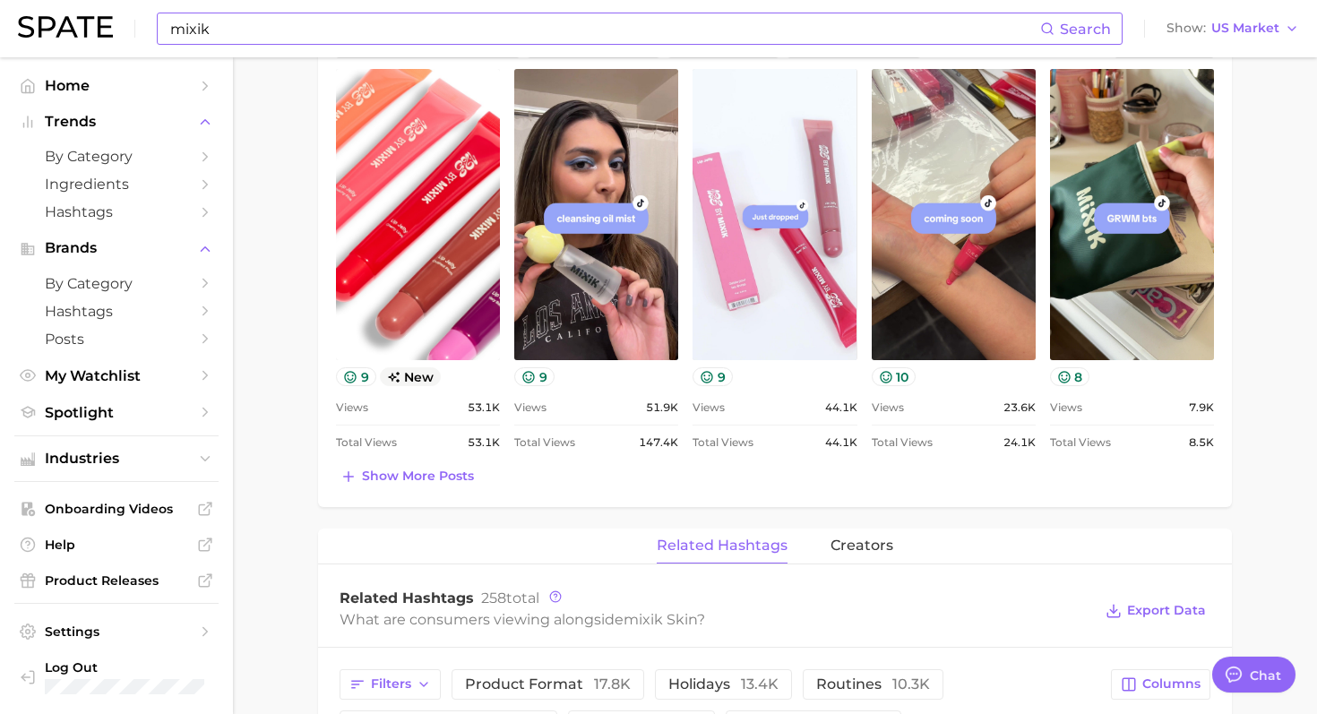
scroll to position [834, 0]
click at [418, 476] on span "Show more posts" at bounding box center [418, 475] width 112 height 15
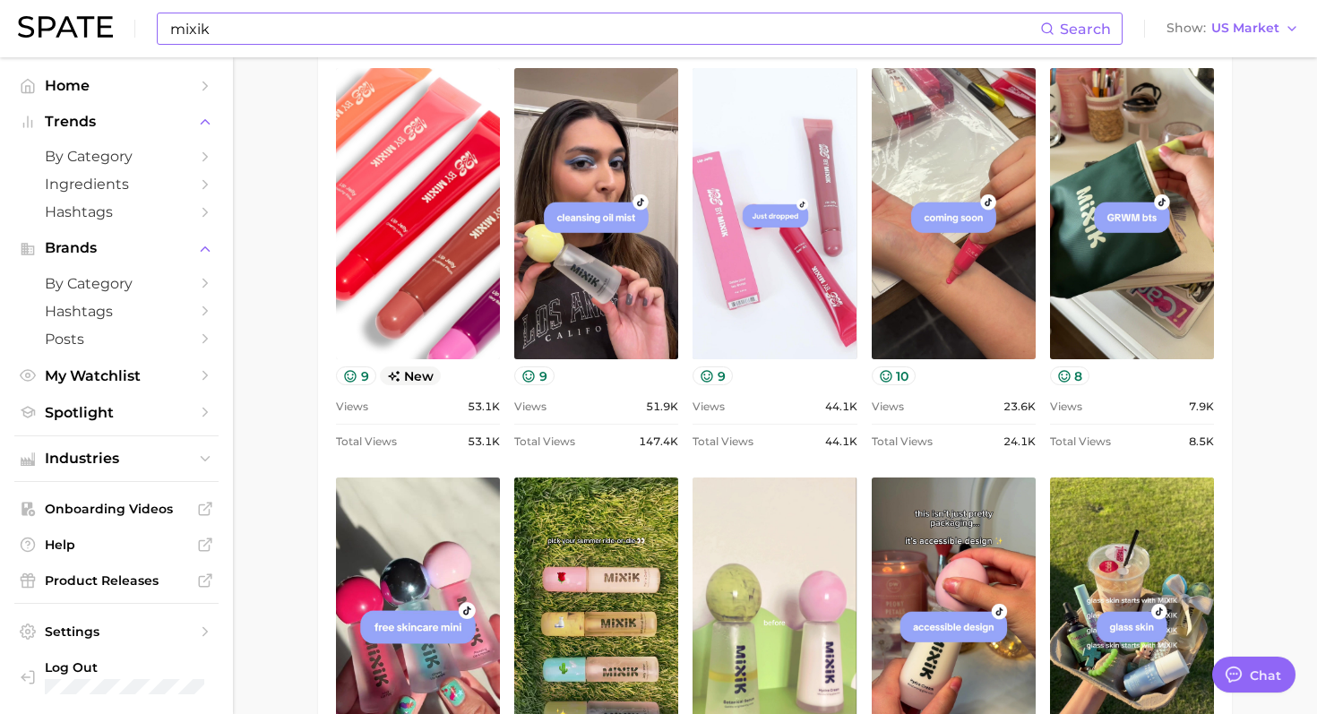
scroll to position [0, 0]
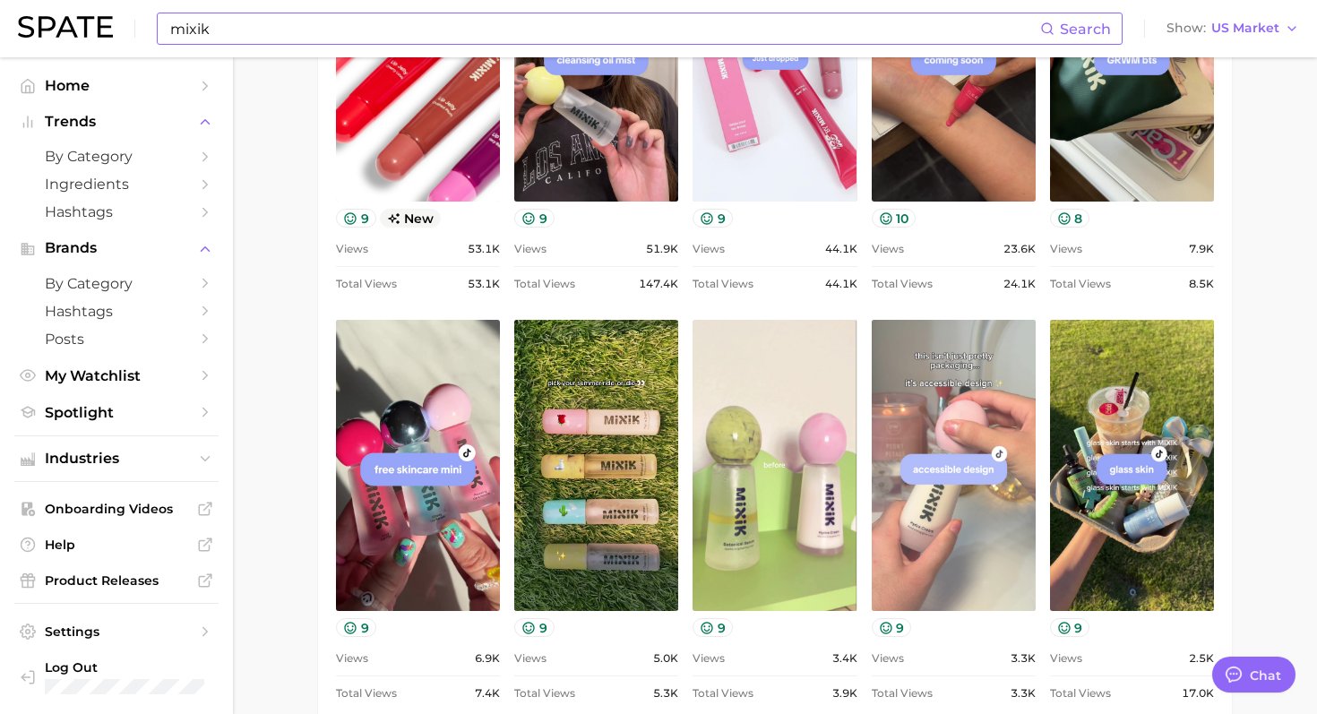
click at [997, 494] on link "view post on TikTok" at bounding box center [954, 465] width 164 height 291
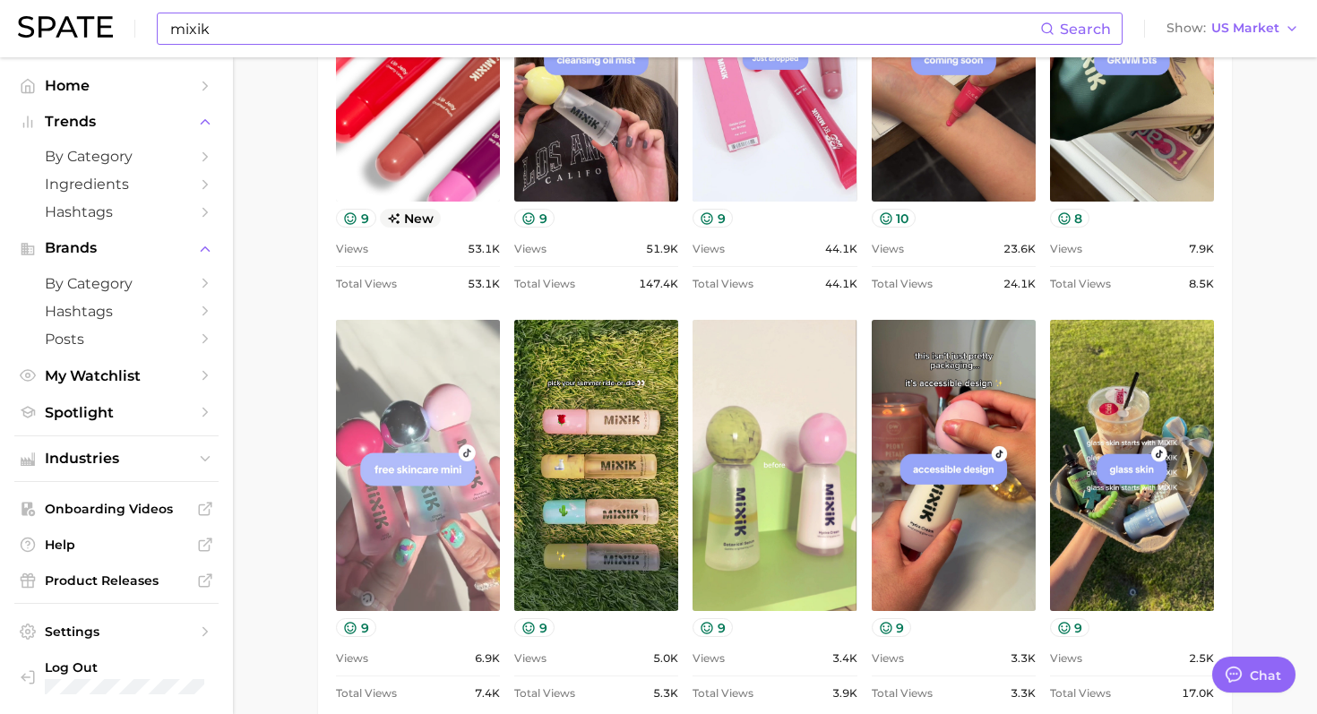
click at [431, 451] on link "view post on TikTok" at bounding box center [418, 465] width 164 height 291
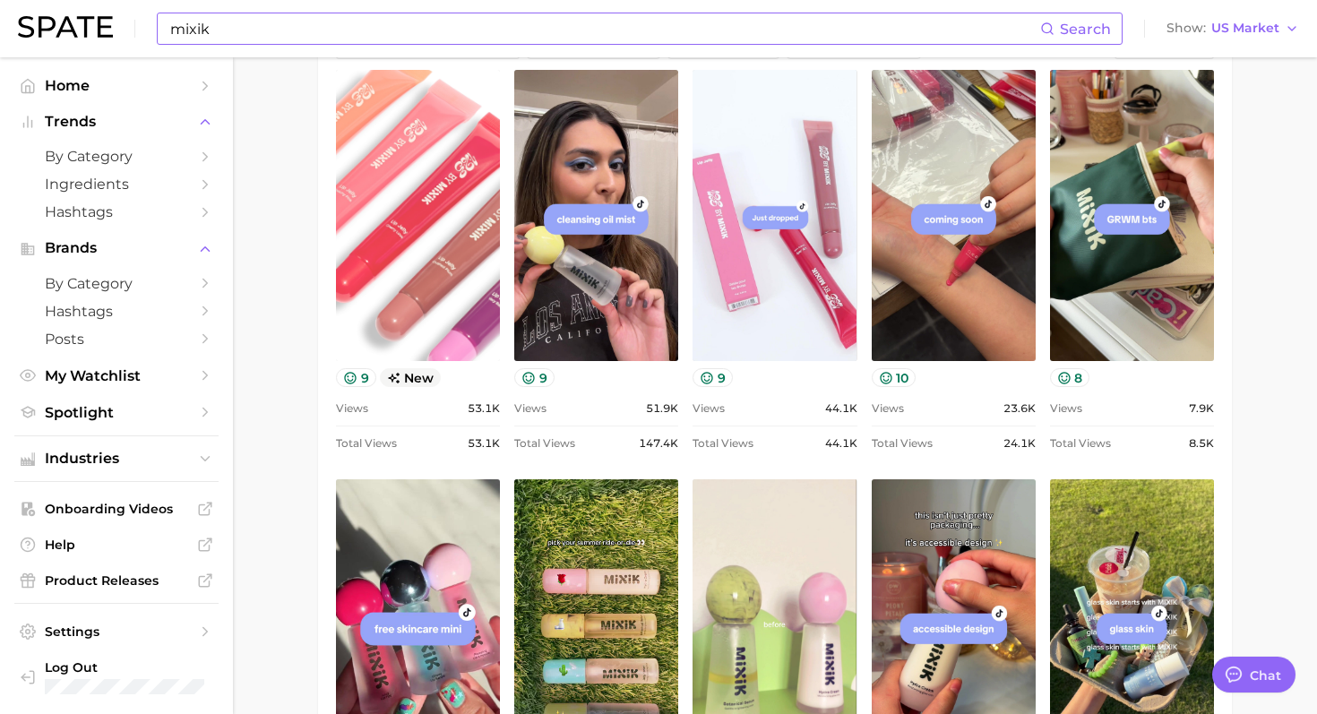
click at [449, 244] on link "view post on TikTok" at bounding box center [418, 215] width 164 height 291
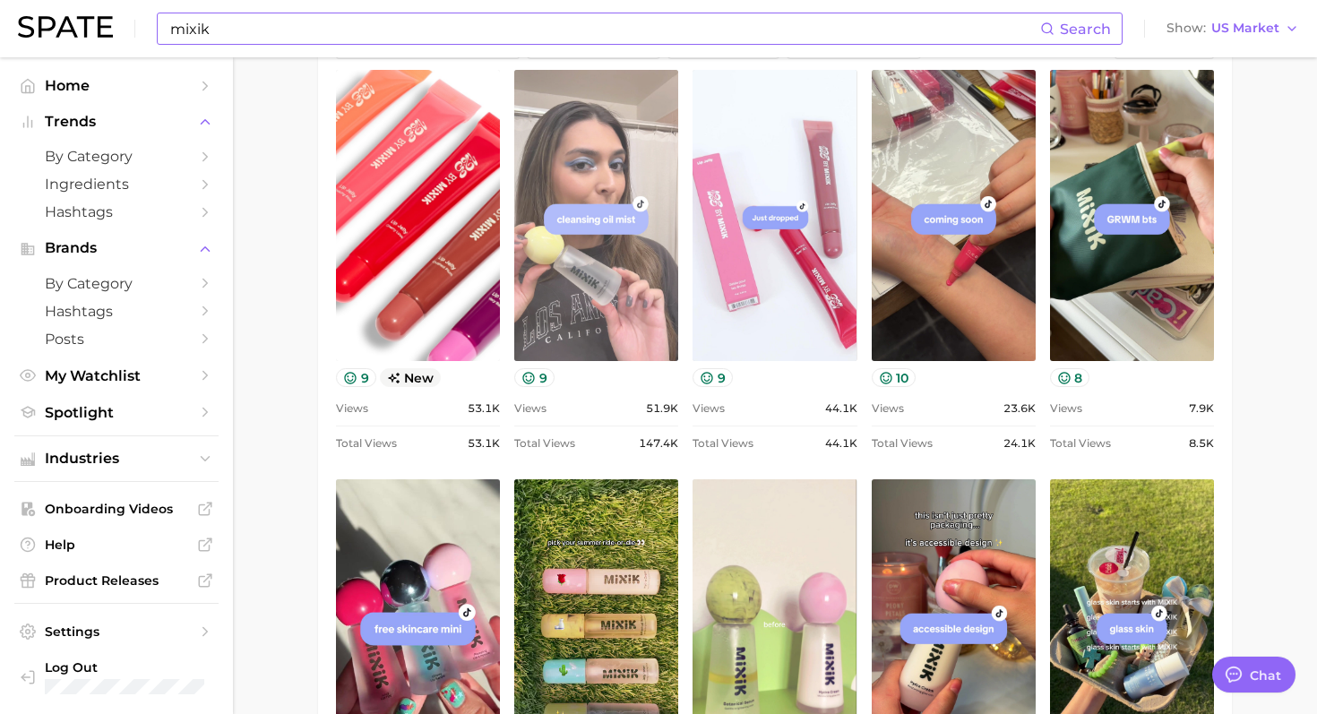
click at [643, 156] on link "view post on TikTok" at bounding box center [596, 215] width 164 height 291
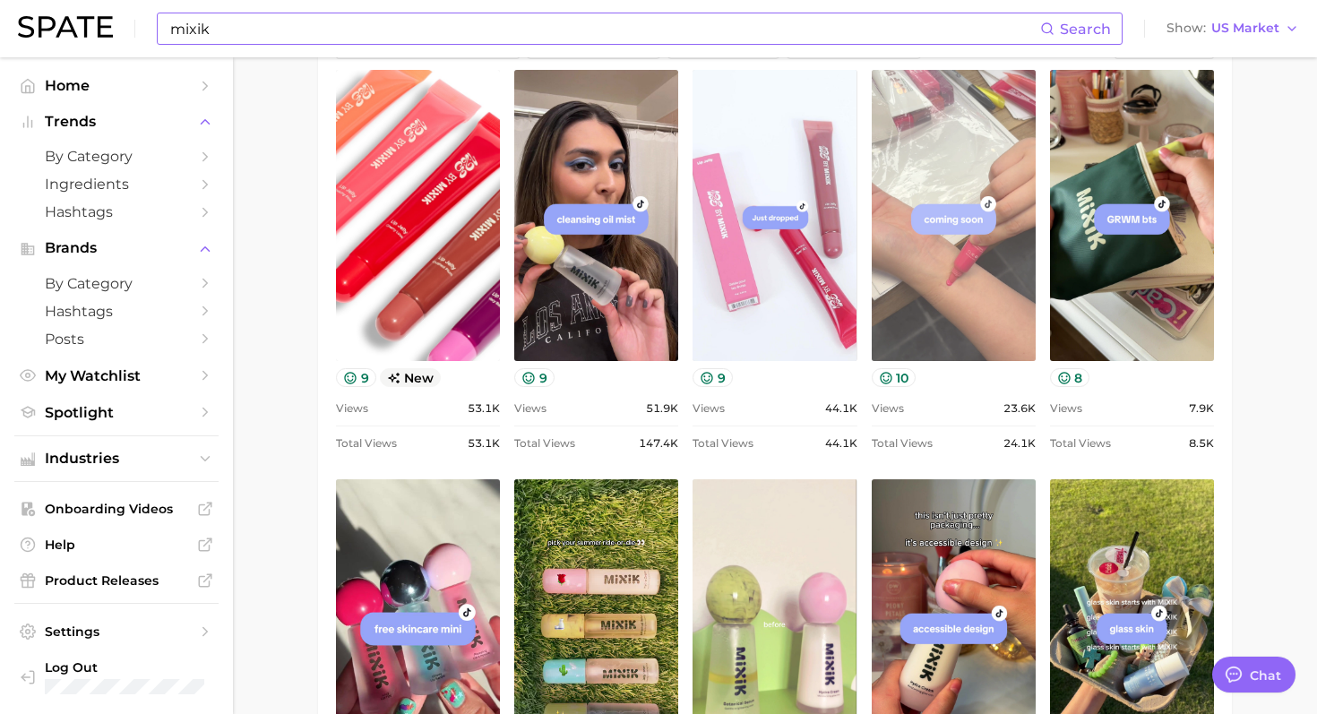
click at [930, 308] on link "view post on TikTok" at bounding box center [954, 215] width 164 height 291
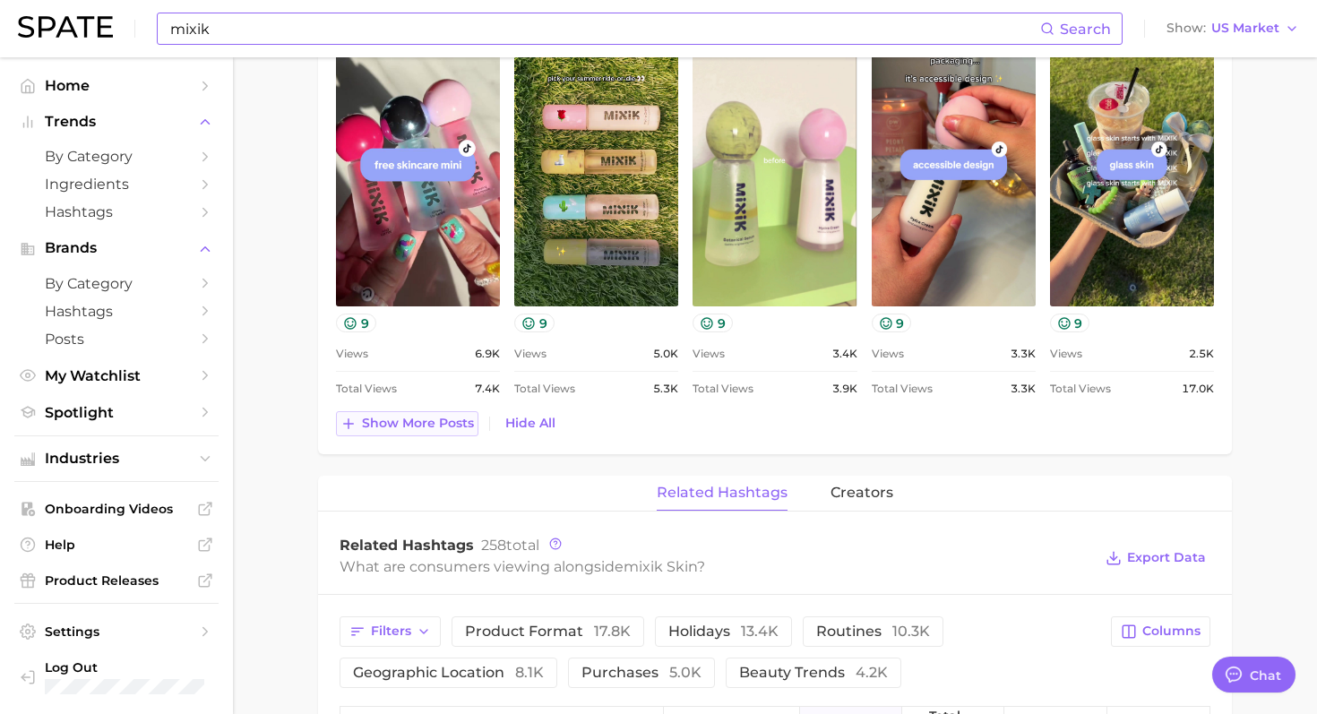
click at [442, 420] on span "Show more posts" at bounding box center [418, 423] width 112 height 15
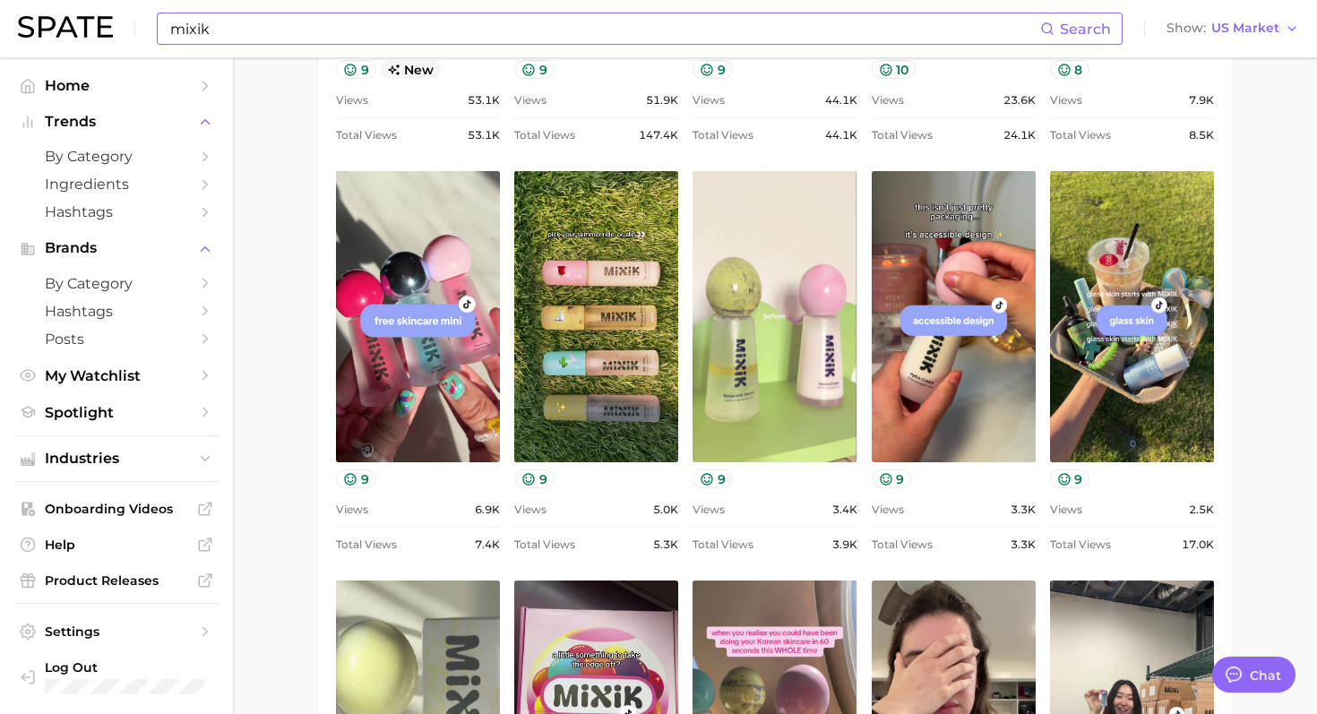
scroll to position [1132, 0]
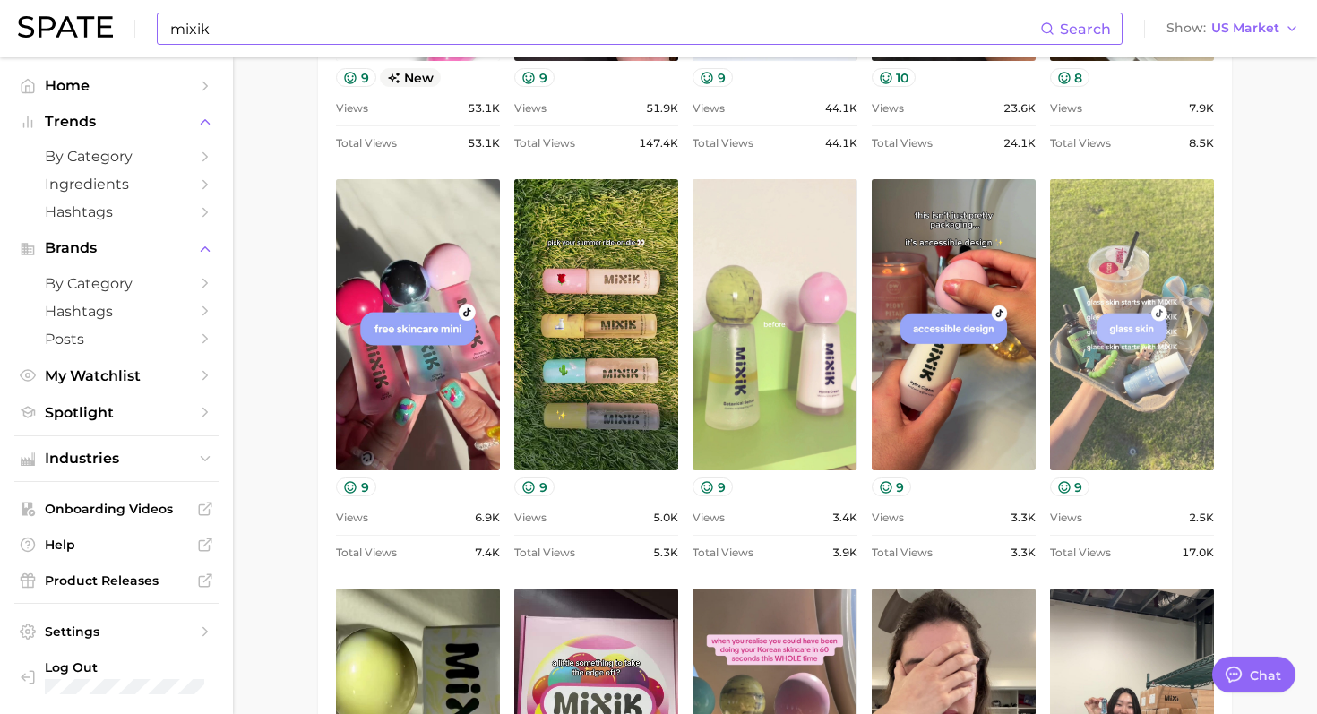
click at [1081, 394] on link "view post on TikTok" at bounding box center [1132, 324] width 164 height 291
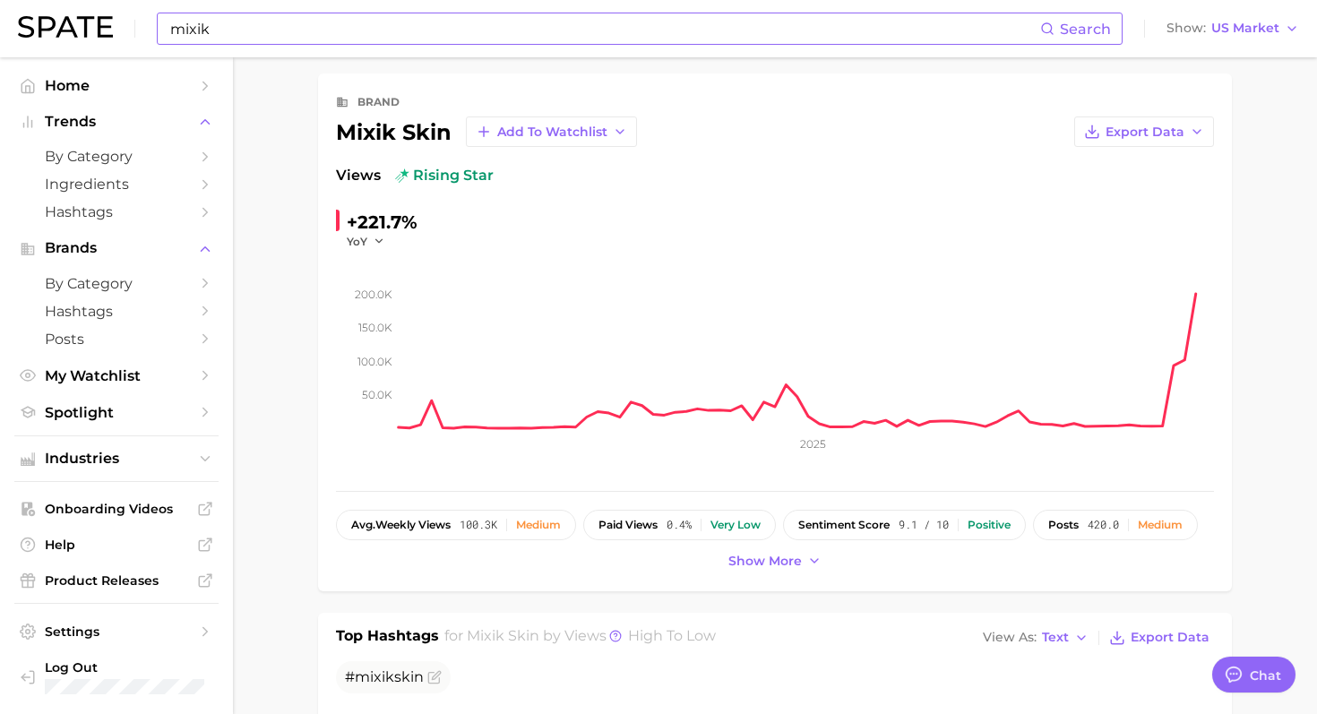
scroll to position [70, 0]
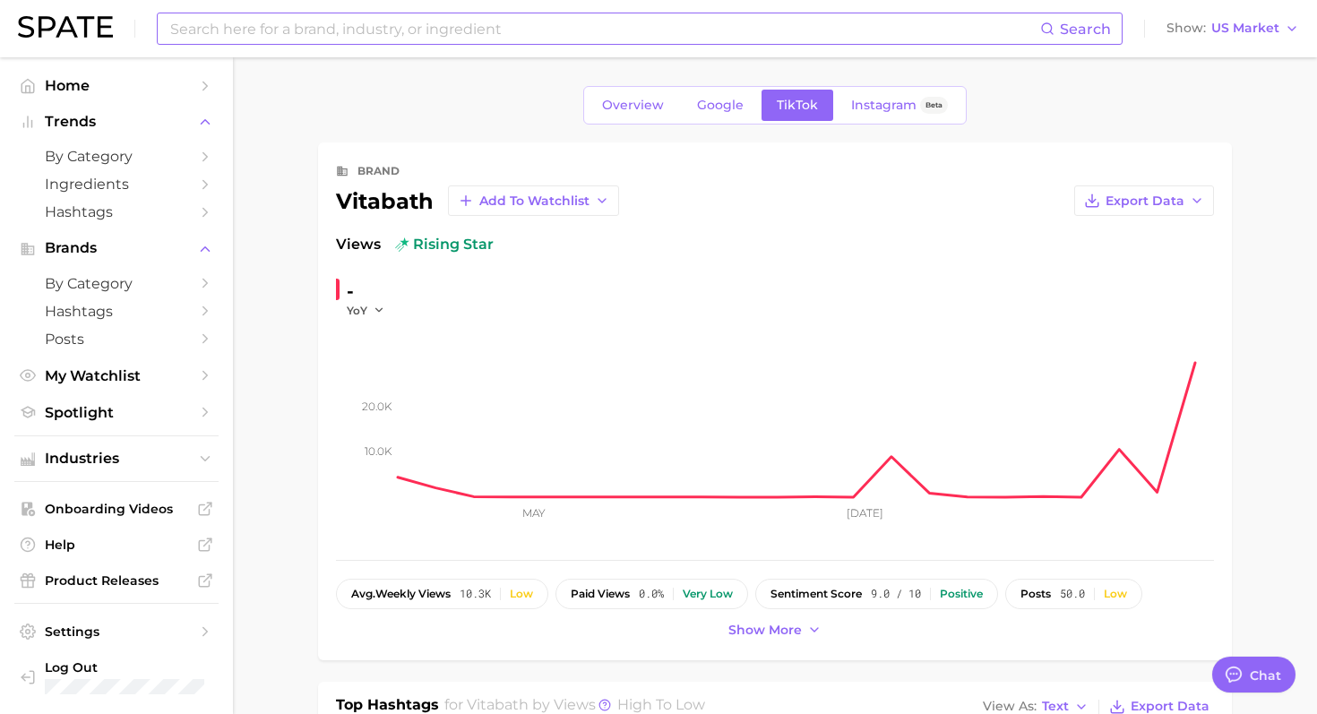
type input "vitabath"
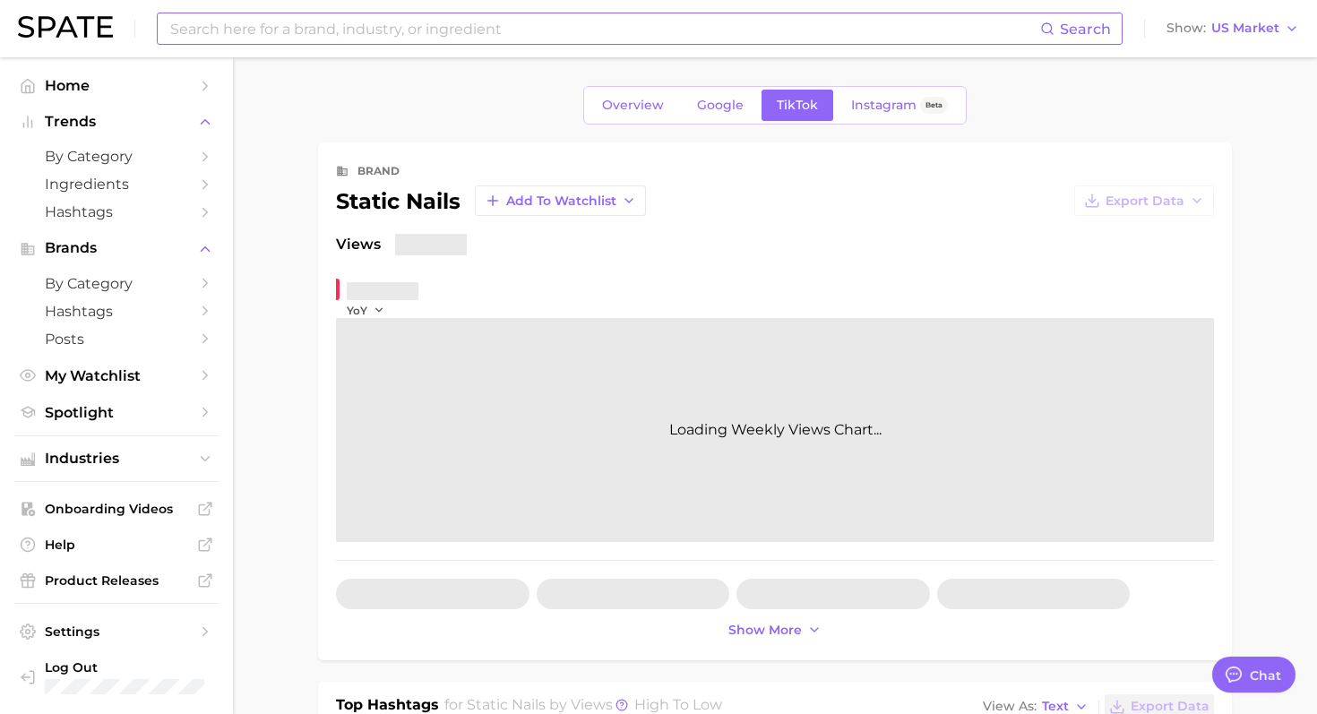
type input "static nails"
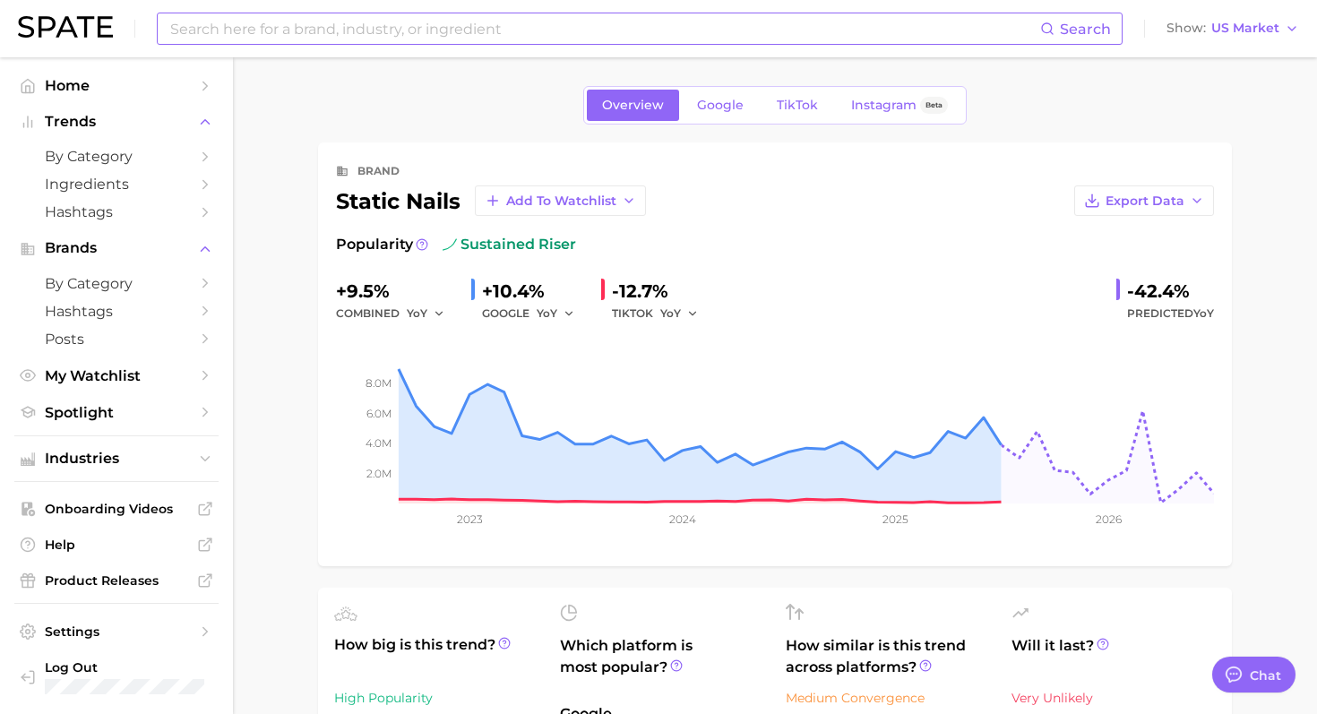
scroll to position [217, 0]
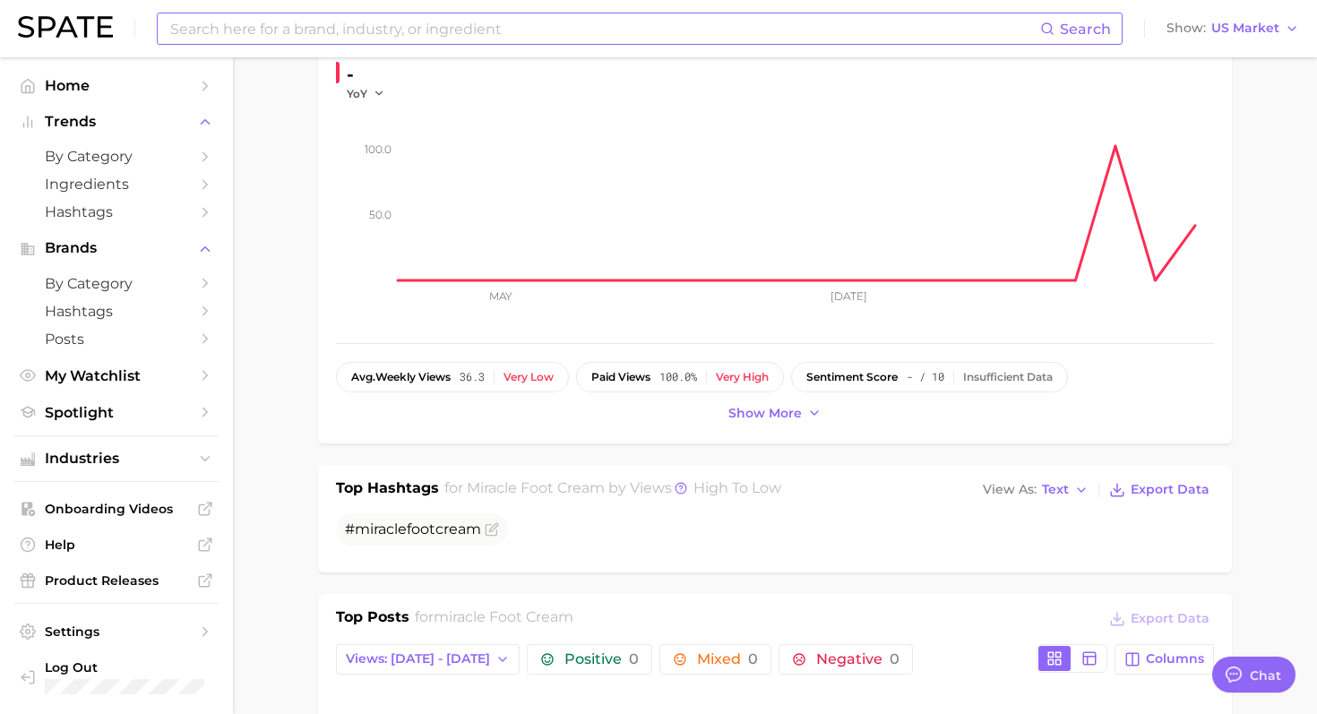
type input "miracle foot cre"
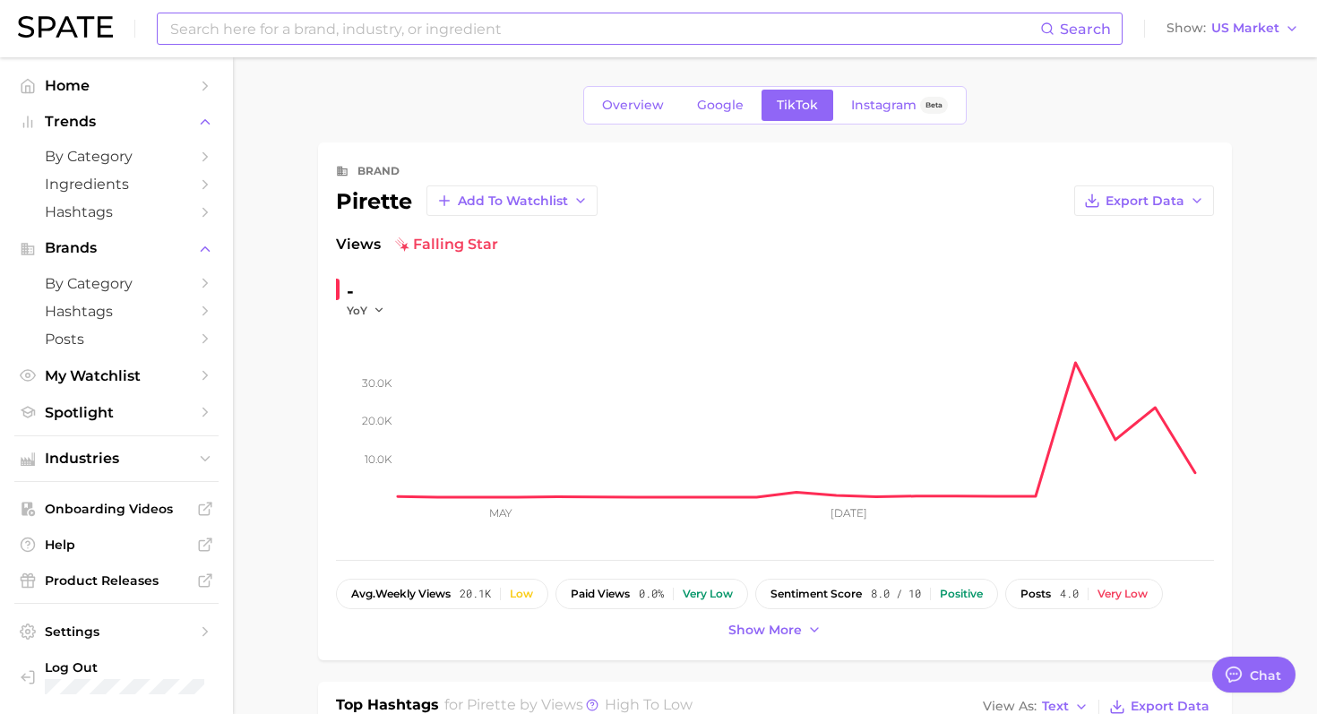
type input "pirette"
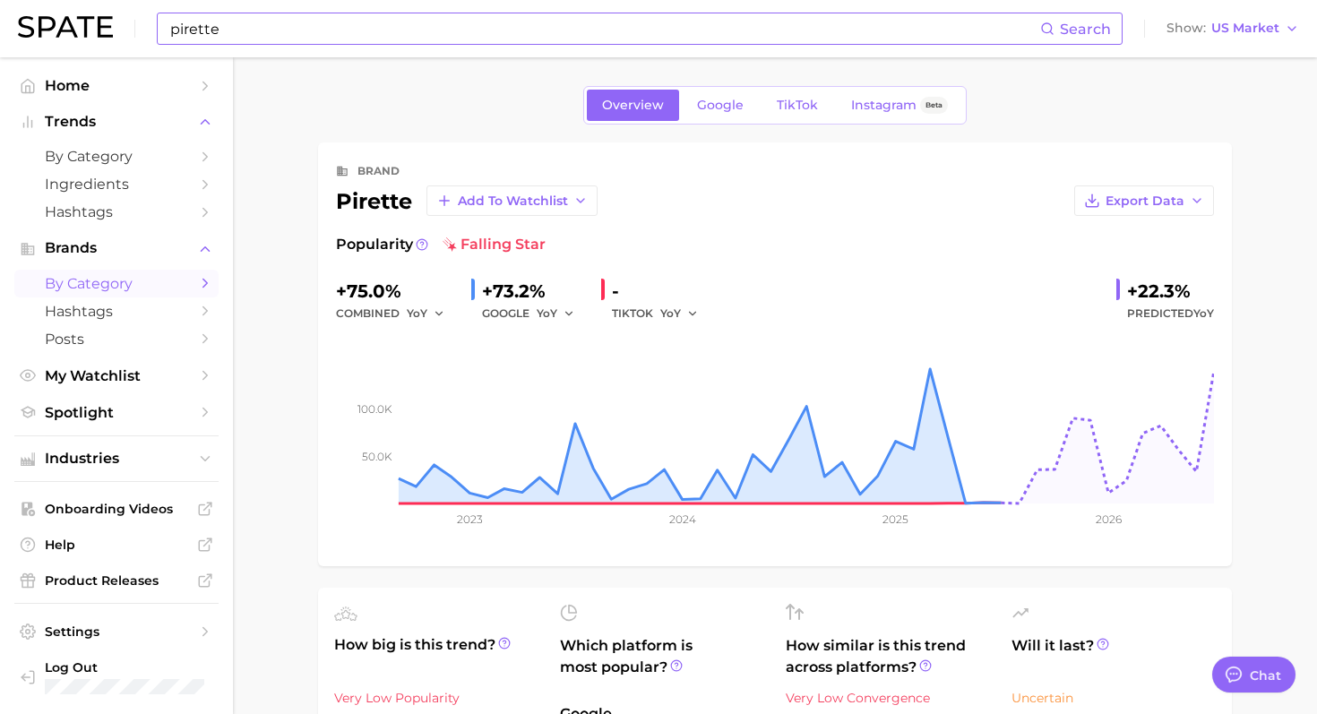
click at [98, 276] on link "by Category" at bounding box center [116, 284] width 204 height 28
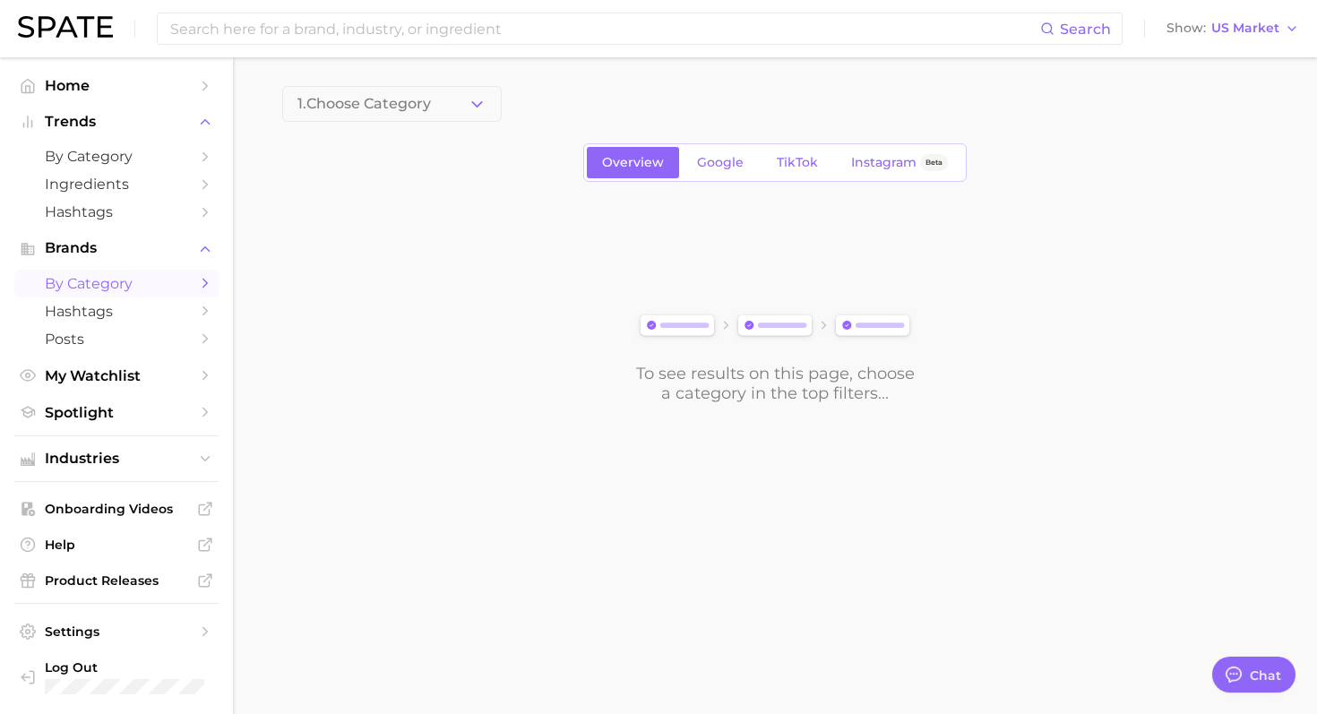
click at [378, 106] on span "1. Choose Category" at bounding box center [363, 104] width 133 height 16
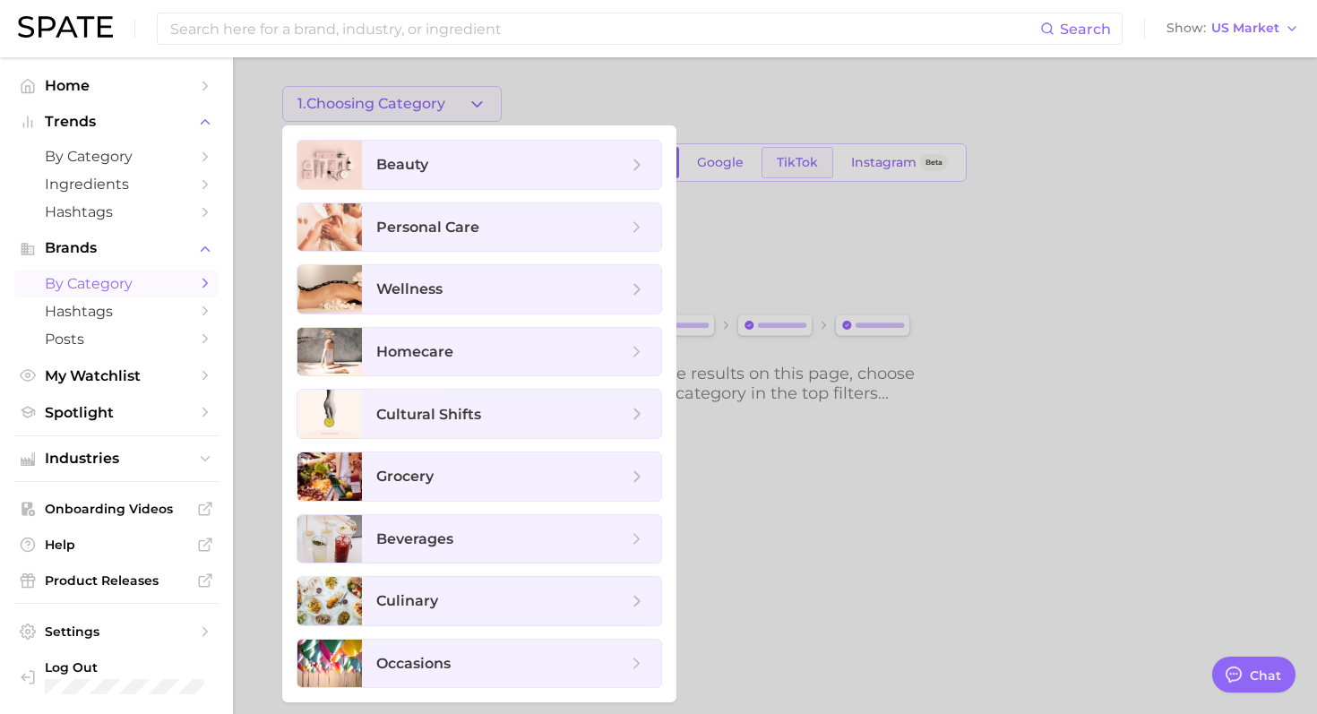
click at [786, 157] on div at bounding box center [658, 357] width 1317 height 714
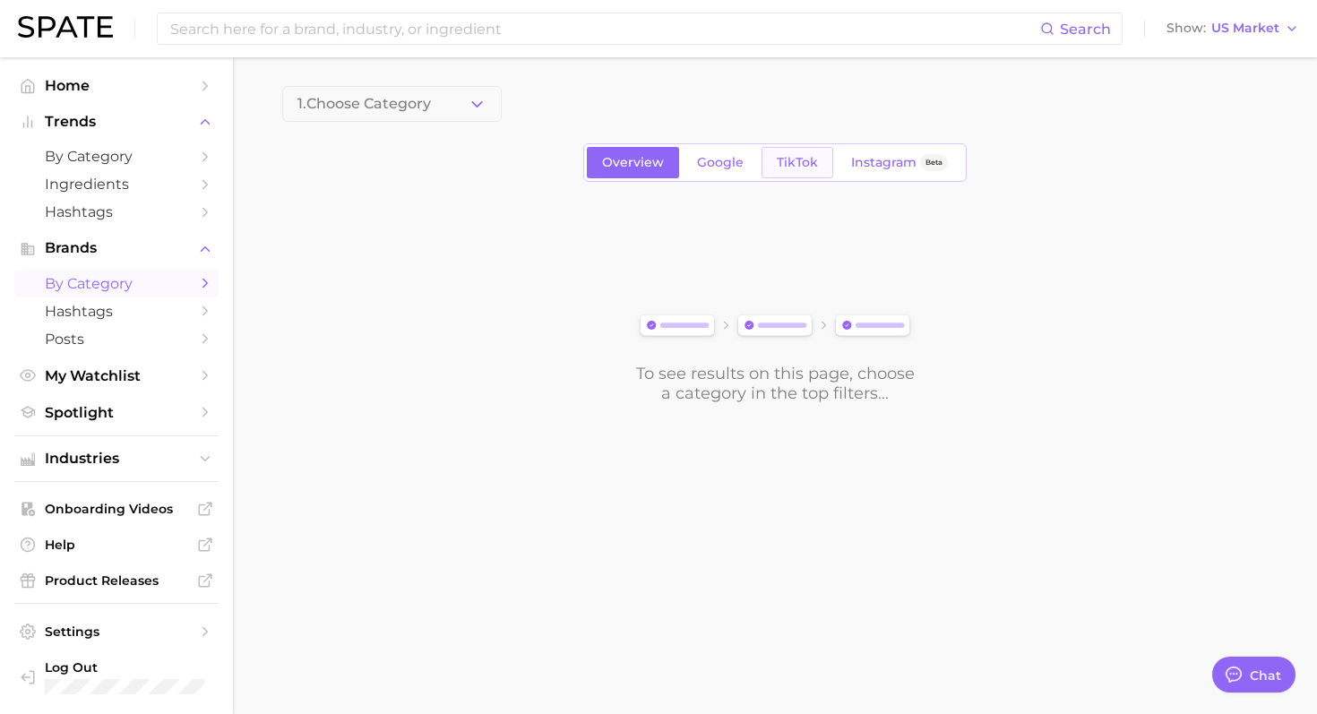
click at [804, 162] on span "TikTok" at bounding box center [797, 162] width 41 height 15
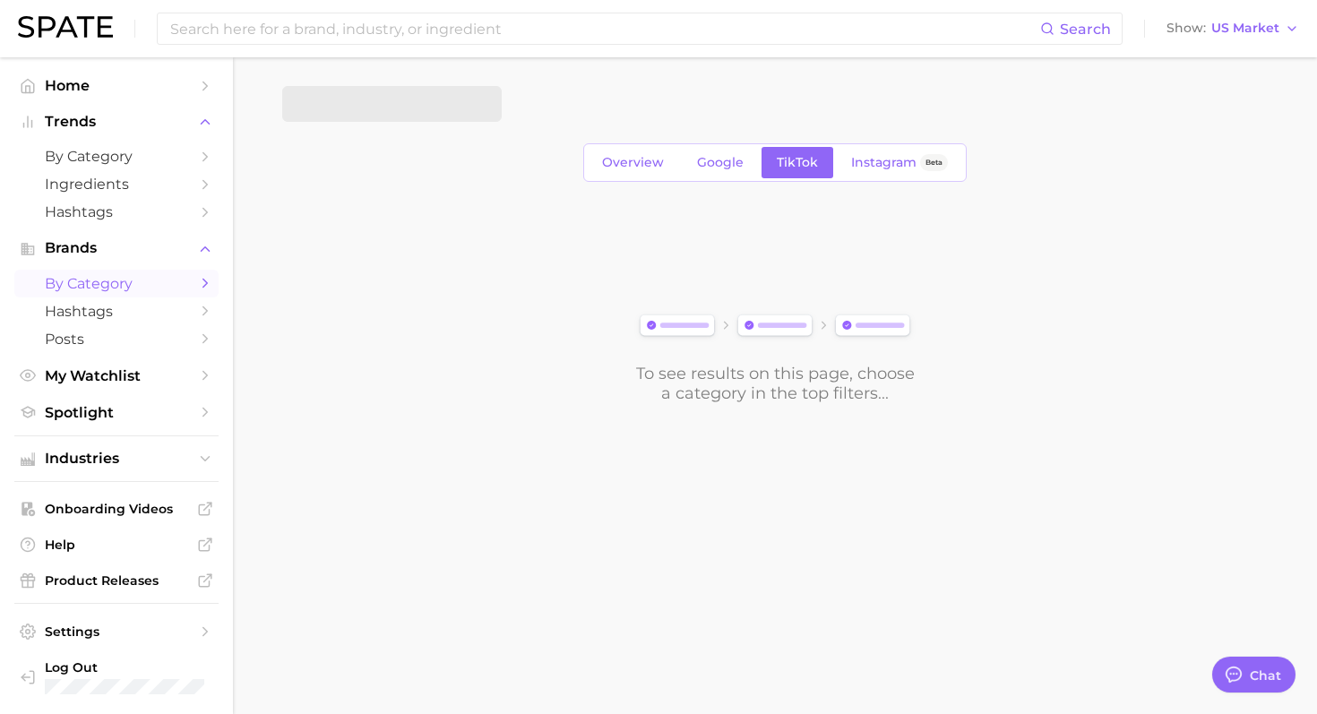
click at [352, 90] on span at bounding box center [391, 104] width 219 height 36
click at [368, 116] on span at bounding box center [391, 104] width 219 height 36
click at [383, 99] on span at bounding box center [391, 104] width 219 height 36
click at [396, 107] on span at bounding box center [391, 104] width 219 height 36
click at [400, 107] on span "Choose Category" at bounding box center [359, 104] width 125 height 16
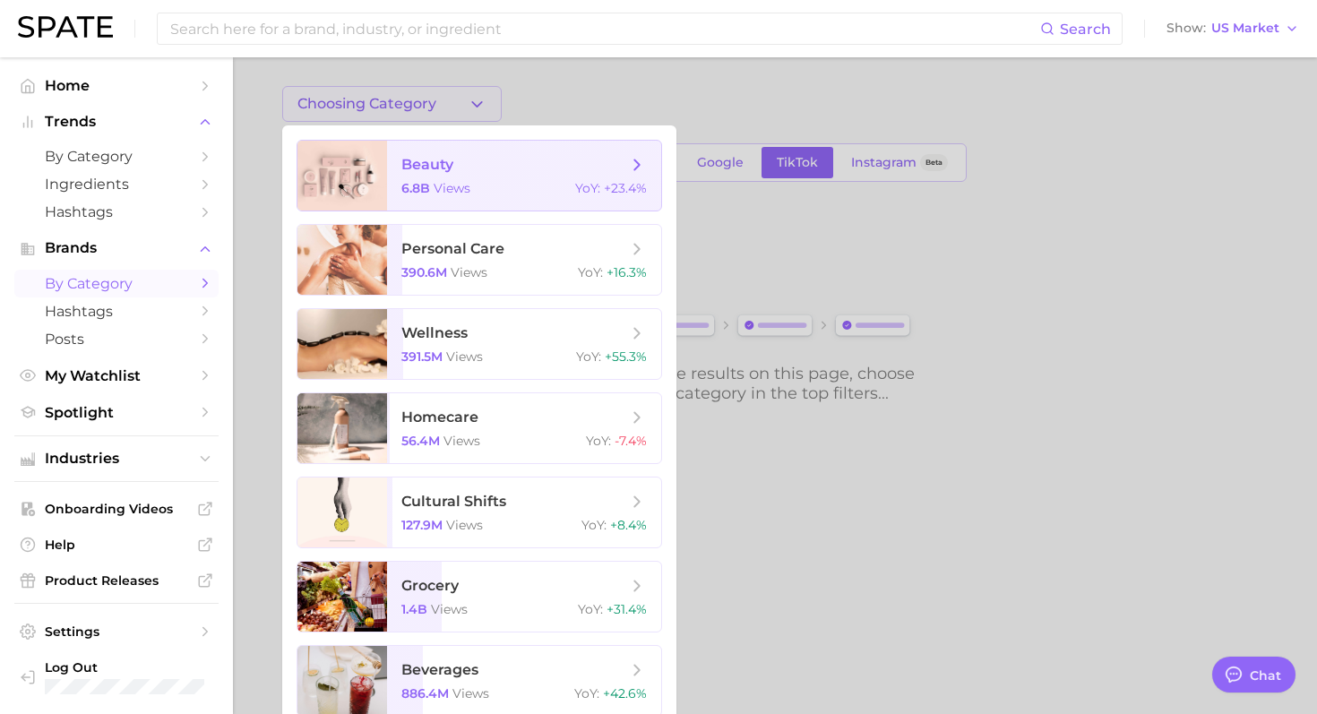
click at [391, 192] on span "beauty 6.8b views YoY : +23.4%" at bounding box center [524, 176] width 274 height 70
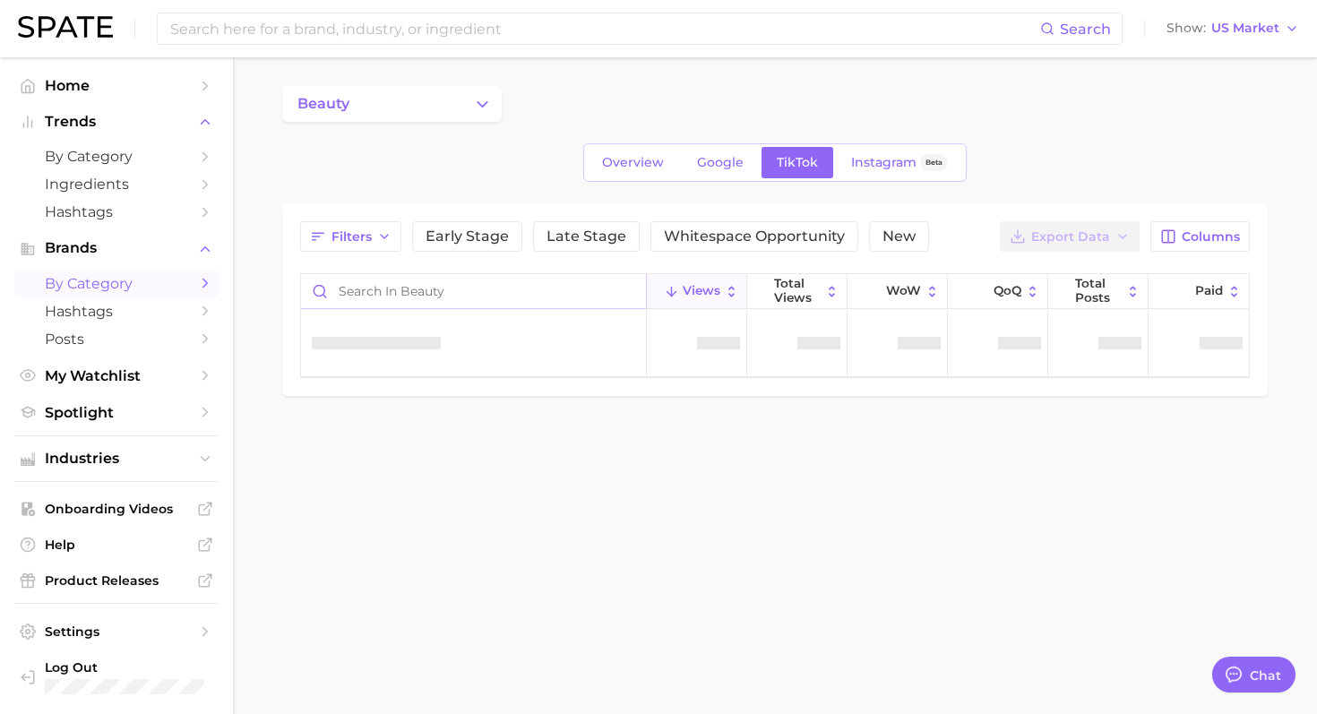
click at [497, 300] on input "Search in beauty" at bounding box center [473, 291] width 345 height 34
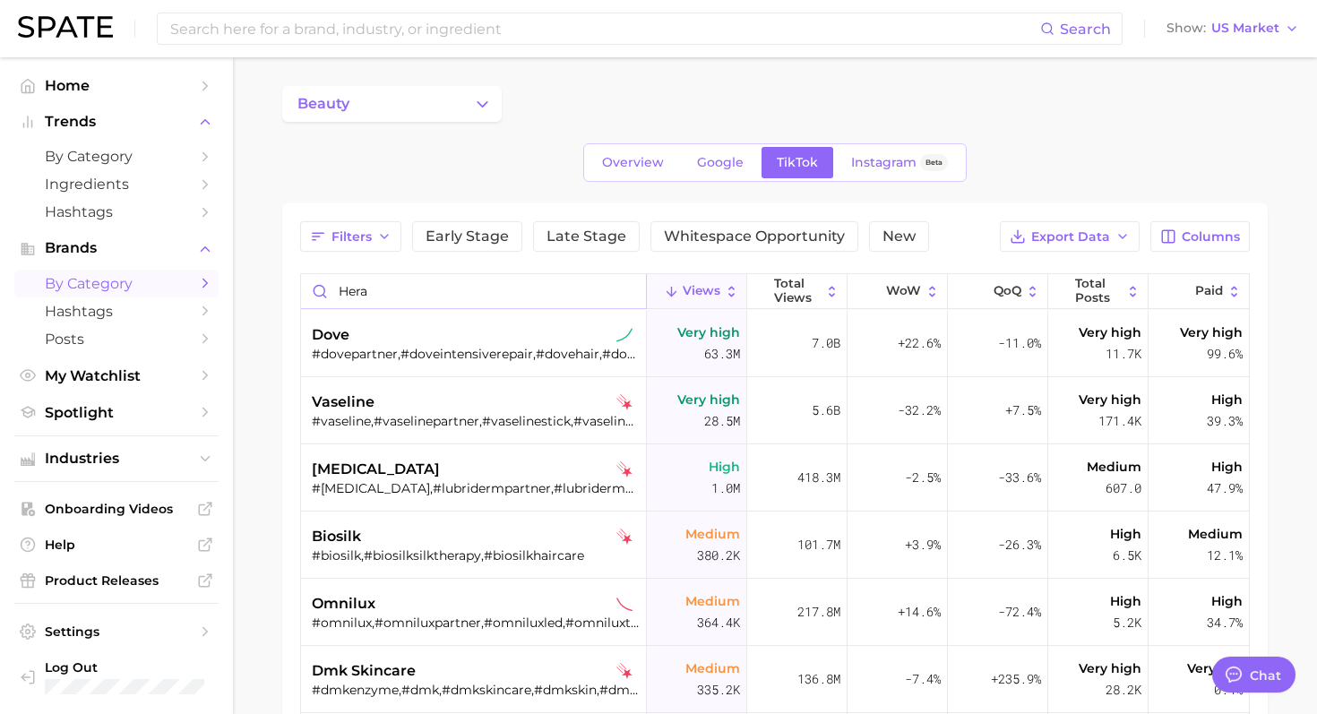
click at [436, 299] on input "hera" at bounding box center [473, 291] width 345 height 34
type input "hera"
click at [1195, 233] on span "Columns" at bounding box center [1211, 236] width 58 height 15
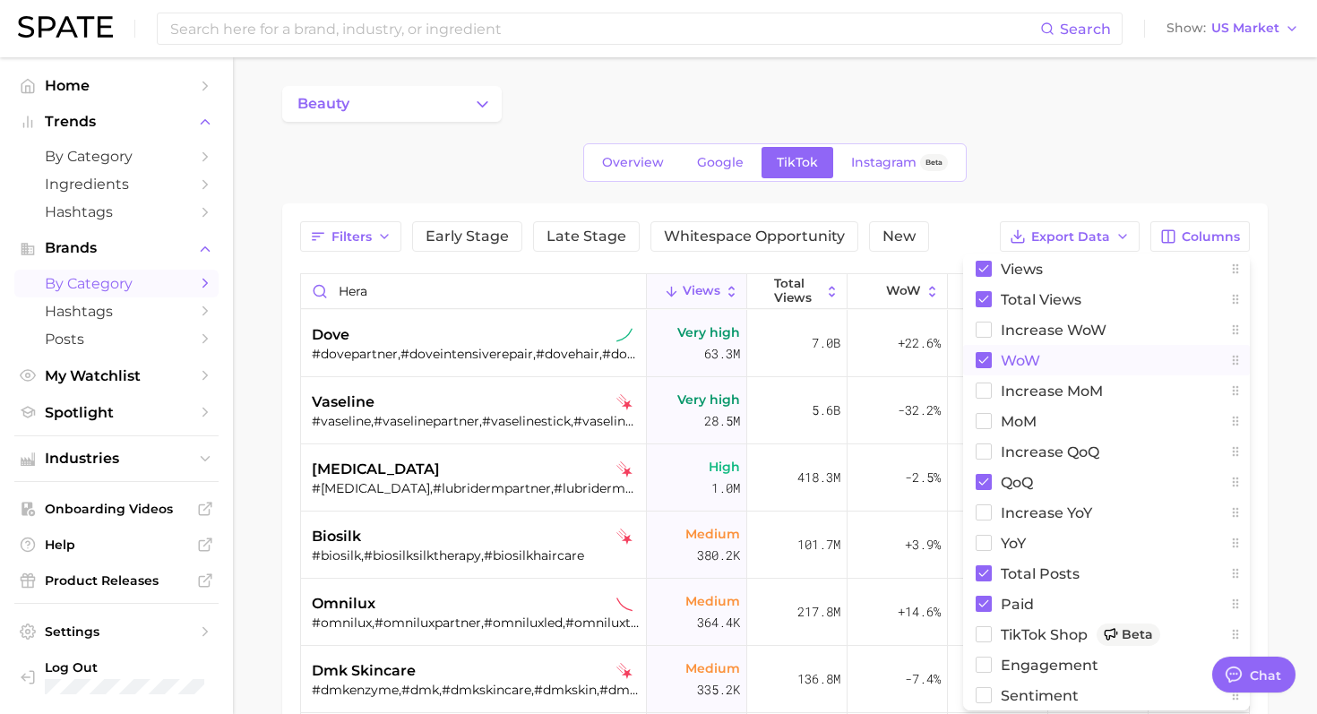
click at [1015, 354] on span "WoW" at bounding box center [1020, 360] width 39 height 15
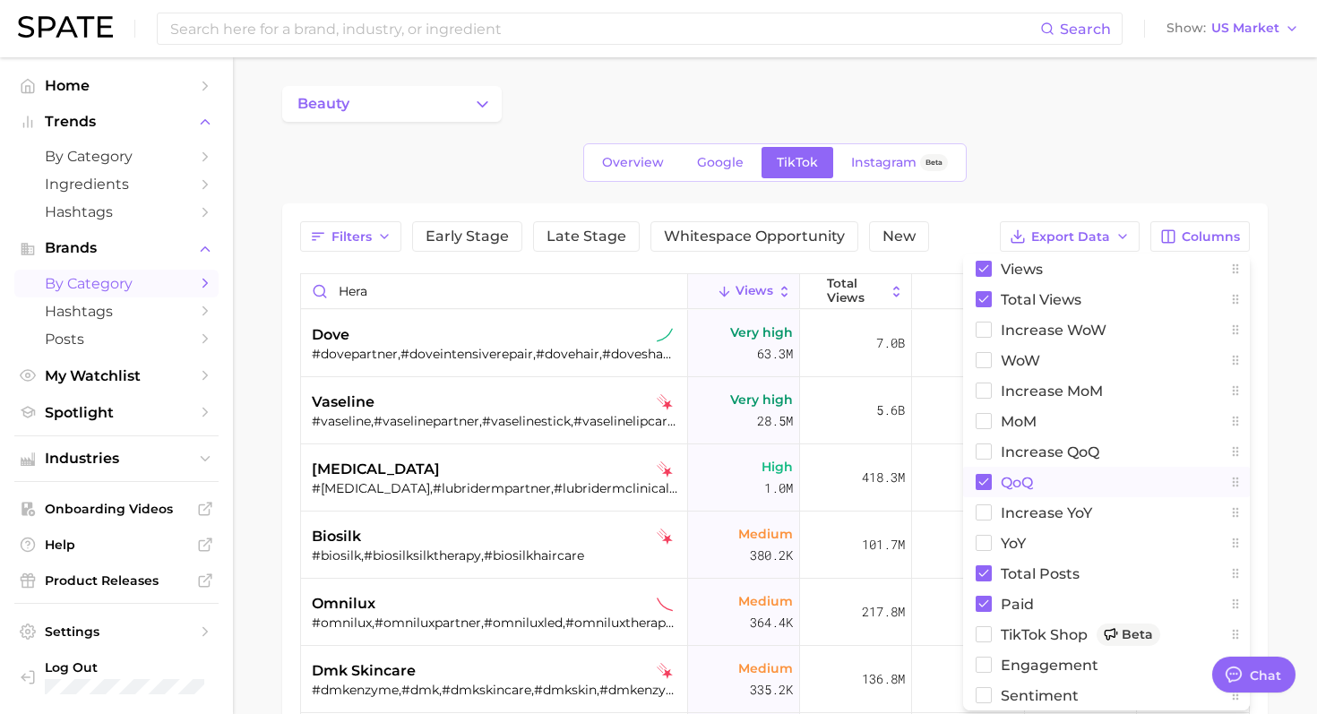
click at [1010, 480] on span "QoQ" at bounding box center [1017, 482] width 32 height 15
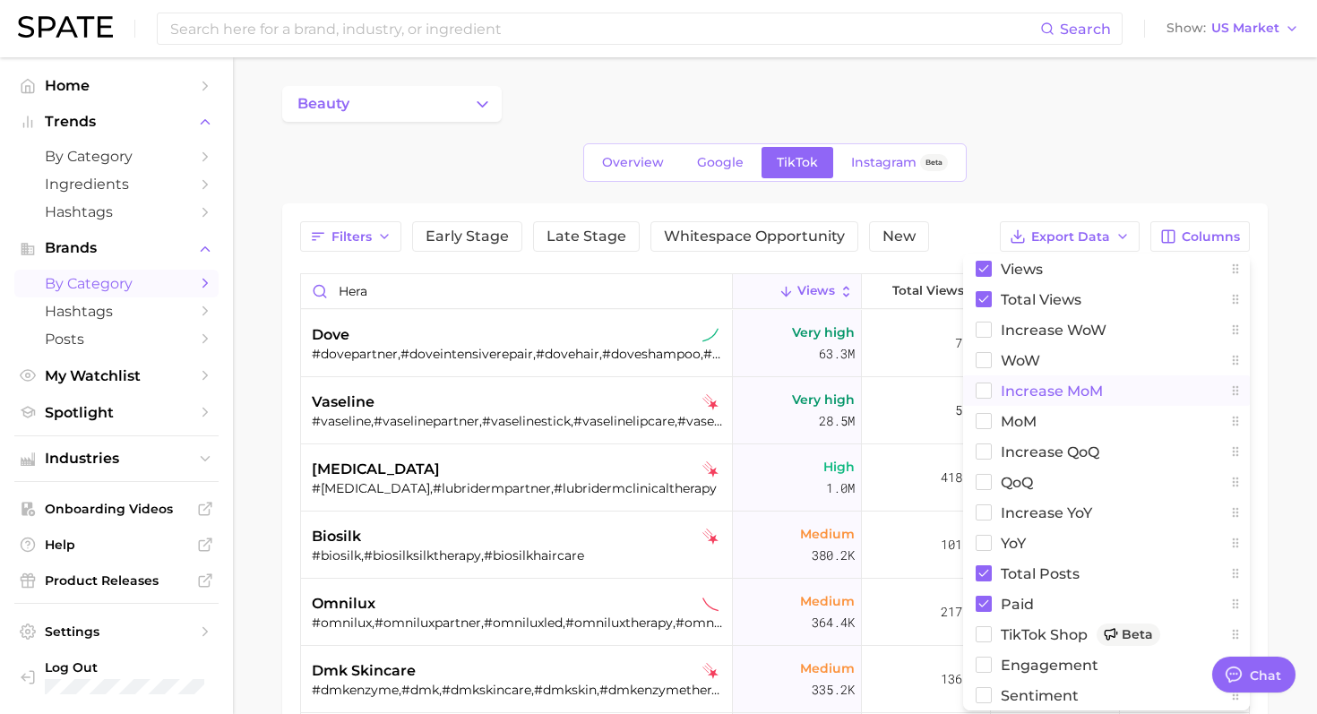
click at [1027, 389] on span "increase MoM" at bounding box center [1052, 390] width 102 height 15
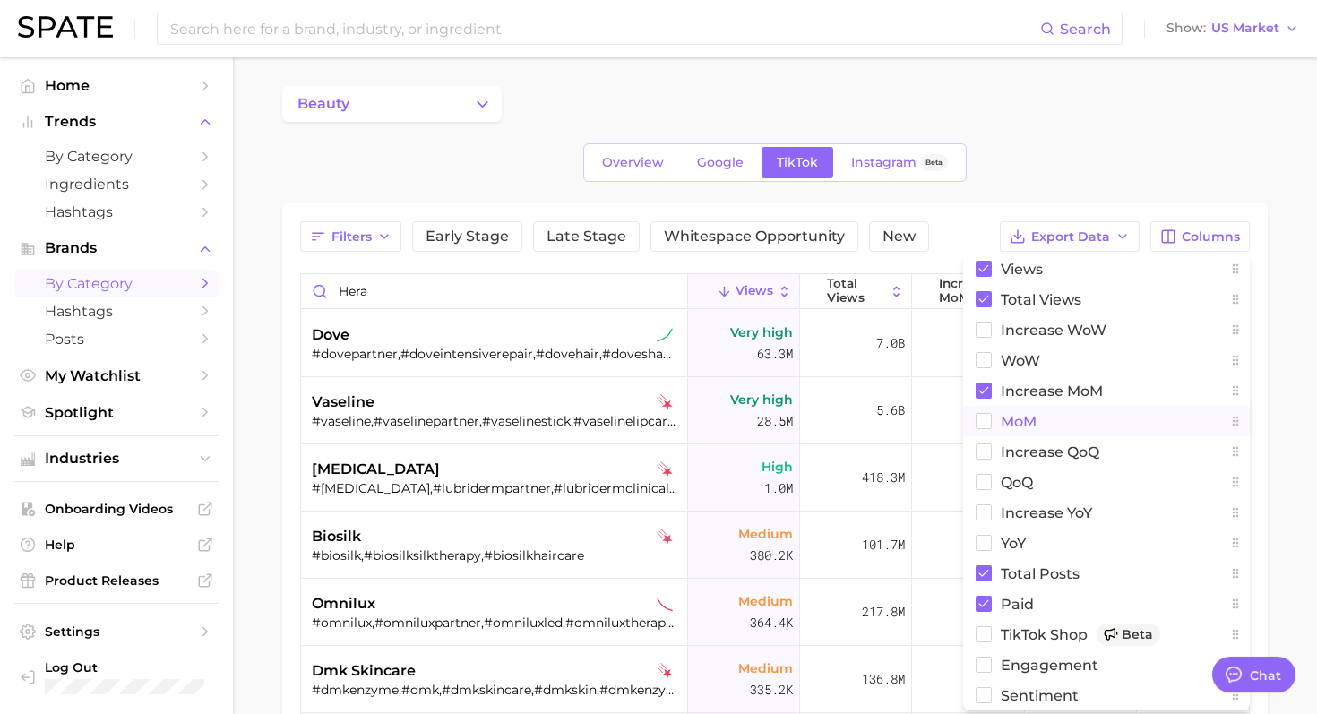
click at [1026, 423] on span "MoM" at bounding box center [1019, 421] width 36 height 15
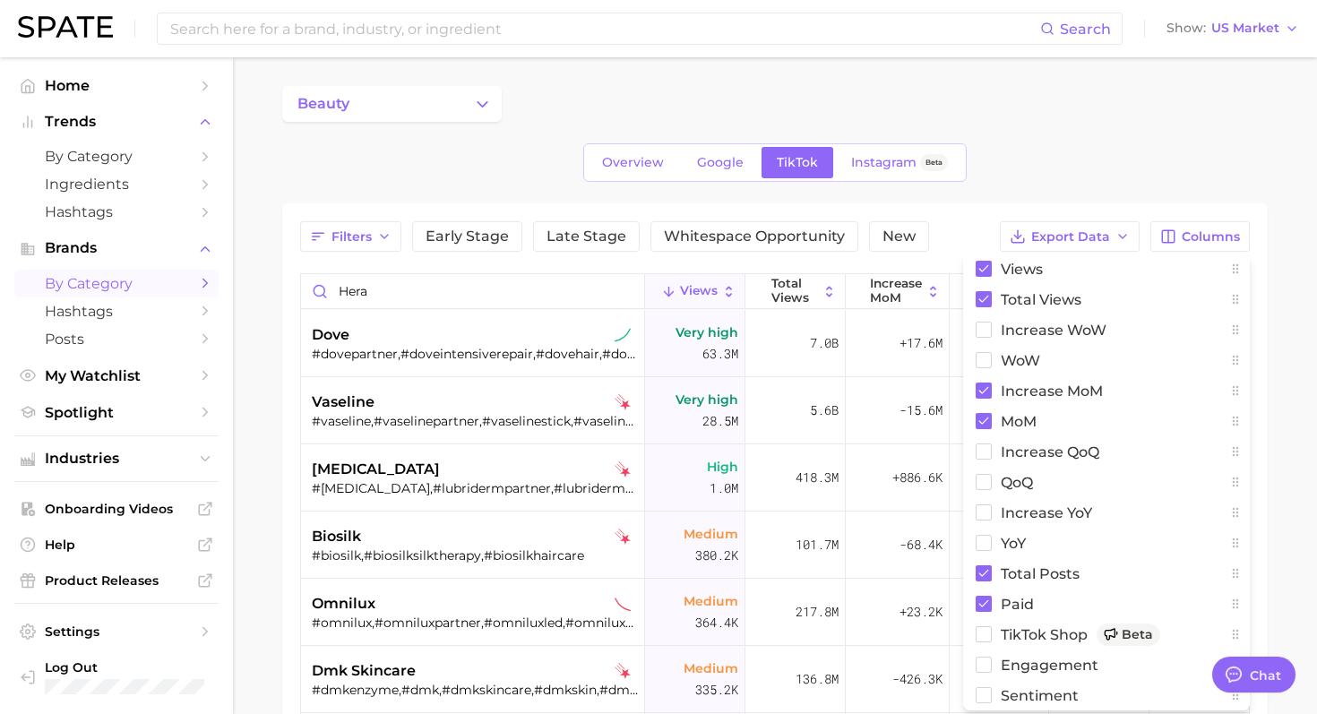
click at [1000, 128] on div "beauty Overview Google TikTok Instagram Beta Filters Early Stage Late Stage Whi…" at bounding box center [774, 545] width 985 height 919
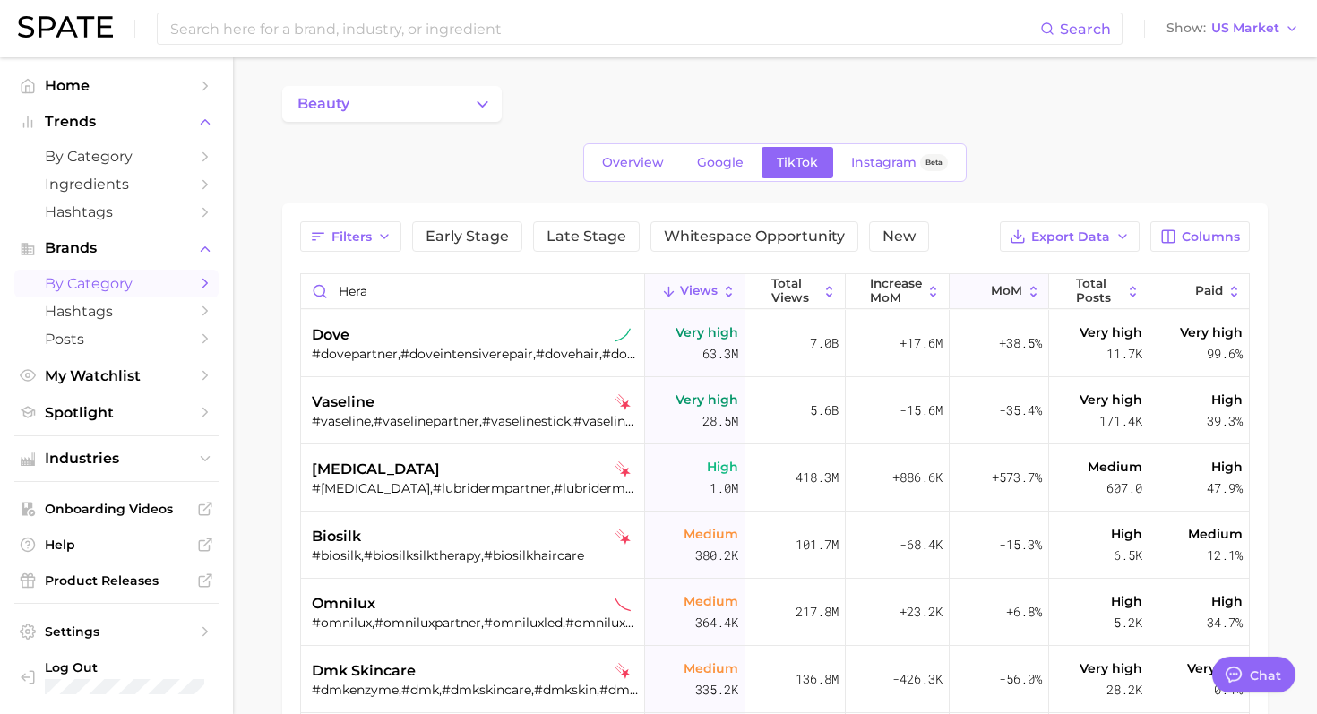
click at [993, 290] on span "MoM" at bounding box center [1006, 291] width 31 height 14
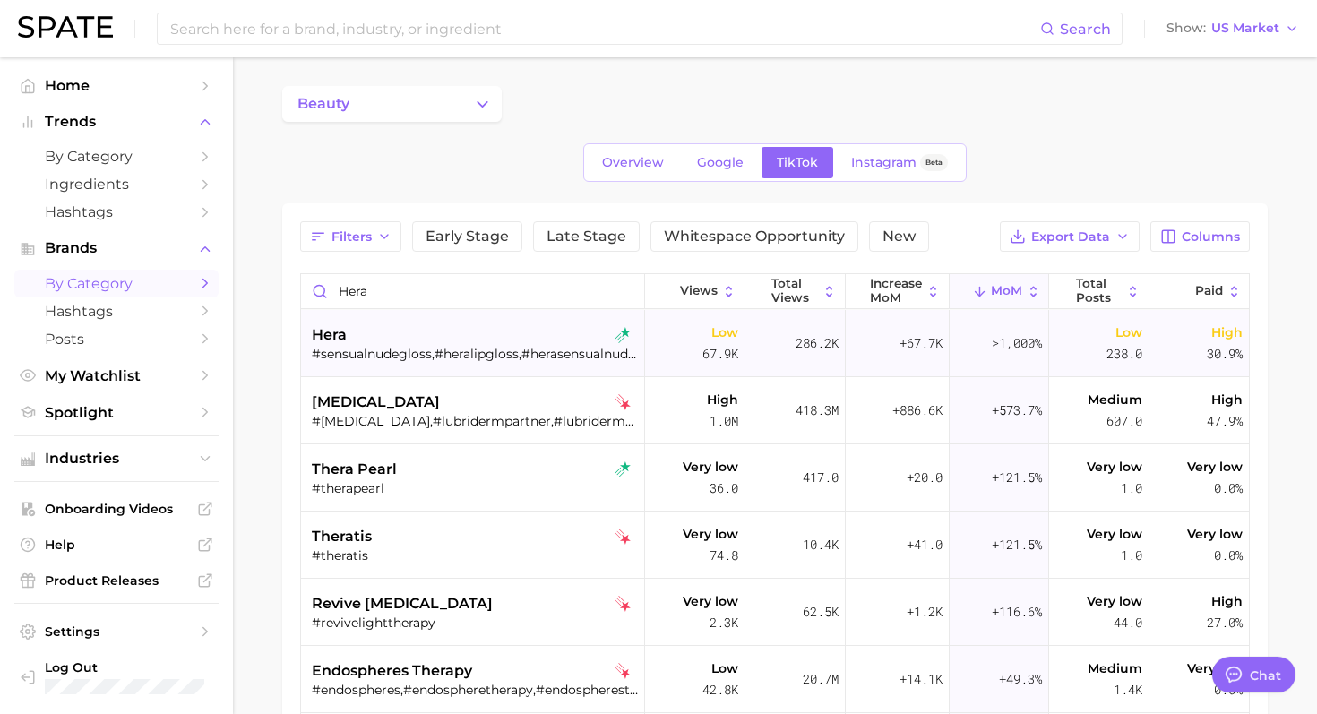
click at [418, 336] on div "hera" at bounding box center [475, 334] width 326 height 21
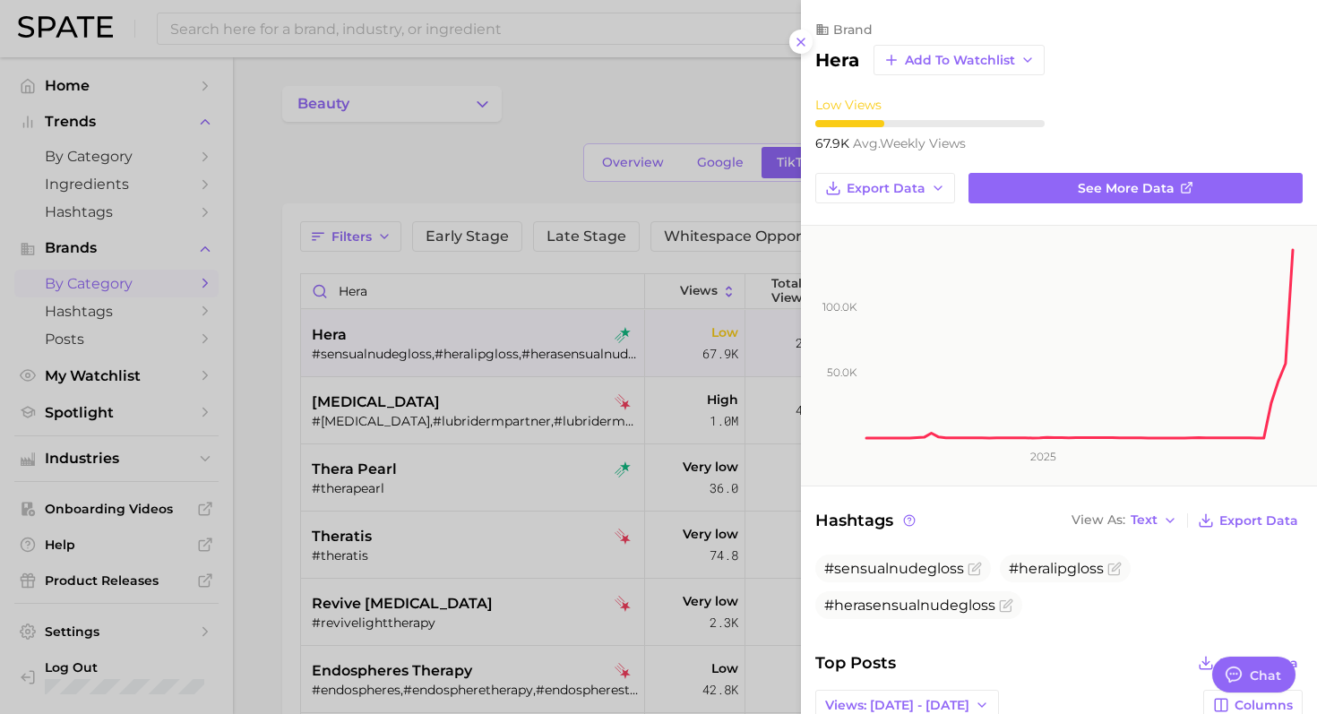
click at [629, 411] on div at bounding box center [658, 357] width 1317 height 714
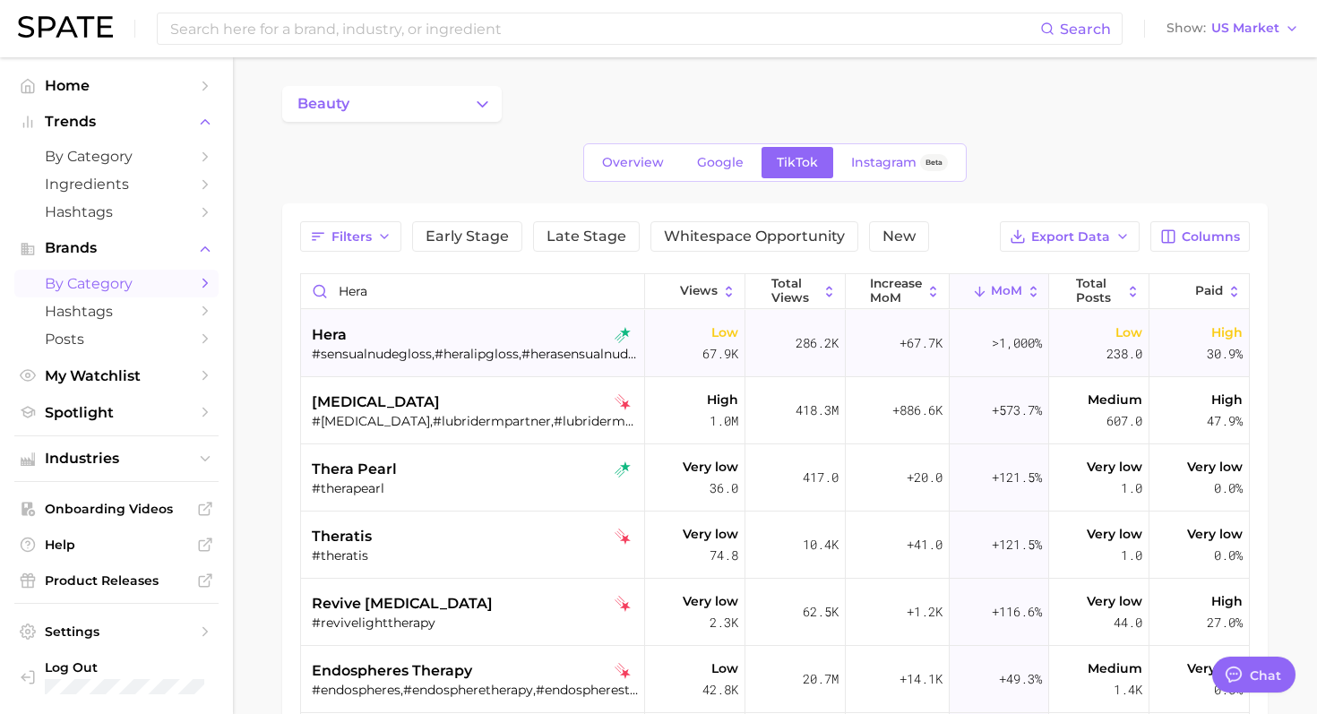
click at [597, 341] on div "hera" at bounding box center [475, 334] width 326 height 21
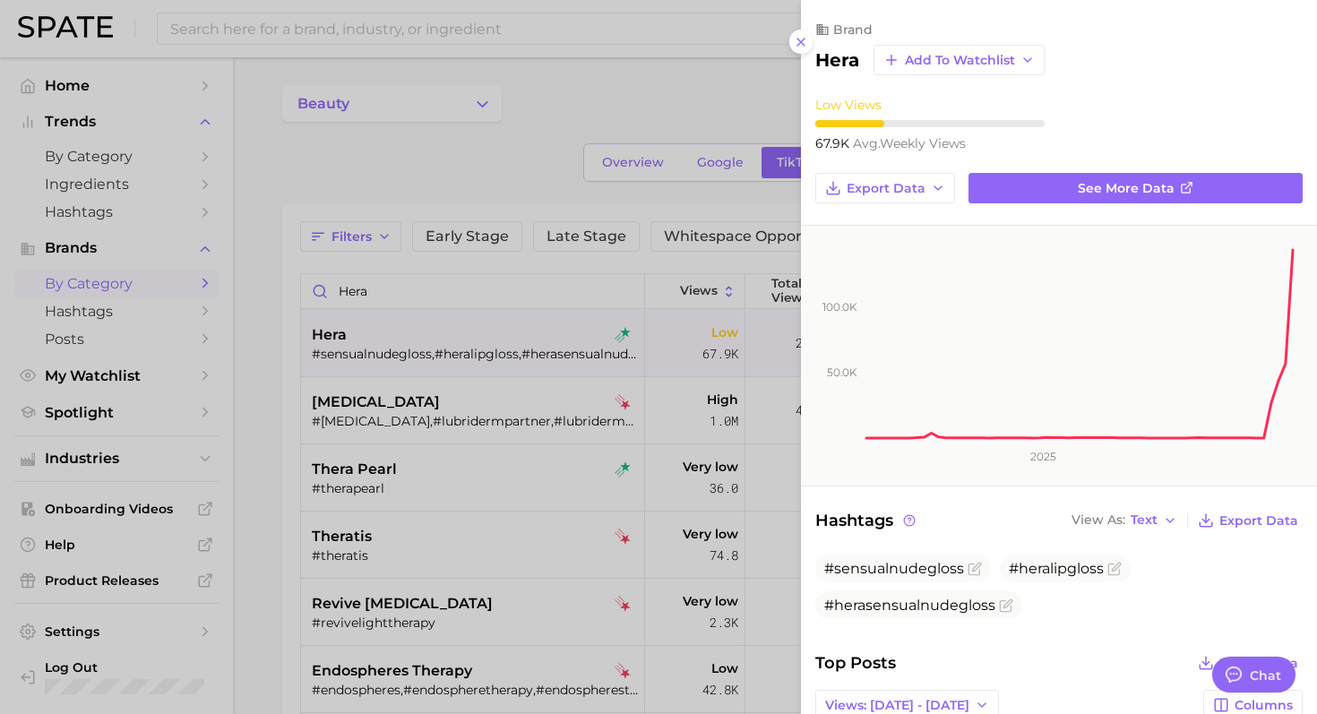
scroll to position [14, 0]
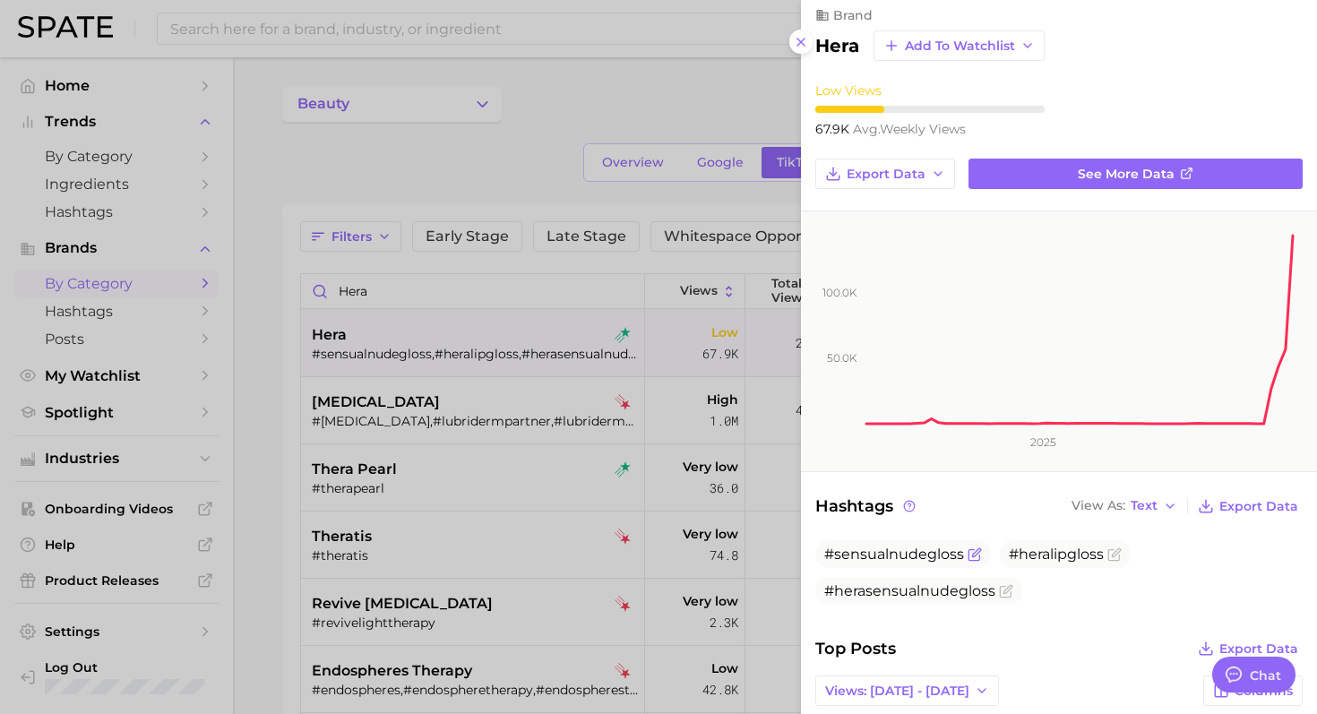
click at [874, 557] on span "#sensualnudegloss" at bounding box center [894, 554] width 140 height 17
click at [1049, 558] on span "#heralipgloss" at bounding box center [1056, 554] width 95 height 17
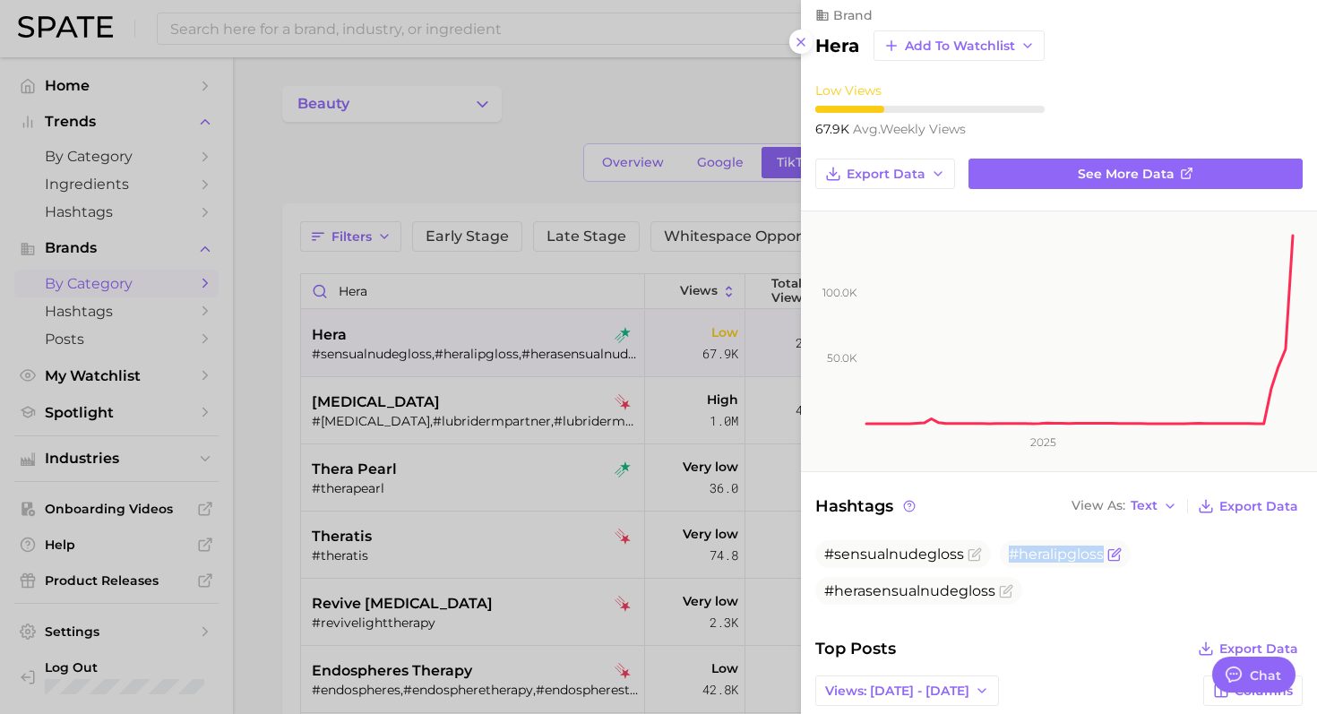
click at [1049, 558] on span "#heralipgloss" at bounding box center [1056, 554] width 95 height 17
click at [907, 585] on span "#herasensualnudegloss" at bounding box center [909, 590] width 171 height 17
click at [370, 176] on div at bounding box center [658, 357] width 1317 height 714
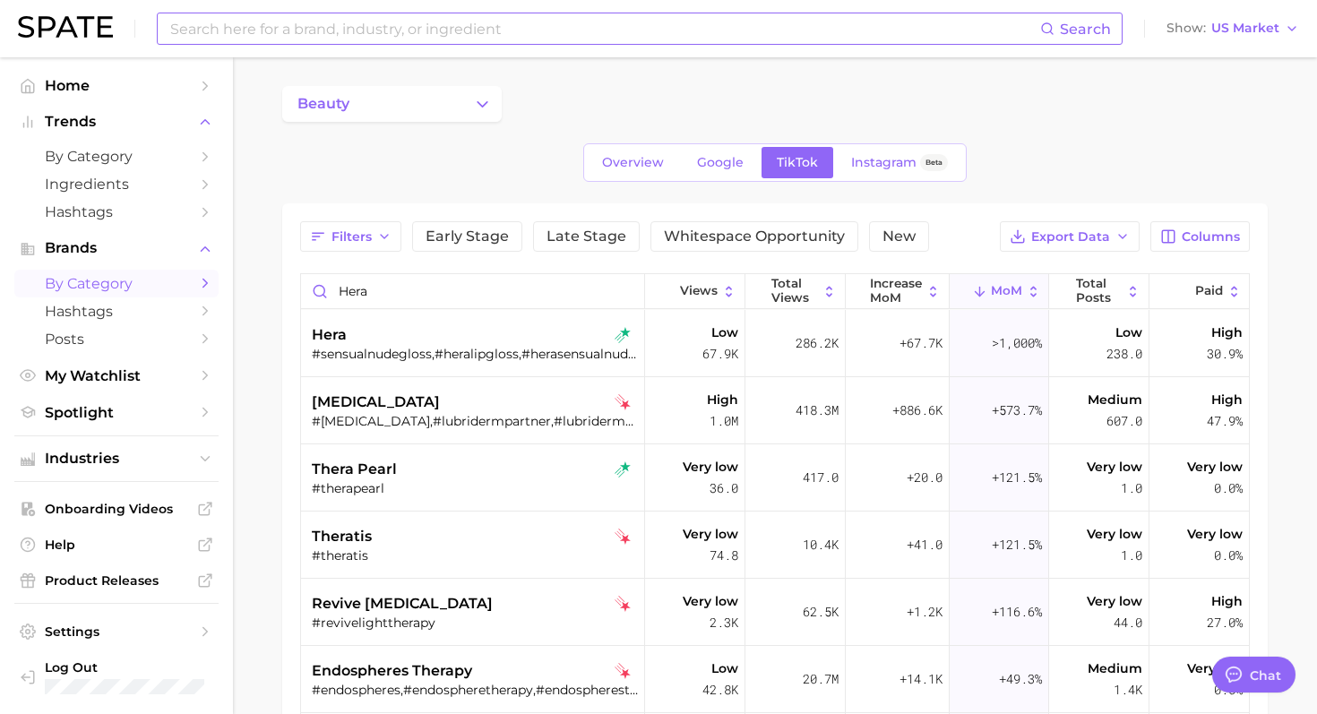
click at [382, 24] on input at bounding box center [604, 28] width 872 height 30
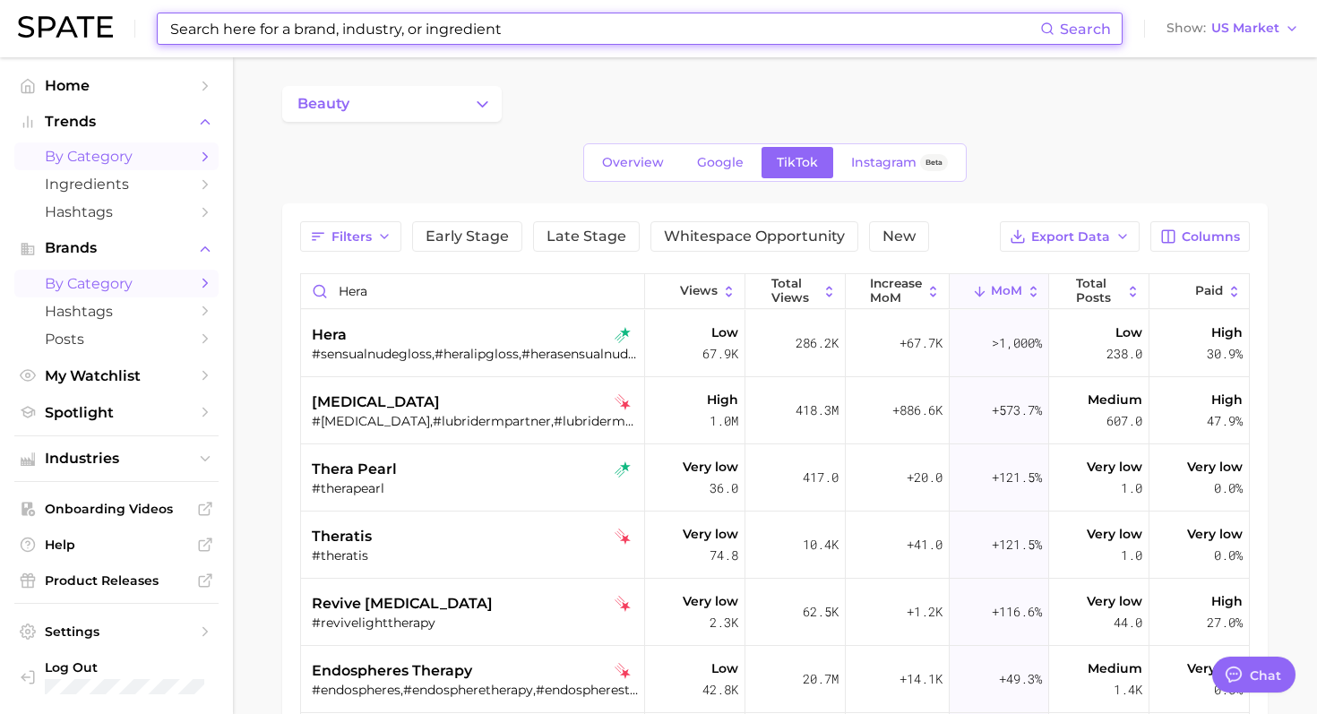
click at [111, 151] on span "by Category" at bounding box center [116, 156] width 143 height 17
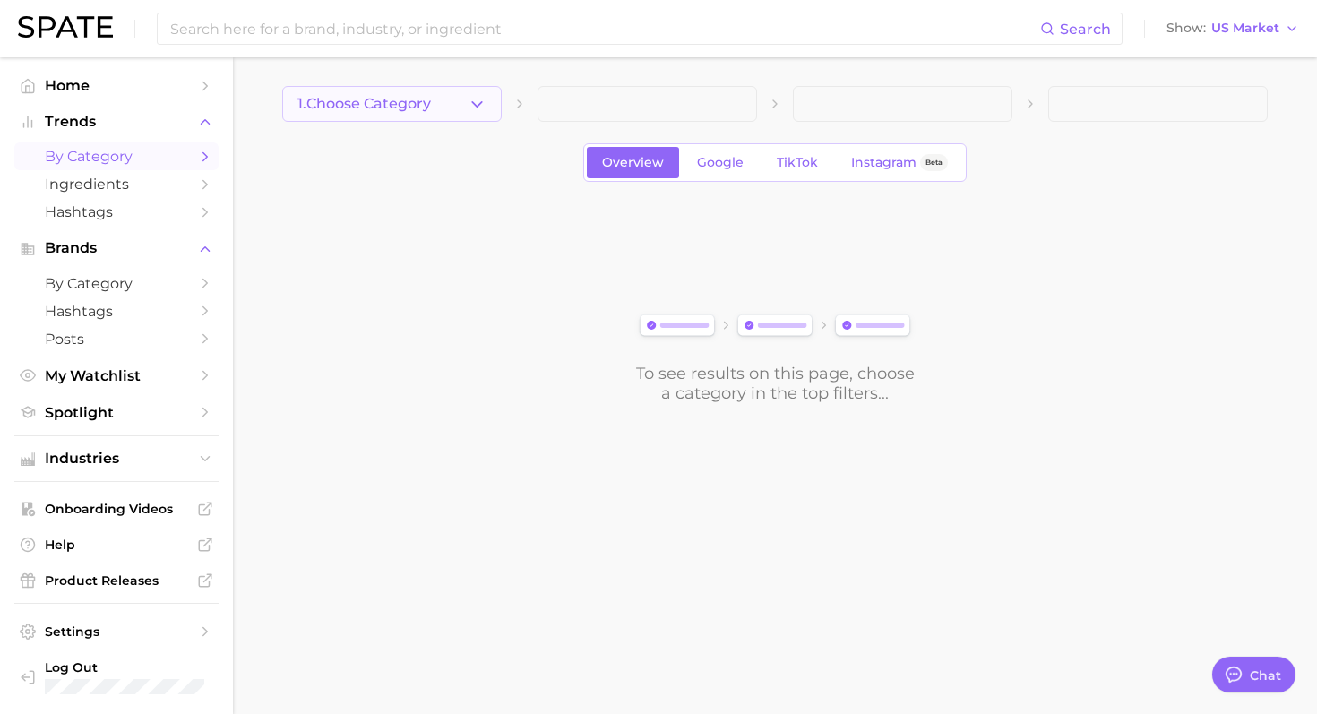
click at [473, 107] on icon "button" at bounding box center [477, 104] width 19 height 19
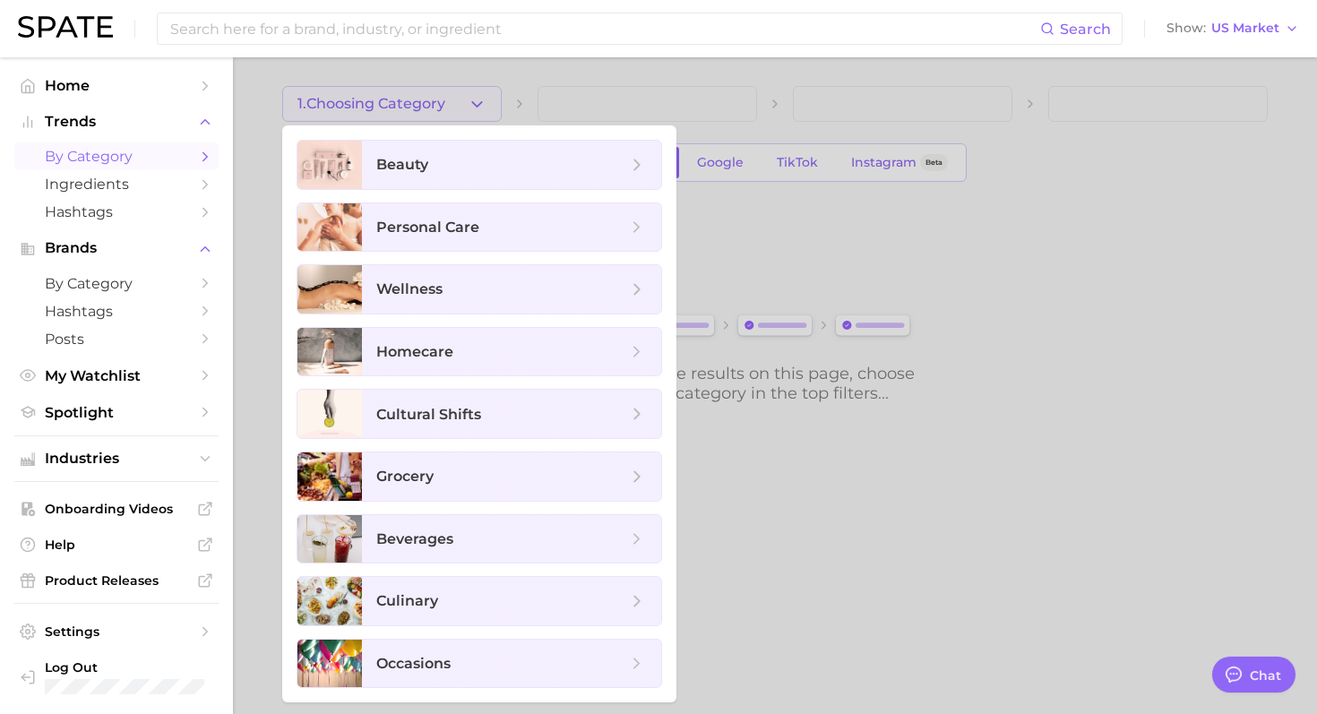
click at [460, 137] on ul "beauty personal care wellness homecare cultural shifts grocery beverages culina…" at bounding box center [479, 413] width 394 height 577
click at [460, 147] on span "beauty" at bounding box center [511, 165] width 299 height 48
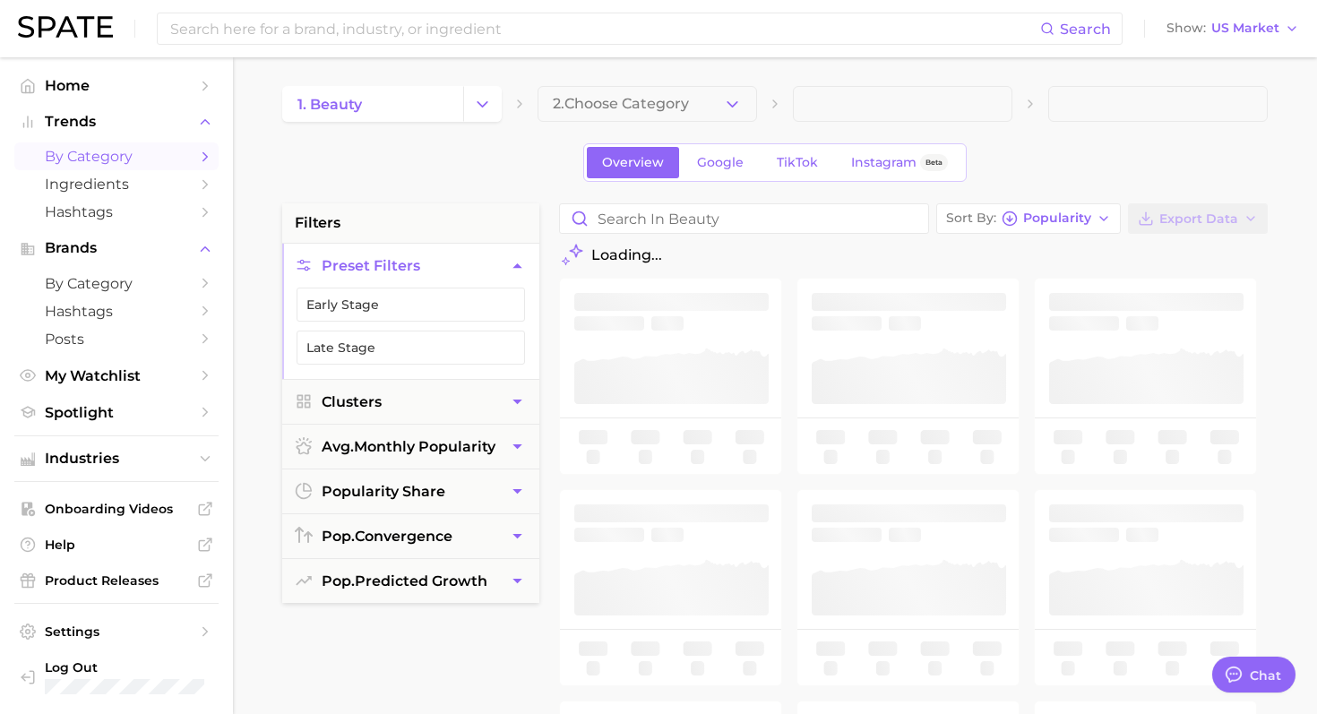
click at [662, 117] on button "2. Choose Category" at bounding box center [646, 104] width 219 height 36
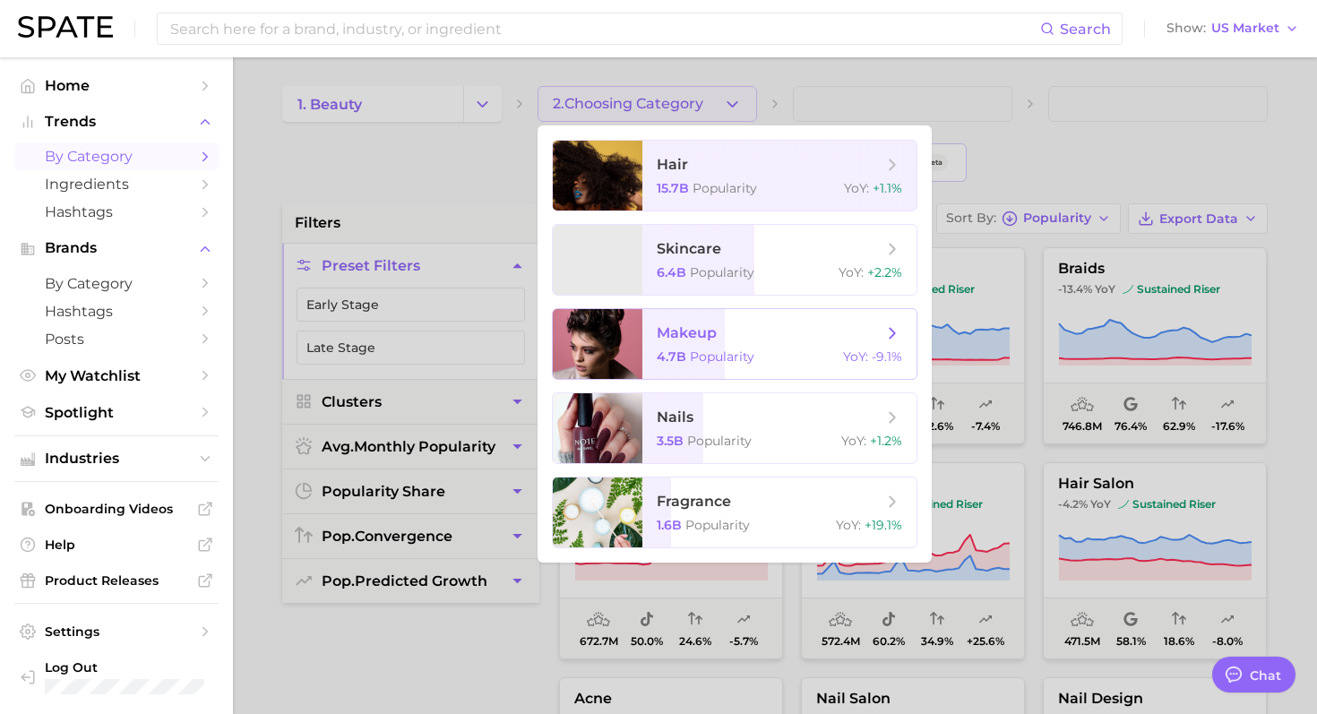
click at [694, 325] on span "makeup" at bounding box center [687, 332] width 60 height 17
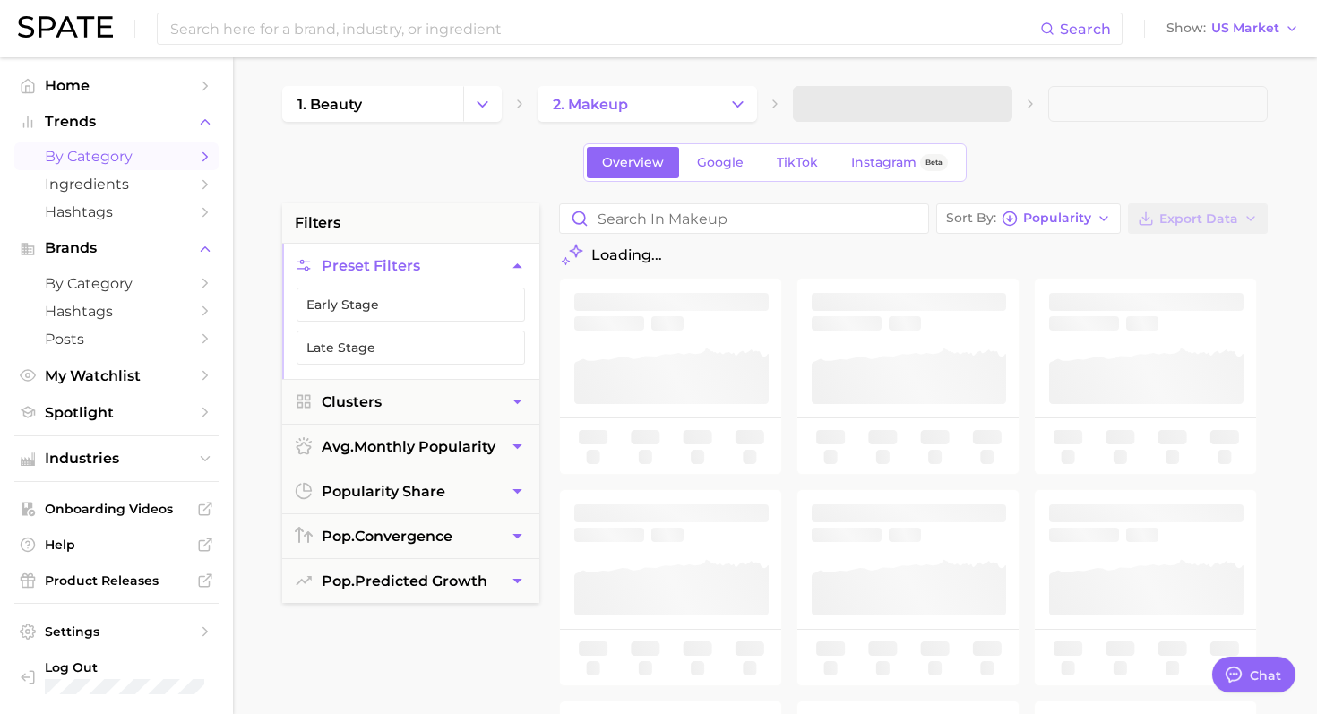
click at [881, 101] on span at bounding box center [902, 104] width 219 height 36
click at [916, 102] on button "3. Subcategory" at bounding box center [902, 104] width 219 height 36
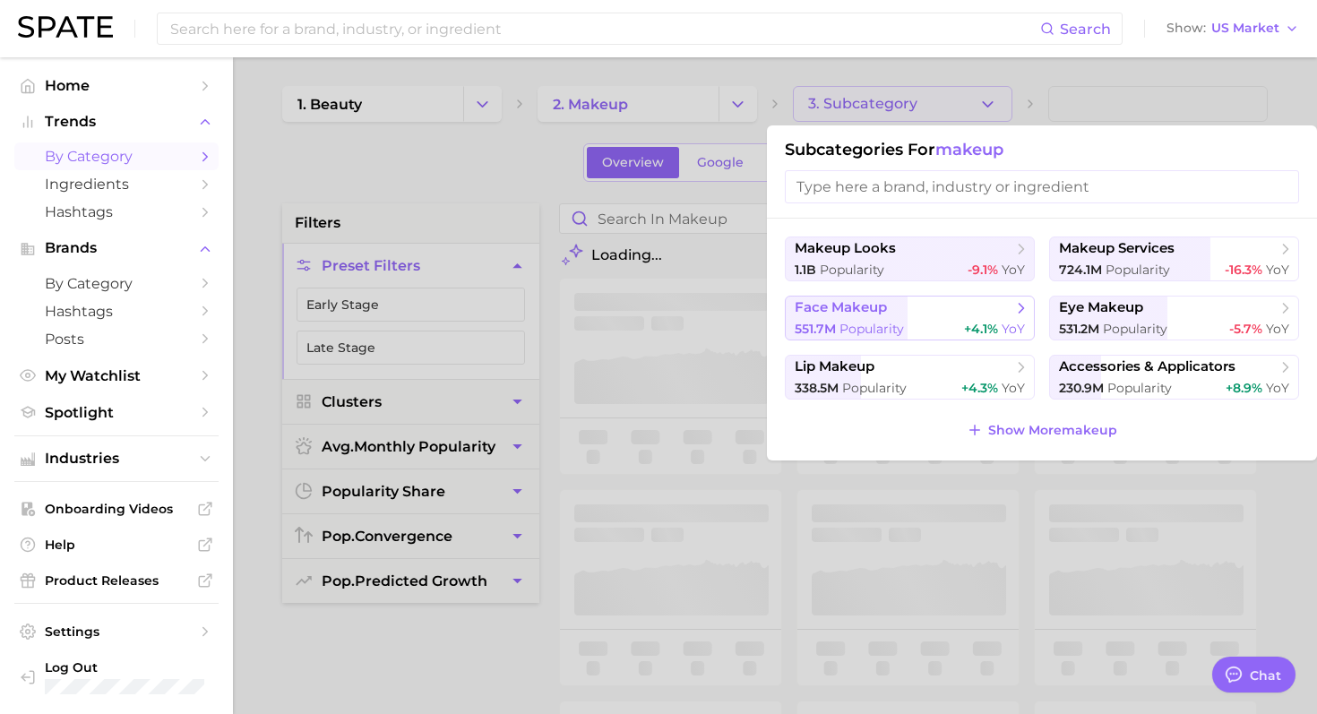
click at [908, 311] on span "face makeup" at bounding box center [904, 308] width 218 height 18
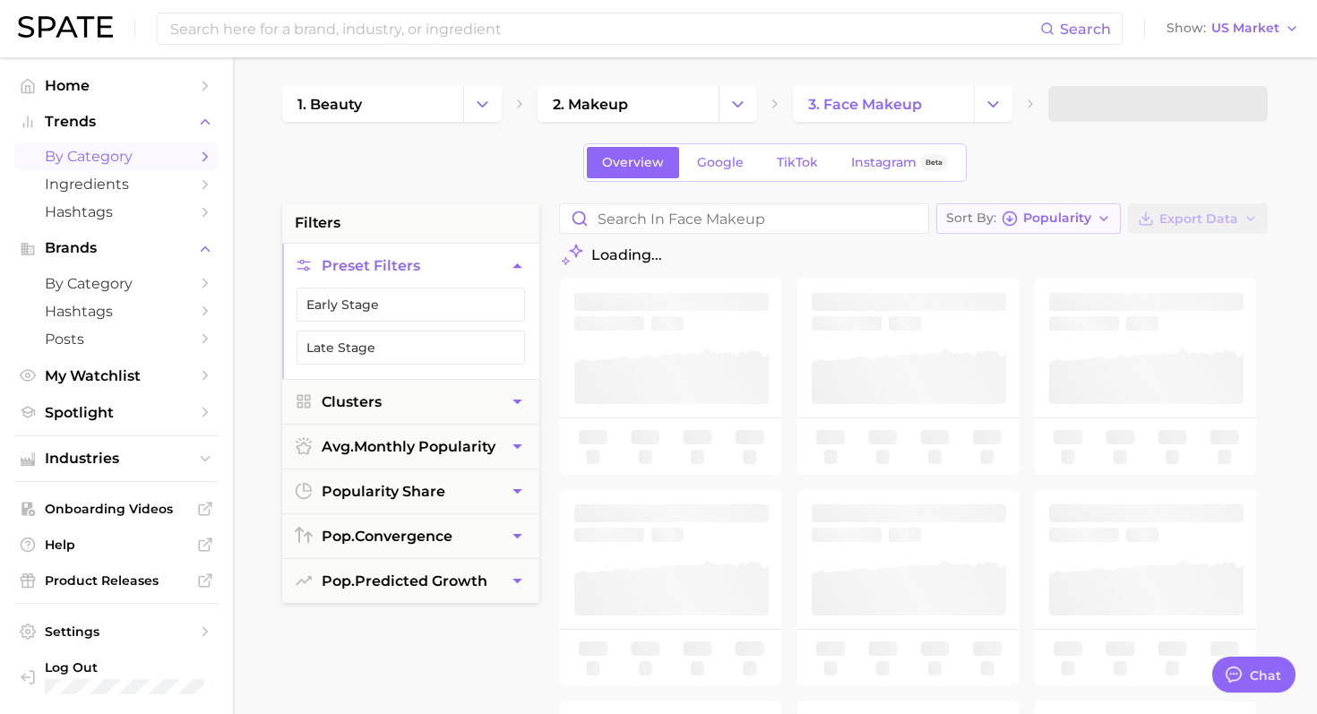
click at [994, 230] on button "Sort By Popularity" at bounding box center [1028, 218] width 185 height 30
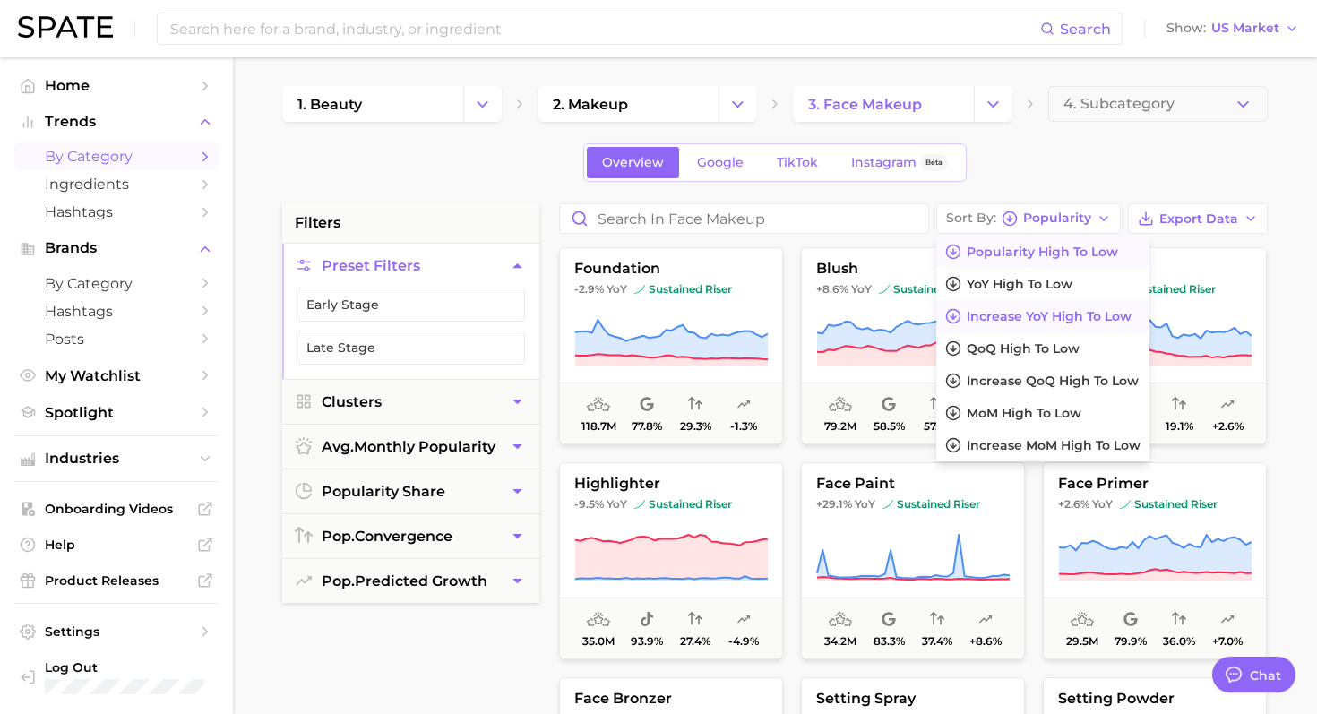
click at [1001, 319] on span "Increase YoY high to low" at bounding box center [1049, 316] width 165 height 15
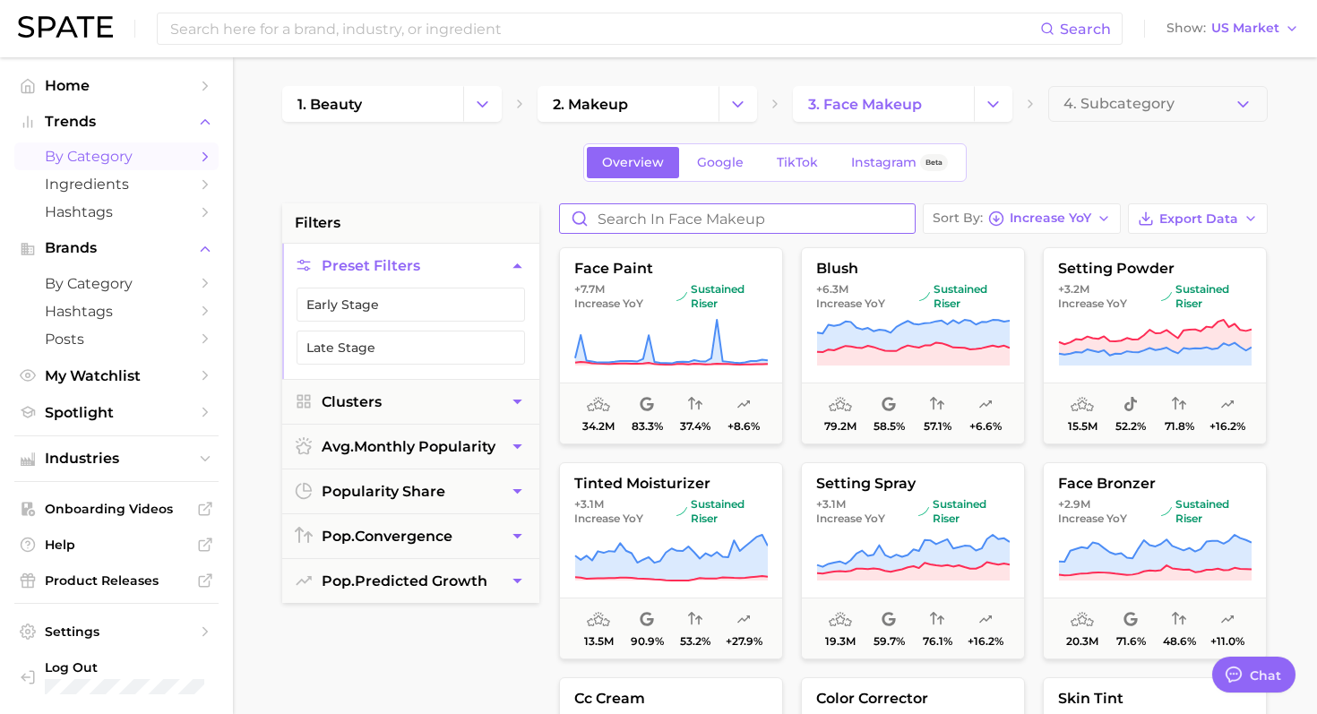
click at [742, 219] on input "Search in face makeup" at bounding box center [737, 218] width 355 height 29
click at [728, 529] on button "tinted moisturizer +3.1m Increase YoY sustained riser 13.5m 90.9% 53.2% +27.9%" at bounding box center [671, 560] width 224 height 197
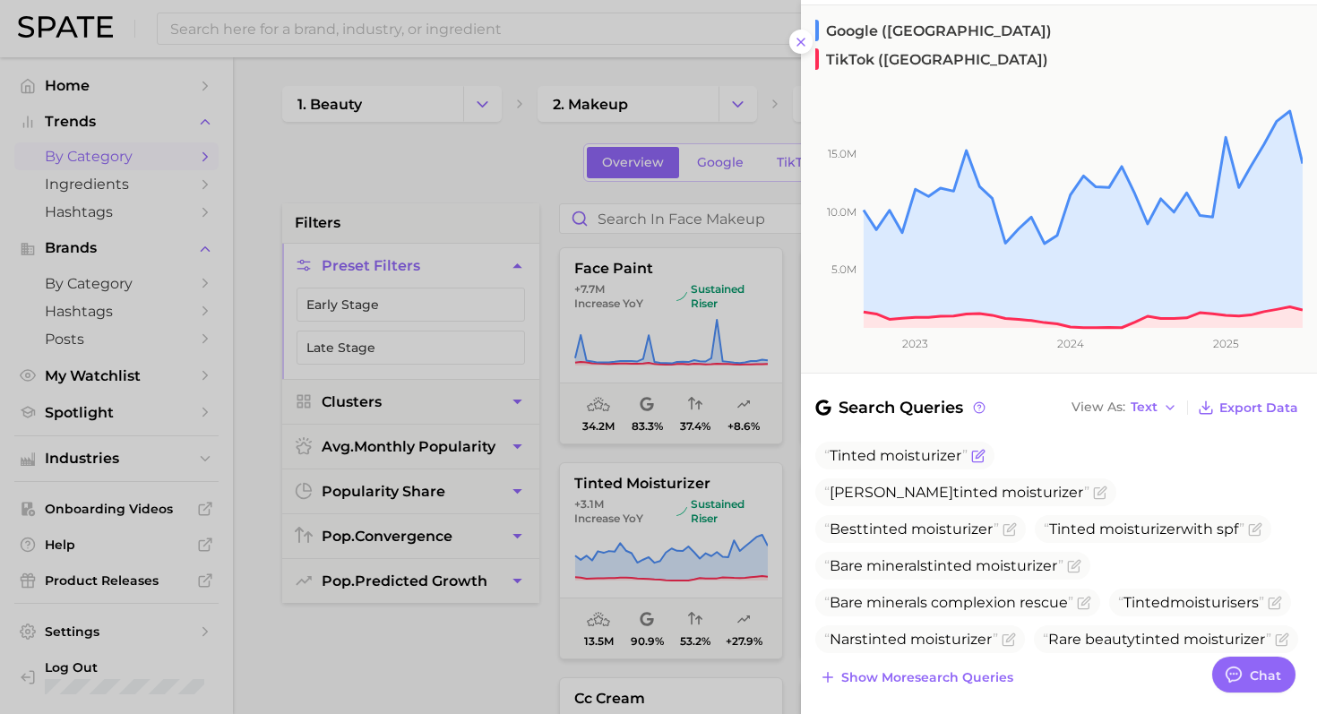
scroll to position [392, 0]
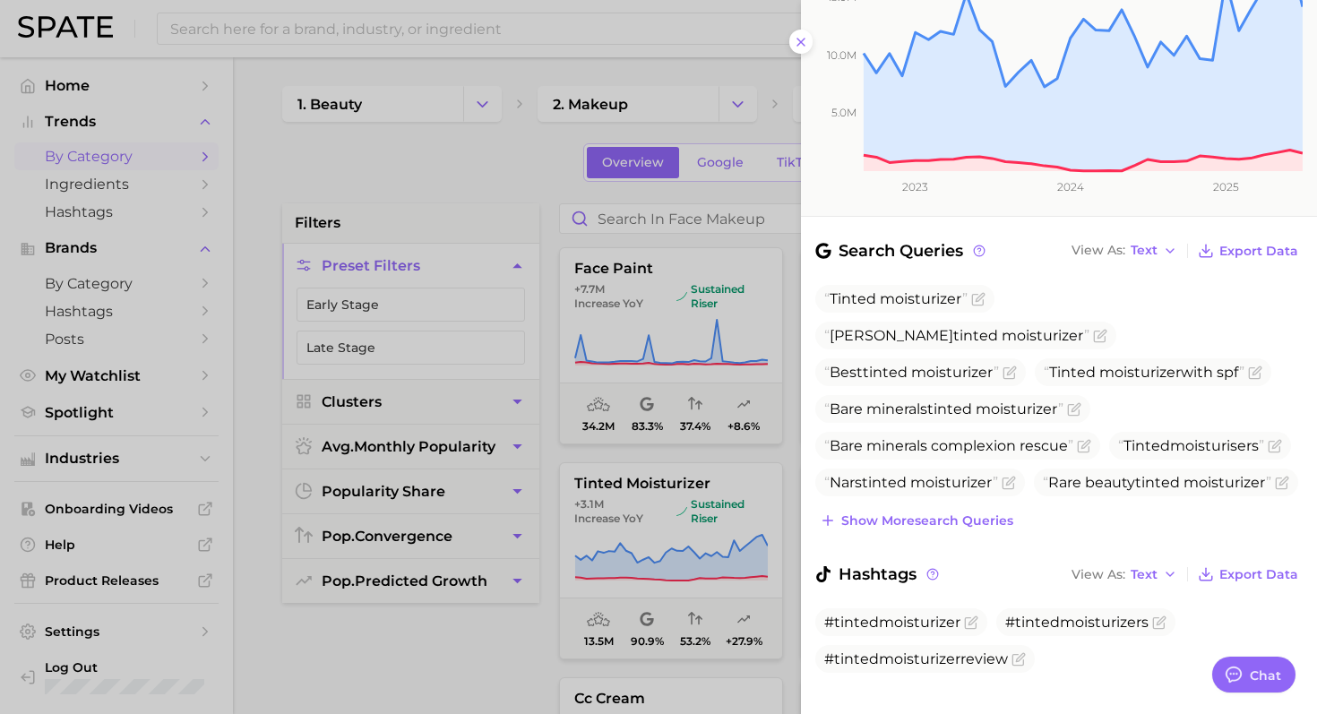
click at [696, 507] on div at bounding box center [658, 357] width 1317 height 714
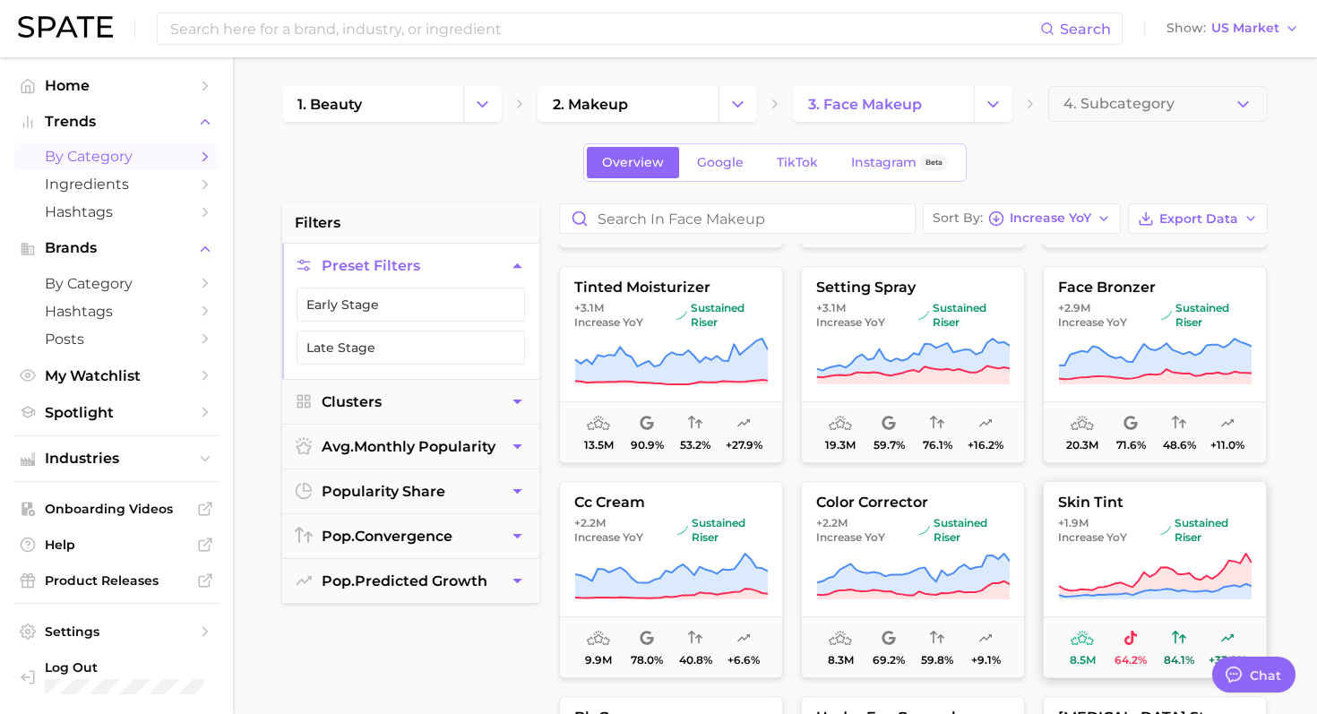
scroll to position [201, 0]
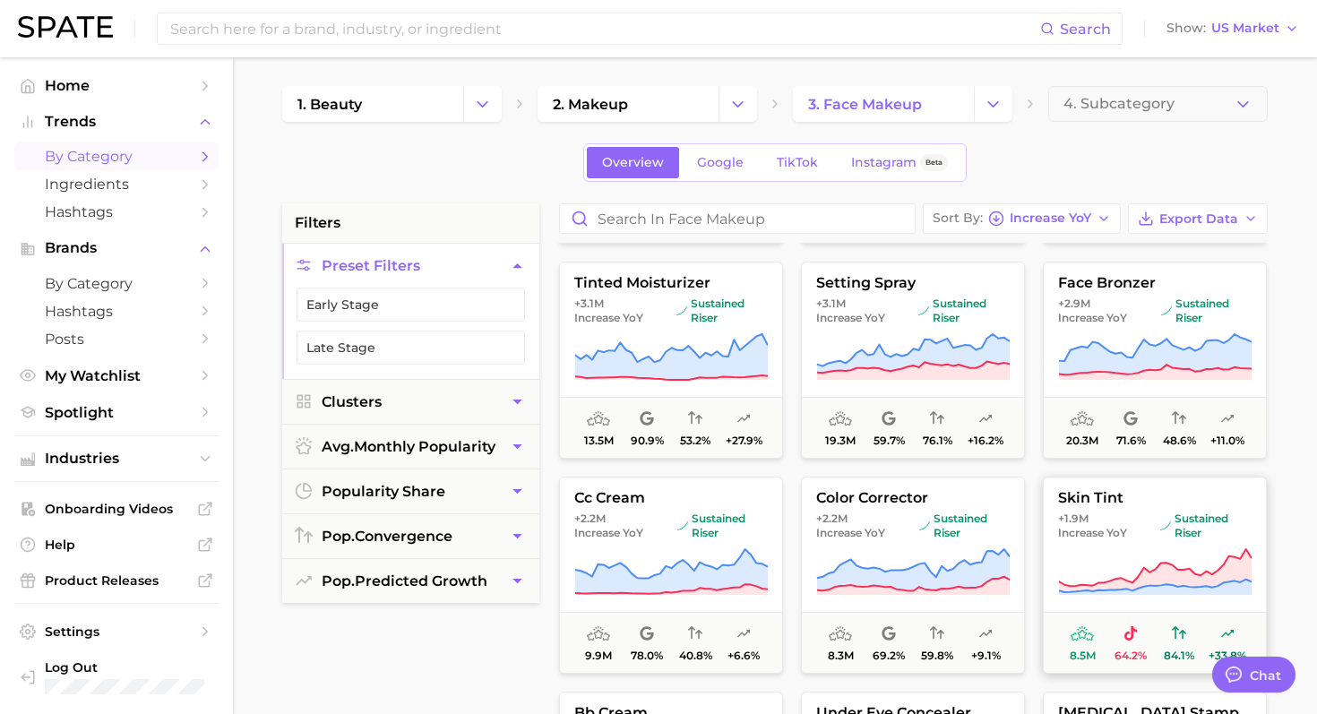
click at [1182, 538] on span "sustained riser" at bounding box center [1205, 525] width 91 height 29
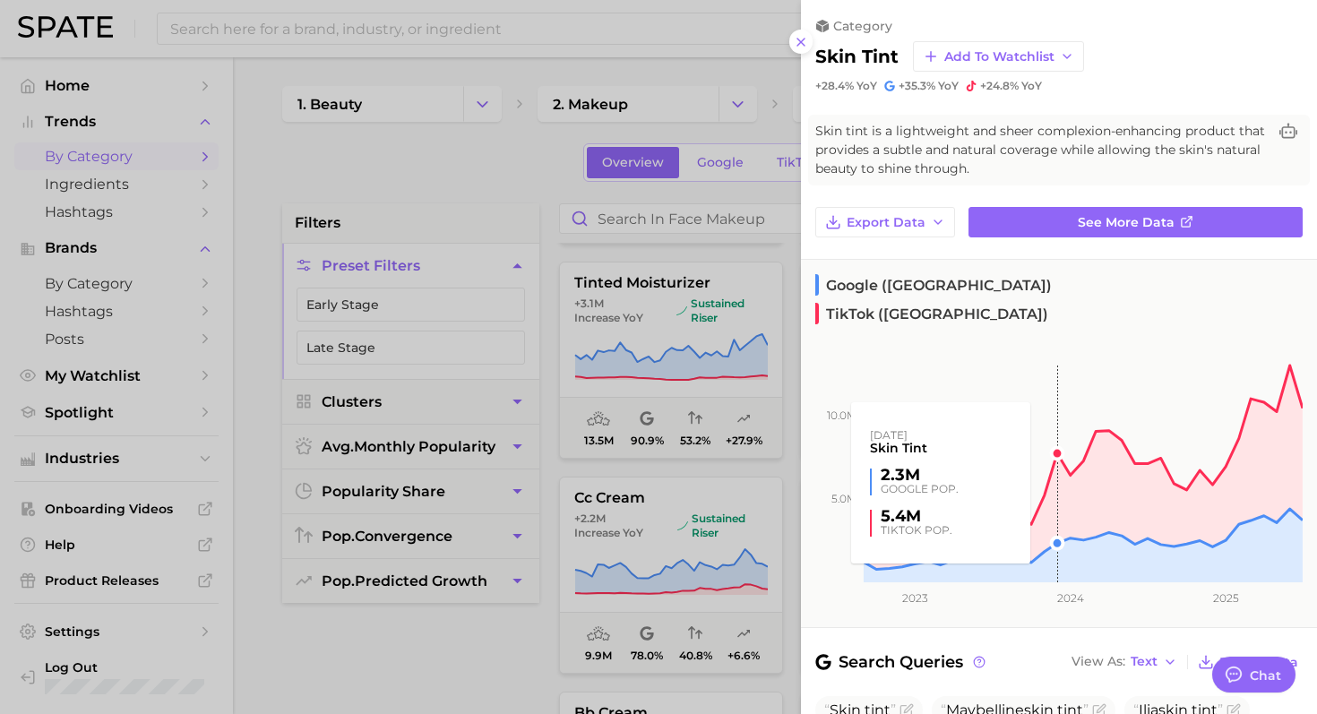
scroll to position [19, 0]
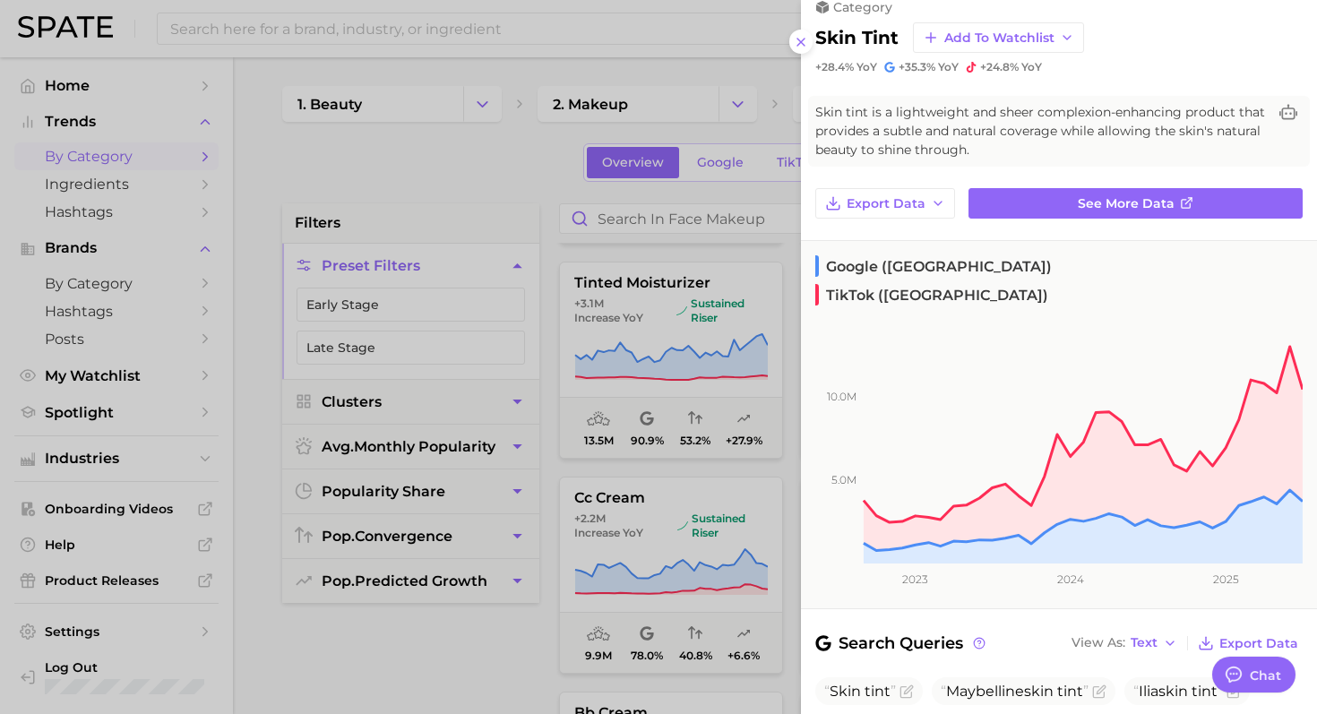
click at [721, 393] on div at bounding box center [658, 357] width 1317 height 714
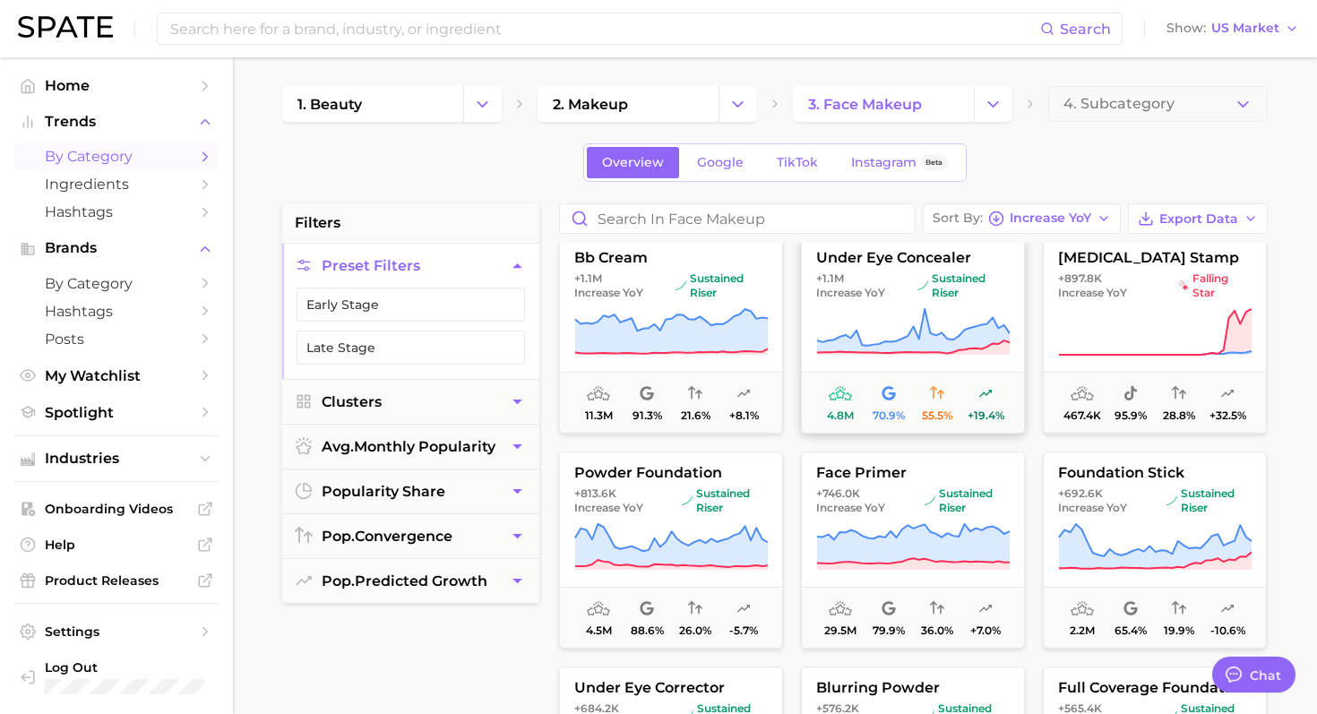
scroll to position [657, 0]
click at [1070, 215] on span "Increase YoY" at bounding box center [1051, 218] width 82 height 10
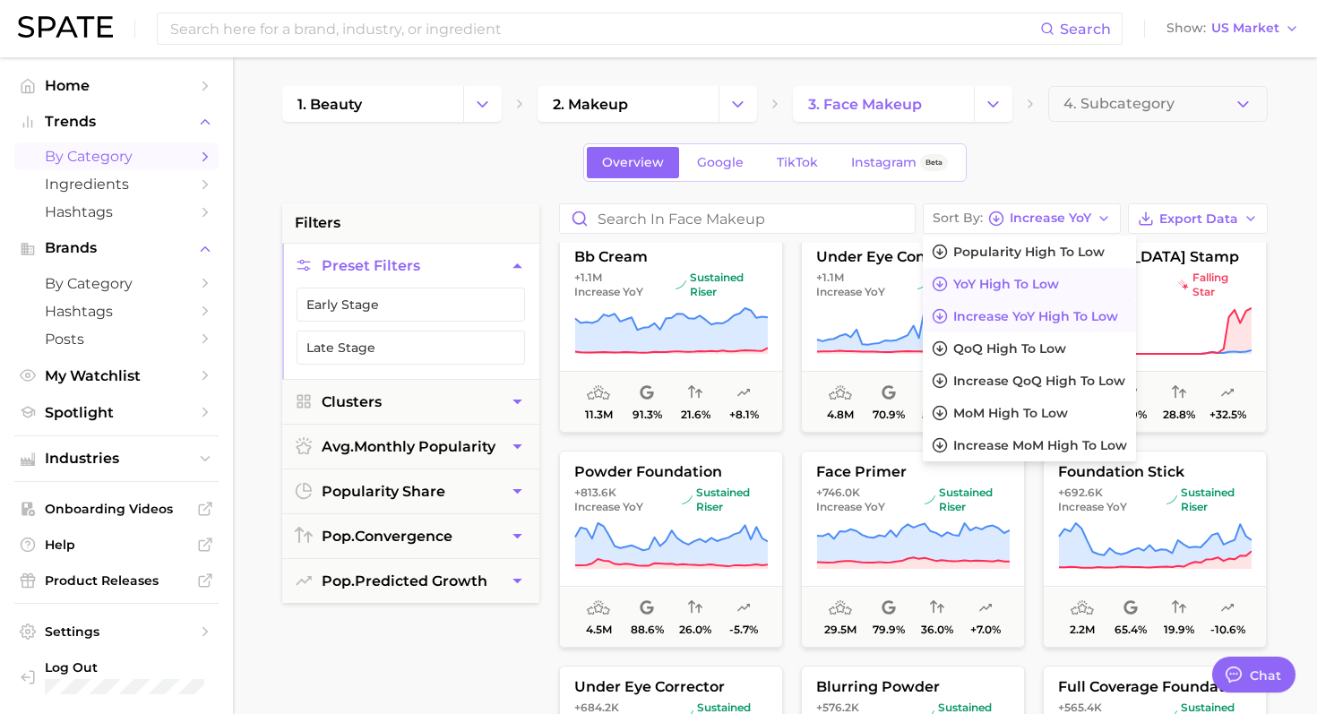
click at [1001, 288] on span "YoY high to low" at bounding box center [1006, 284] width 106 height 15
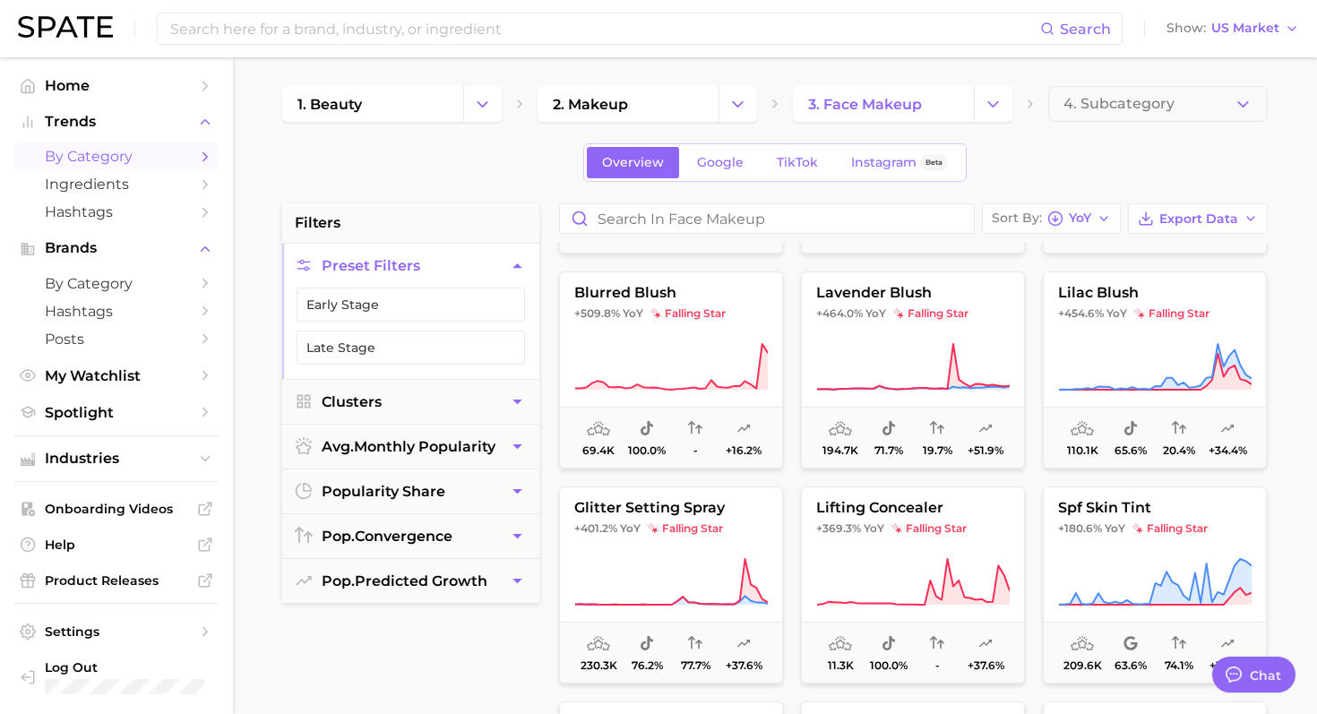
scroll to position [407, 0]
click at [1164, 329] on button "lilac blush +454.6% YoY falling star 110.1k 65.6% 20.4% +34.4%" at bounding box center [1155, 369] width 224 height 197
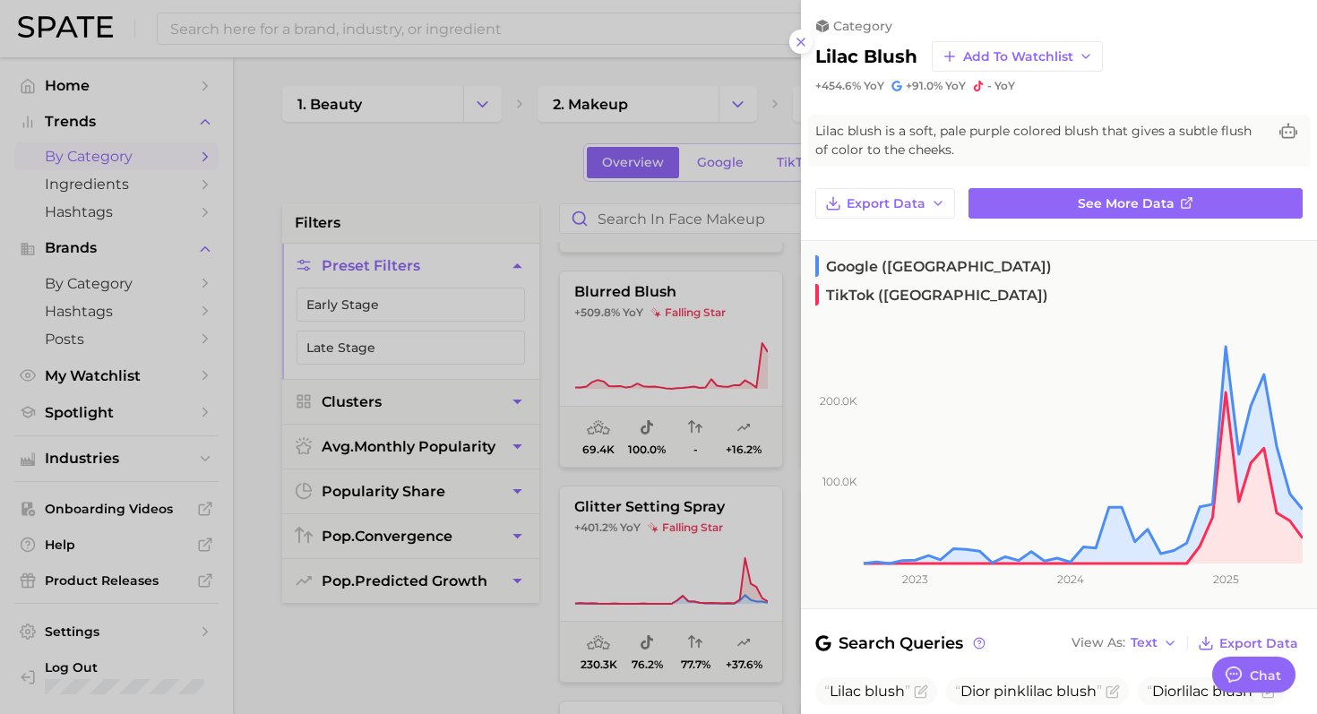
click at [693, 360] on div at bounding box center [658, 357] width 1317 height 714
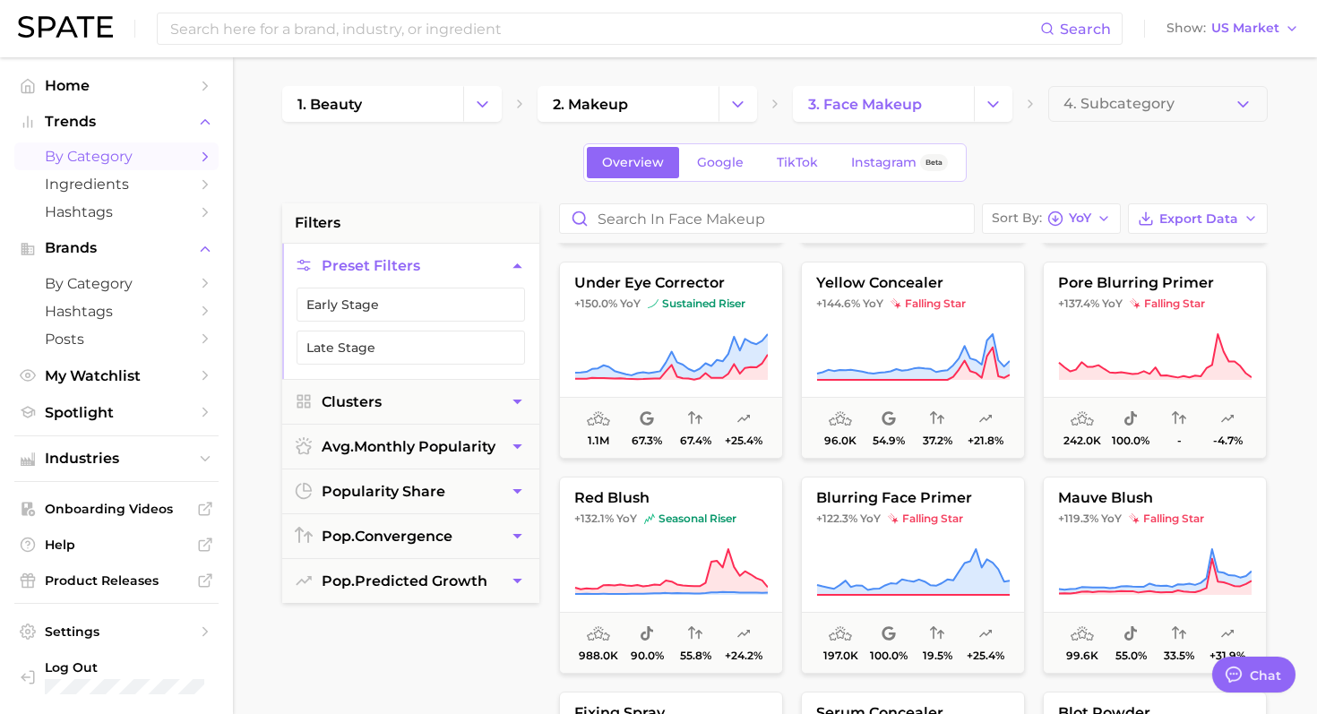
scroll to position [1076, 0]
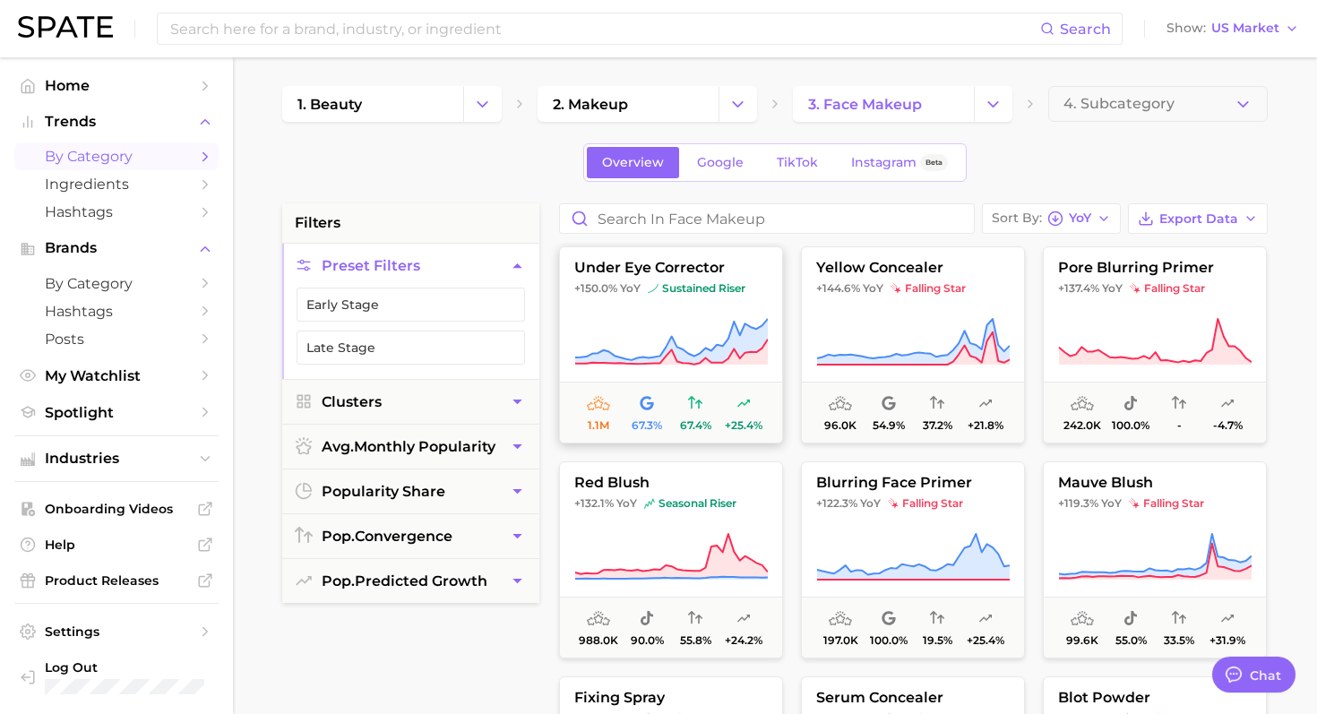
click at [689, 313] on button "under eye corrector +150.0% YoY sustained riser 1.1m 67.3% 67.4% +25.4%" at bounding box center [671, 344] width 224 height 197
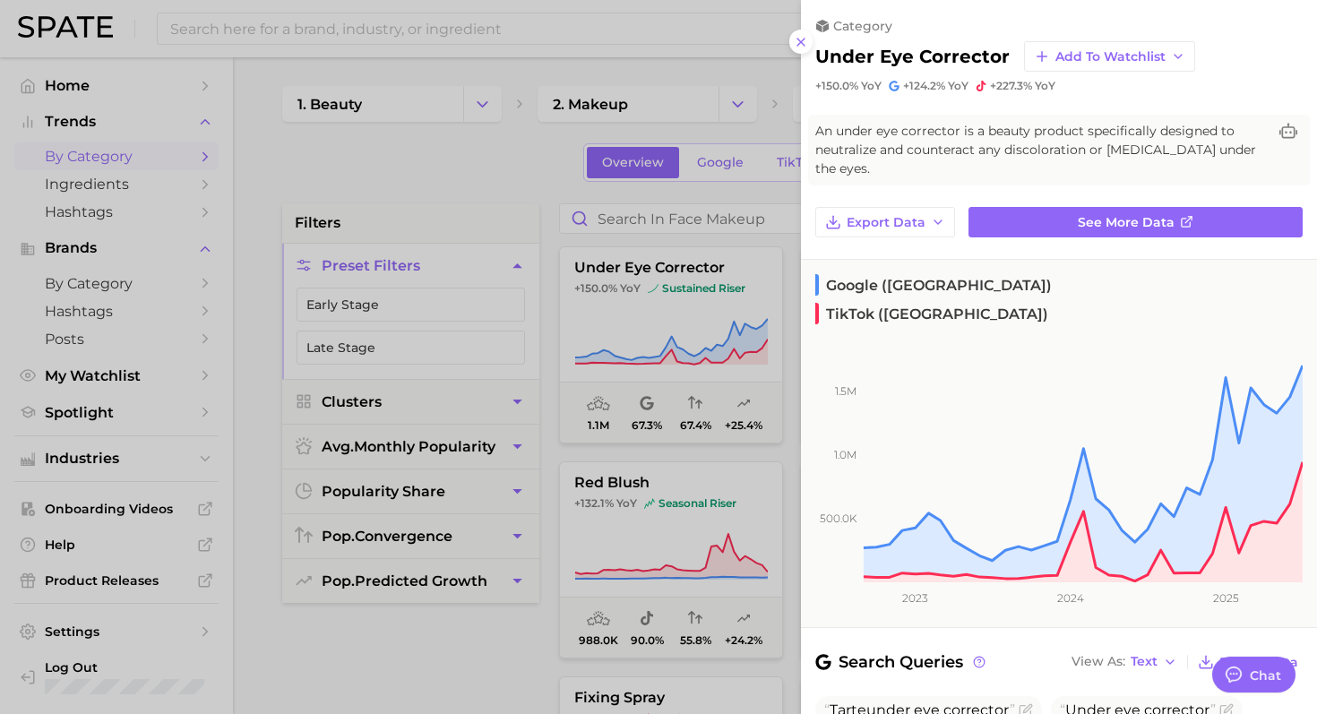
click at [728, 385] on div at bounding box center [658, 357] width 1317 height 714
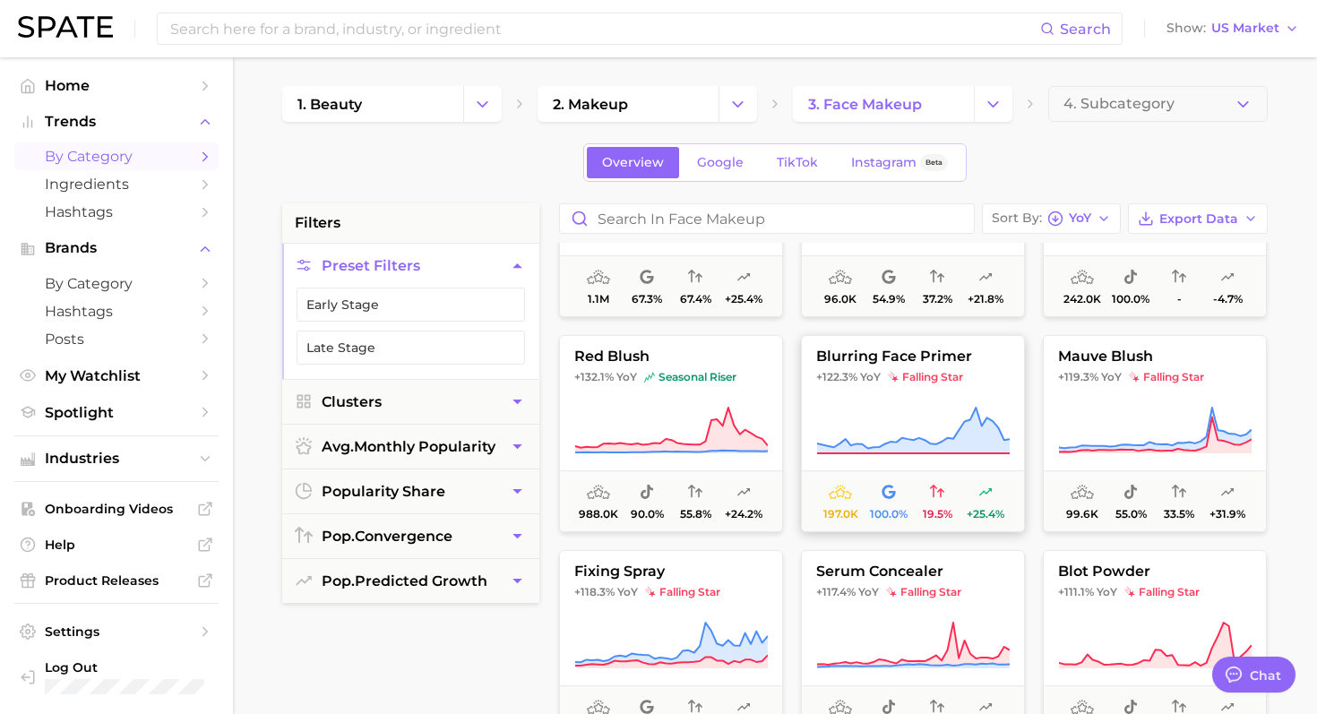
scroll to position [1210, 0]
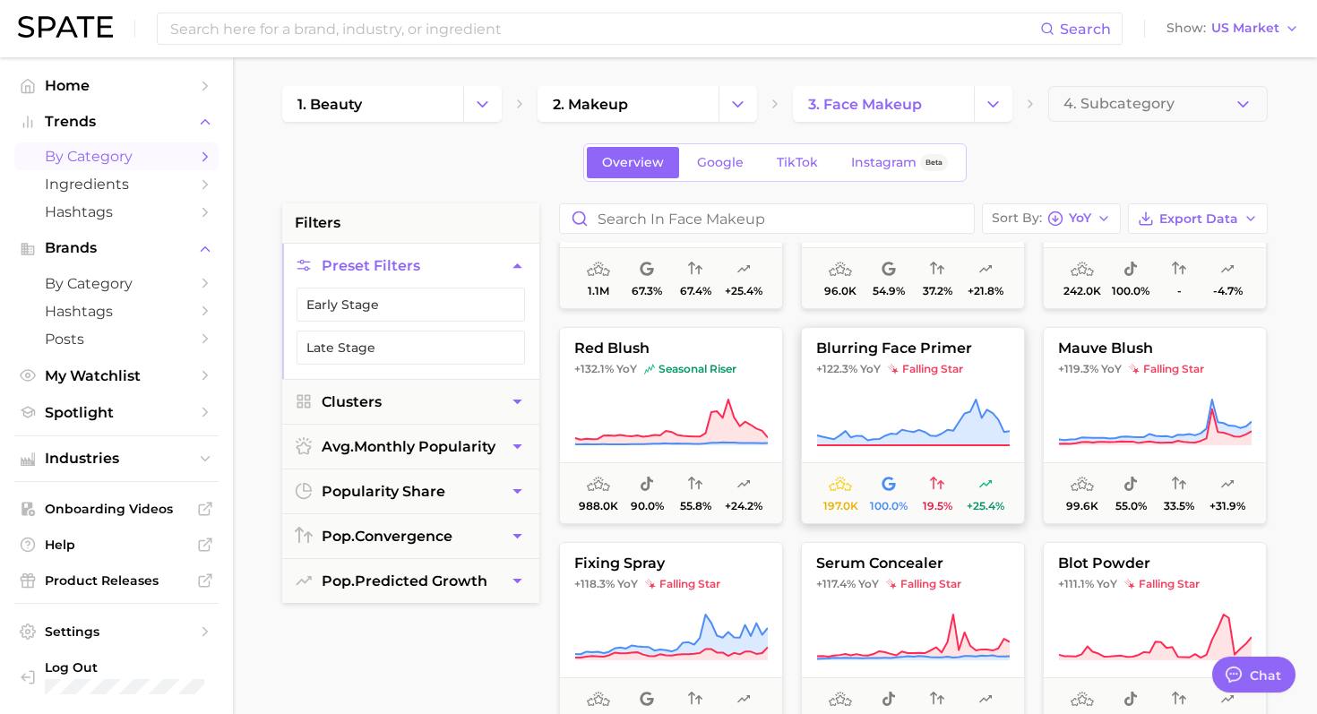
click at [892, 386] on button "blurring face primer +122.3% YoY falling star 197.0k 100.0% 19.5% +25.4%" at bounding box center [913, 425] width 224 height 197
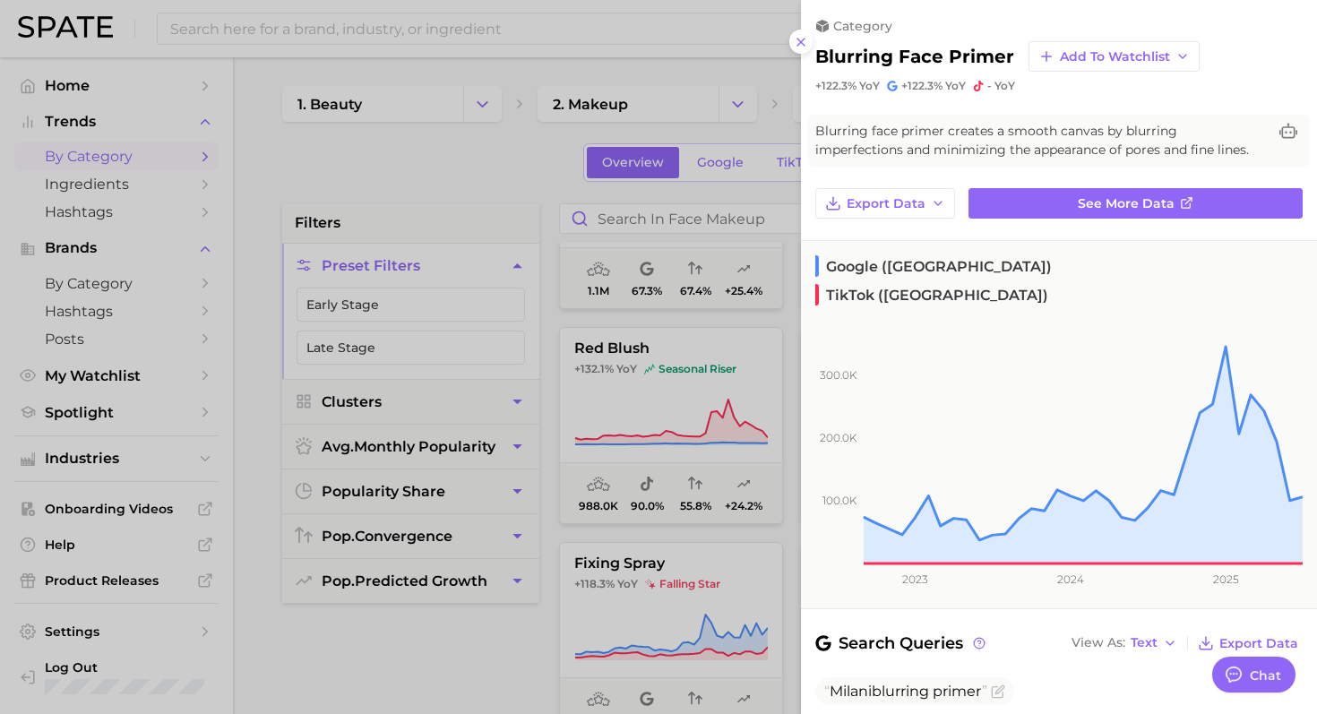
click at [716, 429] on div at bounding box center [658, 357] width 1317 height 714
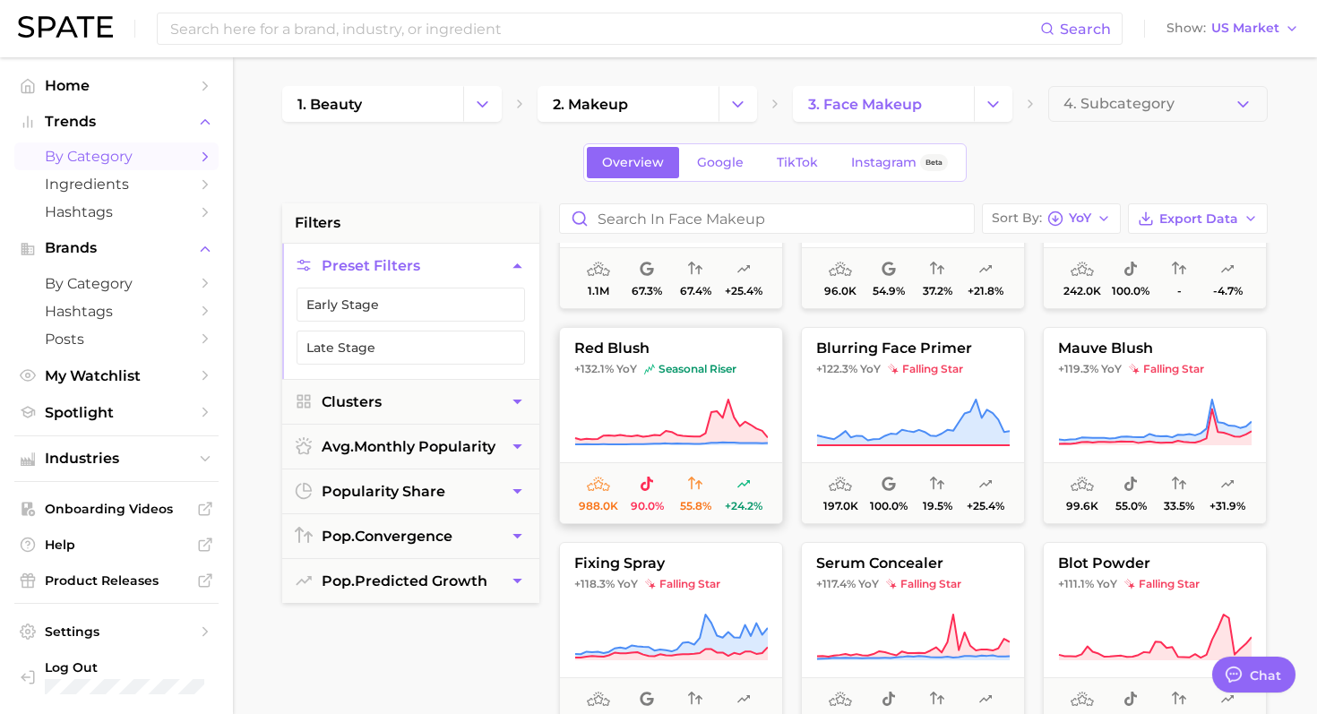
click at [680, 383] on button "red blush +132.1% YoY seasonal riser 988.0k 90.0% 55.8% +24.2%" at bounding box center [671, 425] width 224 height 197
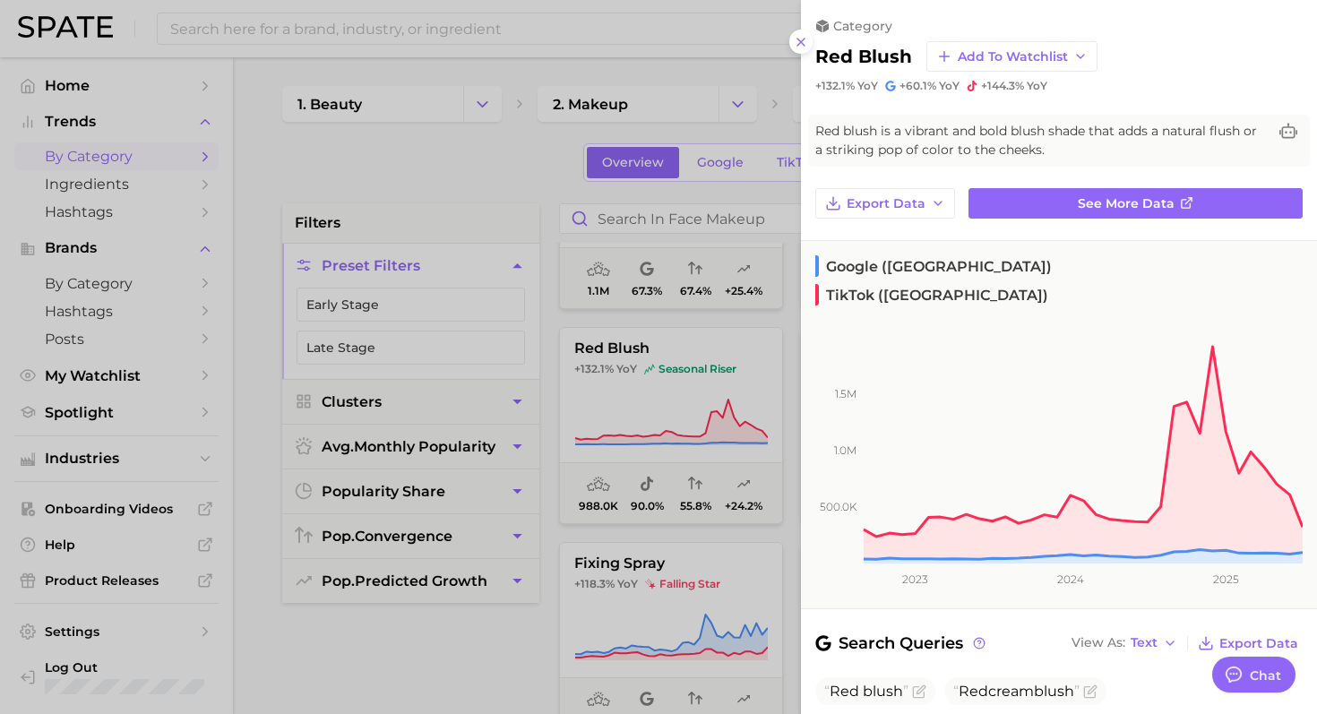
click at [679, 381] on div at bounding box center [658, 357] width 1317 height 714
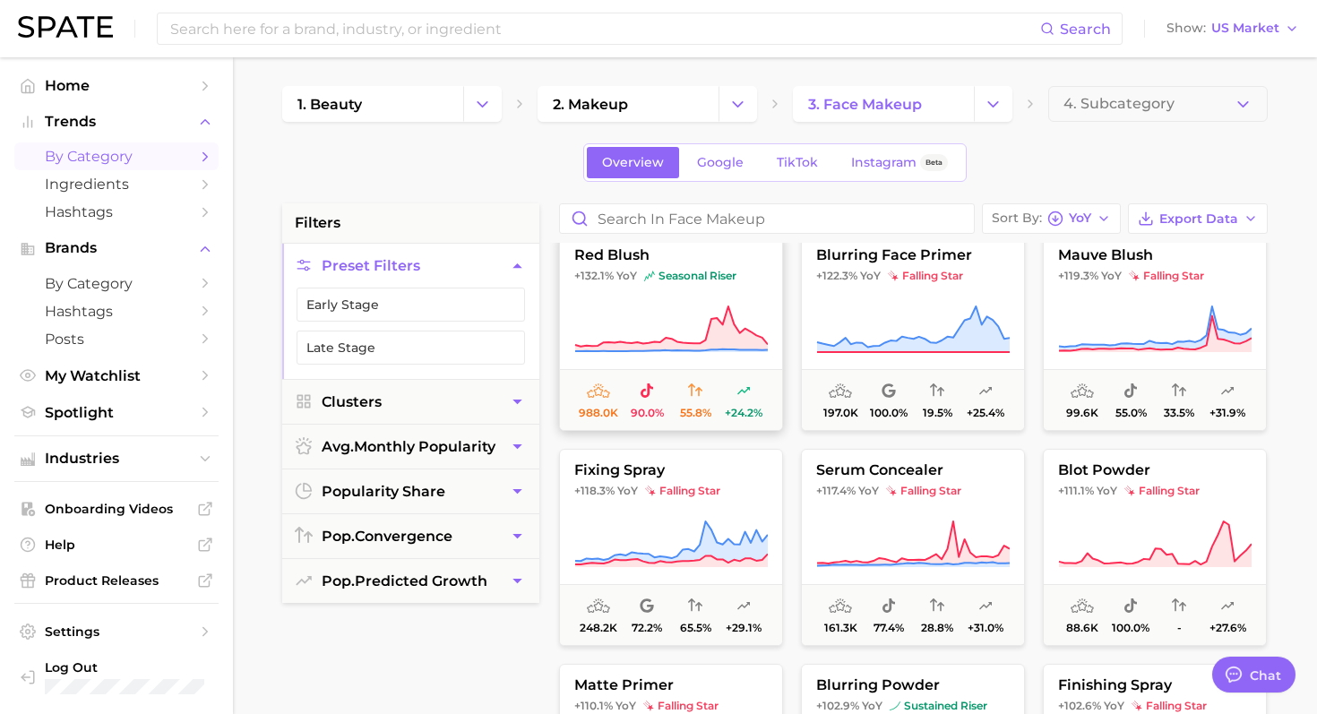
scroll to position [1348, 0]
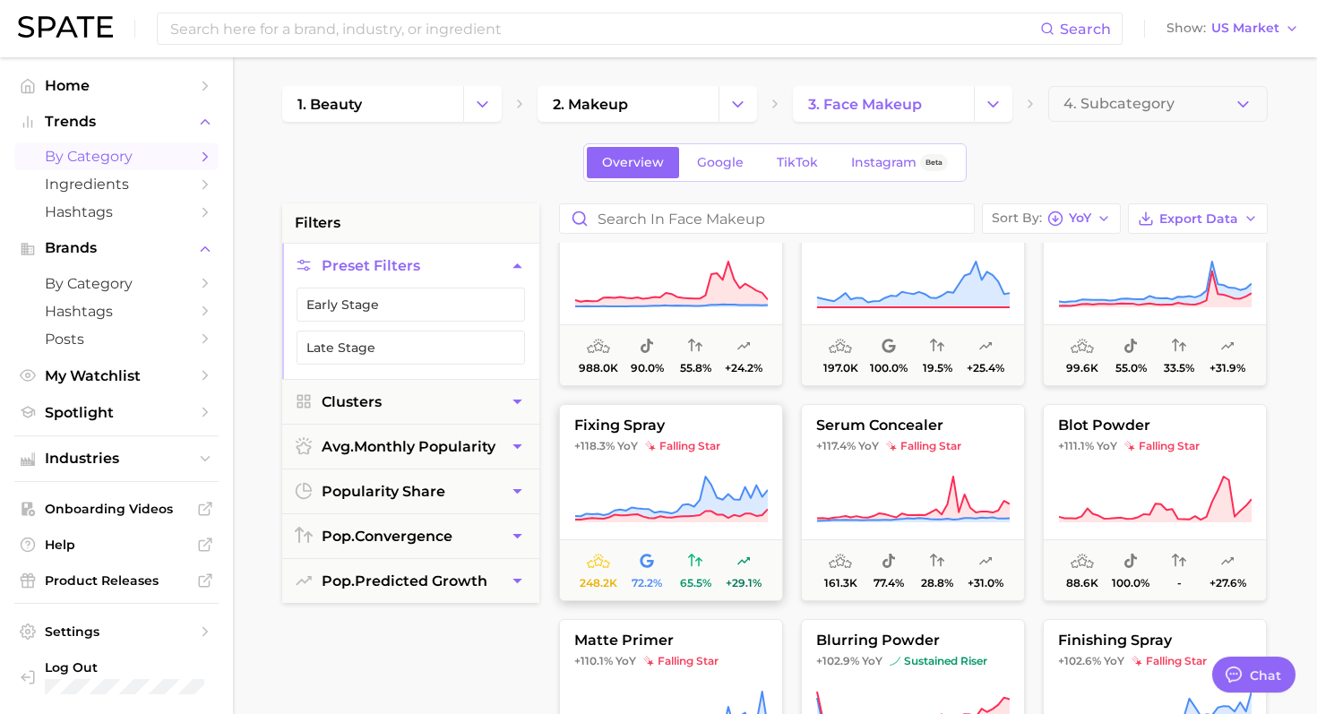
click at [687, 464] on button "fixing spray +118.3% YoY falling star 248.2k 72.2% 65.5% +29.1%" at bounding box center [671, 502] width 224 height 197
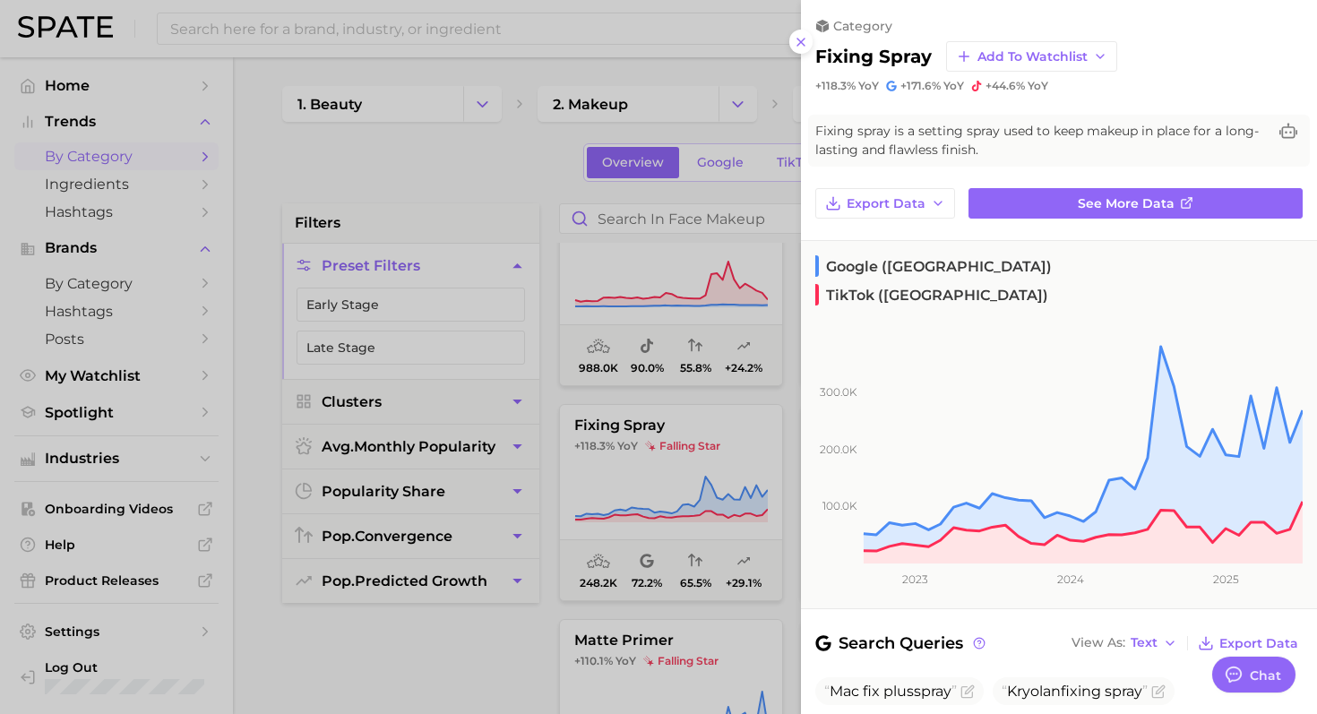
click at [699, 450] on div at bounding box center [658, 357] width 1317 height 714
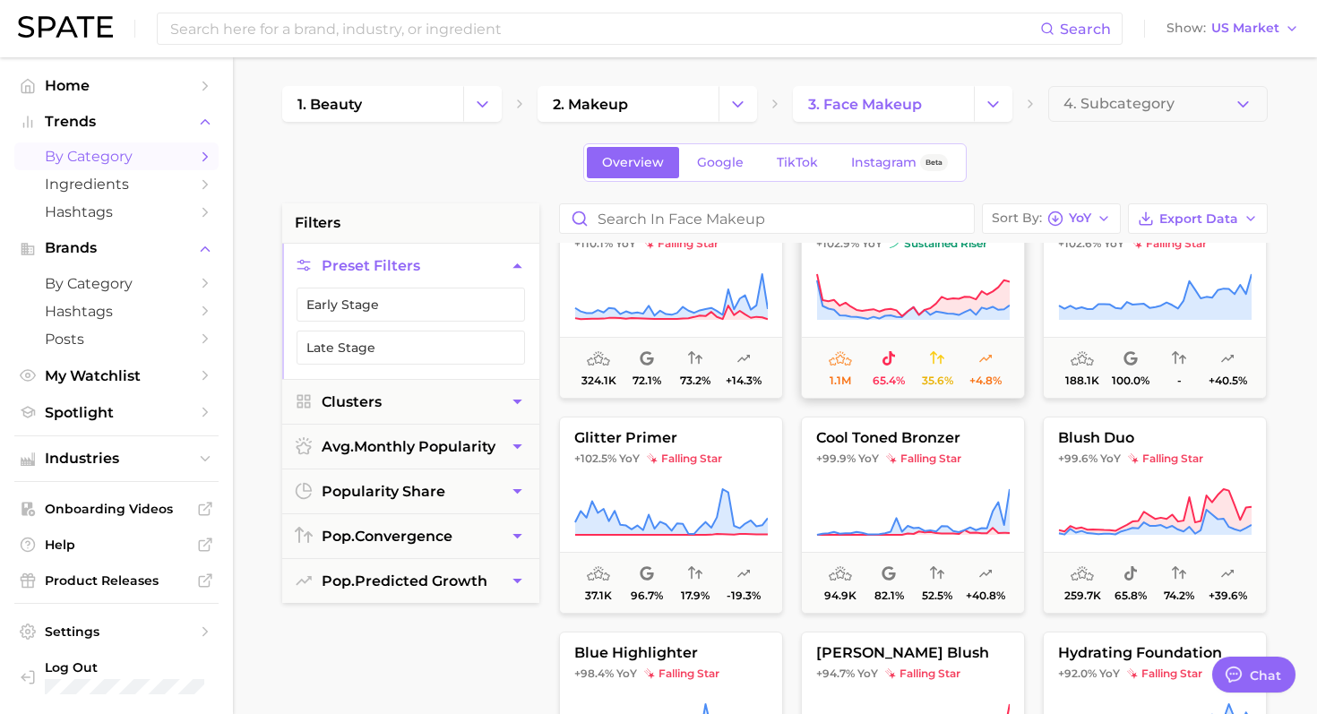
scroll to position [1815, 0]
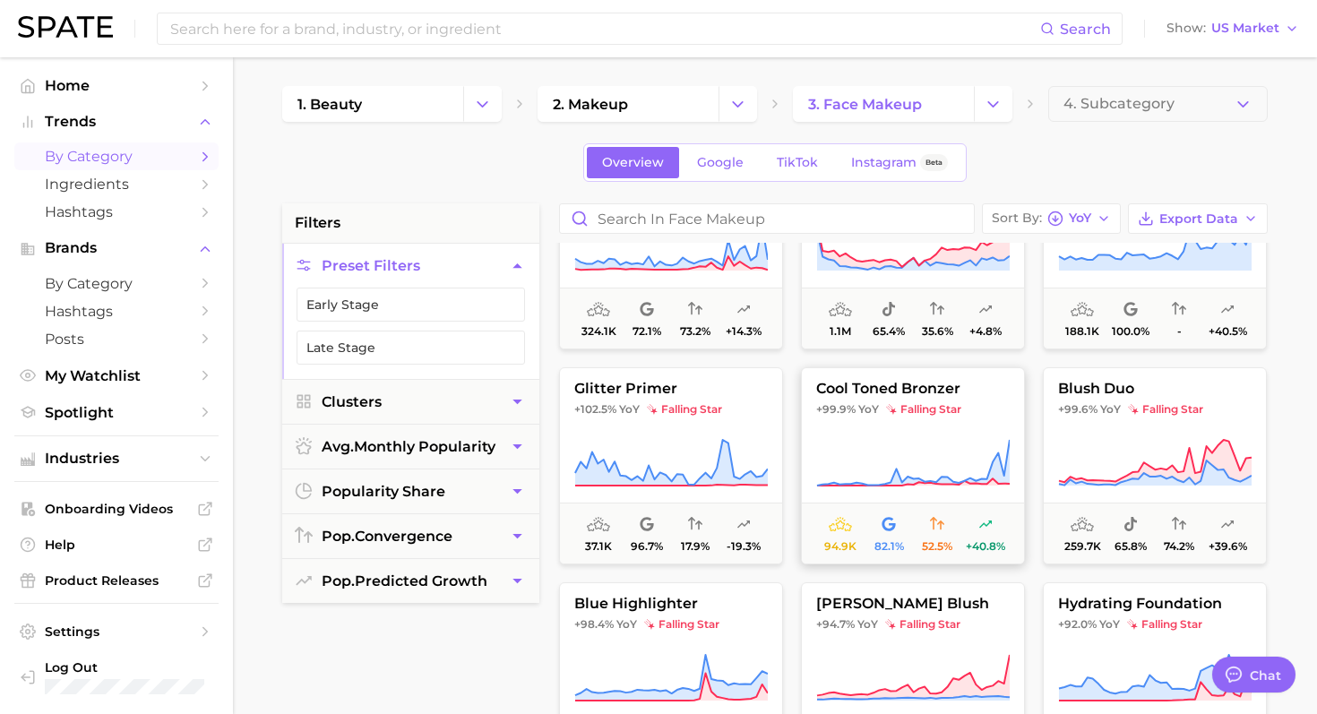
click at [907, 389] on span "cool toned bronzer" at bounding box center [913, 389] width 222 height 16
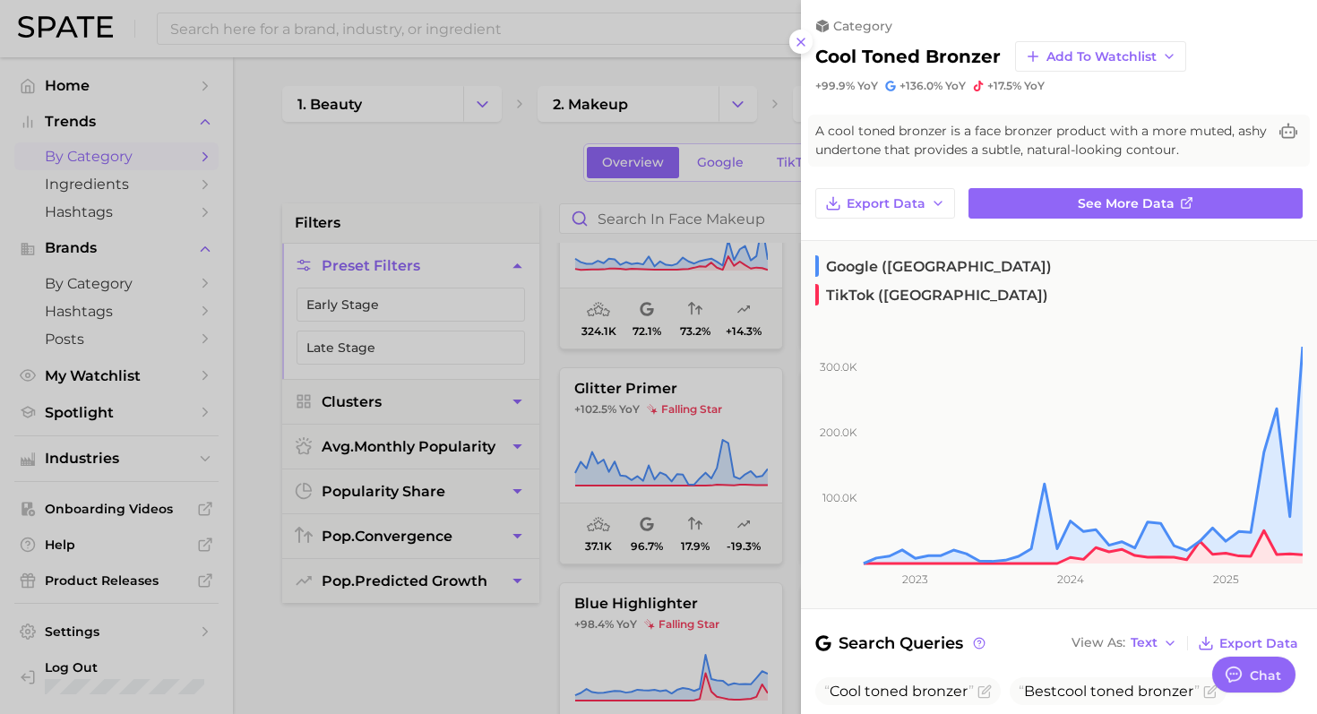
click at [587, 389] on div at bounding box center [658, 357] width 1317 height 714
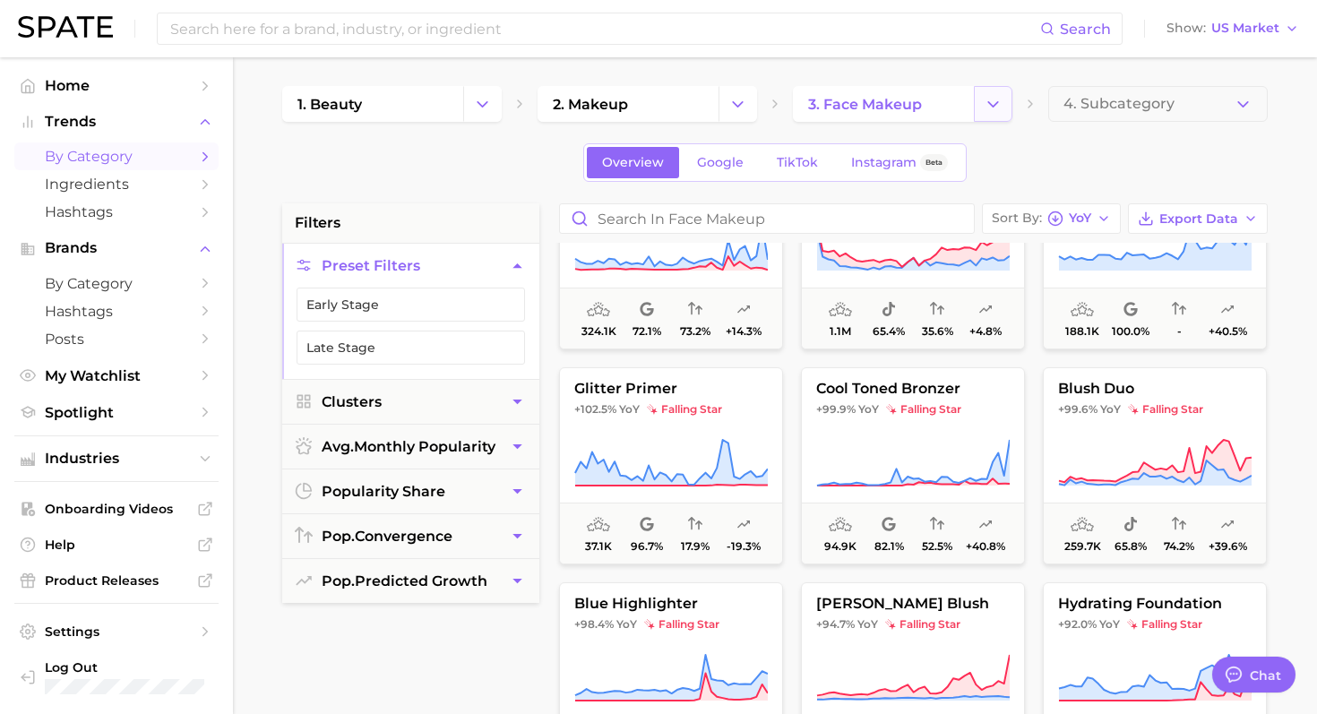
click at [989, 105] on icon "Change Category" at bounding box center [993, 104] width 19 height 19
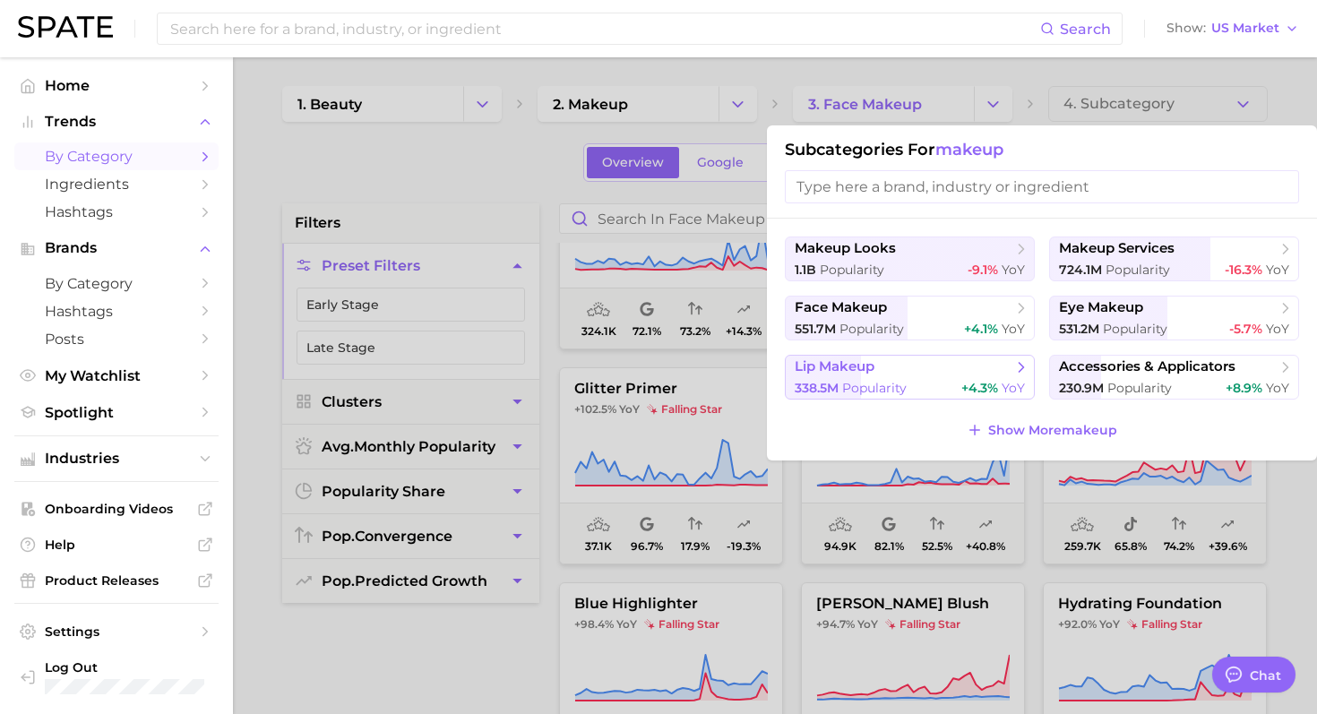
click at [897, 390] on span "Popularity" at bounding box center [874, 388] width 64 height 16
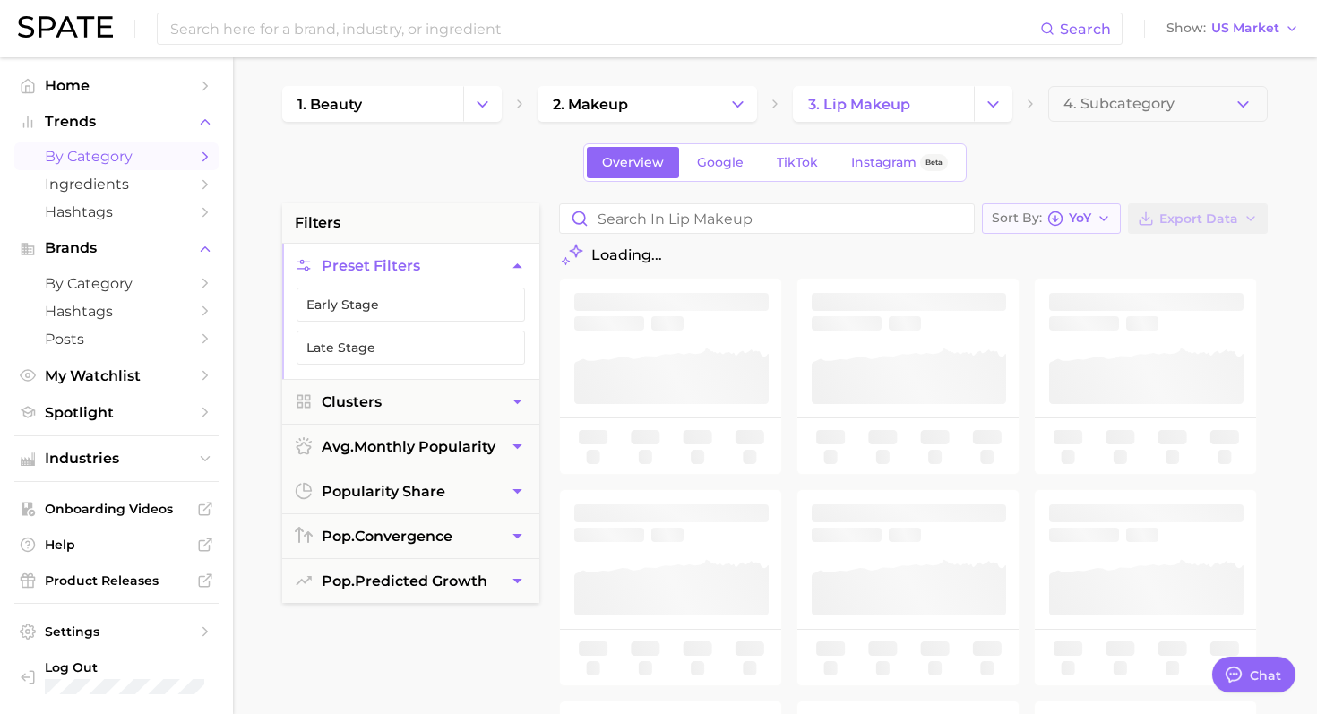
click at [1044, 224] on div "Sort By YoY" at bounding box center [1041, 219] width 99 height 16
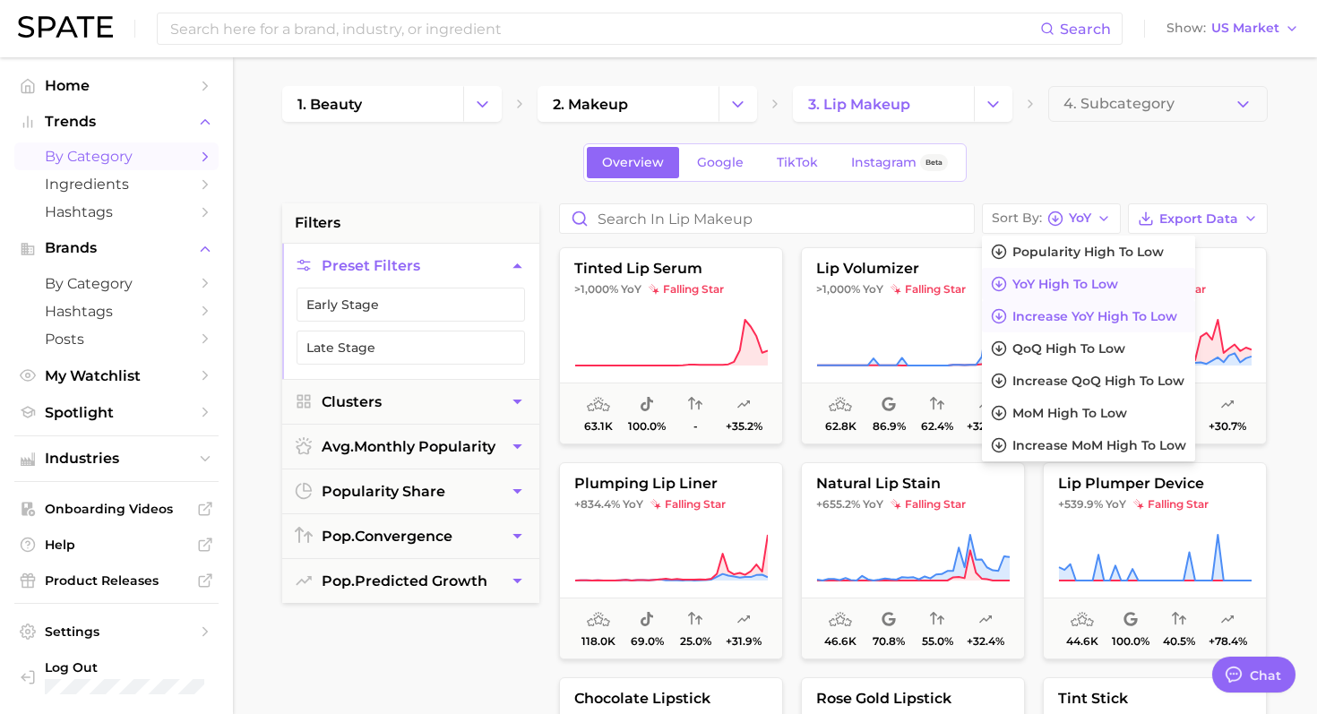
click at [1050, 317] on span "Increase YoY high to low" at bounding box center [1094, 316] width 165 height 15
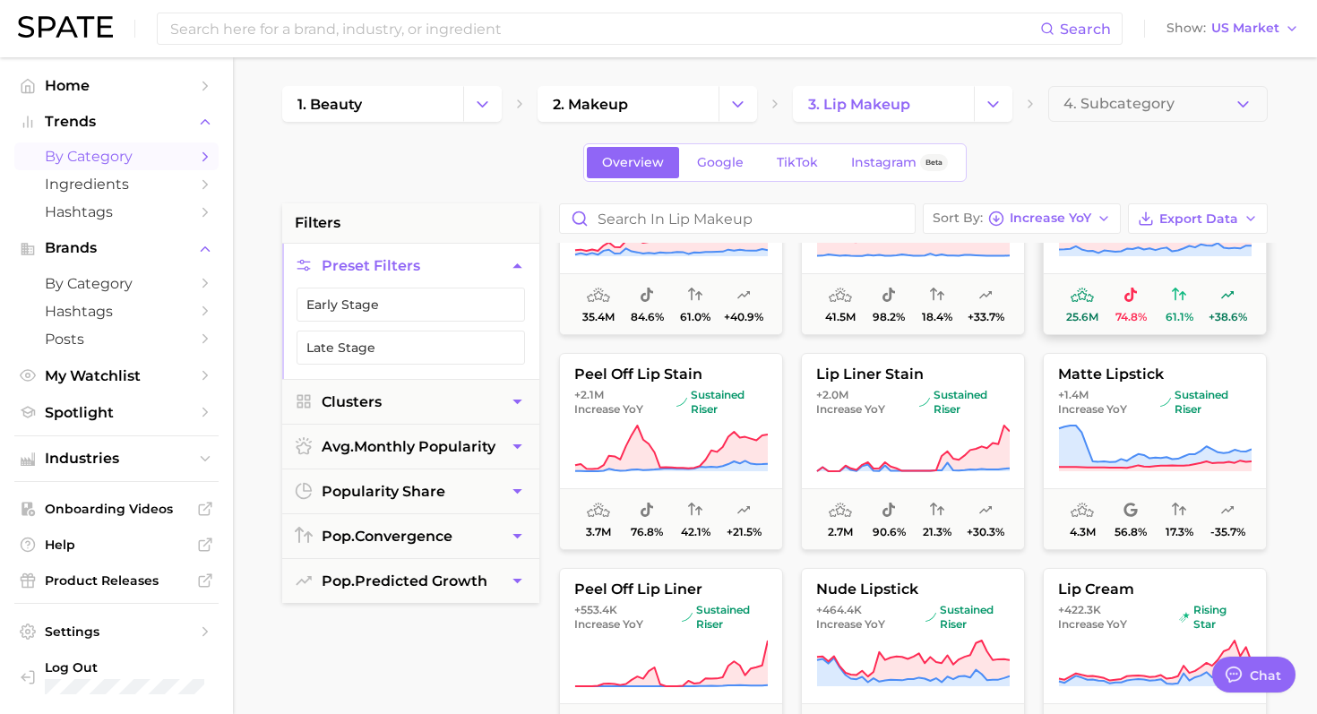
scroll to position [117, 0]
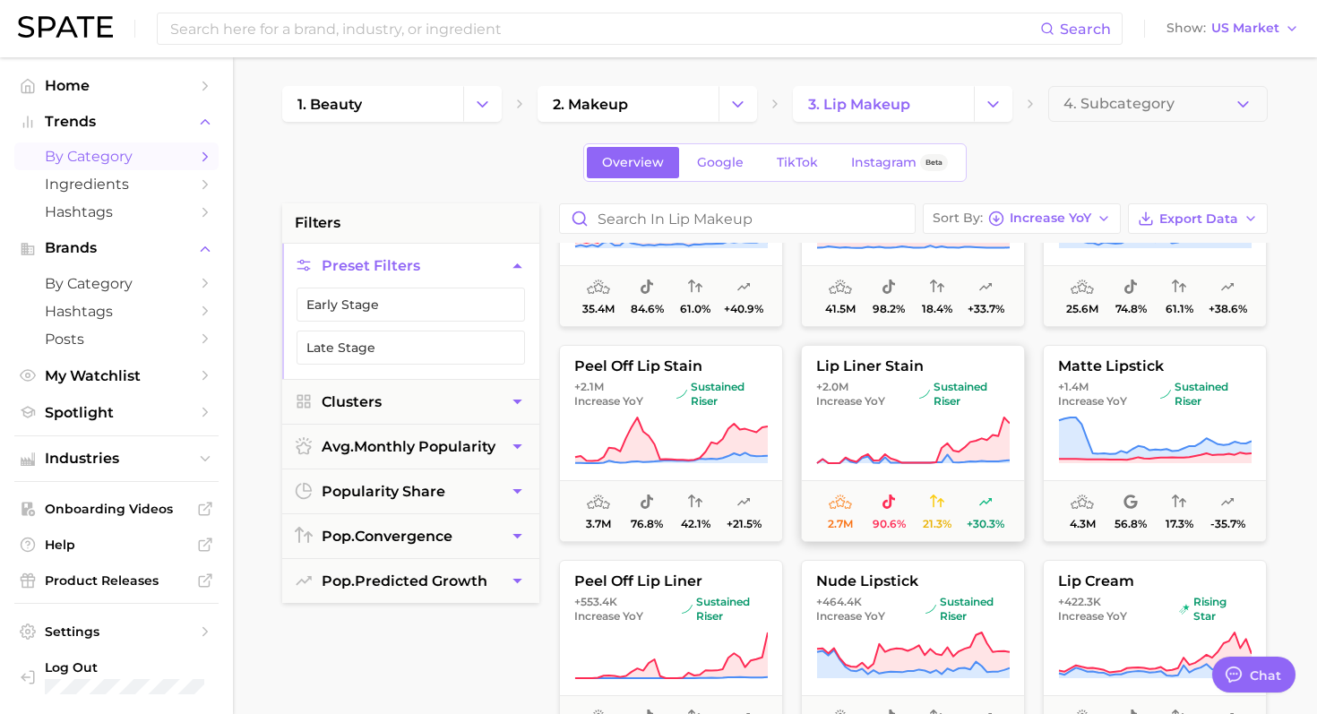
click at [915, 413] on button "lip liner stain +2.0m Increase YoY sustained riser 2.7m 90.6% 21.3% +30.3%" at bounding box center [913, 443] width 224 height 197
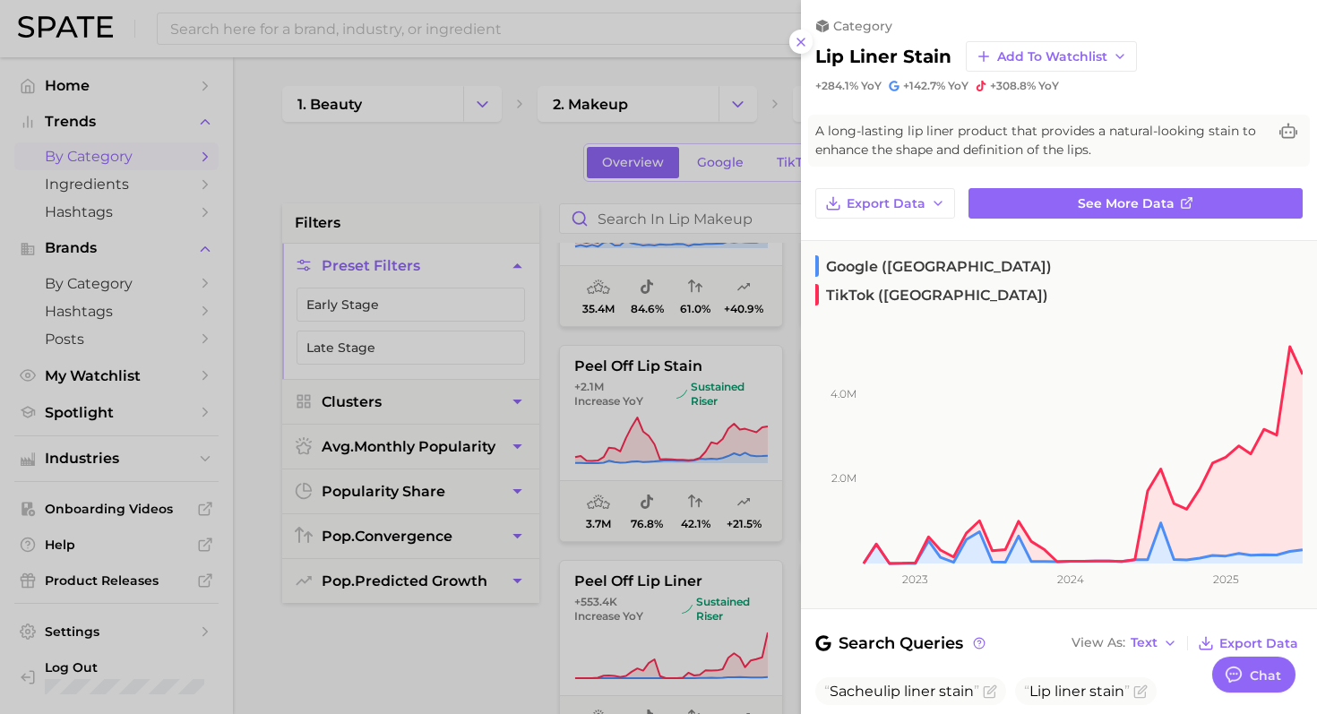
click at [647, 468] on div at bounding box center [658, 357] width 1317 height 714
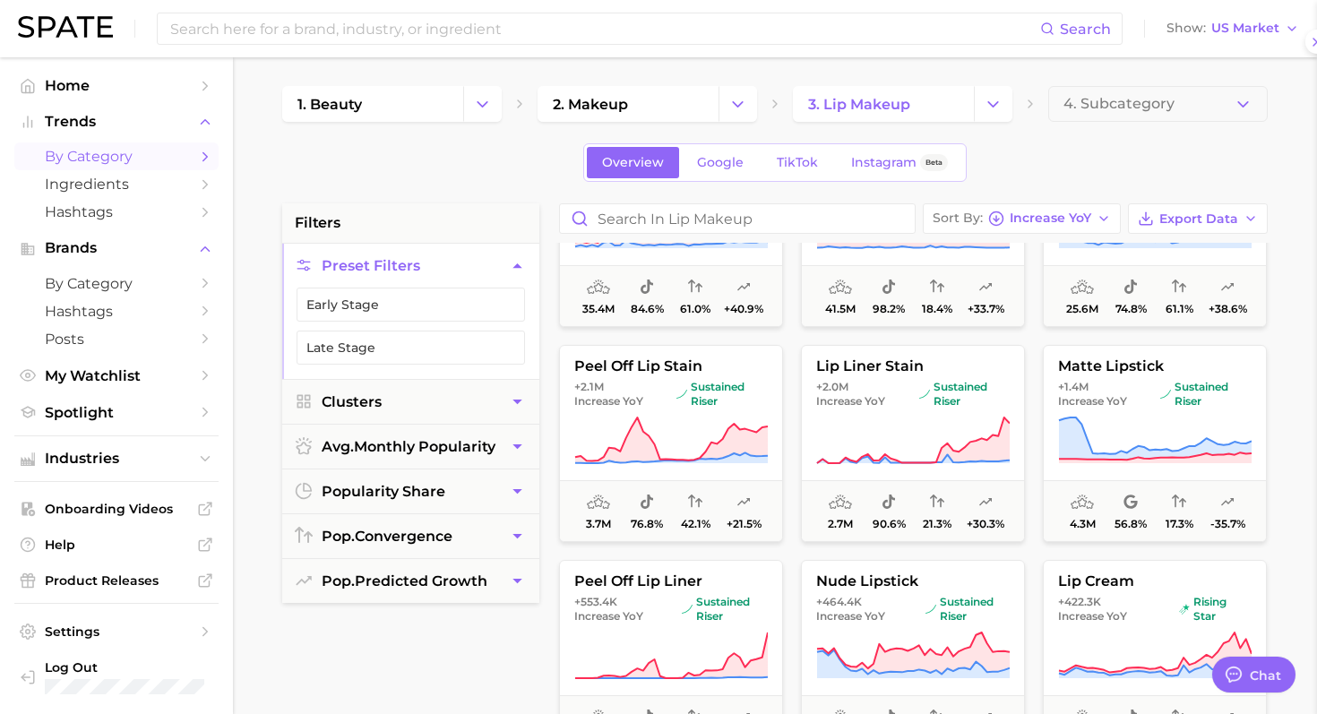
click at [647, 468] on div at bounding box center [658, 357] width 1317 height 714
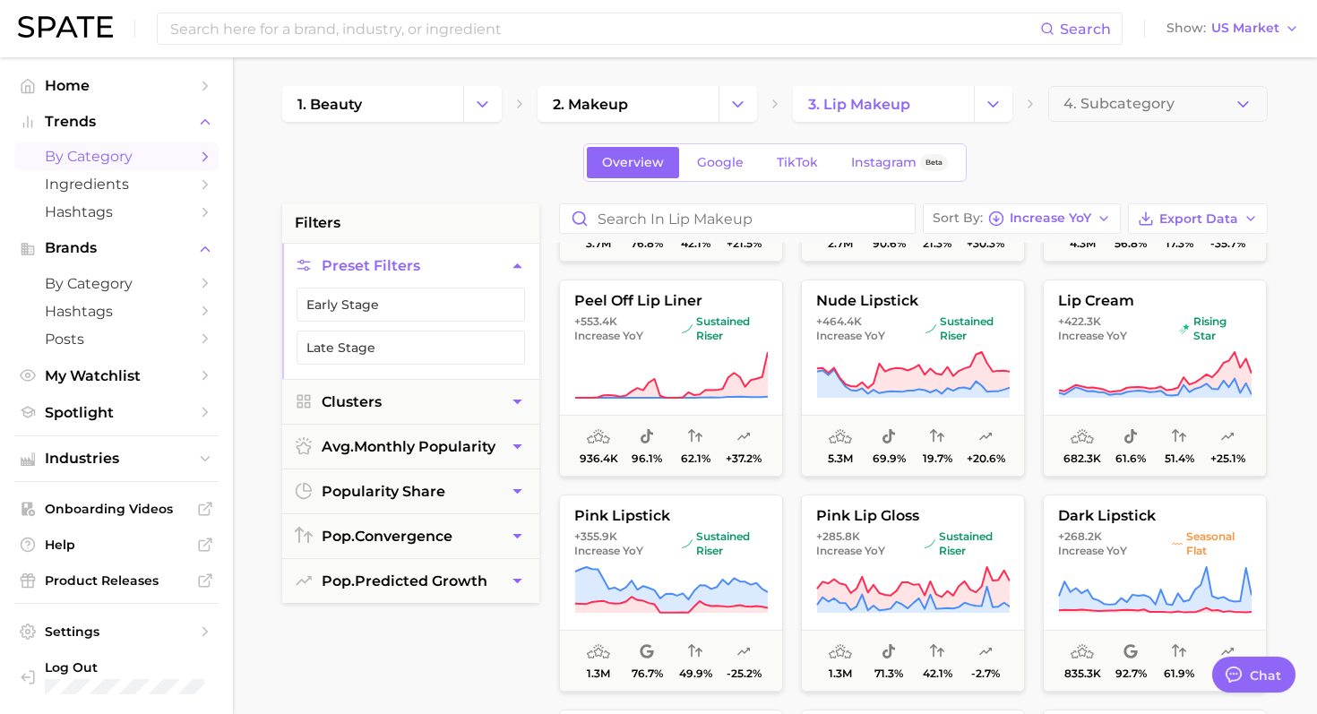
scroll to position [402, 0]
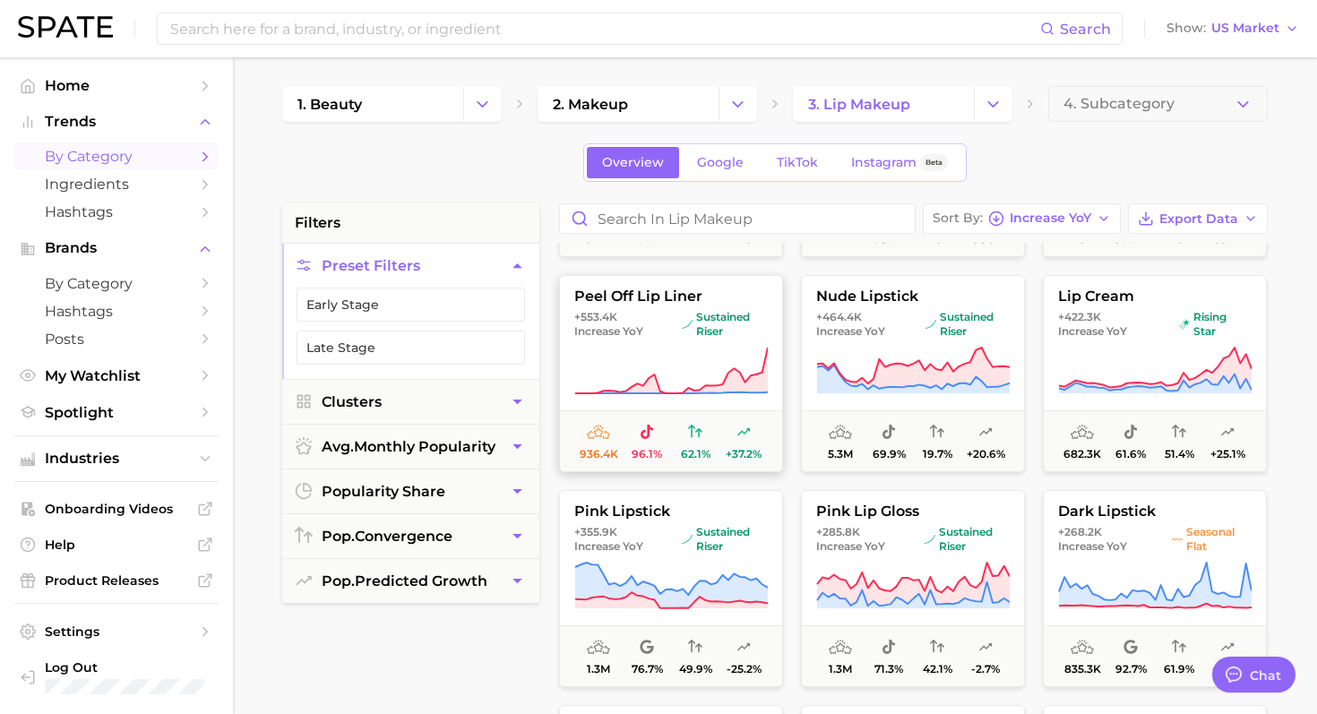
click at [649, 313] on span "+553.4k Increase YoY" at bounding box center [624, 324] width 100 height 29
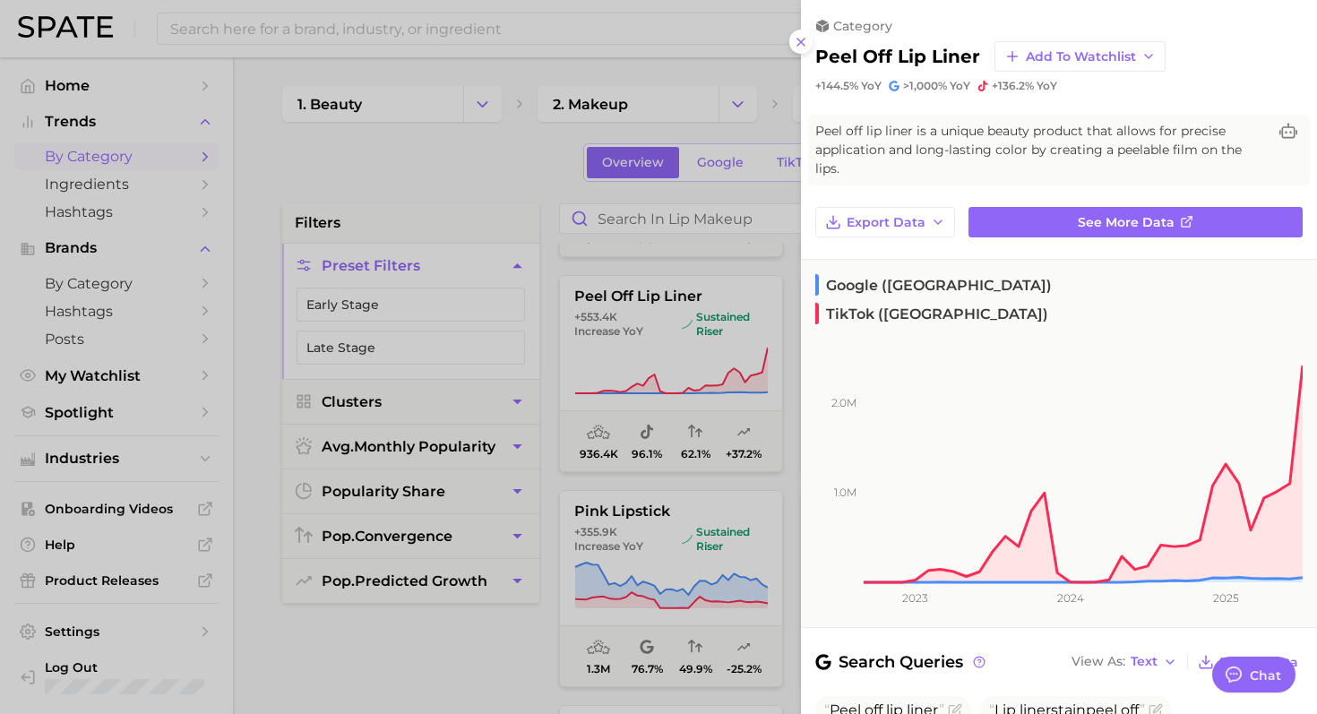
click at [657, 348] on div at bounding box center [658, 357] width 1317 height 714
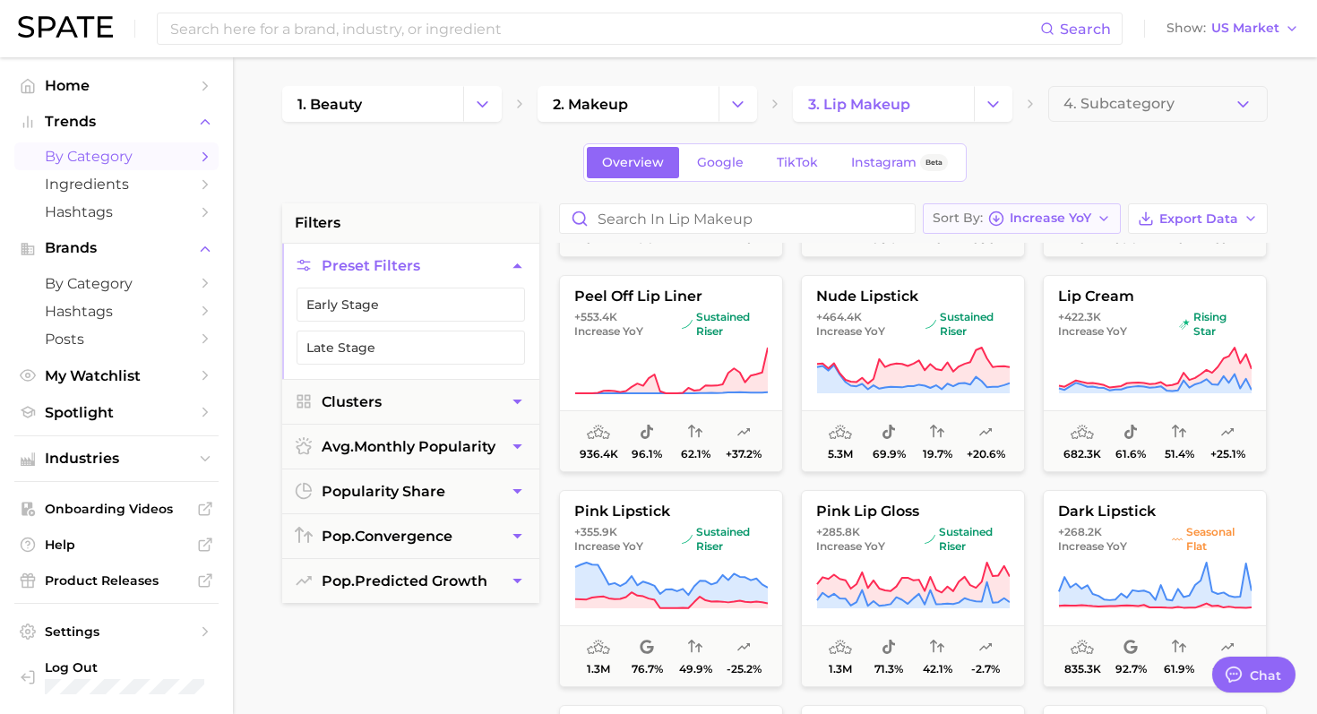
click at [1044, 223] on span "Increase YoY" at bounding box center [1051, 218] width 82 height 10
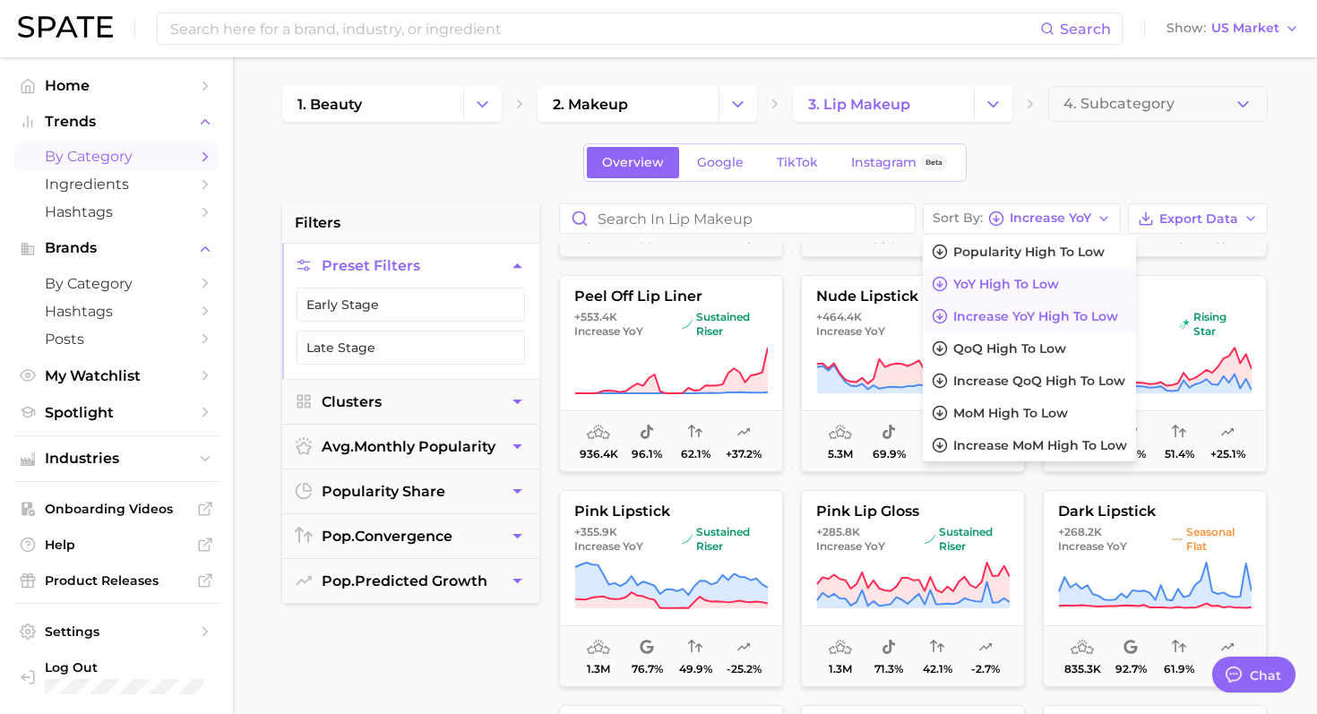
click at [1016, 293] on button "YoY high to low" at bounding box center [1029, 284] width 213 height 32
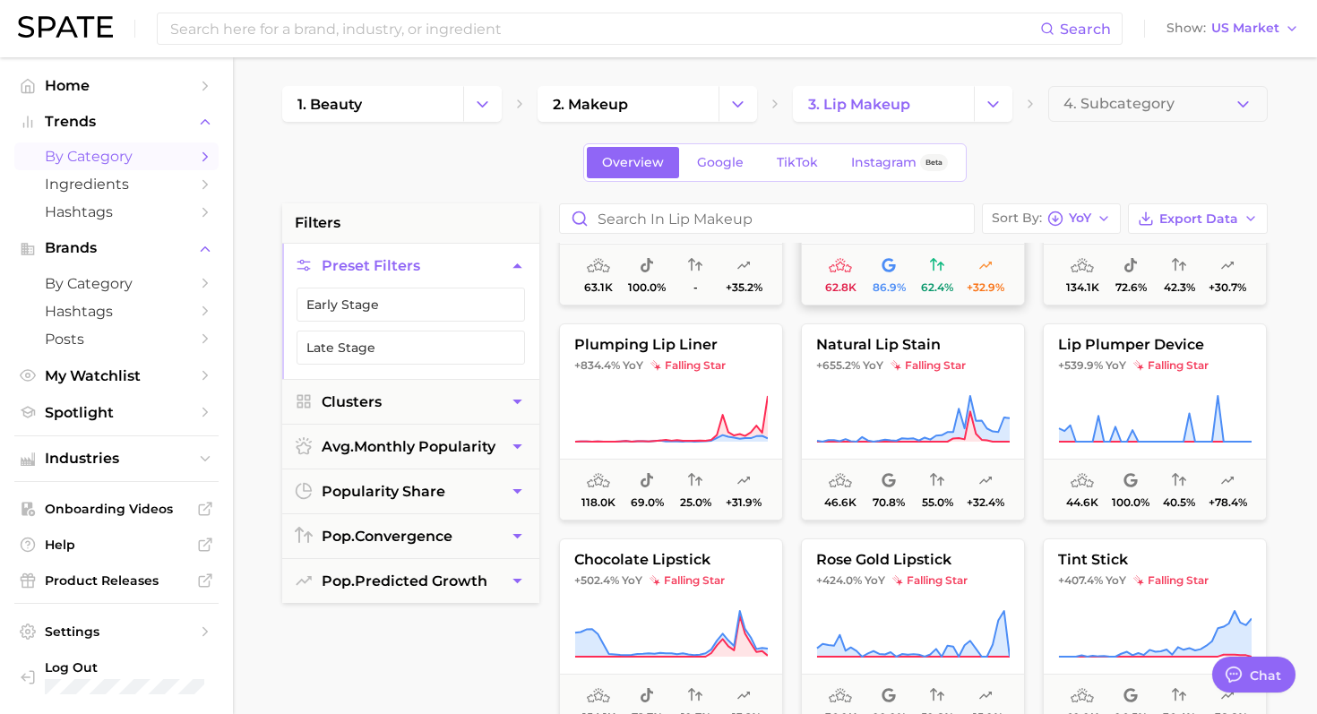
scroll to position [142, 0]
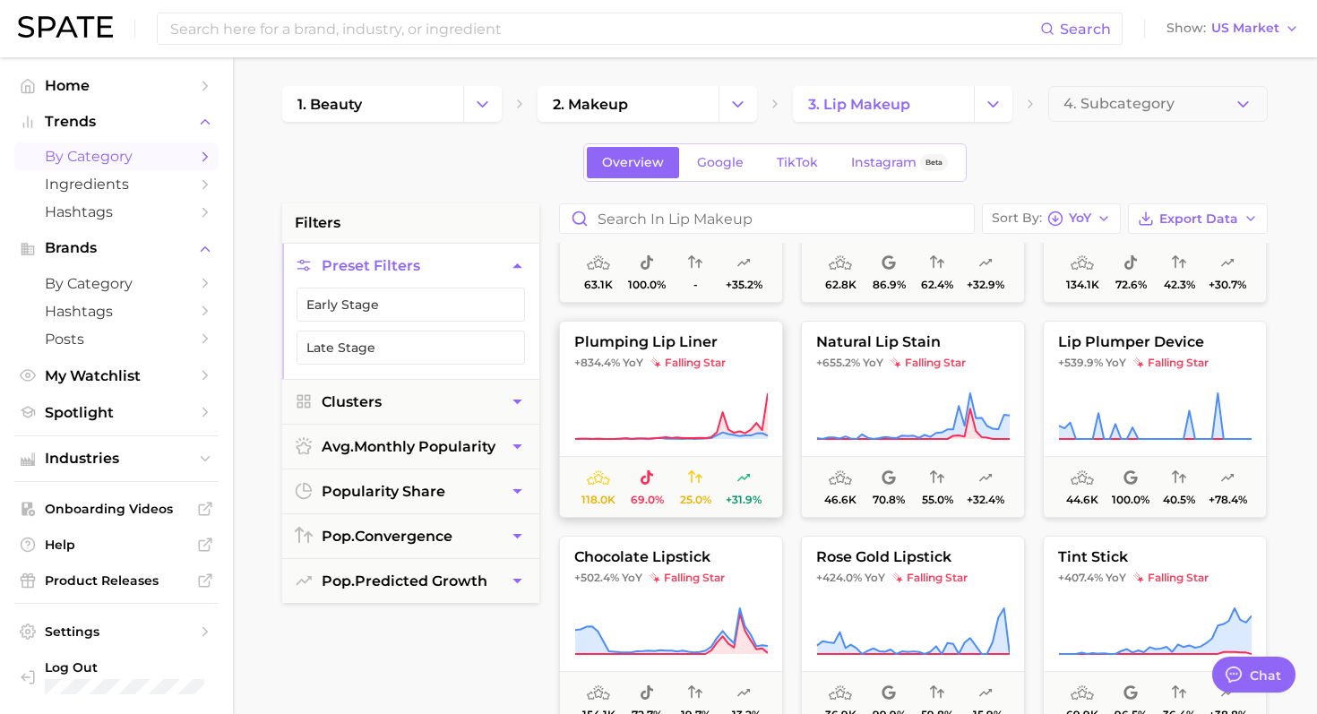
click at [652, 428] on icon at bounding box center [670, 416] width 193 height 50
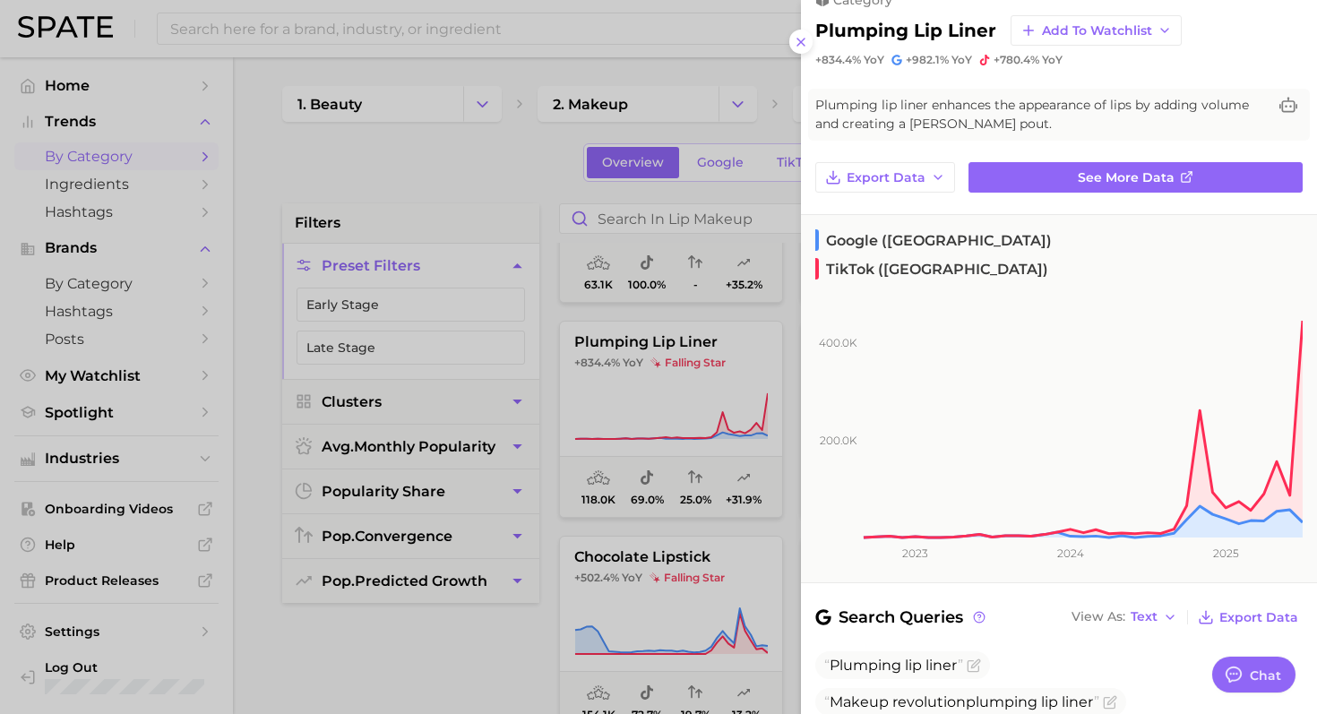
scroll to position [0, 0]
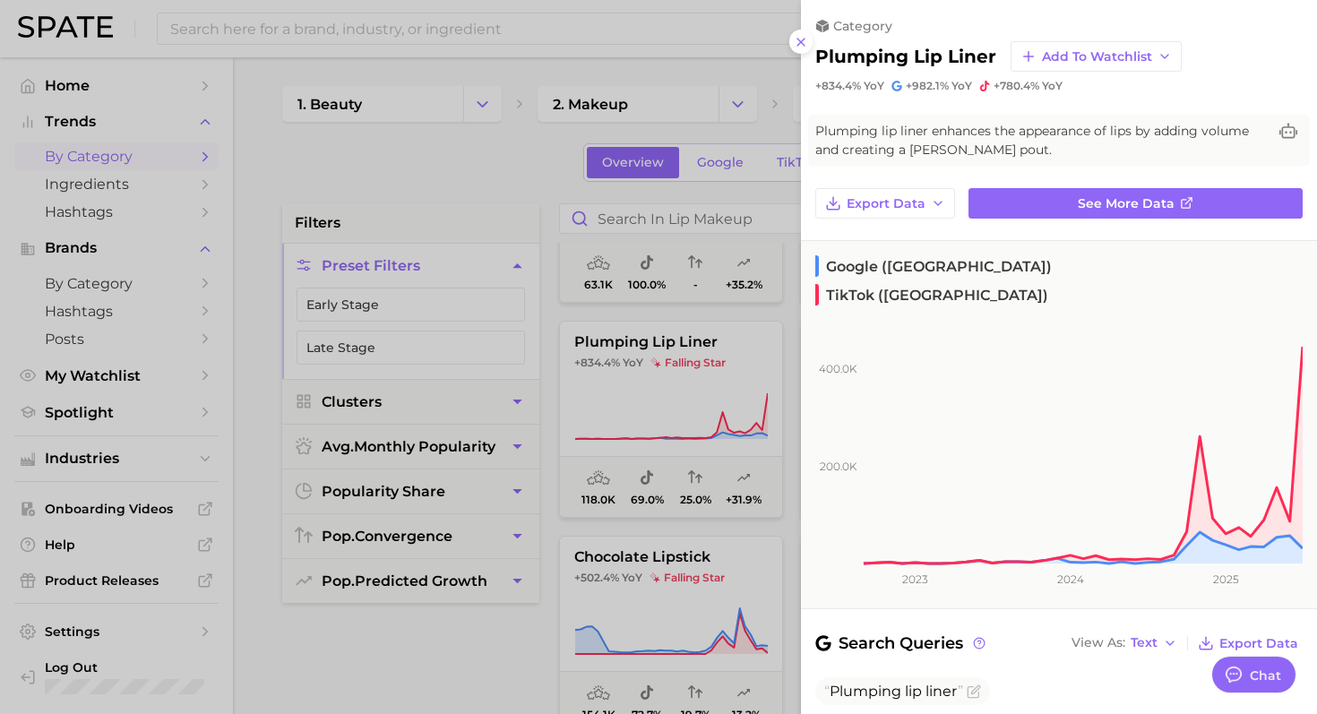
click at [517, 415] on div at bounding box center [658, 357] width 1317 height 714
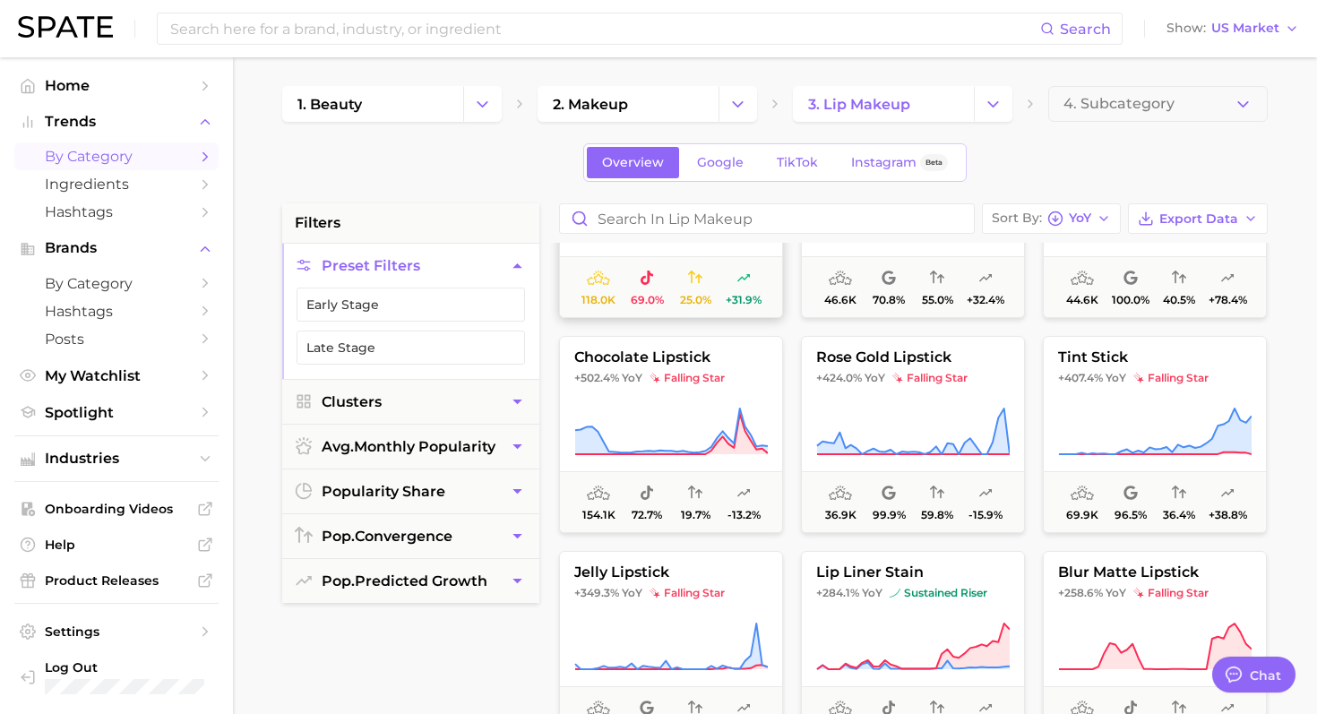
scroll to position [344, 0]
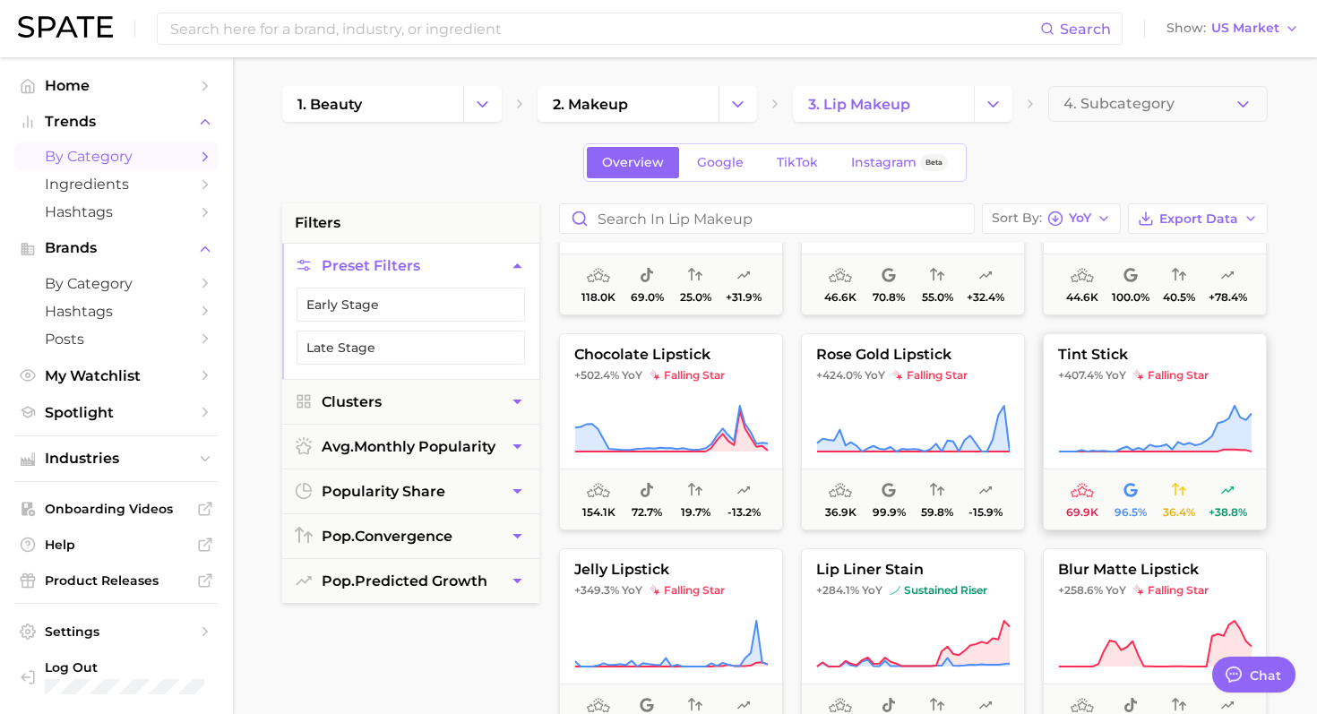
click at [1169, 385] on button "tint stick +407.4% YoY falling star 69.9k 96.5% 36.4% +38.8%" at bounding box center [1155, 431] width 224 height 197
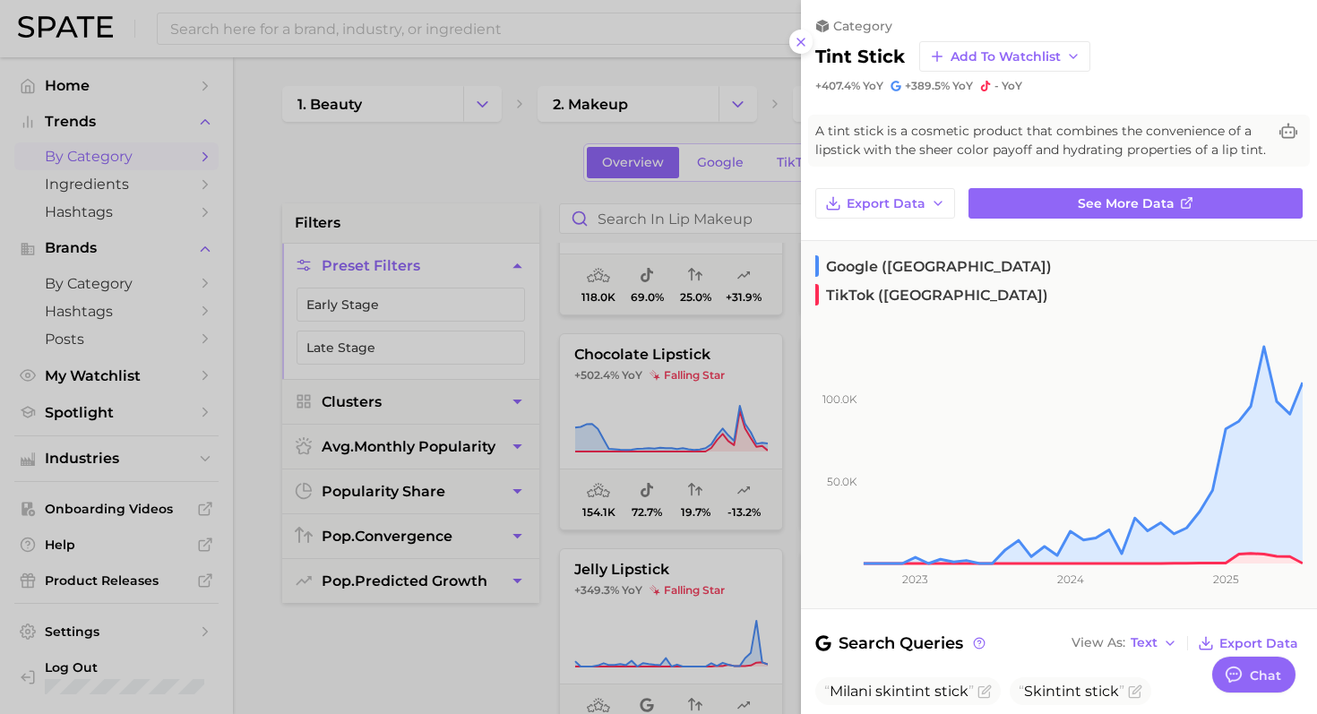
click at [709, 388] on div at bounding box center [658, 357] width 1317 height 714
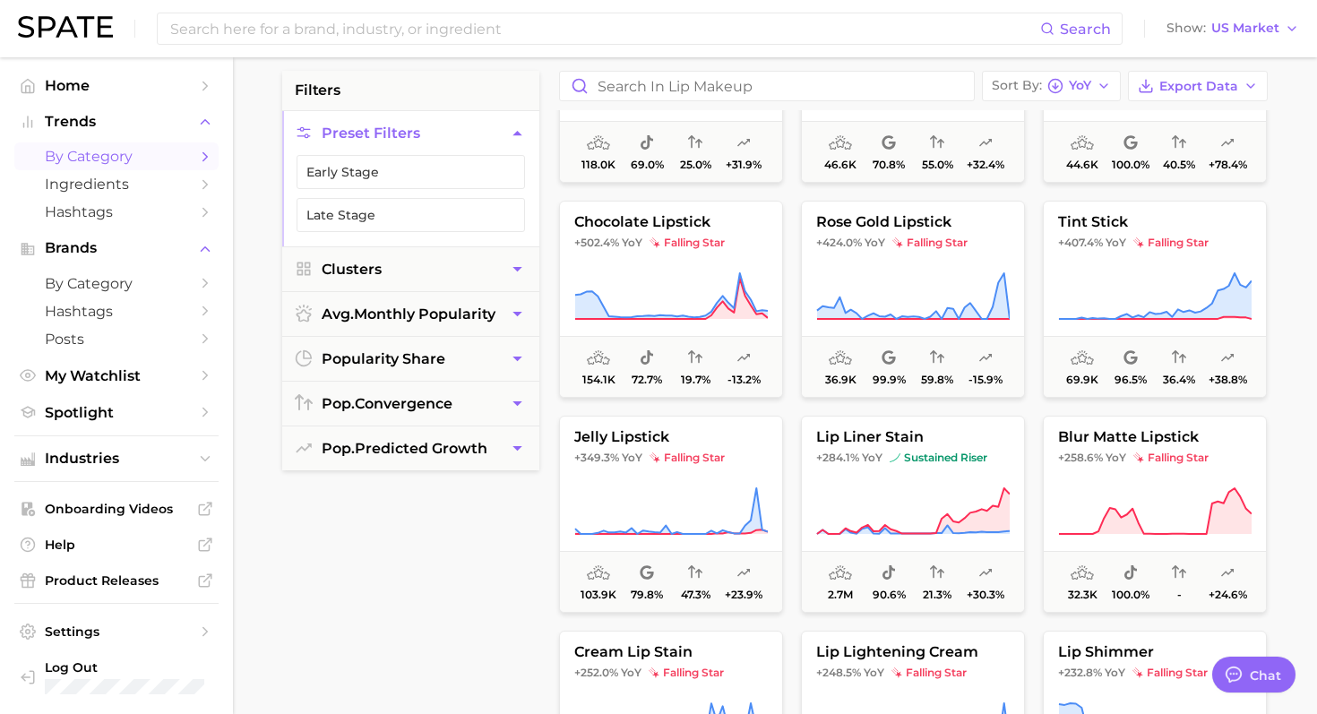
scroll to position [369, 0]
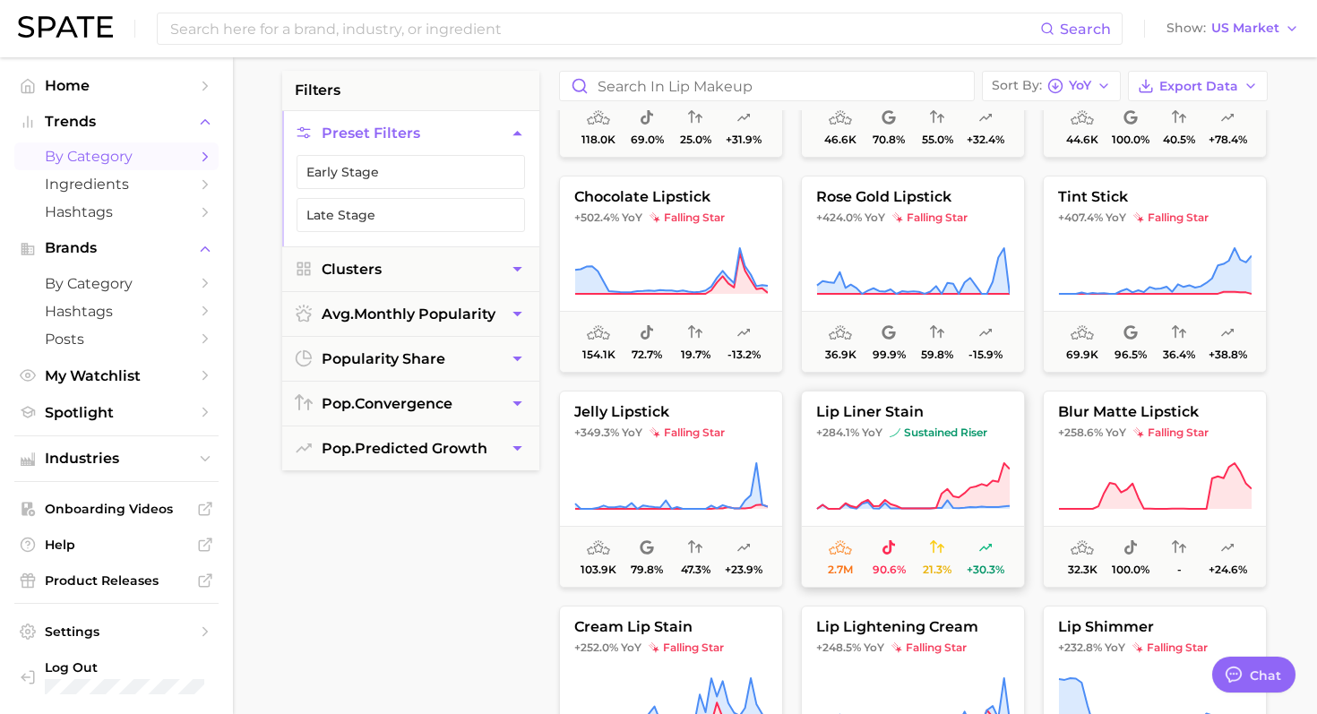
click at [891, 476] on icon at bounding box center [912, 486] width 193 height 50
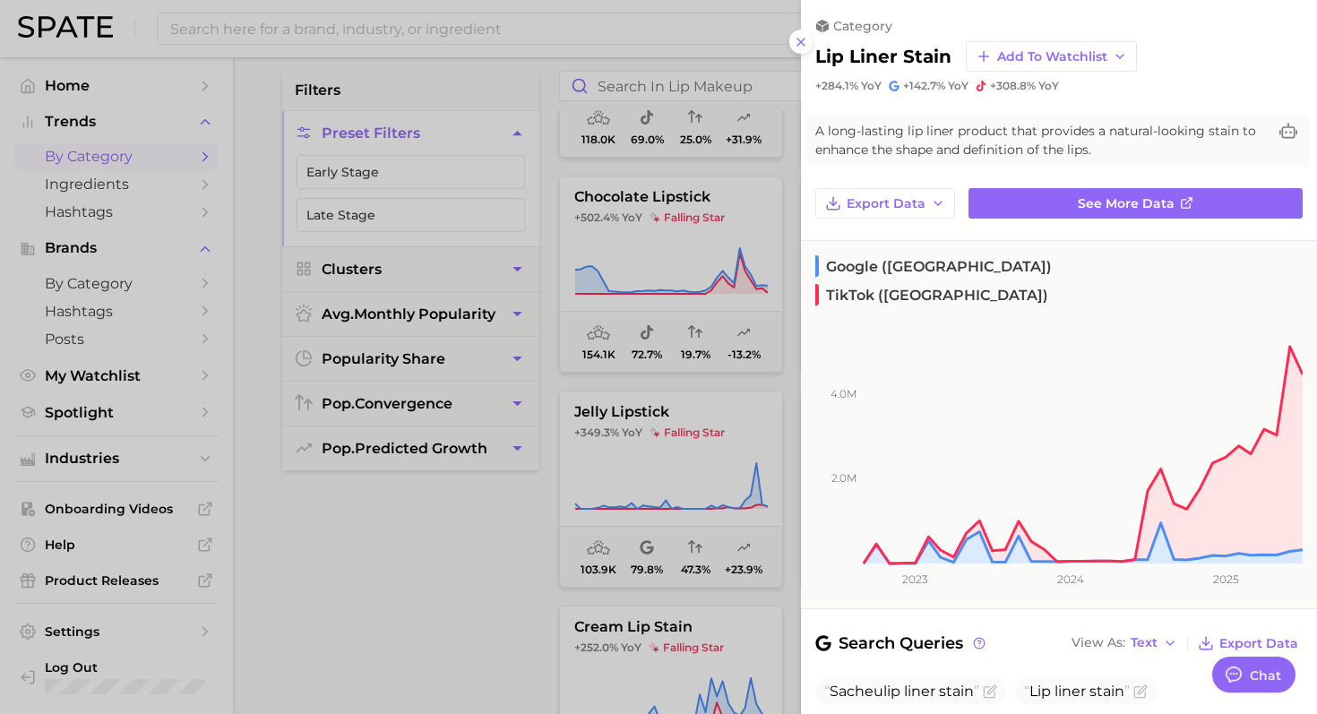
click at [692, 417] on div at bounding box center [658, 357] width 1317 height 714
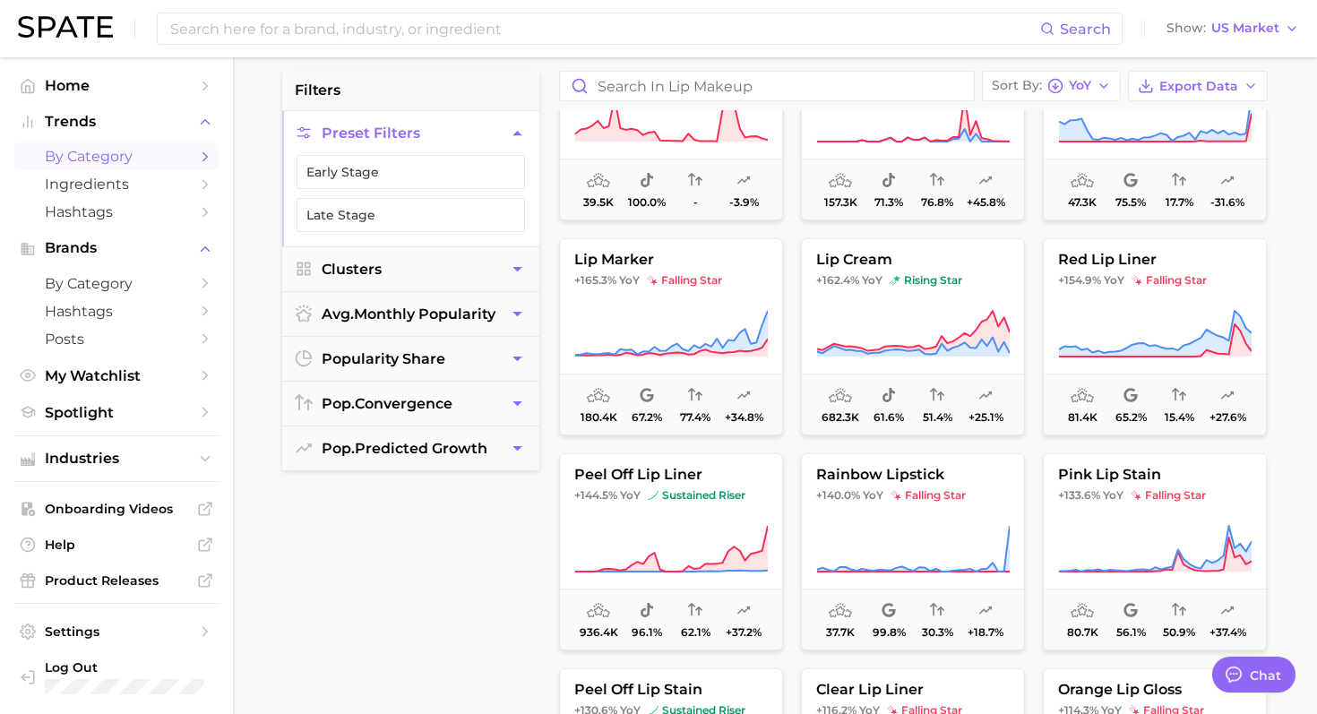
scroll to position [1388, 0]
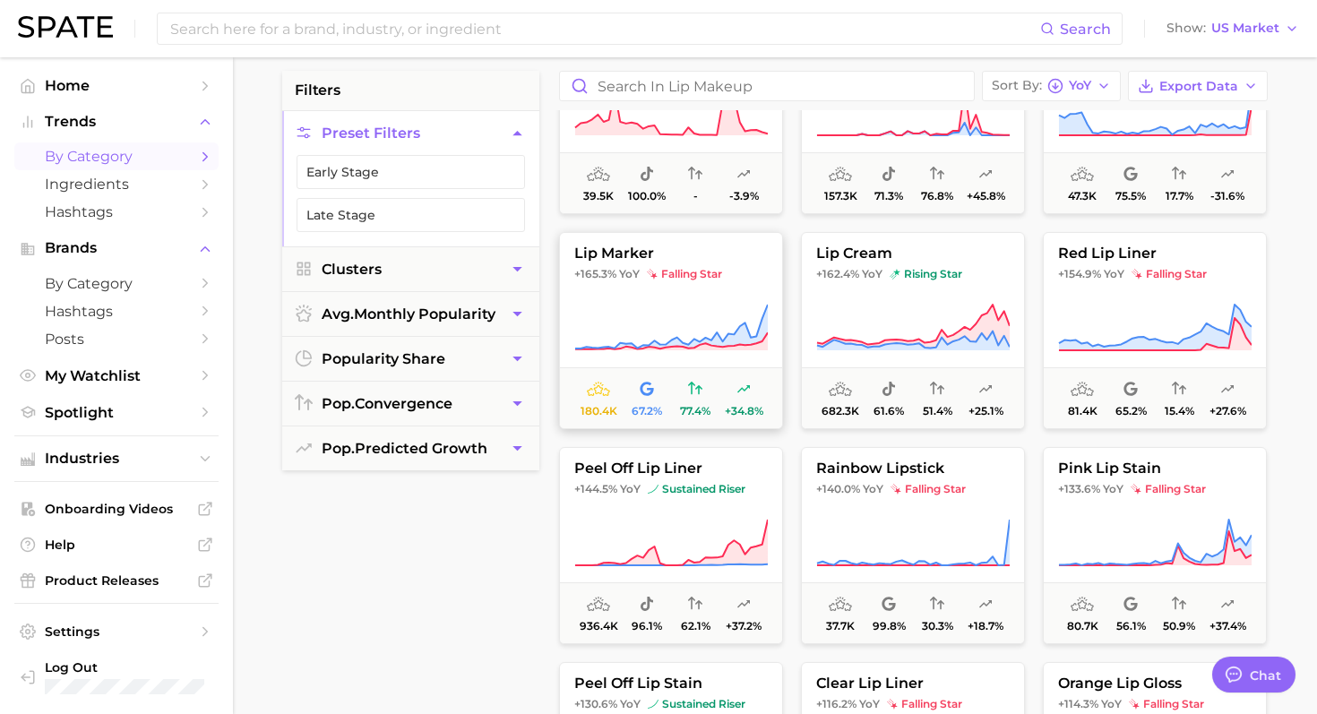
click at [696, 321] on icon at bounding box center [670, 328] width 193 height 50
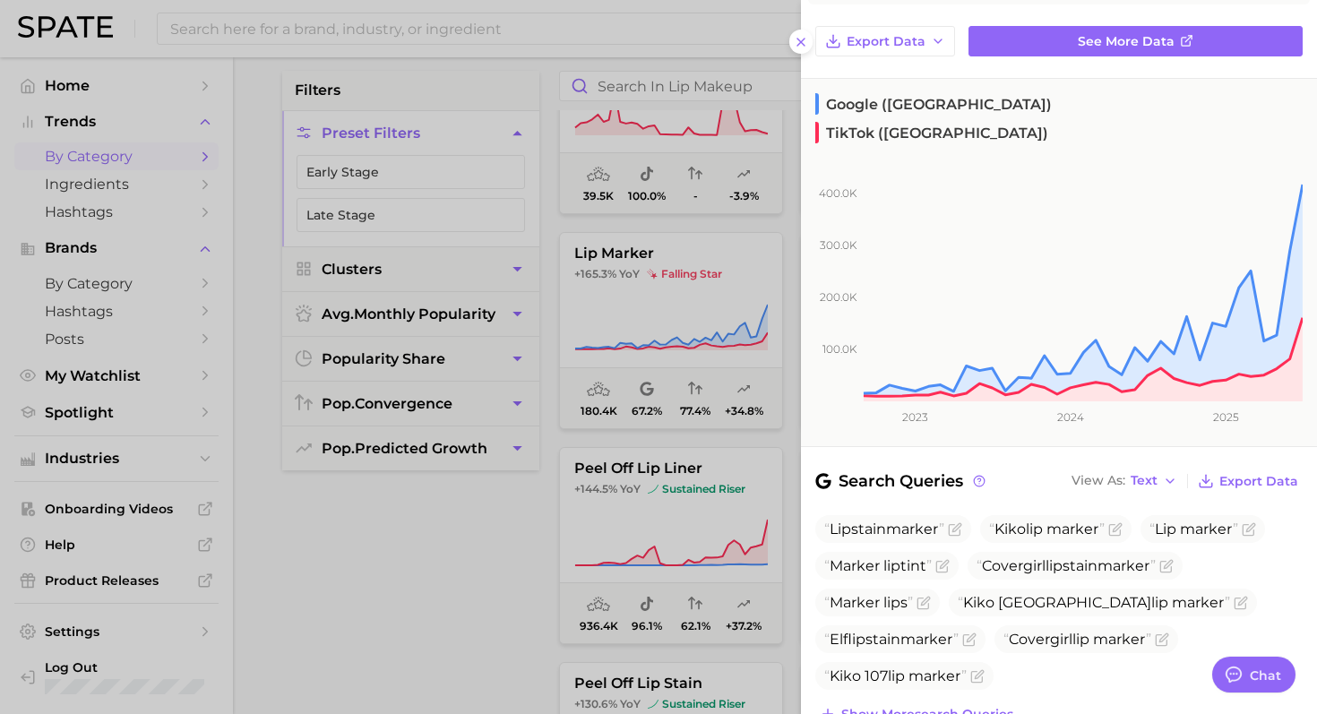
scroll to position [338, 0]
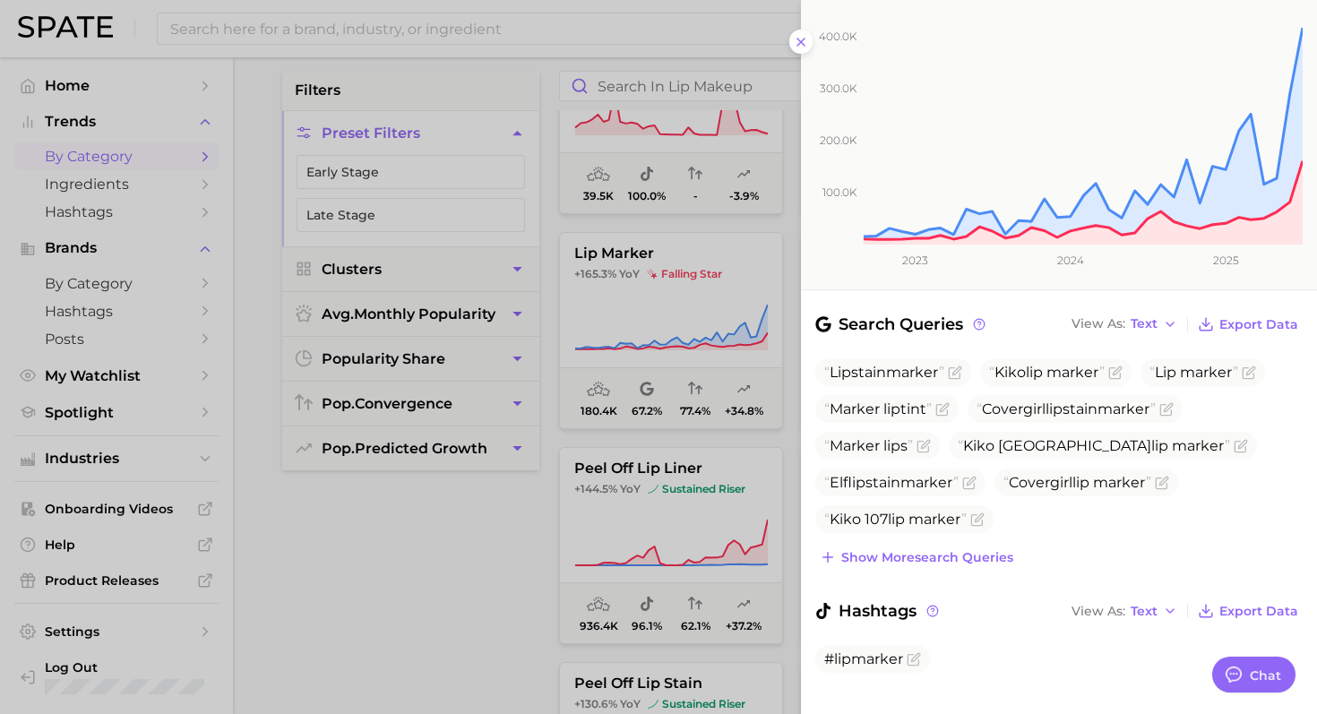
click at [666, 362] on div at bounding box center [658, 357] width 1317 height 714
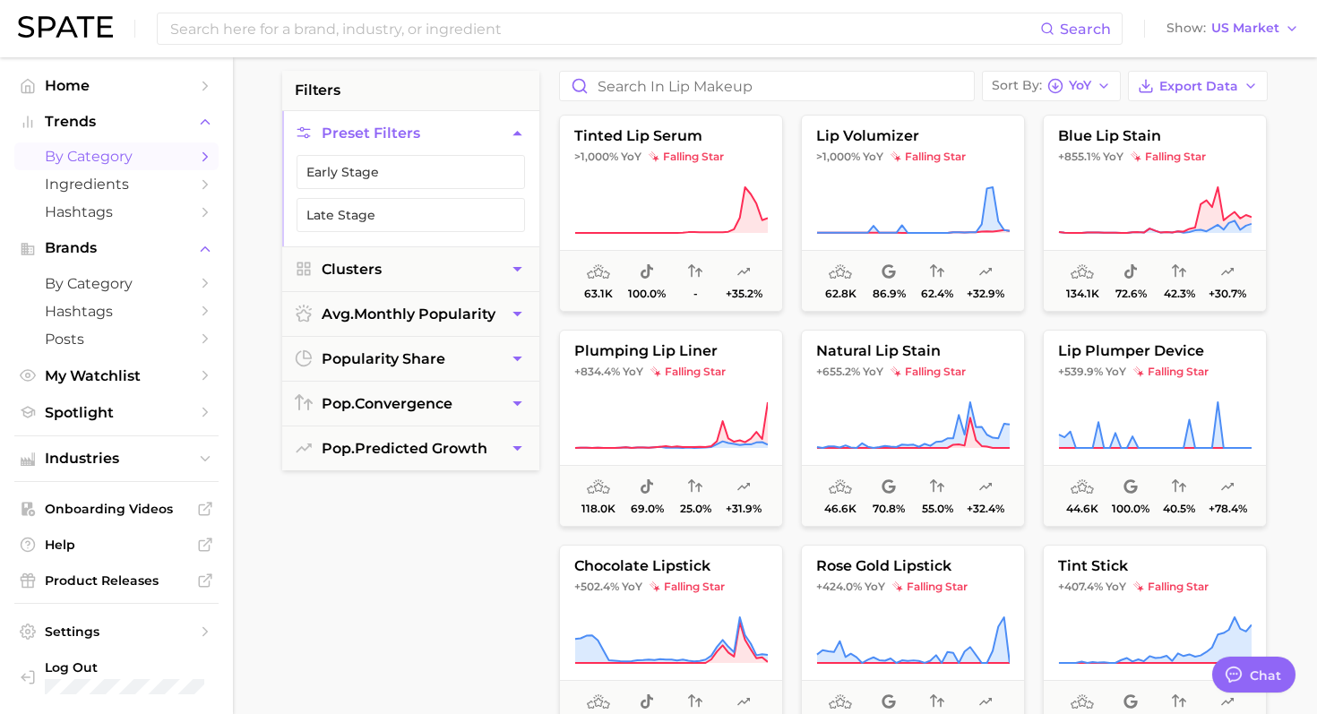
scroll to position [0, 0]
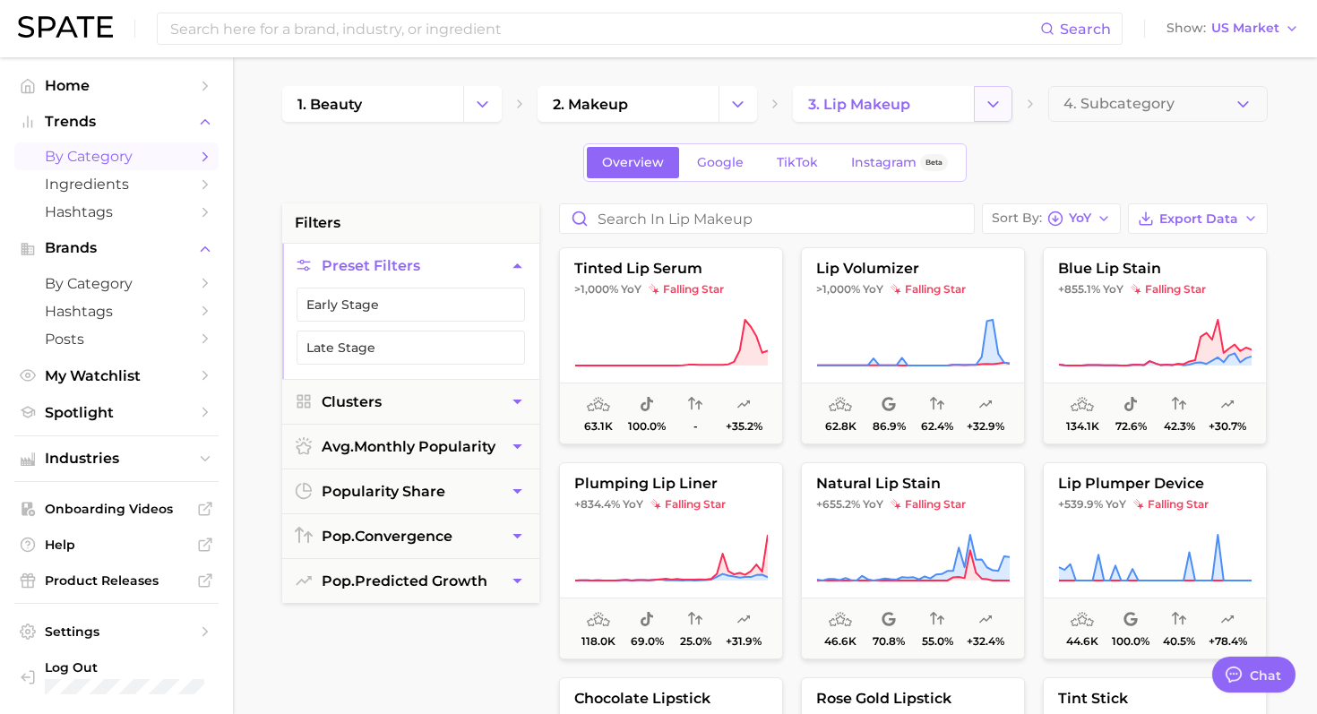
click at [986, 108] on icon "Change Category" at bounding box center [993, 104] width 19 height 19
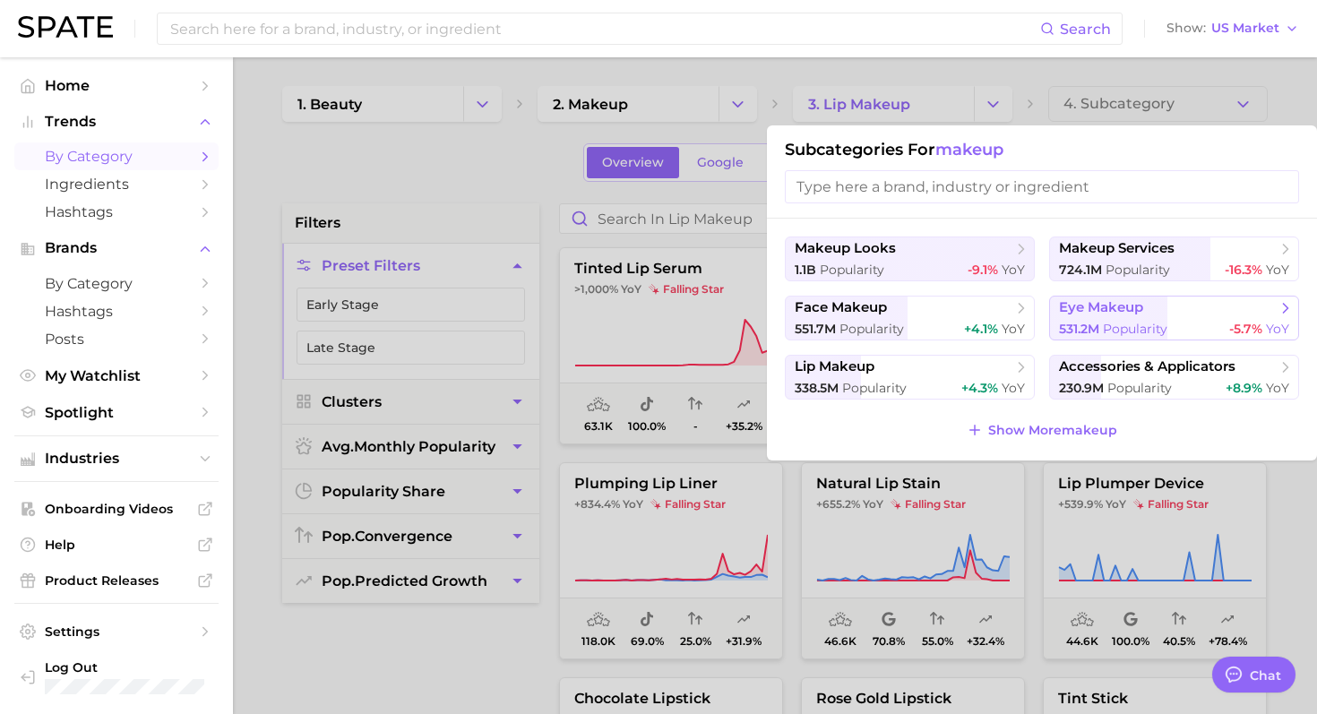
click at [1098, 299] on span "eye makeup" at bounding box center [1168, 308] width 218 height 18
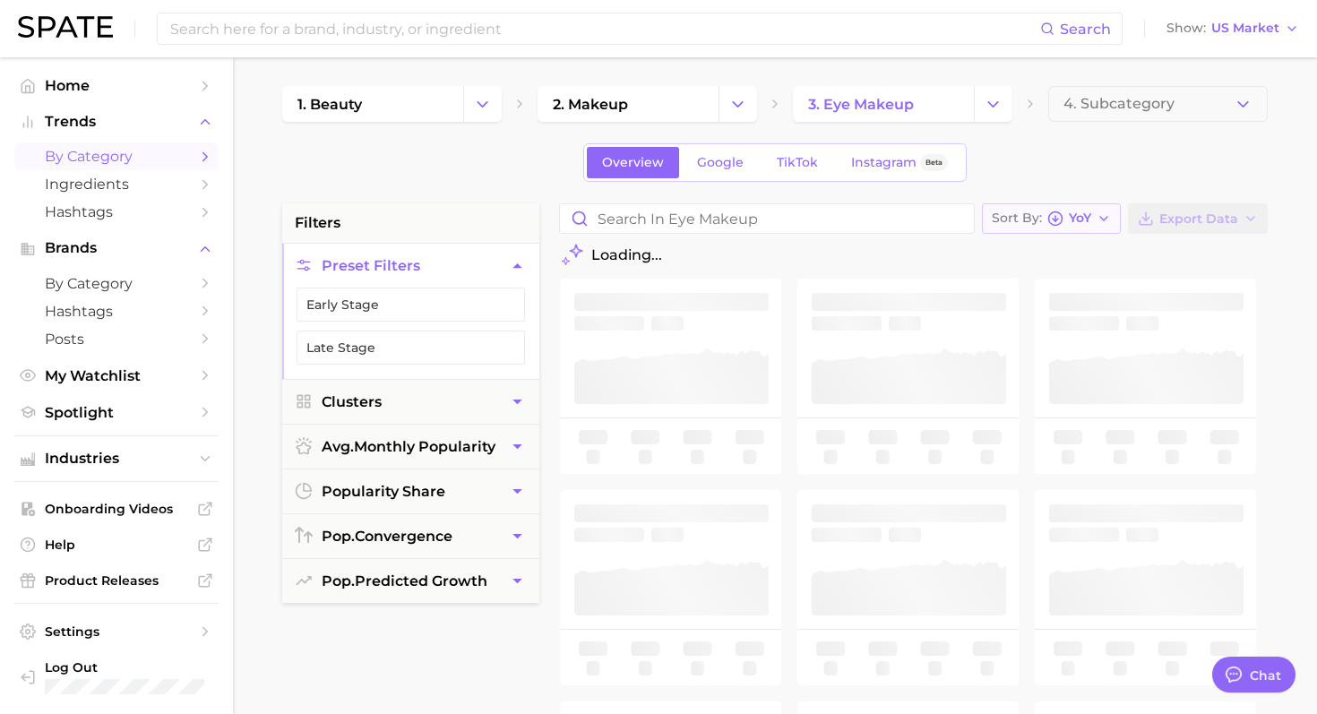
click at [1059, 220] on icon "button" at bounding box center [1055, 219] width 16 height 16
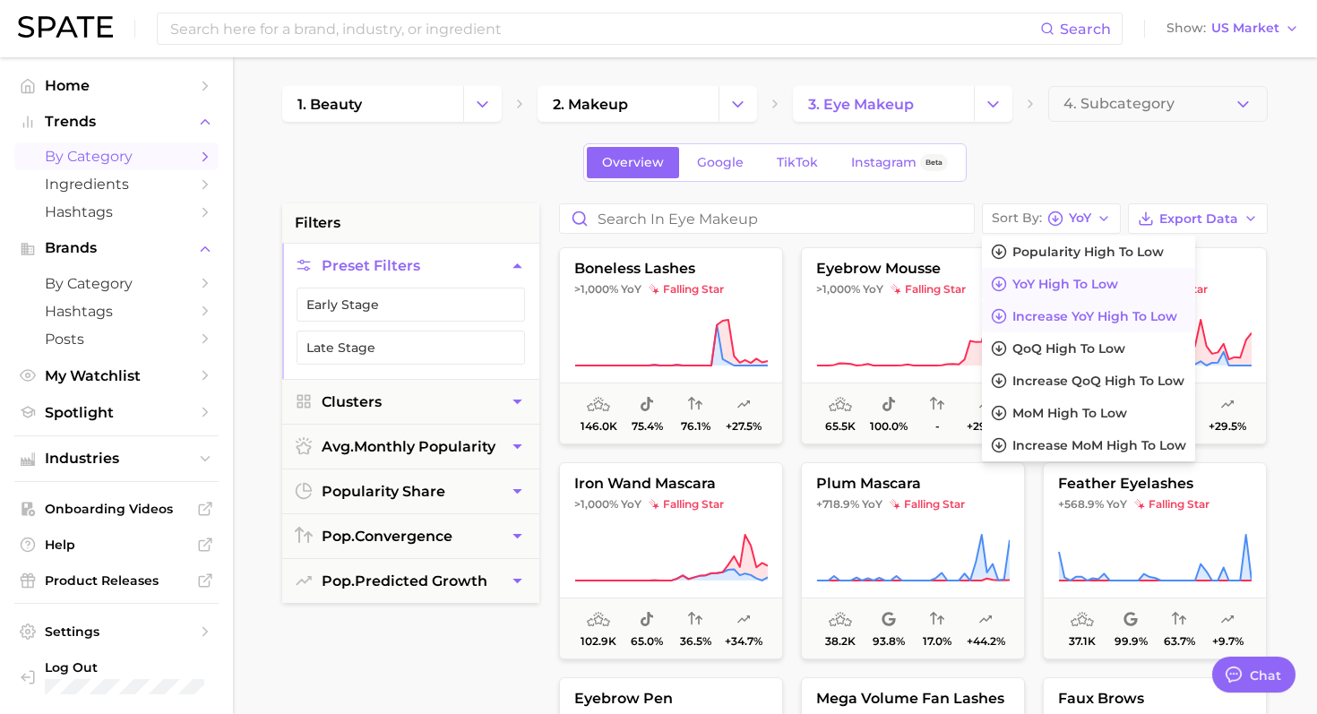
click at [1047, 314] on span "Increase YoY high to low" at bounding box center [1094, 316] width 165 height 15
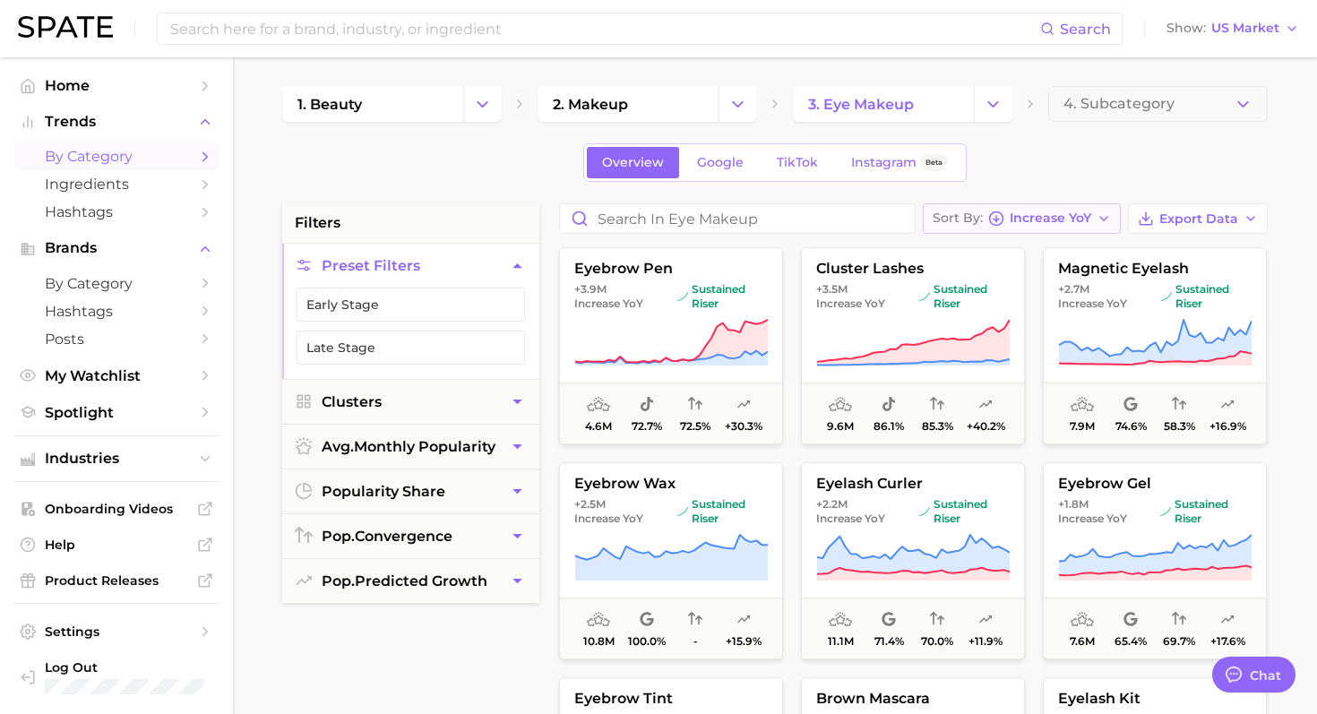
click at [1050, 213] on span "Increase YoY" at bounding box center [1051, 218] width 82 height 10
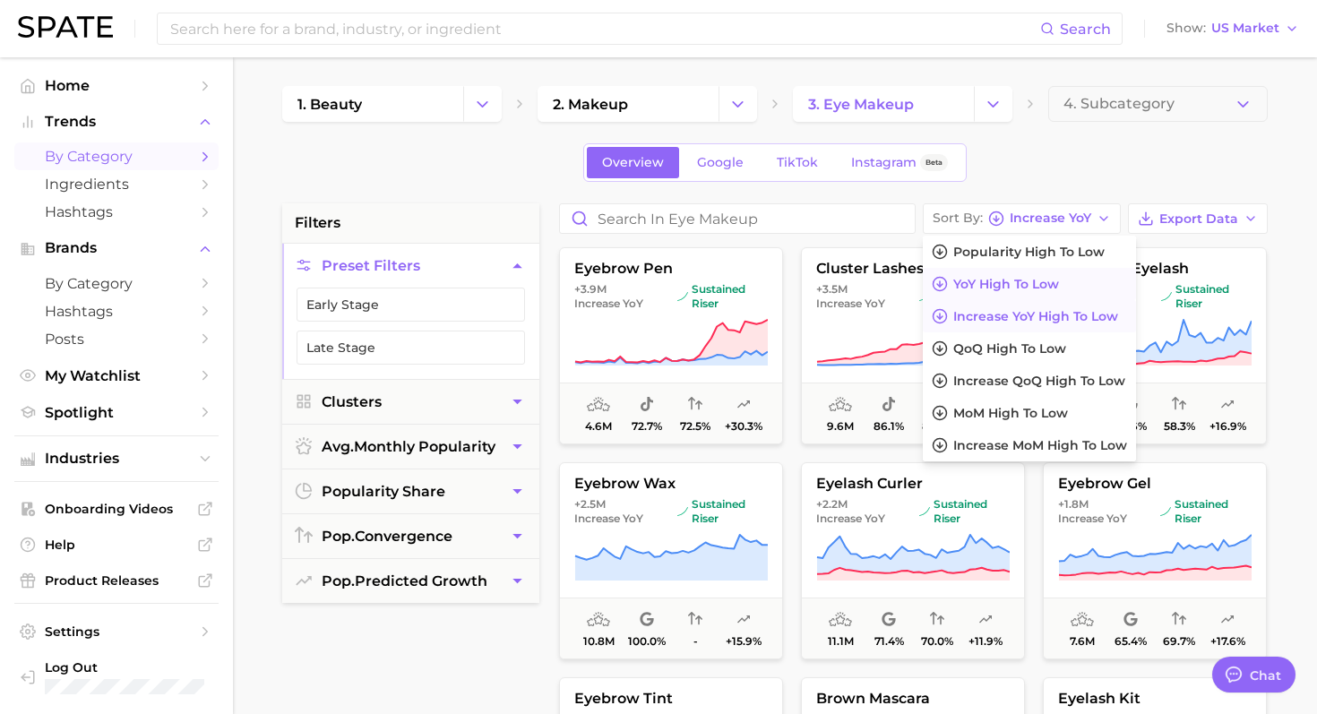
click at [1025, 283] on span "YoY high to low" at bounding box center [1006, 284] width 106 height 15
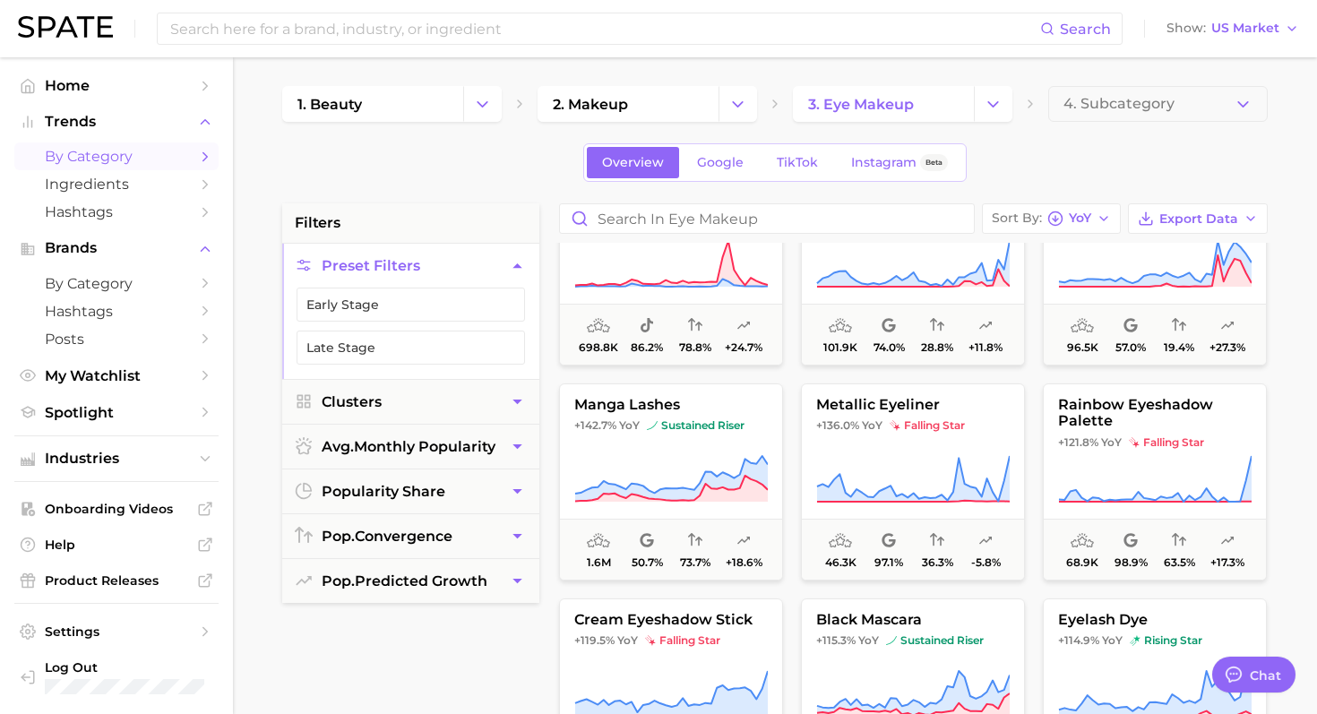
scroll to position [1637, 0]
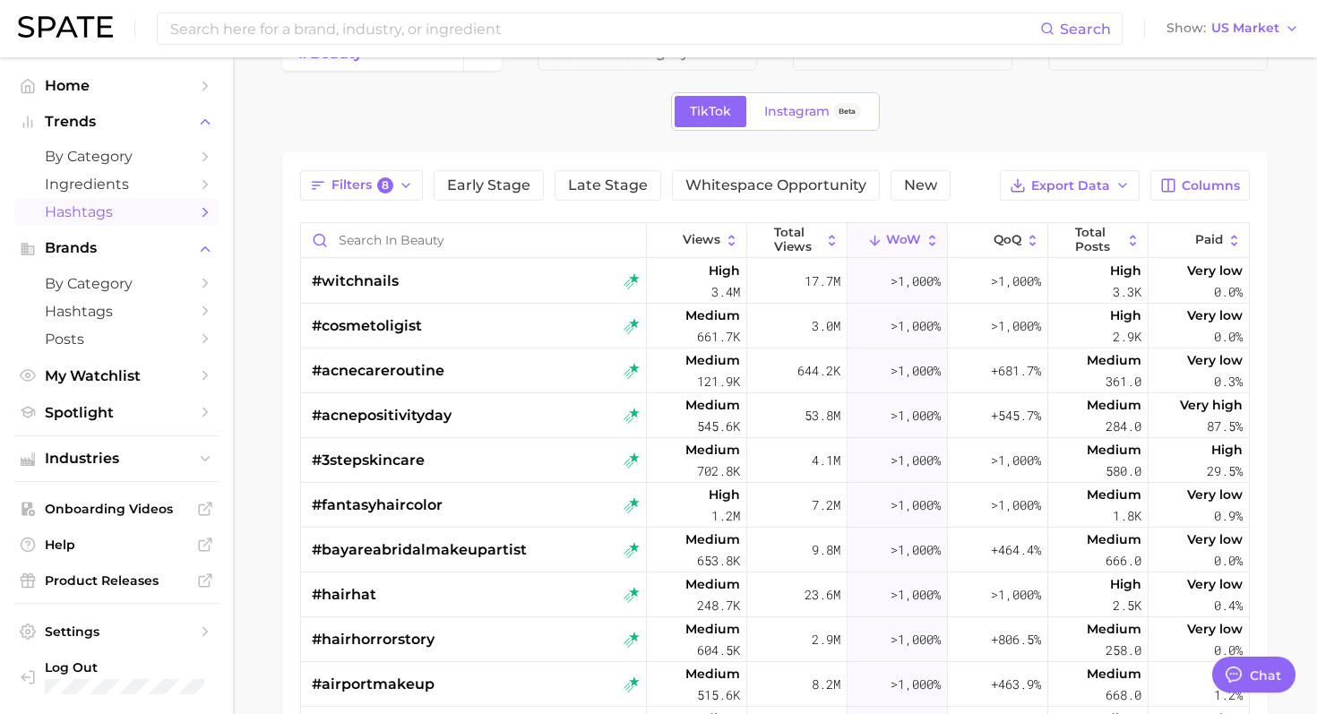
scroll to position [1799, 0]
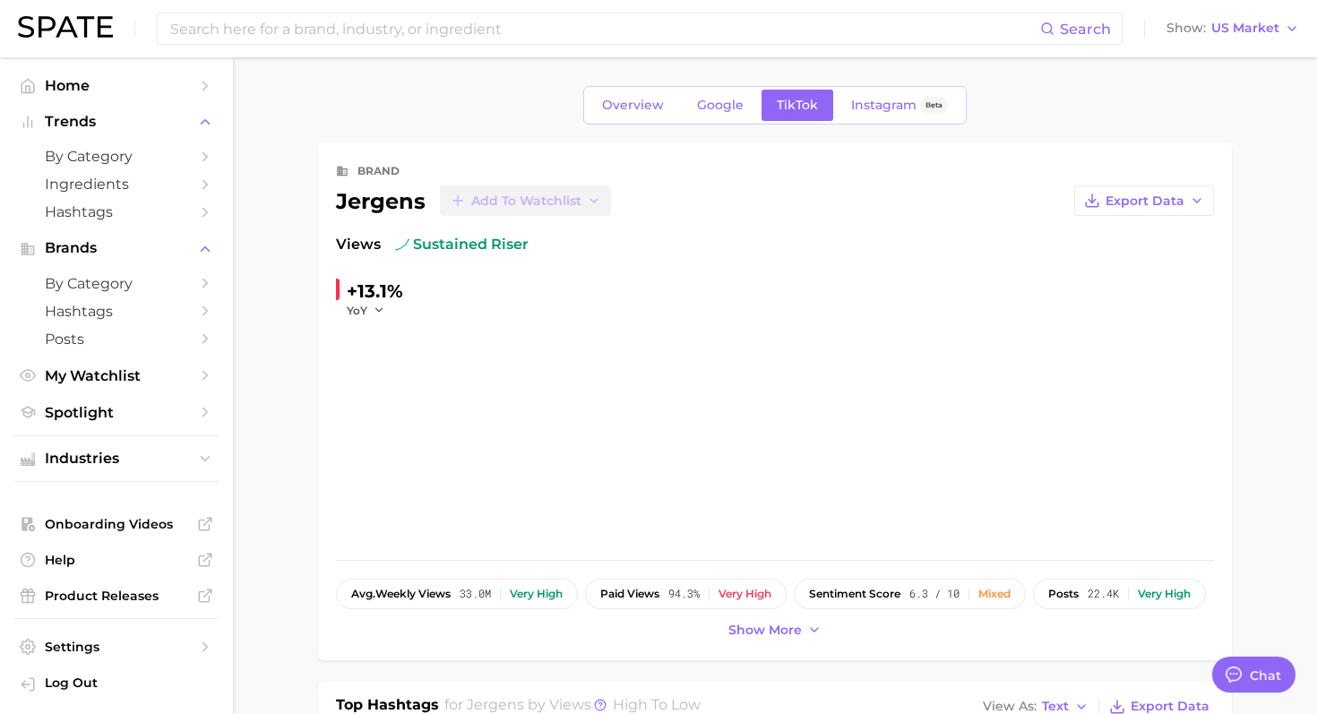
type textarea "x"
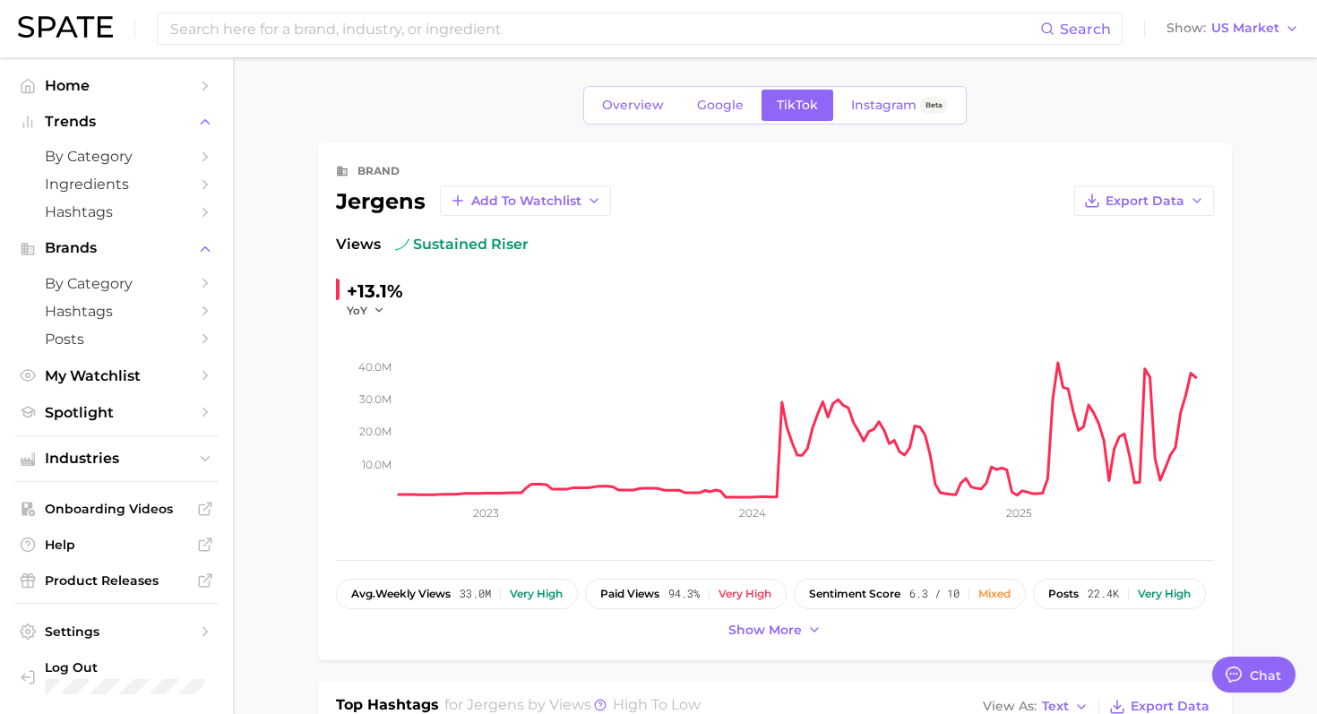
scroll to position [1829, 0]
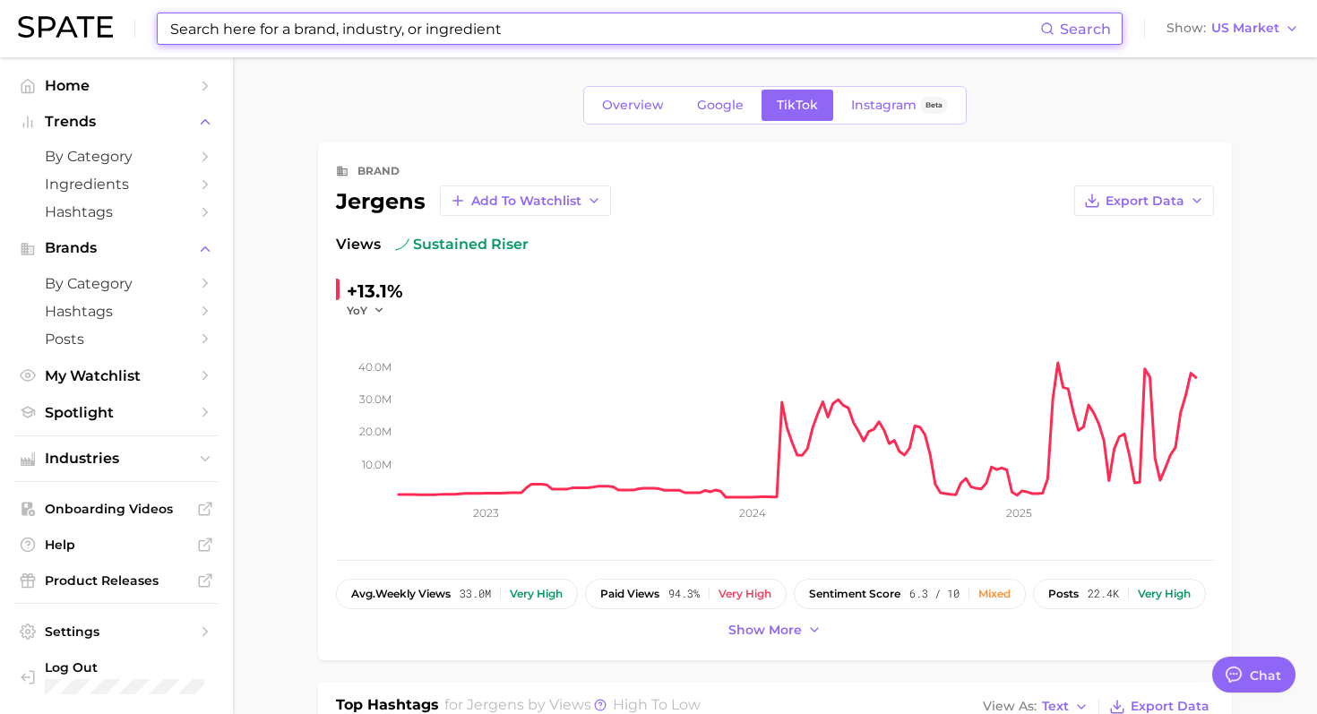
click at [666, 32] on input at bounding box center [604, 28] width 872 height 30
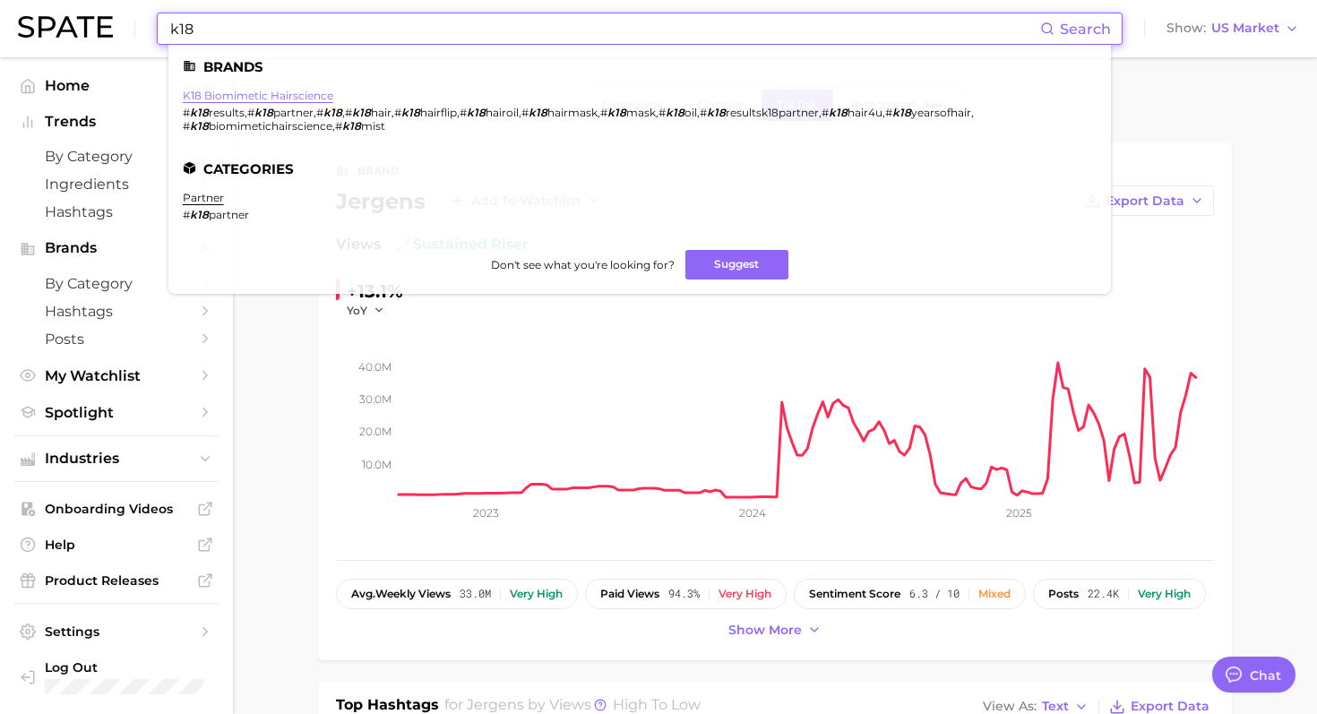
type input "k18"
click at [277, 101] on link "k18 biomimetic hairscience" at bounding box center [258, 95] width 150 height 13
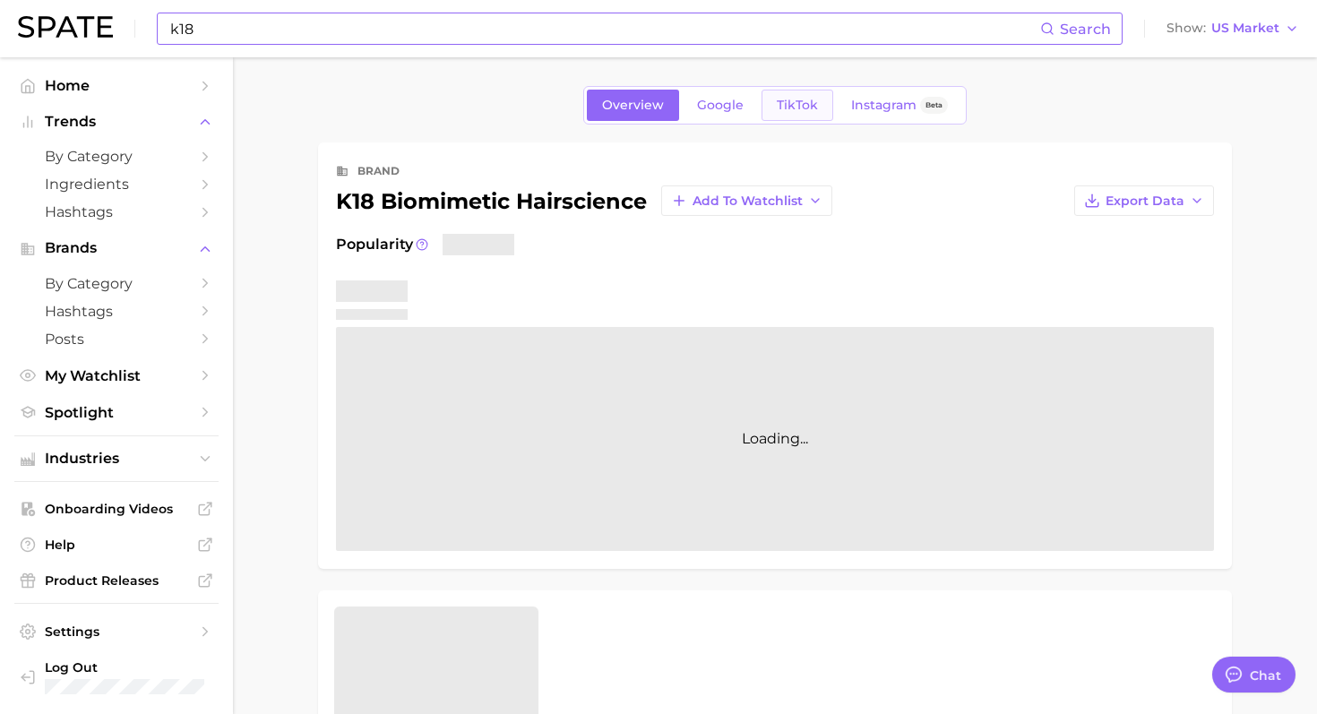
click at [771, 114] on link "TikTok" at bounding box center [797, 105] width 72 height 31
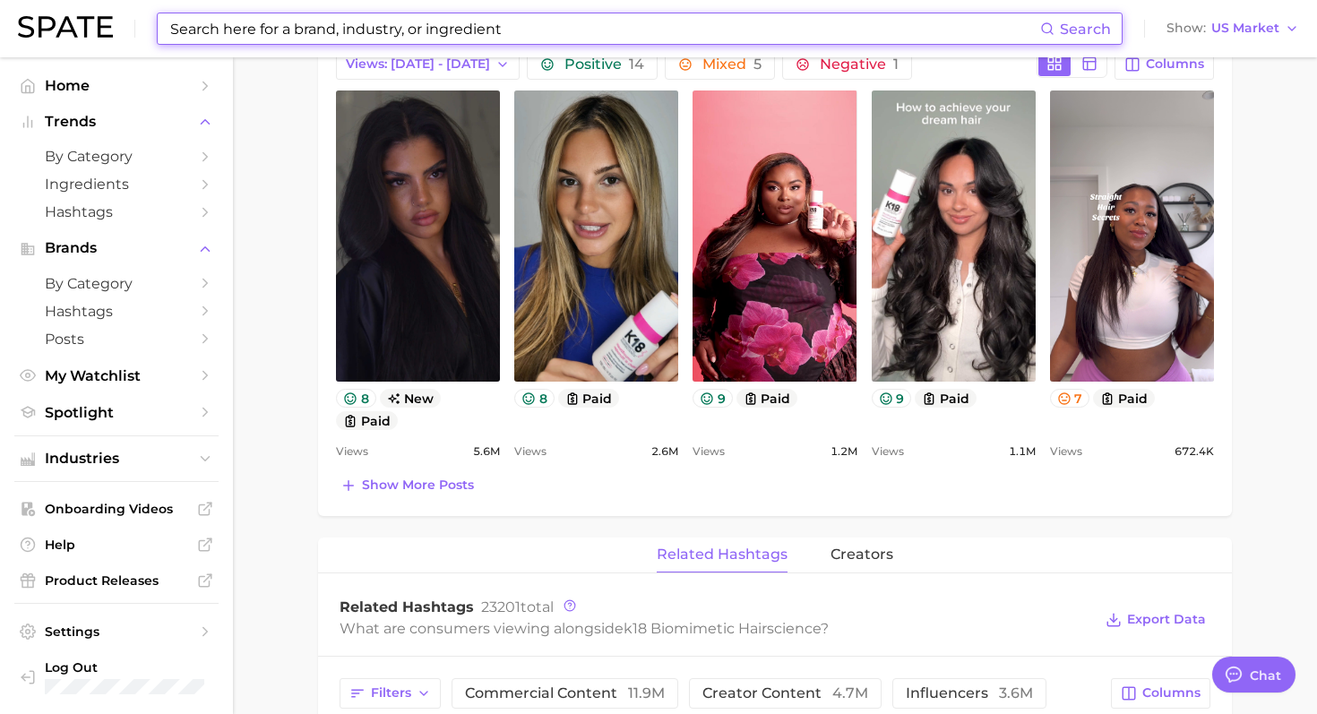
scroll to position [854, 0]
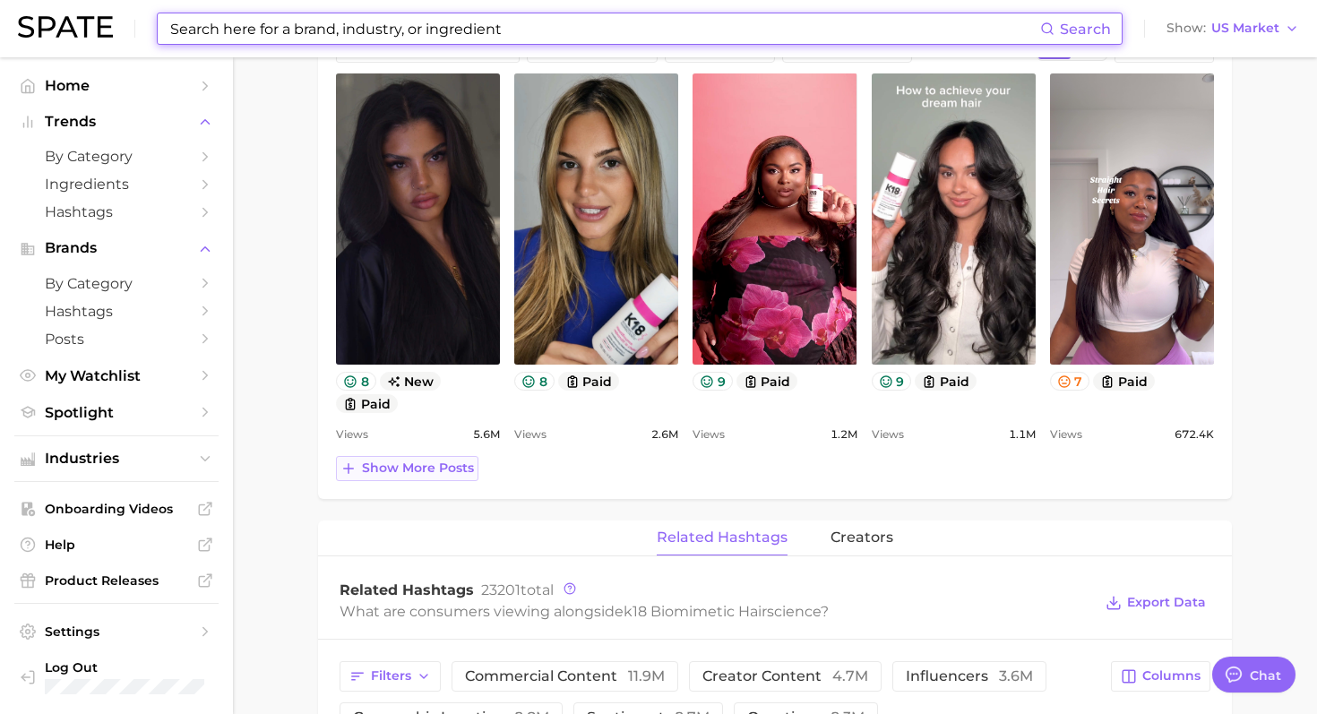
click at [455, 477] on button "Show more posts" at bounding box center [407, 468] width 142 height 25
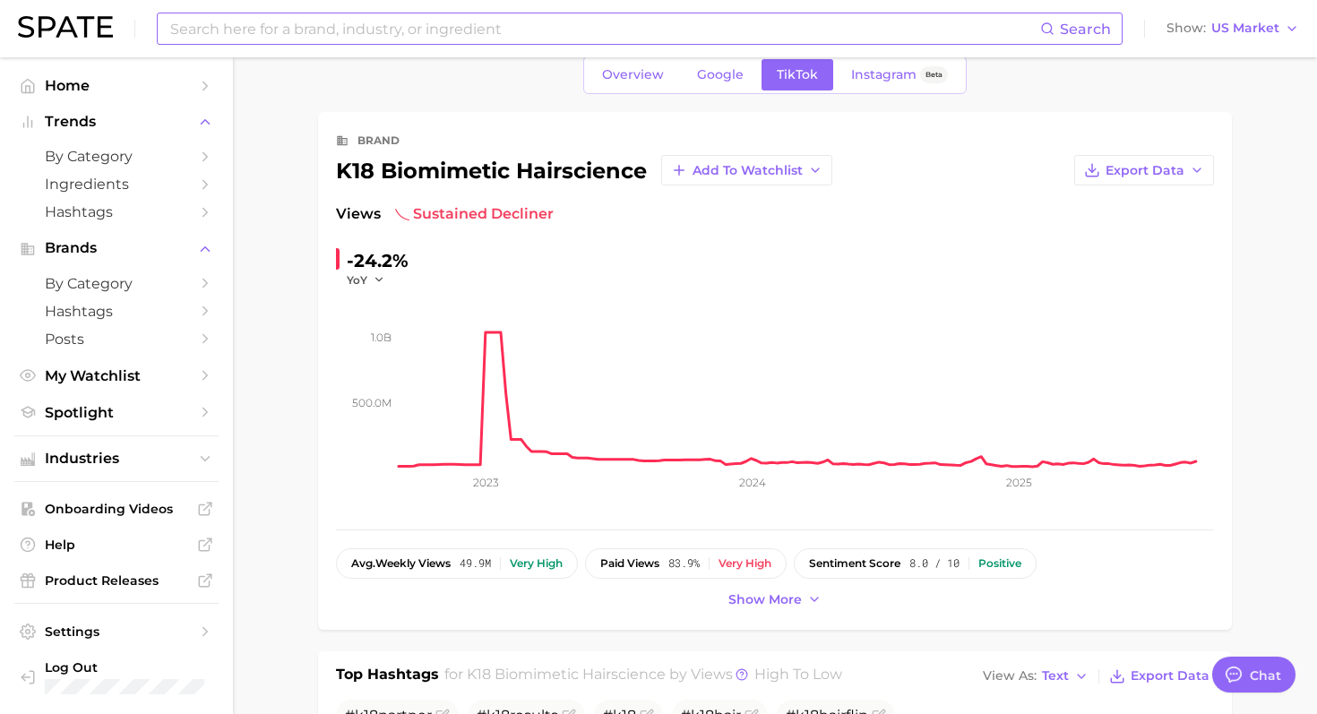
scroll to position [0, 0]
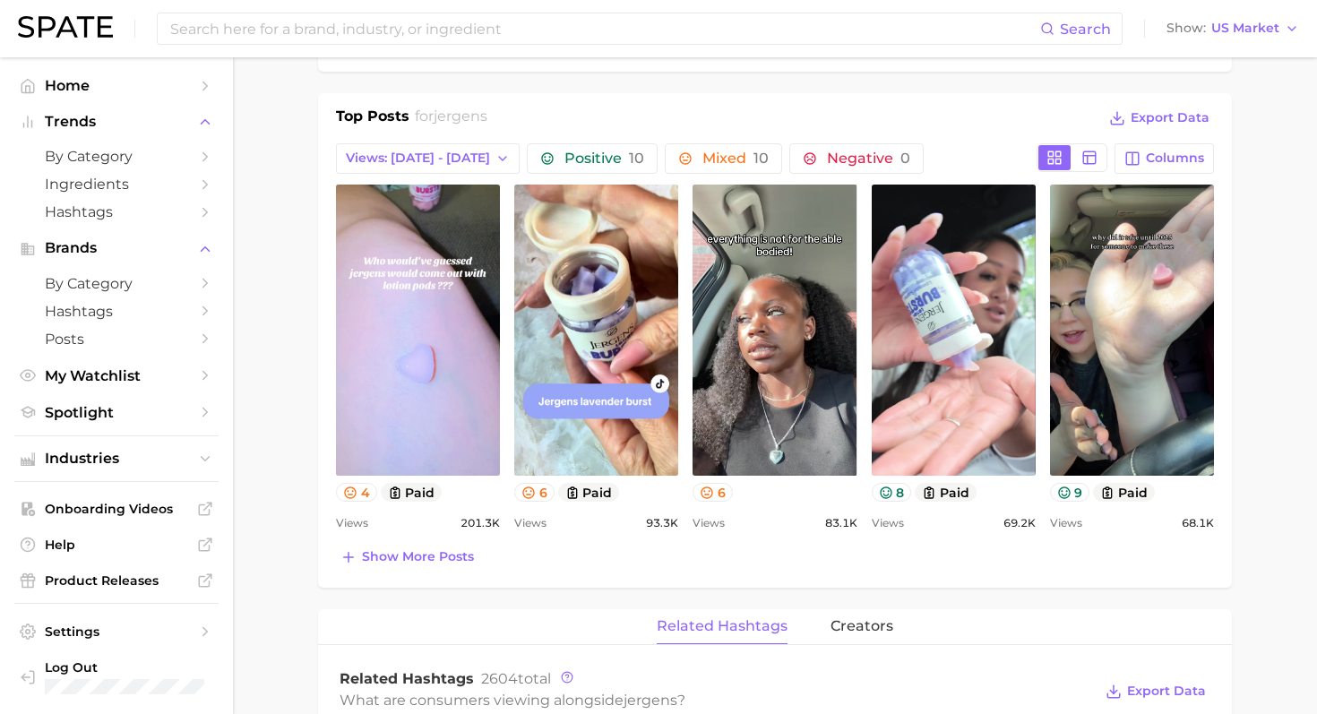
scroll to position [748, 0]
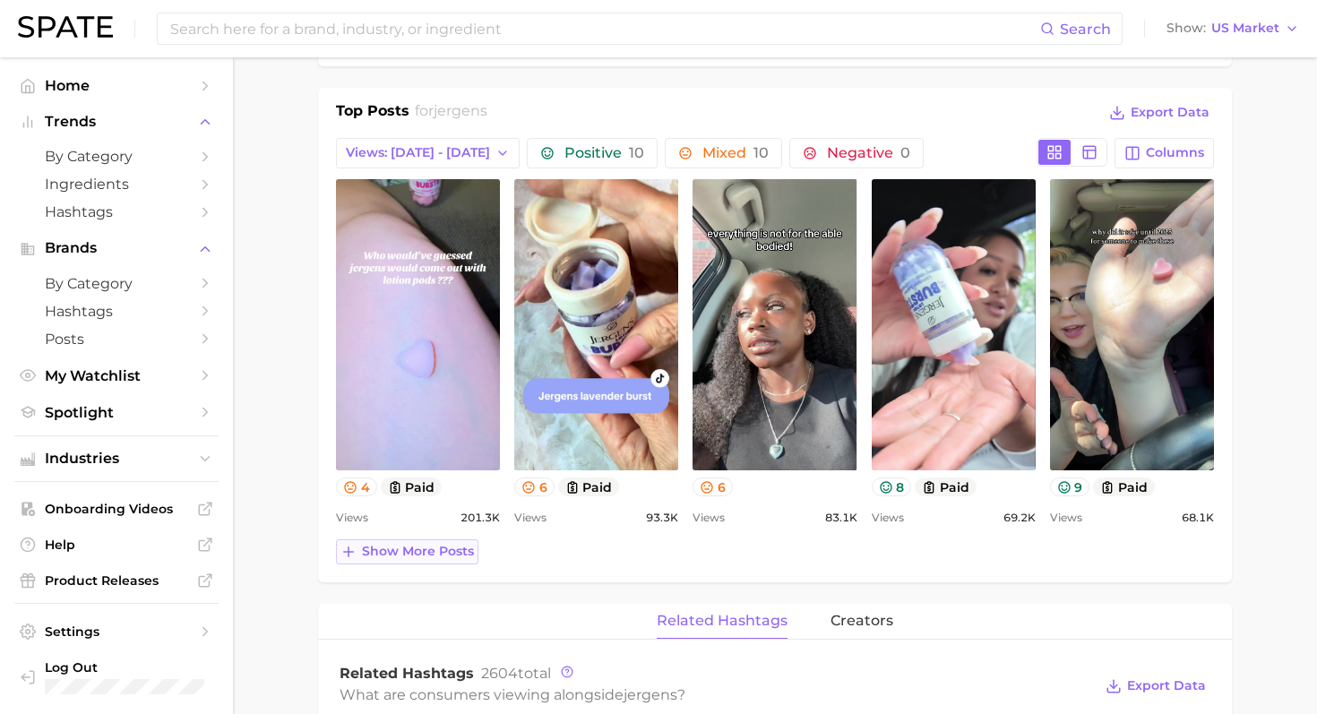
click at [426, 551] on span "Show more posts" at bounding box center [418, 551] width 112 height 15
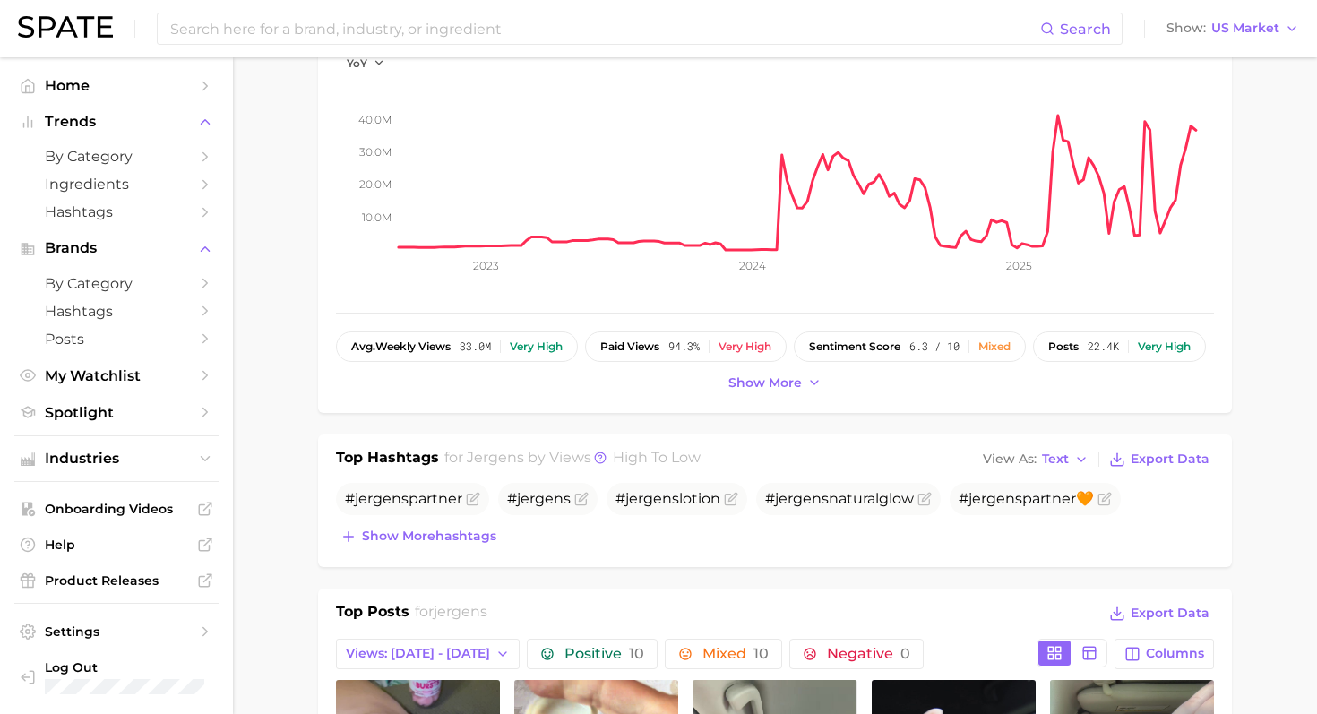
scroll to position [0, 0]
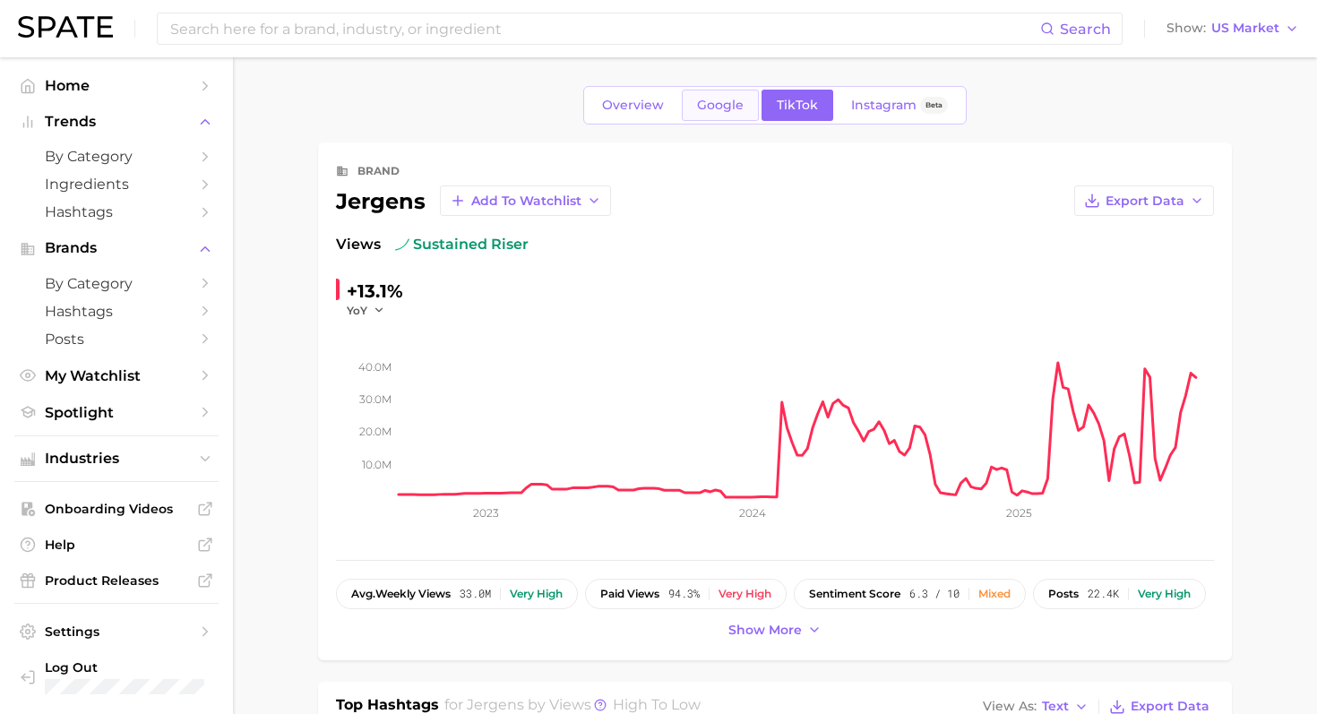
click at [729, 116] on link "Google" at bounding box center [720, 105] width 77 height 31
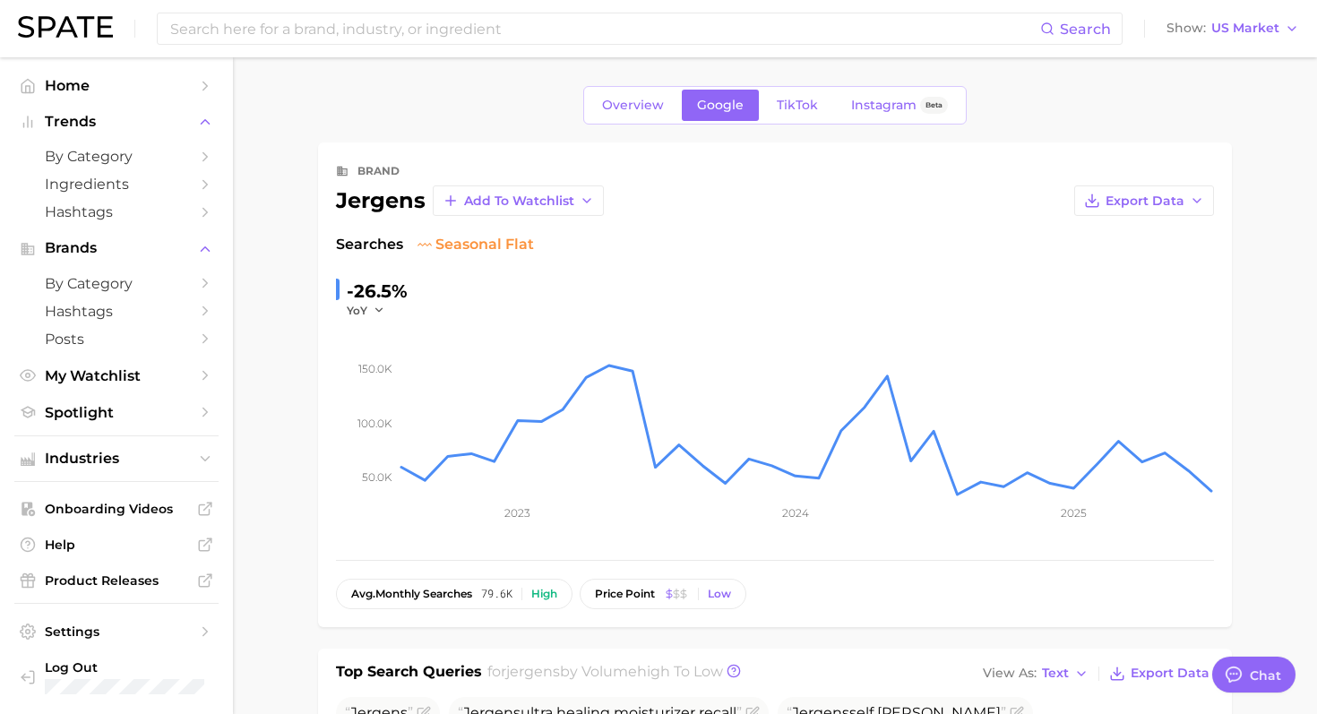
type textarea "x"
click at [790, 95] on link "TikTok" at bounding box center [797, 105] width 72 height 31
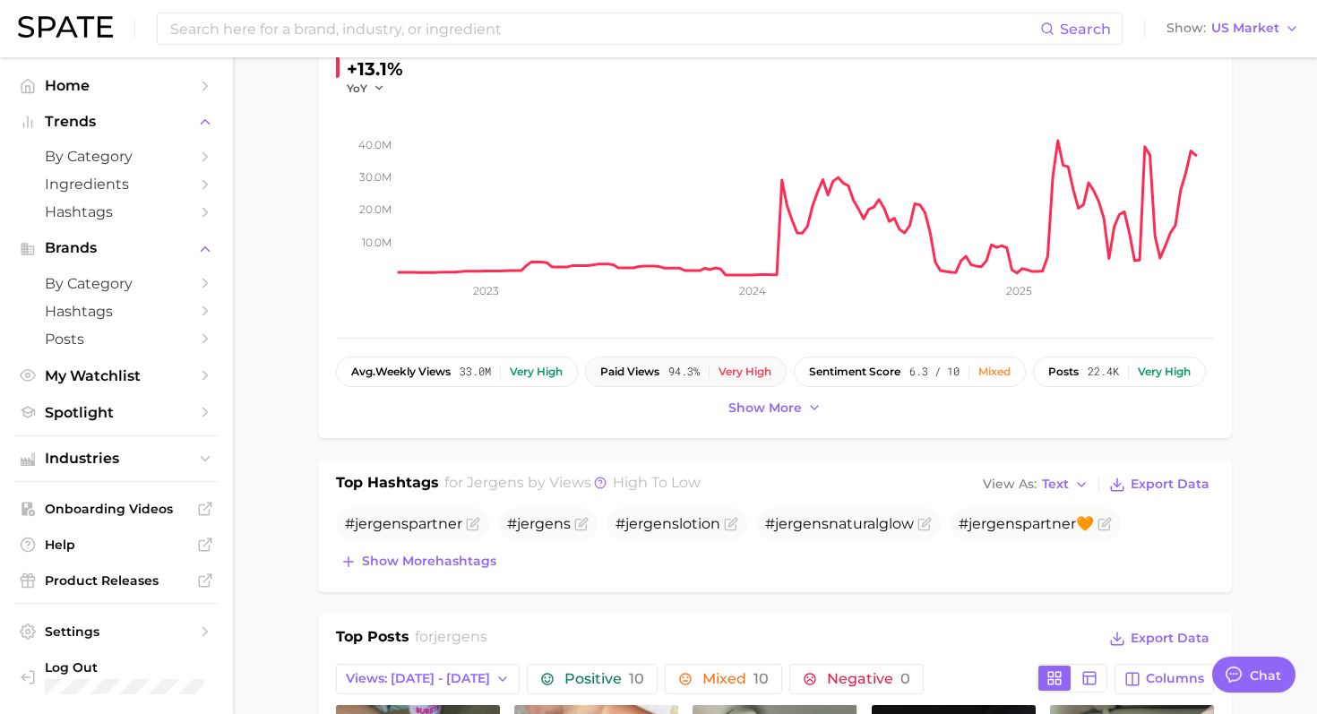
scroll to position [228, 0]
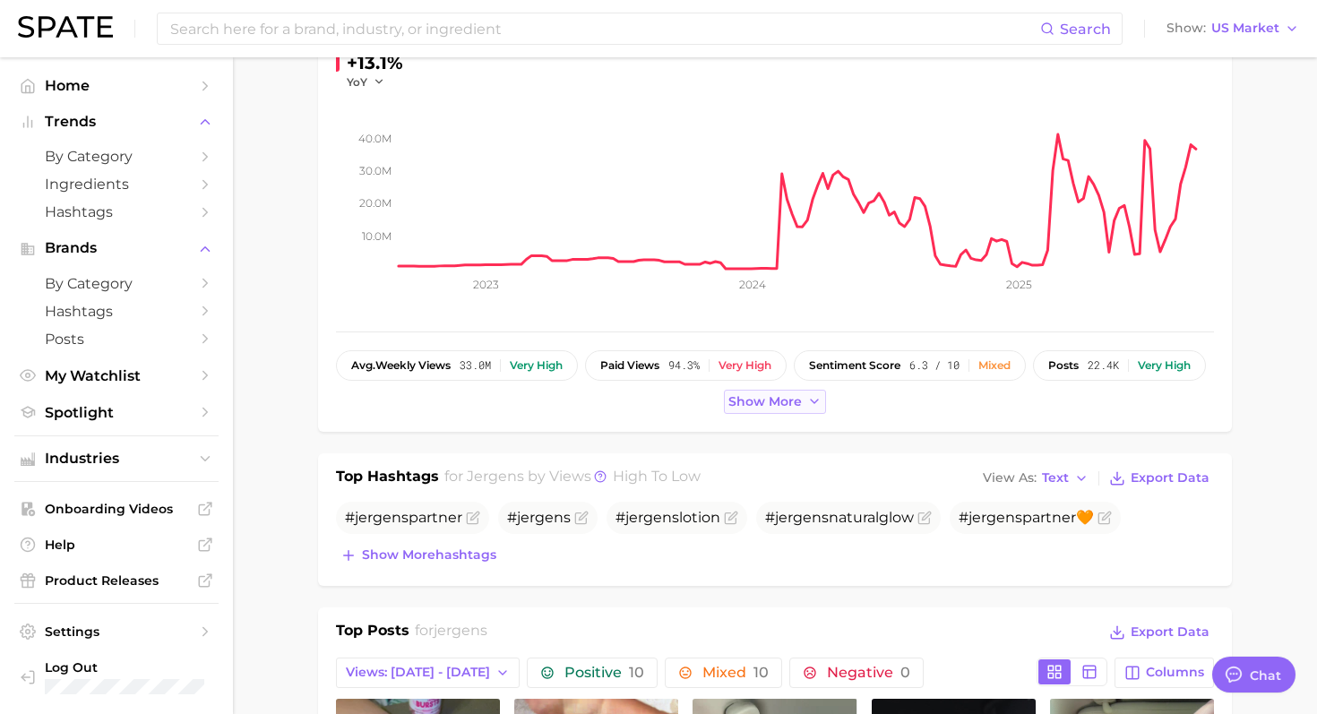
click at [751, 401] on span "Show more" at bounding box center [764, 401] width 73 height 15
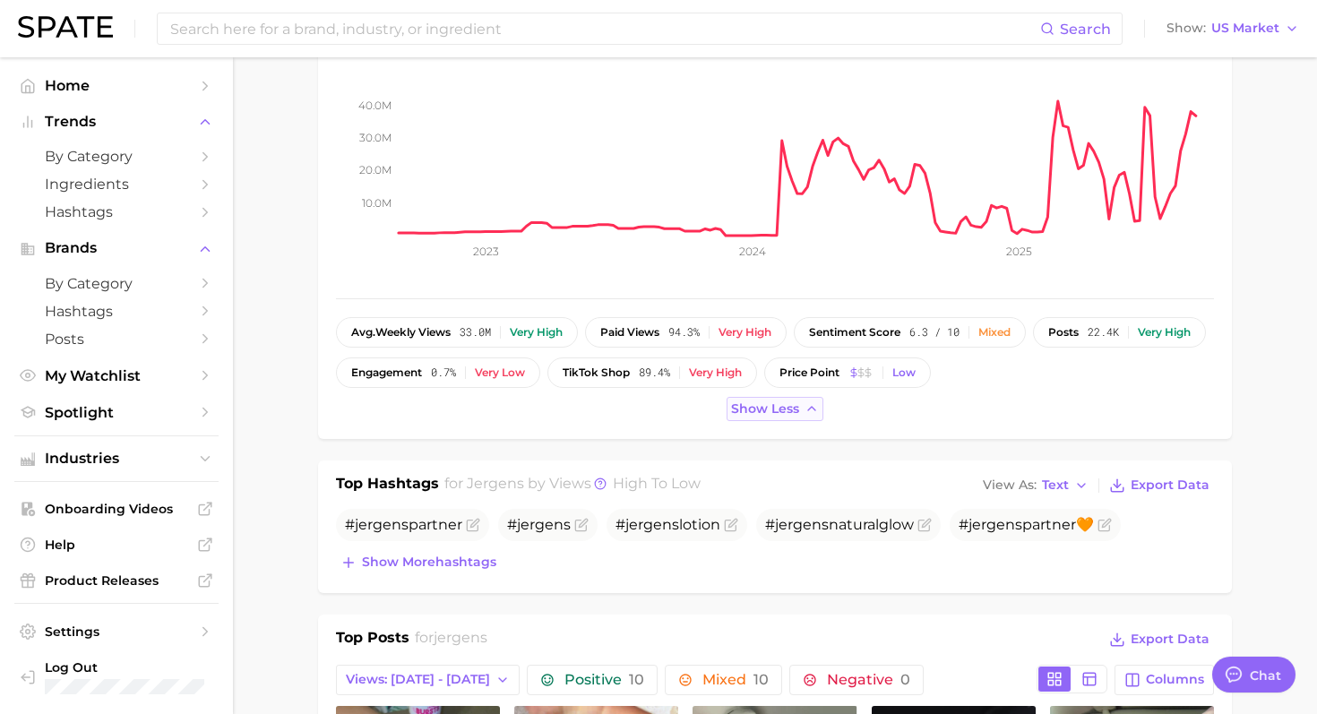
scroll to position [295, 0]
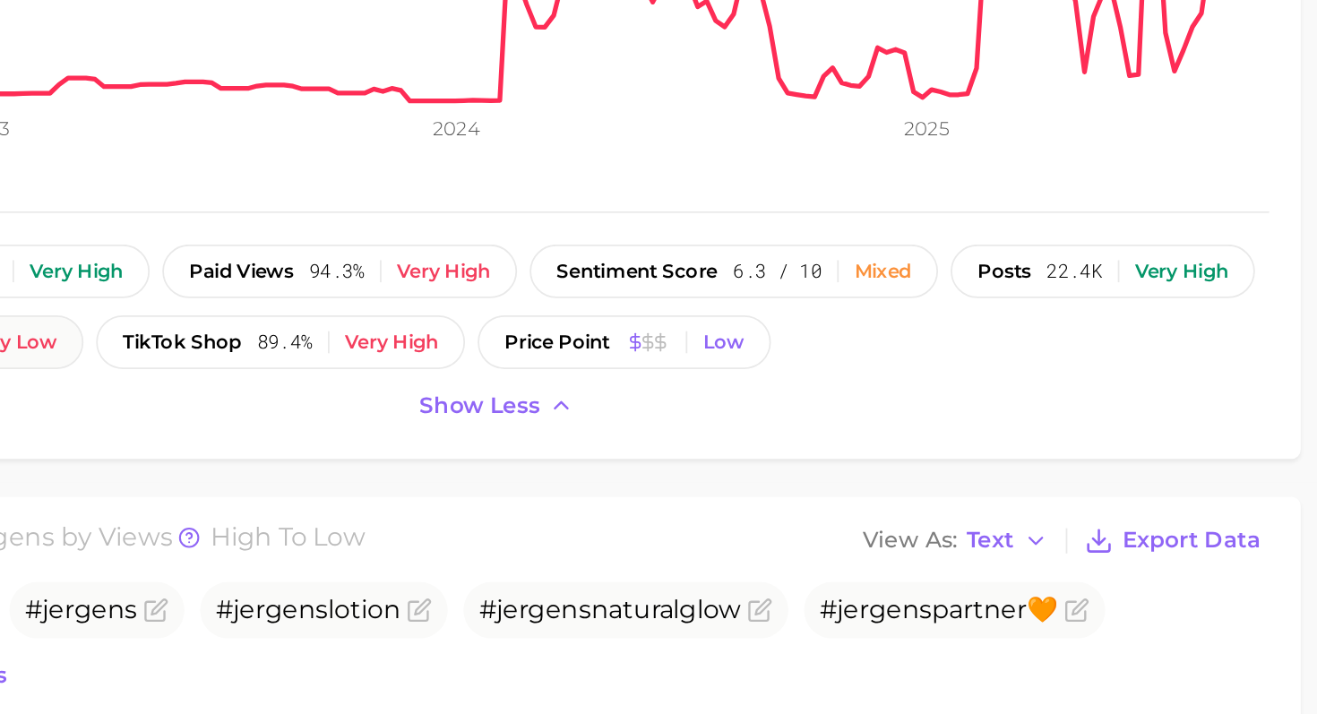
click at [540, 324] on button "engagement 0.7% Very low" at bounding box center [438, 339] width 204 height 30
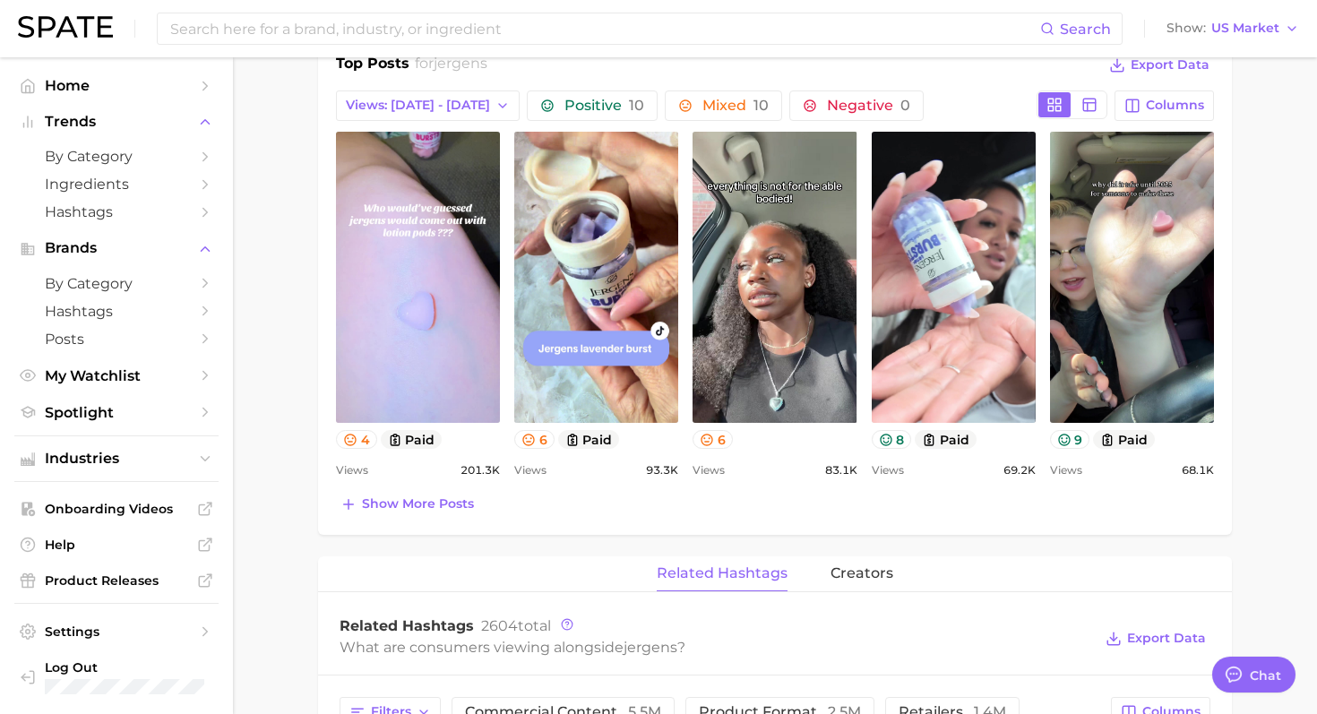
scroll to position [838, 0]
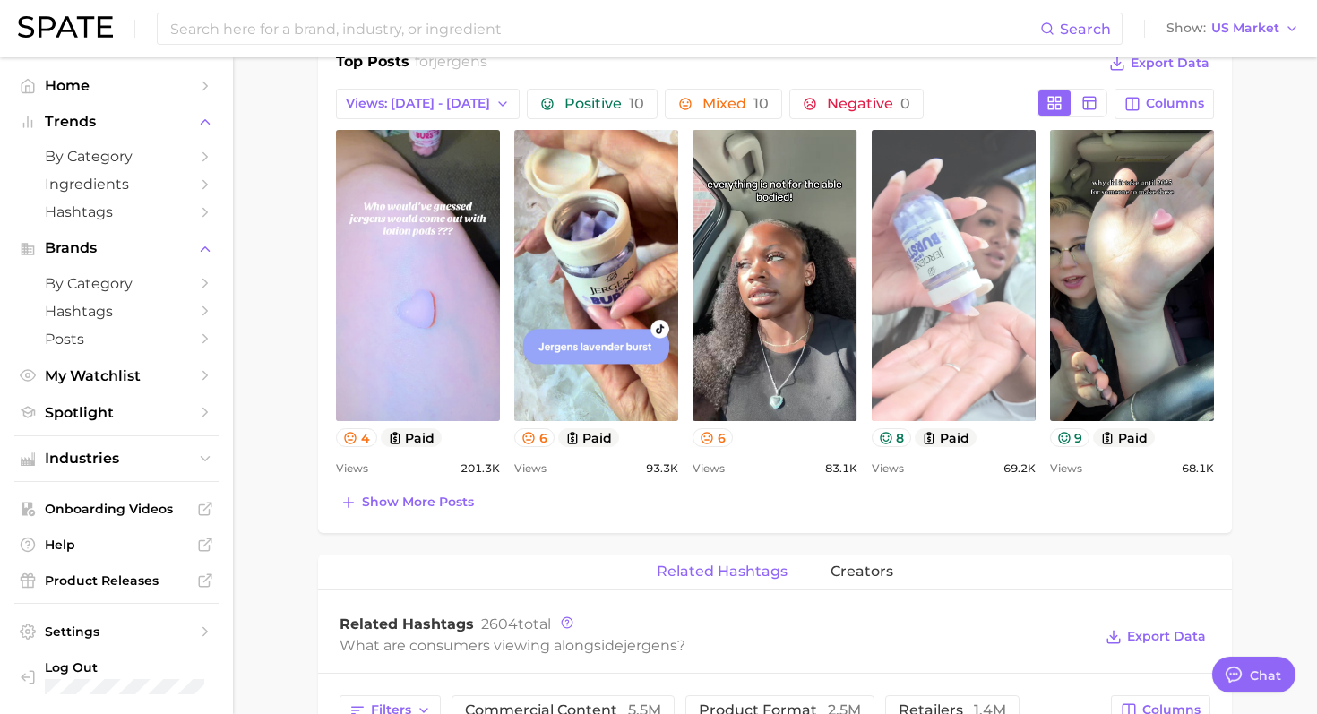
click at [951, 242] on link "view post on TikTok" at bounding box center [954, 275] width 164 height 291
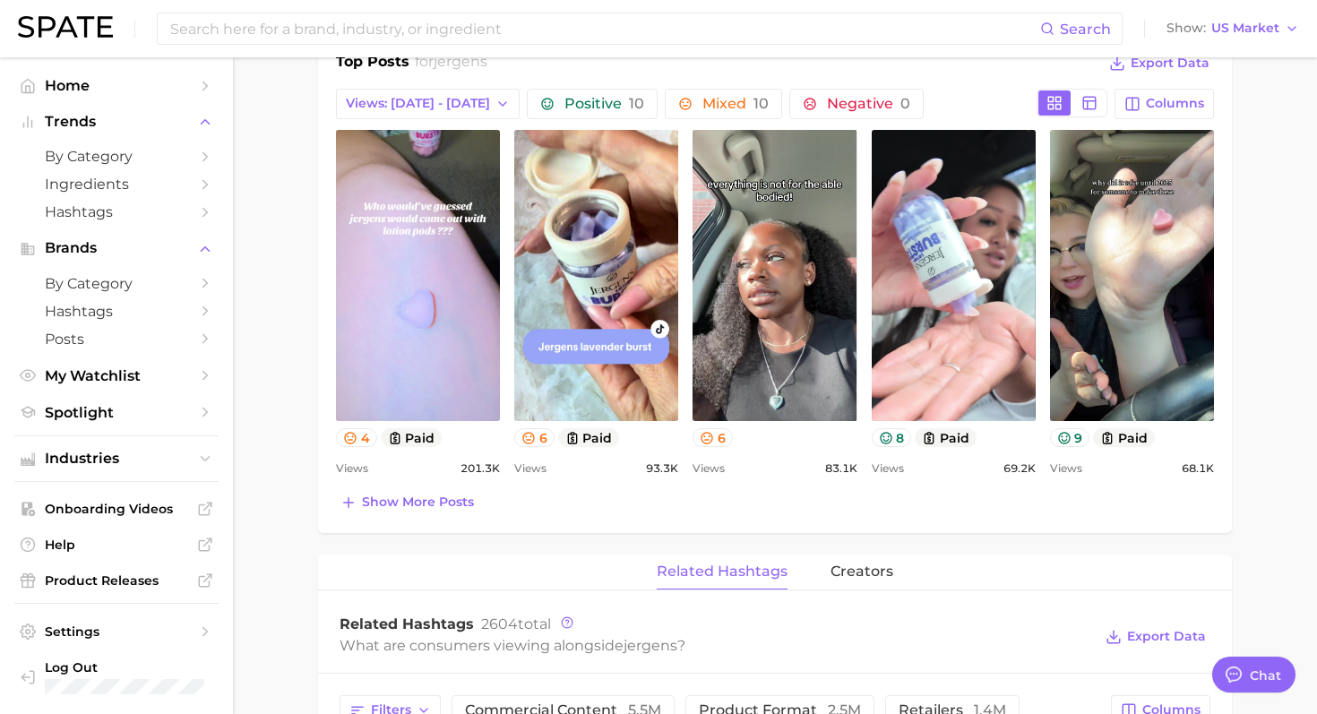
click at [985, 50] on div "Search Show US Market" at bounding box center [658, 28] width 1281 height 57
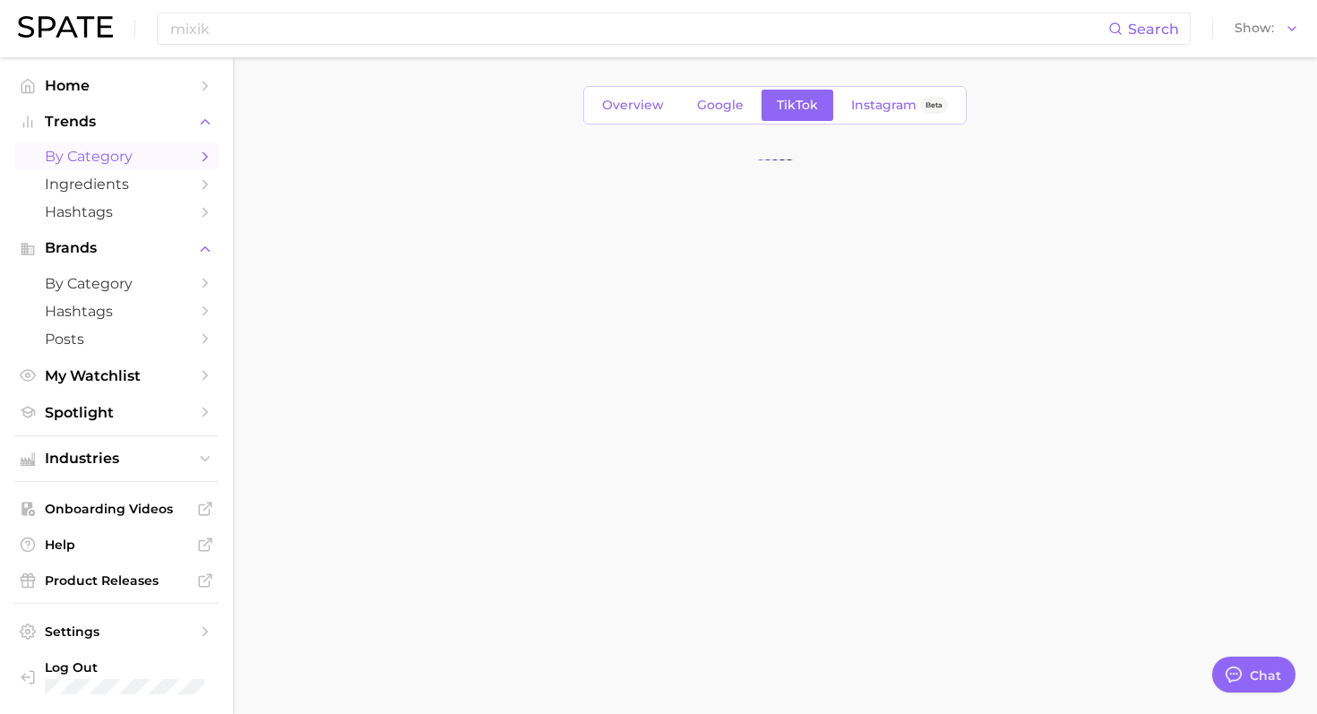
click at [125, 152] on span "by Category" at bounding box center [116, 156] width 143 height 17
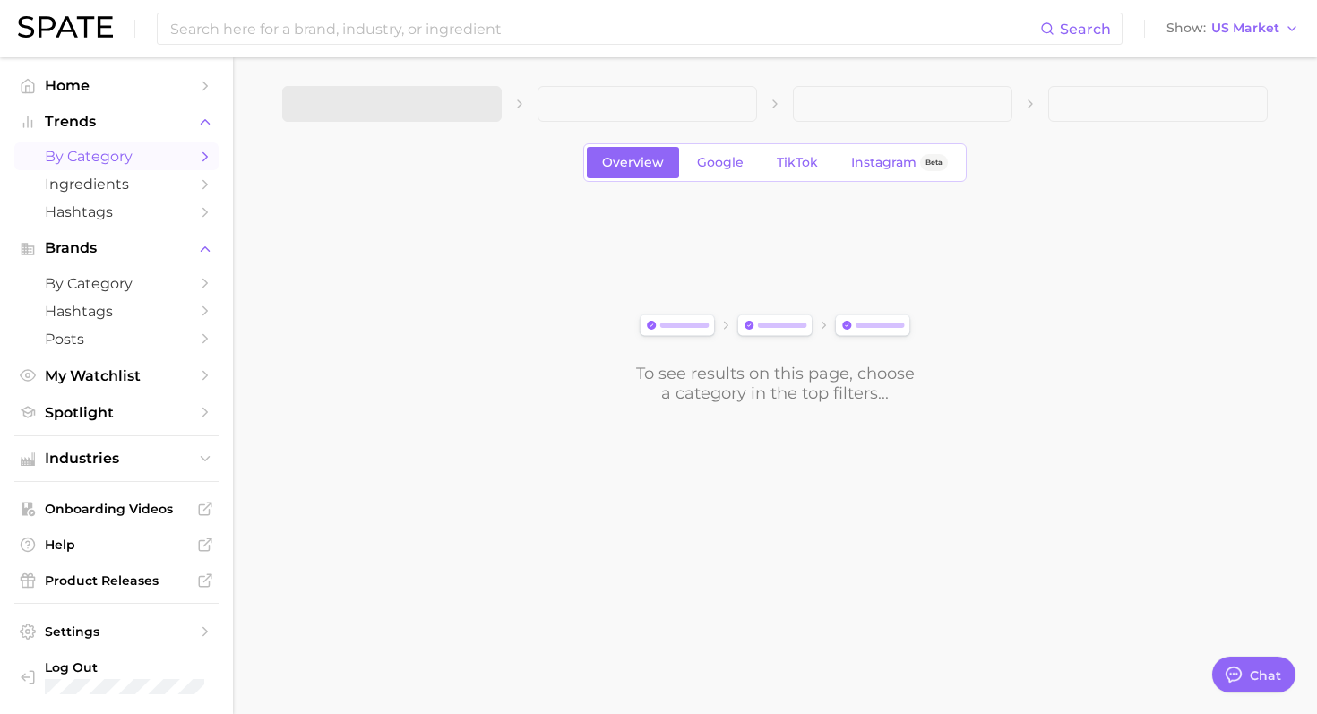
type textarea "x"
click at [104, 289] on span "by Category" at bounding box center [116, 283] width 143 height 17
click at [394, 112] on button "1. Choose Category" at bounding box center [391, 104] width 219 height 36
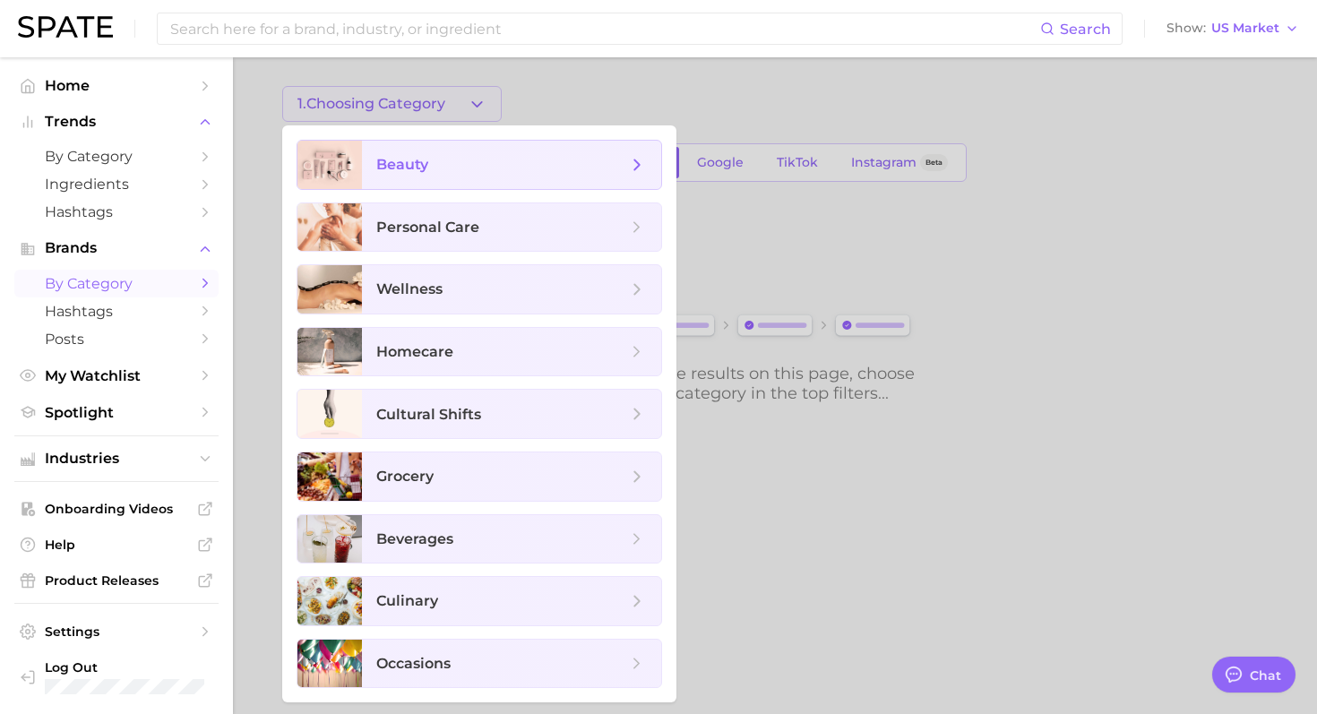
click at [409, 168] on span "beauty" at bounding box center [402, 164] width 52 height 17
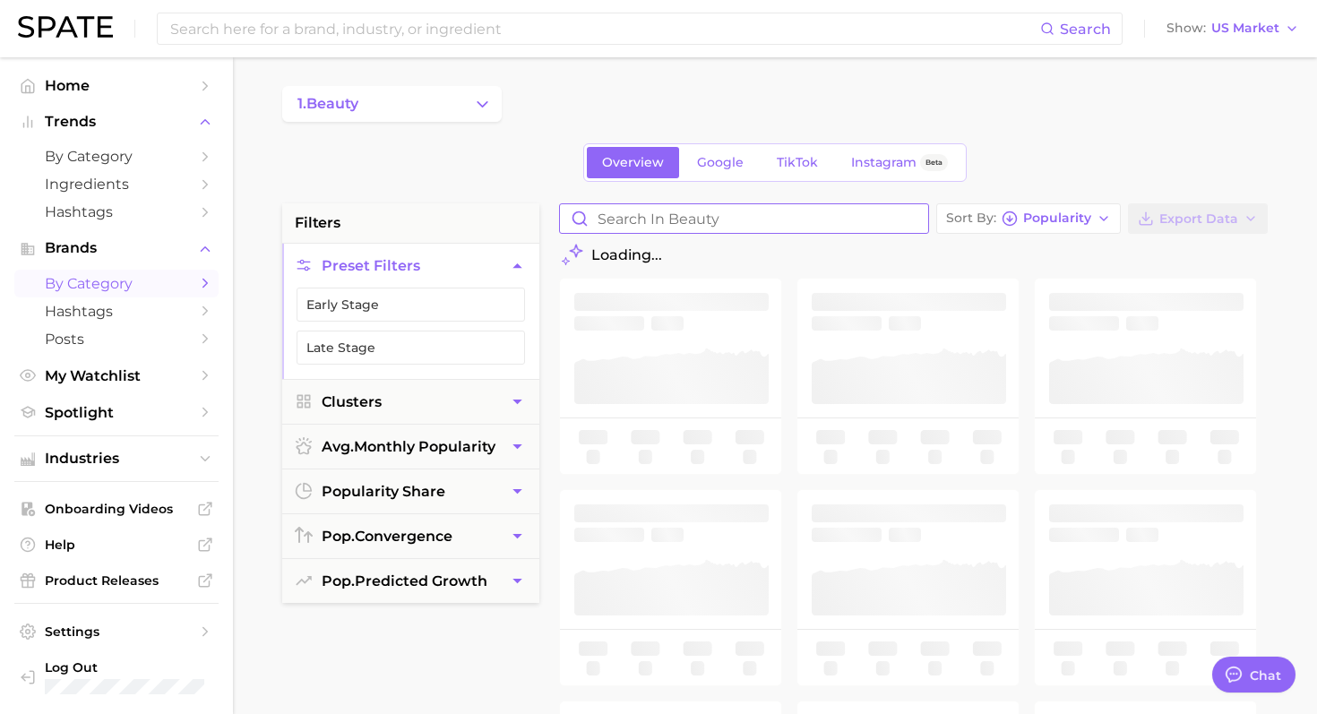
click at [631, 226] on input "Search in beauty" at bounding box center [744, 218] width 368 height 29
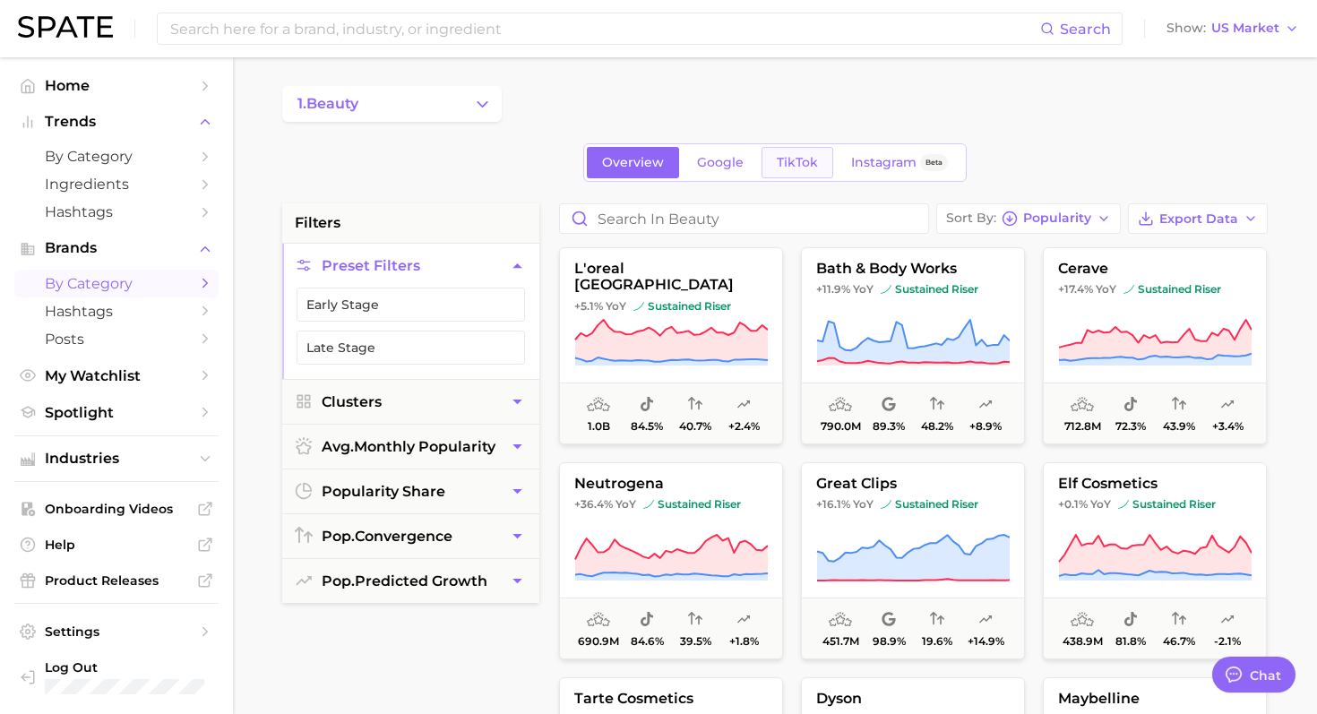
click at [796, 159] on span "TikTok" at bounding box center [797, 162] width 41 height 15
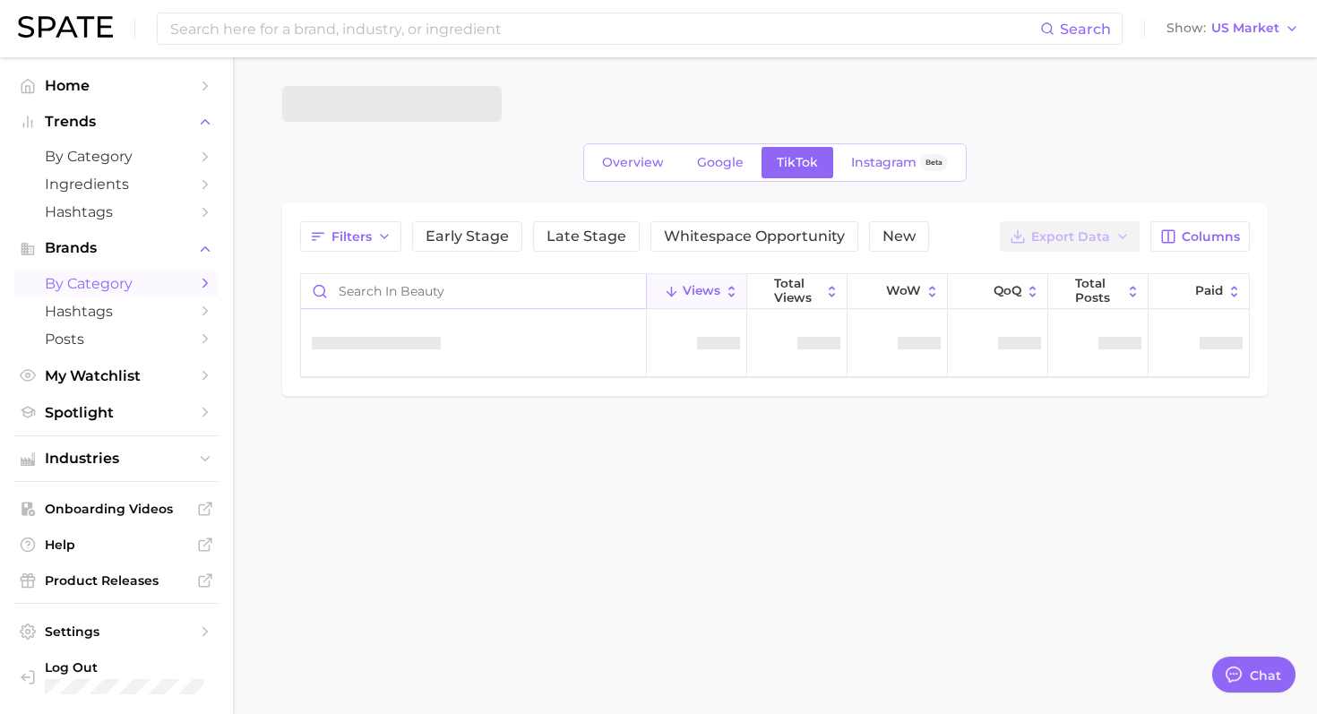
click at [436, 285] on input "Search in beauty" at bounding box center [473, 291] width 345 height 34
type input "jerg"
type textarea "x"
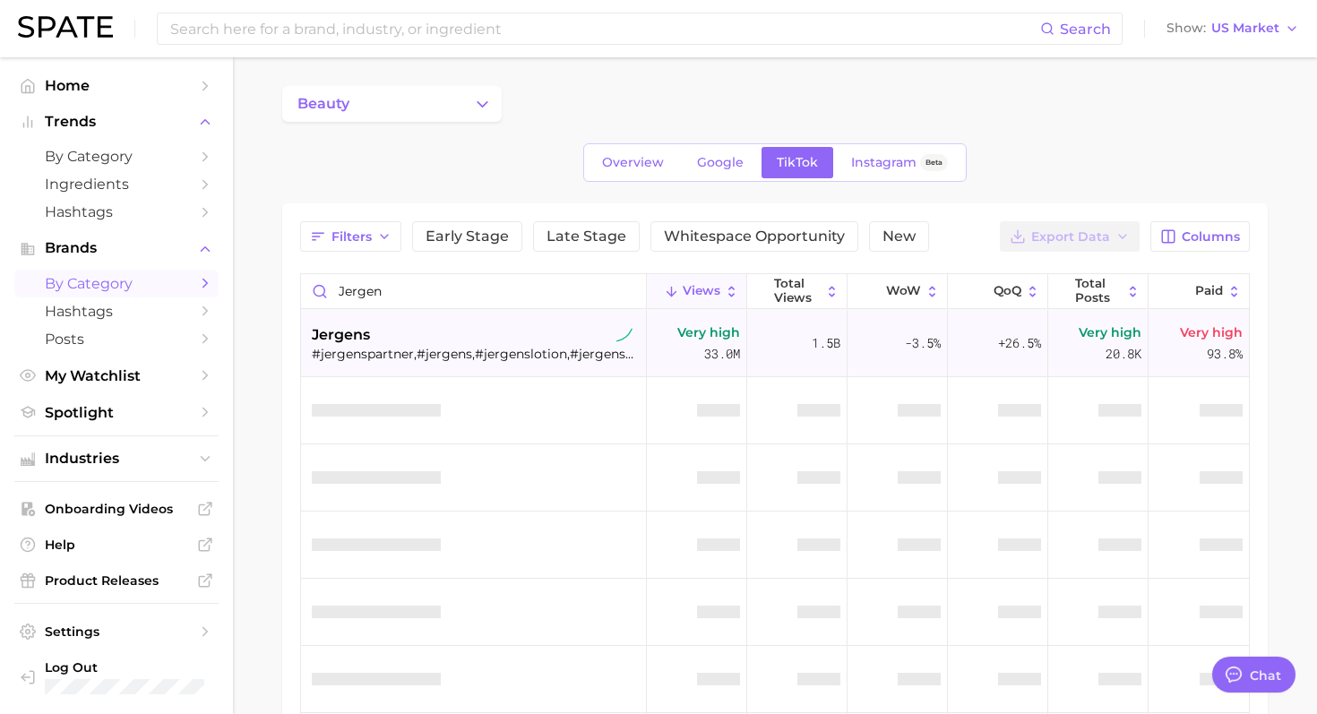
click at [418, 336] on div "jergens" at bounding box center [476, 334] width 328 height 21
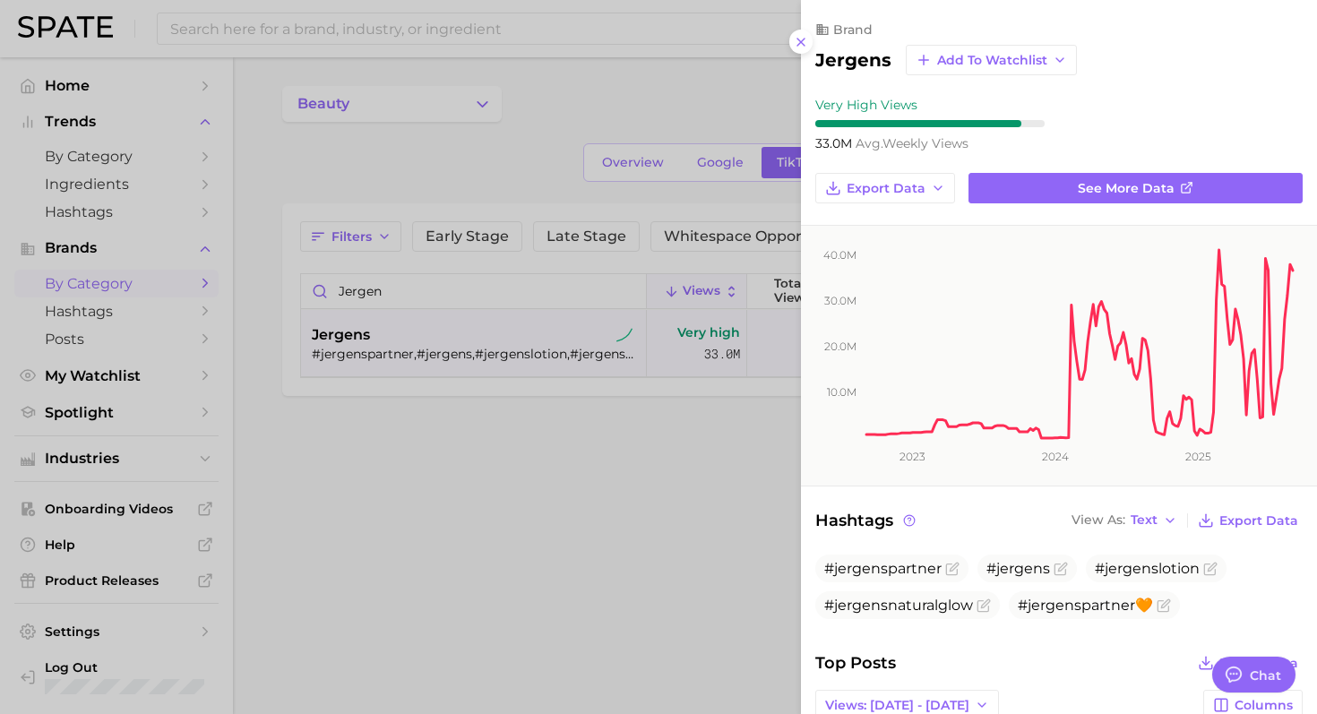
click at [675, 365] on div at bounding box center [658, 357] width 1317 height 714
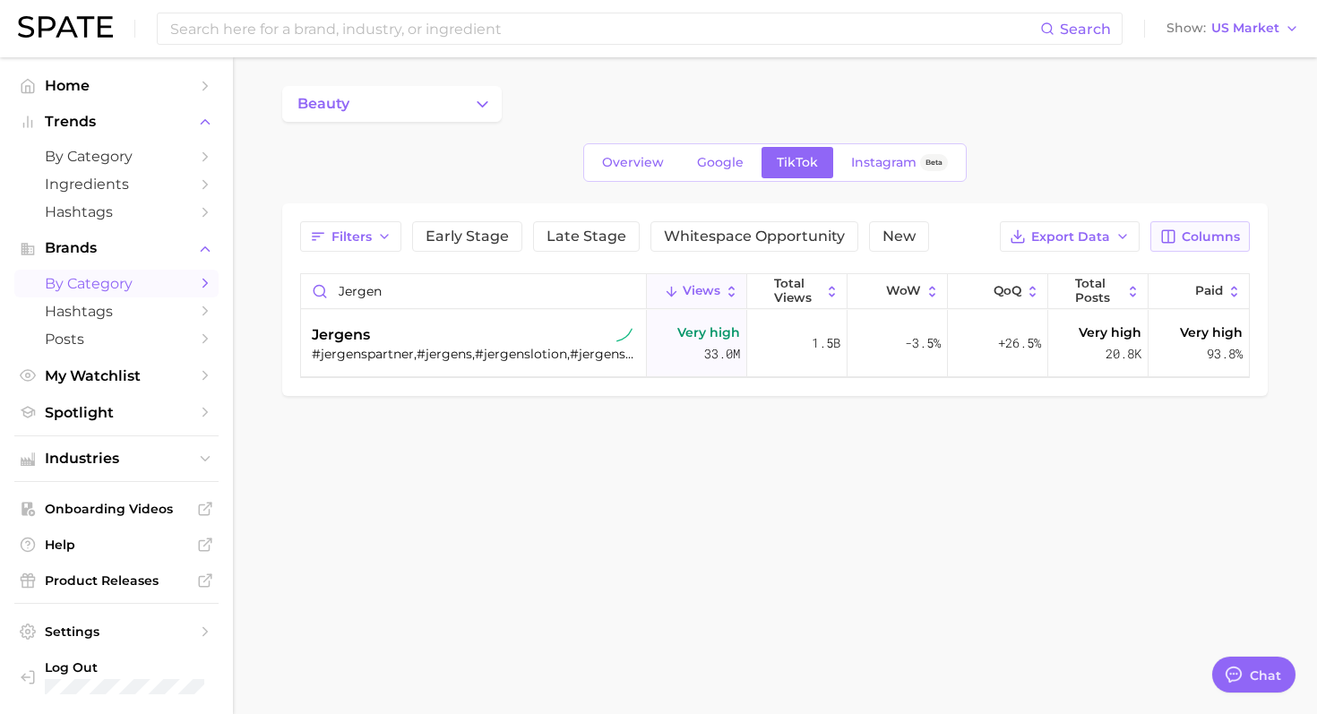
click at [1174, 242] on icon "button" at bounding box center [1168, 236] width 13 height 13
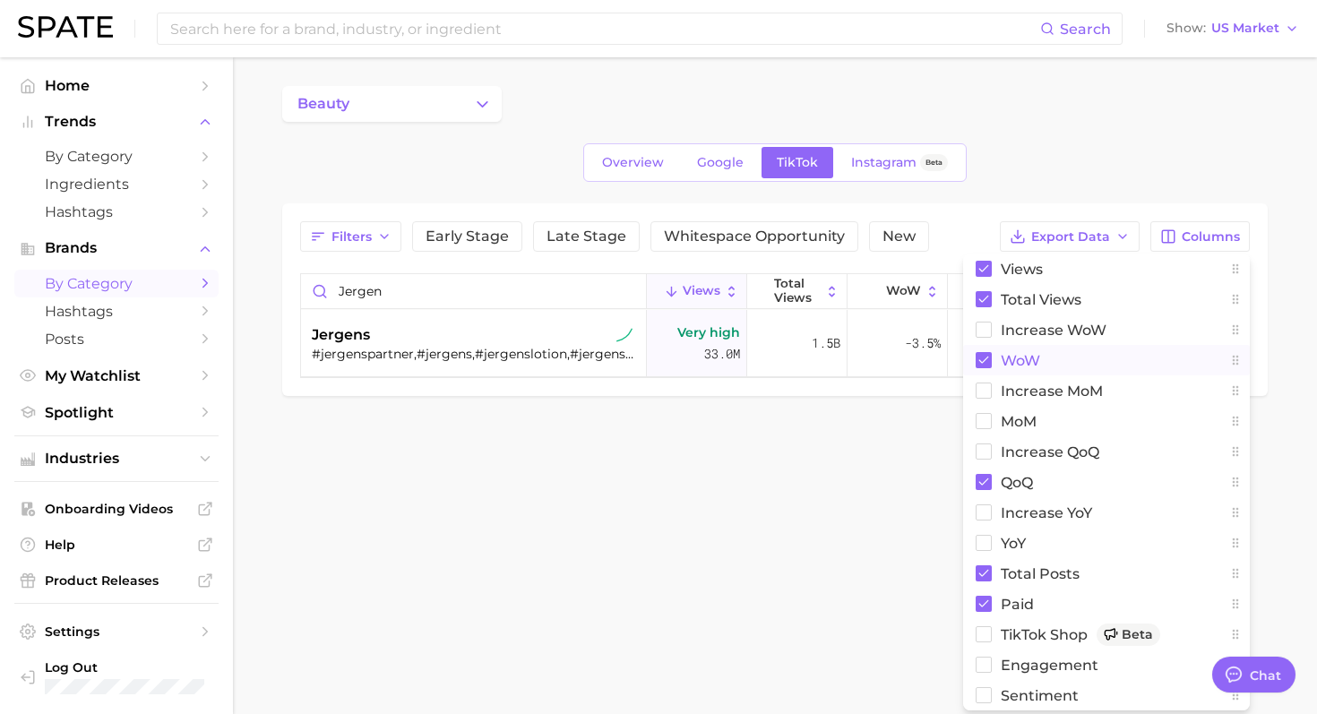
click at [1004, 362] on span "WoW" at bounding box center [1020, 360] width 39 height 15
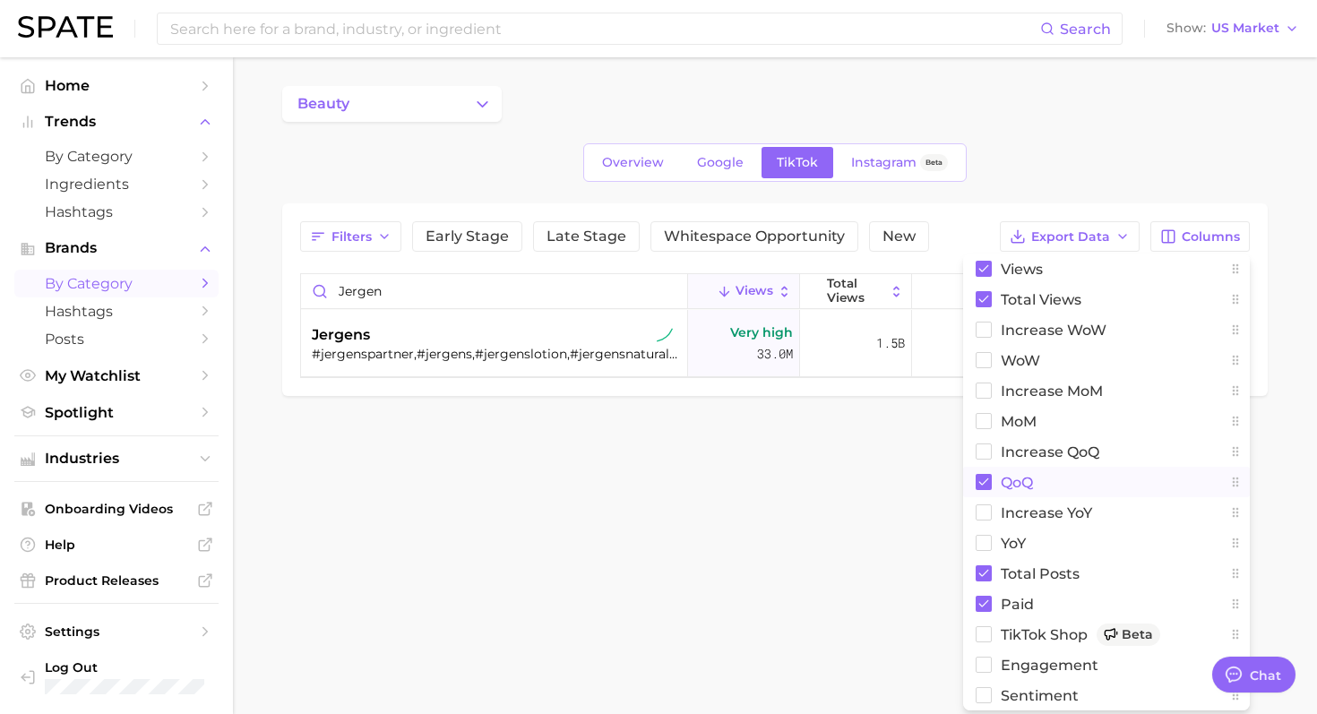
click at [1017, 487] on span "QoQ" at bounding box center [1017, 482] width 32 height 15
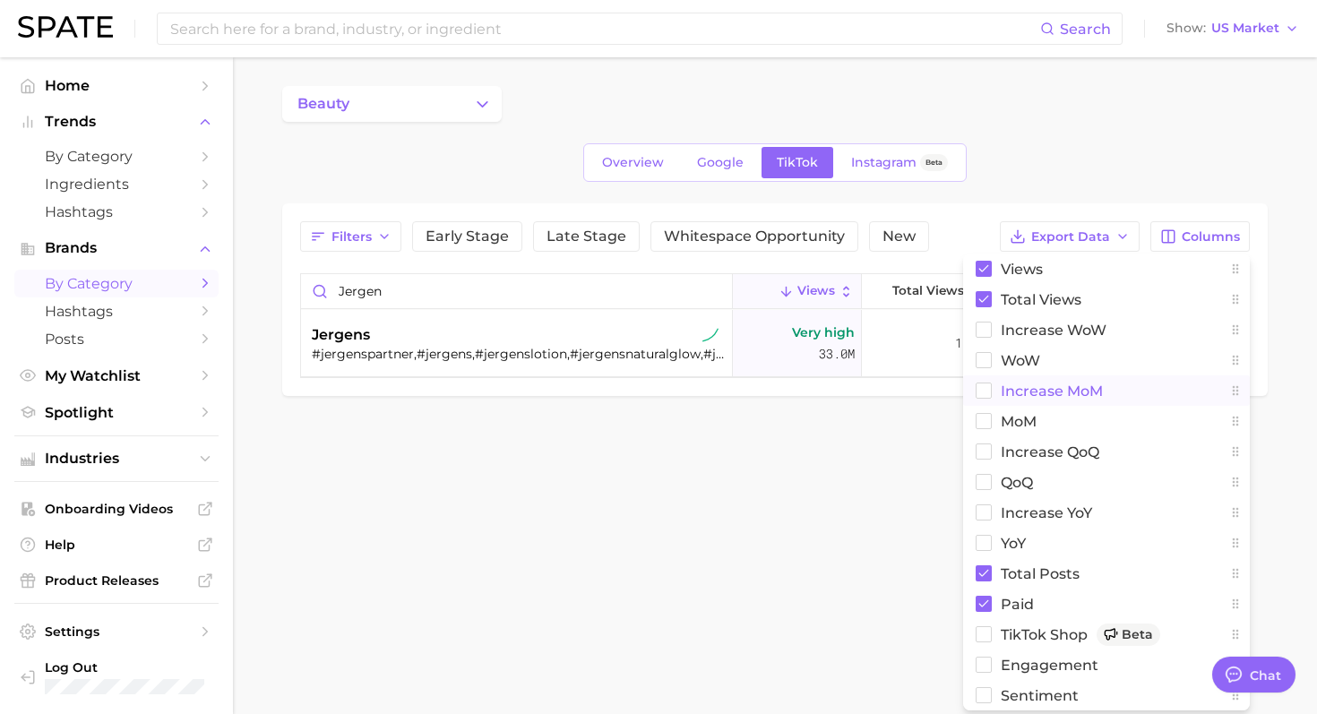
click at [1029, 391] on span "increase MoM" at bounding box center [1052, 390] width 102 height 15
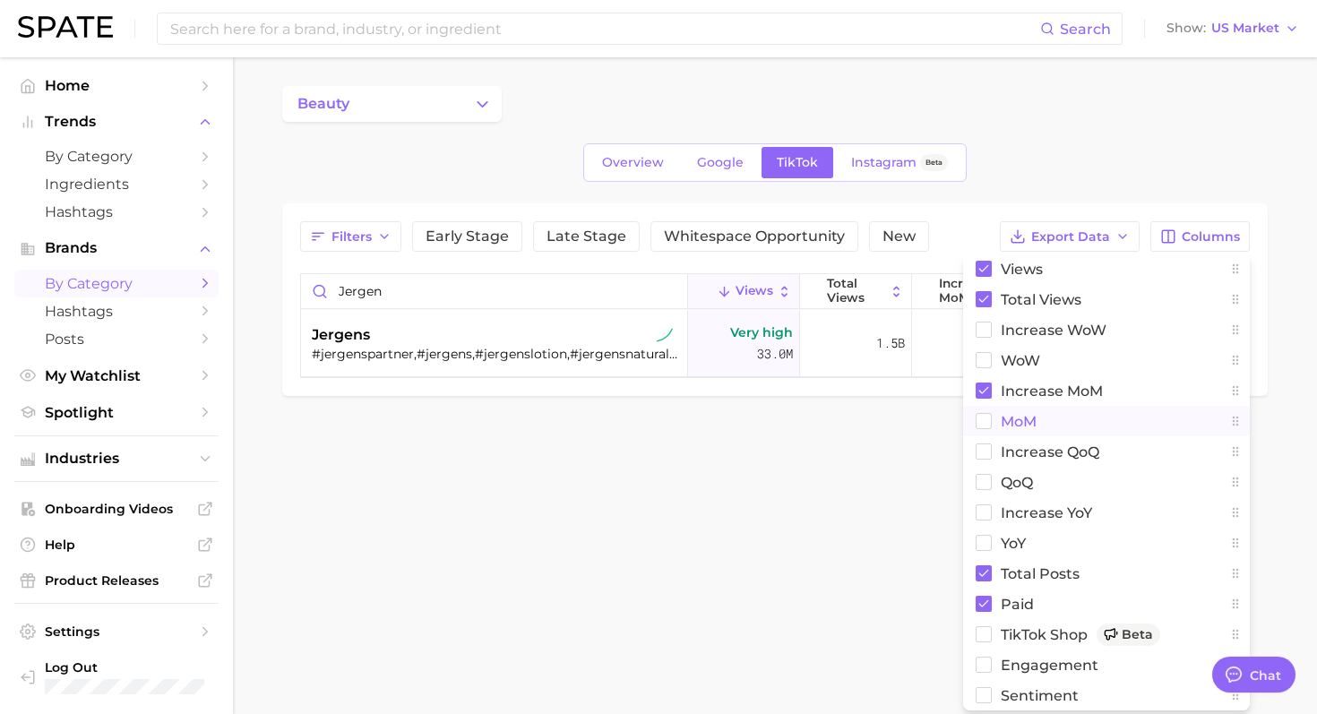
click at [1029, 428] on span "MoM" at bounding box center [1019, 421] width 36 height 15
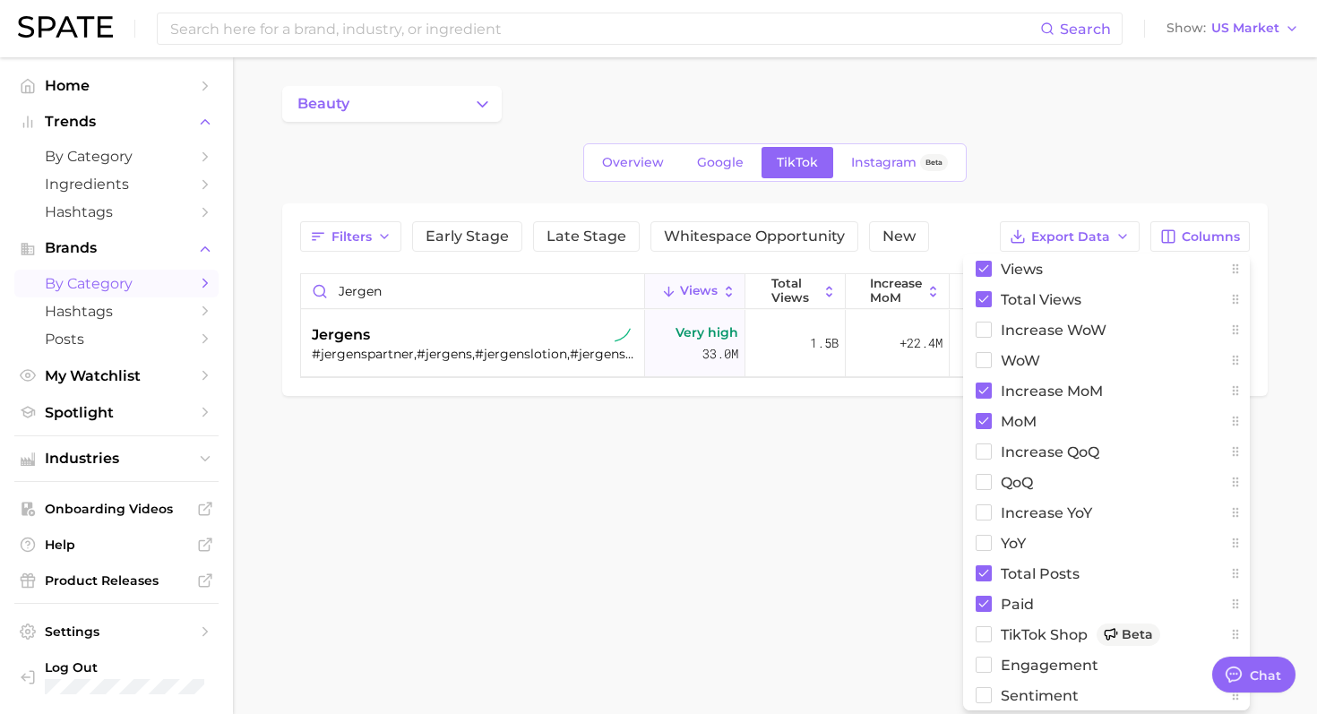
click at [1033, 191] on div "beauty Overview Google TikTok Instagram Beta Filters Early Stage Late Stage Whi…" at bounding box center [774, 241] width 985 height 310
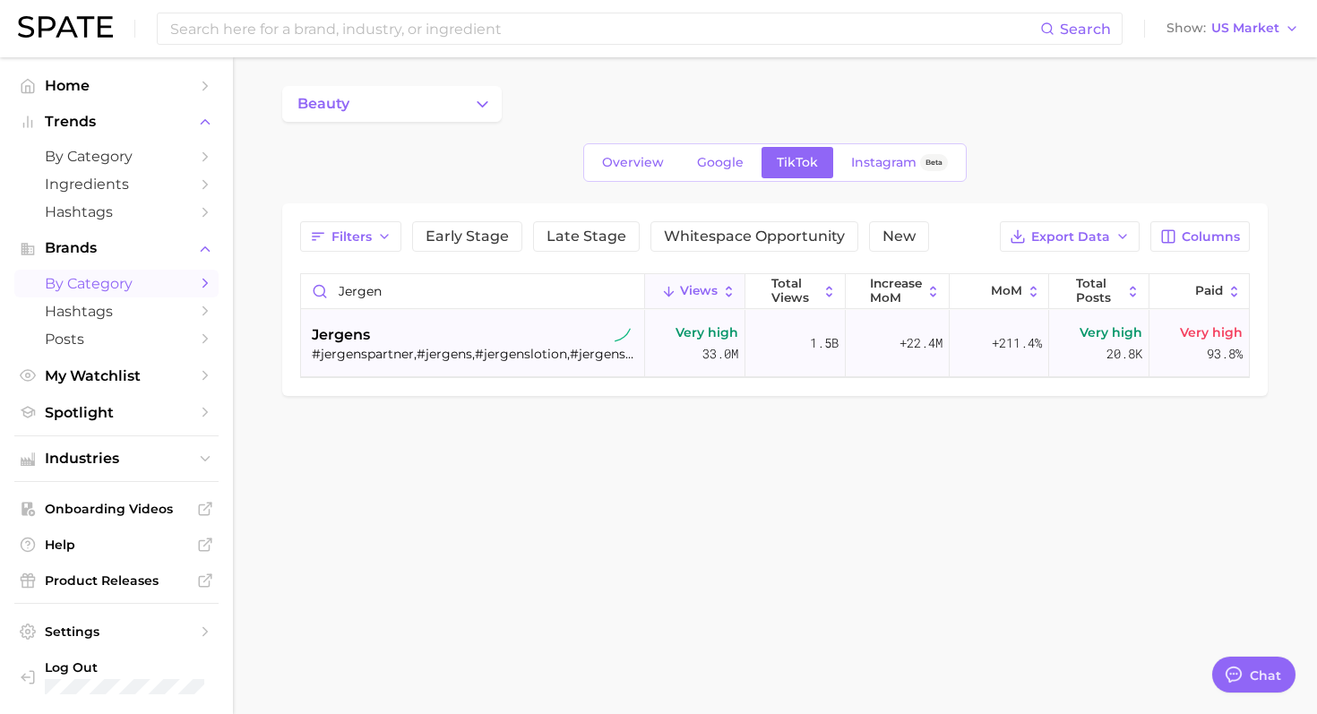
click at [510, 338] on div "jergens" at bounding box center [475, 334] width 326 height 21
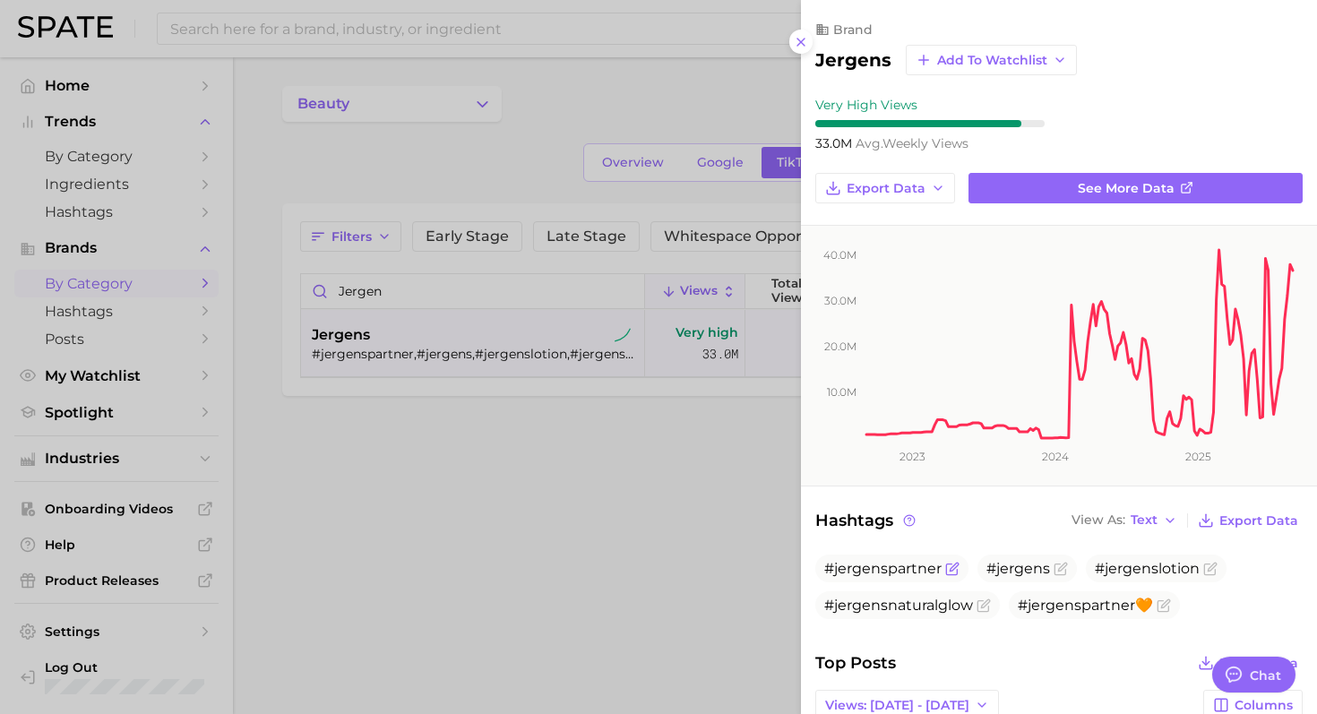
click at [866, 570] on span "#jergenspartner" at bounding box center [882, 568] width 117 height 17
copy span "#jergenspartner"
click at [1016, 566] on span "#jergens" at bounding box center [1018, 568] width 64 height 17
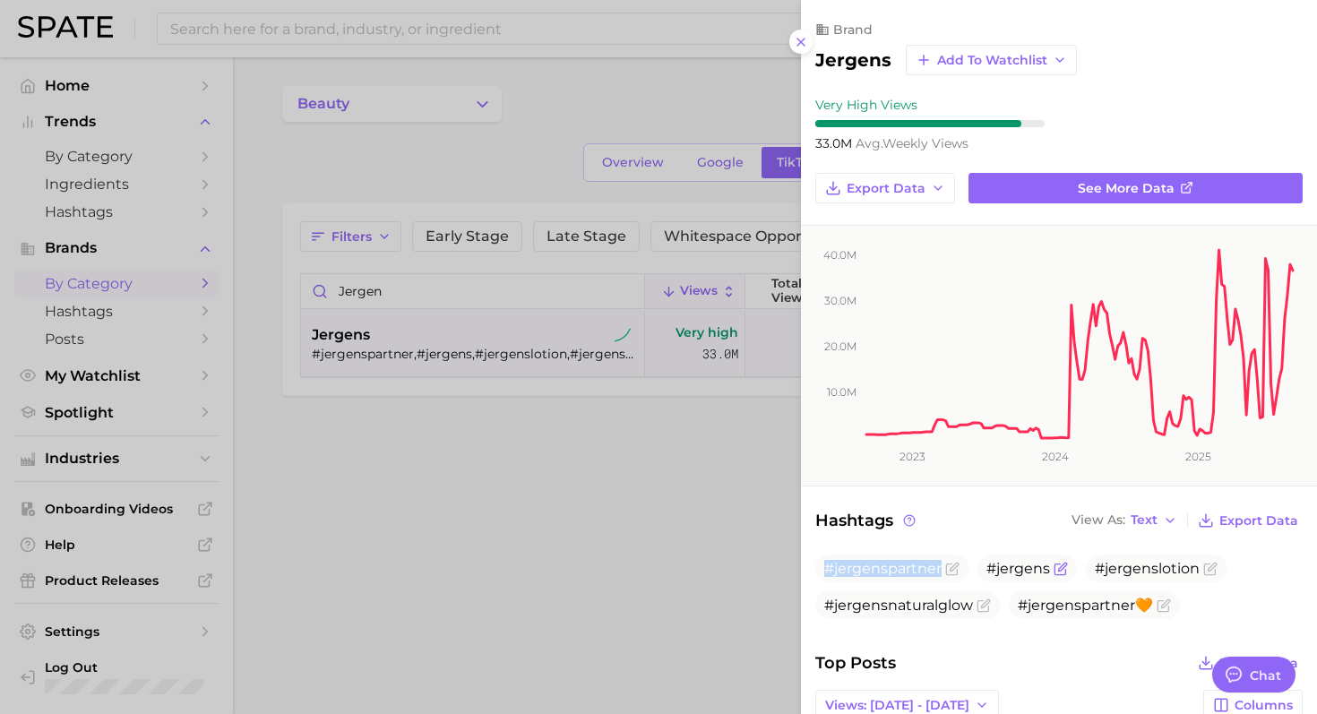
click at [1016, 566] on span "#jergens" at bounding box center [1018, 568] width 64 height 17
copy span "#jergens"
click at [1142, 569] on span "#jergenslotion" at bounding box center [1147, 568] width 105 height 17
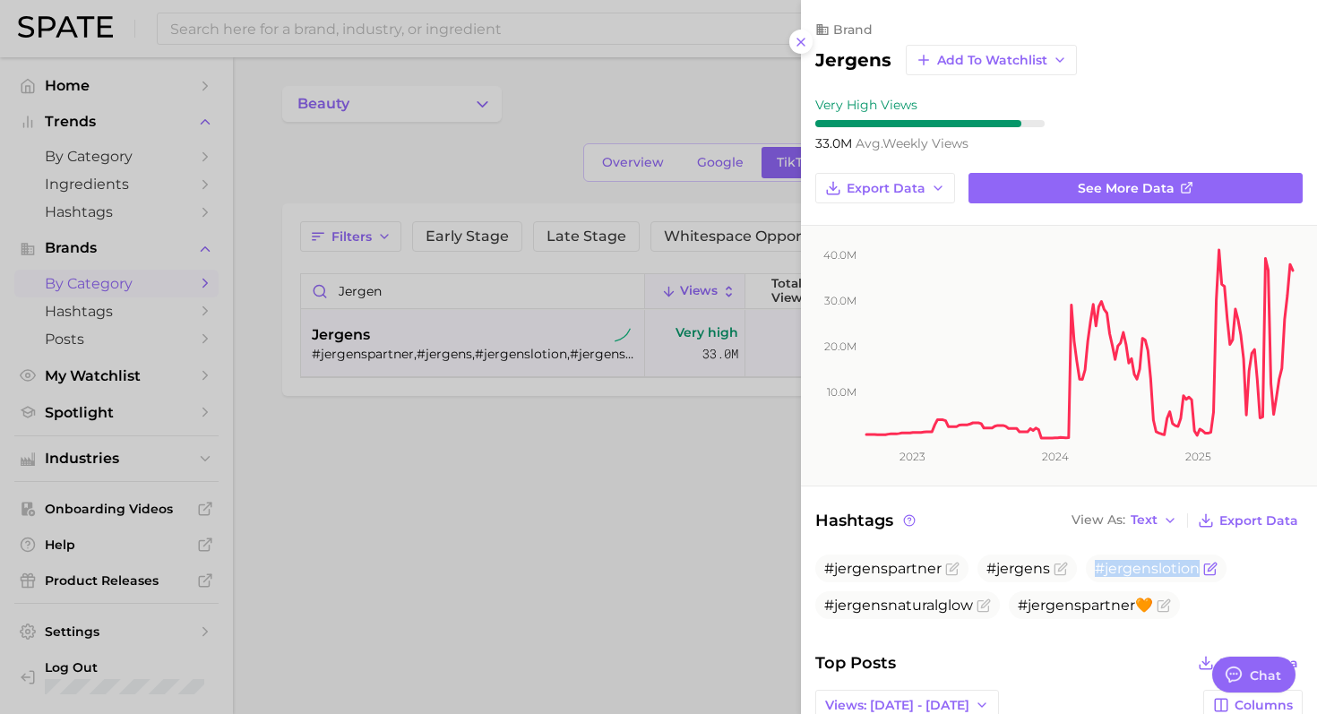
click at [1142, 569] on span "#jergenslotion" at bounding box center [1147, 568] width 105 height 17
copy span "#jergenslotion"
click at [439, 243] on div at bounding box center [658, 357] width 1317 height 714
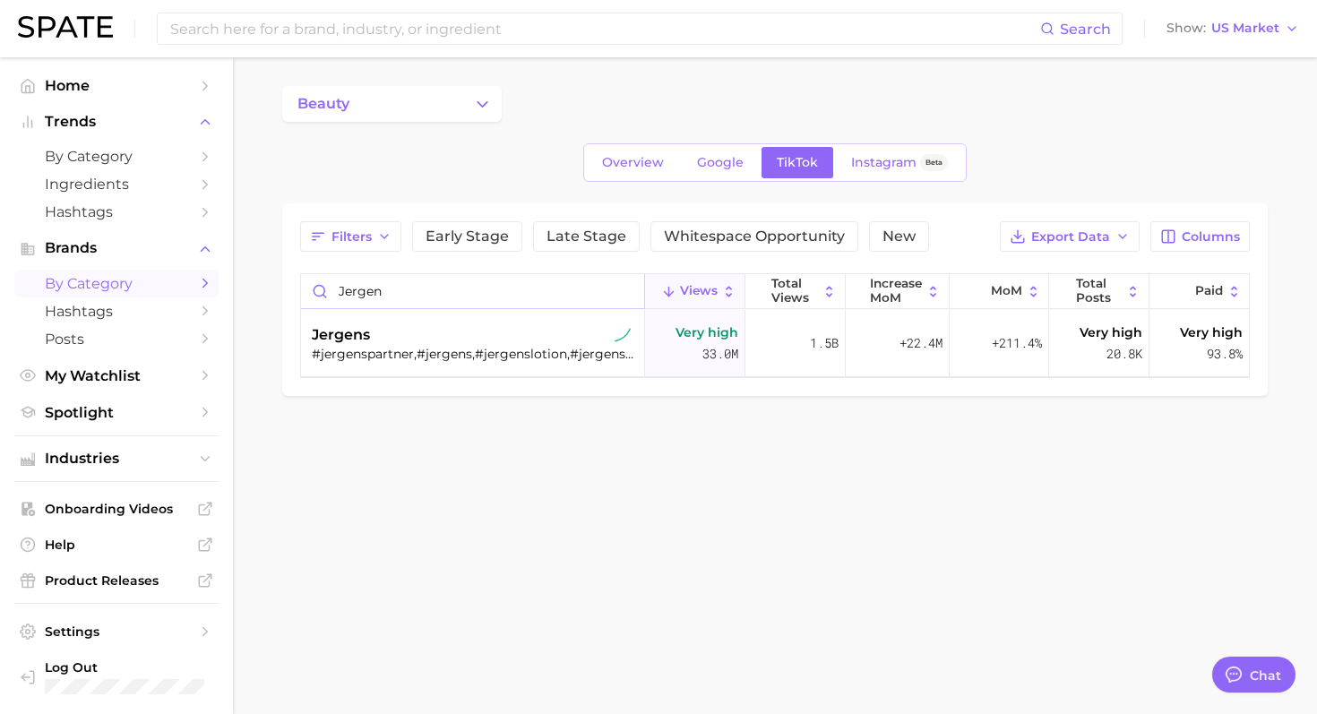
click at [409, 276] on input "jergen" at bounding box center [472, 291] width 343 height 34
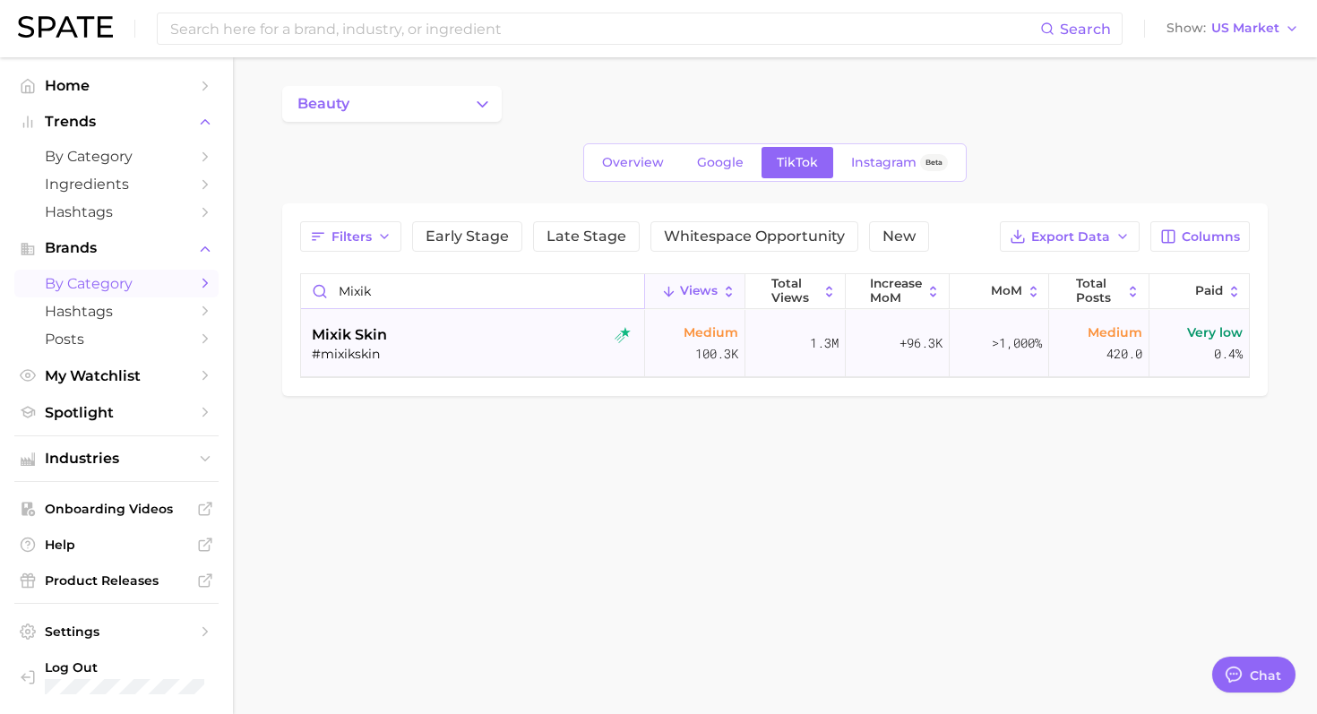
type input "mixik"
click at [403, 346] on div "#mixikskin" at bounding box center [475, 354] width 326 height 16
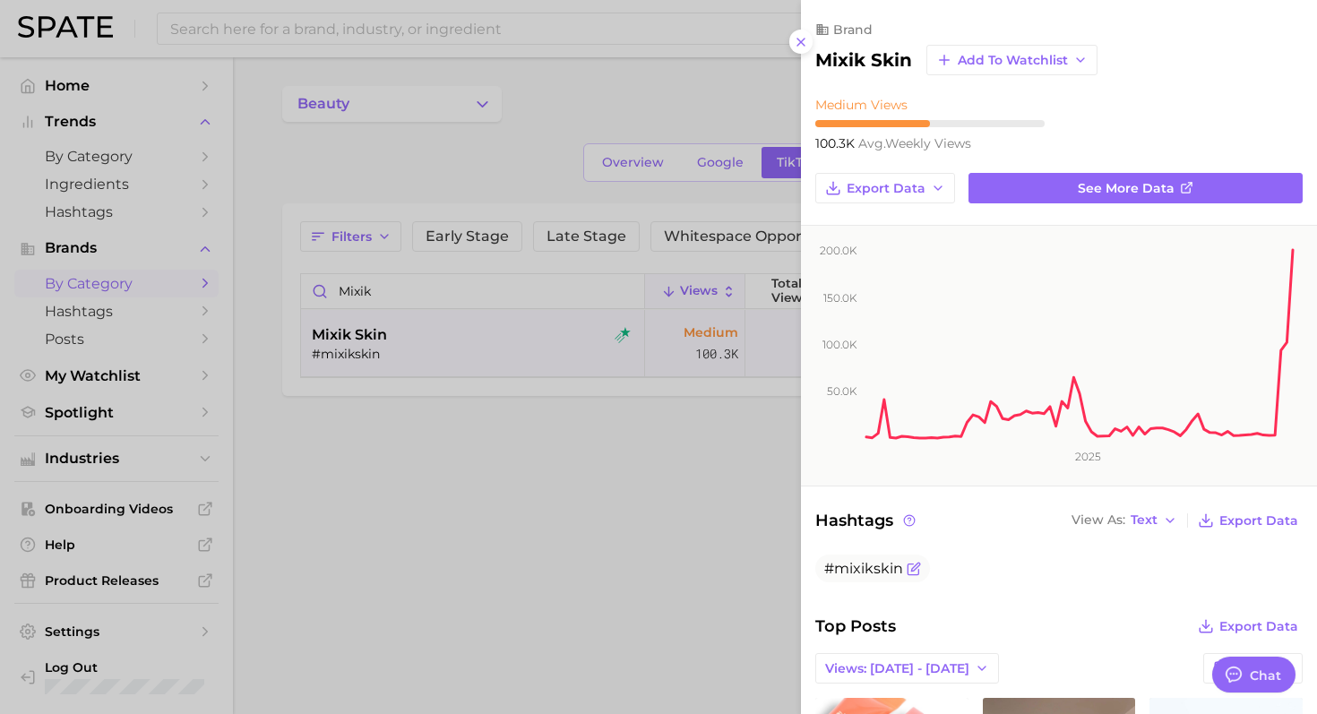
click at [868, 574] on span "#mixikskin" at bounding box center [863, 568] width 79 height 17
click at [632, 343] on div at bounding box center [658, 357] width 1317 height 714
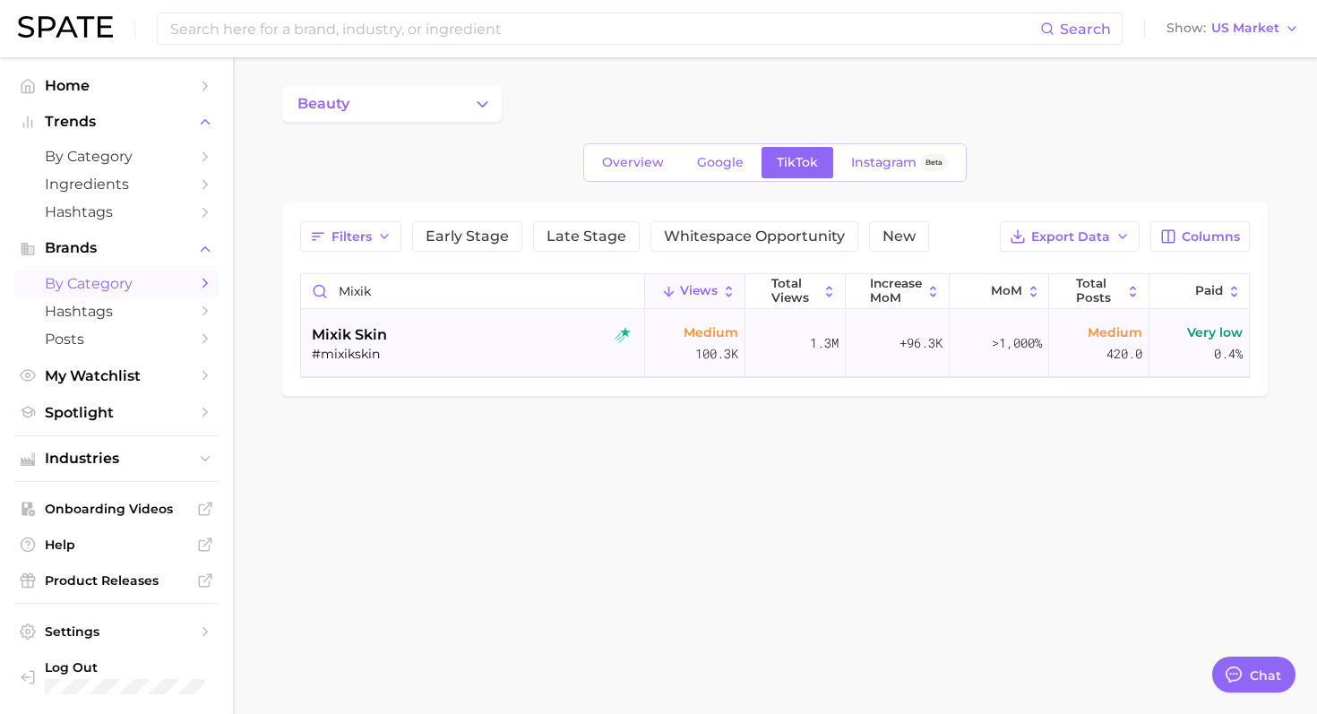
click at [520, 346] on div "#mixikskin" at bounding box center [475, 354] width 326 height 16
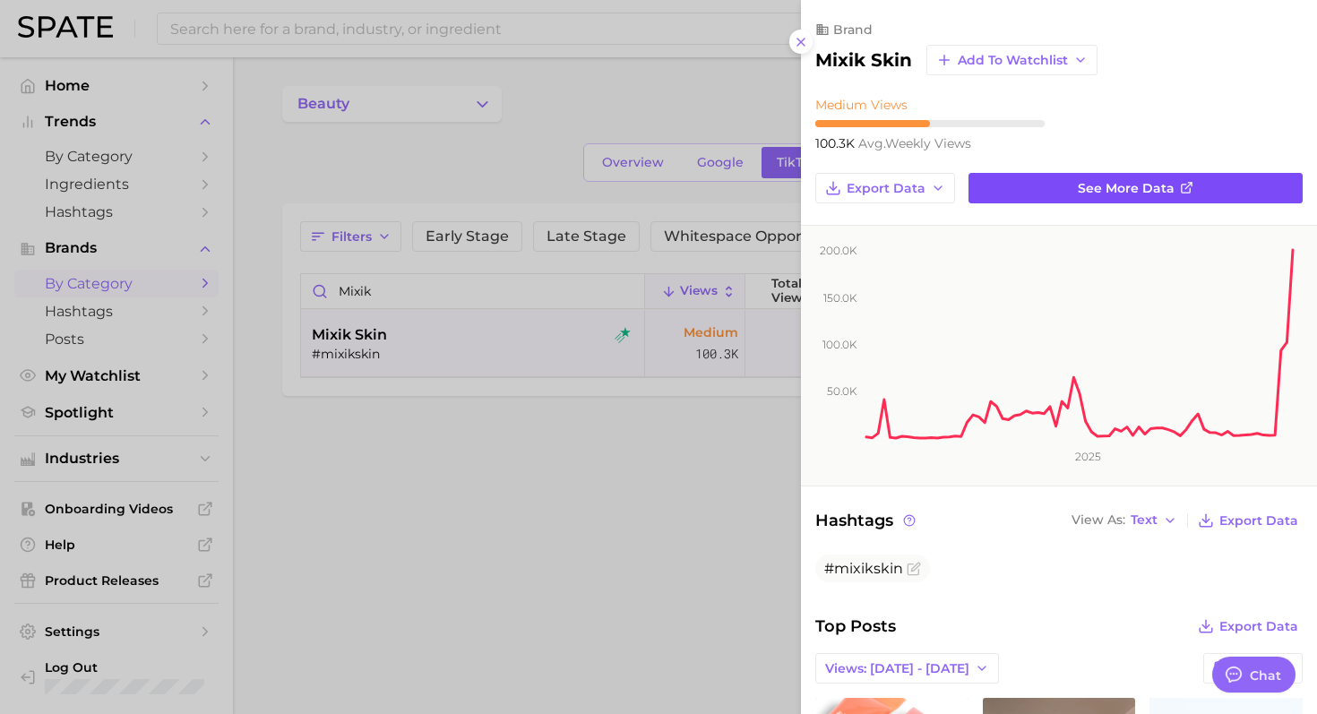
click at [1033, 185] on link "See more data" at bounding box center [1135, 188] width 334 height 30
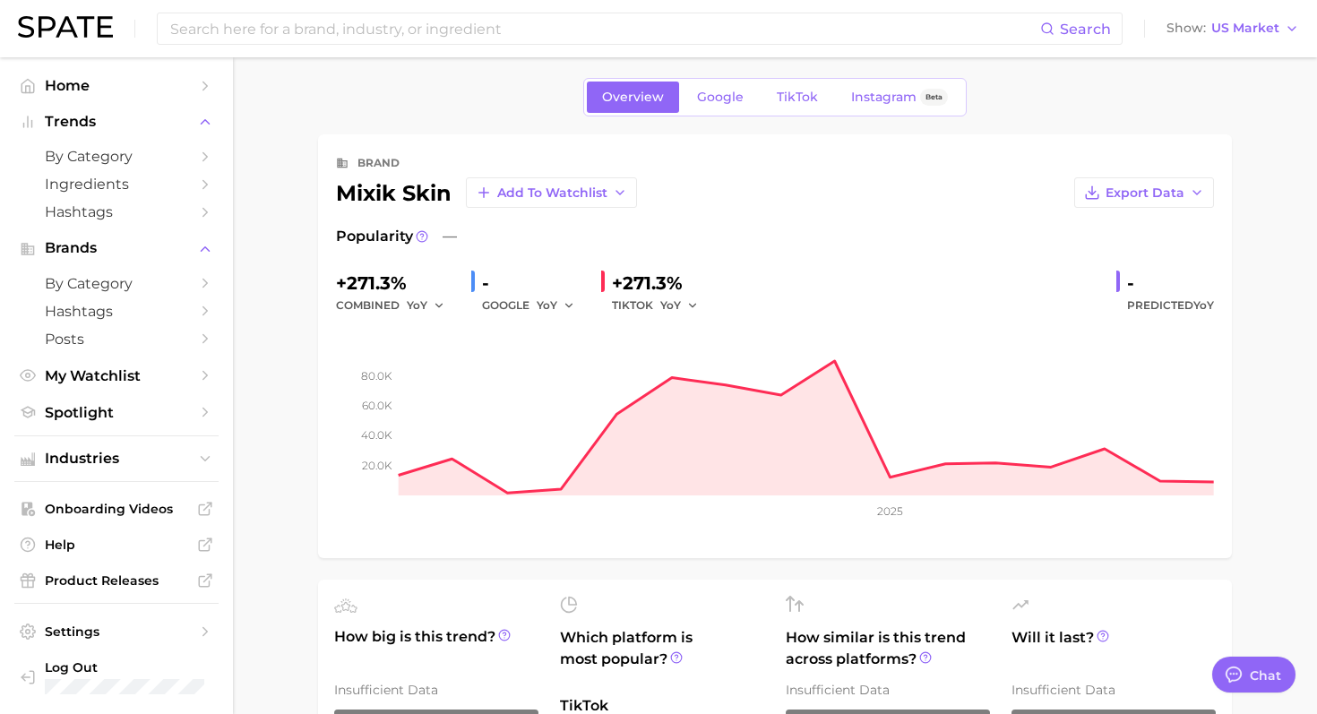
scroll to position [12, 0]
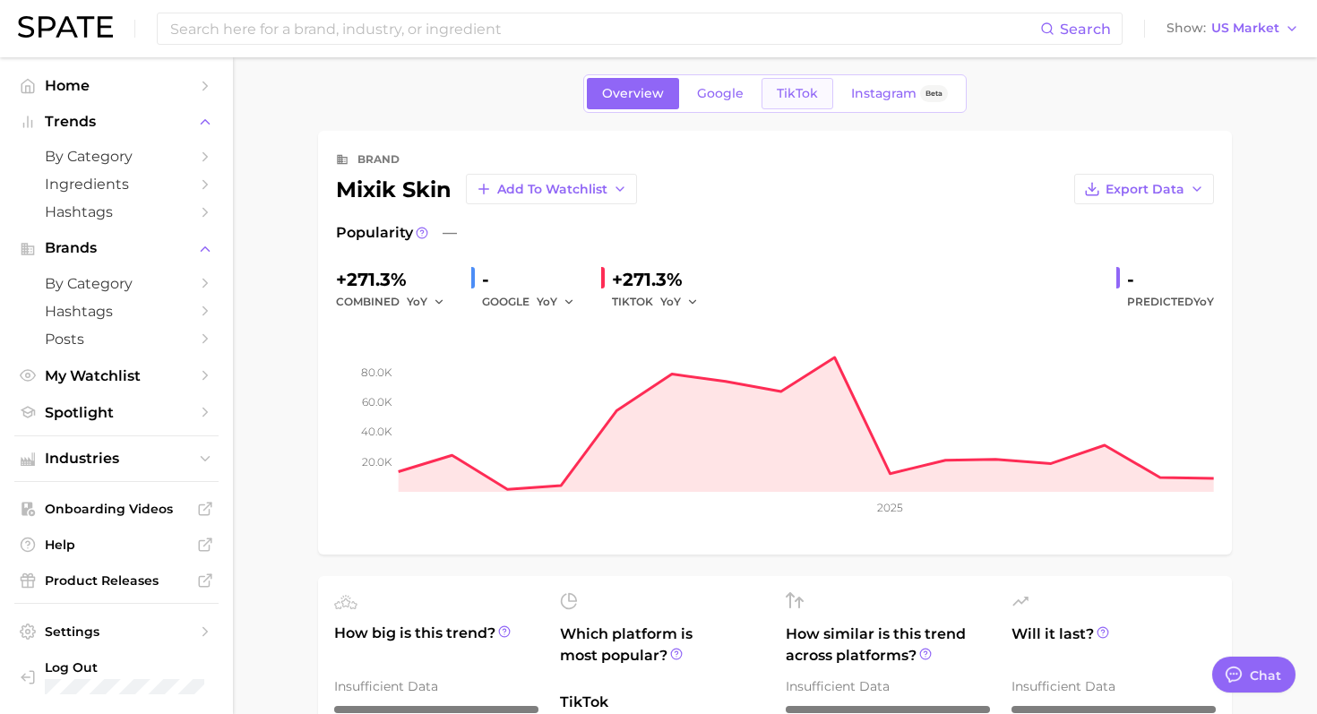
click at [777, 93] on span "TikTok" at bounding box center [797, 93] width 41 height 15
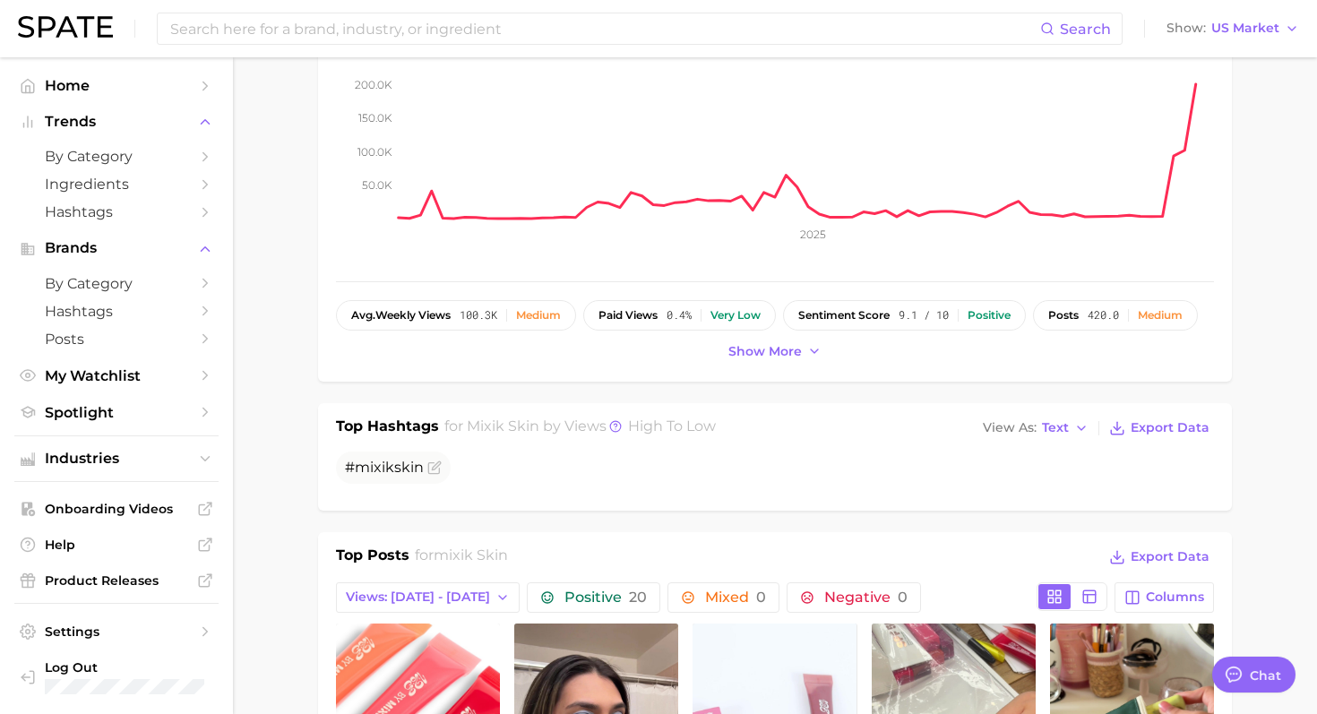
scroll to position [278, 0]
click at [769, 350] on span "Show more" at bounding box center [764, 352] width 73 height 15
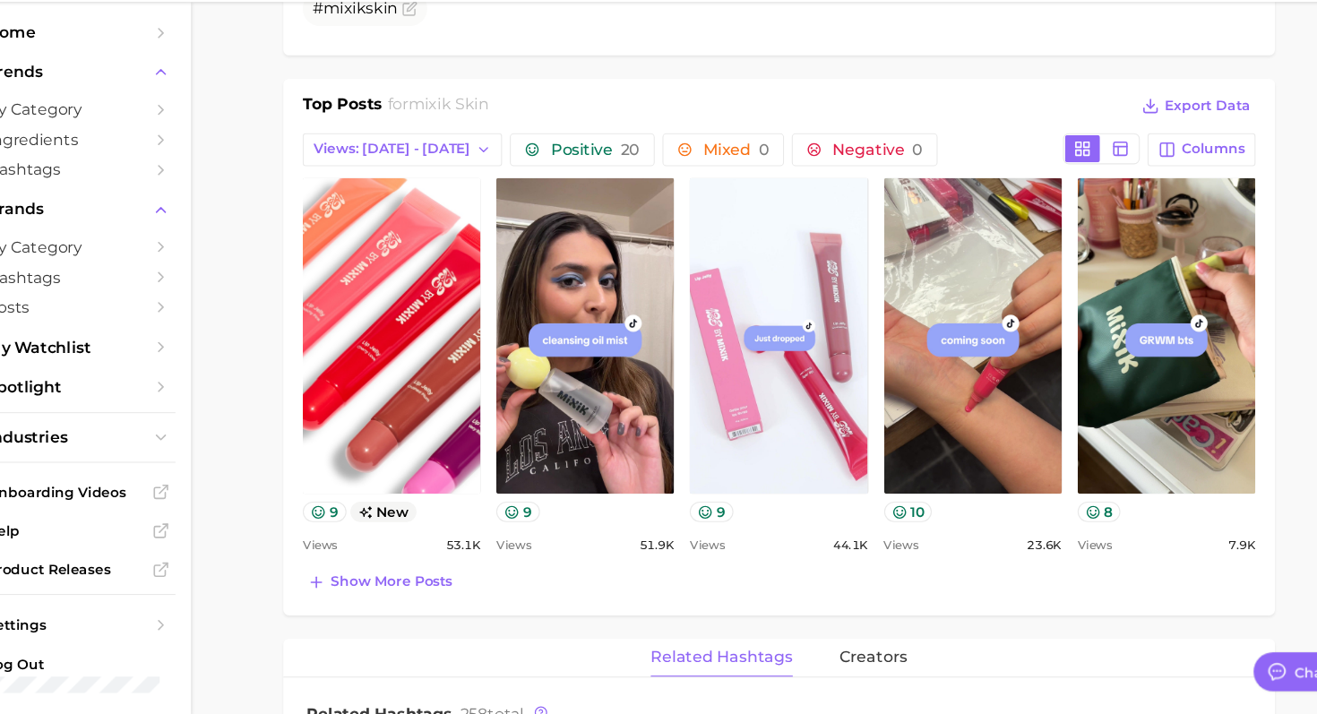
scroll to position [735, 0]
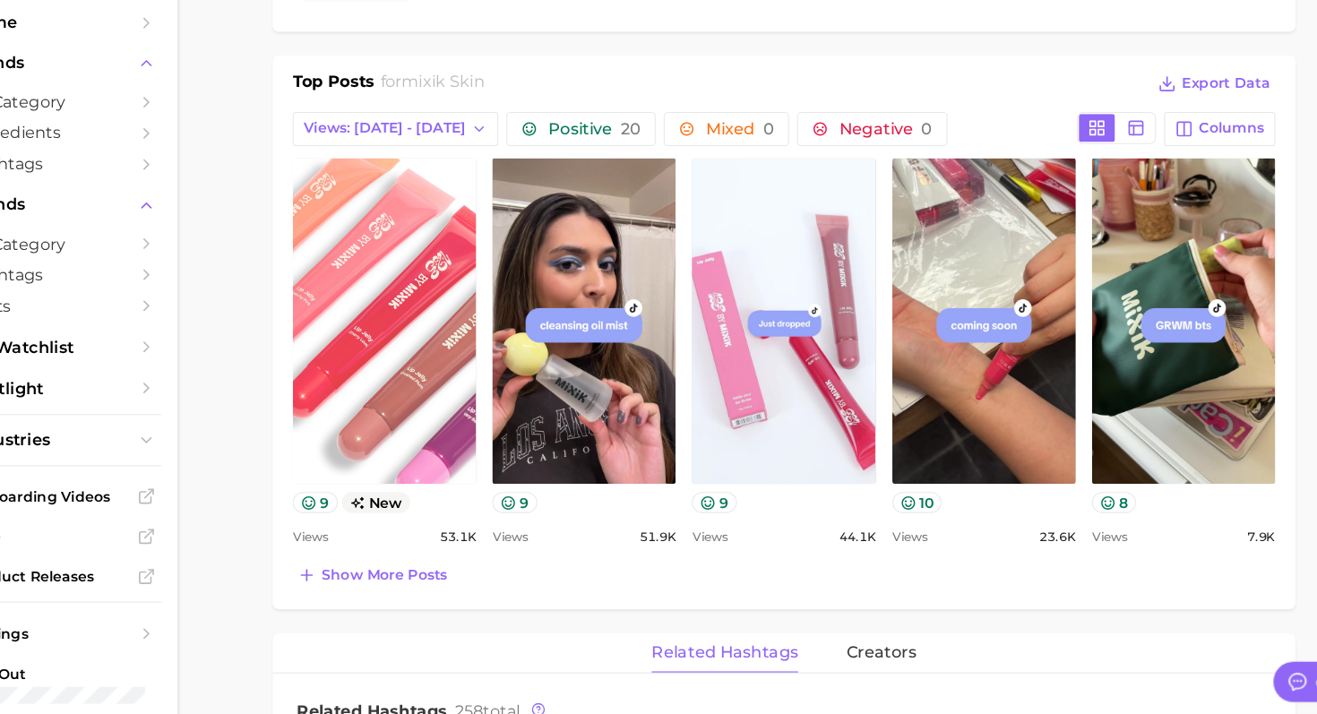
click at [397, 379] on link "view post on TikTok" at bounding box center [418, 352] width 164 height 291
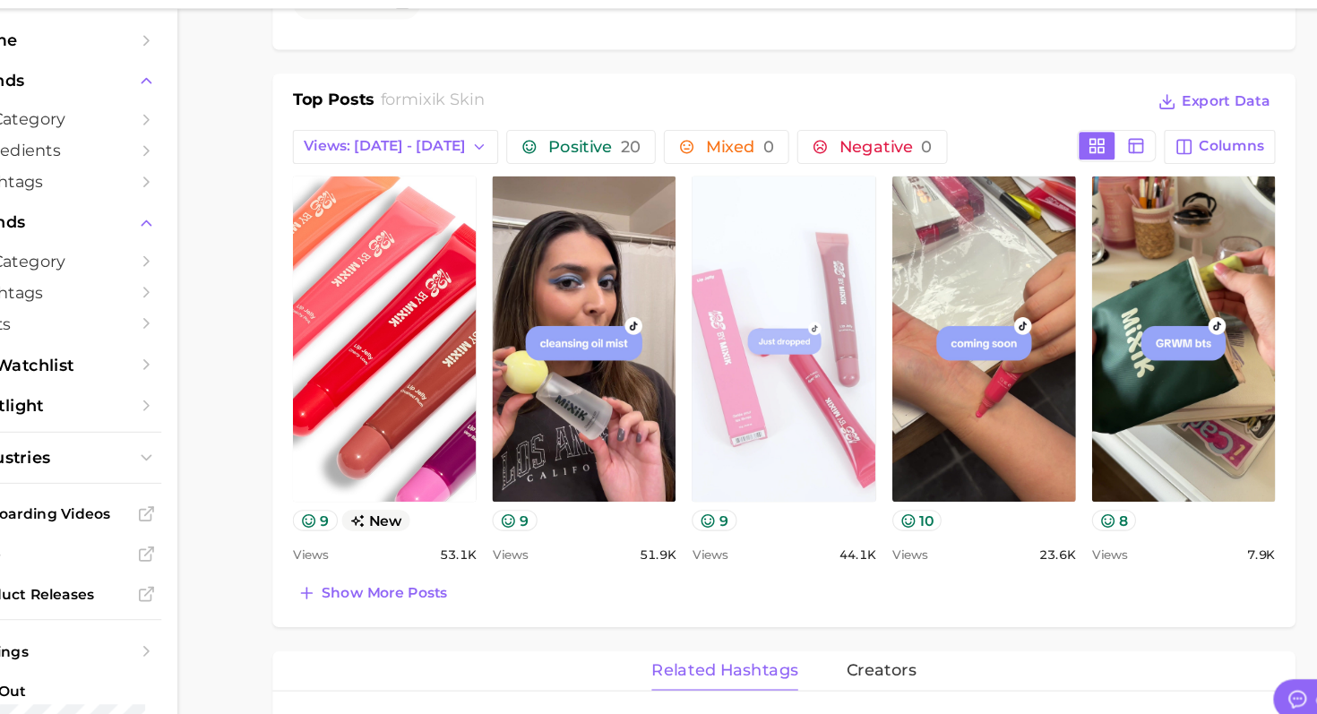
click at [750, 366] on link "view post on TikTok" at bounding box center [774, 352] width 164 height 291
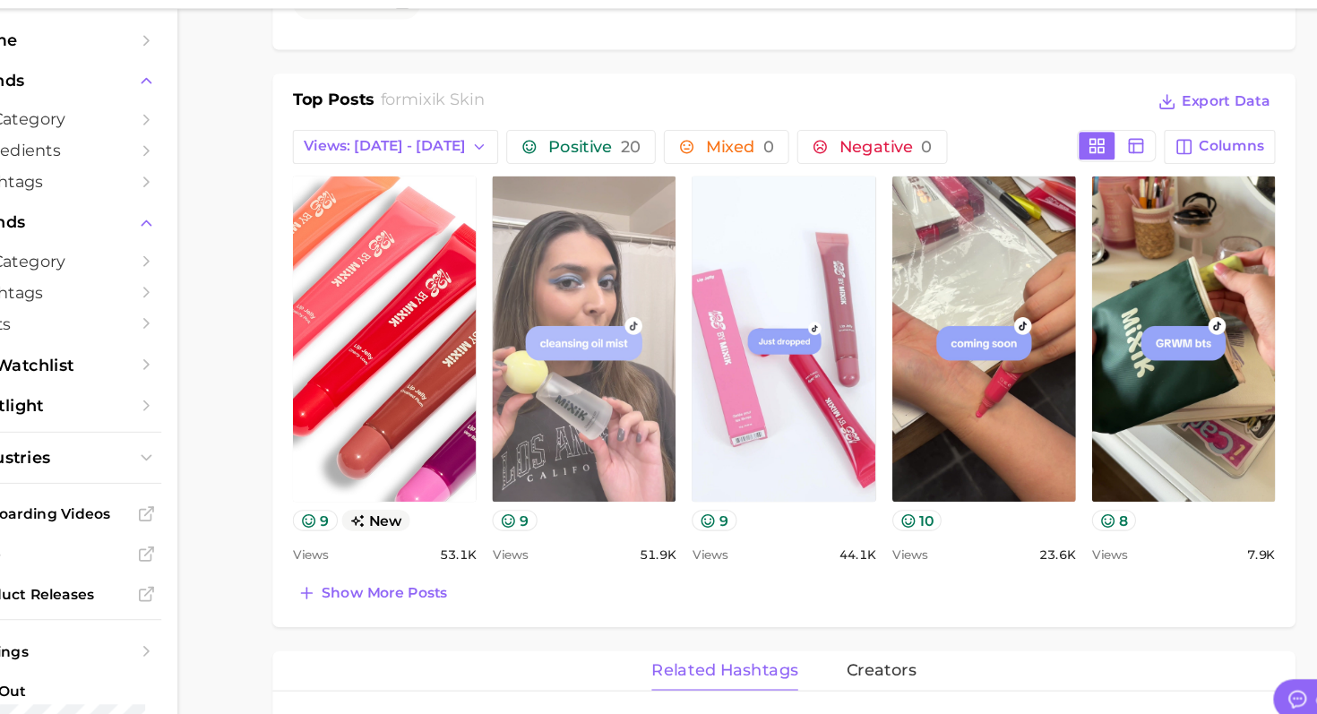
click at [620, 382] on link "view post on TikTok" at bounding box center [596, 352] width 164 height 291
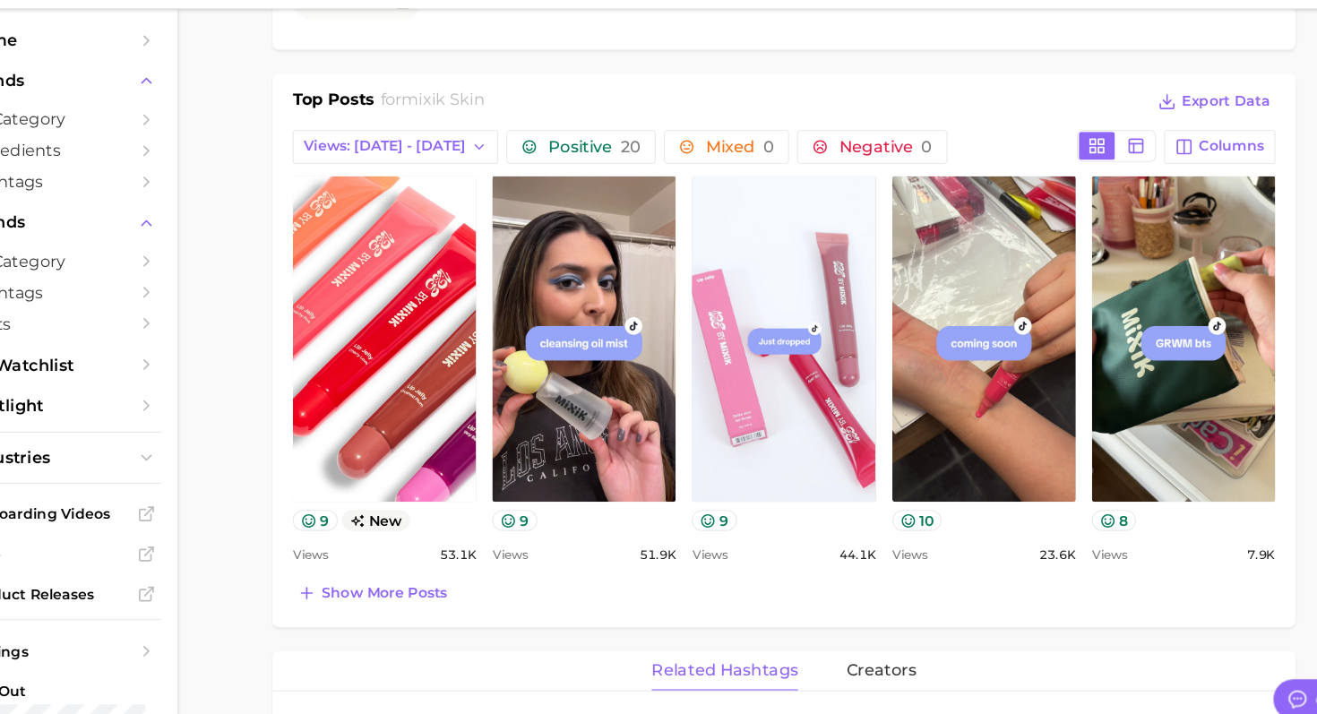
click at [408, 592] on div "Top Posts for mixik skin Export Data Views: Aug 24 - 31 Positive 20 Mixed 0 Neg…" at bounding box center [775, 363] width 914 height 494
click at [408, 587] on button "Show more posts" at bounding box center [407, 579] width 142 height 25
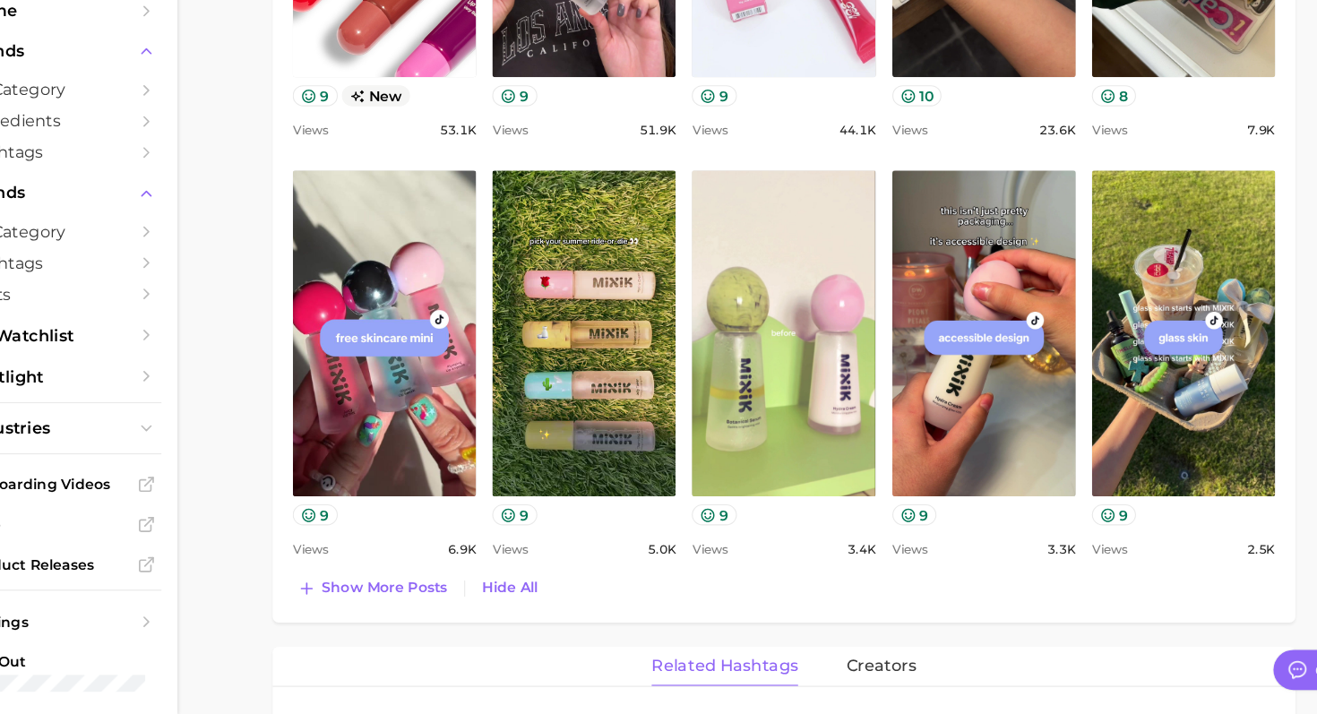
scroll to position [1098, 0]
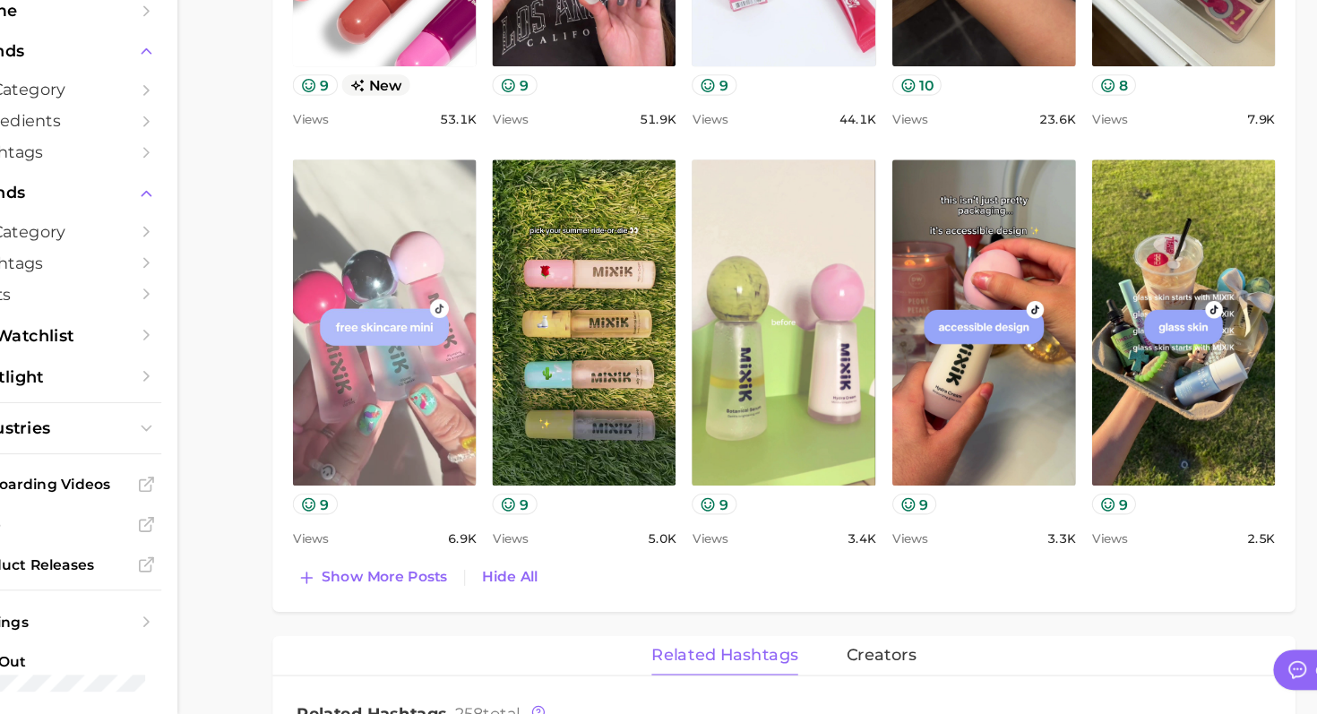
click at [425, 454] on link "view post on TikTok" at bounding box center [418, 364] width 164 height 291
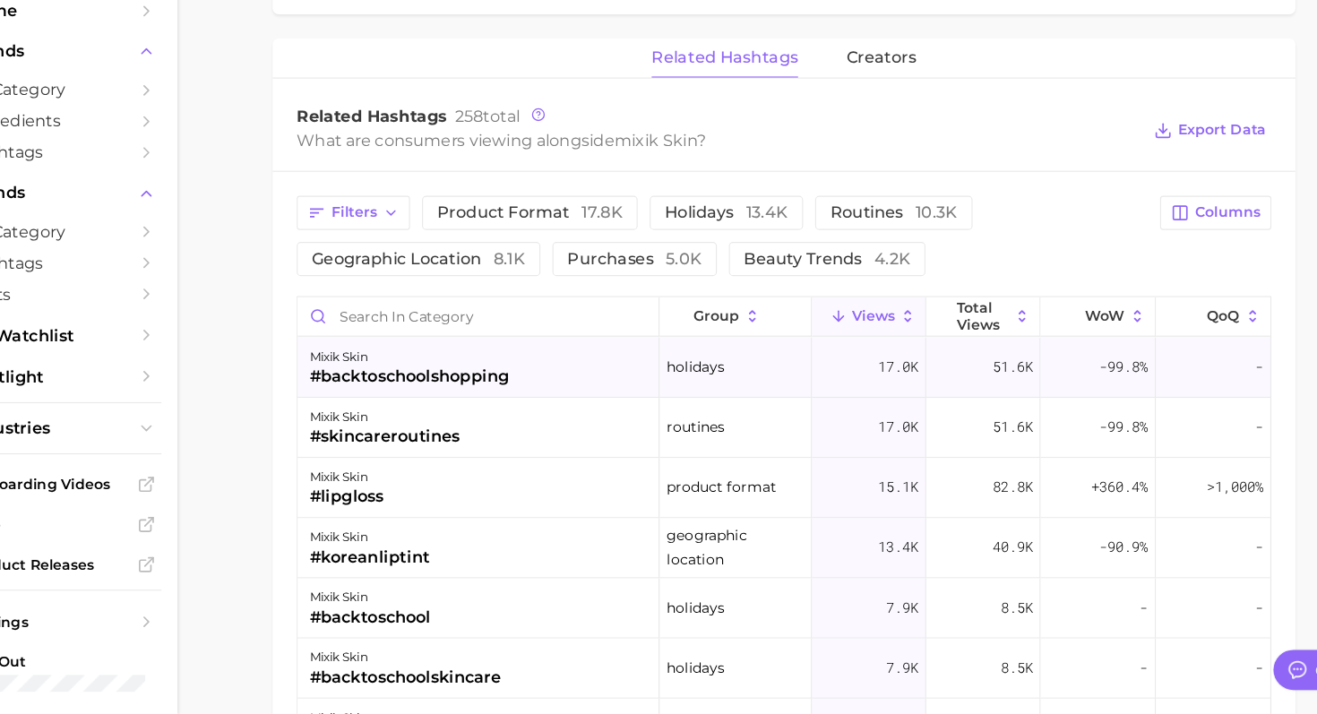
click at [582, 398] on div "mixik skin #backtoschoolshopping" at bounding box center [501, 404] width 323 height 54
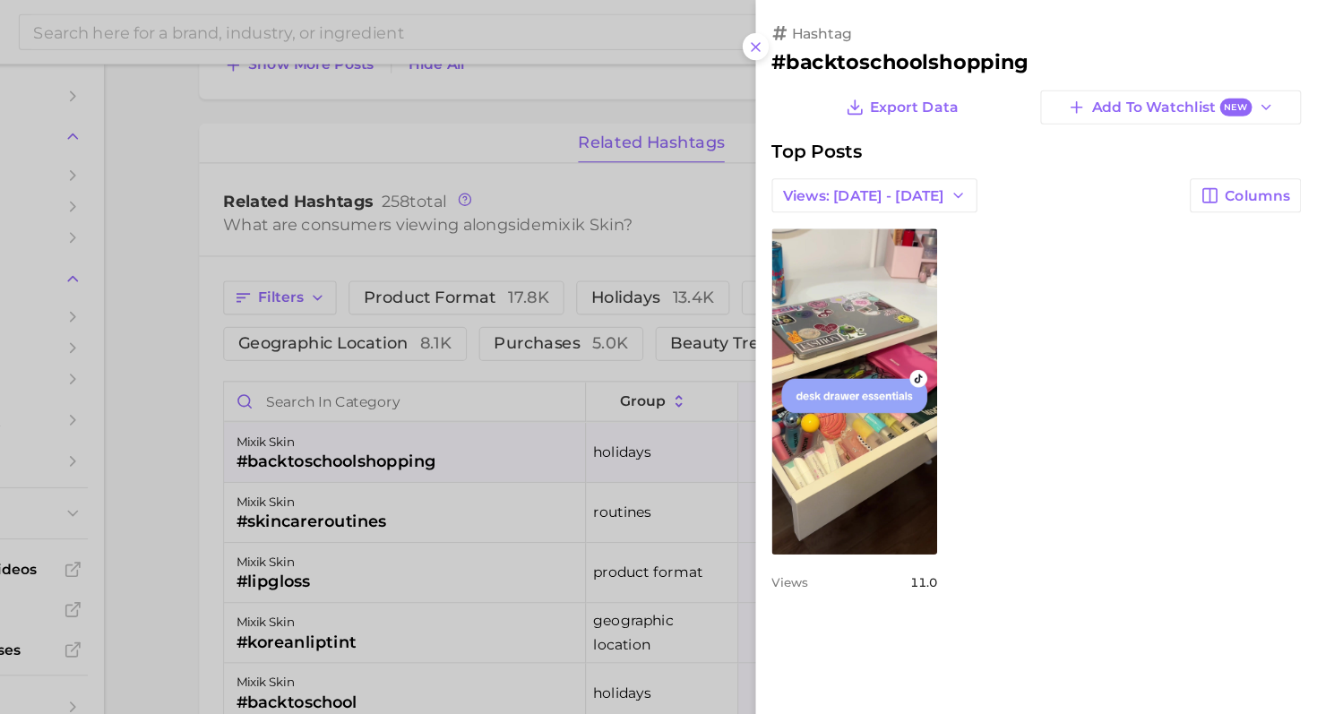
scroll to position [0, 0]
click at [571, 429] on div at bounding box center [658, 357] width 1317 height 714
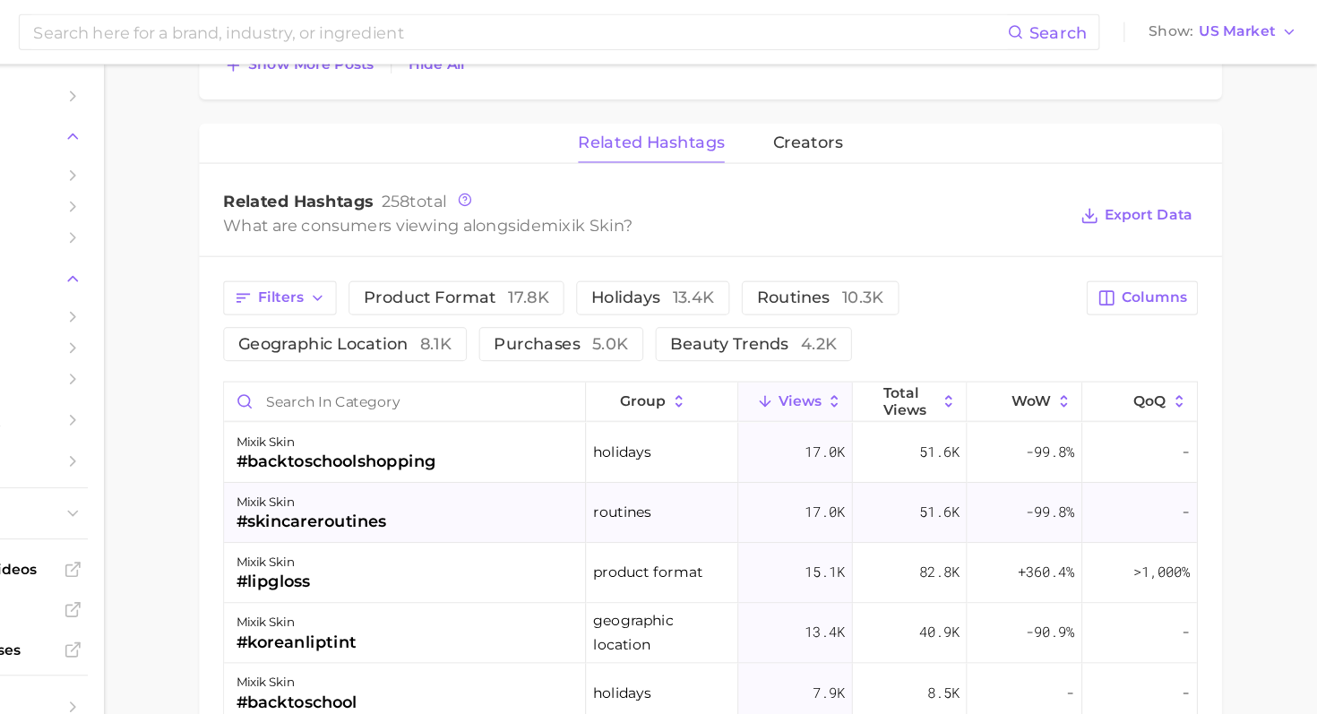
click at [513, 456] on div "mixik skin #skincareroutines" at bounding box center [501, 458] width 323 height 54
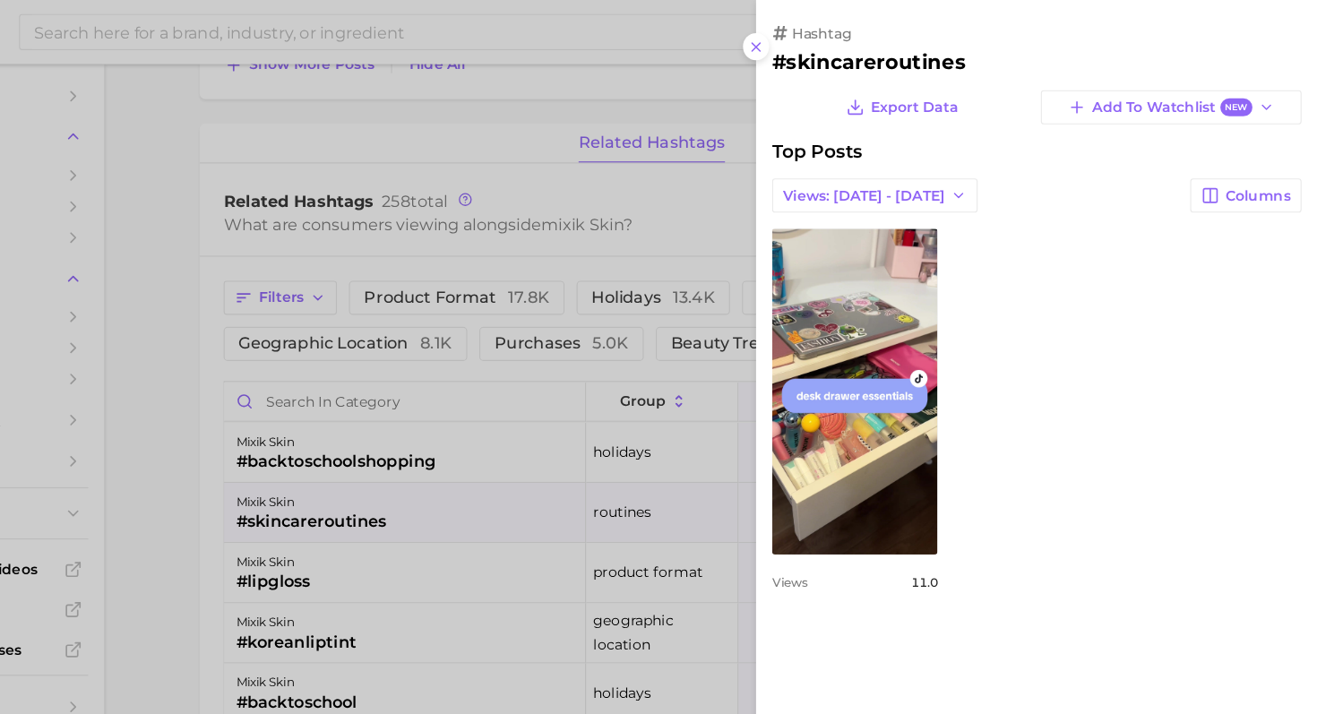
click at [512, 451] on div at bounding box center [658, 357] width 1317 height 714
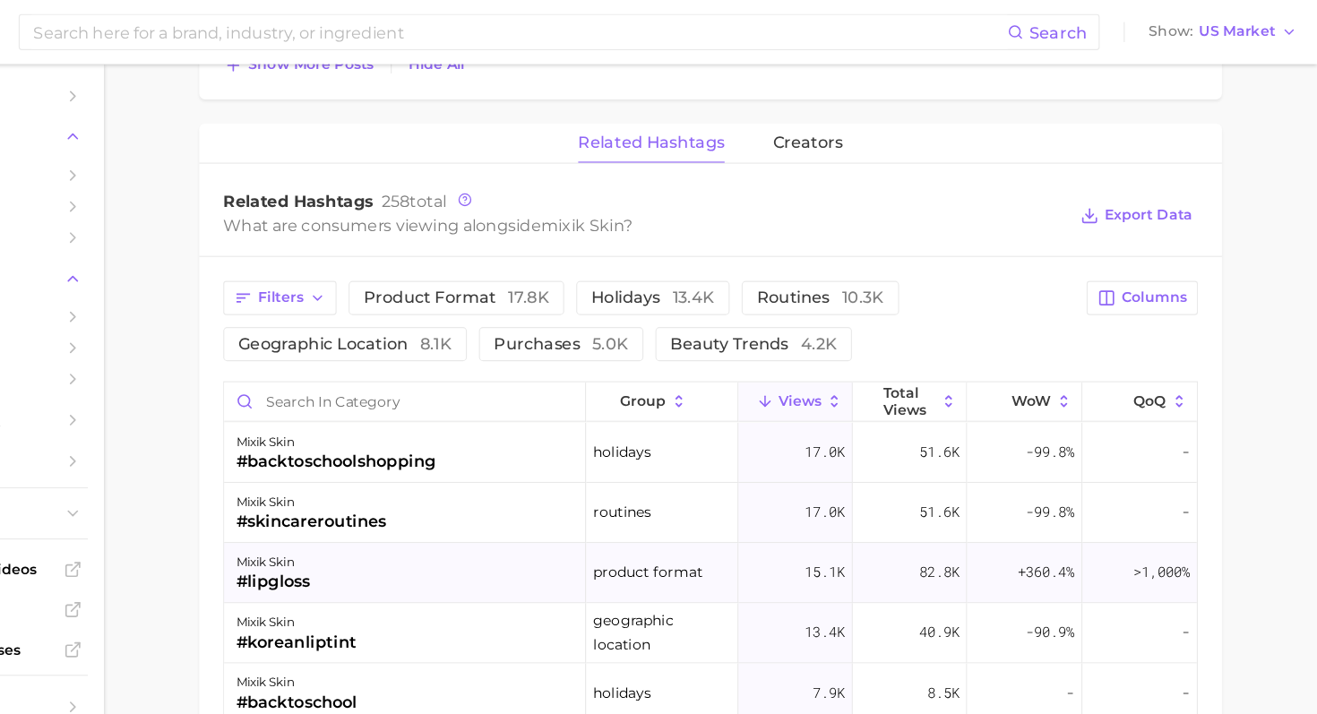
click at [512, 503] on div "mixik skin #lipgloss" at bounding box center [501, 512] width 323 height 54
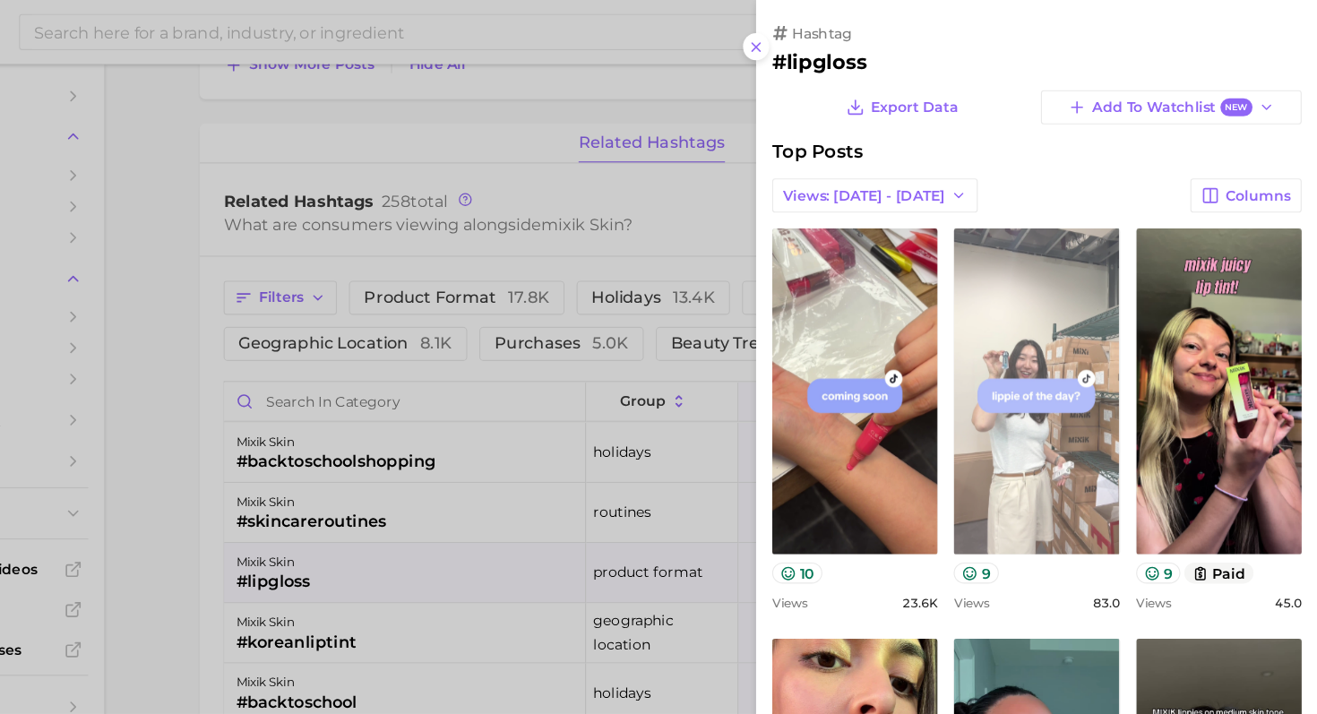
scroll to position [1632, 0]
click at [1017, 307] on link "view post on TikTok" at bounding box center [1066, 349] width 148 height 291
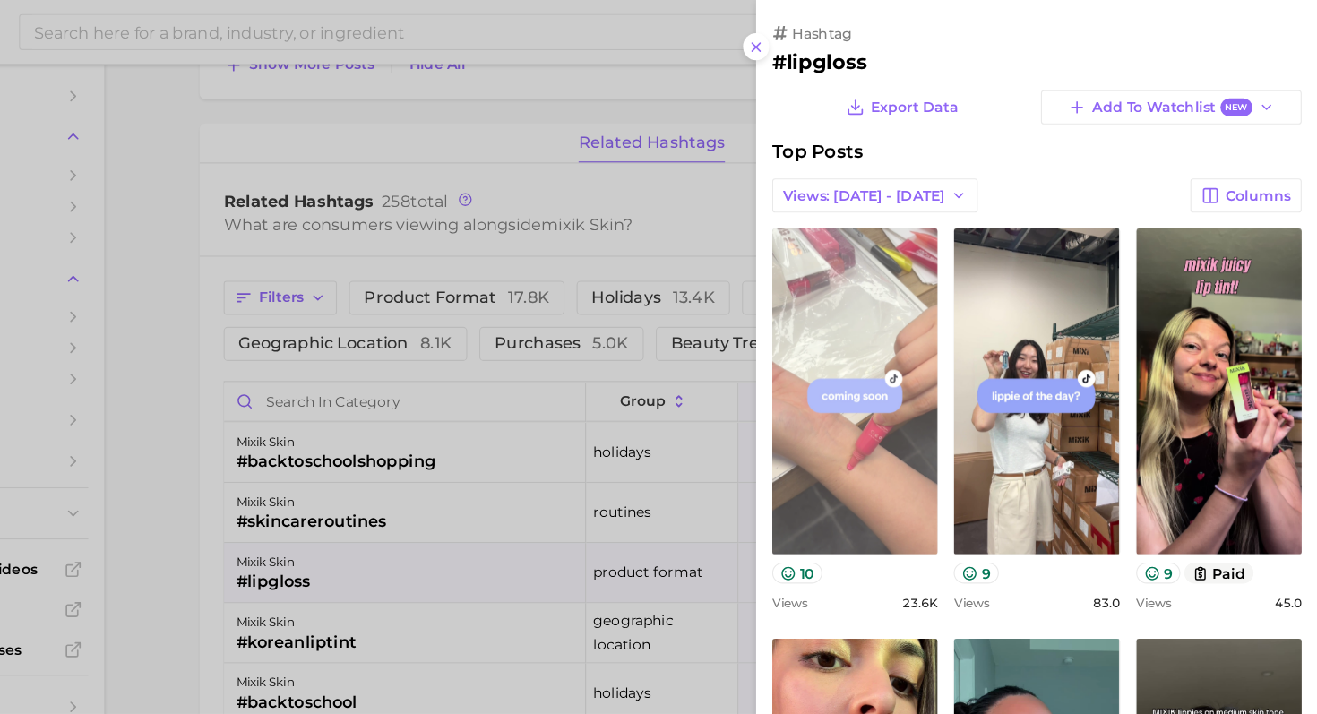
click at [912, 357] on link "view post on TikTok" at bounding box center [903, 349] width 148 height 291
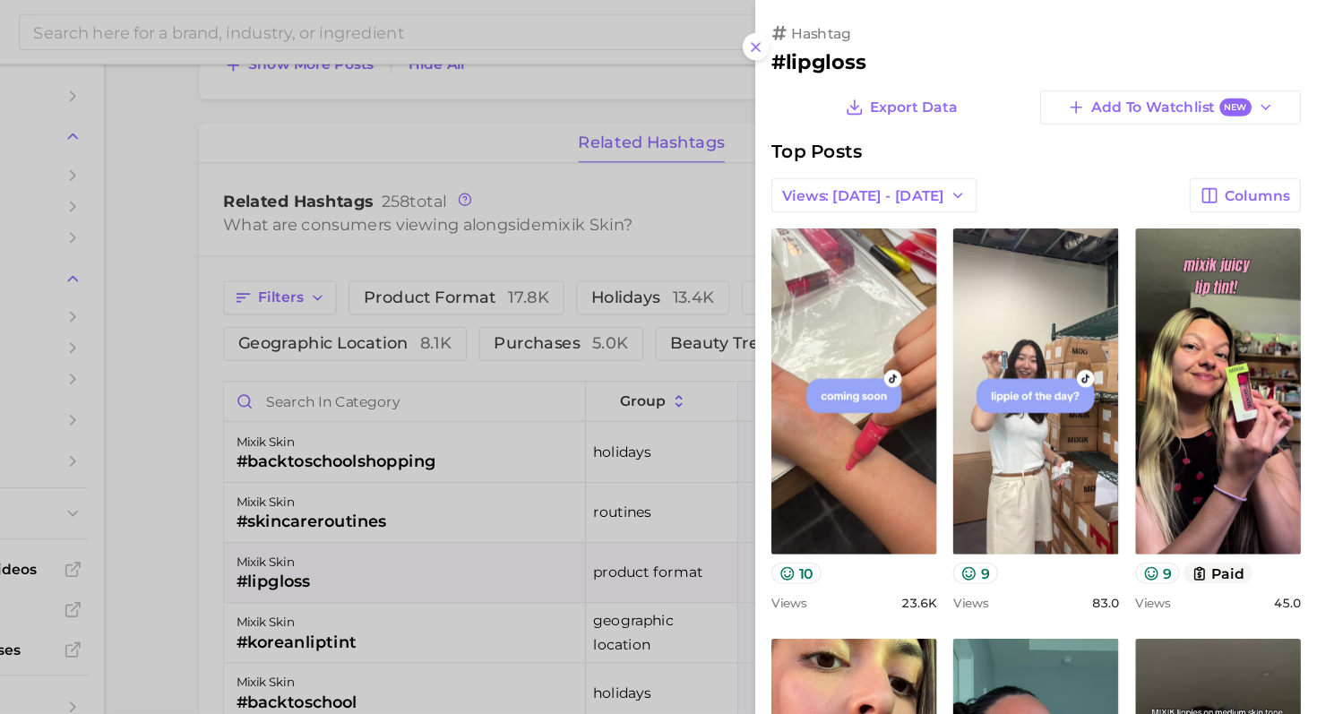
click at [634, 286] on div at bounding box center [658, 357] width 1317 height 714
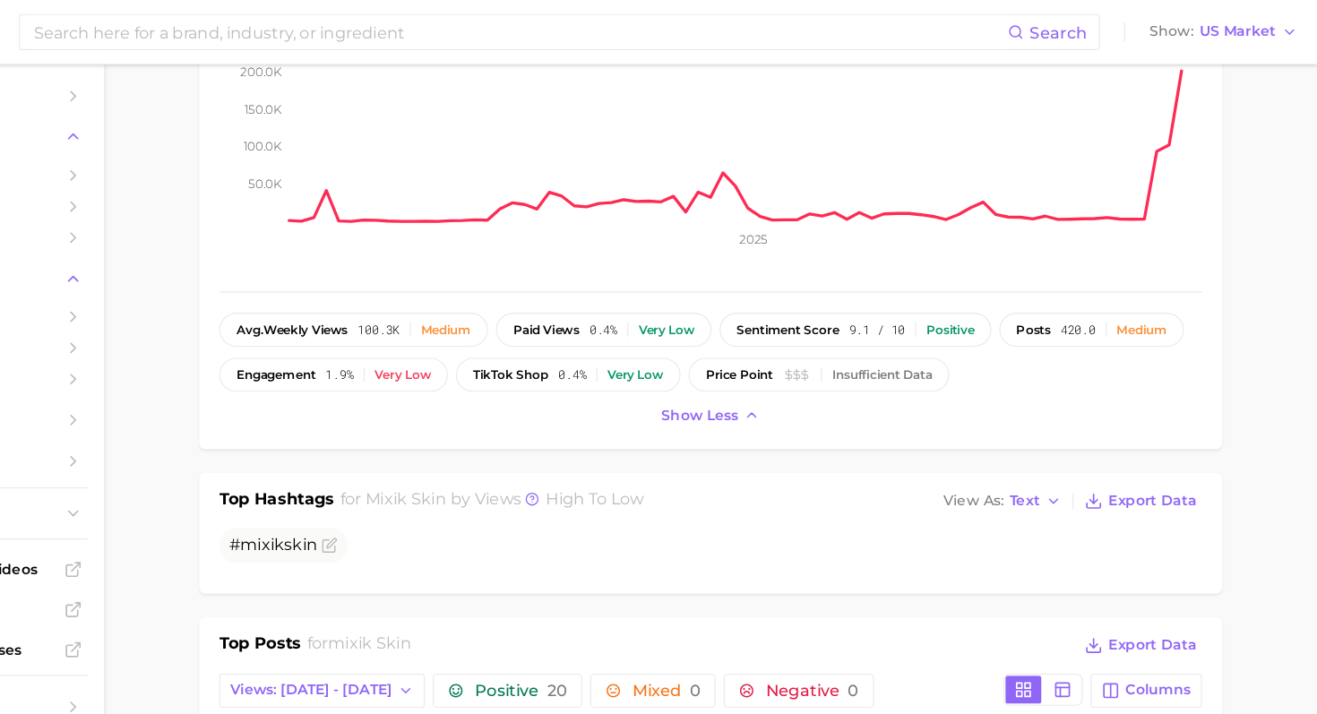
scroll to position [27, 0]
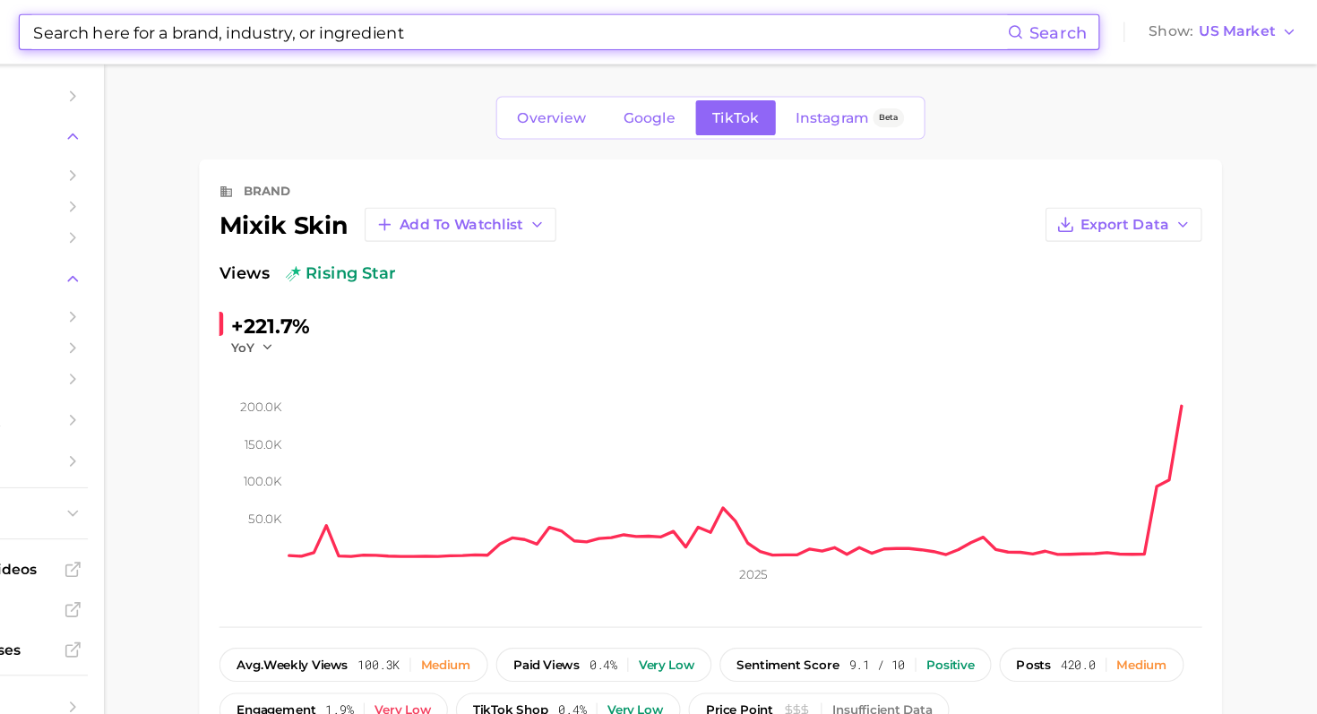
click at [397, 40] on input at bounding box center [604, 28] width 872 height 30
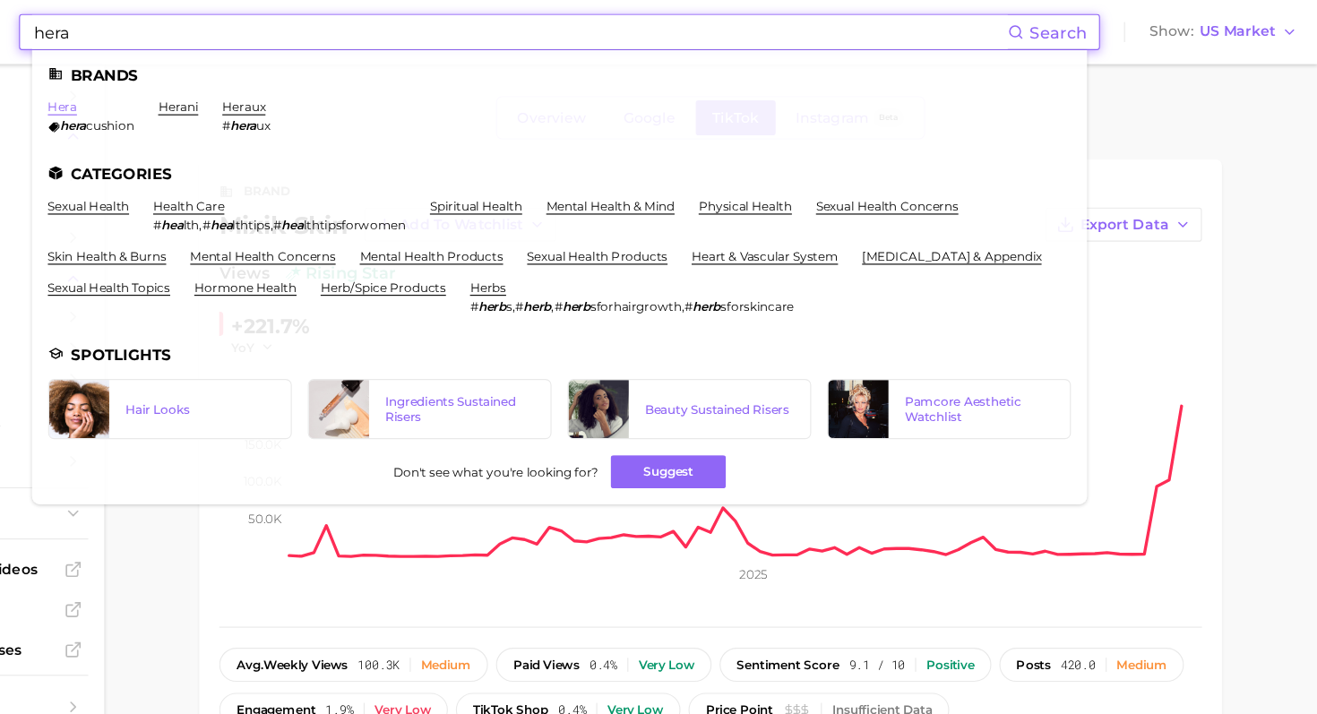
type input "hera"
click at [201, 97] on link "hera" at bounding box center [196, 95] width 26 height 13
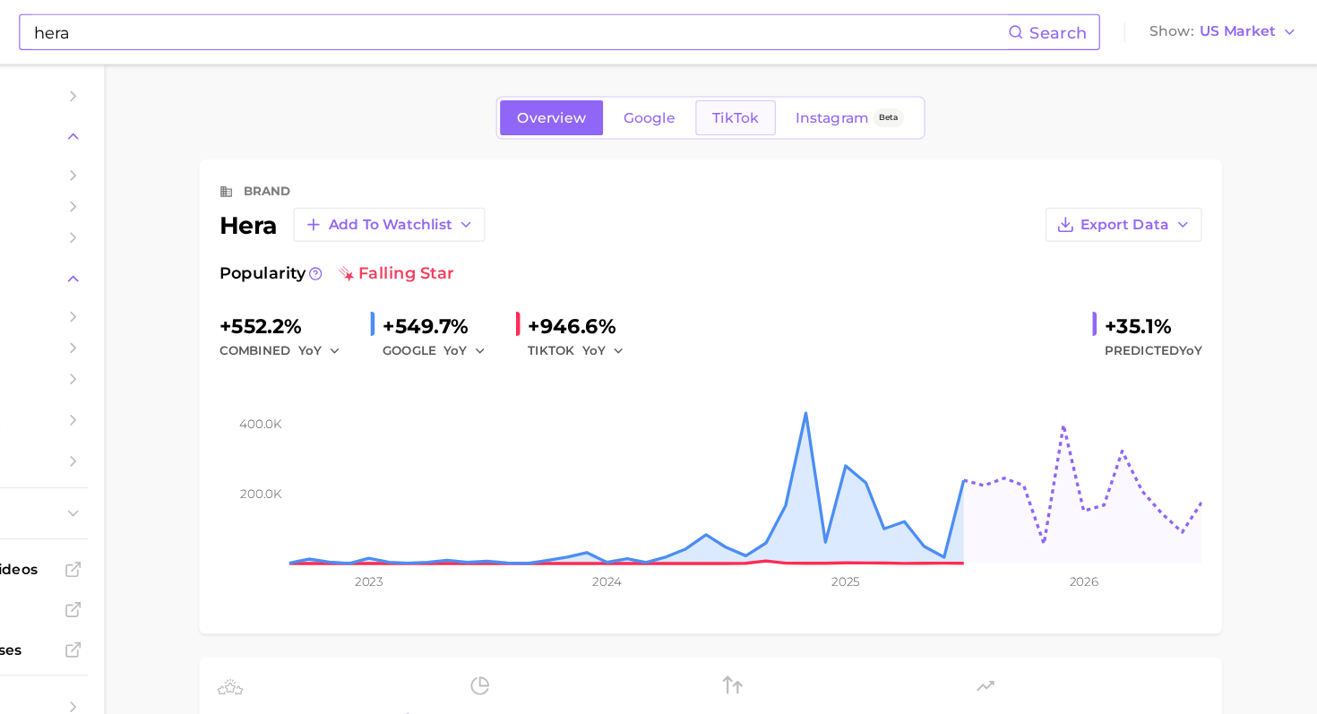
click at [821, 97] on link "TikTok" at bounding box center [797, 105] width 72 height 31
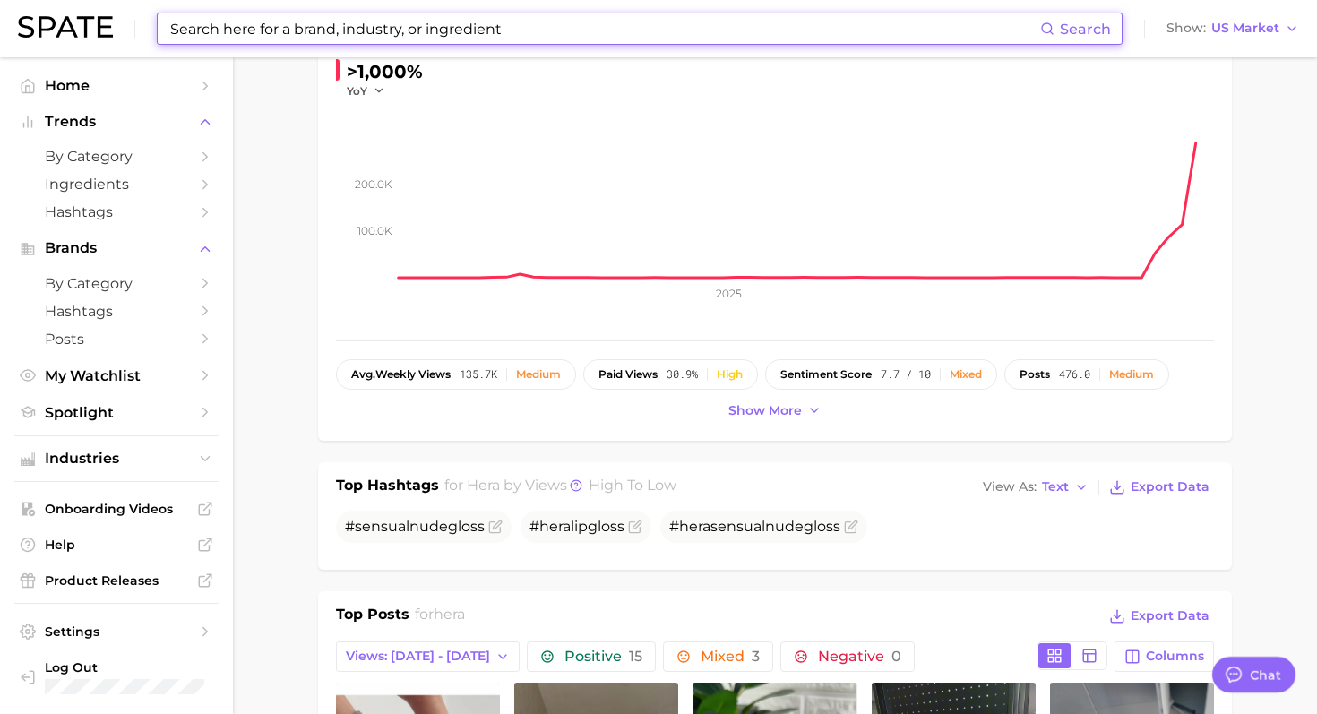
scroll to position [266, 0]
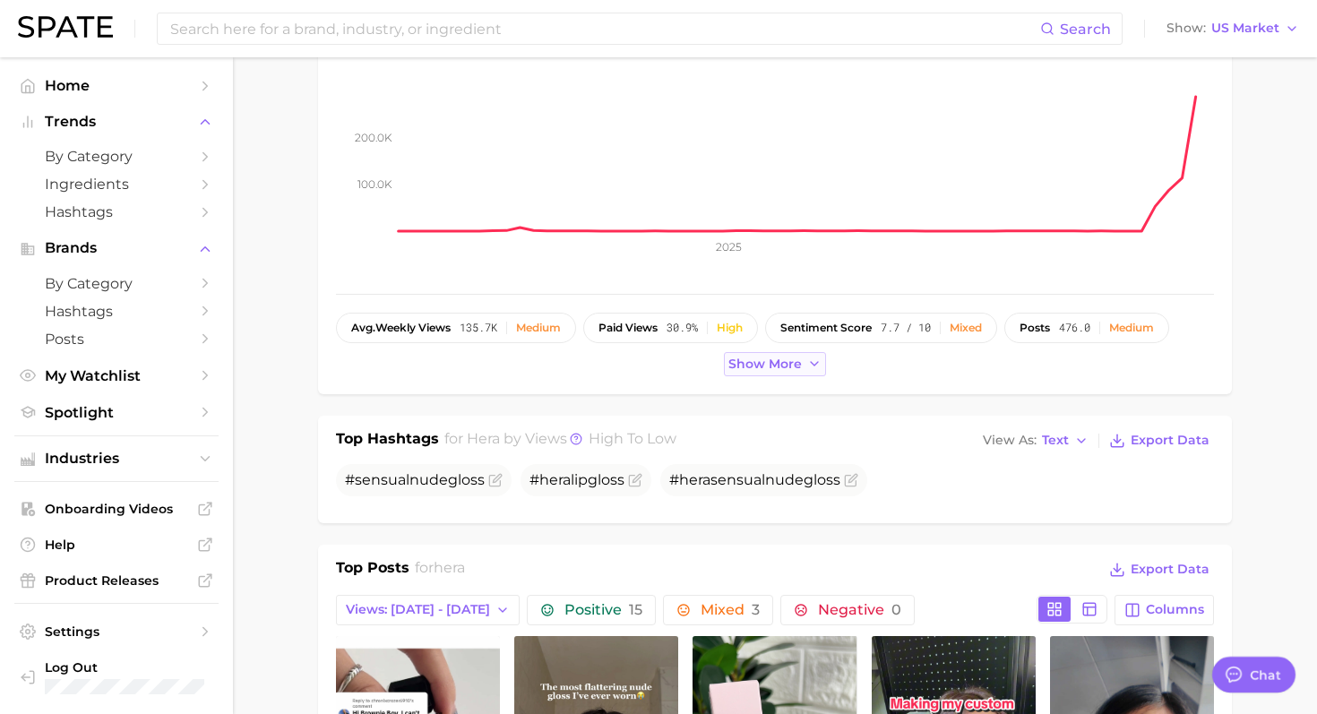
click at [775, 360] on span "Show more" at bounding box center [764, 364] width 73 height 15
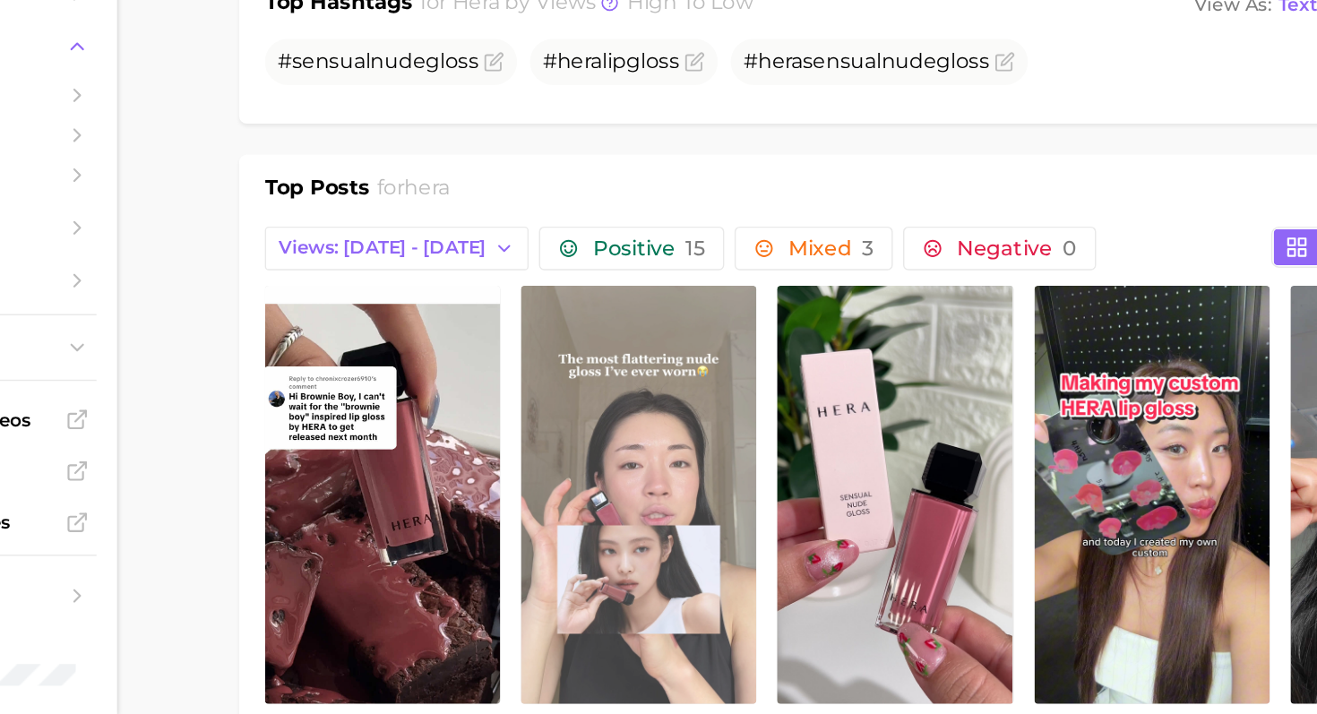
scroll to position [610, 0]
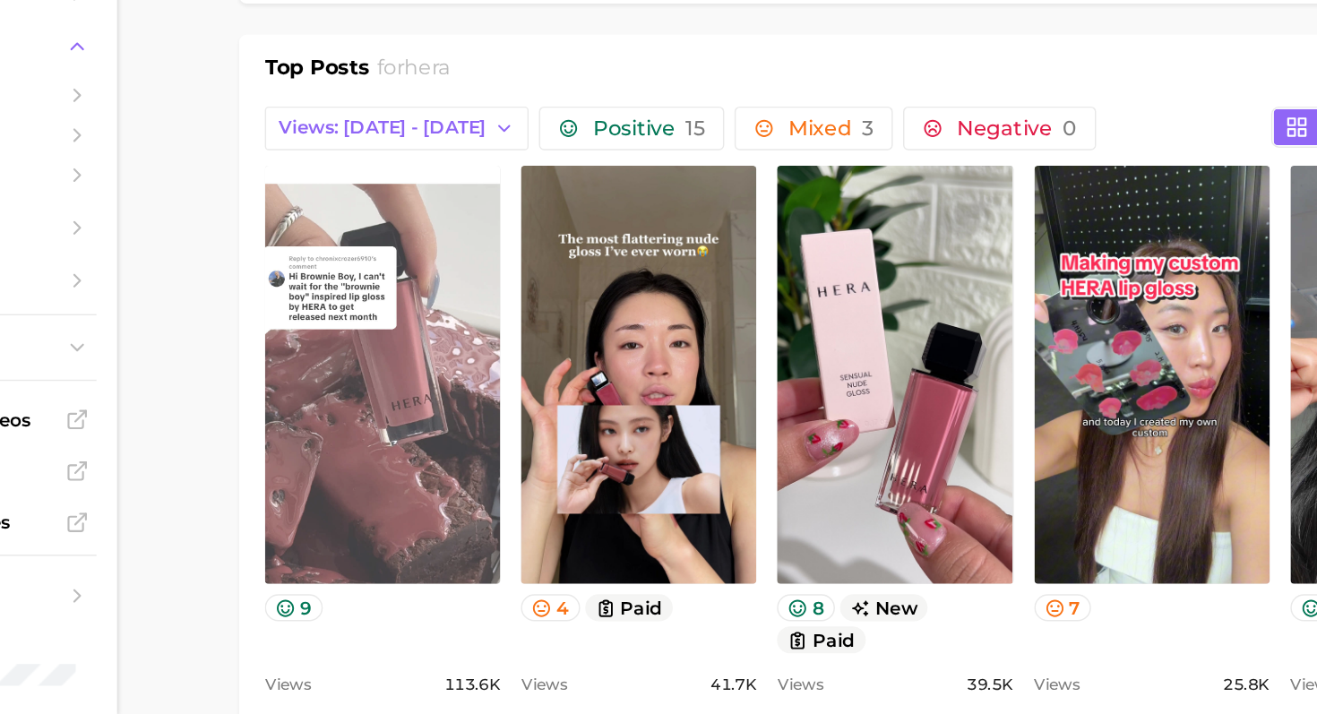
click at [452, 475] on link "view post on TikTok" at bounding box center [418, 477] width 164 height 291
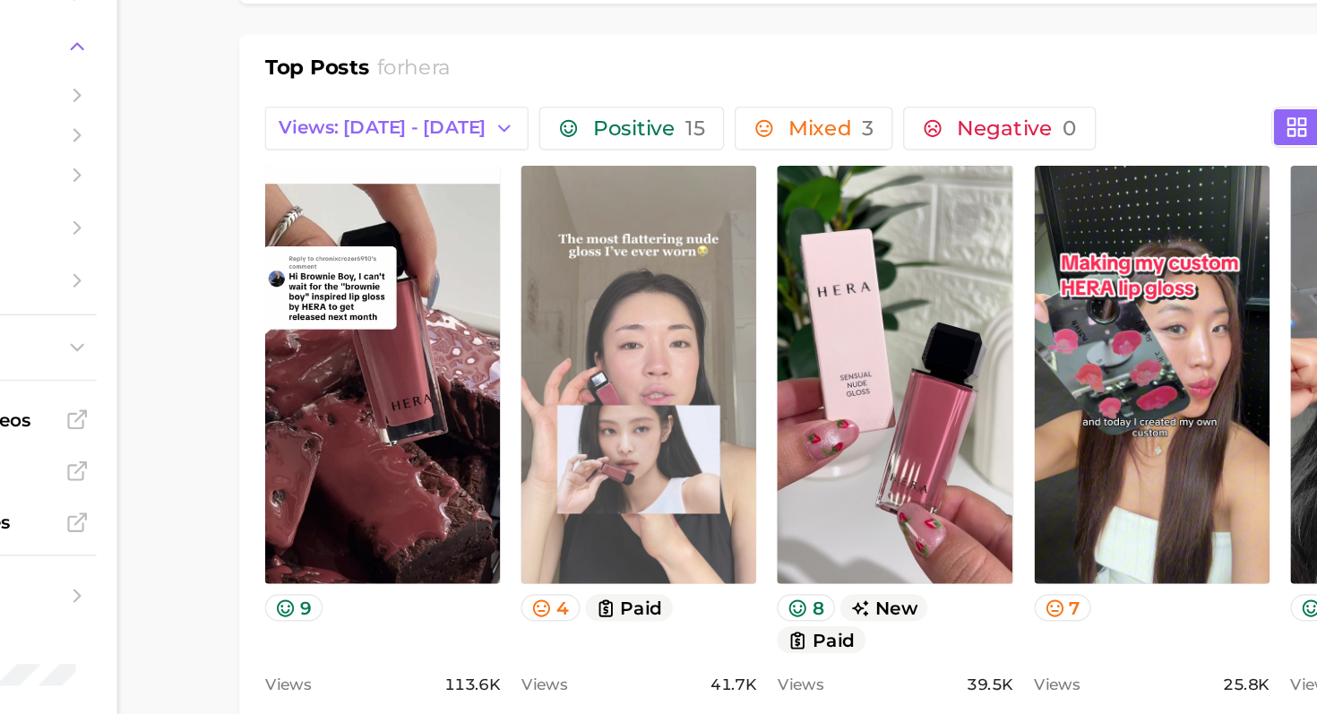
click at [629, 488] on link "view post on TikTok" at bounding box center [596, 477] width 164 height 291
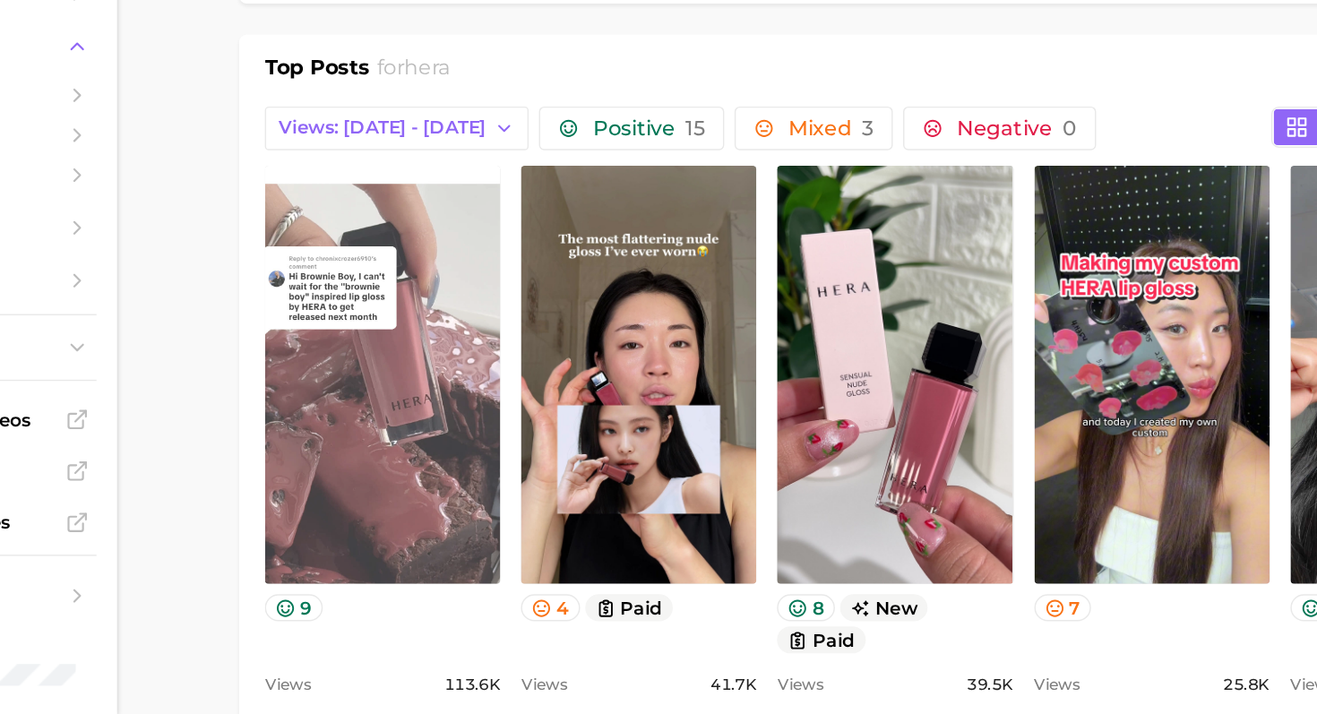
click at [477, 451] on link "view post on TikTok" at bounding box center [418, 477] width 164 height 291
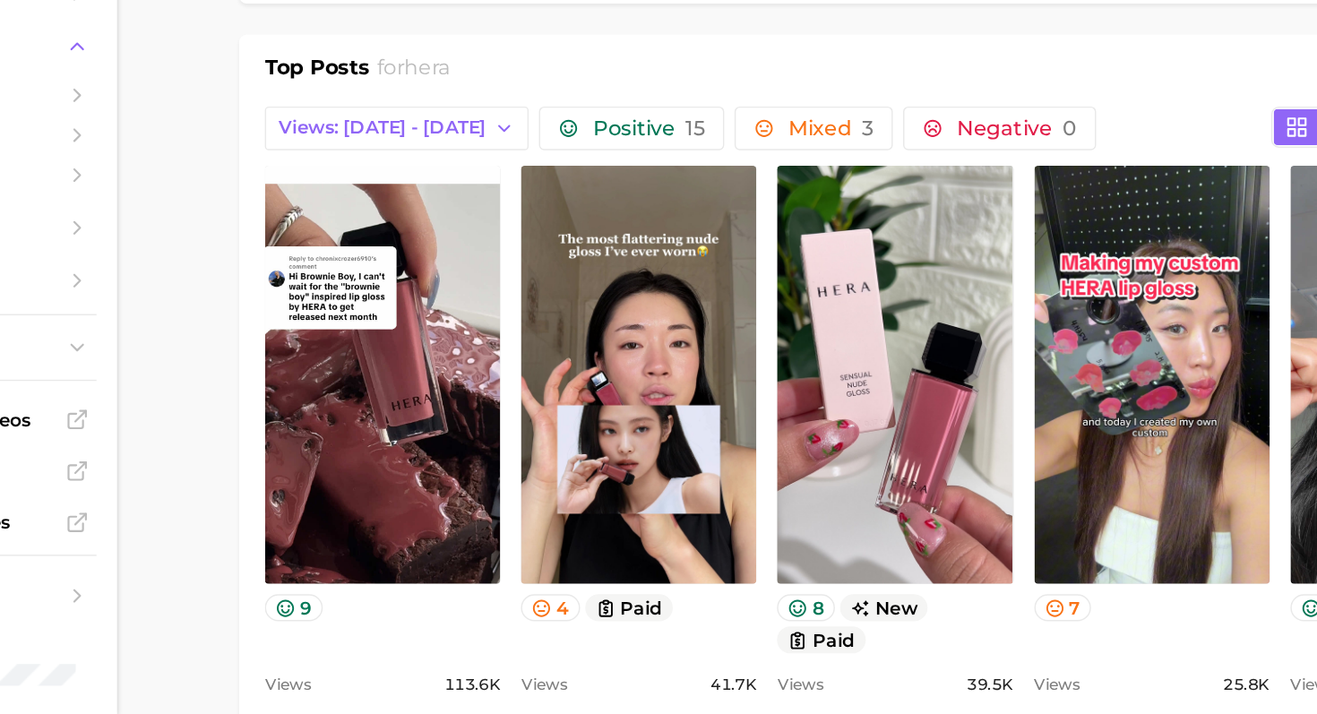
click at [262, 434] on main "Overview Google TikTok Instagram Beta brand hera Add to Watchlist Export Data V…" at bounding box center [775, 640] width 1084 height 2387
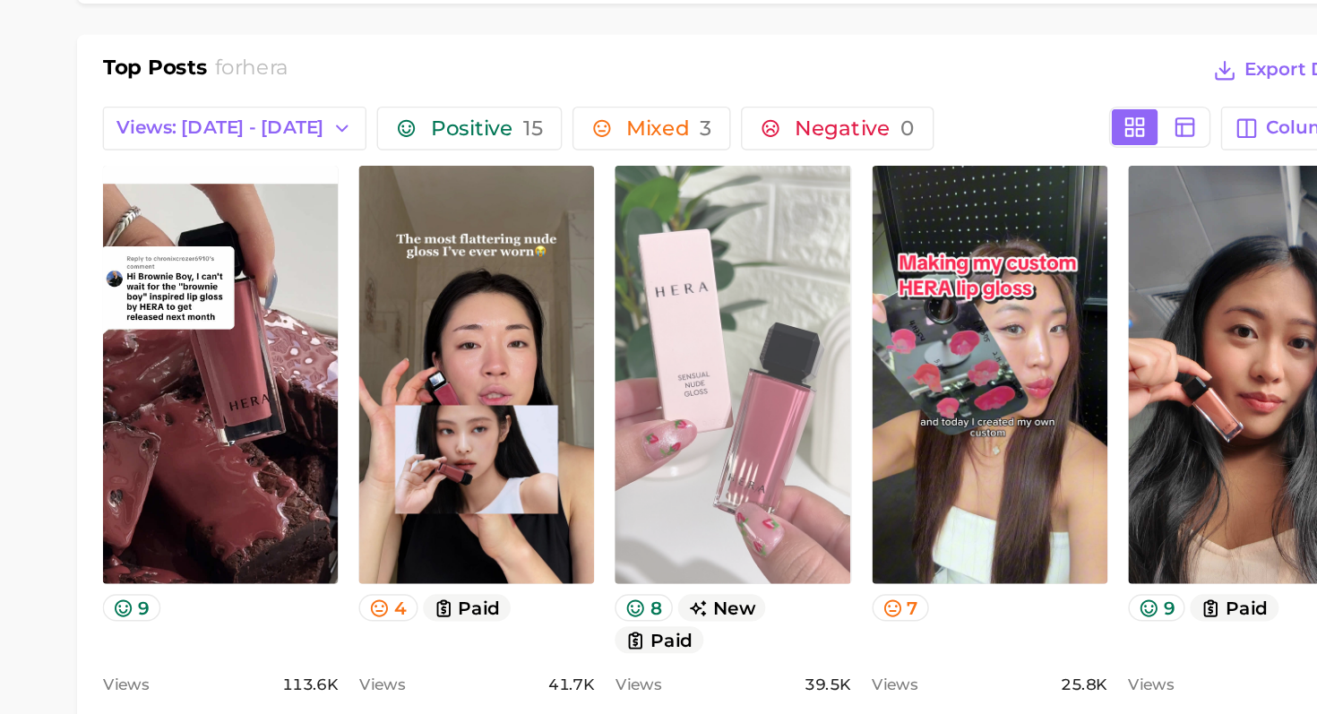
click at [787, 461] on link "view post on TikTok" at bounding box center [774, 477] width 164 height 291
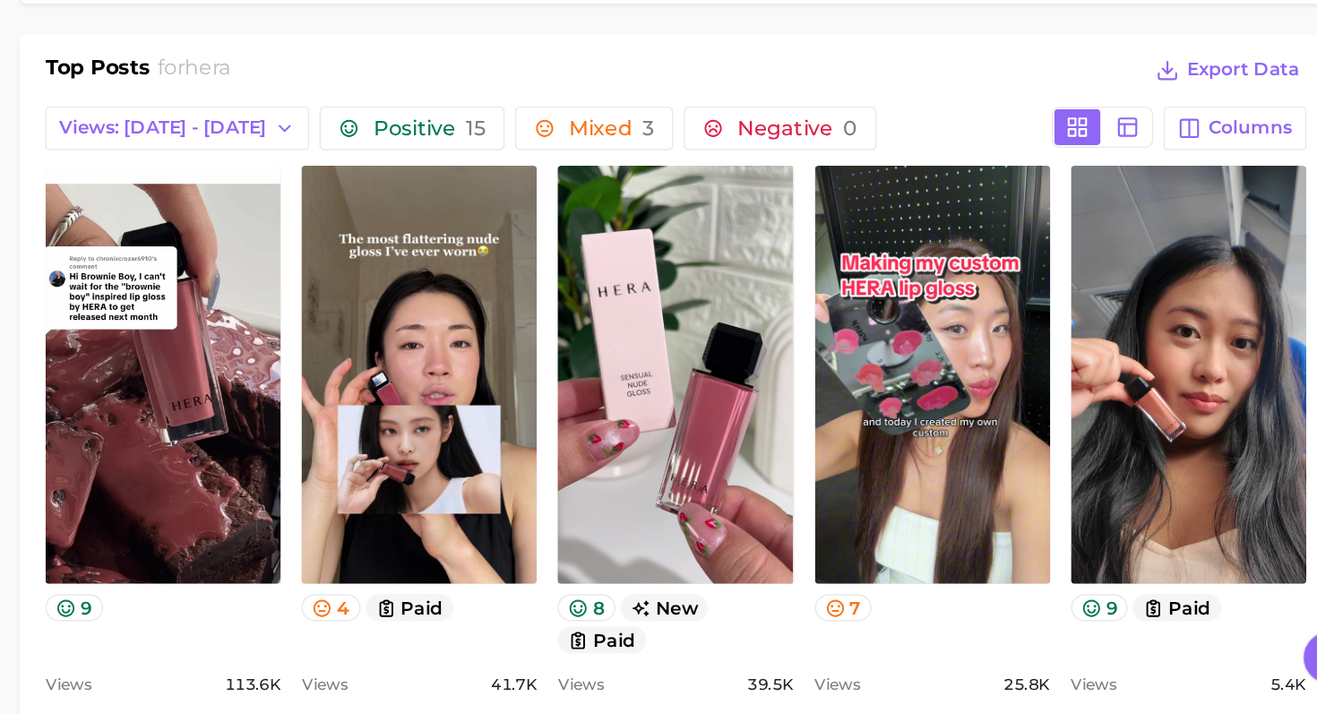
scroll to position [623, 0]
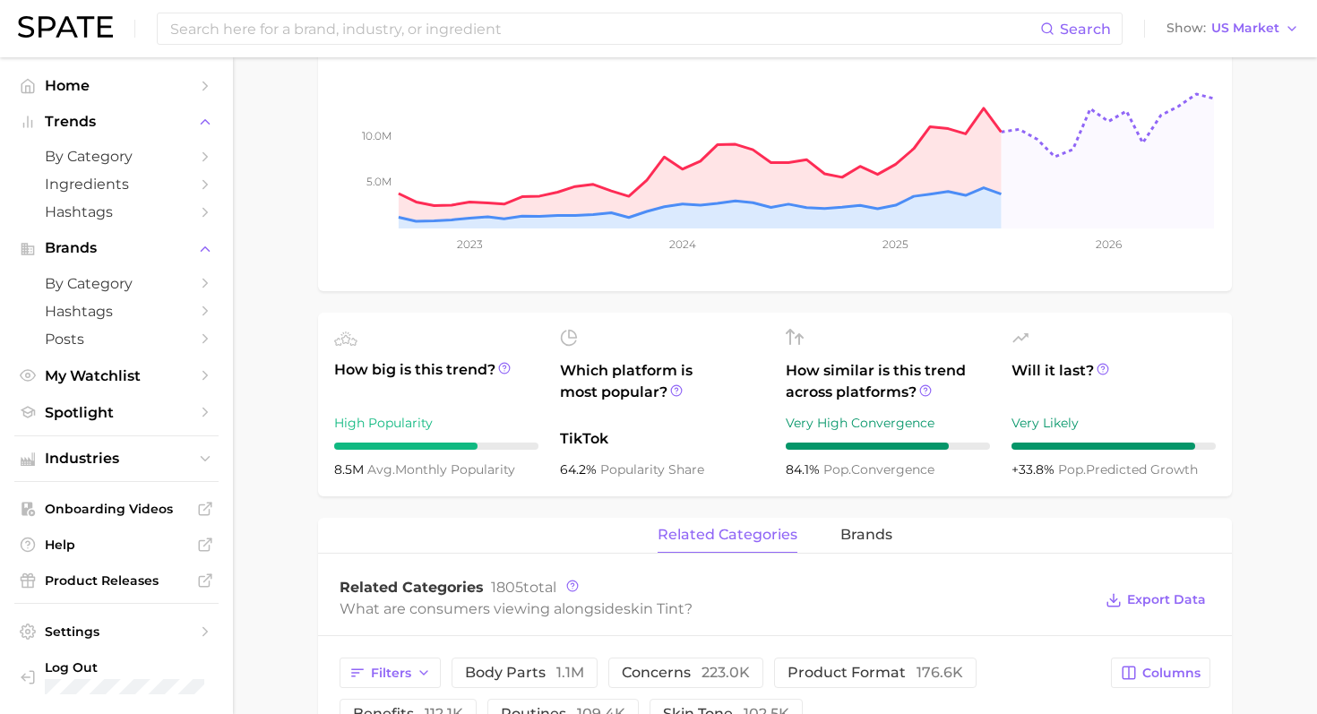
scroll to position [103, 0]
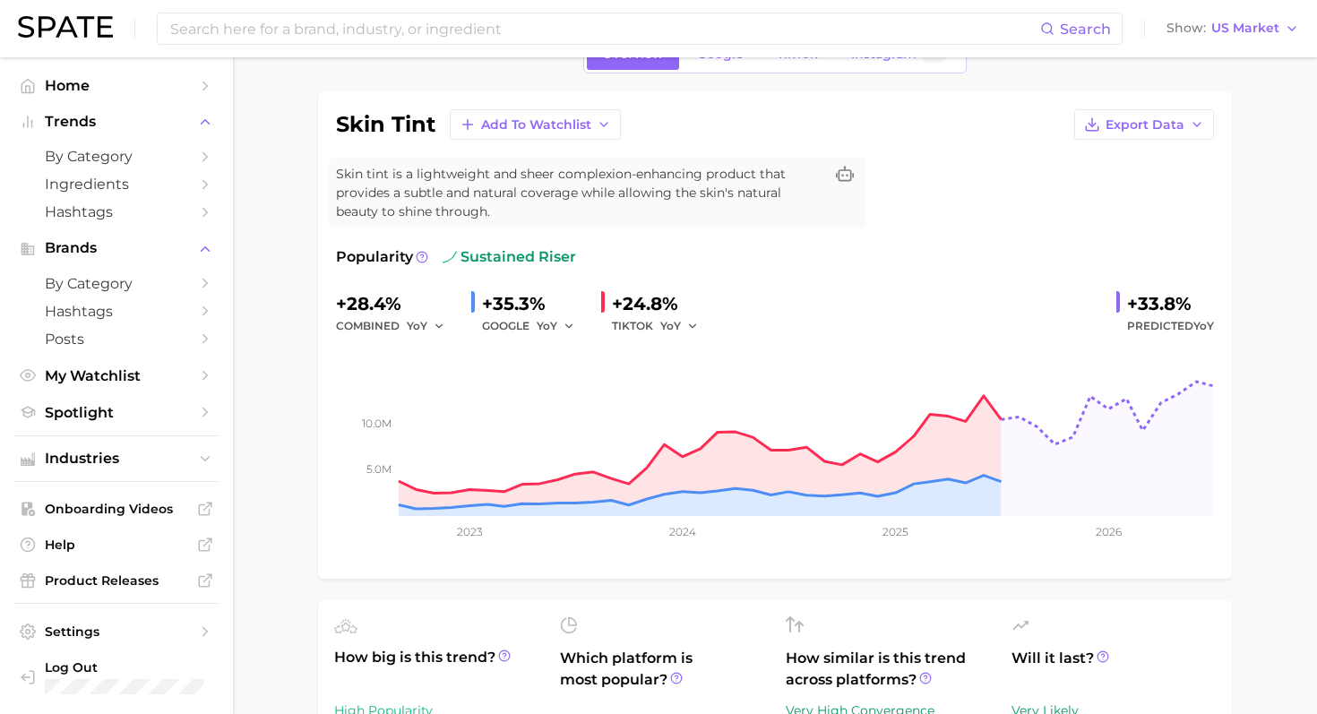
click at [704, 71] on div "Overview Google TikTok Instagram Beta" at bounding box center [774, 54] width 383 height 39
click at [720, 59] on span "Google" at bounding box center [720, 54] width 47 height 15
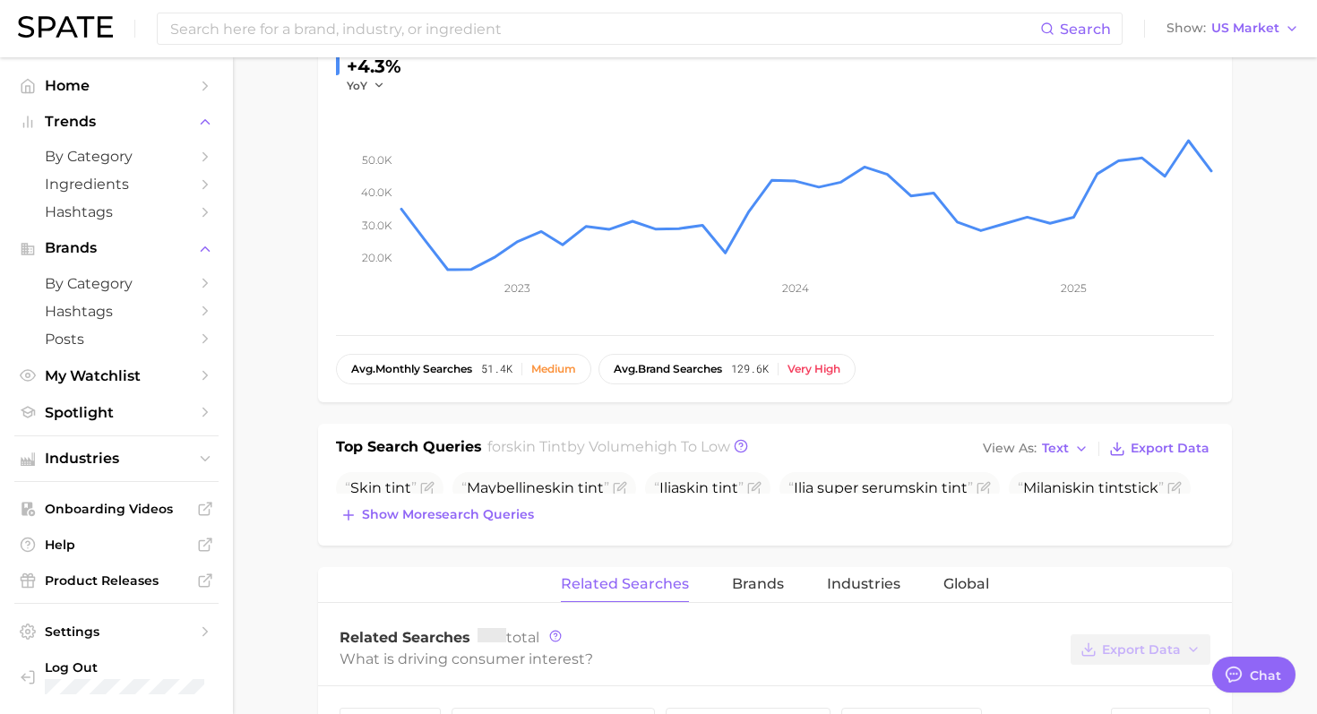
scroll to position [1528, 0]
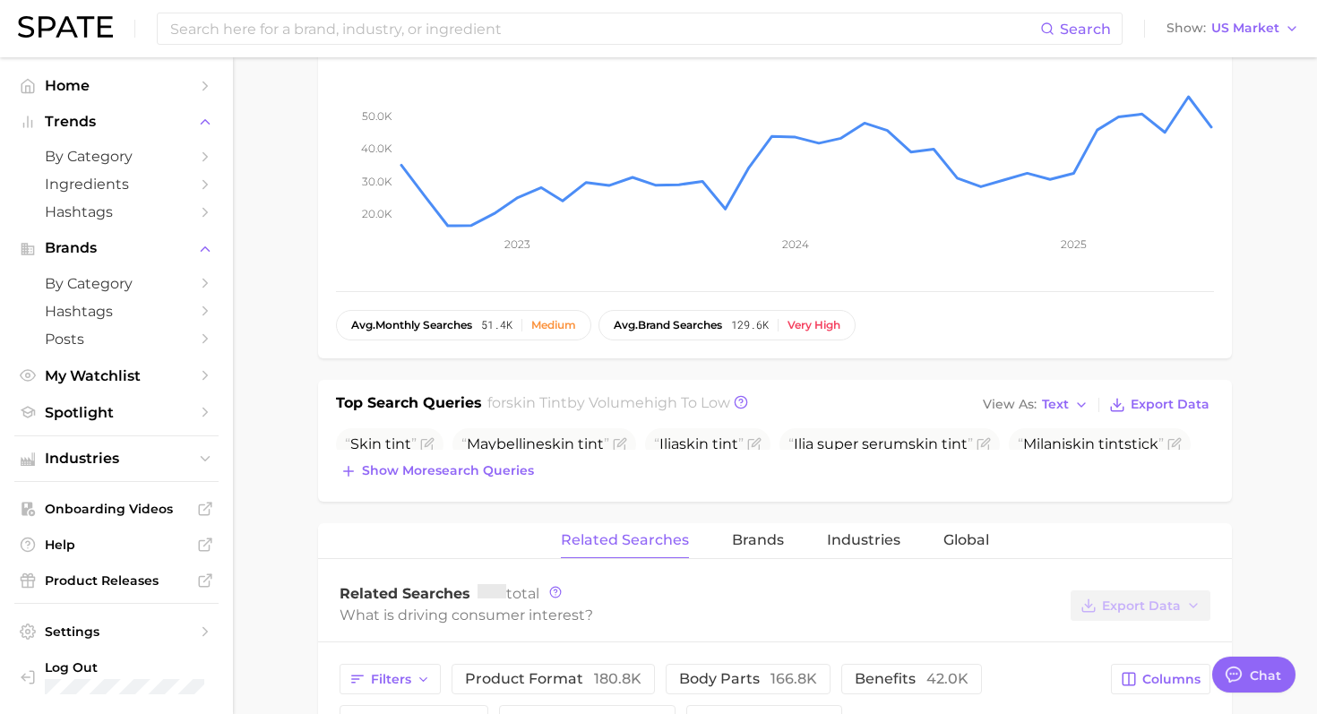
type textarea "x"
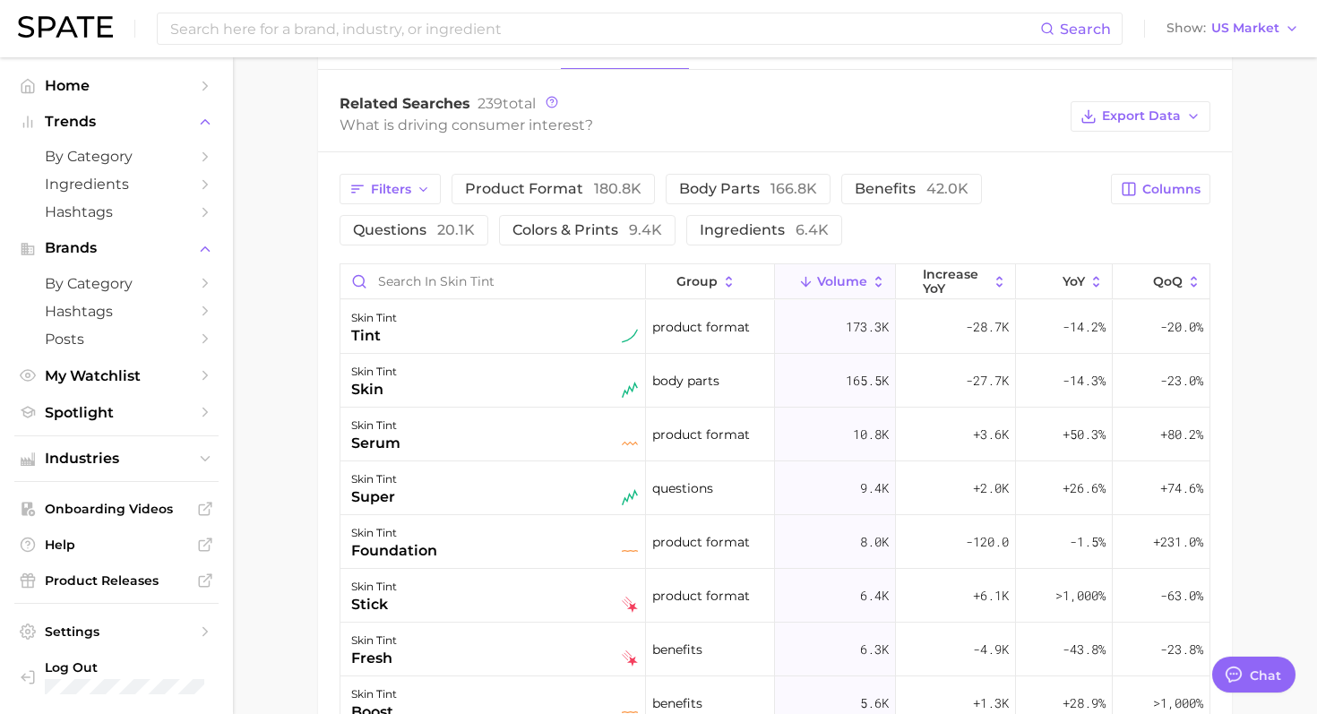
scroll to position [891, 0]
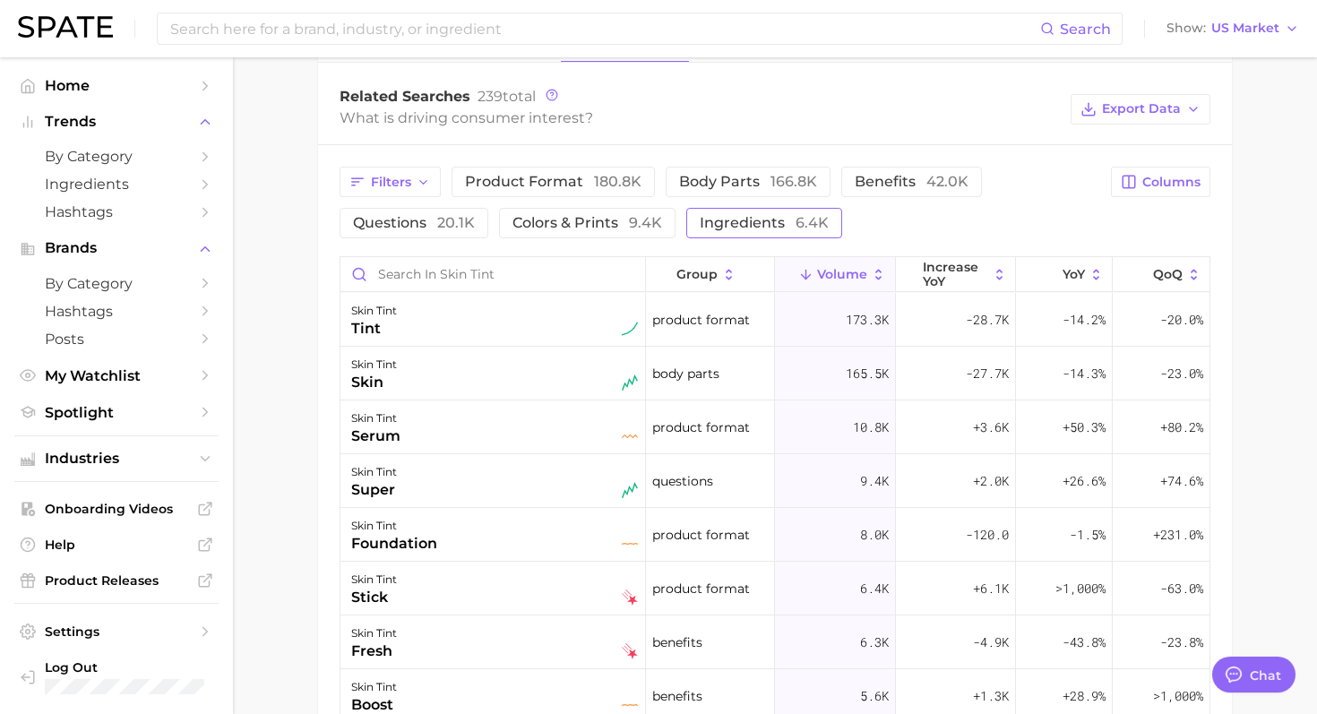
click at [758, 230] on span "ingredients 6.4k" at bounding box center [764, 222] width 129 height 17
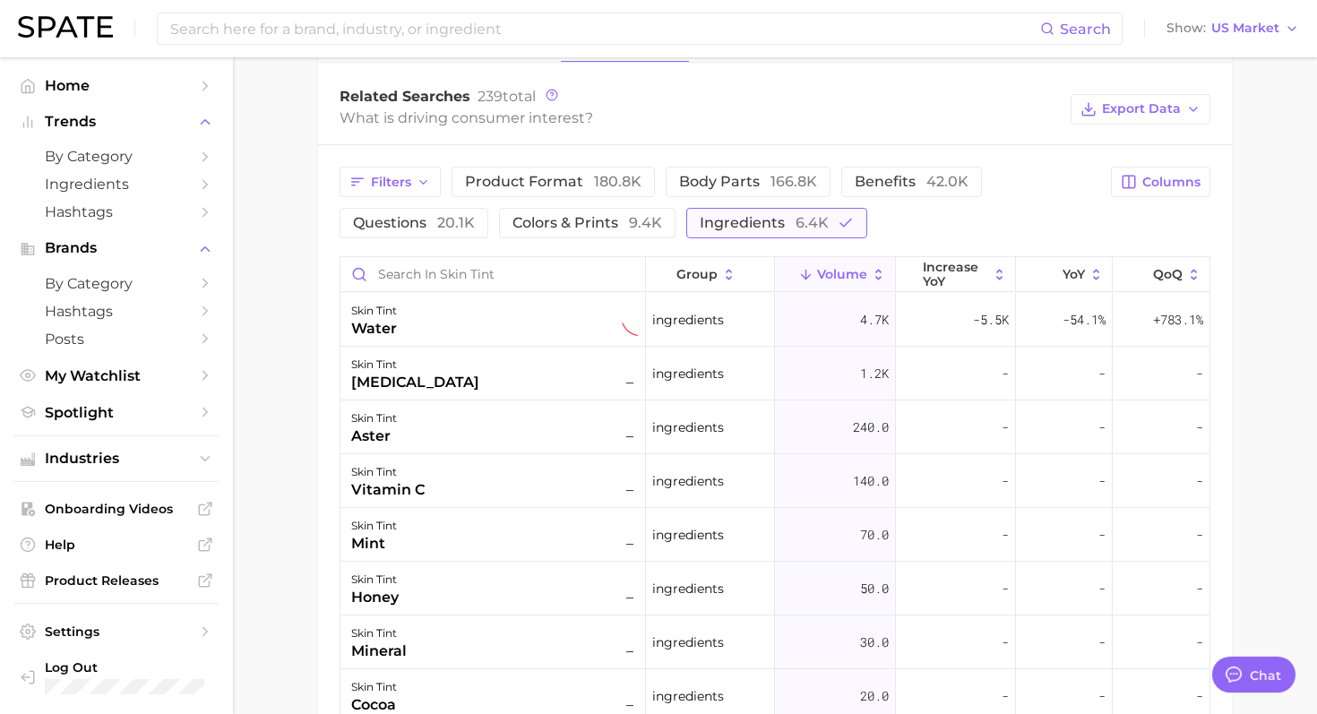
click at [757, 228] on span "ingredients 6.4k" at bounding box center [764, 222] width 129 height 17
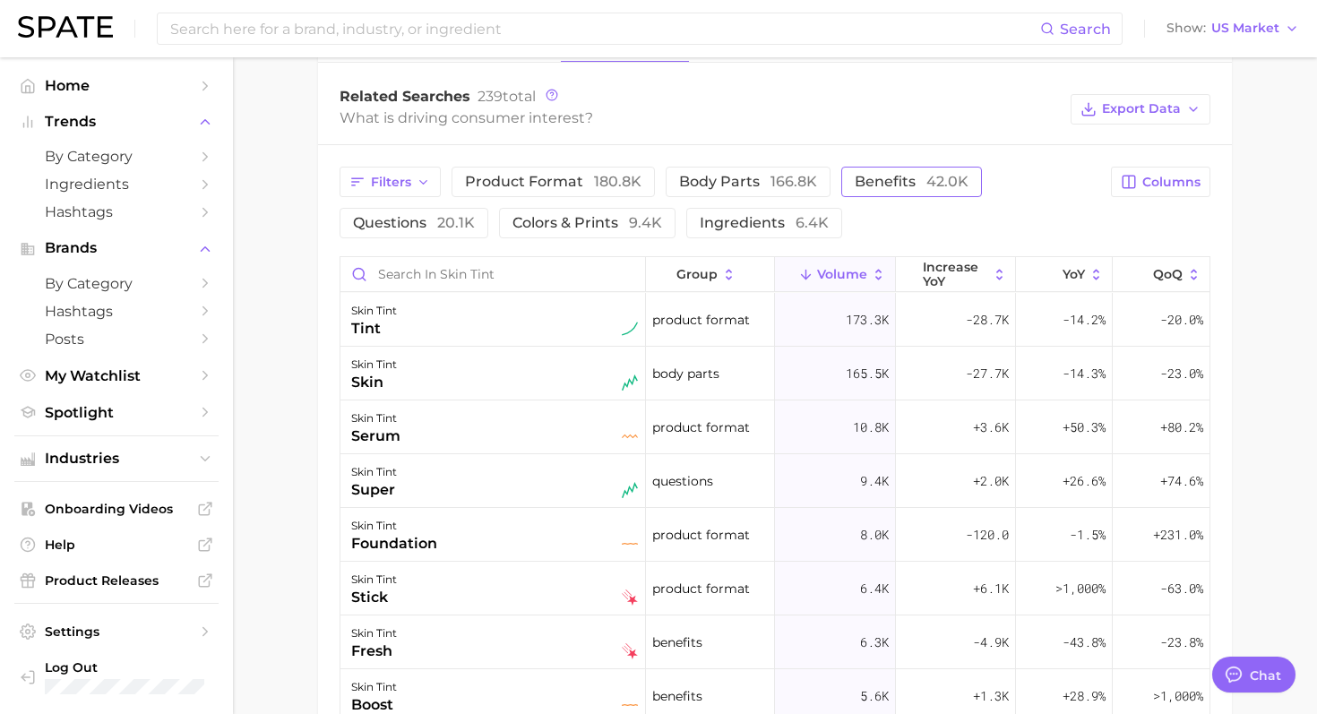
click at [875, 178] on span "benefits 42.0k" at bounding box center [912, 181] width 114 height 17
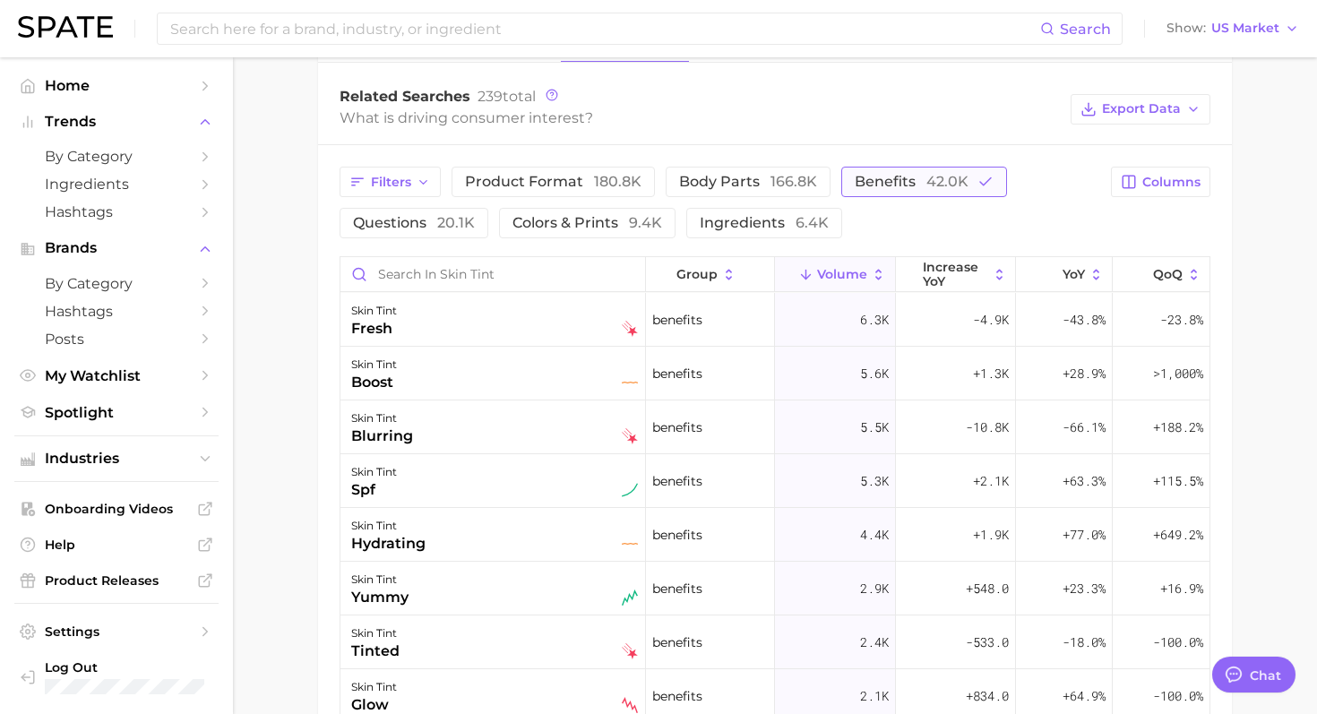
click at [883, 187] on span "benefits 42.0k" at bounding box center [912, 181] width 114 height 17
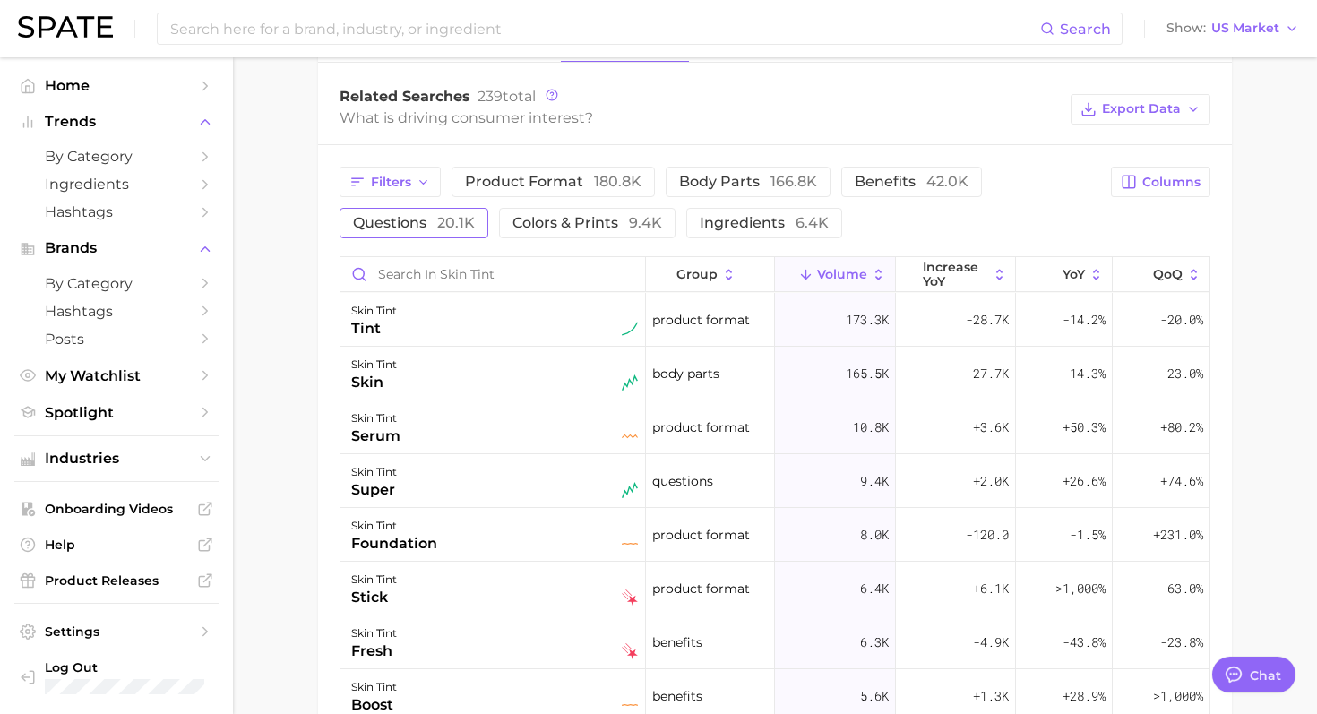
click at [434, 219] on span "questions 20.1k" at bounding box center [414, 222] width 122 height 17
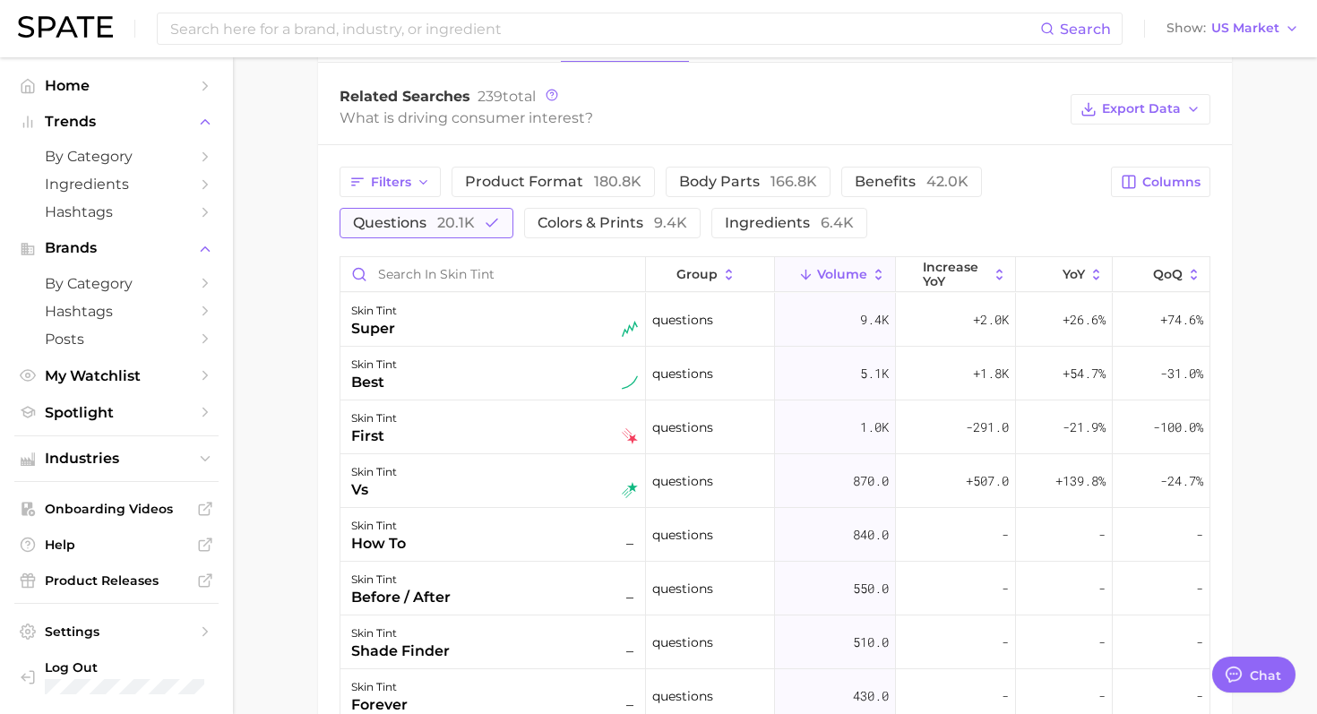
click at [434, 222] on span "questions 20.1k" at bounding box center [414, 222] width 122 height 17
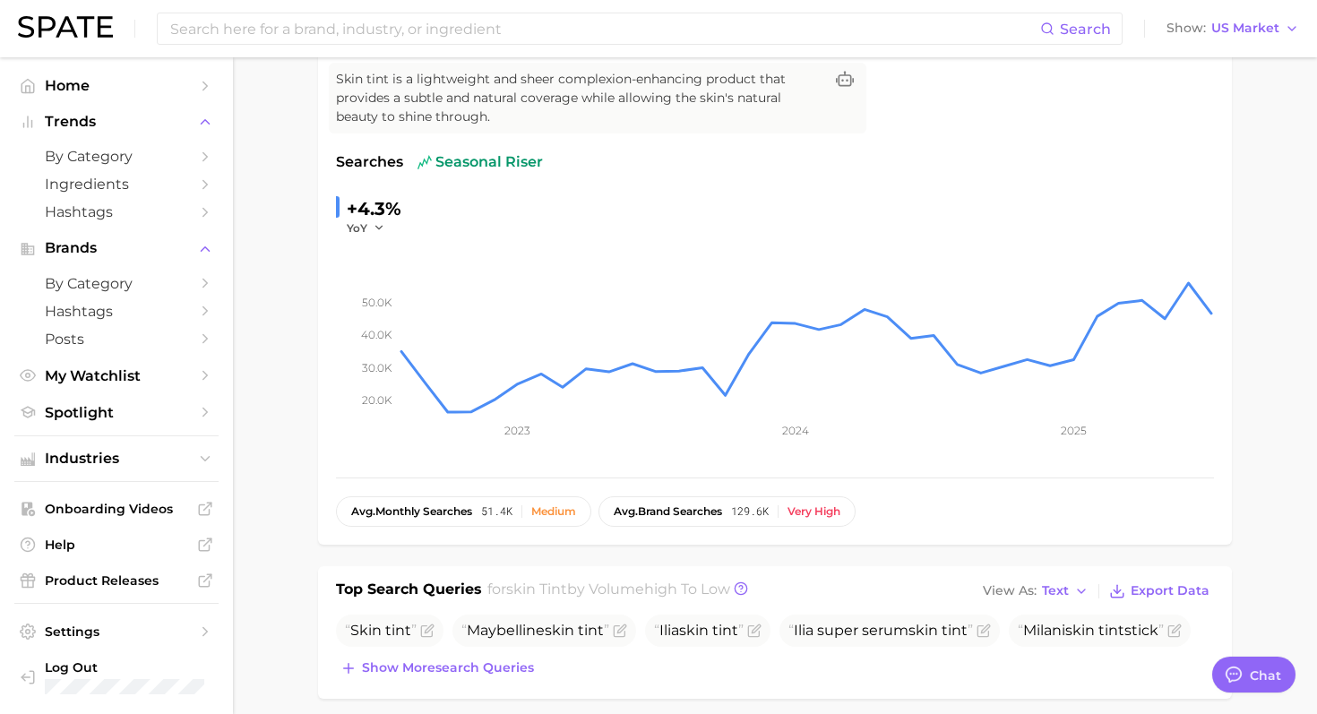
scroll to position [0, 0]
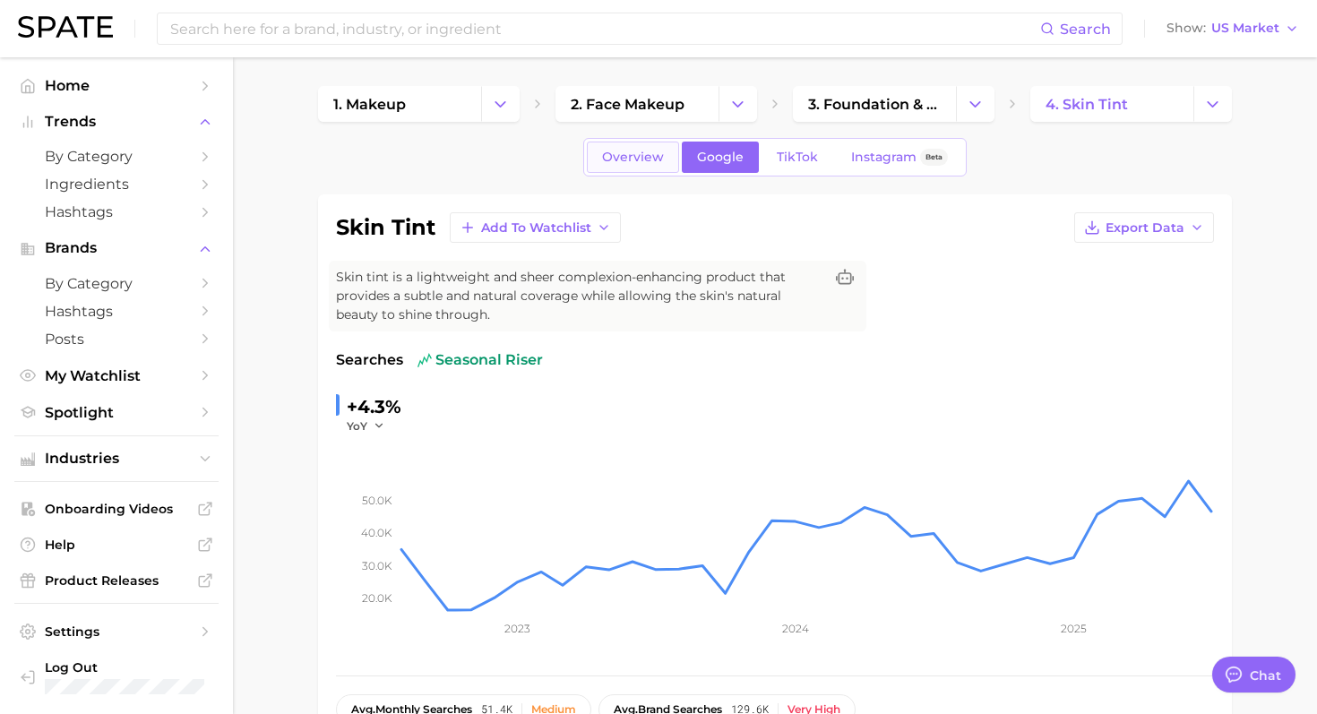
click at [605, 154] on span "Overview" at bounding box center [633, 157] width 62 height 15
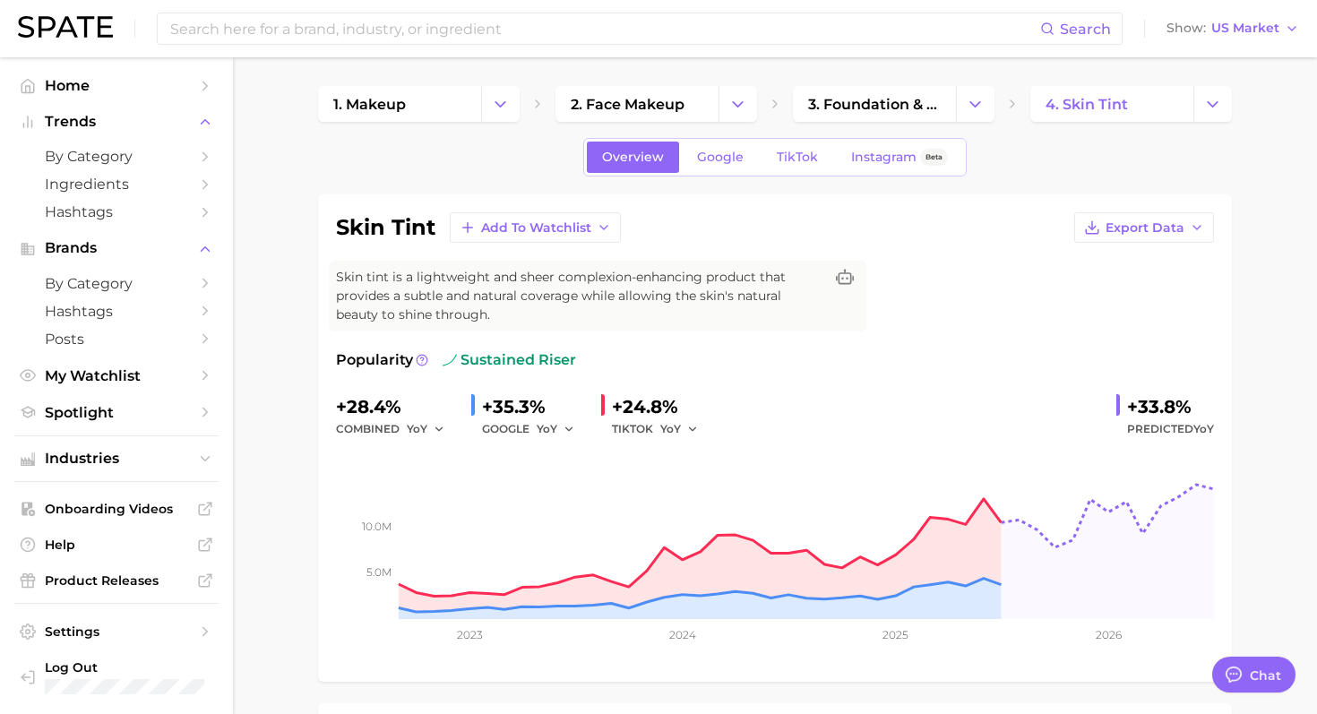
click at [822, 154] on link "TikTok" at bounding box center [797, 157] width 72 height 31
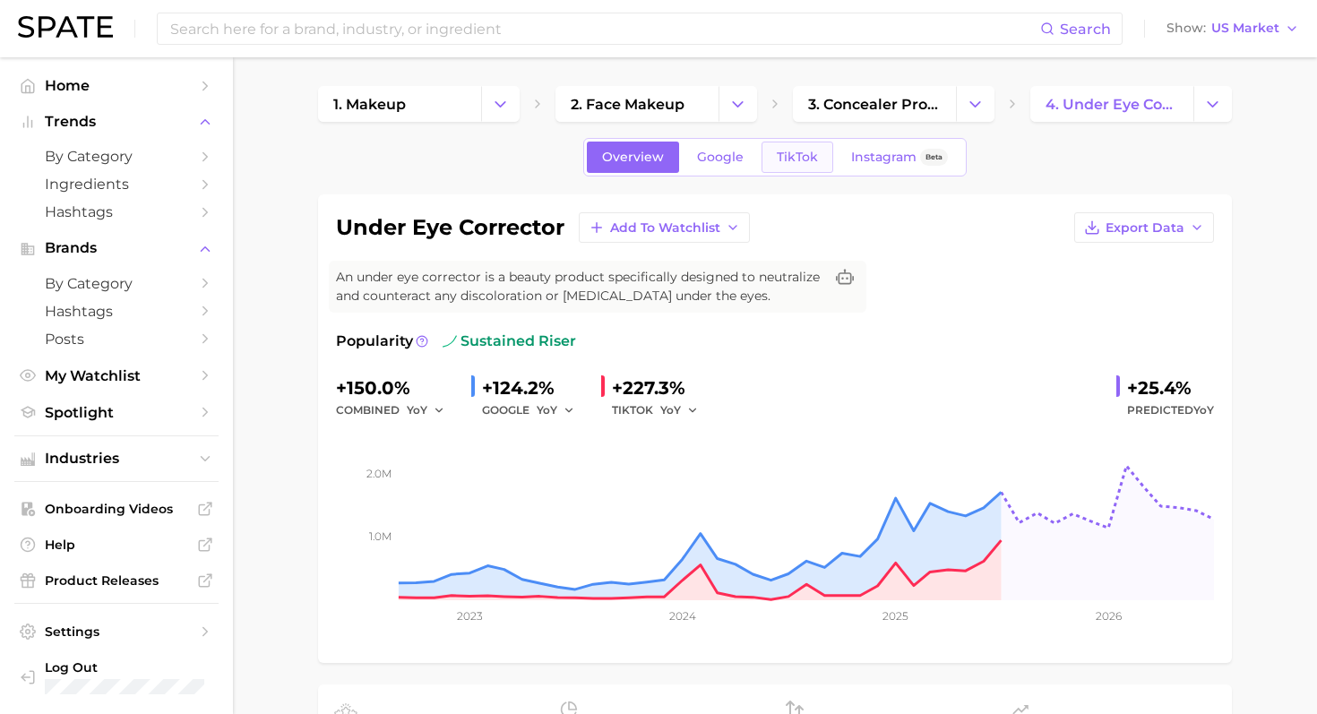
click at [778, 162] on span "TikTok" at bounding box center [797, 157] width 41 height 15
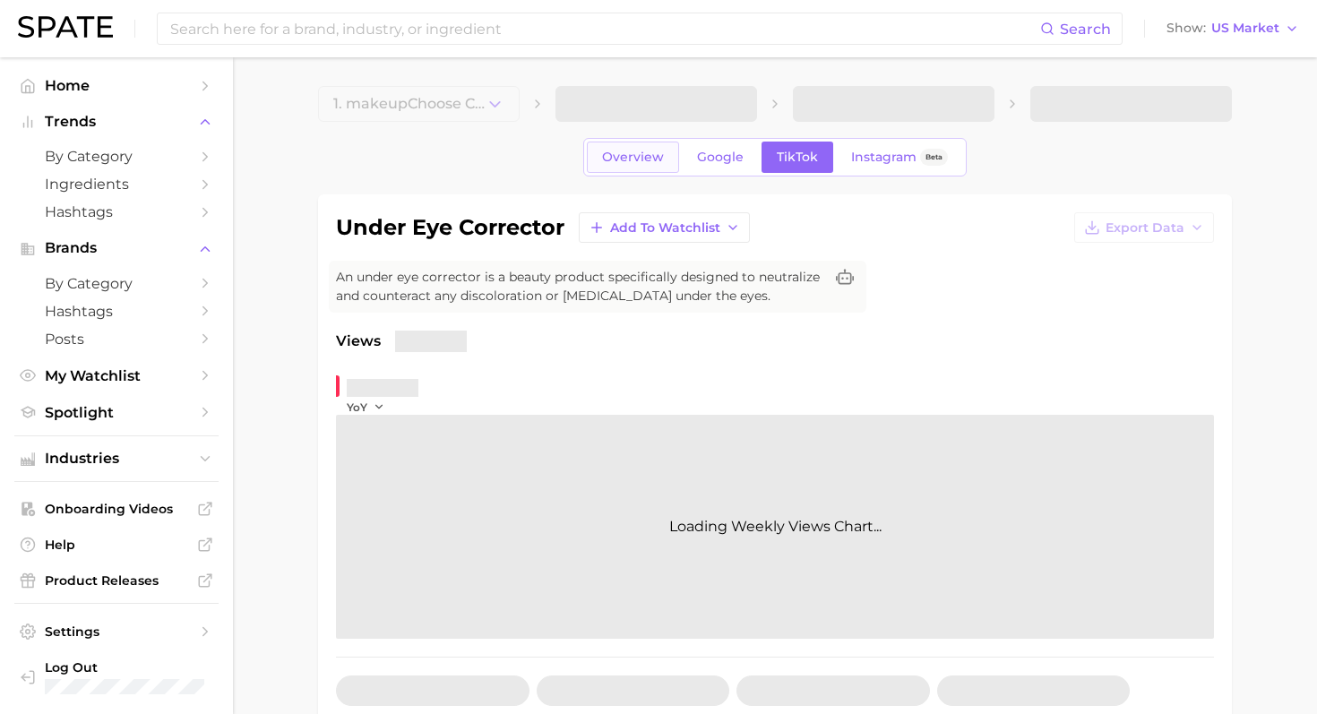
click at [657, 157] on span "Overview" at bounding box center [633, 157] width 62 height 15
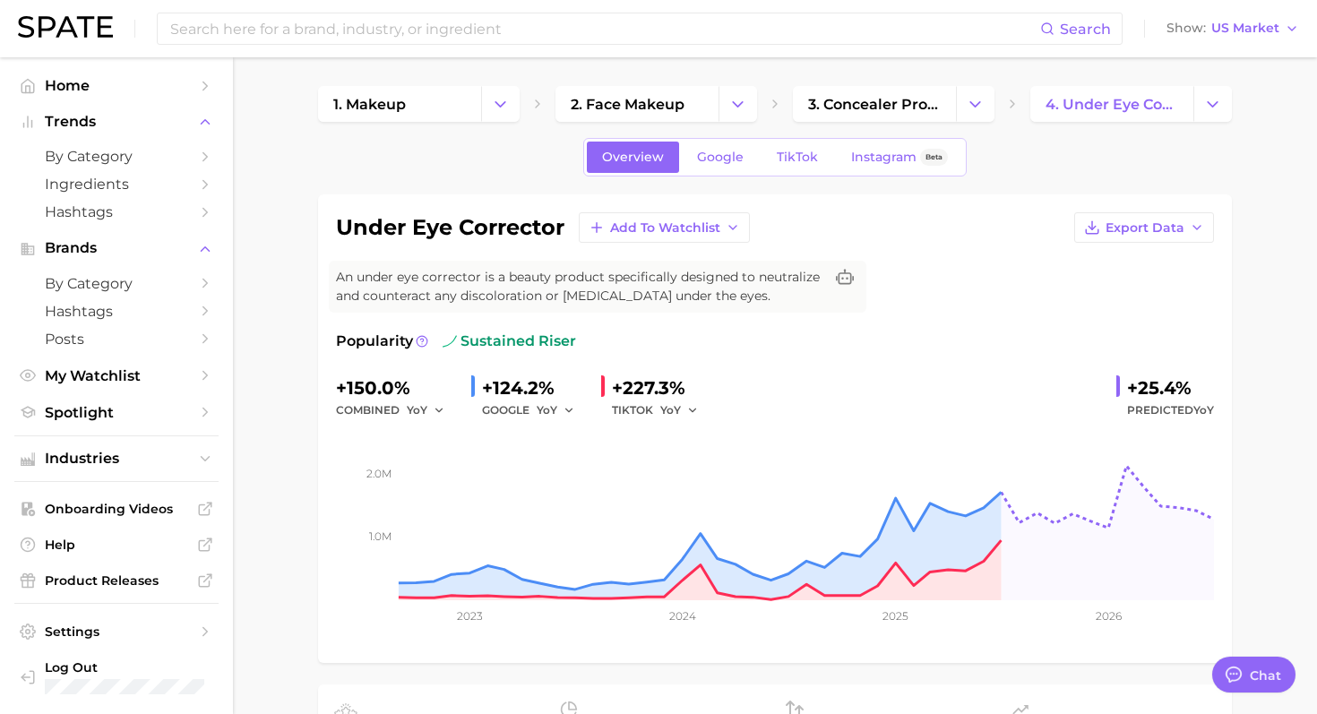
type textarea "x"
click at [775, 173] on div "Overview Google TikTok Instagram Beta" at bounding box center [774, 157] width 383 height 39
click at [786, 167] on link "TikTok" at bounding box center [797, 157] width 72 height 31
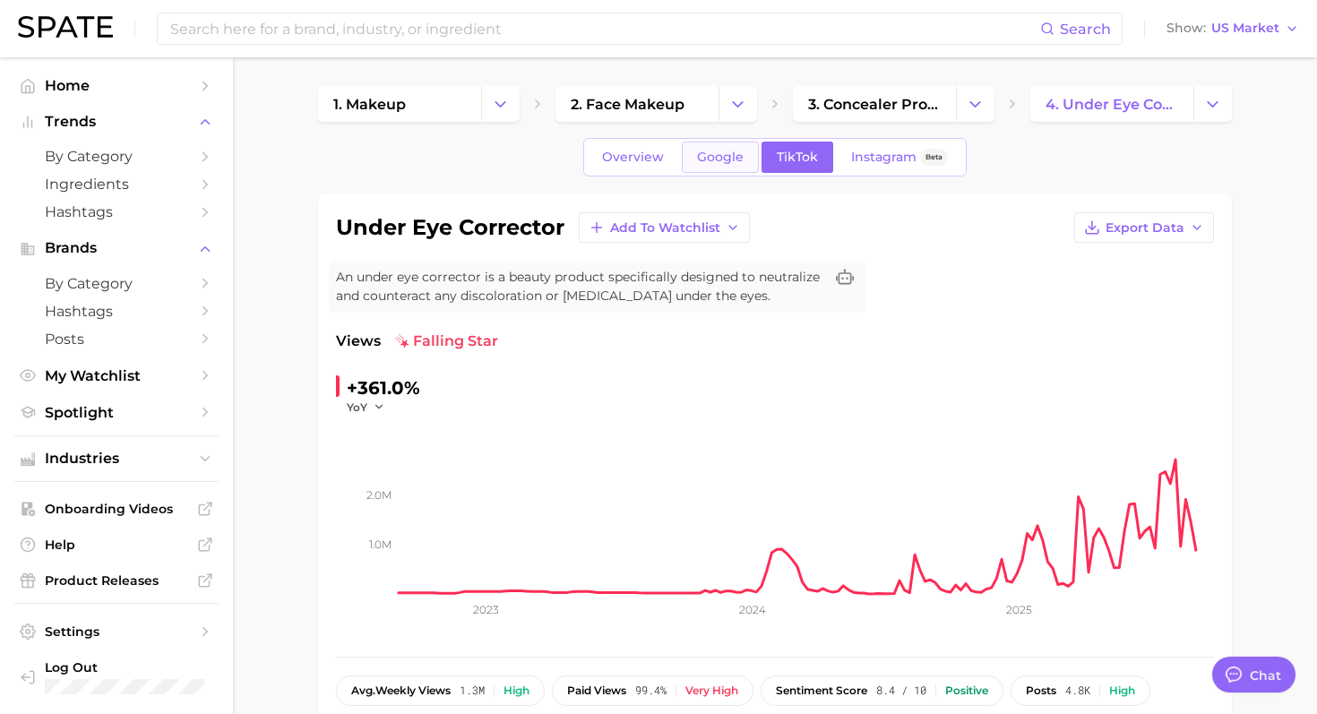
click at [709, 170] on link "Google" at bounding box center [720, 157] width 77 height 31
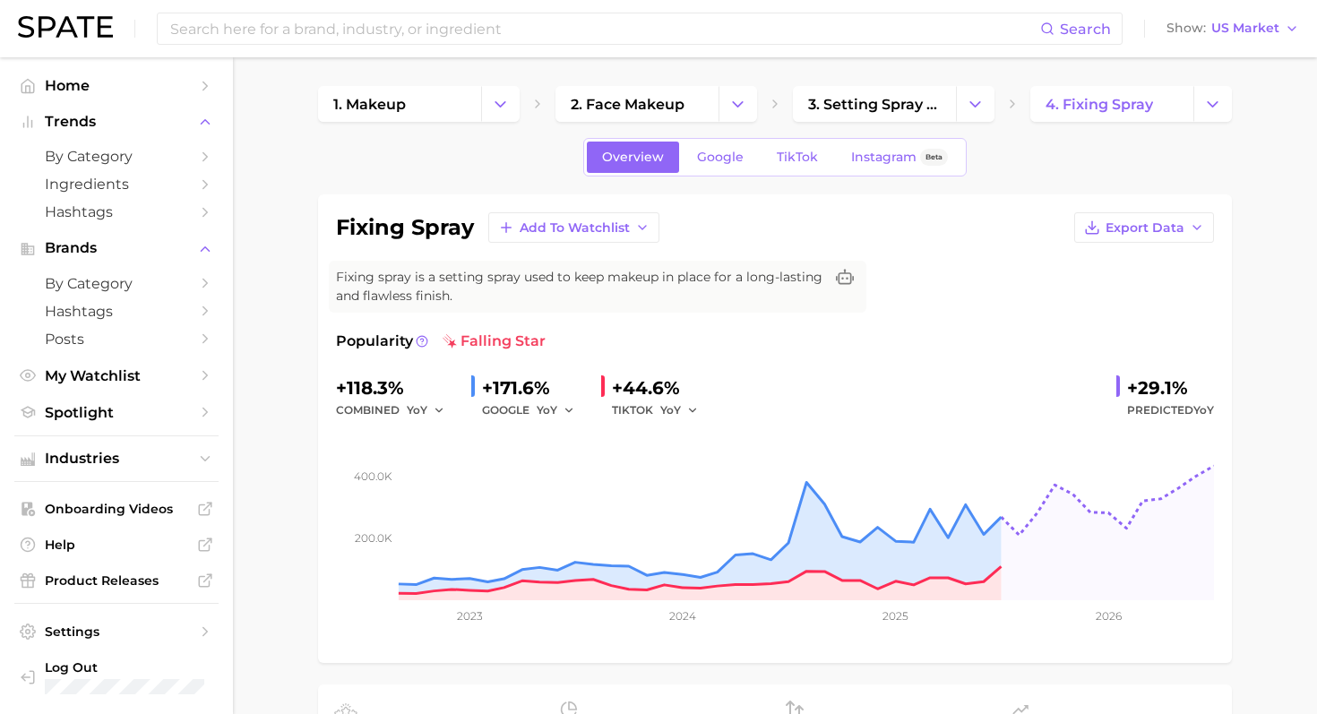
click at [782, 139] on div "Overview Google TikTok Instagram Beta" at bounding box center [774, 157] width 383 height 39
click at [782, 158] on span "TikTok" at bounding box center [797, 157] width 41 height 15
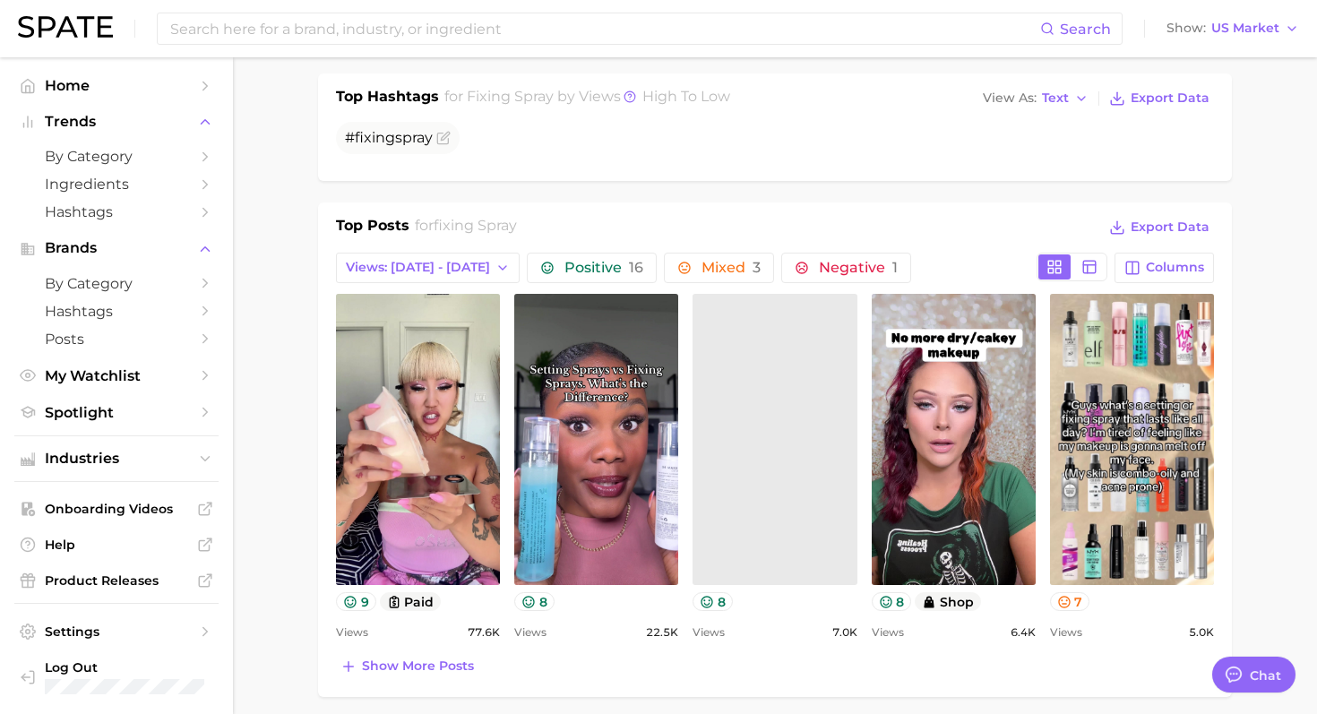
scroll to position [1351, 0]
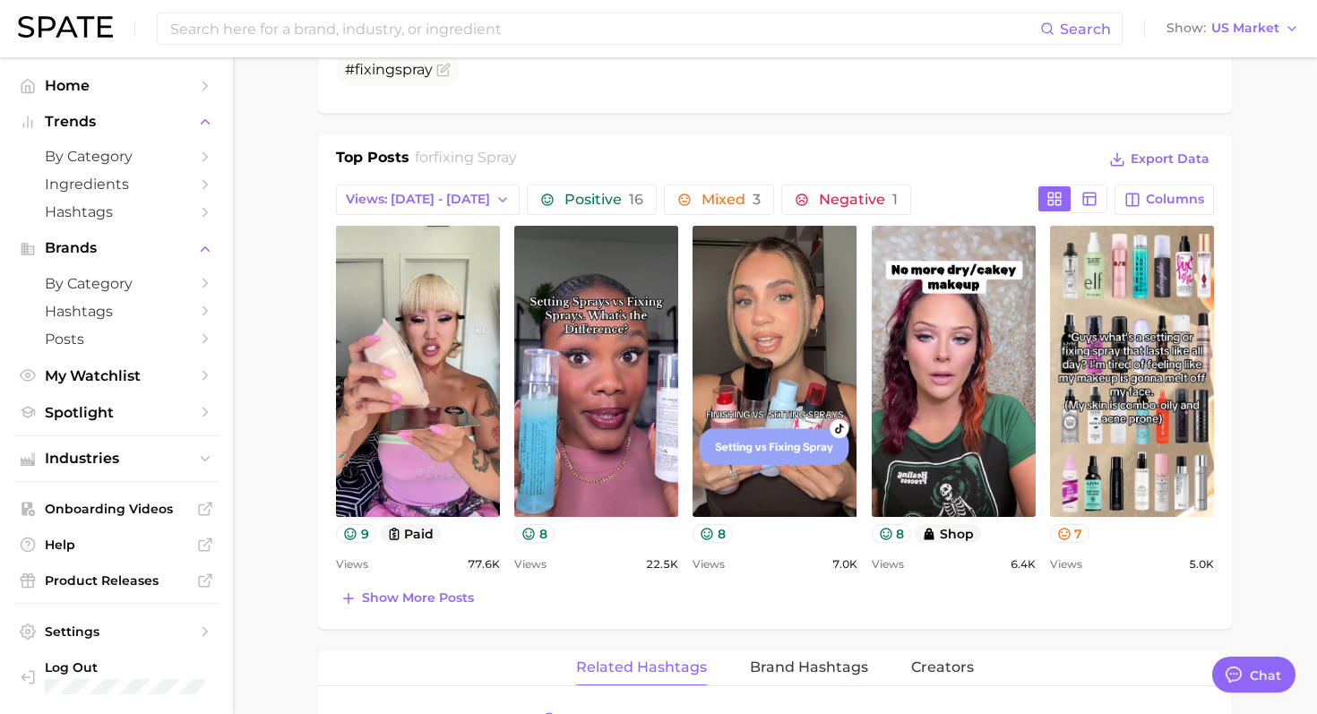
type textarea "x"
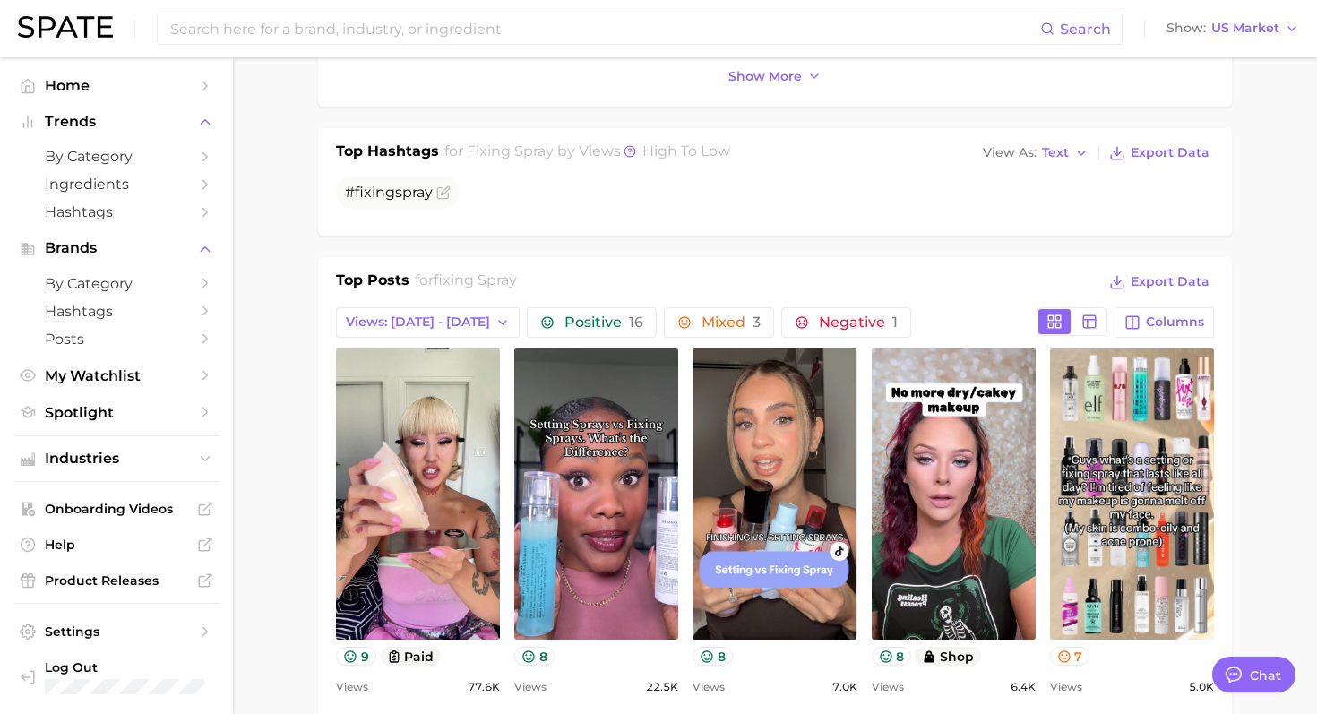
scroll to position [748, 0]
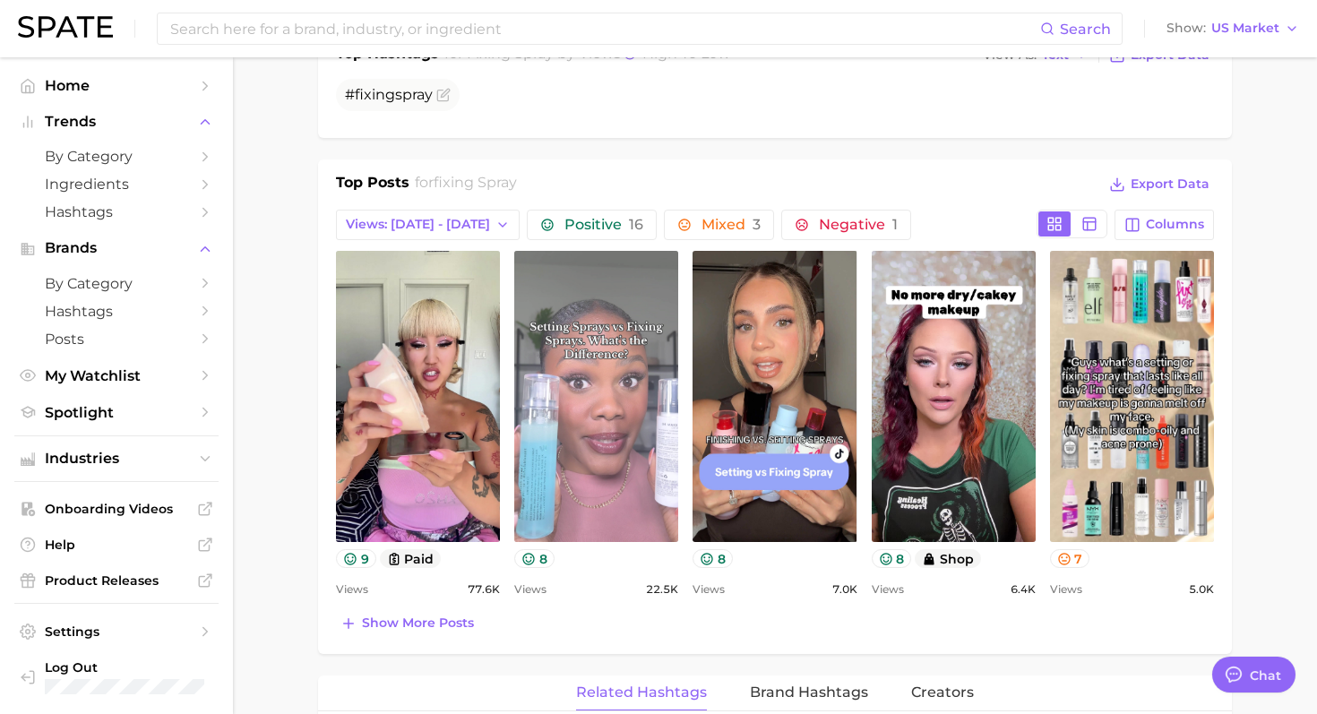
click at [600, 444] on link "view post on TikTok" at bounding box center [596, 396] width 164 height 291
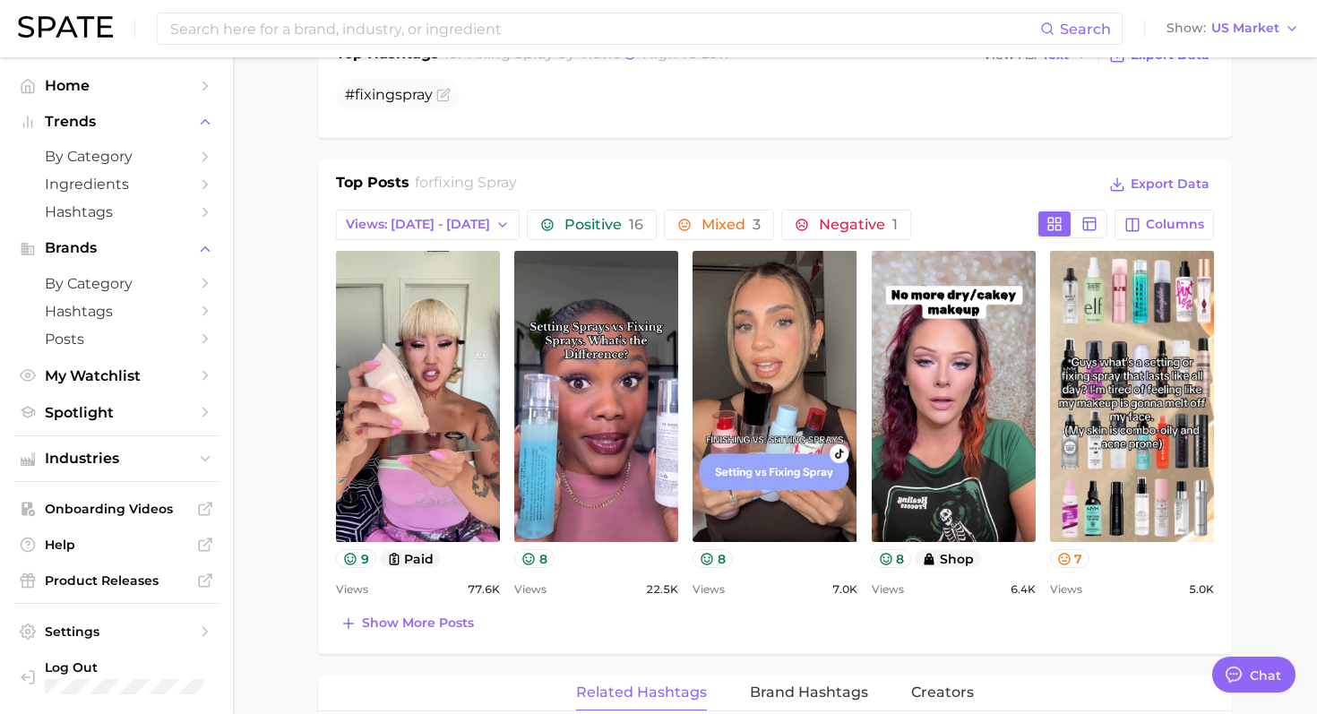
click at [783, 134] on div "Top Hashtags for fixing spray by Views high to low View As Text Export Data # f…" at bounding box center [775, 83] width 914 height 107
